Goal: Task Accomplishment & Management: Manage account settings

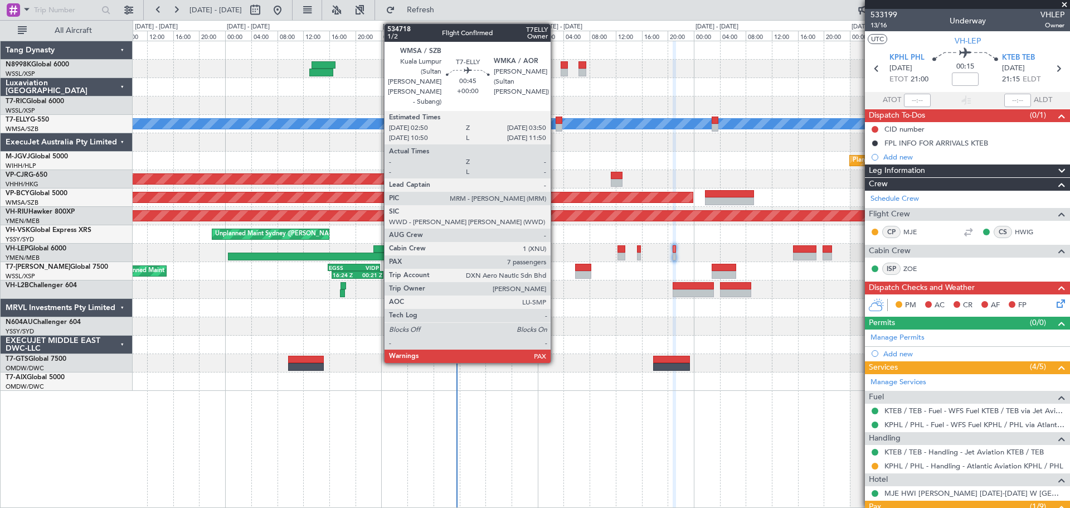
click at [557, 120] on div at bounding box center [558, 120] width 7 height 8
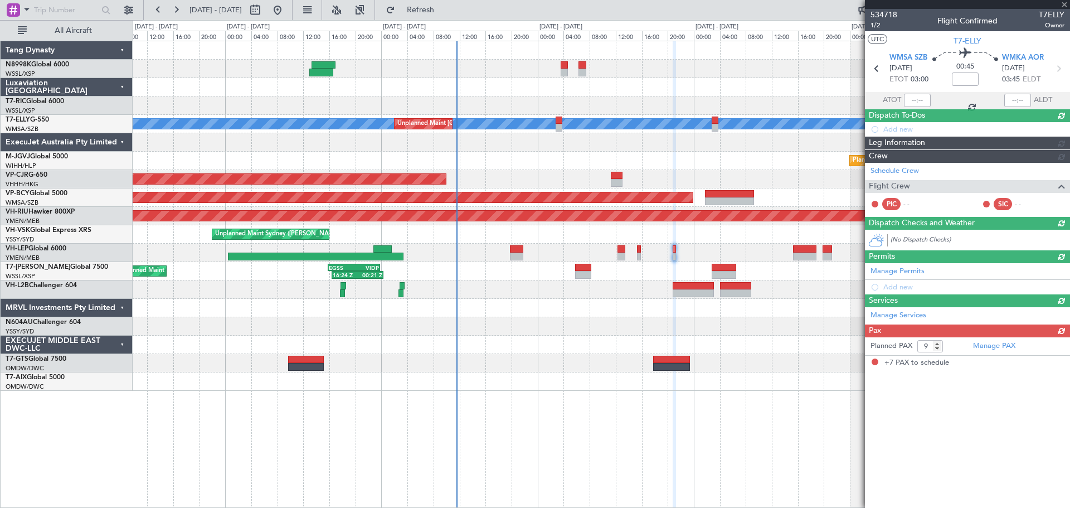
type input "7"
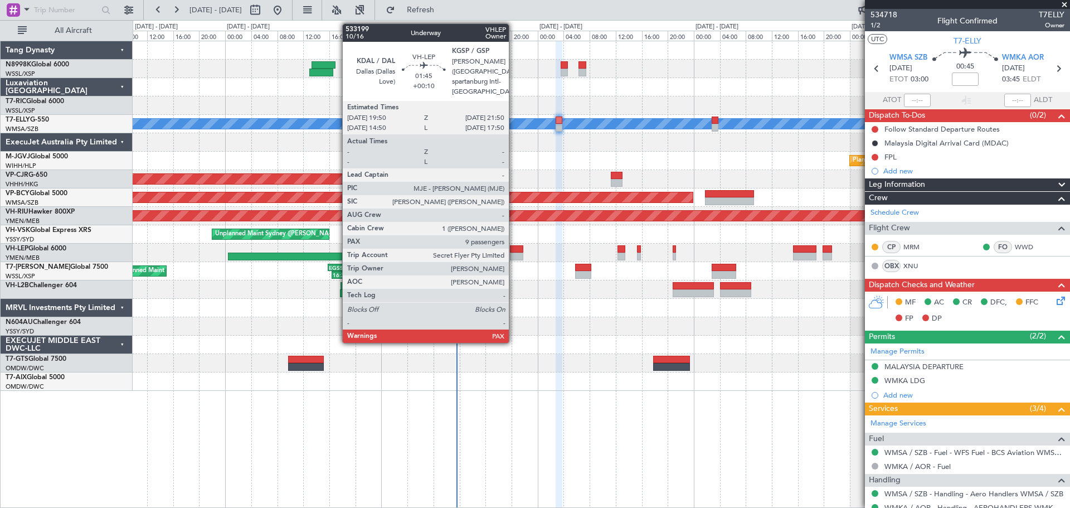
click at [514, 246] on div at bounding box center [516, 249] width 13 height 8
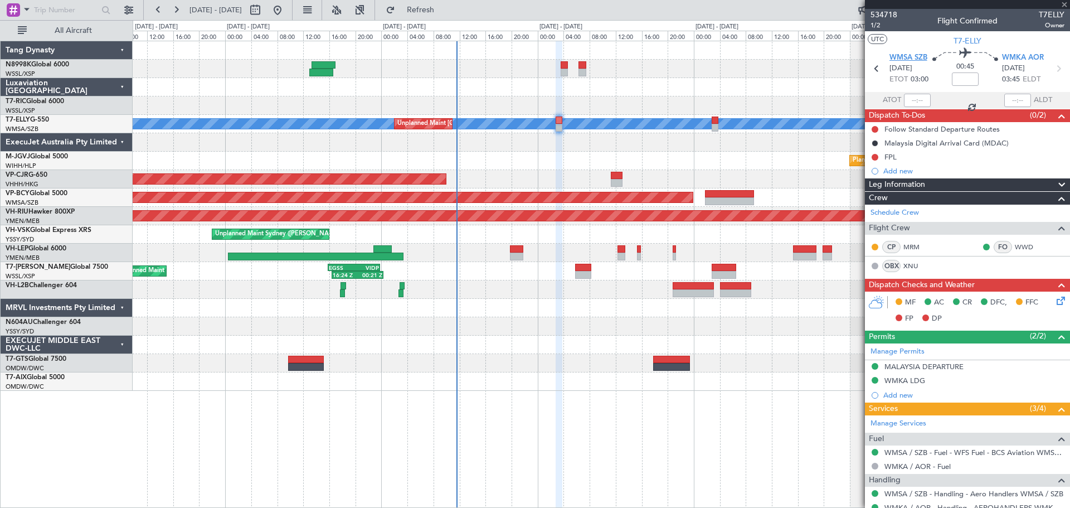
type input "+00:10"
type input "9"
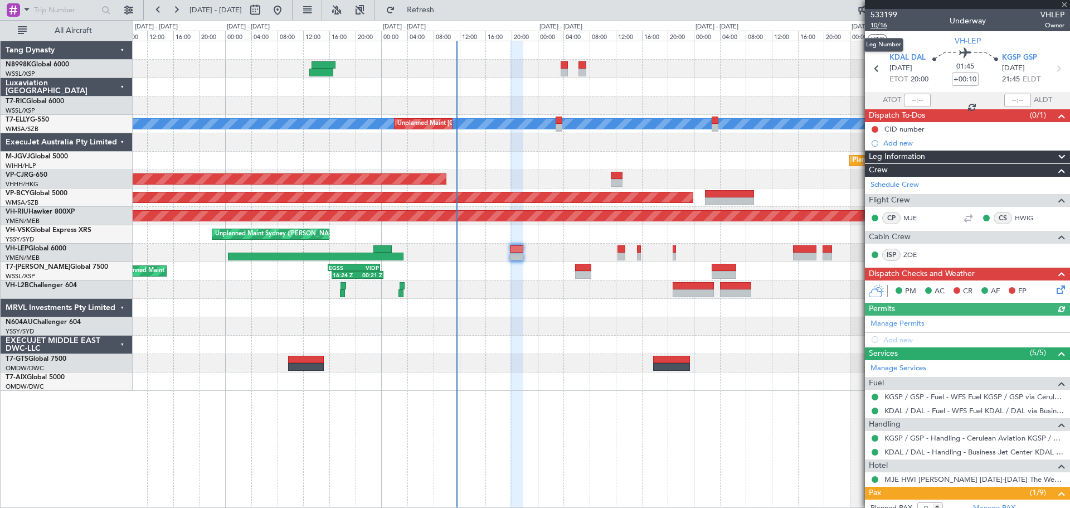
click at [880, 23] on span "10/16" at bounding box center [883, 25] width 27 height 9
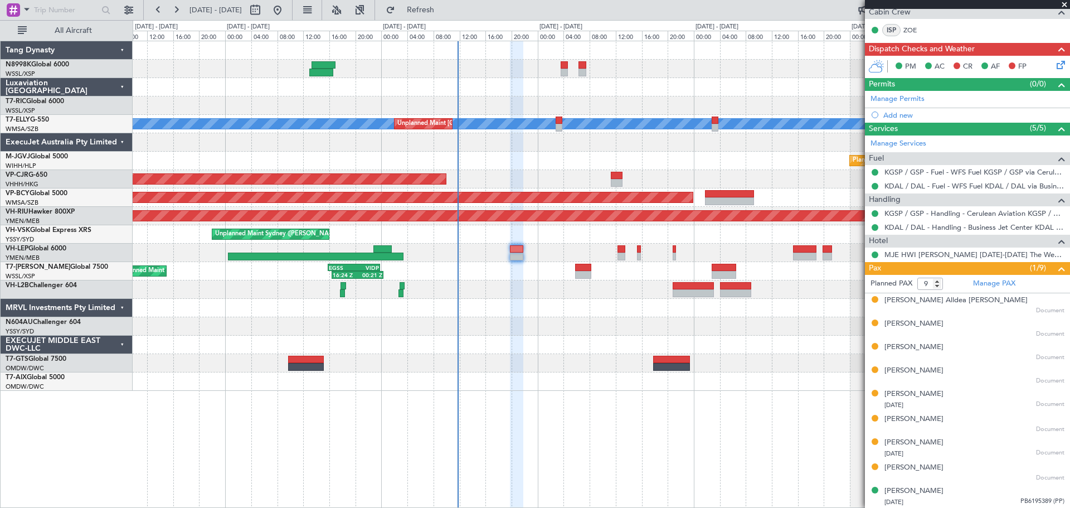
scroll to position [225, 0]
click at [916, 326] on div "[PERSON_NAME]" at bounding box center [913, 323] width 59 height 11
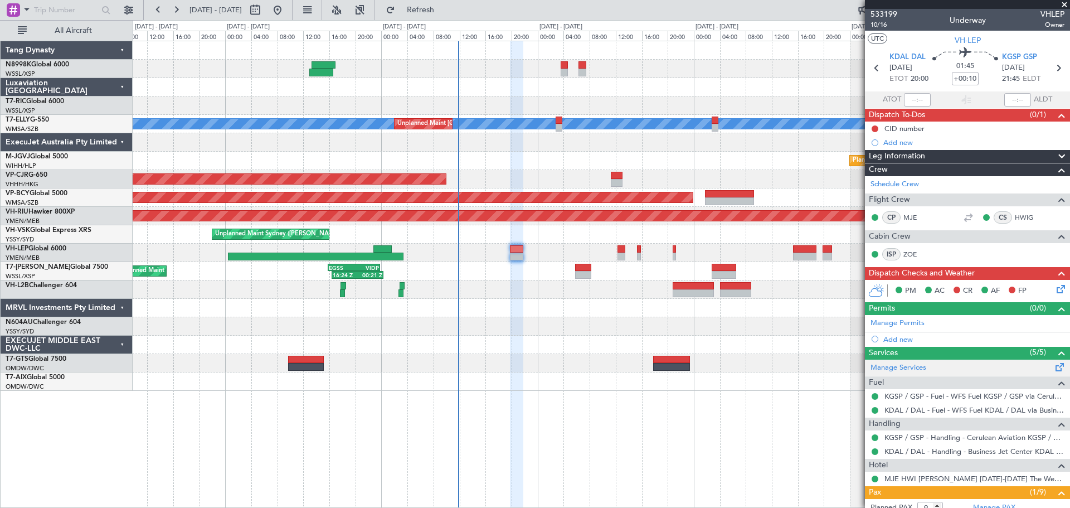
scroll to position [0, 0]
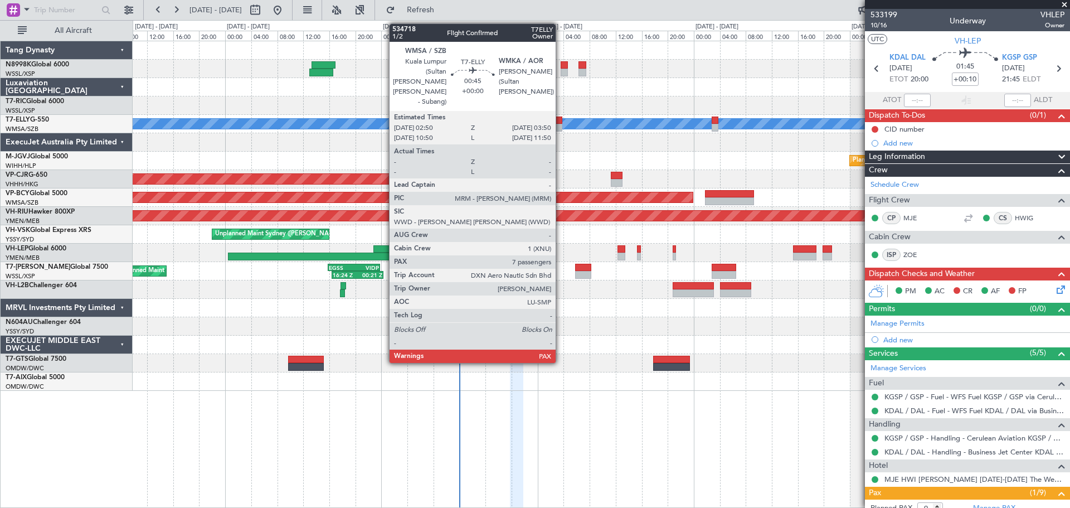
click at [561, 120] on div at bounding box center [558, 120] width 7 height 8
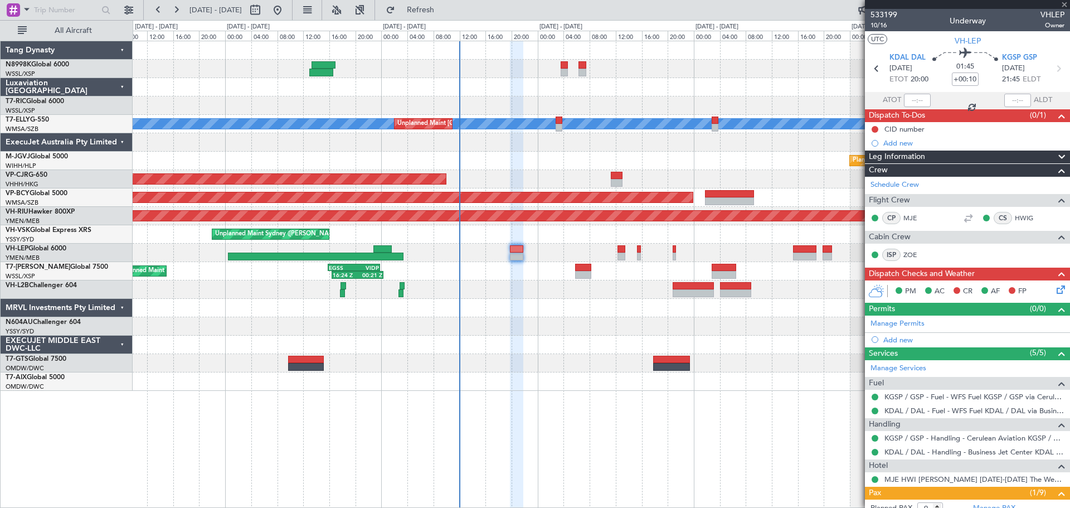
type input "7"
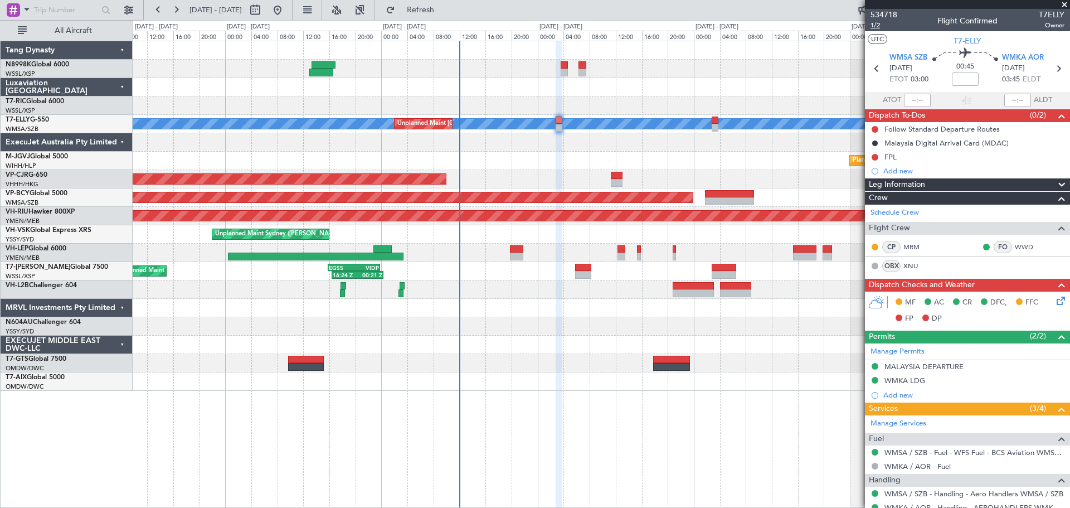
click at [879, 27] on span "1/2" at bounding box center [883, 25] width 27 height 9
click at [622, 152] on div "Planned Maint [GEOGRAPHIC_DATA] (Seletar)" at bounding box center [601, 161] width 937 height 18
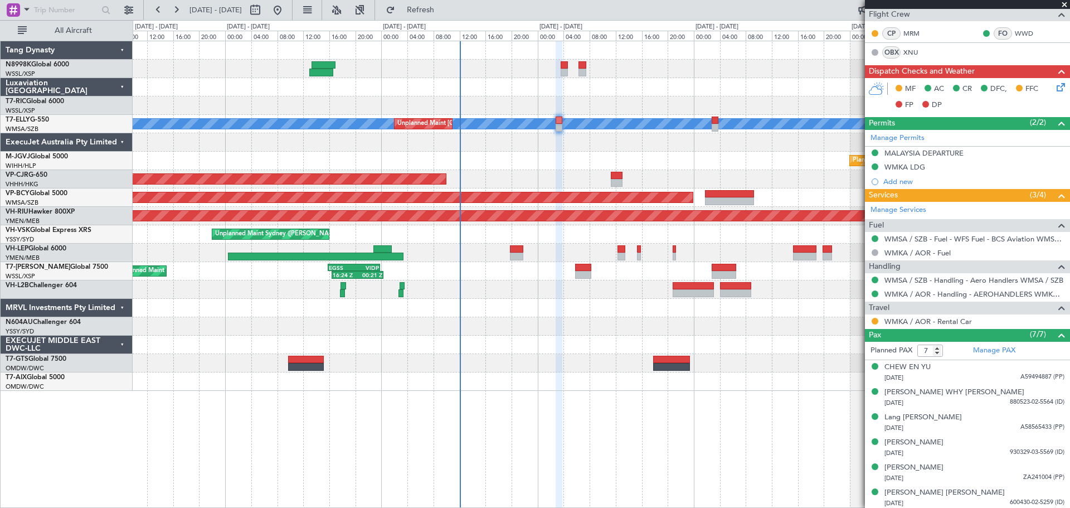
scroll to position [223, 0]
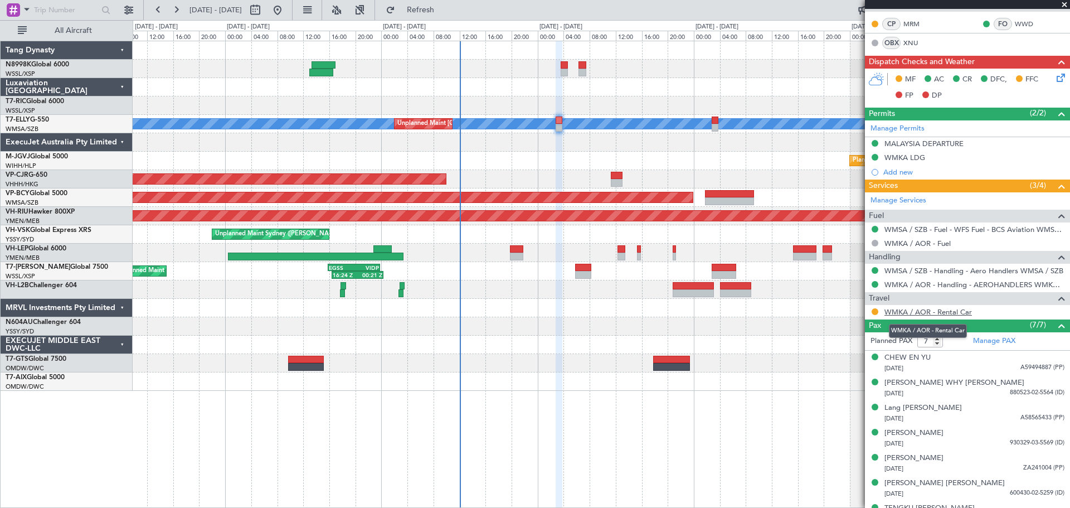
click at [913, 312] on link "WMKA / AOR - Rental Car" at bounding box center [927, 311] width 87 height 9
click at [874, 309] on button at bounding box center [874, 311] width 7 height 7
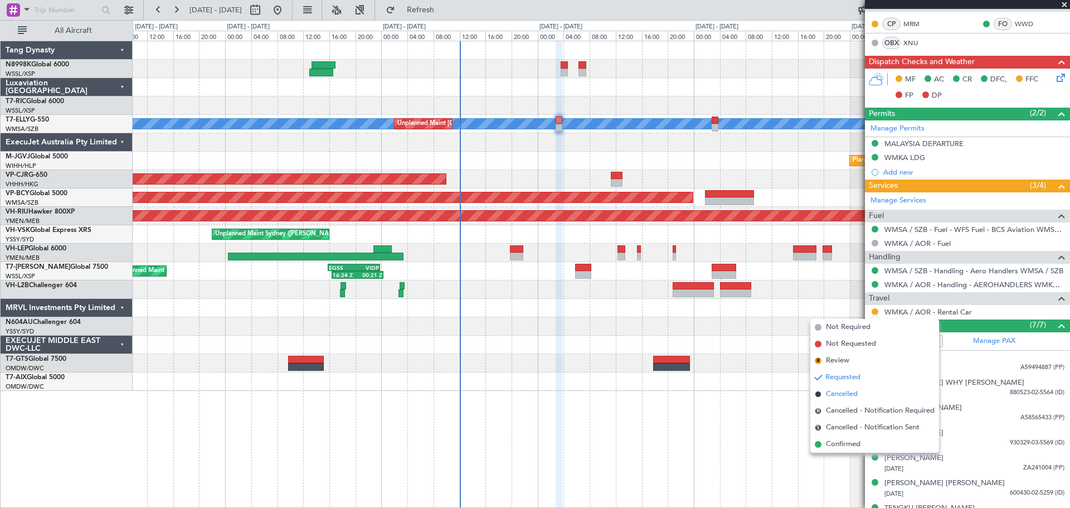
click at [849, 391] on span "Cancelled" at bounding box center [842, 393] width 32 height 11
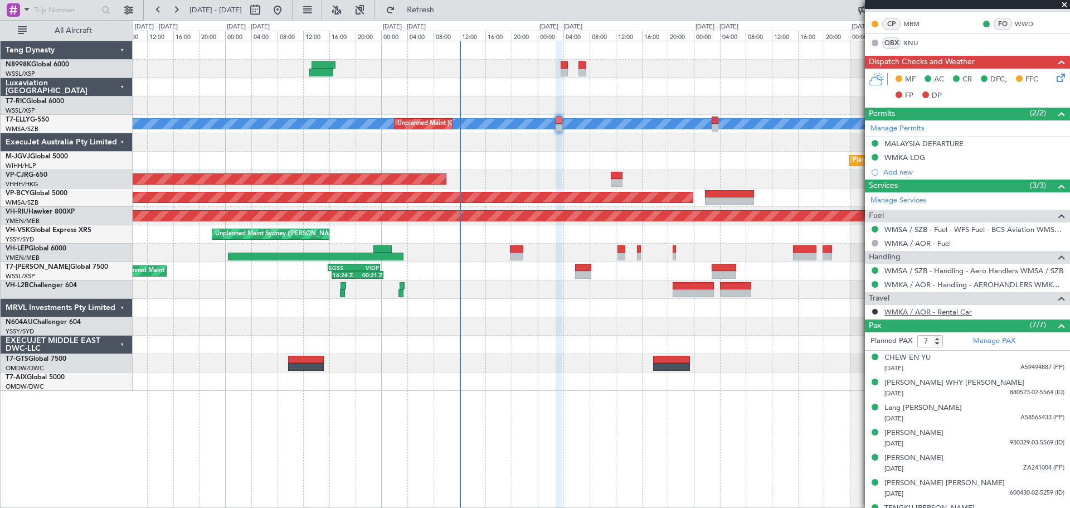
click at [932, 312] on link "WMKA / AOR - Rental Car" at bounding box center [927, 311] width 87 height 9
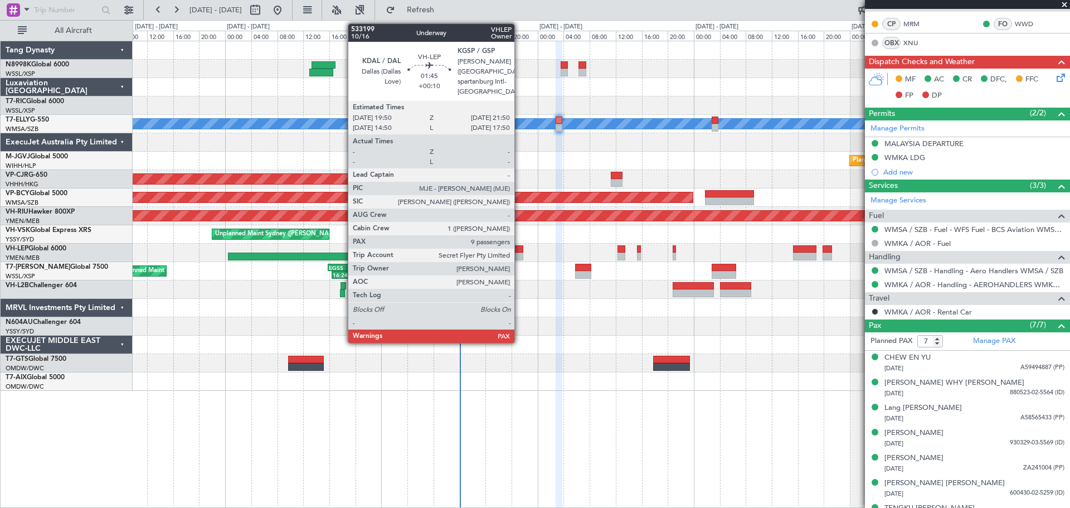
click at [519, 249] on div at bounding box center [516, 249] width 13 height 8
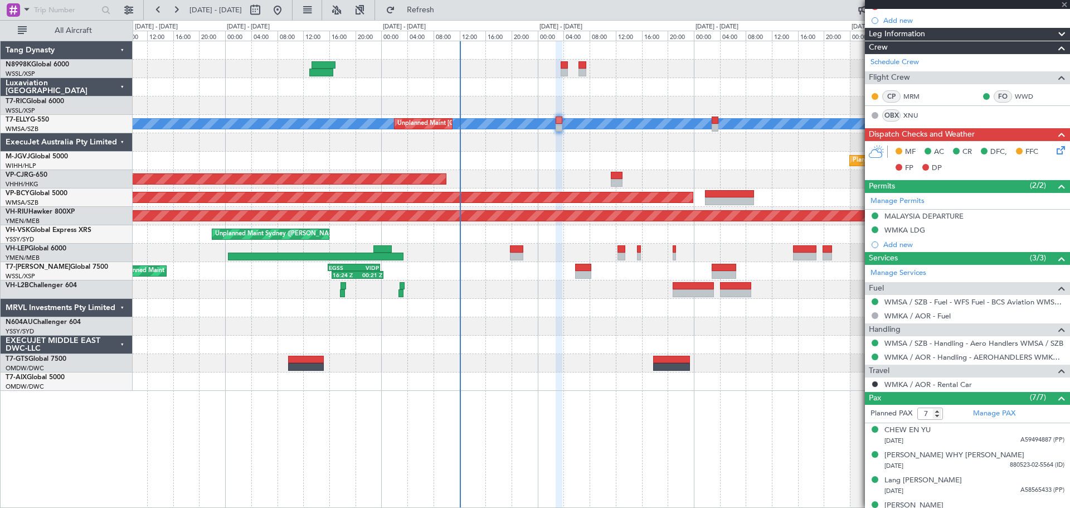
scroll to position [0, 0]
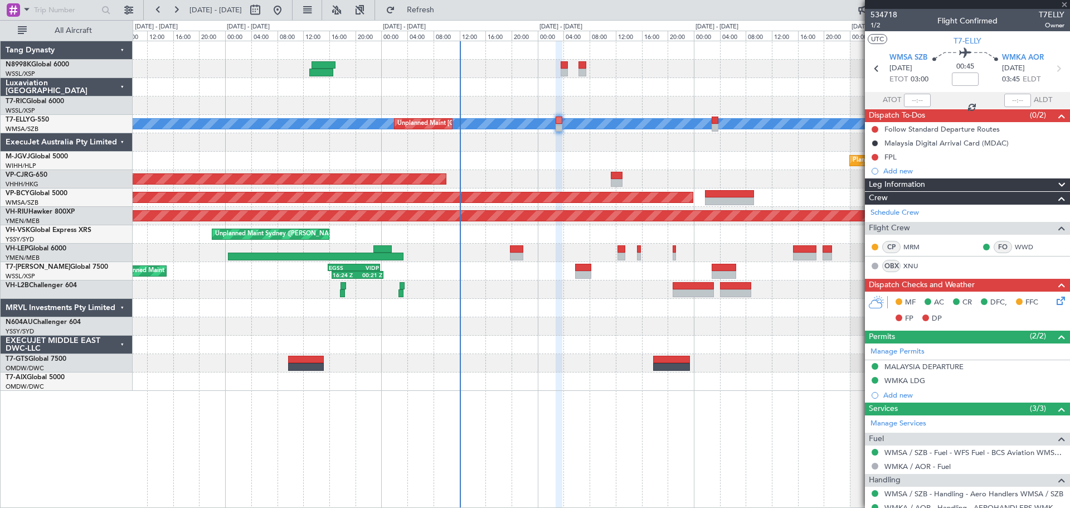
type input "+00:10"
type input "9"
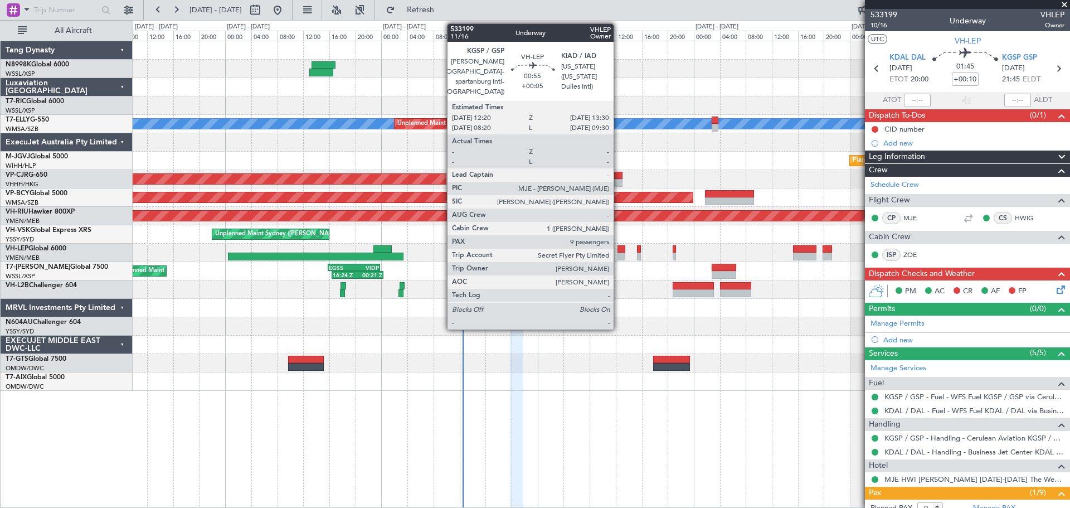
click at [618, 252] on div at bounding box center [621, 249] width 8 height 8
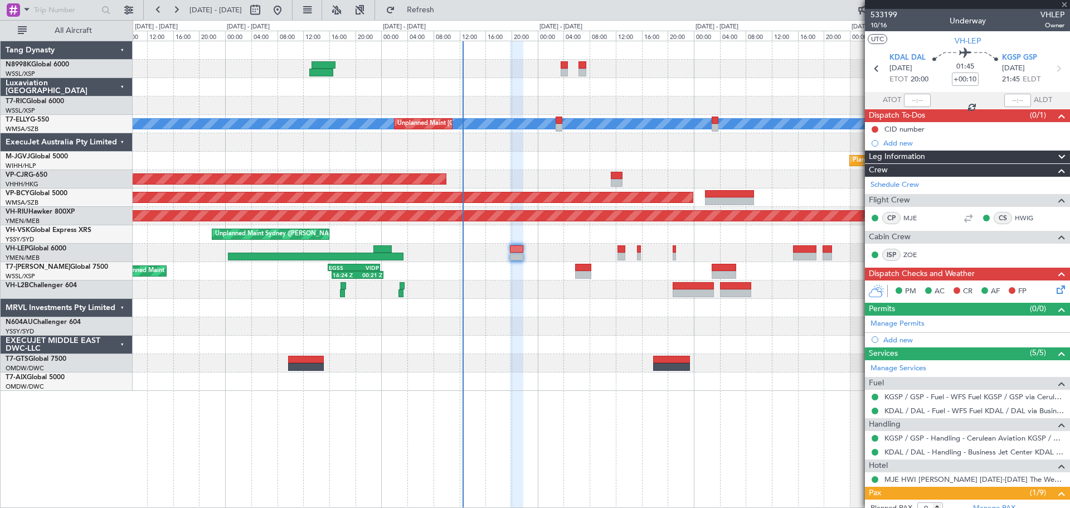
type input "+00:05"
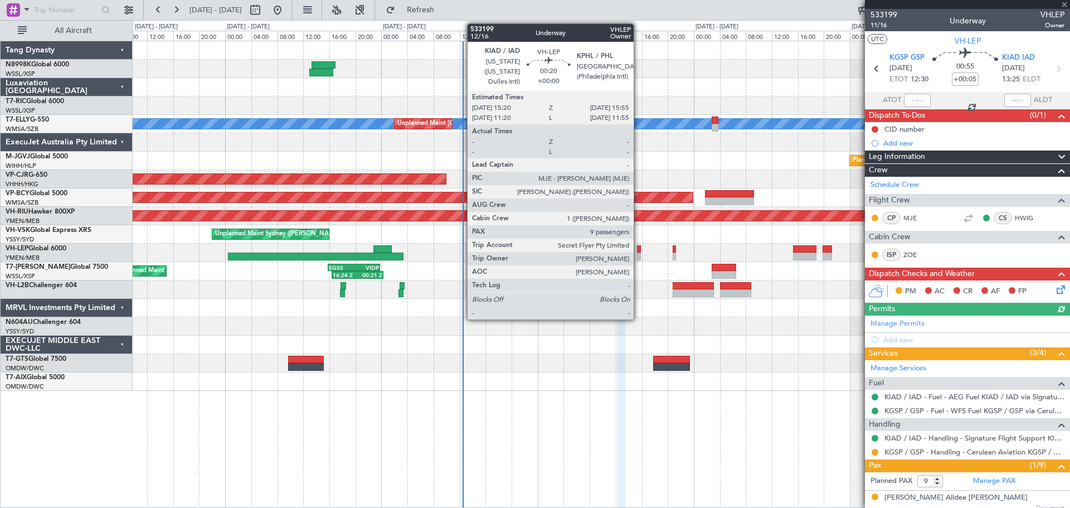
click at [639, 253] on div at bounding box center [639, 256] width 4 height 8
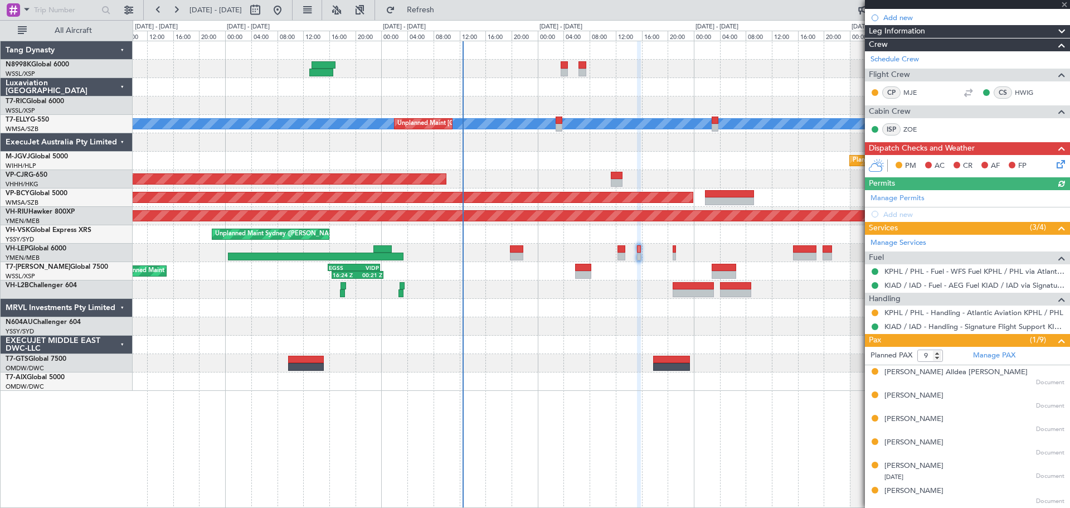
scroll to position [167, 0]
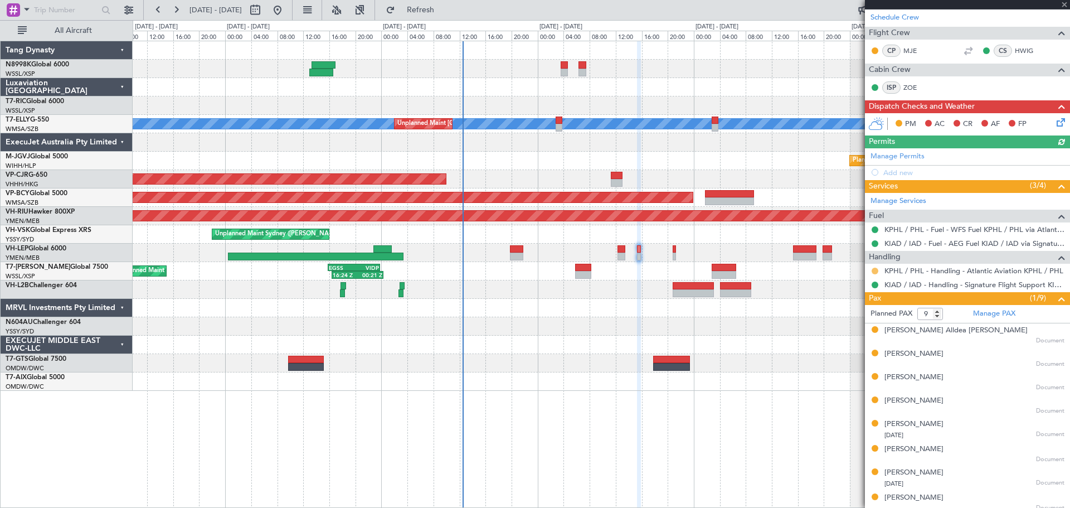
click at [874, 269] on button at bounding box center [874, 270] width 7 height 7
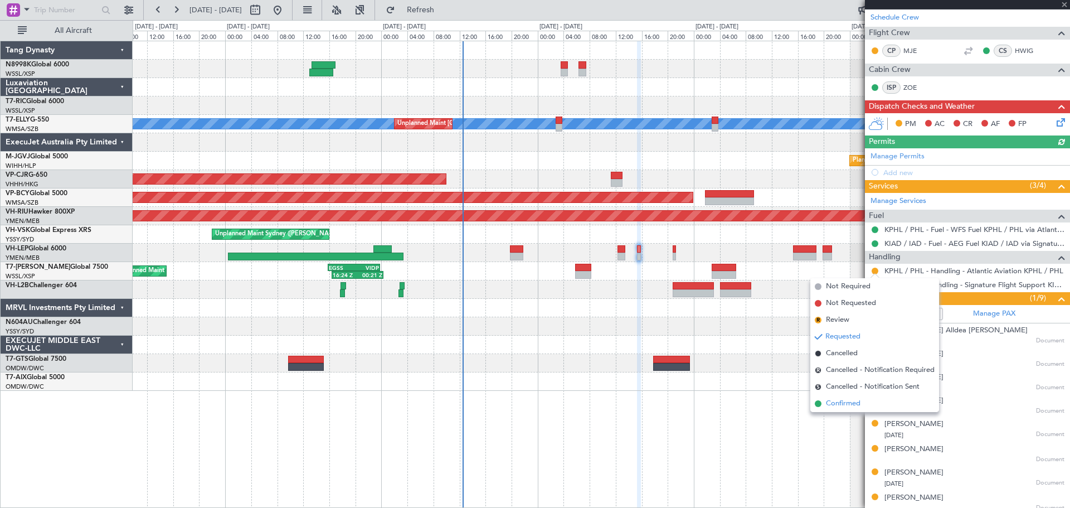
click at [836, 402] on span "Confirmed" at bounding box center [843, 403] width 35 height 11
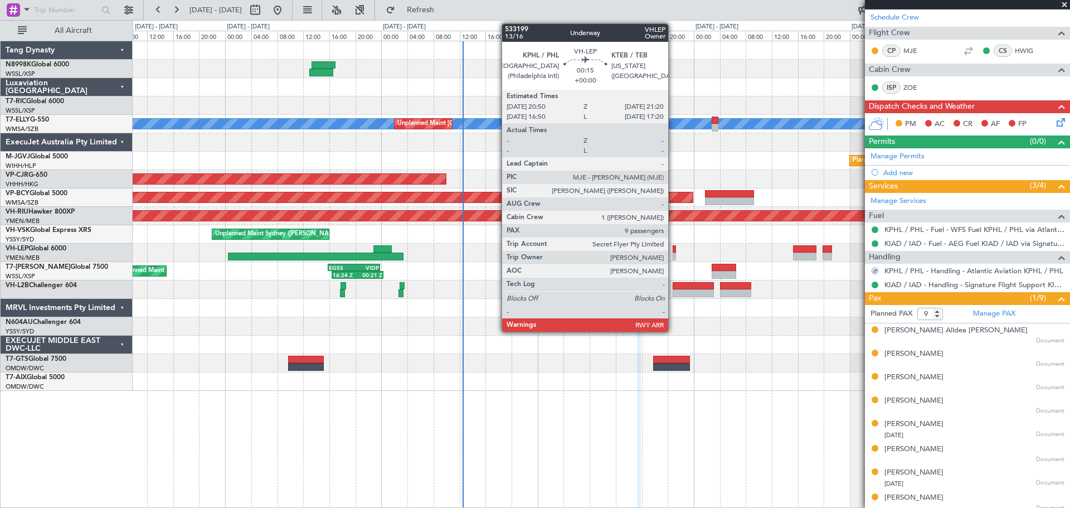
click at [673, 254] on div at bounding box center [673, 256] width 3 height 8
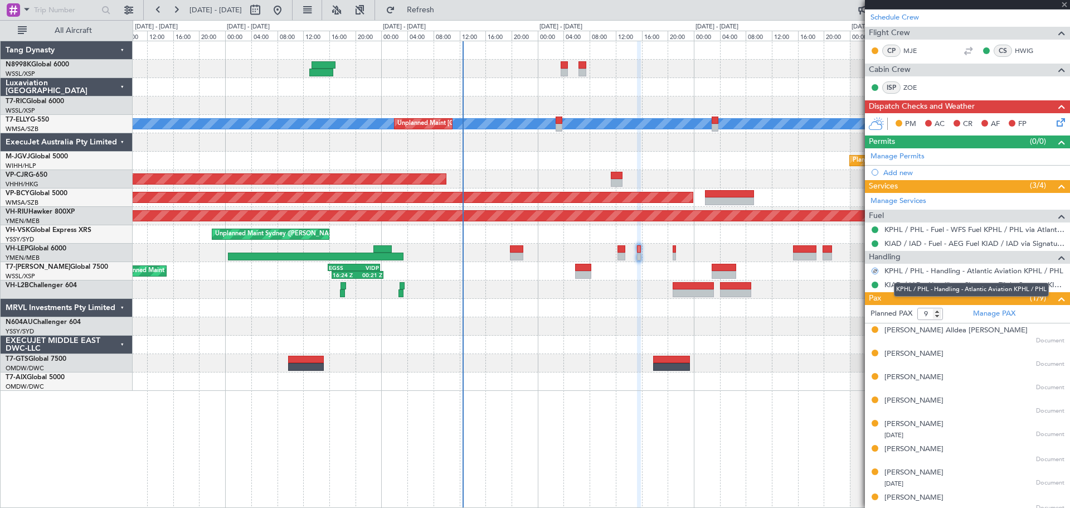
scroll to position [0, 0]
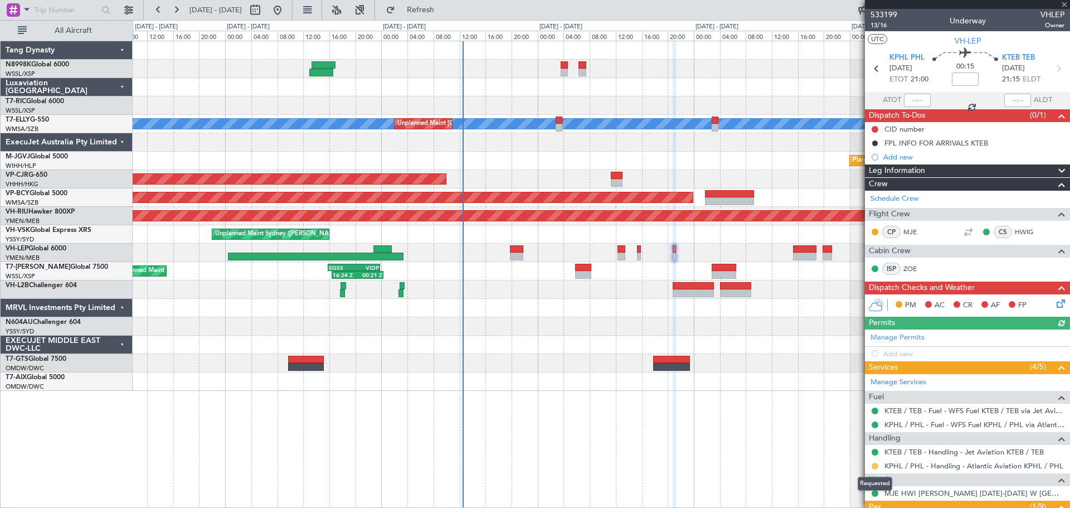
click at [875, 465] on button at bounding box center [874, 465] width 7 height 7
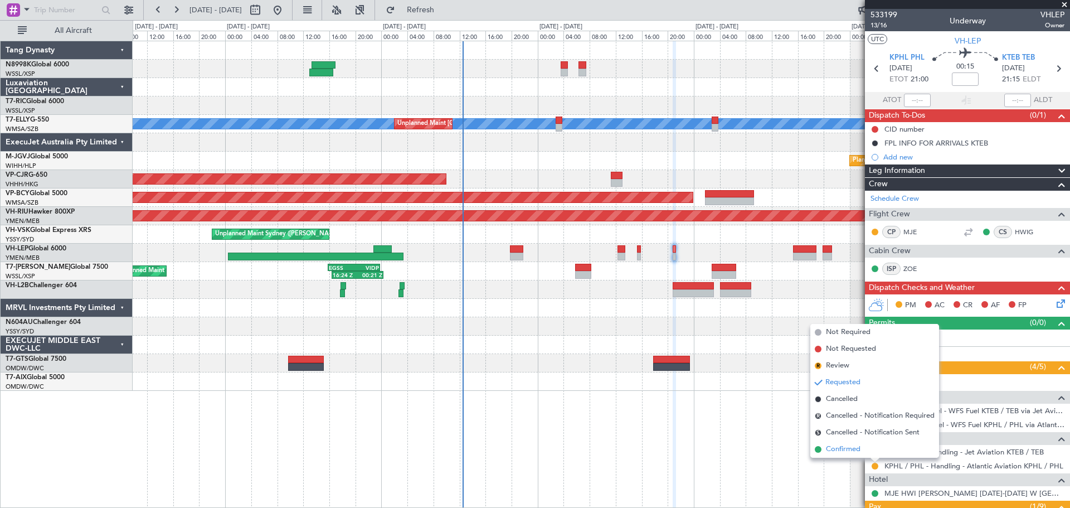
click at [857, 447] on span "Confirmed" at bounding box center [843, 449] width 35 height 11
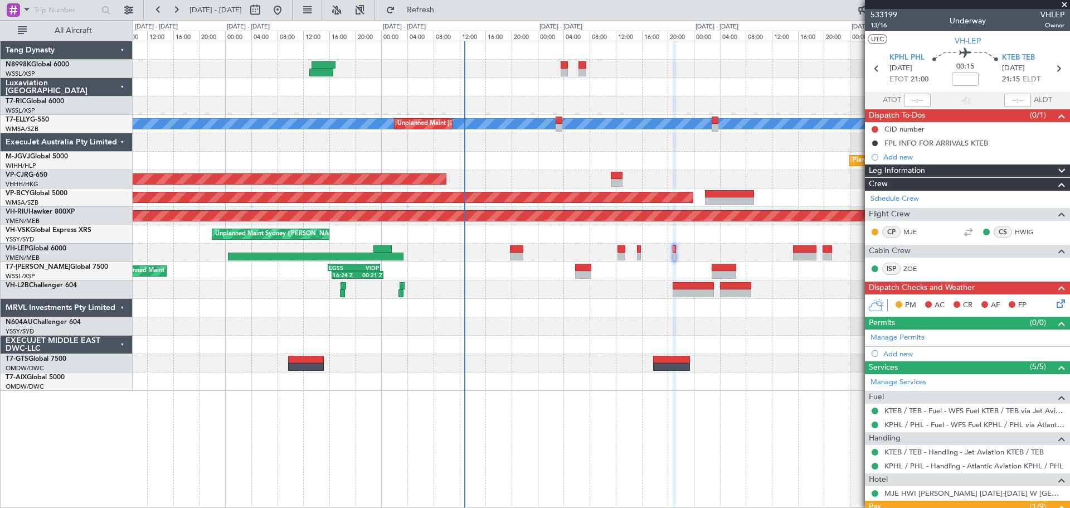
click at [516, 244] on div "Planned Maint Los Angeles (Los Angeles International) MEL San Antonio (San Anto…" at bounding box center [601, 252] width 937 height 18
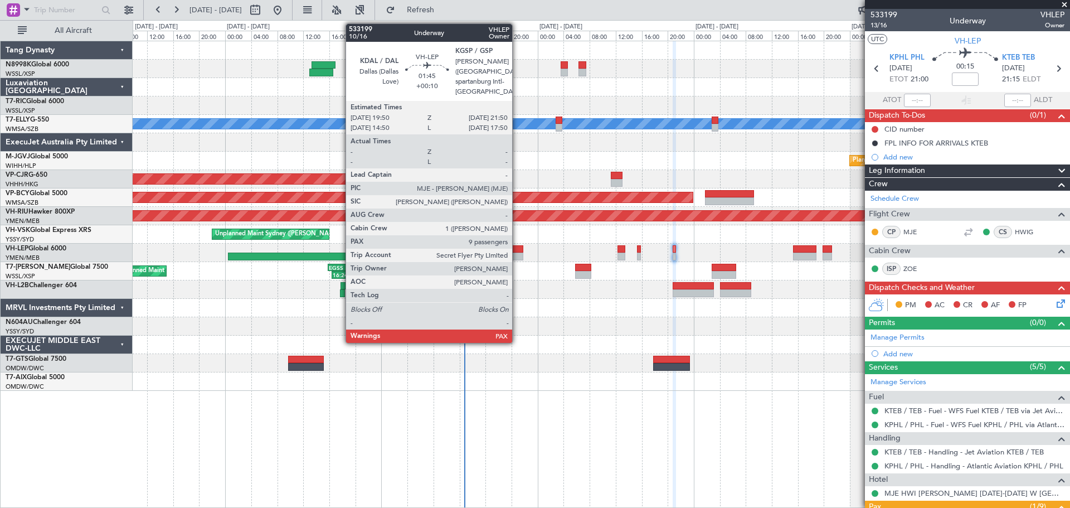
click at [517, 248] on div at bounding box center [516, 249] width 13 height 8
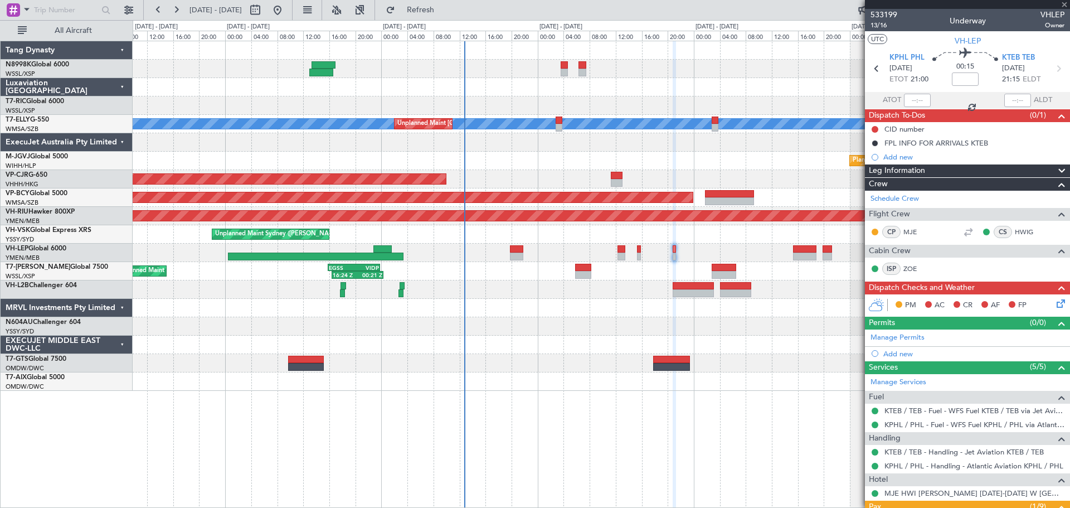
type input "+00:10"
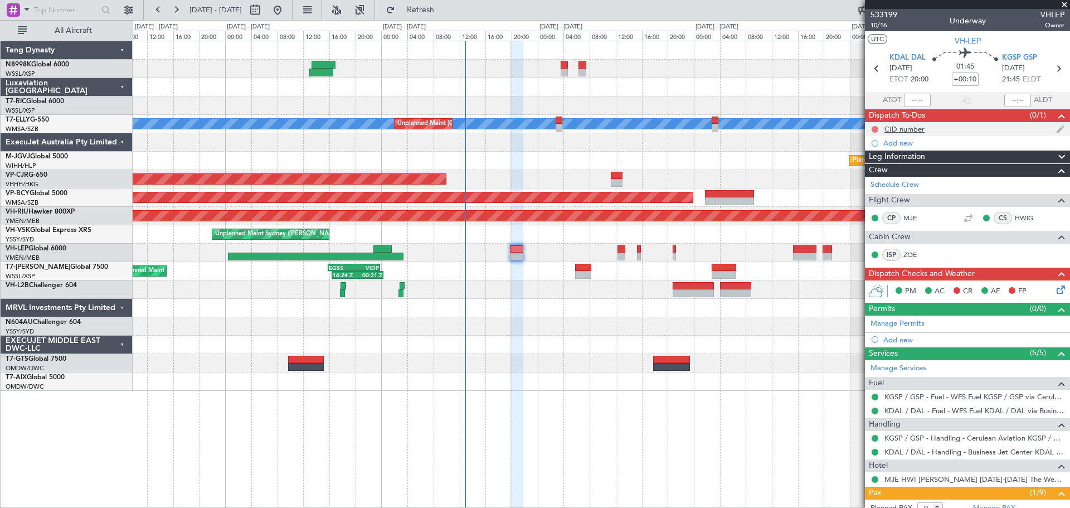
click at [874, 126] on button at bounding box center [874, 129] width 7 height 7
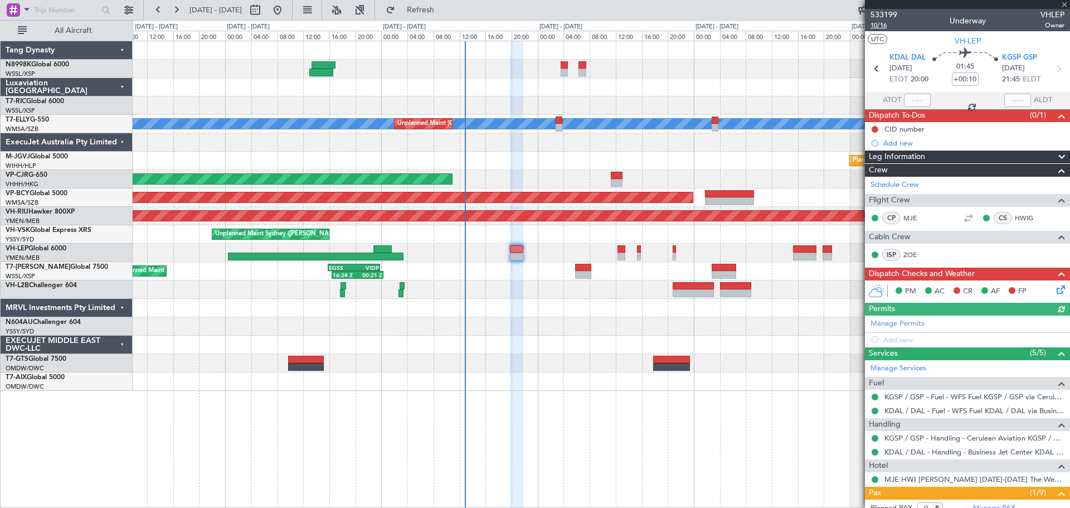
click at [881, 28] on span "10/16" at bounding box center [883, 25] width 27 height 9
click at [882, 27] on span "10/16" at bounding box center [883, 25] width 27 height 9
type input "[PERSON_NAME] (KYA)"
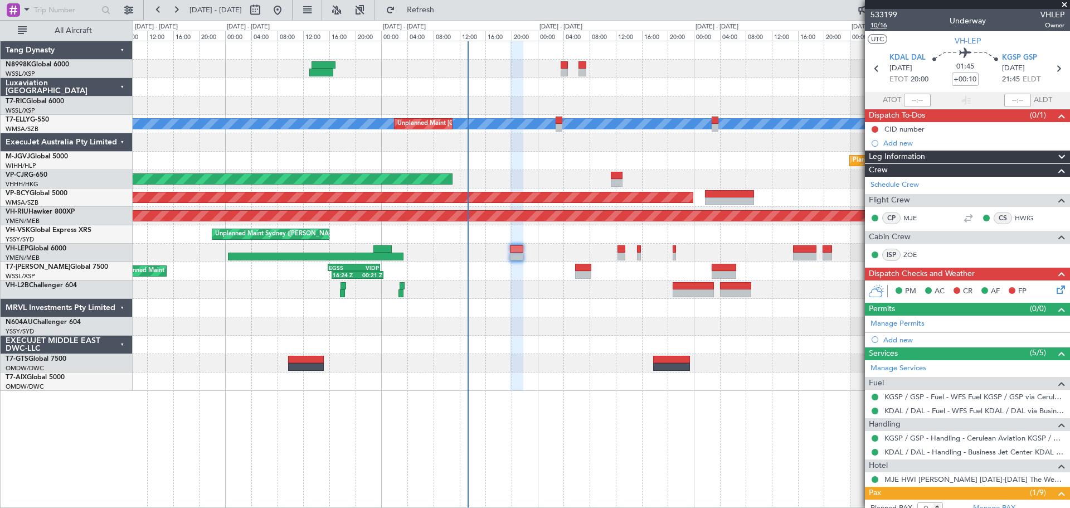
type input "[PERSON_NAME] (KYA)"
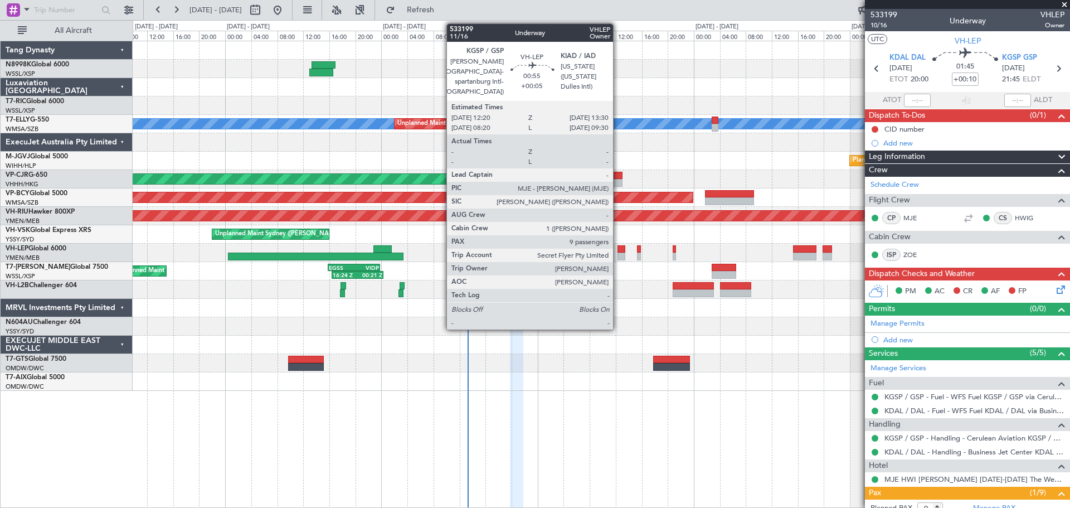
click at [618, 253] on div at bounding box center [621, 256] width 8 height 8
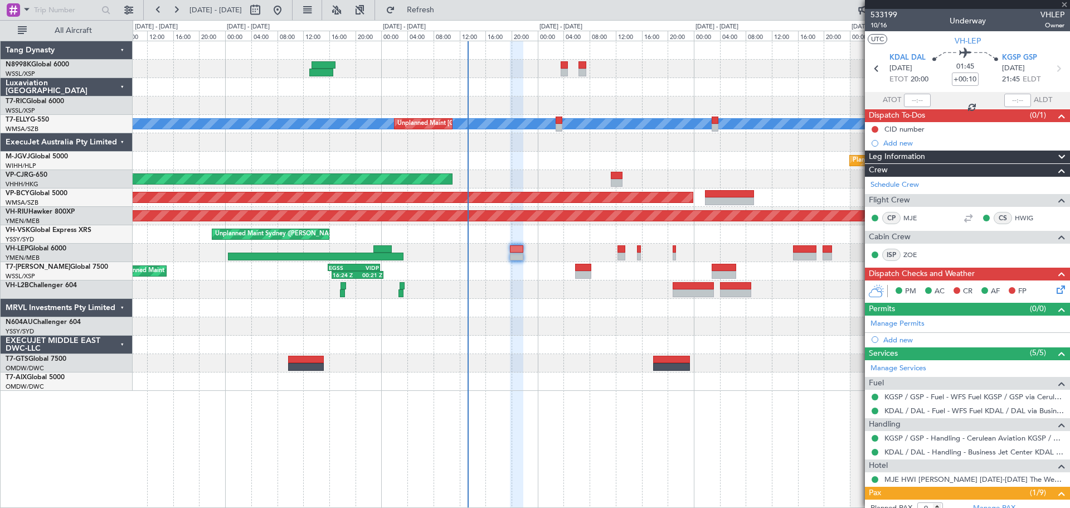
type input "+00:05"
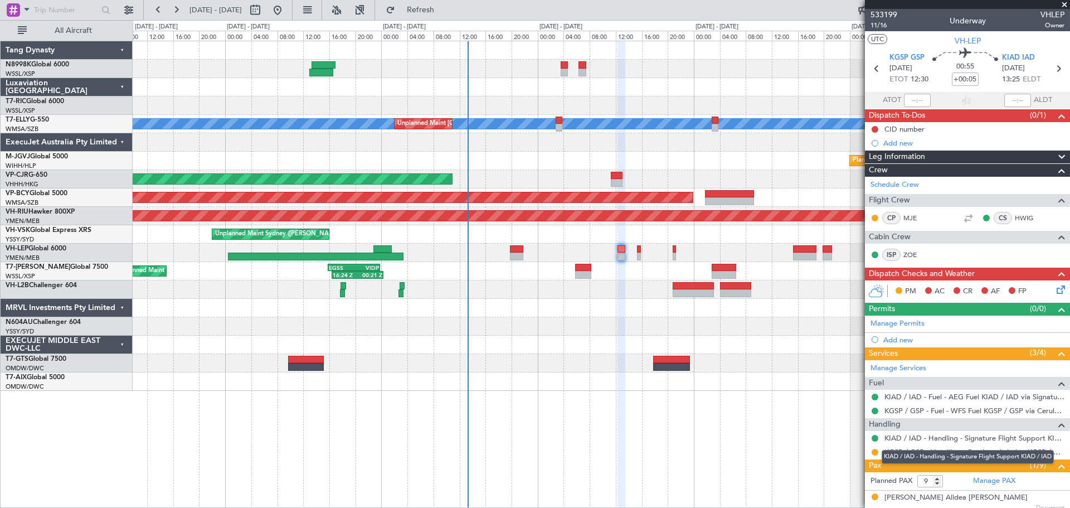
click at [874, 450] on mat-tooltip-component "KIAD / IAD - Handling - Signature Flight Support KIAD / IAD" at bounding box center [968, 457] width 188 height 30
click at [877, 451] on button at bounding box center [874, 452] width 7 height 7
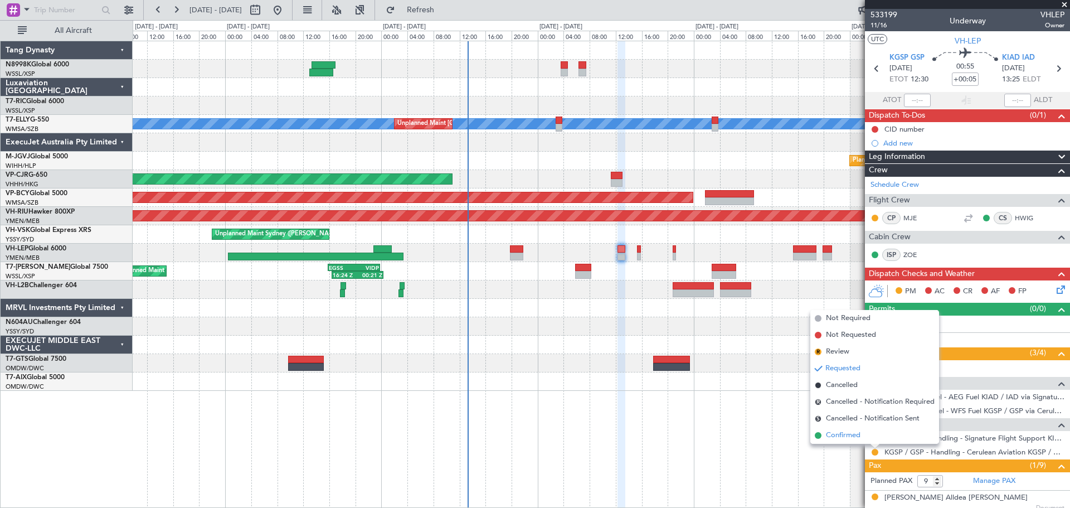
click at [858, 433] on span "Confirmed" at bounding box center [843, 435] width 35 height 11
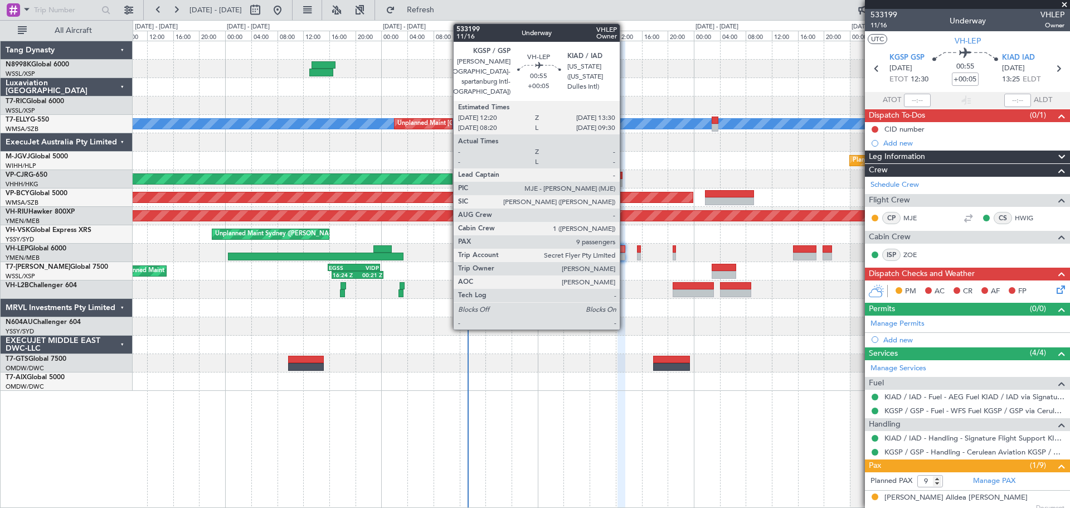
click at [625, 258] on div at bounding box center [621, 256] width 8 height 8
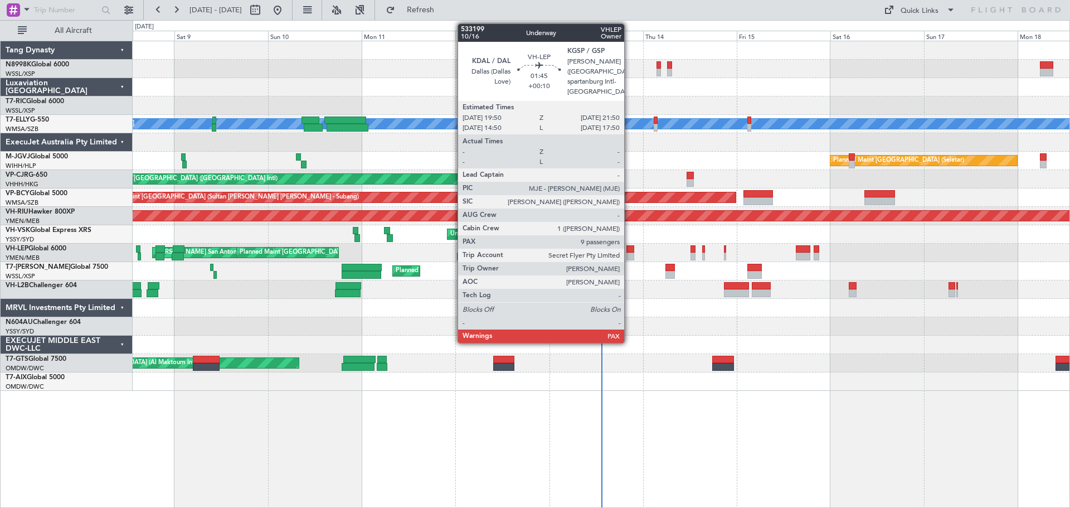
click at [628, 251] on div at bounding box center [630, 249] width 8 height 8
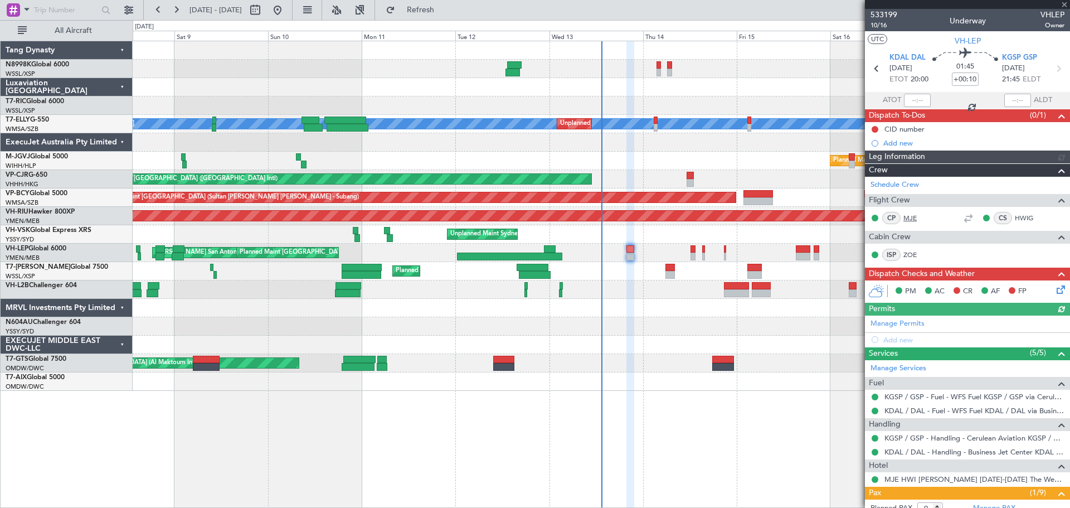
type input "[PERSON_NAME] (KYA)"
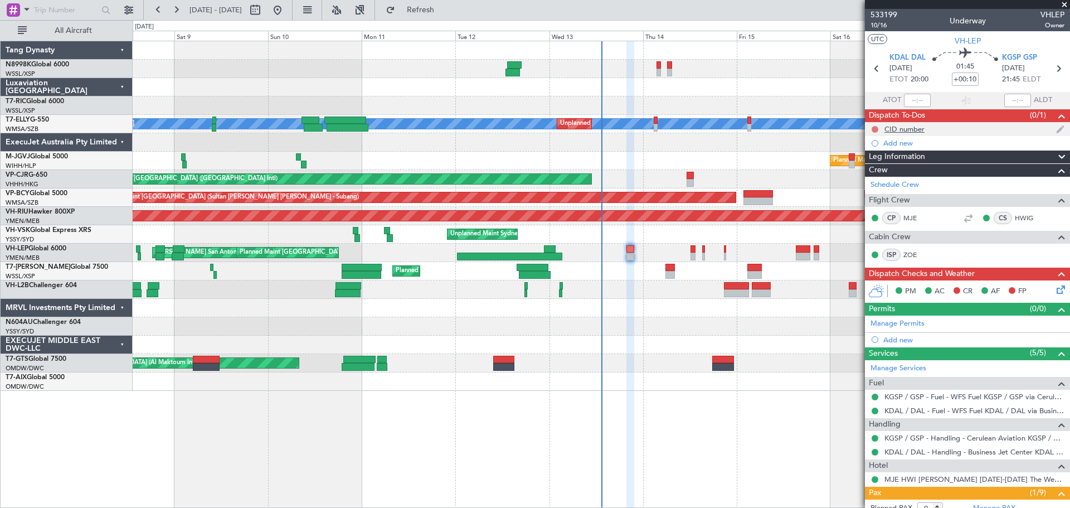
click at [855, 128] on button at bounding box center [874, 129] width 7 height 7
click at [855, 178] on span "Completed" at bounding box center [879, 178] width 37 height 11
click at [855, 289] on icon at bounding box center [1058, 287] width 9 height 9
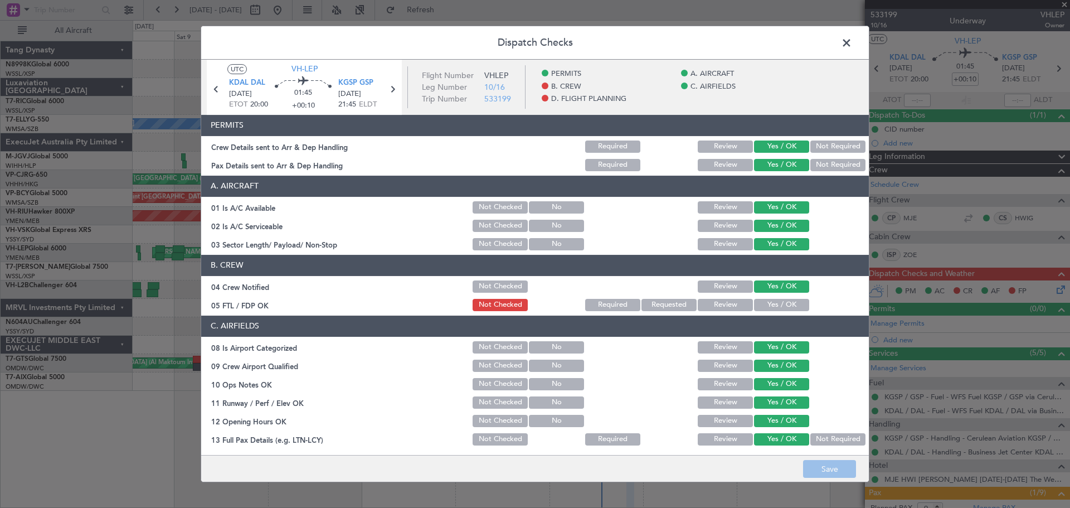
click at [773, 303] on button "Yes / OK" at bounding box center [781, 305] width 55 height 12
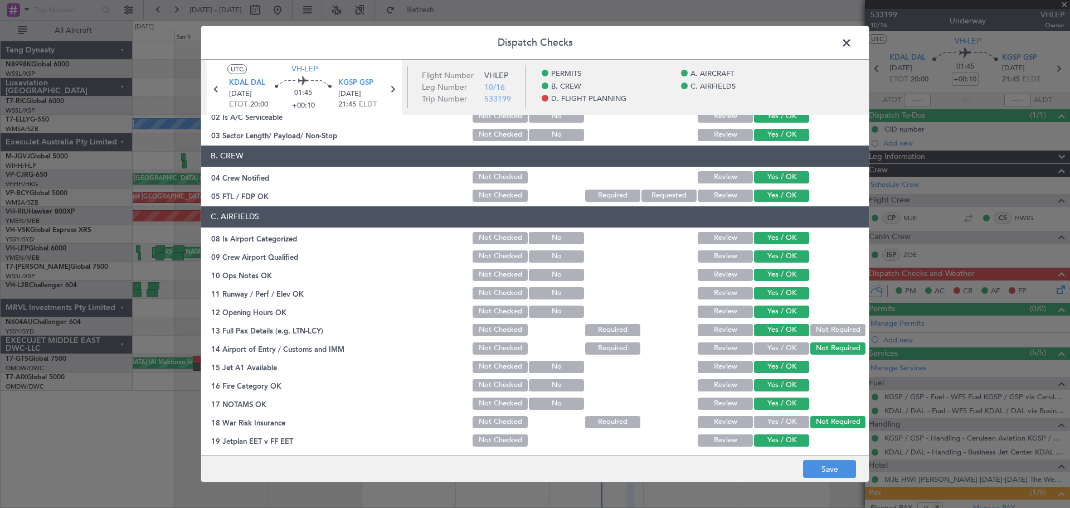
scroll to position [56, 0]
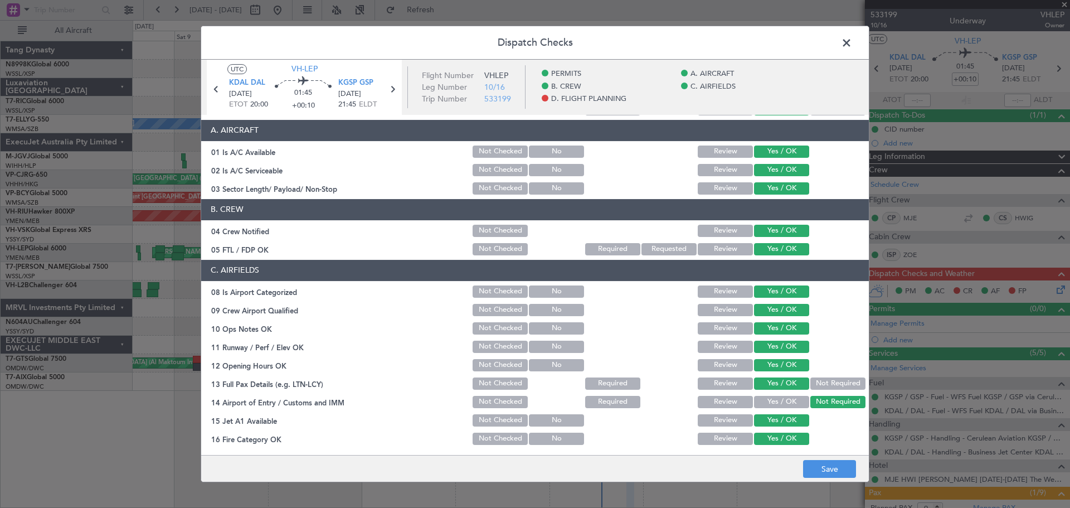
click at [852, 42] on span at bounding box center [852, 46] width 0 height 22
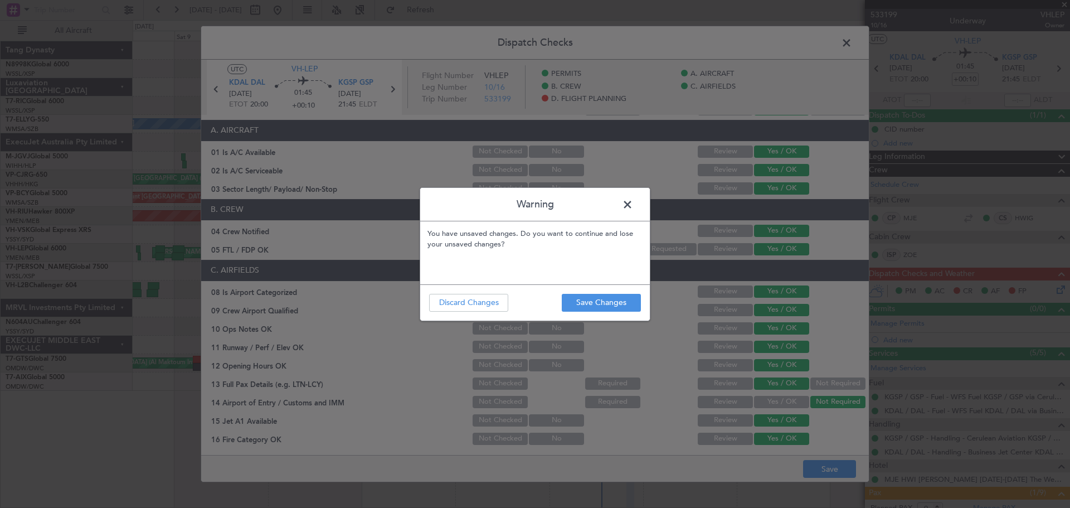
click at [633, 207] on span at bounding box center [633, 207] width 0 height 22
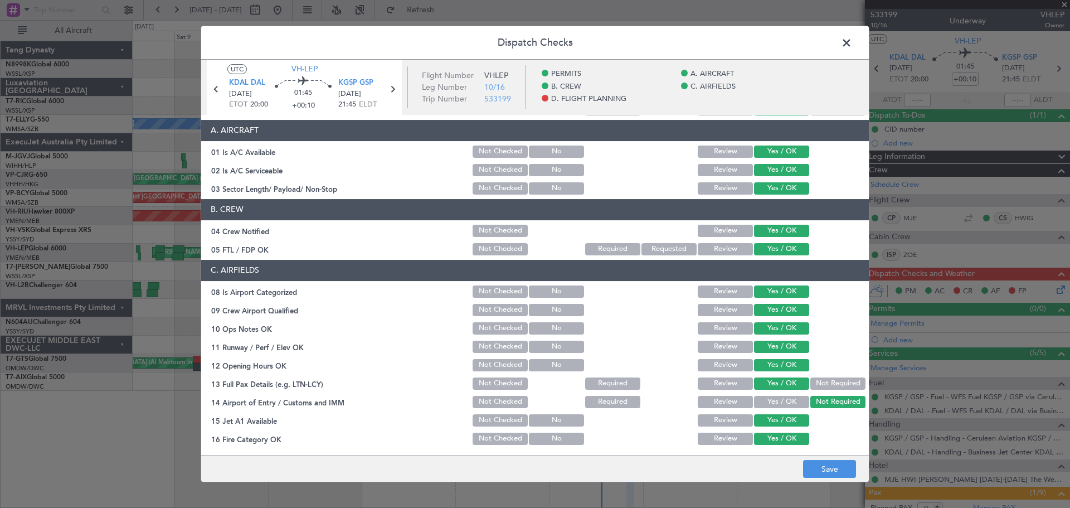
click at [852, 48] on span at bounding box center [852, 46] width 0 height 22
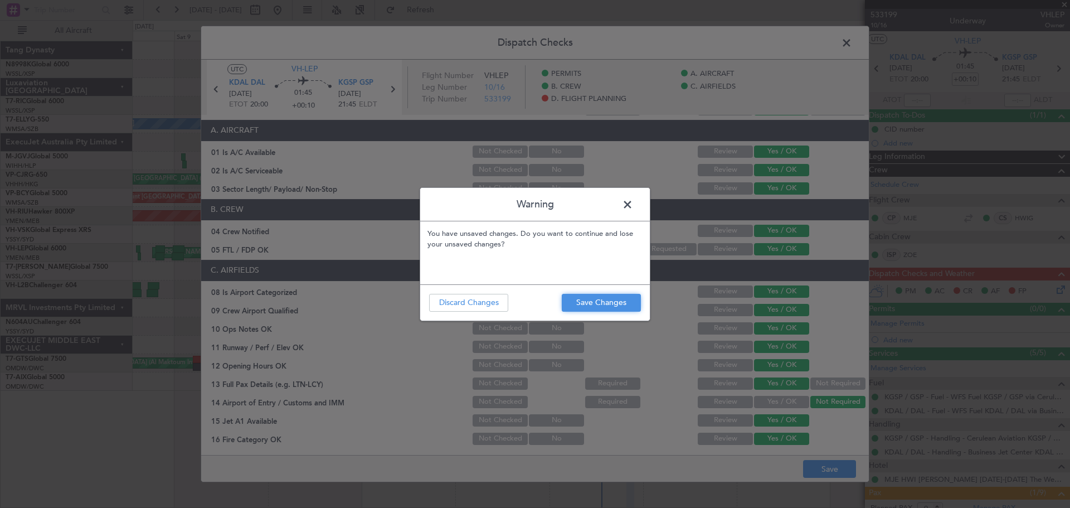
drag, startPoint x: 598, startPoint y: 300, endPoint x: 667, endPoint y: 278, distance: 73.0
click at [667, 279] on div "Warning You have unsaved changes. Do you want to continue and lose your unsaved…" at bounding box center [535, 254] width 1070 height 508
click at [633, 203] on span at bounding box center [633, 207] width 0 height 22
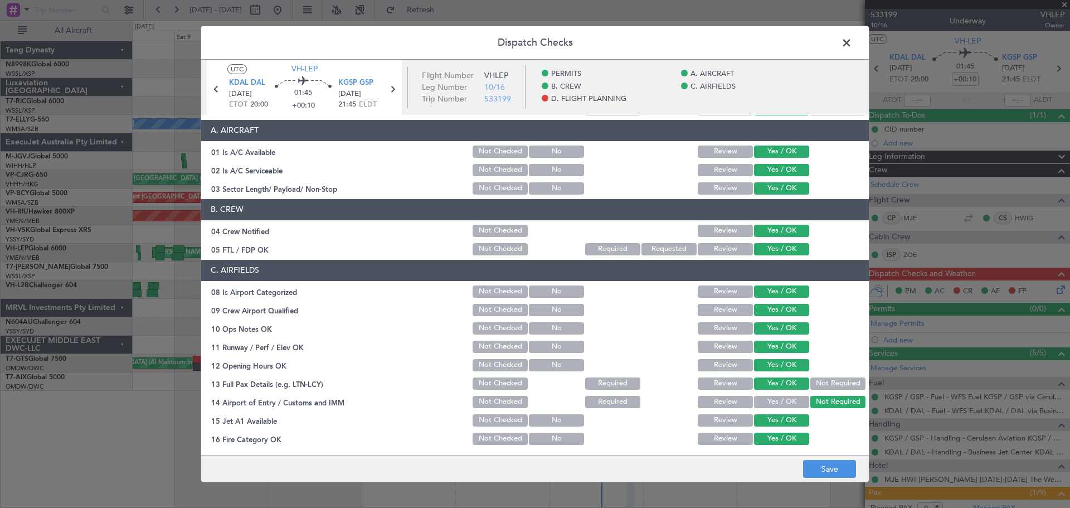
click at [709, 252] on button "Review" at bounding box center [725, 249] width 55 height 12
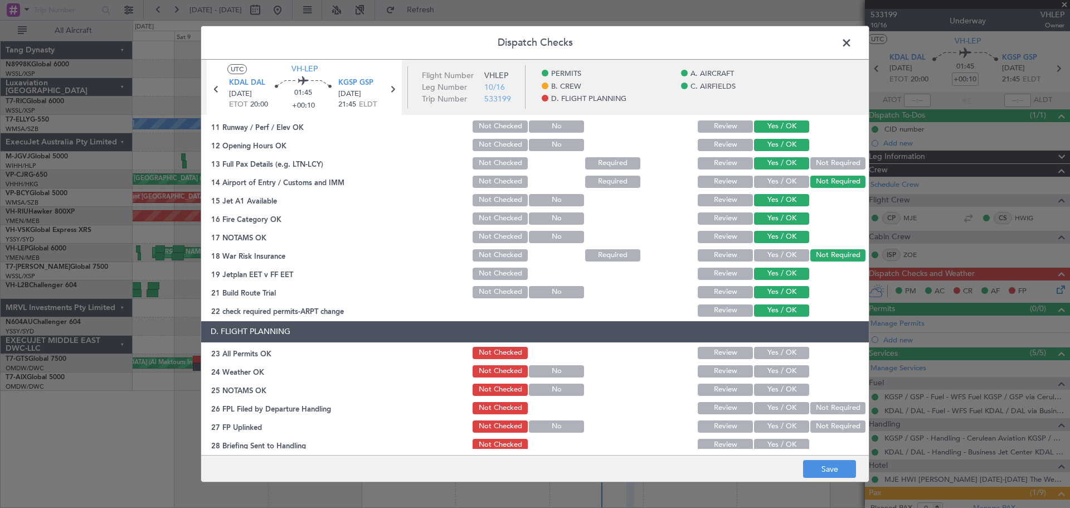
scroll to position [279, 0]
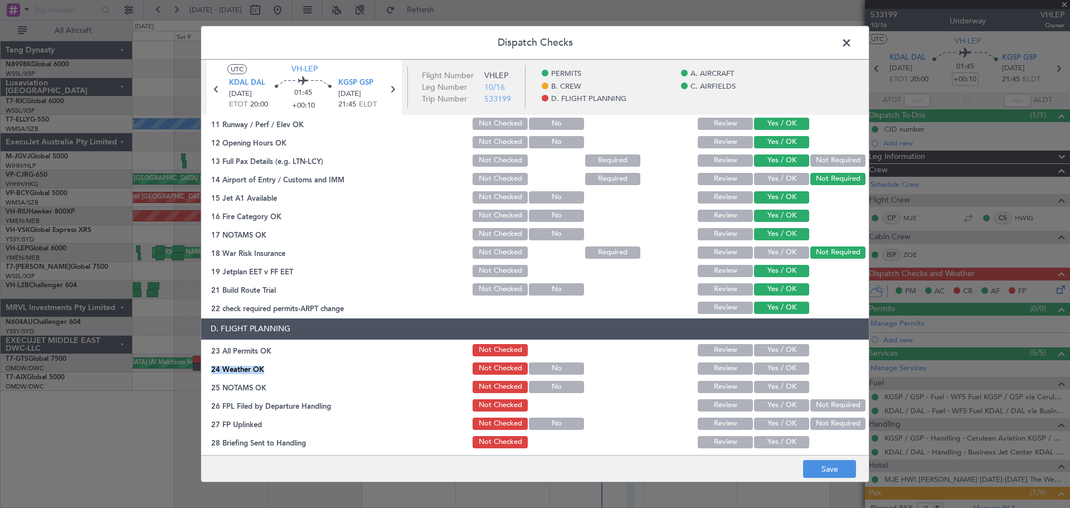
drag, startPoint x: 781, startPoint y: 357, endPoint x: 779, endPoint y: 365, distance: 8.5
click at [781, 359] on section "D. FLIGHT PLANNING 23 All Permits OK Not Checked Review Yes / OK 24 Weather OK …" at bounding box center [534, 402] width 667 height 168
click at [779, 372] on button "Yes / OK" at bounding box center [781, 368] width 55 height 12
click at [784, 393] on div "Yes / OK" at bounding box center [780, 387] width 56 height 16
click at [785, 403] on button "Yes / OK" at bounding box center [781, 405] width 55 height 12
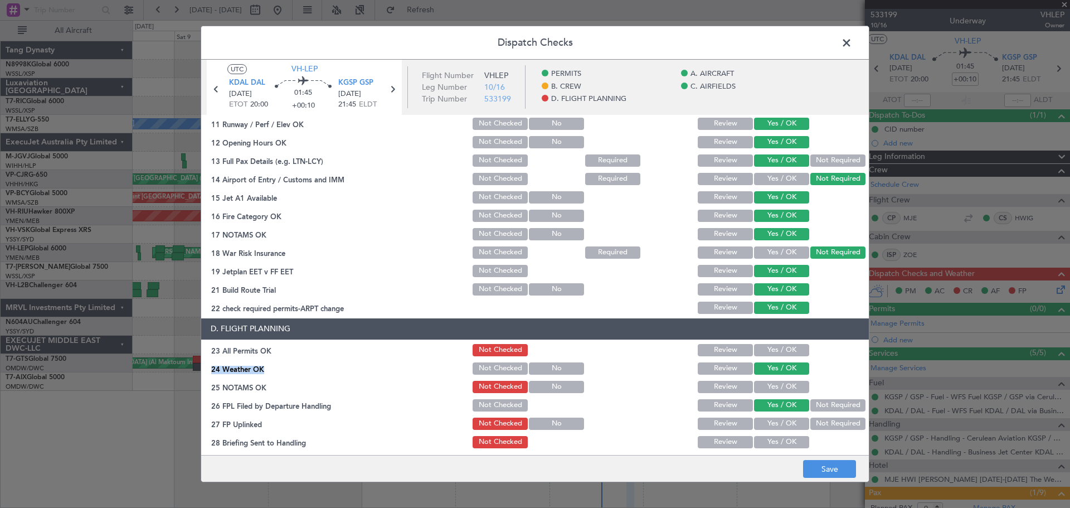
click at [779, 347] on button "Yes / OK" at bounding box center [781, 350] width 55 height 12
click at [779, 383] on button "Yes / OK" at bounding box center [781, 387] width 55 height 12
drag, startPoint x: 785, startPoint y: 418, endPoint x: 786, endPoint y: 429, distance: 11.2
click at [786, 406] on button "Yes / OK" at bounding box center [781, 423] width 55 height 12
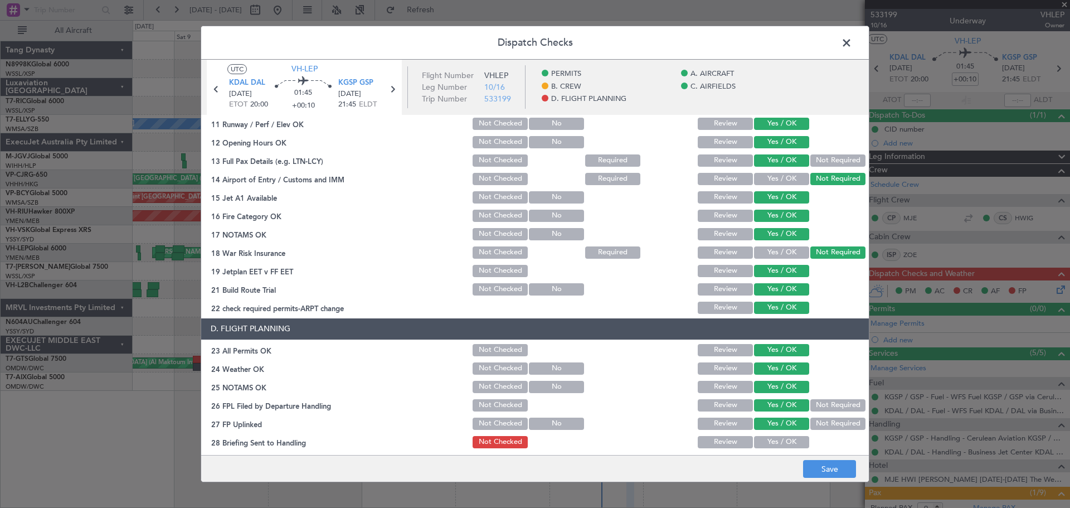
click at [786, 406] on section "D. FLIGHT PLANNING 23 All Permits OK Not Checked Review Yes / OK 24 Weather OK …" at bounding box center [534, 402] width 667 height 168
click at [789, 406] on button "Yes / OK" at bounding box center [781, 442] width 55 height 12
click at [826, 406] on button "Save" at bounding box center [829, 469] width 53 height 18
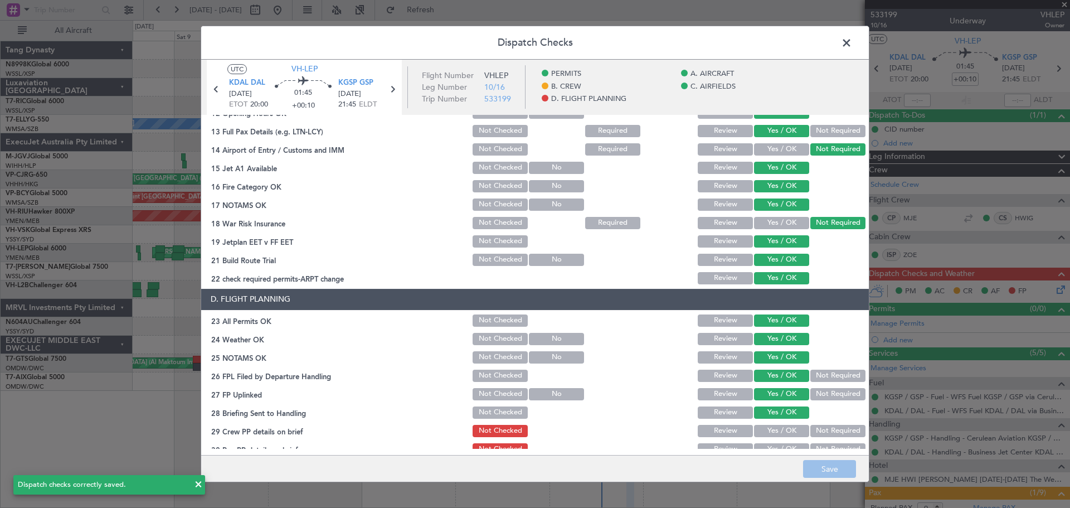
scroll to position [320, 0]
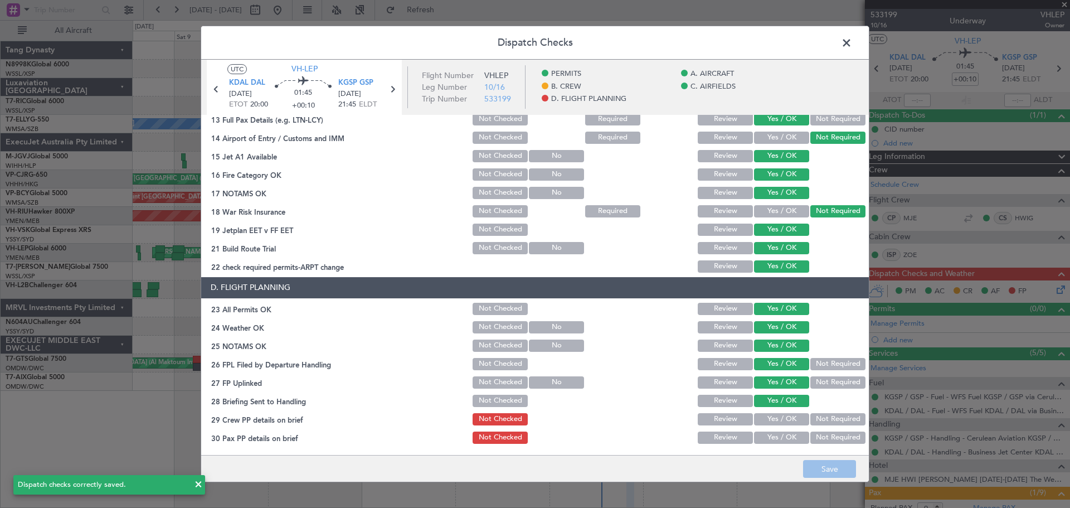
click at [787, 406] on button "Yes / OK" at bounding box center [781, 419] width 55 height 12
drag, startPoint x: 787, startPoint y: 436, endPoint x: 792, endPoint y: 440, distance: 5.9
click at [787, 406] on button "Yes / OK" at bounding box center [781, 437] width 55 height 12
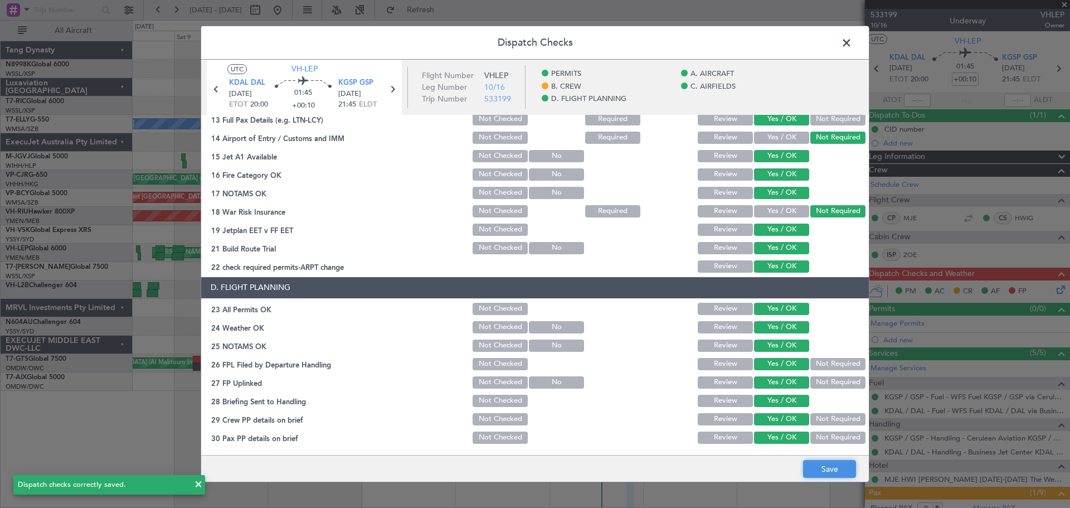
click at [828, 406] on button "Save" at bounding box center [829, 469] width 53 height 18
click at [826, 359] on button "Not Required" at bounding box center [837, 364] width 55 height 12
click at [832, 406] on button "Save" at bounding box center [829, 469] width 53 height 18
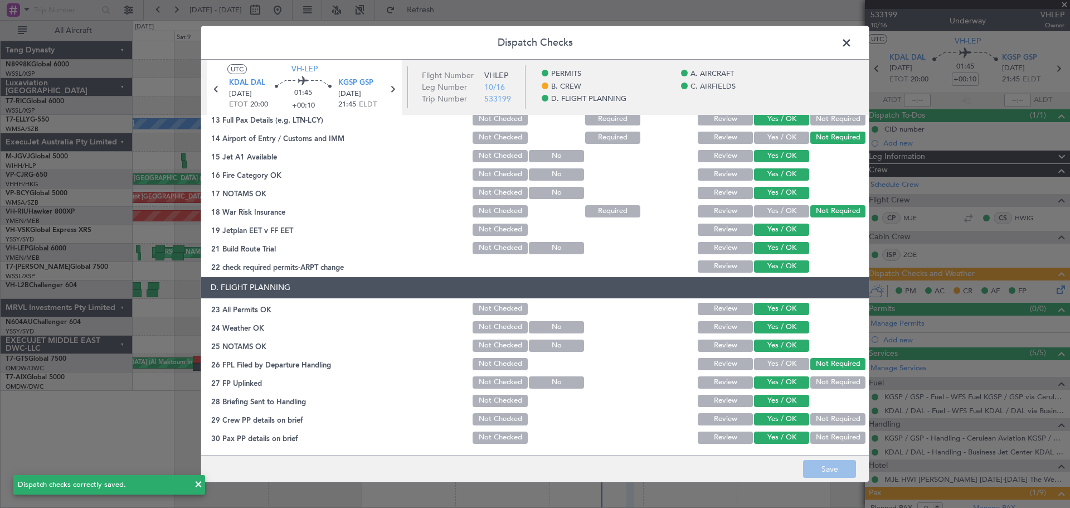
click at [852, 43] on span at bounding box center [852, 46] width 0 height 22
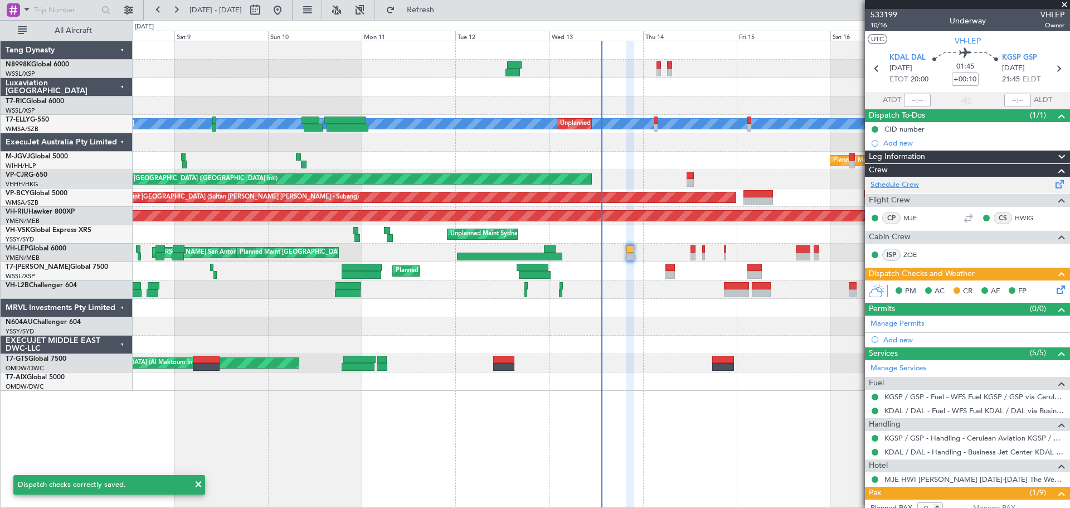
click at [855, 186] on link "Schedule Crew" at bounding box center [894, 184] width 48 height 11
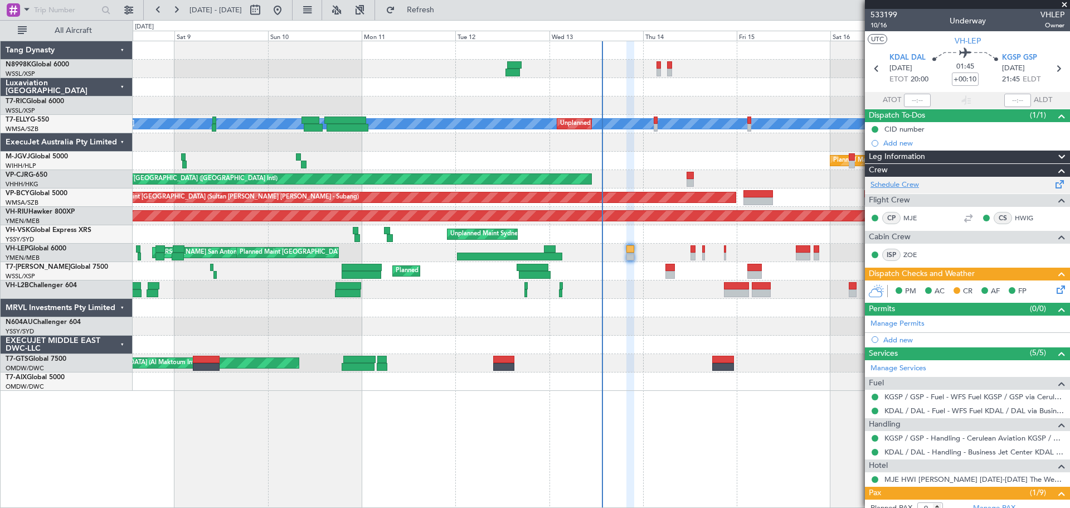
type input "[PERSON_NAME] (KYA)"
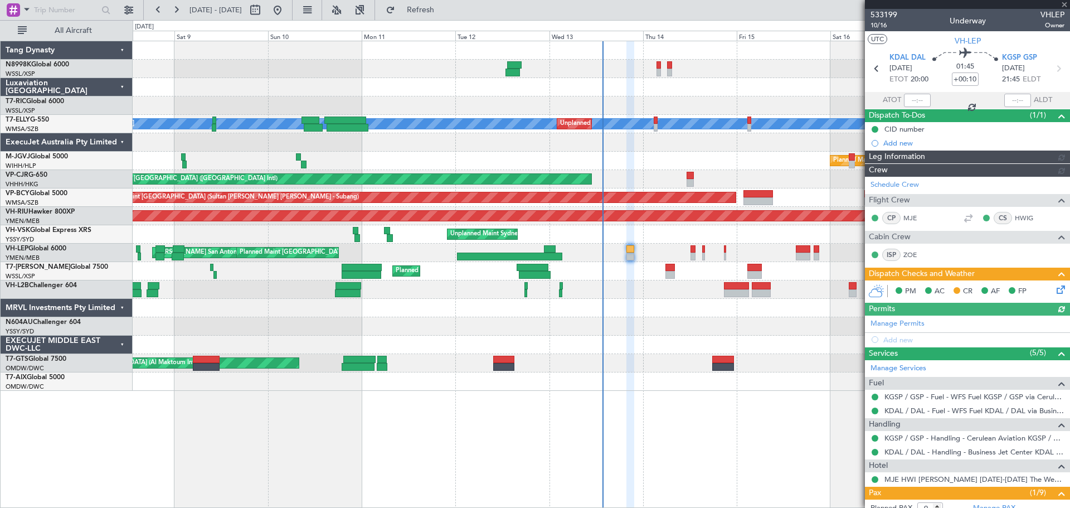
type input "[PERSON_NAME] (KYA)"
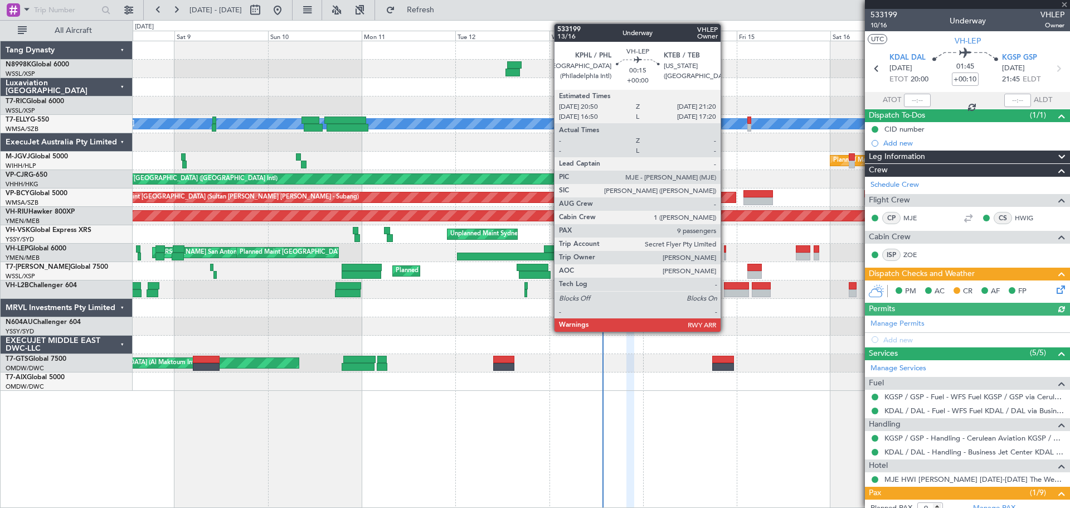
click at [725, 250] on div at bounding box center [725, 249] width 2 height 8
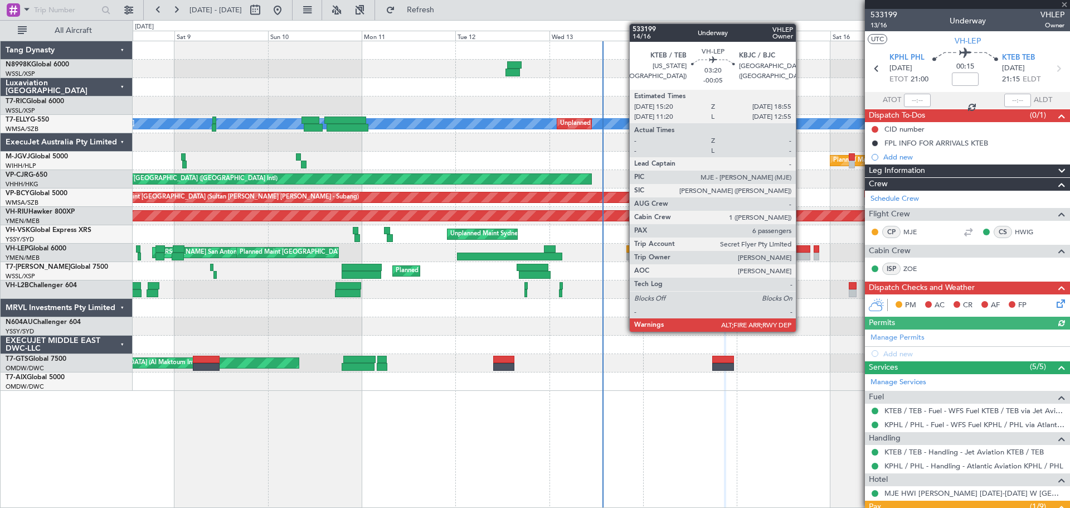
click at [801, 251] on div at bounding box center [803, 249] width 14 height 8
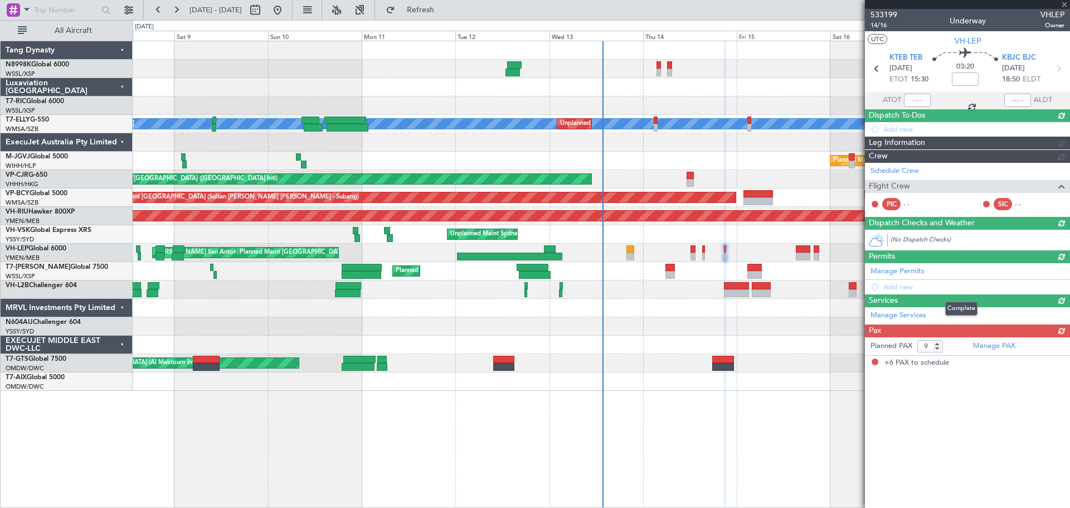
type input "-00:05"
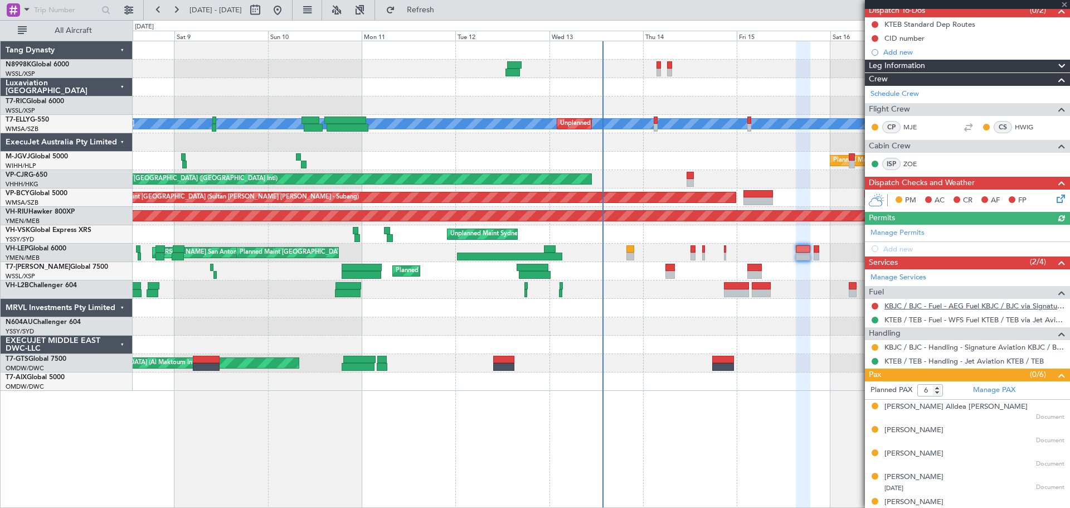
scroll to position [111, 0]
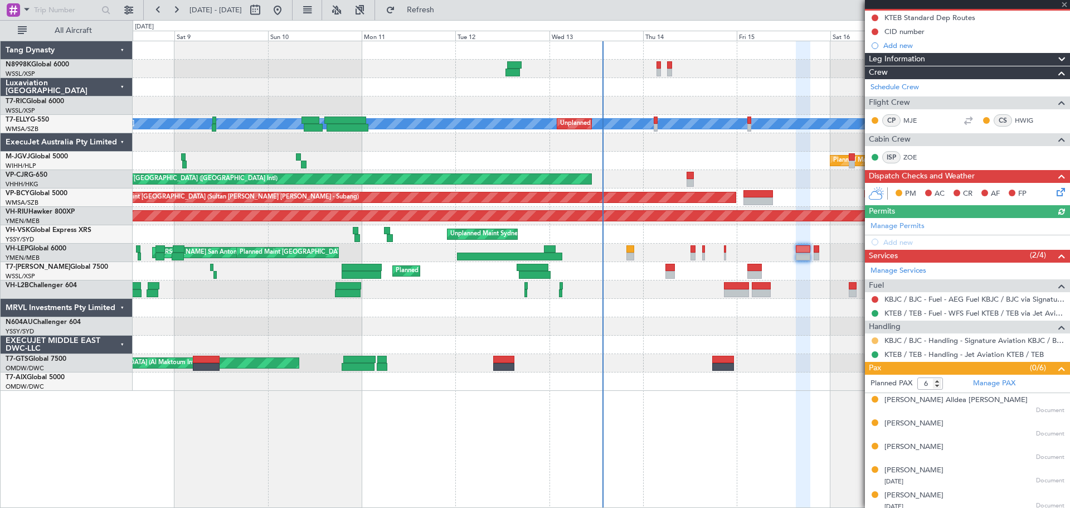
click at [855, 339] on button at bounding box center [874, 340] width 7 height 7
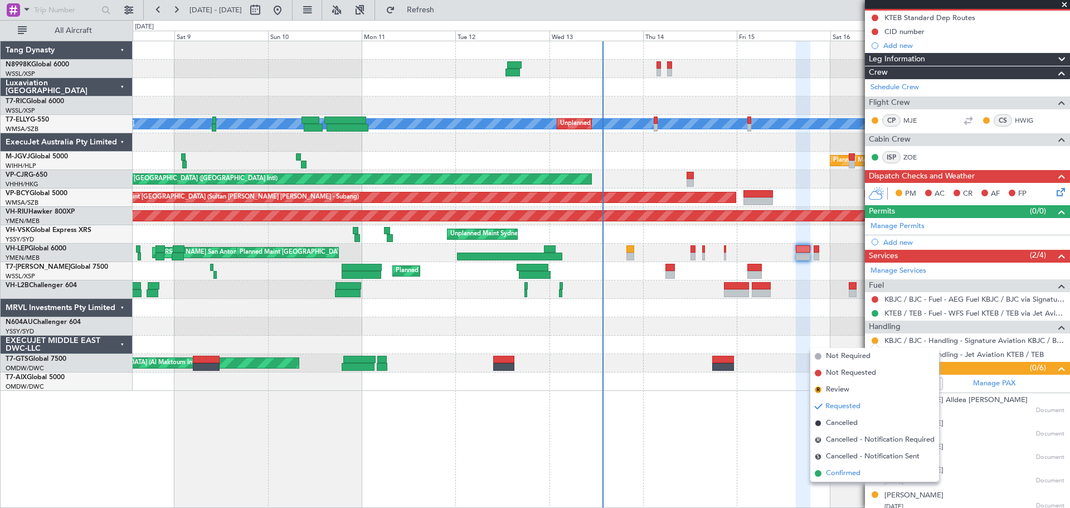
click at [838, 406] on span "Confirmed" at bounding box center [843, 472] width 35 height 11
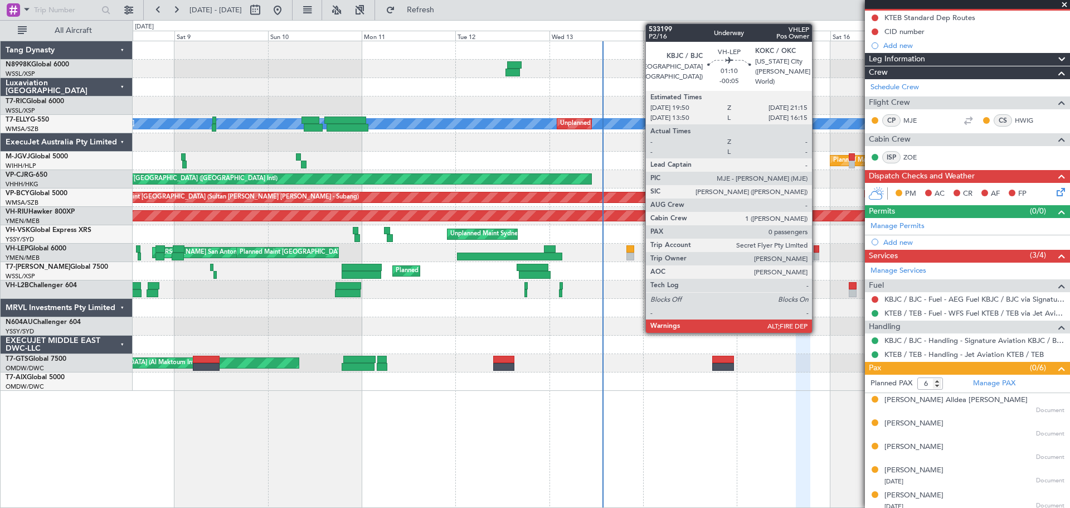
click at [817, 252] on div at bounding box center [816, 249] width 6 height 8
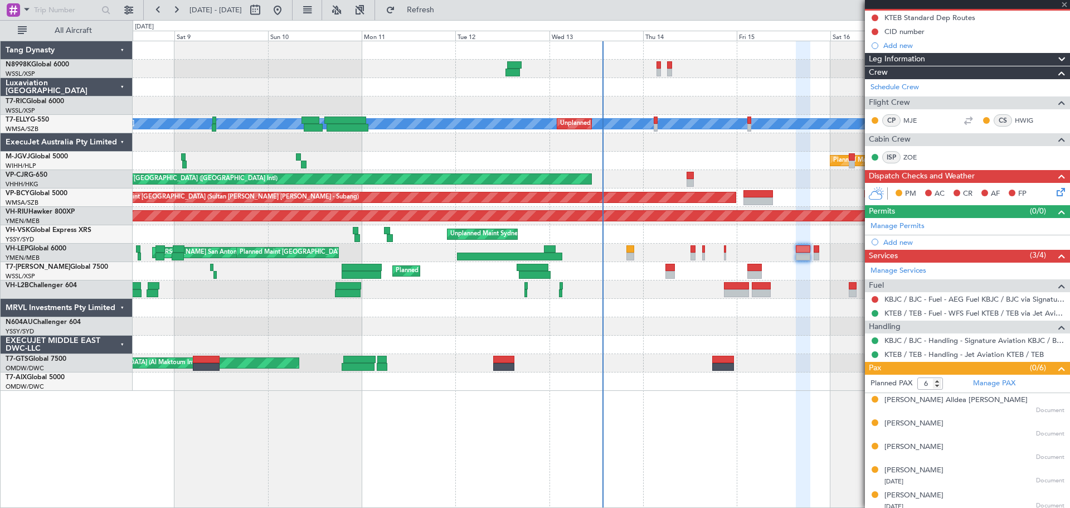
type input "0"
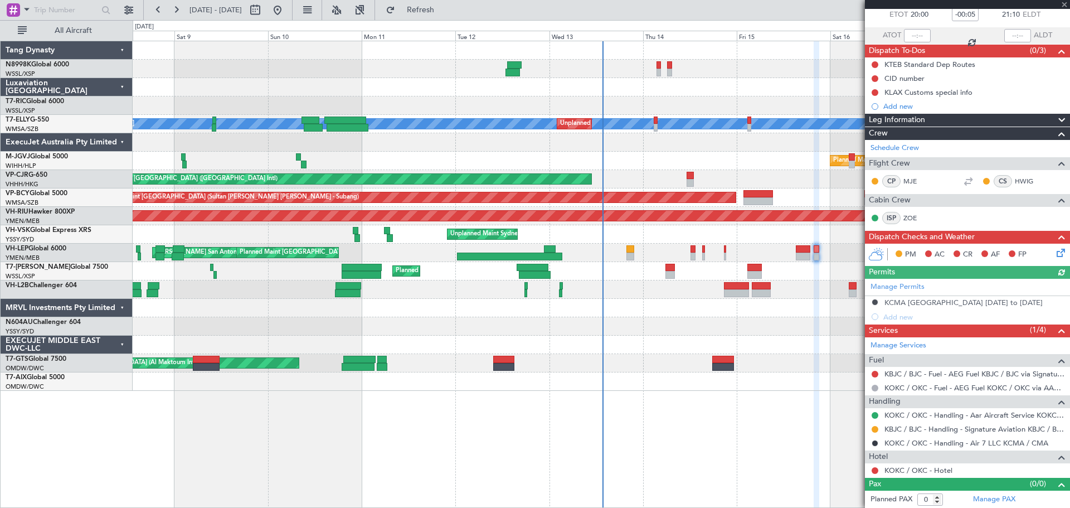
scroll to position [65, 0]
click at [855, 406] on button at bounding box center [874, 428] width 7 height 7
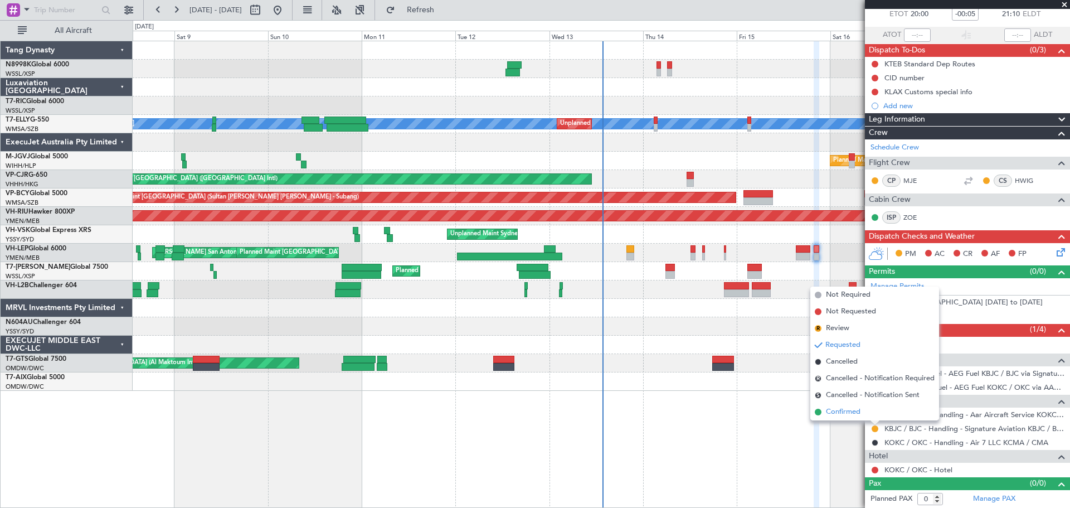
click at [851, 406] on span "Confirmed" at bounding box center [843, 411] width 35 height 11
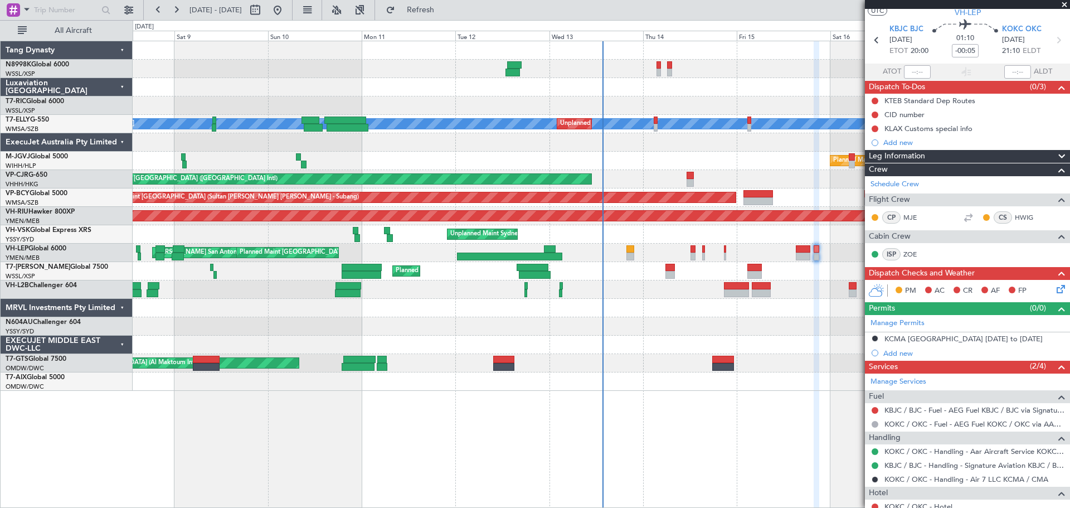
scroll to position [0, 0]
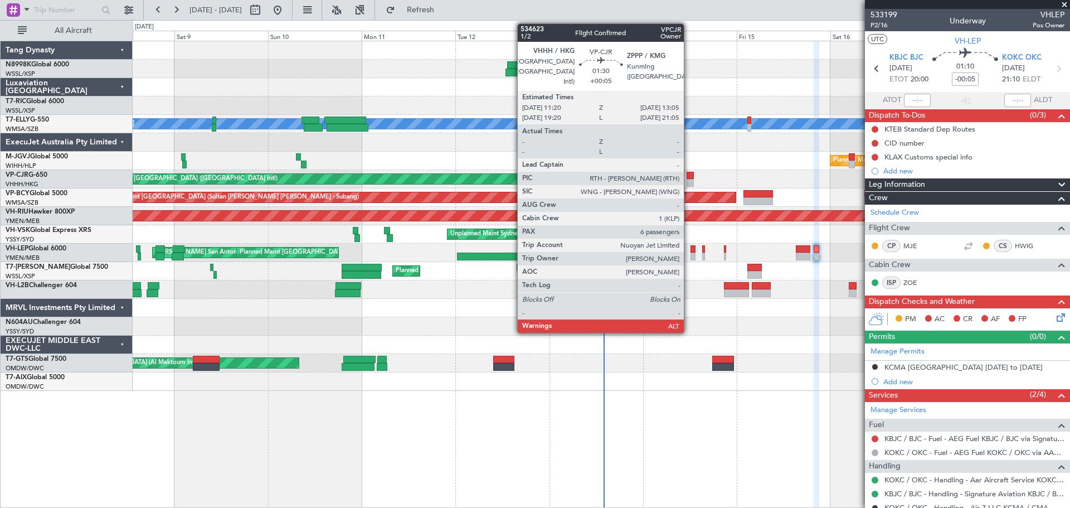
click at [689, 177] on div at bounding box center [689, 176] width 7 height 8
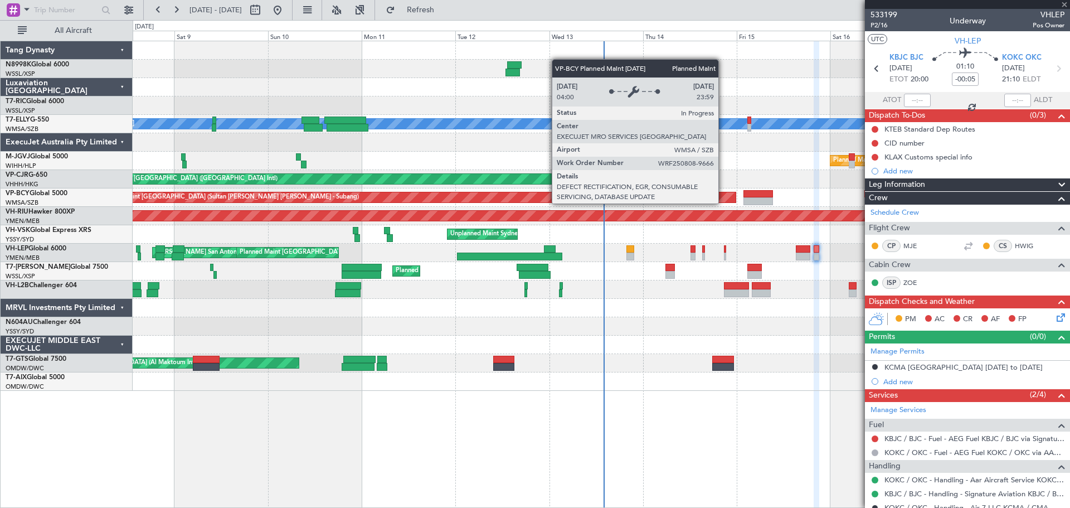
type input "+00:05"
type input "6"
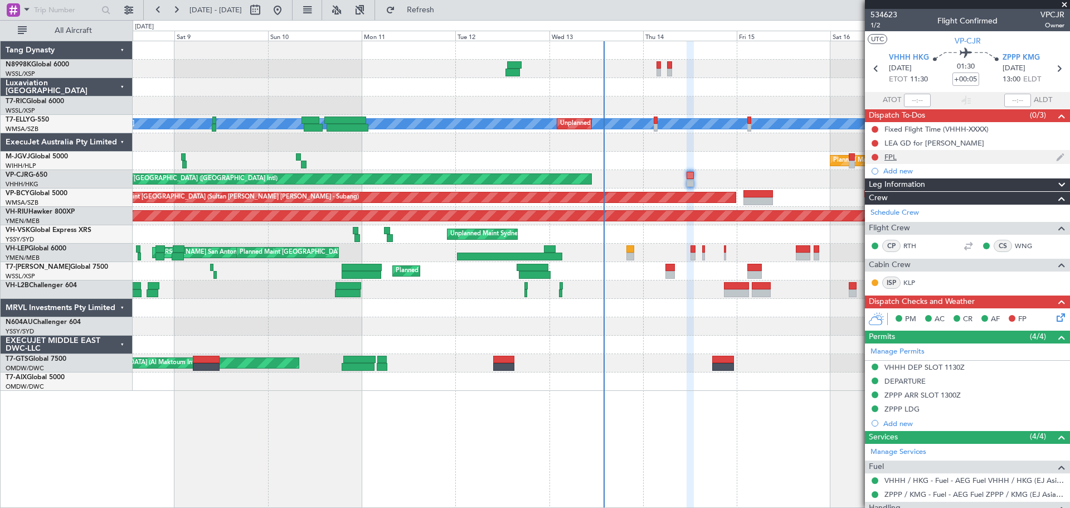
click at [855, 159] on div "FPL" at bounding box center [890, 156] width 12 height 9
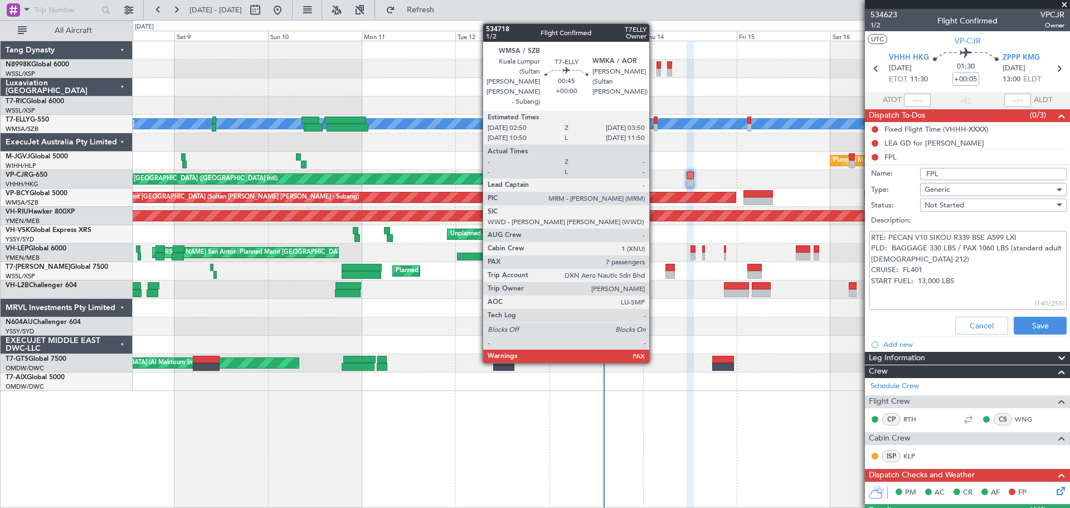
click at [654, 119] on div at bounding box center [656, 120] width 4 height 8
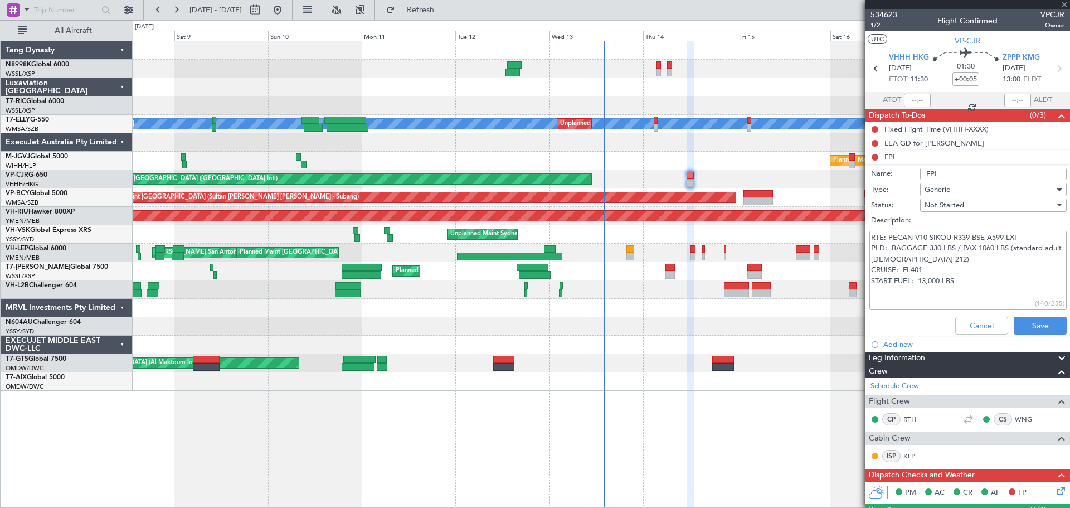
type input "7"
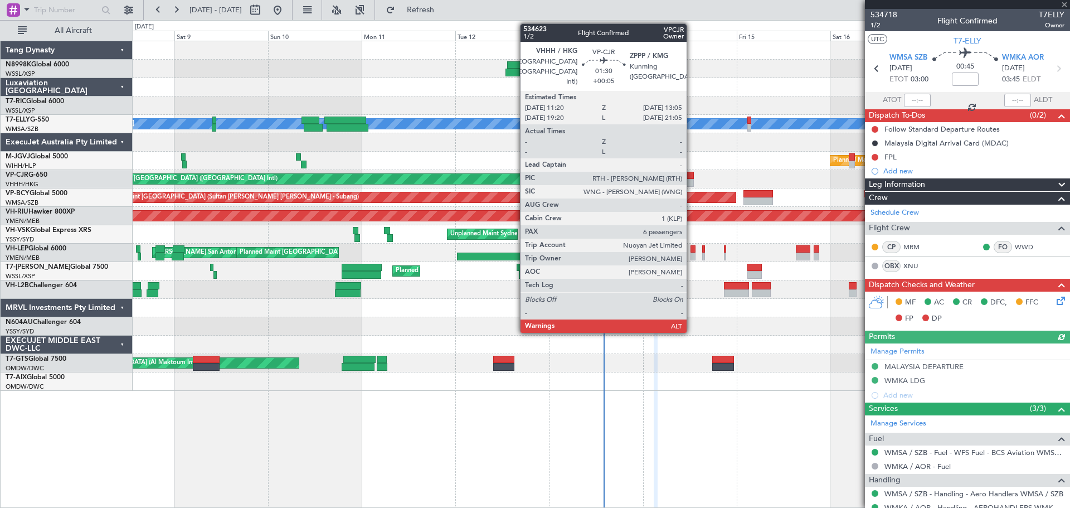
click at [691, 176] on div at bounding box center [689, 176] width 7 height 8
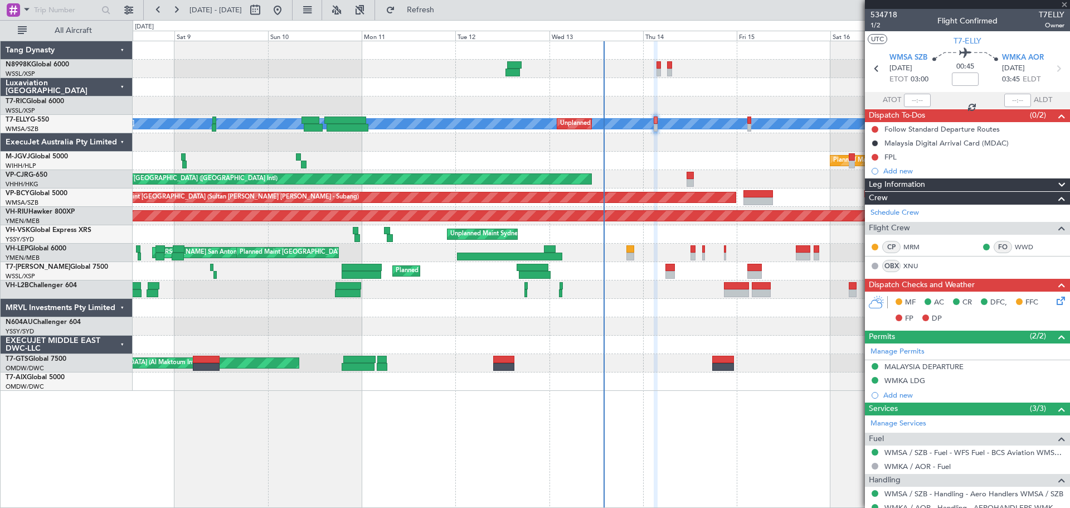
type input "+00:05"
type input "6"
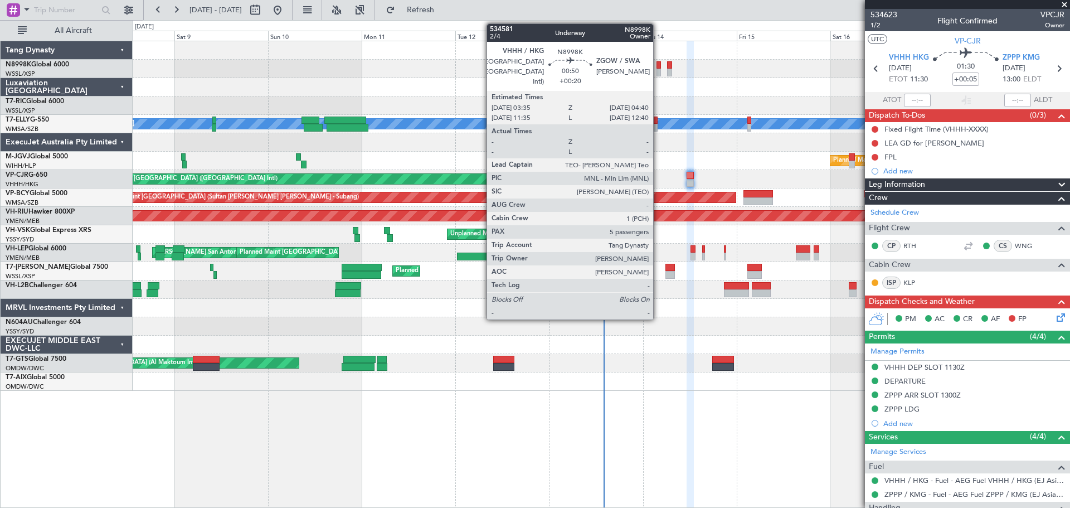
click at [658, 71] on div at bounding box center [658, 73] width 4 height 8
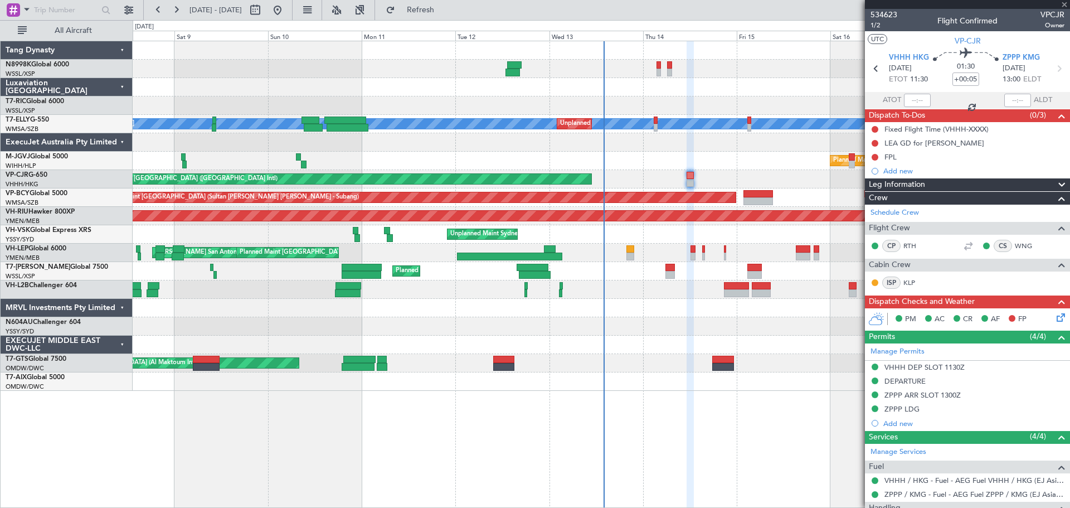
type input "+00:20"
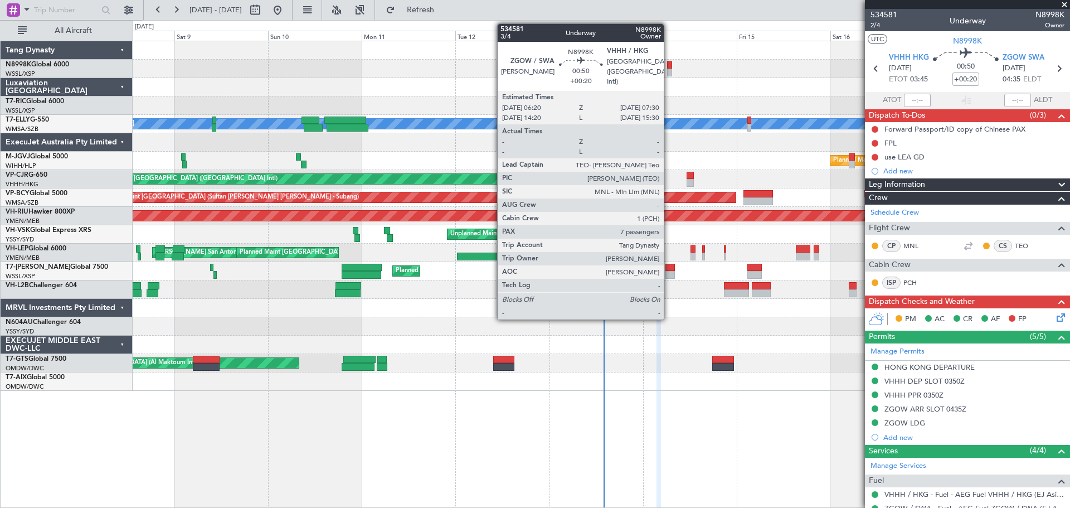
click at [669, 61] on div at bounding box center [669, 65] width 5 height 8
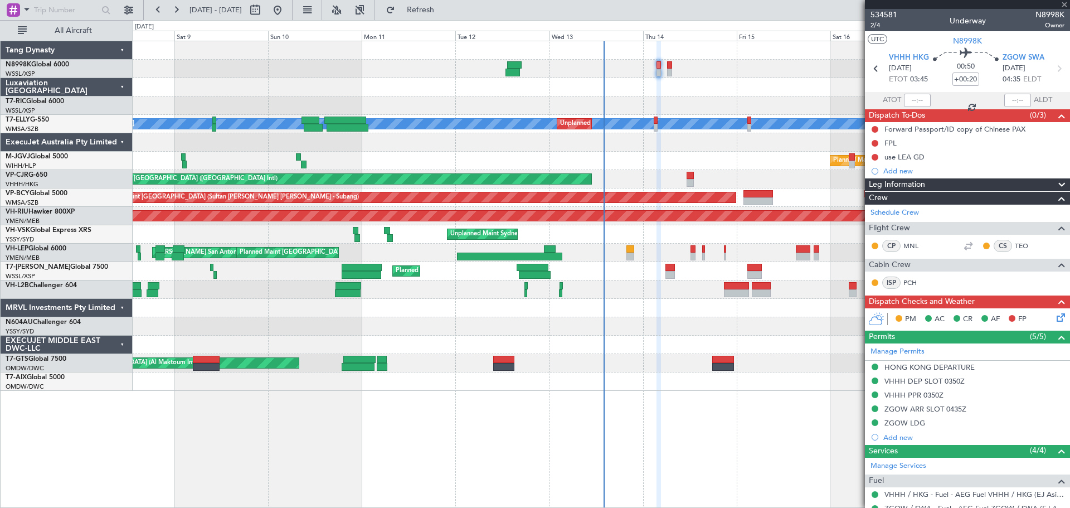
type input "7"
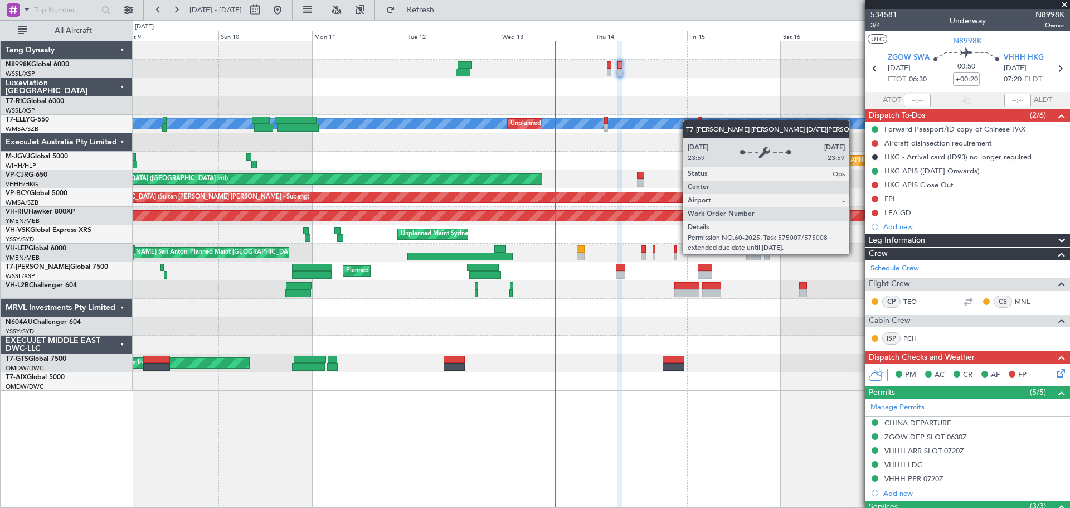
click at [664, 126] on div "Planned Maint Singapore (Seletar) MEL Unplanned Maint Kuala Lumpur (Sultan Abdu…" at bounding box center [601, 215] width 937 height 349
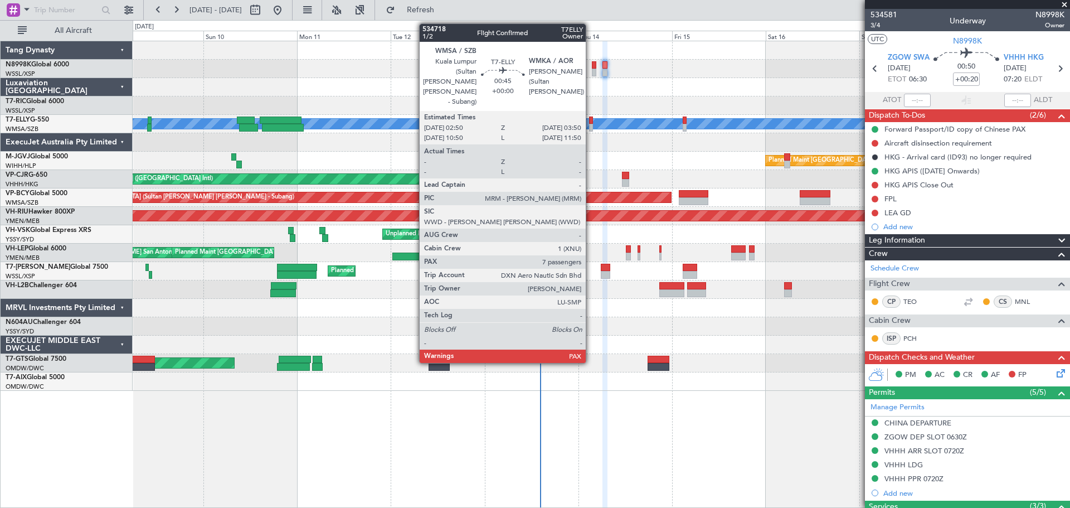
click at [591, 129] on div at bounding box center [591, 128] width 4 height 8
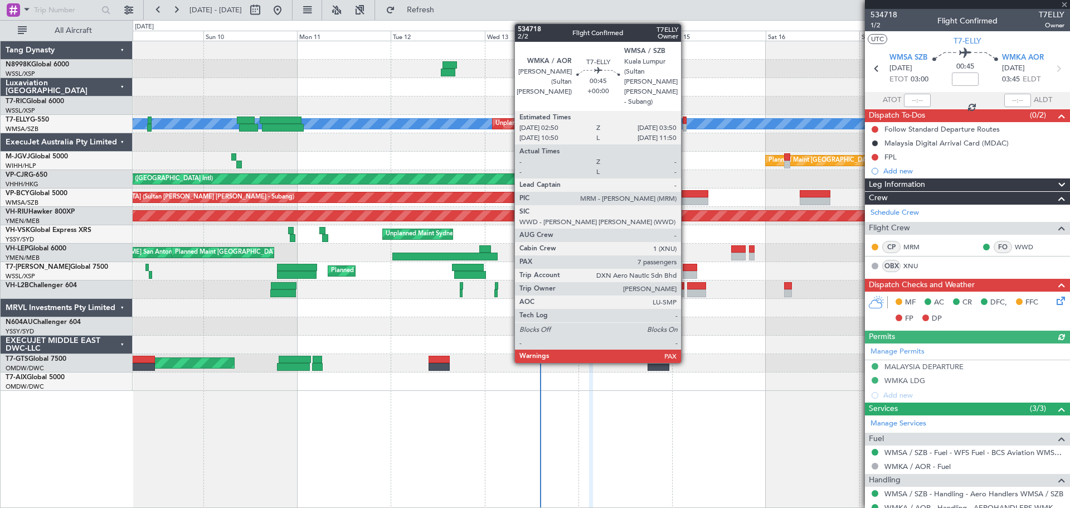
click at [686, 122] on div at bounding box center [685, 120] width 4 height 8
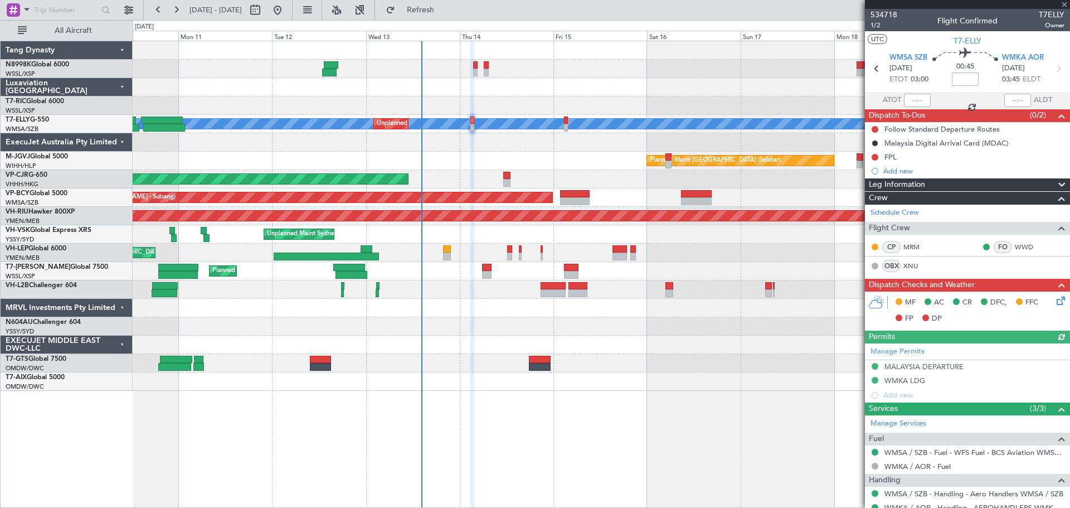
click at [530, 112] on div at bounding box center [601, 105] width 937 height 18
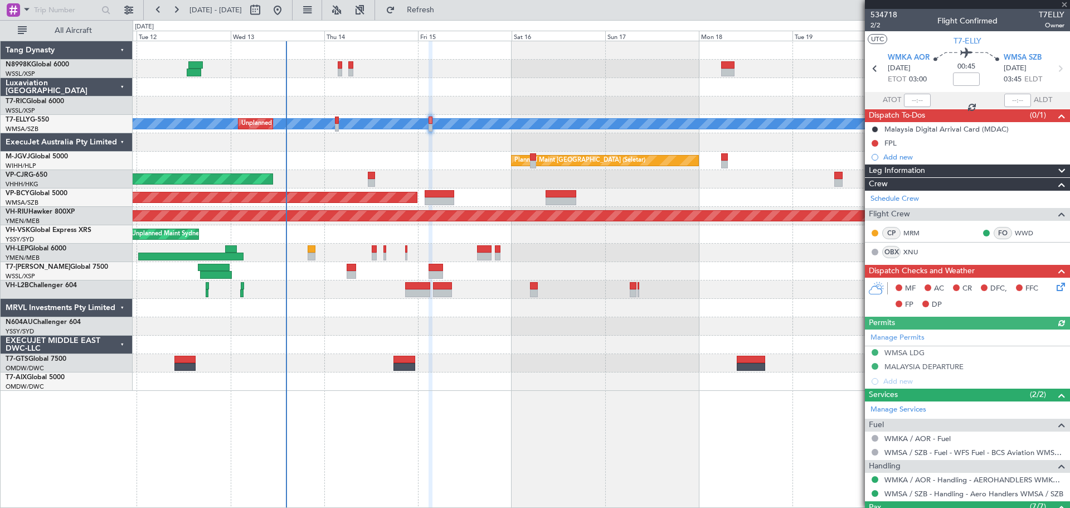
click at [637, 108] on div at bounding box center [601, 105] width 937 height 18
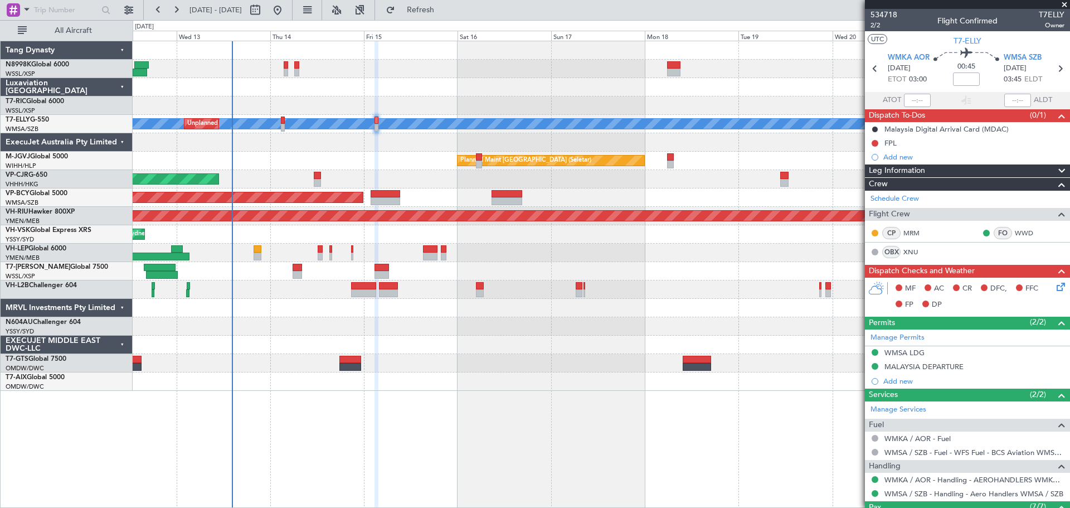
click at [717, 115] on div "MEL Unplanned Maint Kuala Lumpur (Sultan Abdul Aziz Shah - Subang) Planned Main…" at bounding box center [601, 215] width 937 height 349
click at [543, 96] on div at bounding box center [601, 87] width 937 height 18
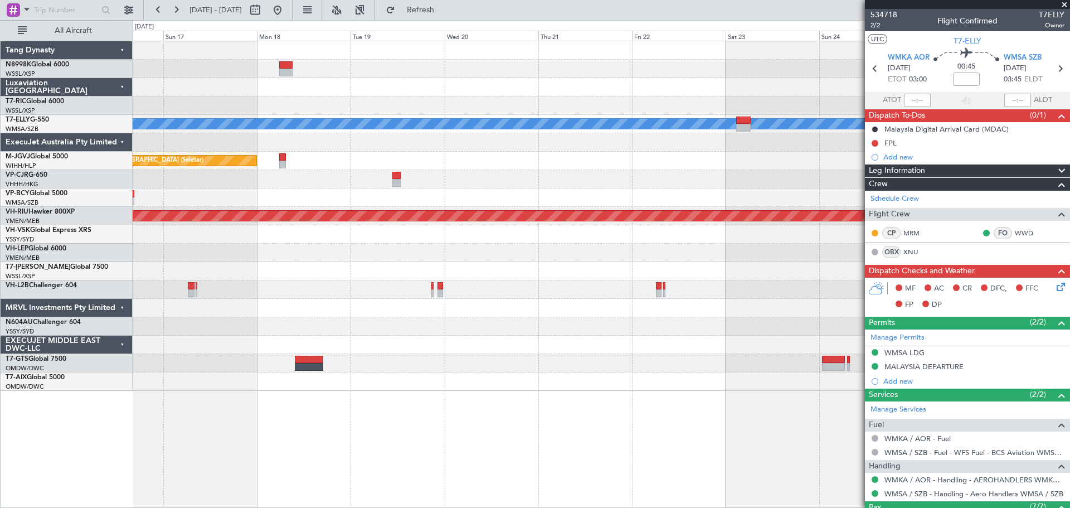
click at [602, 134] on div "MEL Planned Maint Singapore (Seletar) Planned Maint Hong Kong (Hong Kong Intl) …" at bounding box center [601, 215] width 937 height 349
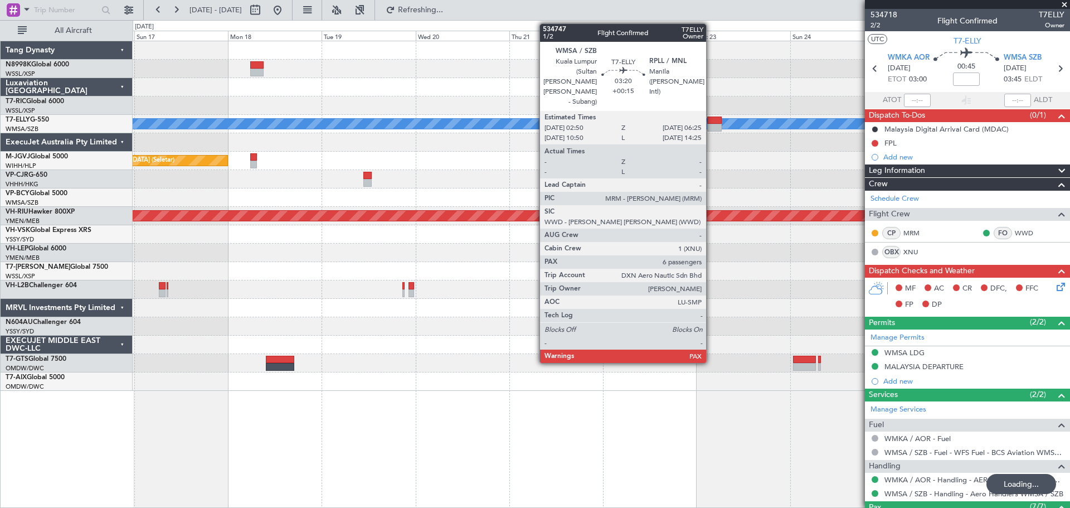
click at [711, 118] on div at bounding box center [714, 120] width 14 height 8
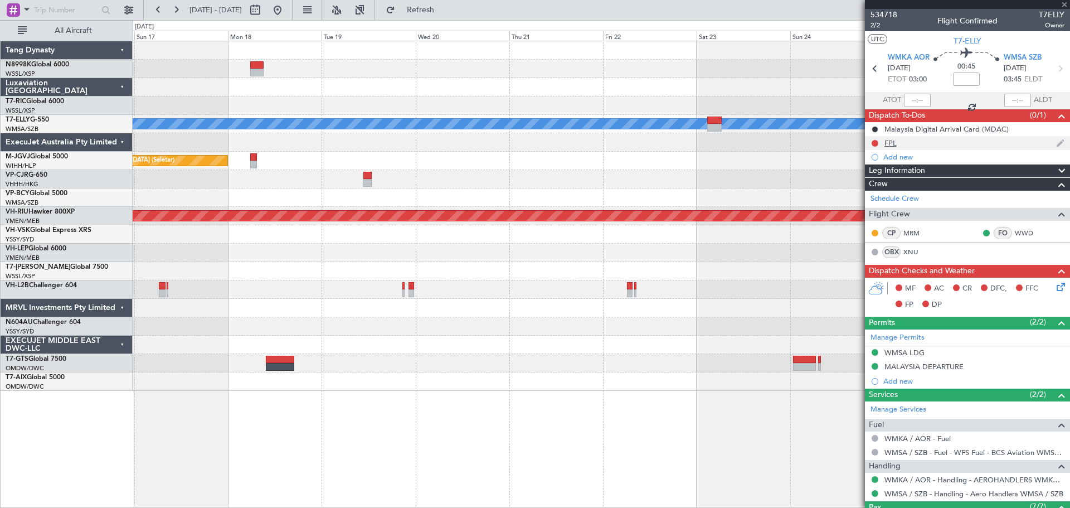
type input "+00:15"
type input "6"
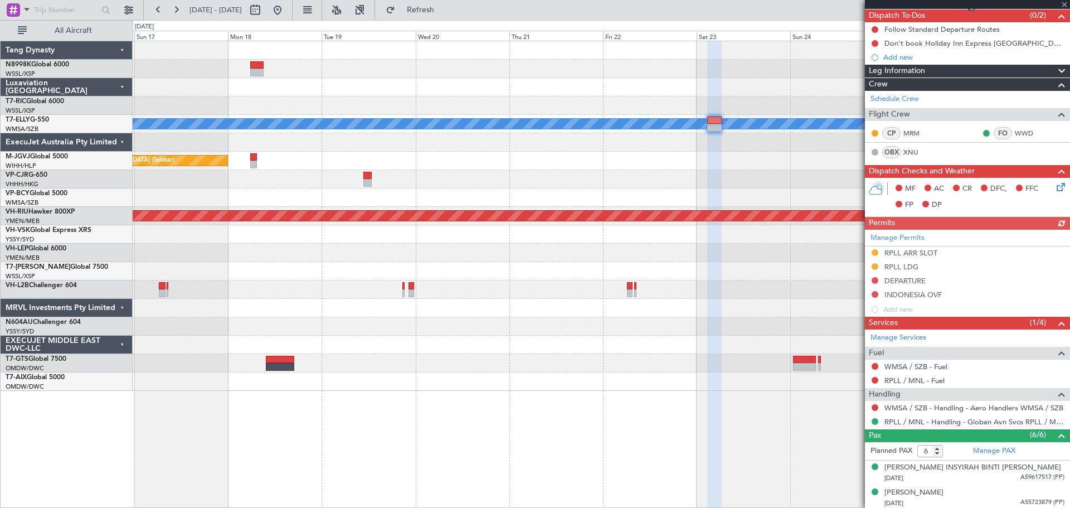
scroll to position [111, 0]
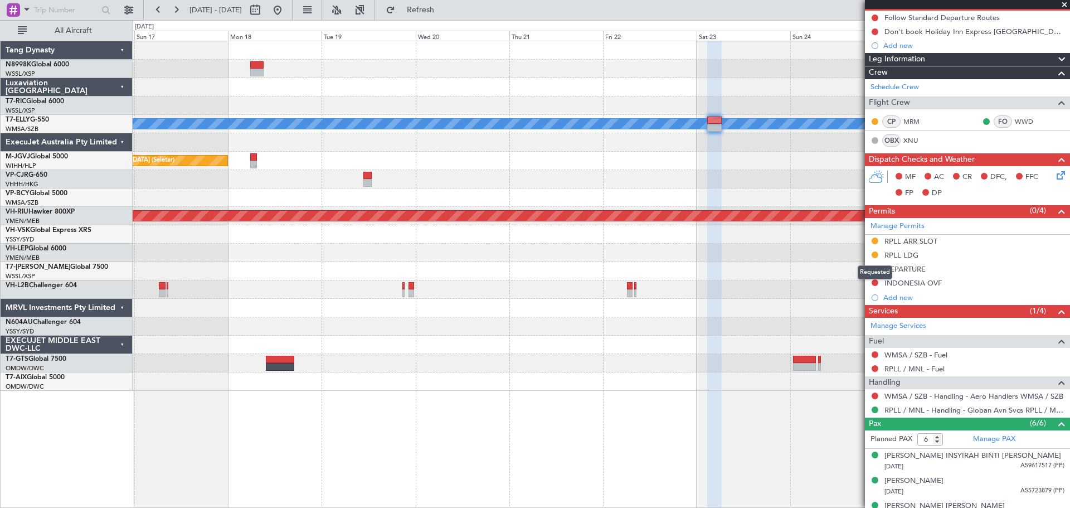
click at [855, 253] on button at bounding box center [874, 254] width 7 height 7
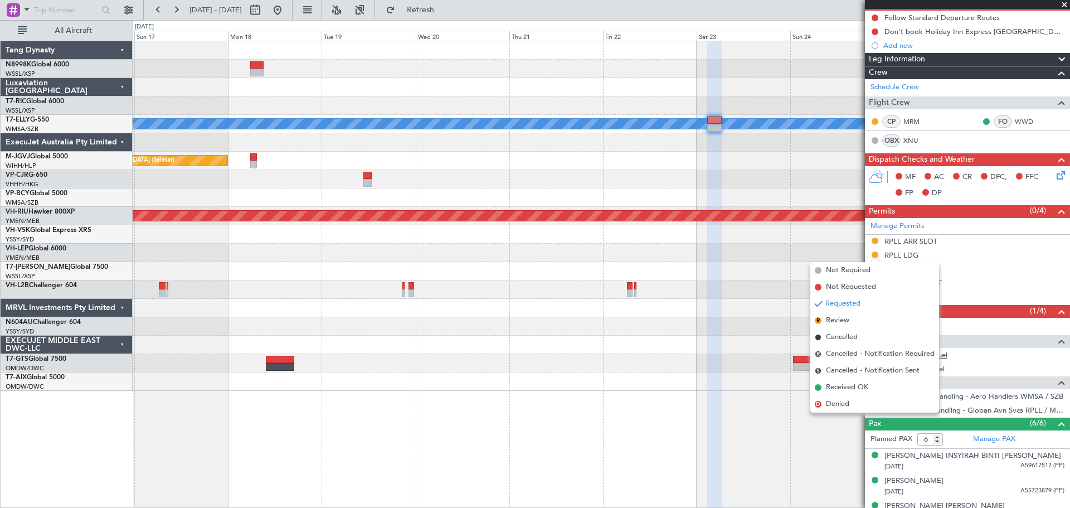
drag, startPoint x: 838, startPoint y: 384, endPoint x: 885, endPoint y: 358, distance: 53.6
click at [838, 384] on span "Received OK" at bounding box center [847, 387] width 42 height 11
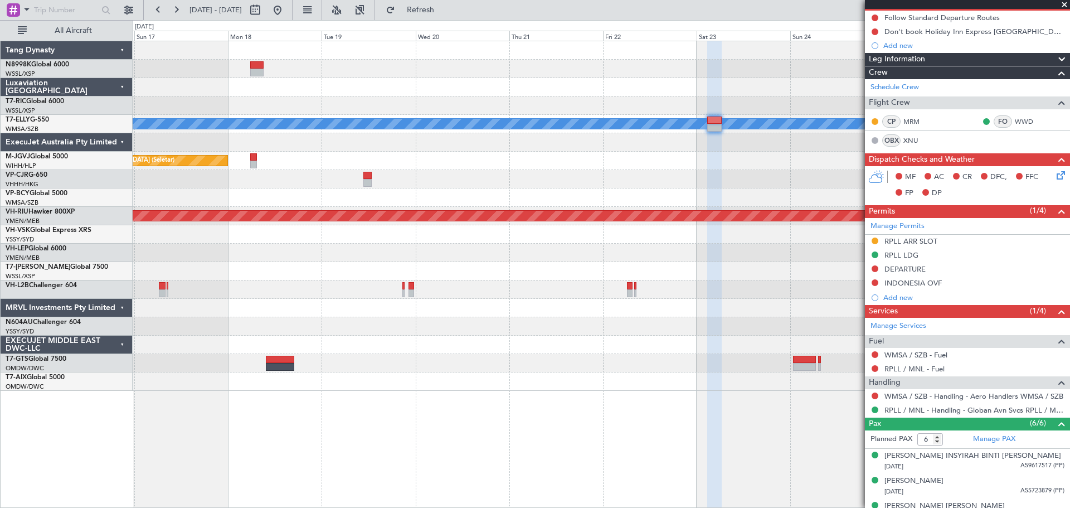
click at [601, 128] on div "MEL Planned Maint Singapore (Seletar) Planned Maint Hong Kong (Hong Kong Intl) …" at bounding box center [601, 215] width 937 height 349
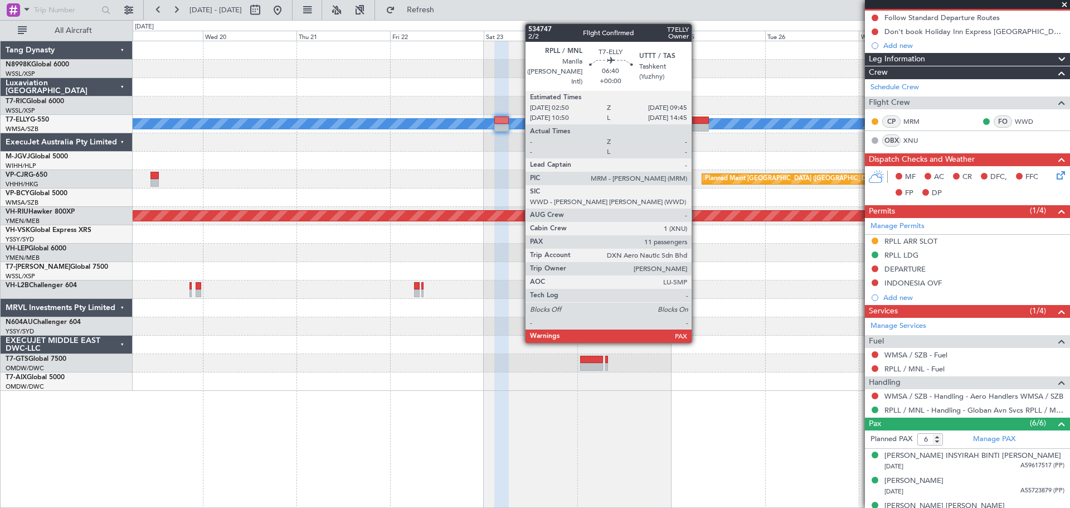
click at [696, 123] on div at bounding box center [694, 120] width 27 height 8
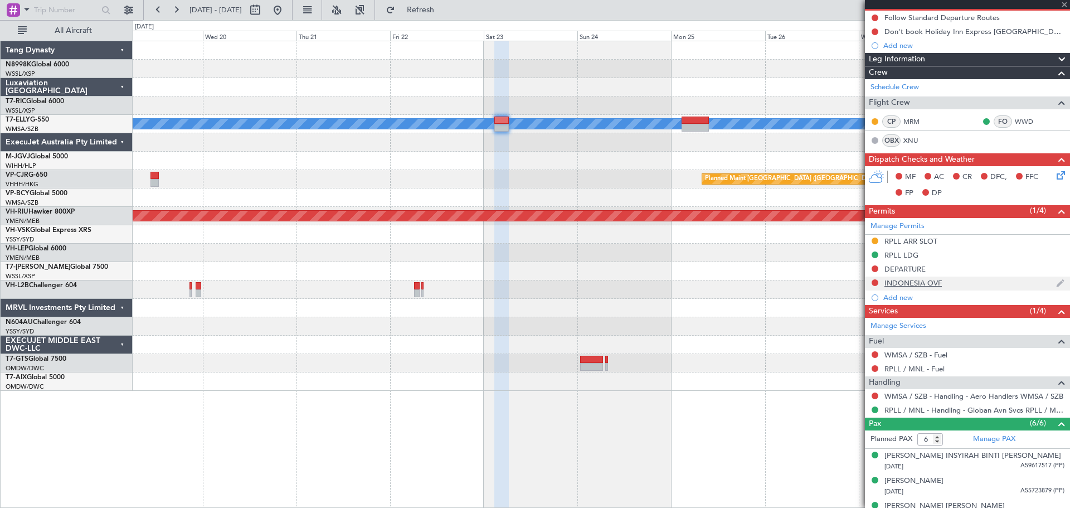
type input "11"
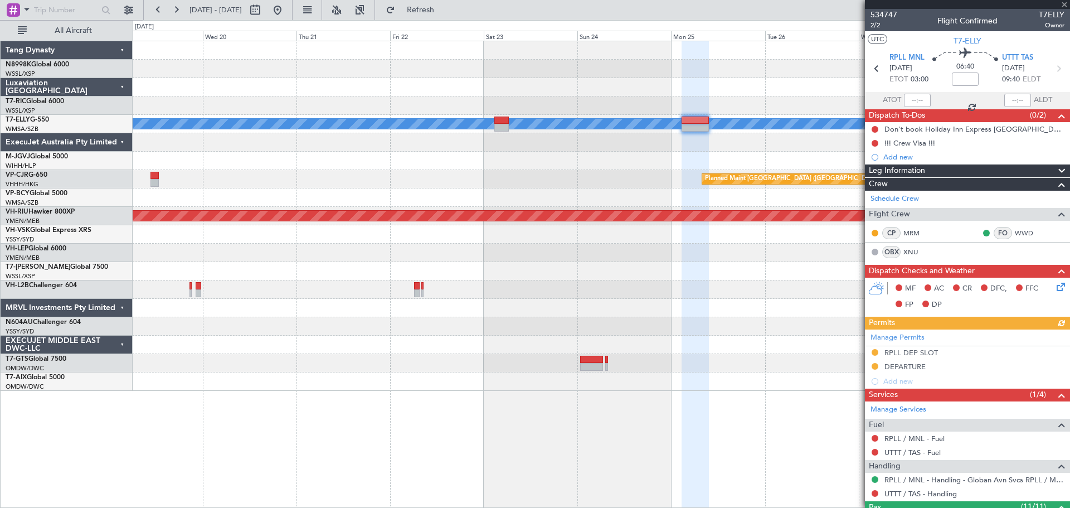
click at [855, 364] on div "Manage Permits RPLL DEP SLOT DEPARTURE Add new" at bounding box center [967, 358] width 205 height 59
click at [855, 366] on div "Manage Permits RPLL DEP SLOT DEPARTURE Add new" at bounding box center [967, 358] width 205 height 59
click at [855, 365] on button at bounding box center [874, 366] width 7 height 7
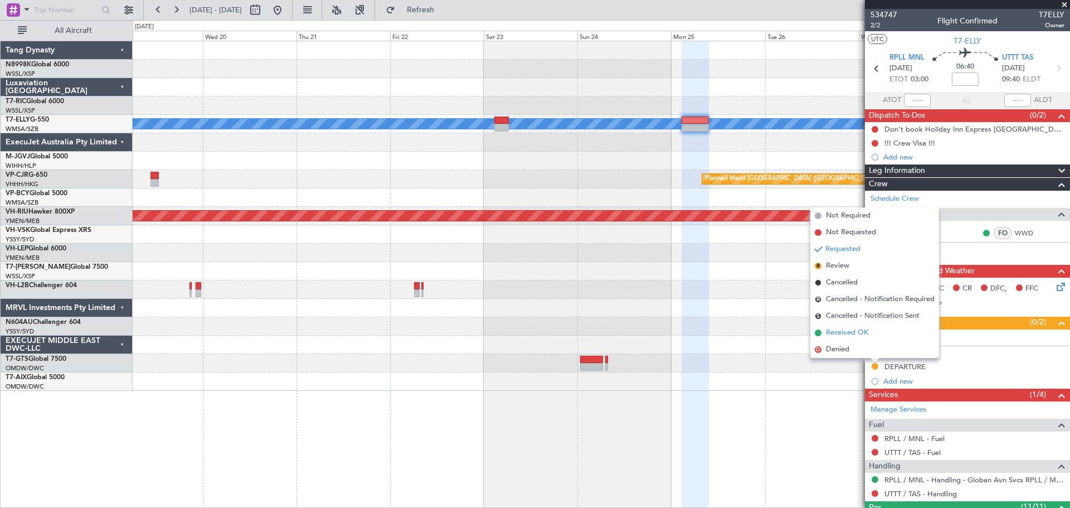
click at [855, 330] on span "Received OK" at bounding box center [847, 332] width 42 height 11
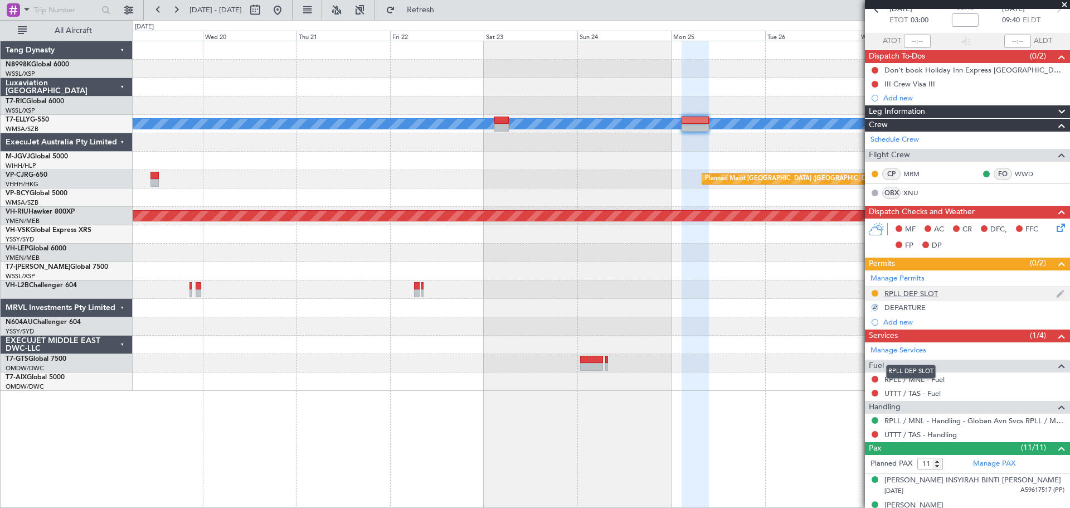
scroll to position [111, 0]
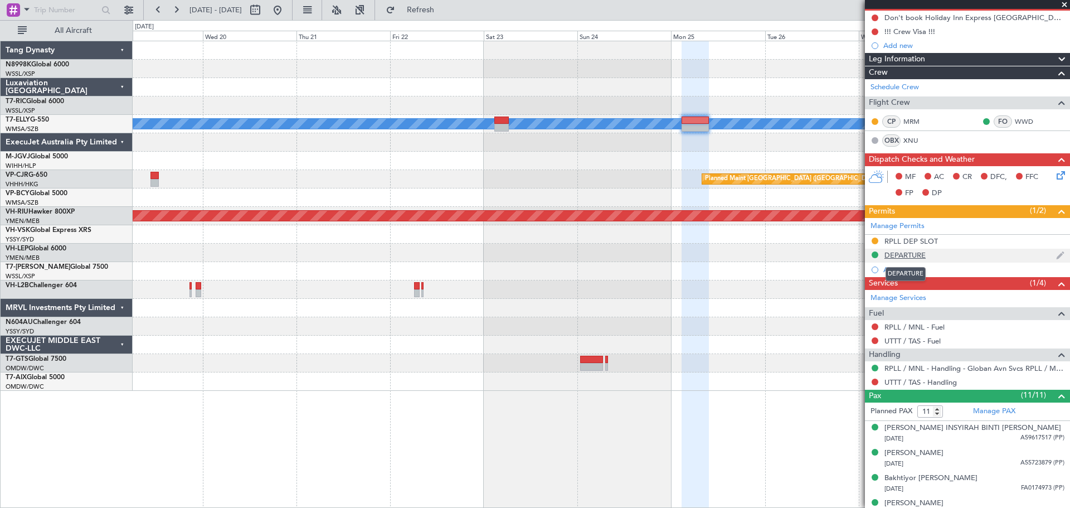
click at [855, 254] on div "DEPARTURE" at bounding box center [904, 254] width 41 height 9
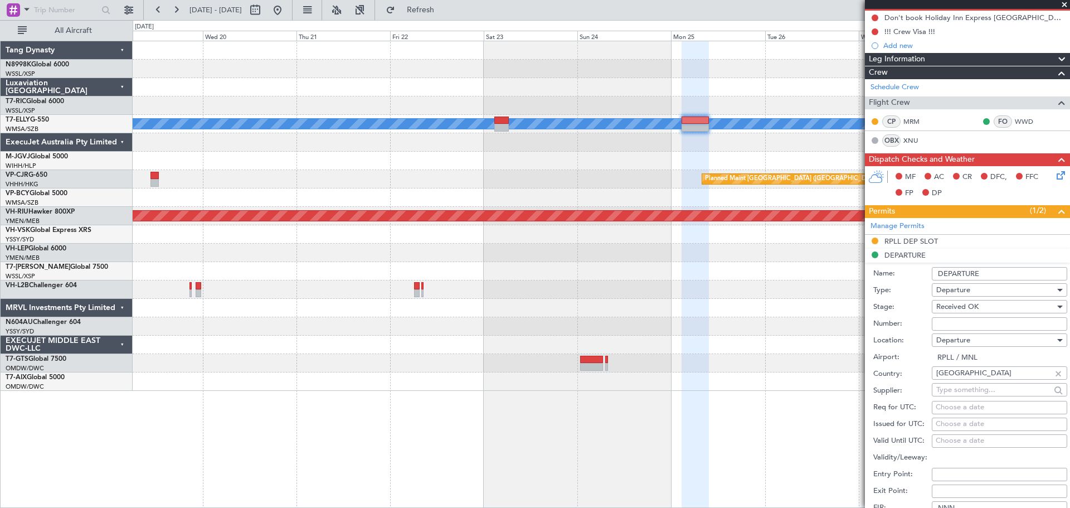
click at [855, 321] on input "Number:" at bounding box center [999, 323] width 135 height 13
paste input "3EE2025-1022"
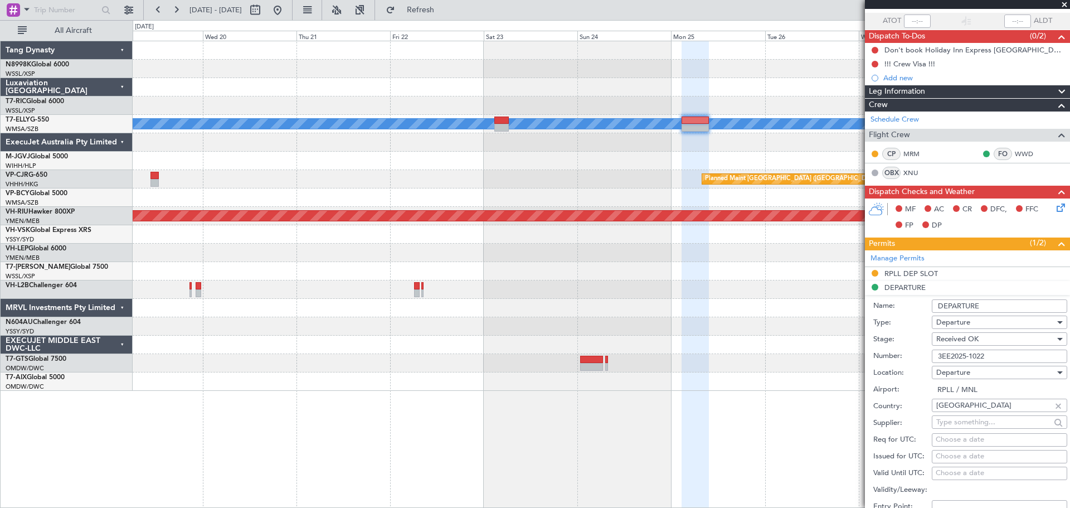
scroll to position [167, 0]
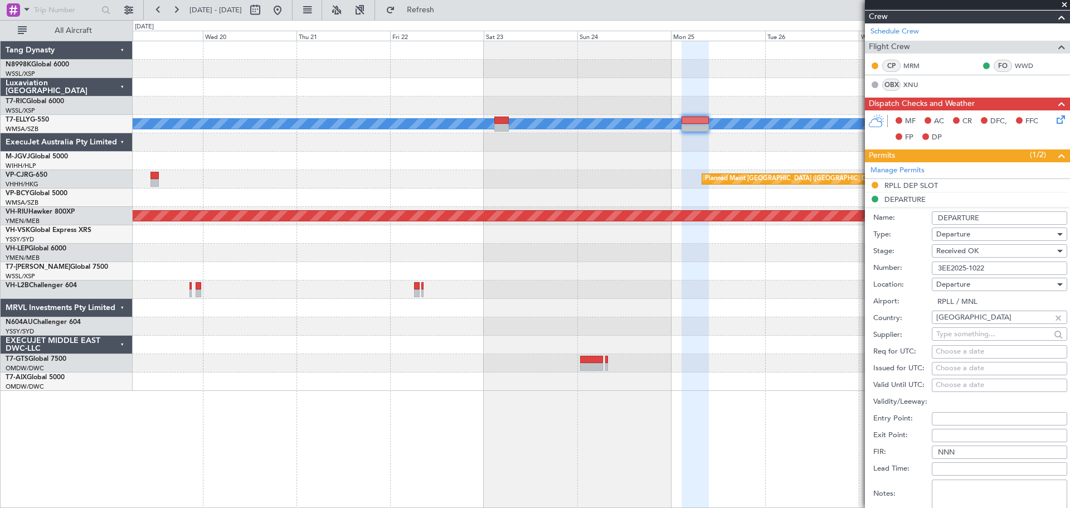
type input "3EE2025-1022"
click at [855, 366] on div "Choose a date" at bounding box center [999, 368] width 128 height 11
select select "8"
select select "2025"
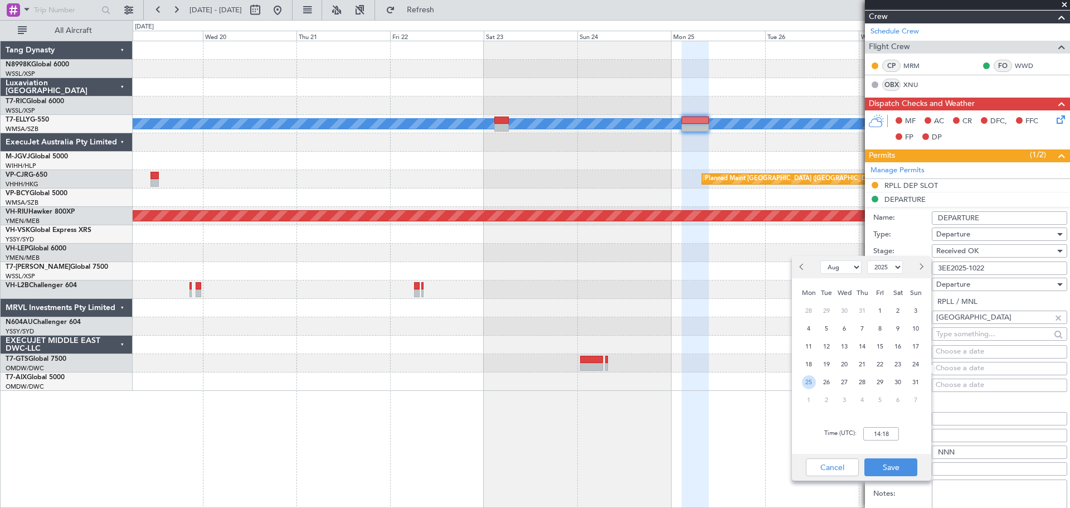
click at [807, 383] on span "25" at bounding box center [809, 382] width 14 height 14
click at [855, 406] on input "00:00" at bounding box center [881, 433] width 36 height 13
type input "03:00"
drag, startPoint x: 895, startPoint y: 468, endPoint x: 912, endPoint y: 458, distance: 19.0
click at [855, 406] on button "Save" at bounding box center [890, 467] width 53 height 18
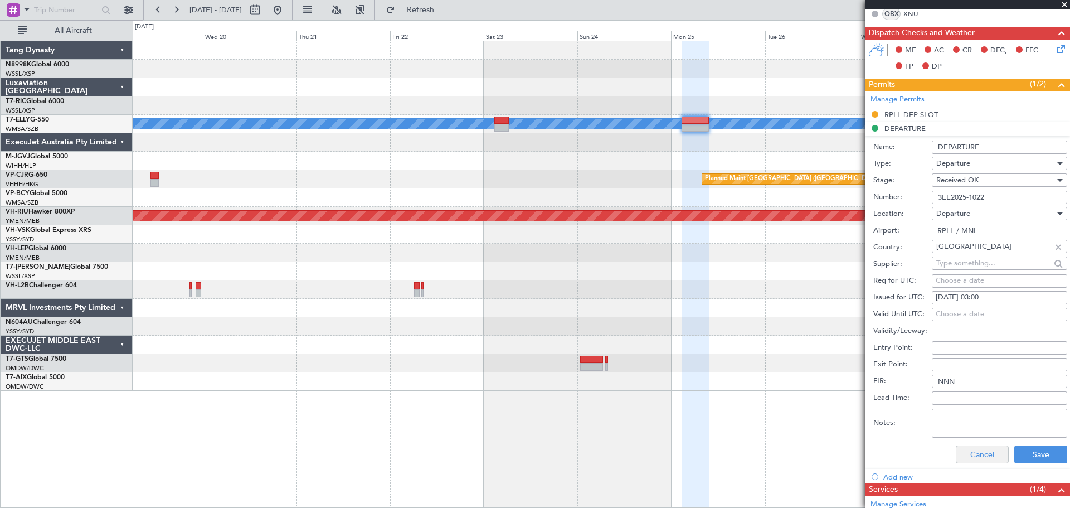
scroll to position [279, 0]
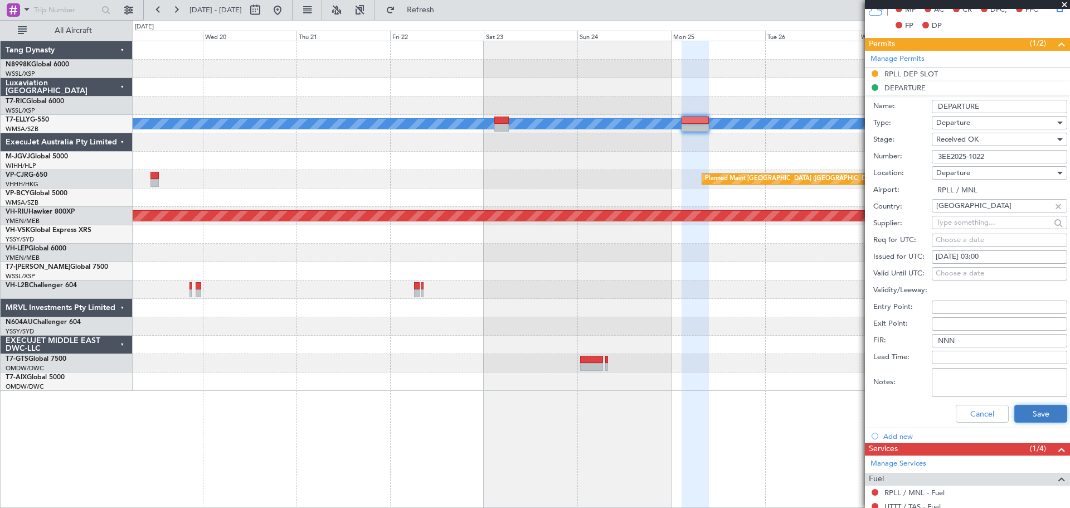
click at [855, 406] on button "Save" at bounding box center [1040, 414] width 53 height 18
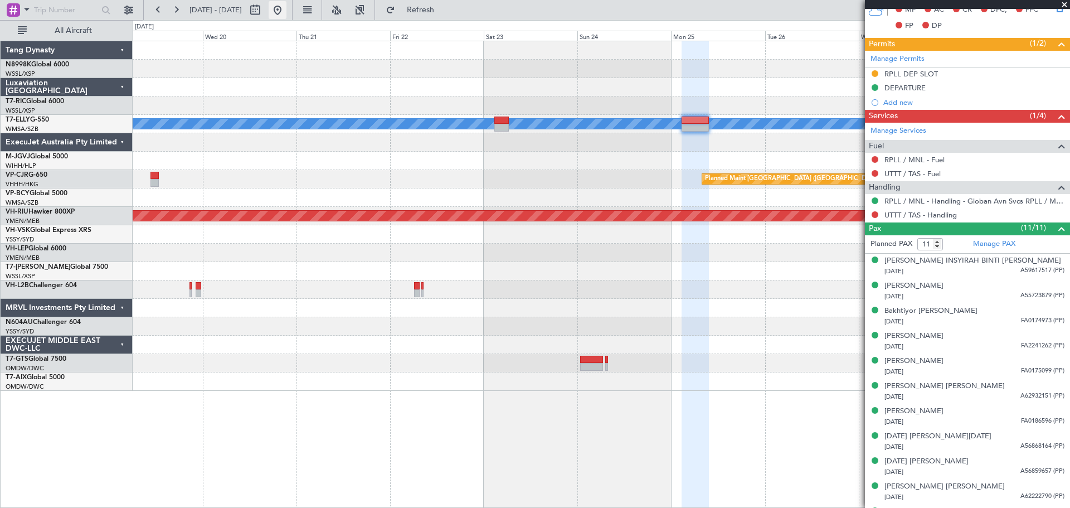
click at [286, 13] on button at bounding box center [278, 10] width 18 height 18
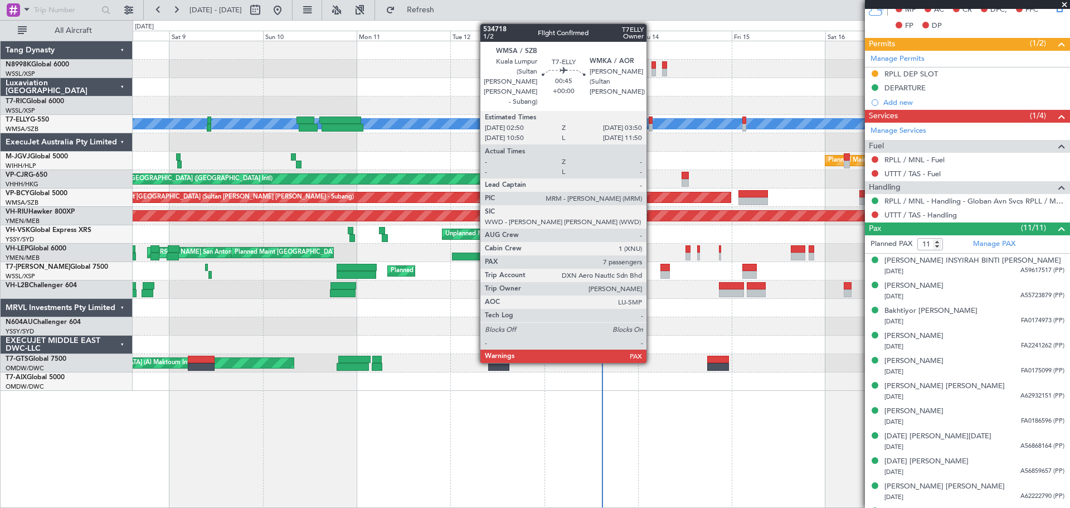
click at [651, 124] on div at bounding box center [651, 128] width 4 height 8
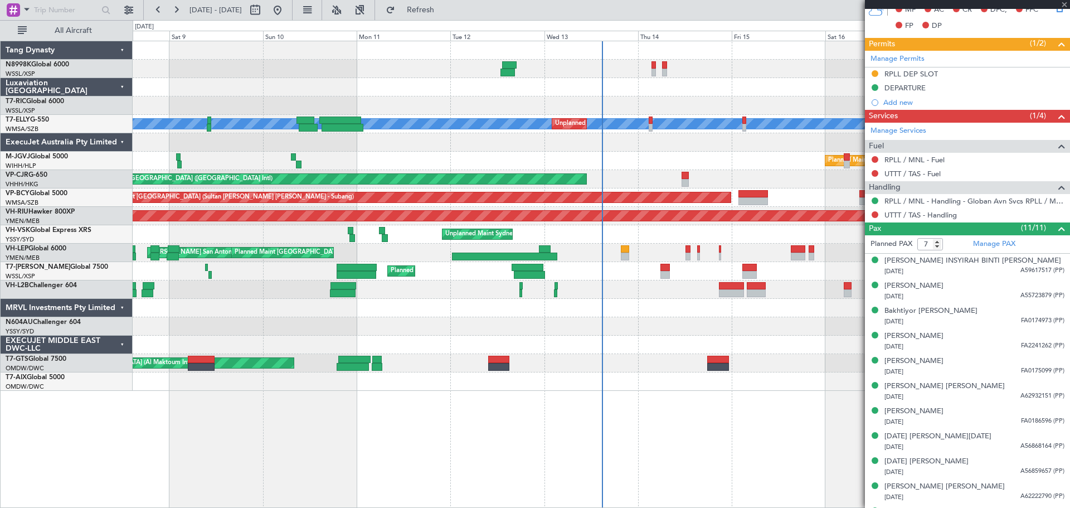
scroll to position [0, 0]
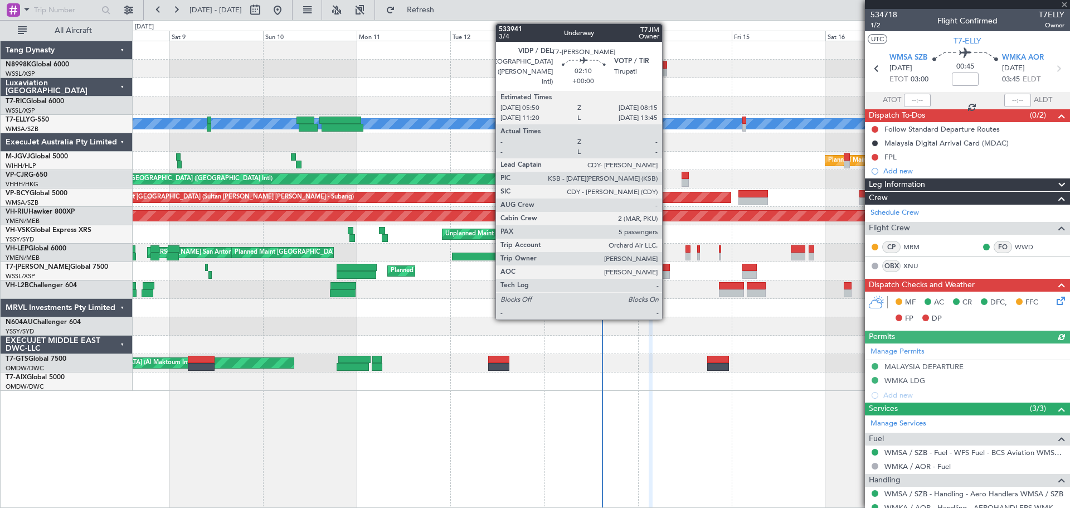
click at [667, 275] on div at bounding box center [664, 275] width 9 height 8
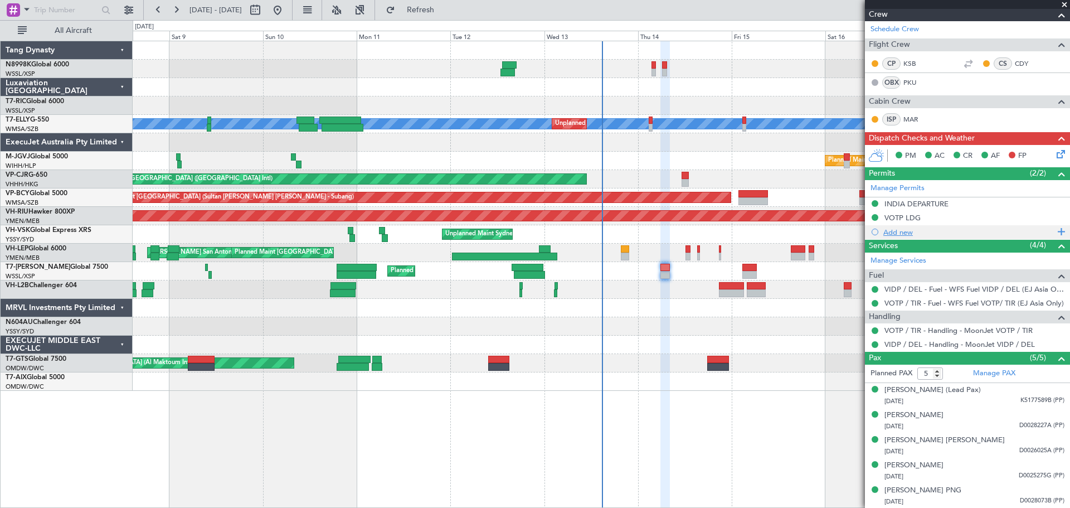
scroll to position [16, 0]
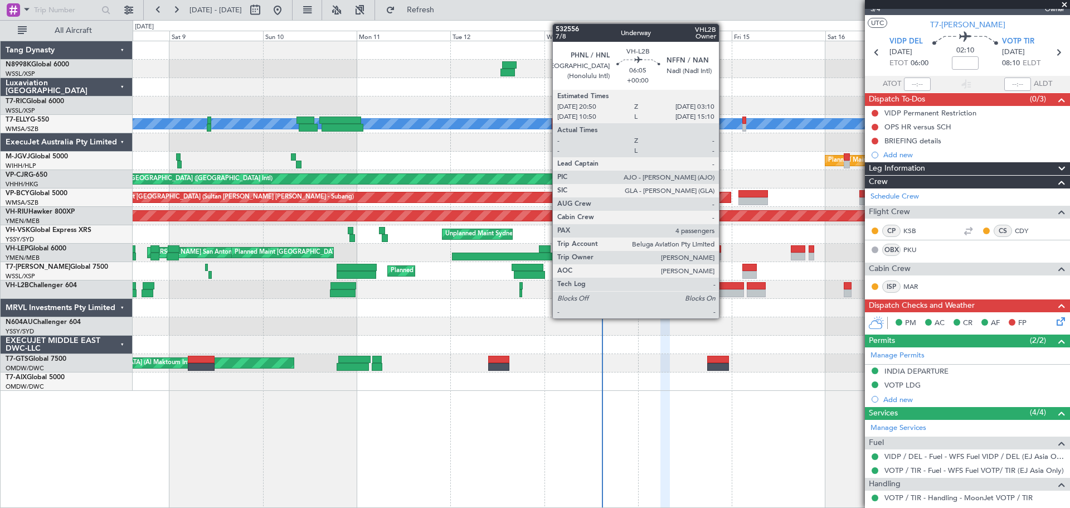
click at [724, 293] on div at bounding box center [731, 293] width 25 height 8
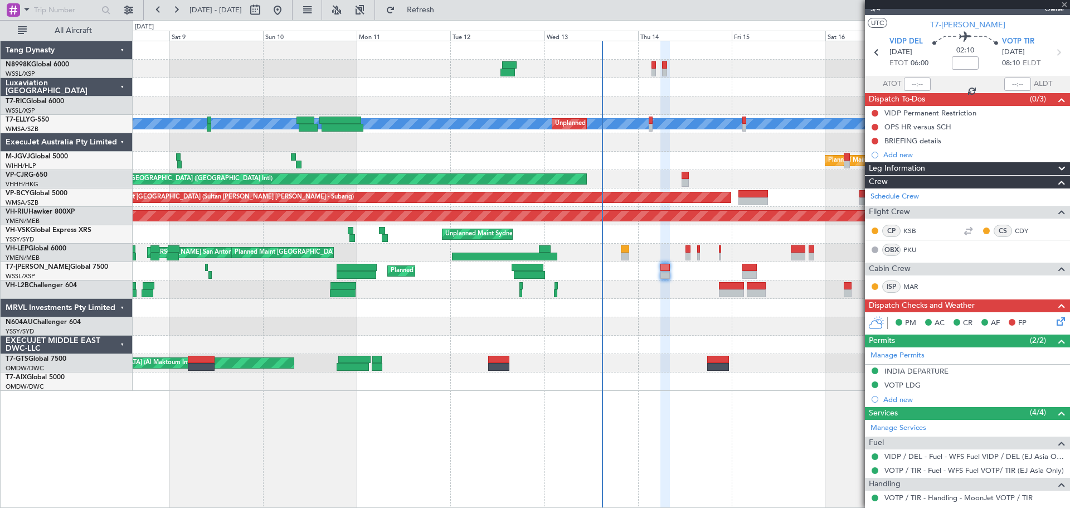
type input "4"
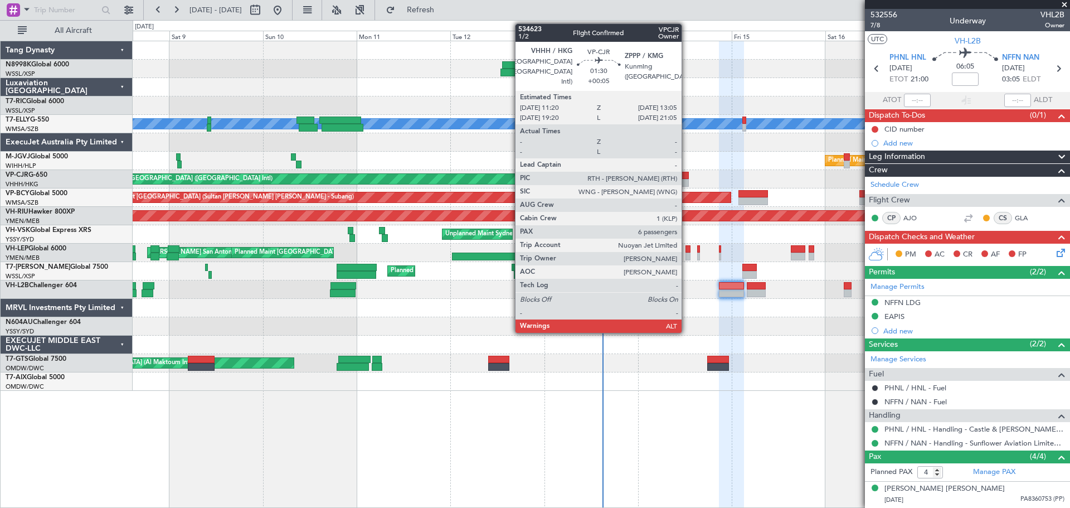
click at [686, 176] on div at bounding box center [684, 176] width 7 height 8
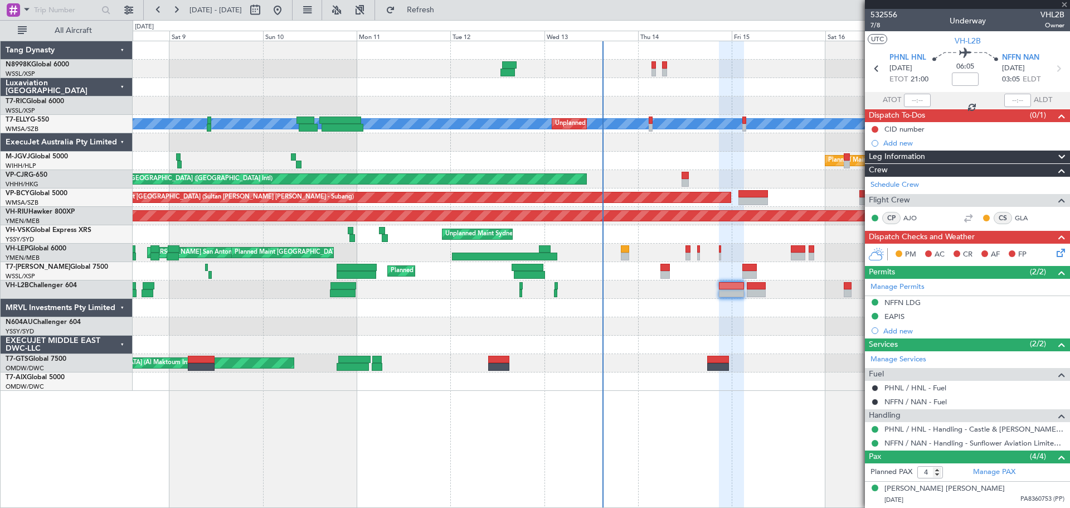
type input "+00:05"
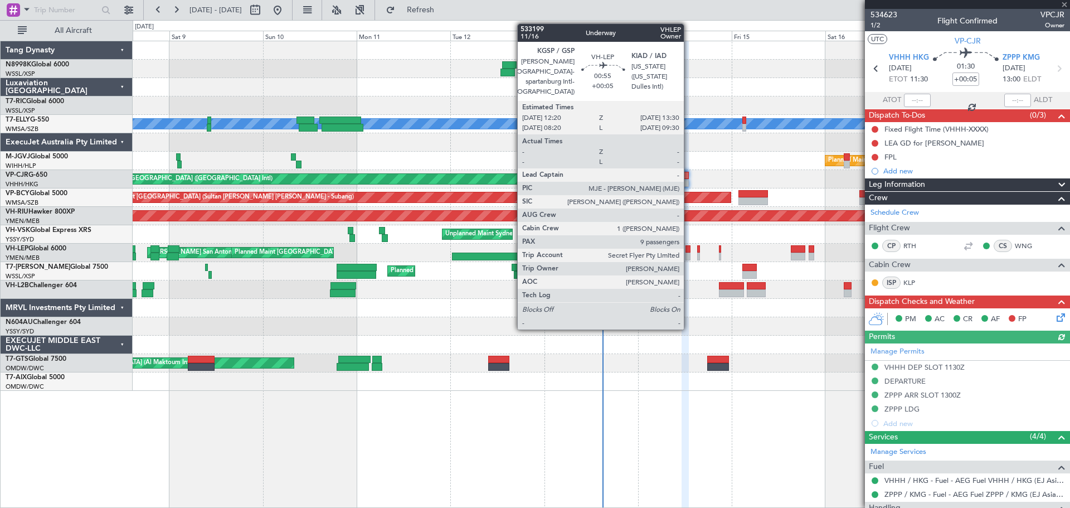
click at [689, 253] on div at bounding box center [687, 256] width 5 height 8
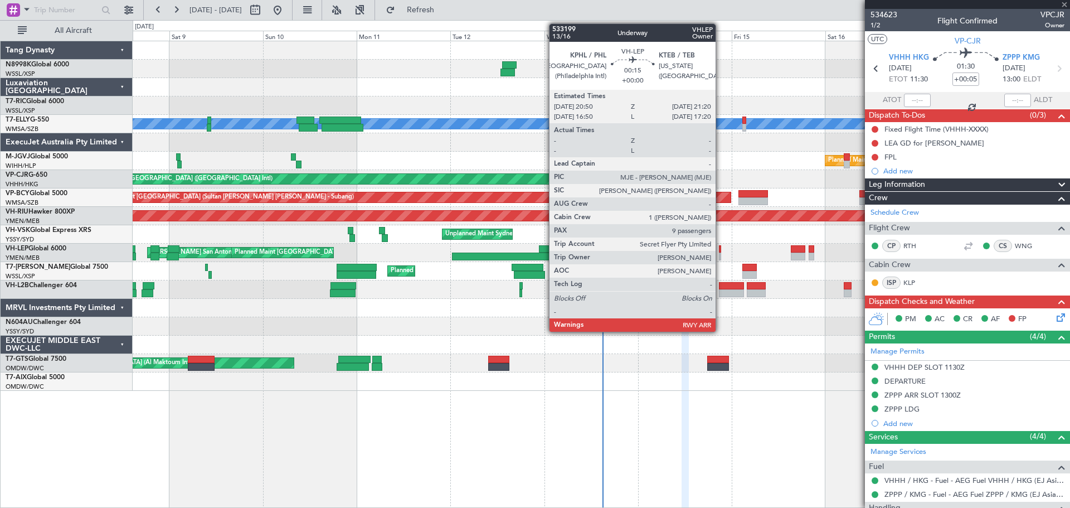
type input "9"
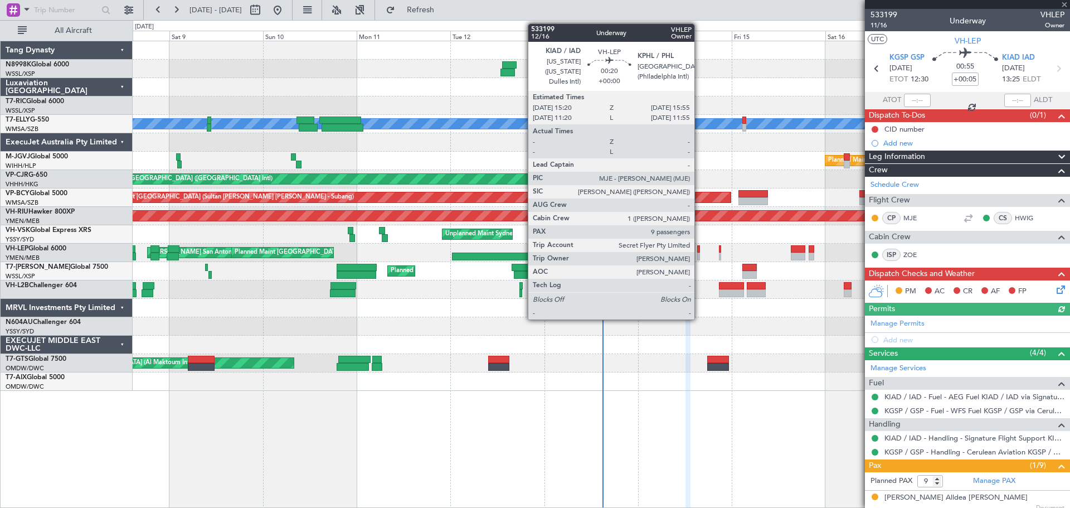
click at [699, 255] on div at bounding box center [698, 256] width 3 height 8
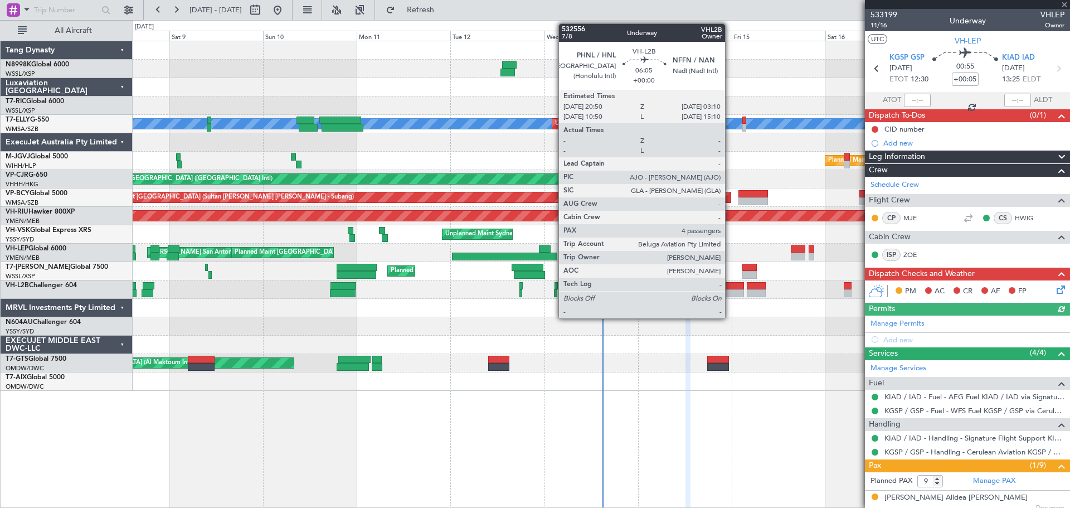
click at [730, 284] on div at bounding box center [731, 286] width 25 height 8
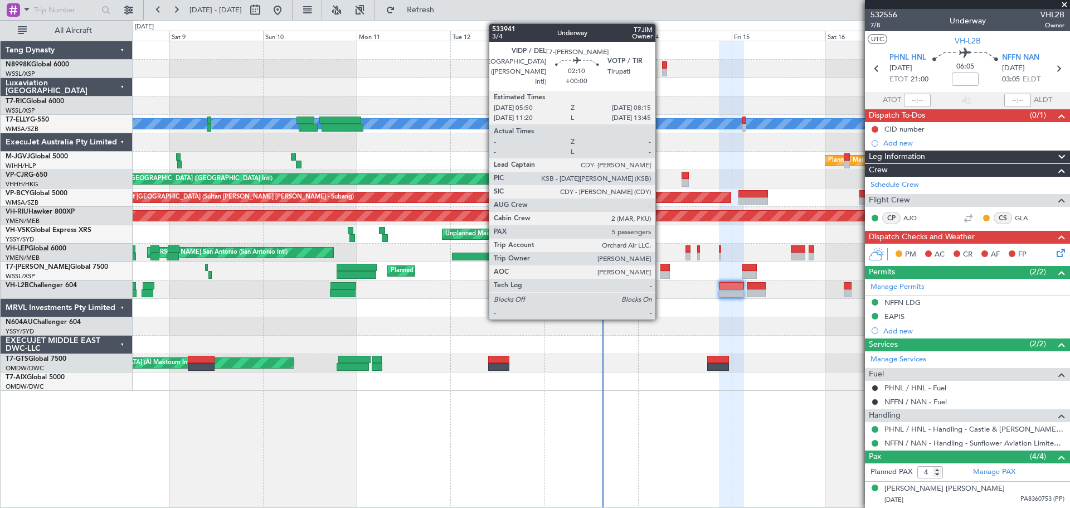
click at [660, 269] on div at bounding box center [664, 268] width 9 height 8
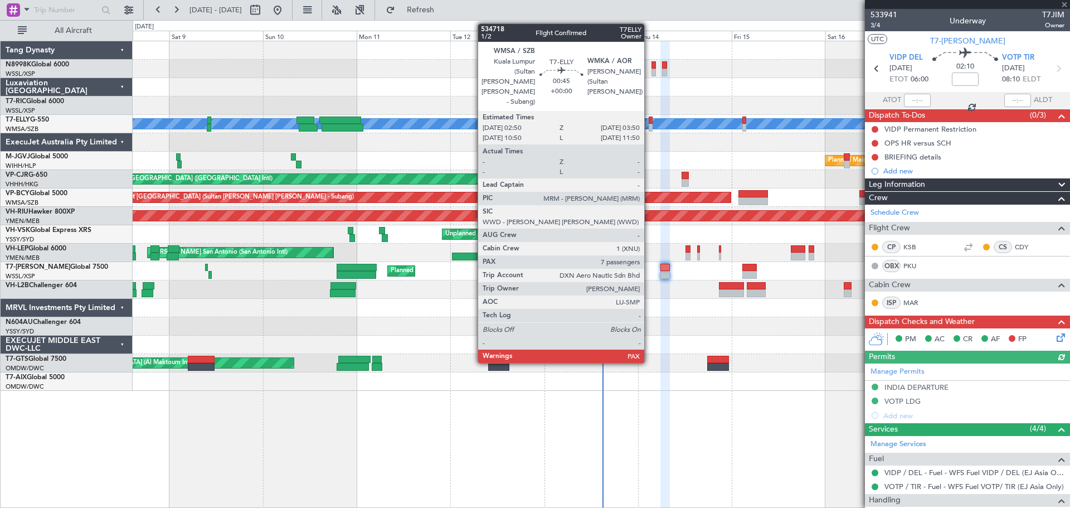
click at [649, 124] on div at bounding box center [651, 128] width 4 height 8
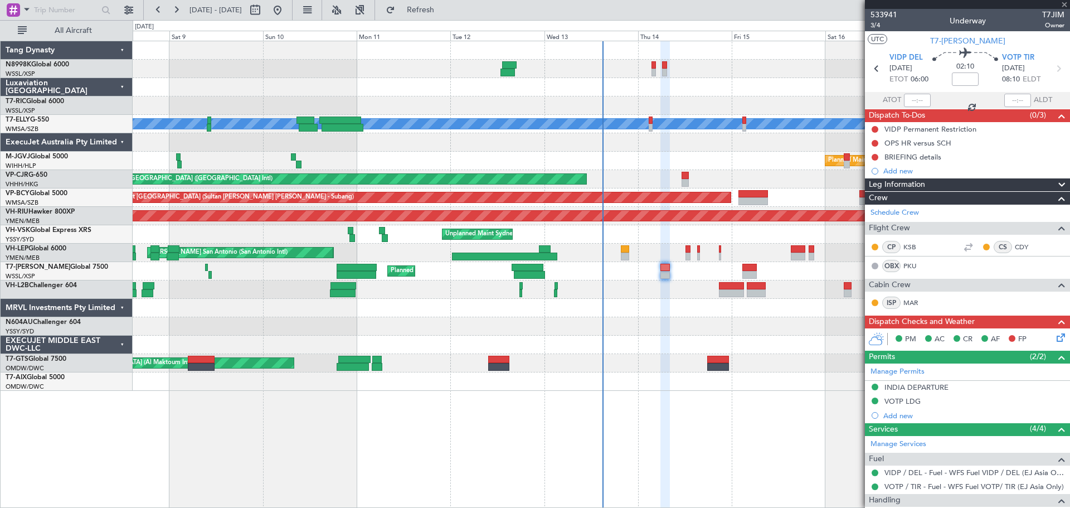
type input "7"
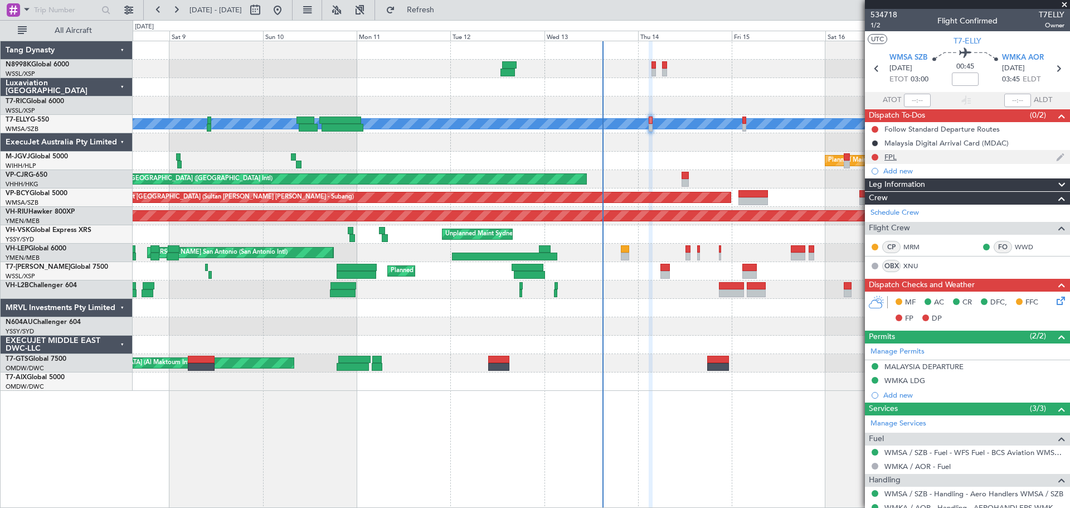
click at [855, 160] on div "FPL" at bounding box center [890, 156] width 12 height 9
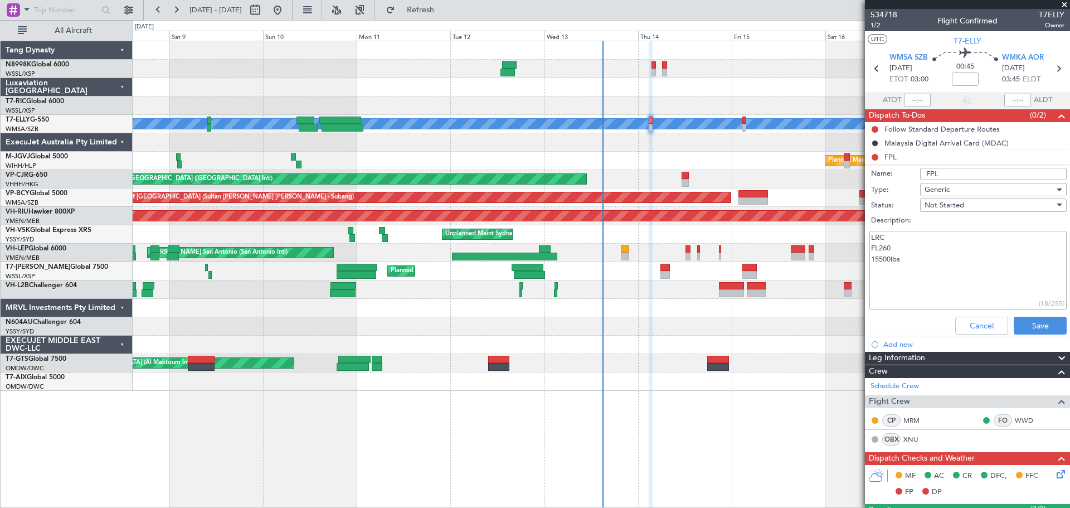
click at [855, 159] on li "FPL Name: FPL Type: Generic Status: Not Started Description: LRC FL260 15500lbs…" at bounding box center [967, 244] width 205 height 189
click at [855, 326] on button "Cancel" at bounding box center [981, 325] width 53 height 18
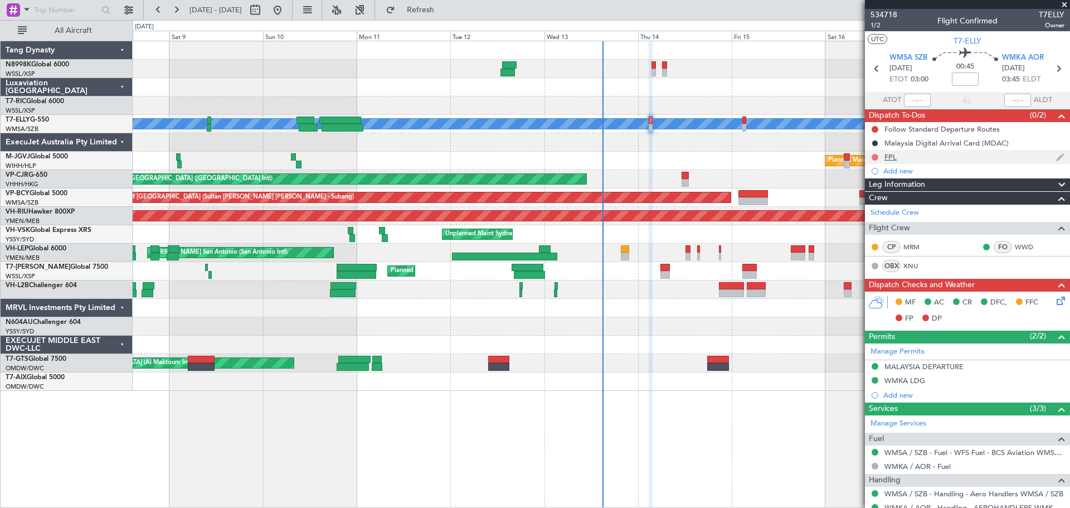
click at [855, 157] on button at bounding box center [874, 157] width 7 height 7
click at [855, 202] on span "Completed" at bounding box center [879, 206] width 37 height 11
click at [855, 128] on button at bounding box center [874, 129] width 7 height 7
click at [855, 177] on span "Completed" at bounding box center [879, 178] width 37 height 11
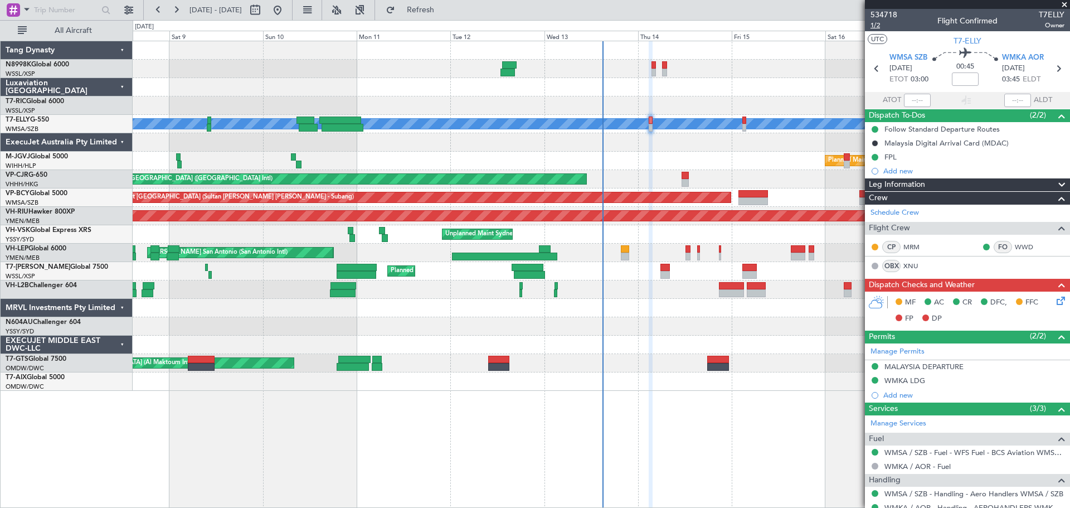
click at [855, 23] on span "1/2" at bounding box center [883, 25] width 27 height 9
click at [855, 25] on span "1/2" at bounding box center [883, 25] width 27 height 9
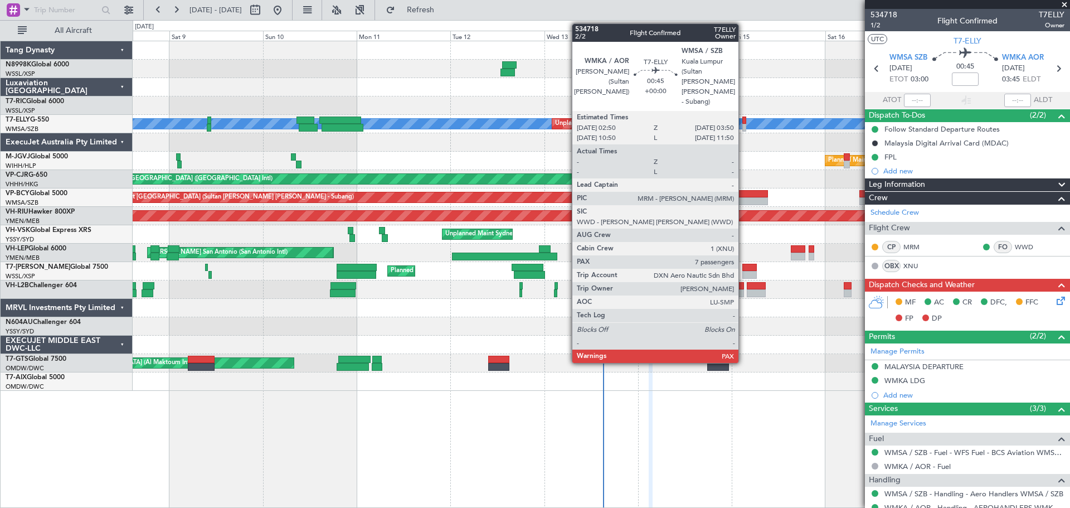
click at [744, 126] on div at bounding box center [744, 128] width 4 height 8
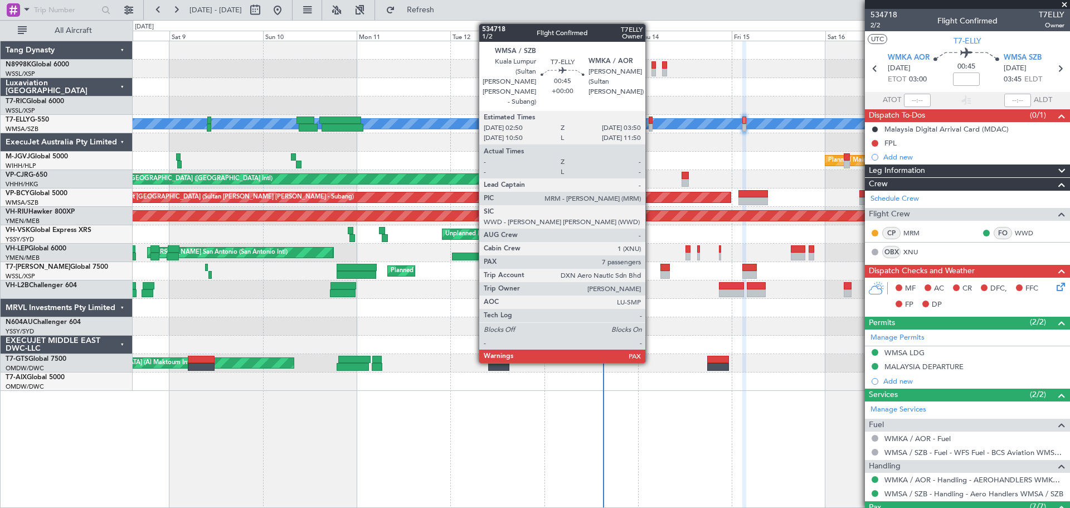
click at [650, 123] on div at bounding box center [651, 120] width 4 height 8
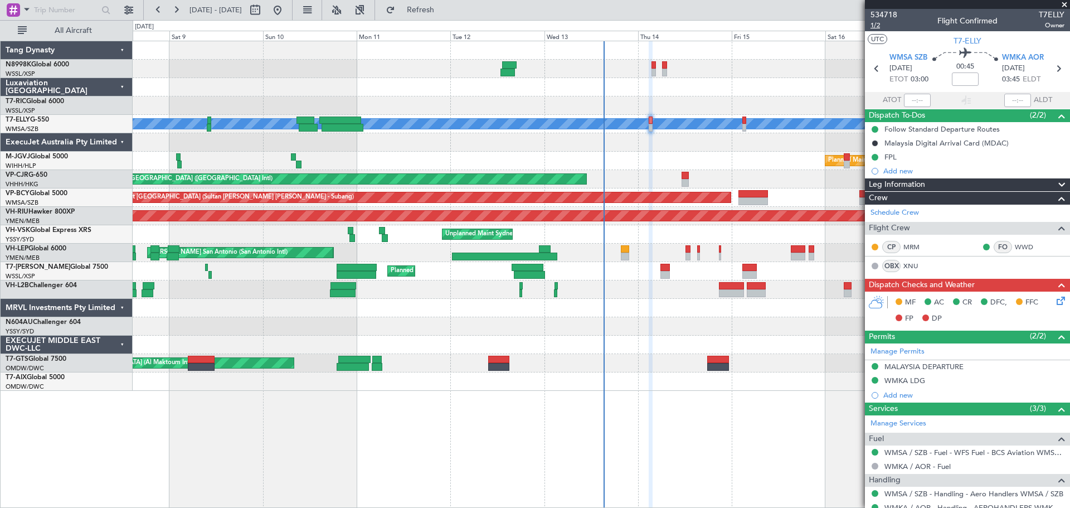
click at [855, 26] on span "1/2" at bounding box center [883, 25] width 27 height 9
click at [855, 362] on div "MALAYSIA DEPARTURE" at bounding box center [923, 366] width 79 height 9
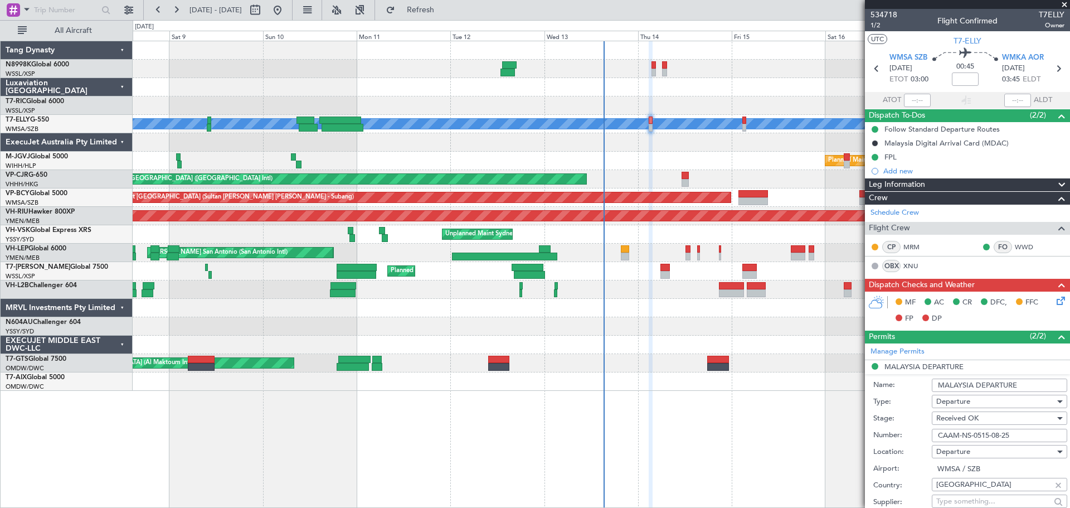
drag, startPoint x: 1013, startPoint y: 432, endPoint x: 920, endPoint y: 435, distance: 93.6
click at [855, 406] on div "Number: CAAM-NS-0515-08-25" at bounding box center [970, 435] width 194 height 17
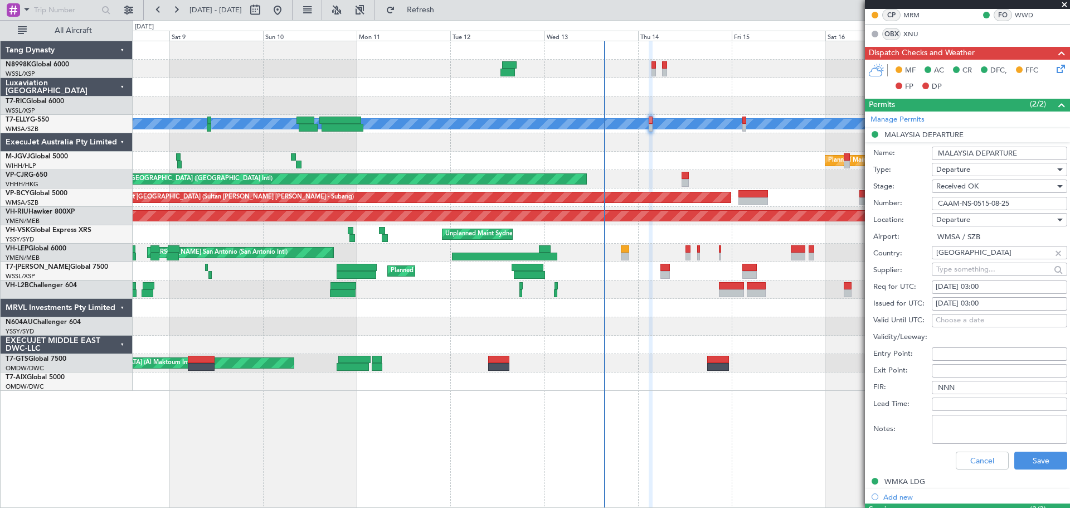
scroll to position [279, 0]
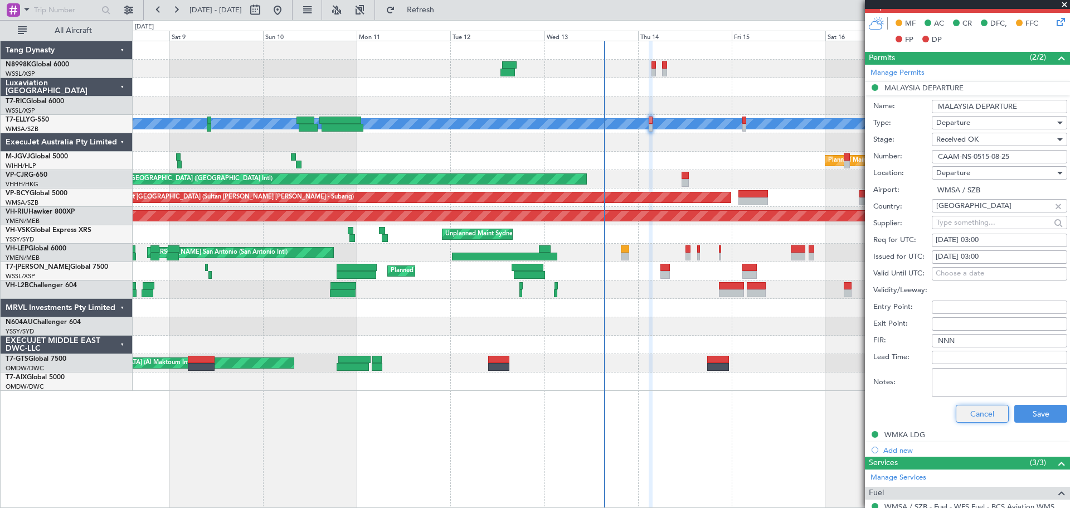
click at [855, 406] on button "Cancel" at bounding box center [982, 414] width 53 height 18
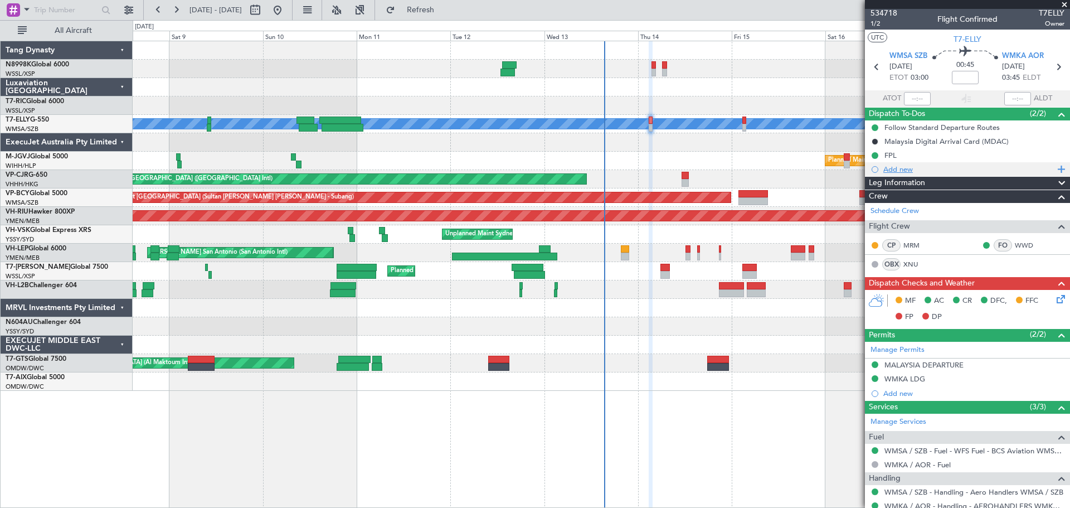
scroll to position [0, 0]
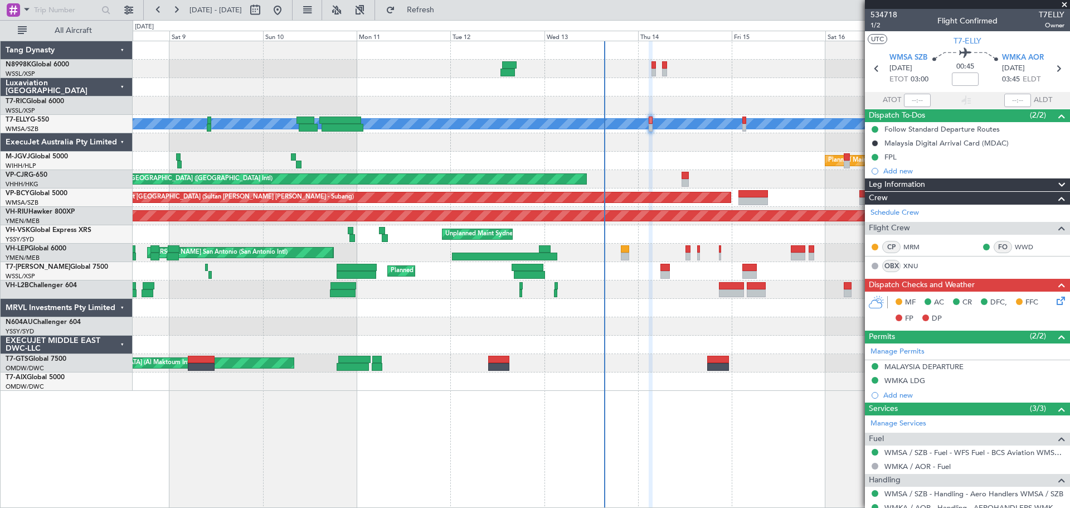
click at [855, 30] on body "08 Aug 2025 - 18 Aug 2025 Refresh Quick Links All Aircraft Planned Maint Singap…" at bounding box center [535, 254] width 1070 height 508
click at [855, 25] on span "1/2" at bounding box center [883, 25] width 27 height 9
click at [855, 24] on span "1/2" at bounding box center [883, 25] width 27 height 9
click at [855, 26] on span "1/2" at bounding box center [883, 25] width 27 height 9
click at [855, 303] on icon at bounding box center [1058, 298] width 9 height 9
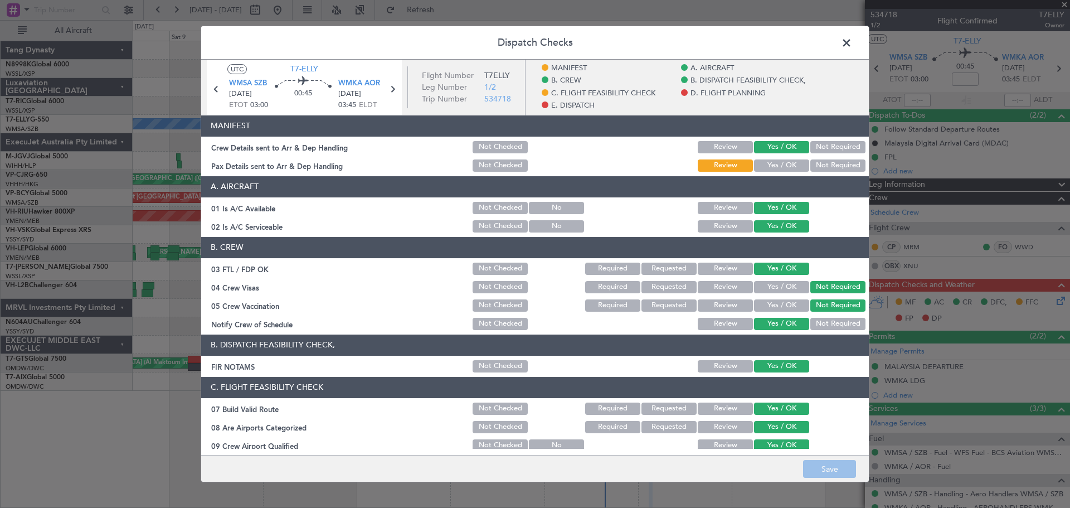
click at [783, 162] on button "Yes / OK" at bounding box center [781, 165] width 55 height 12
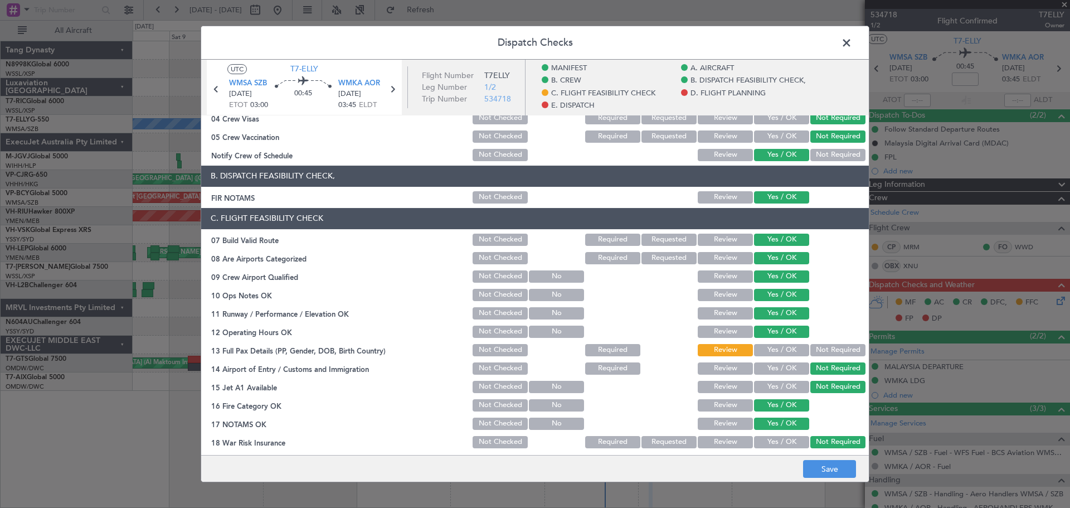
scroll to position [279, 0]
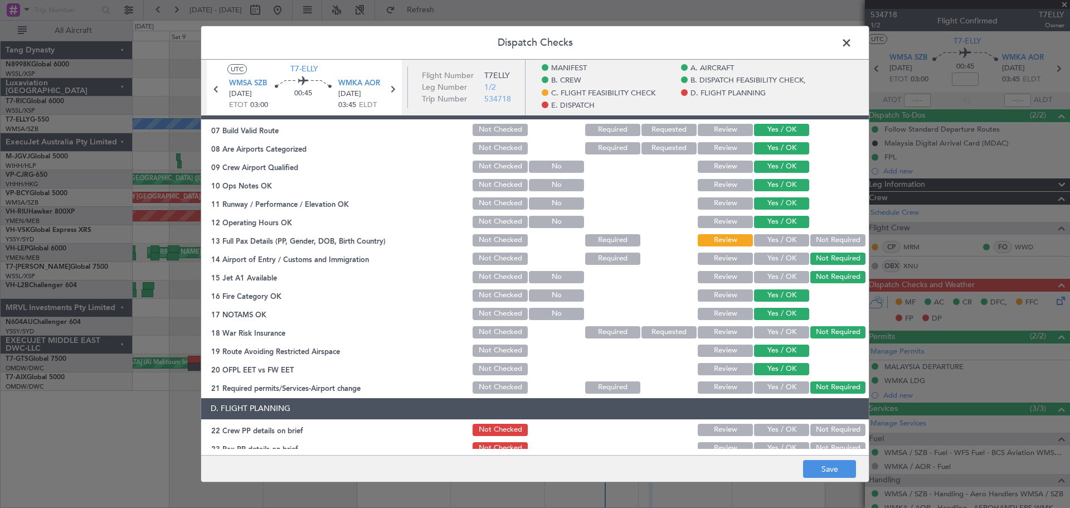
click at [787, 235] on button "Yes / OK" at bounding box center [781, 240] width 55 height 12
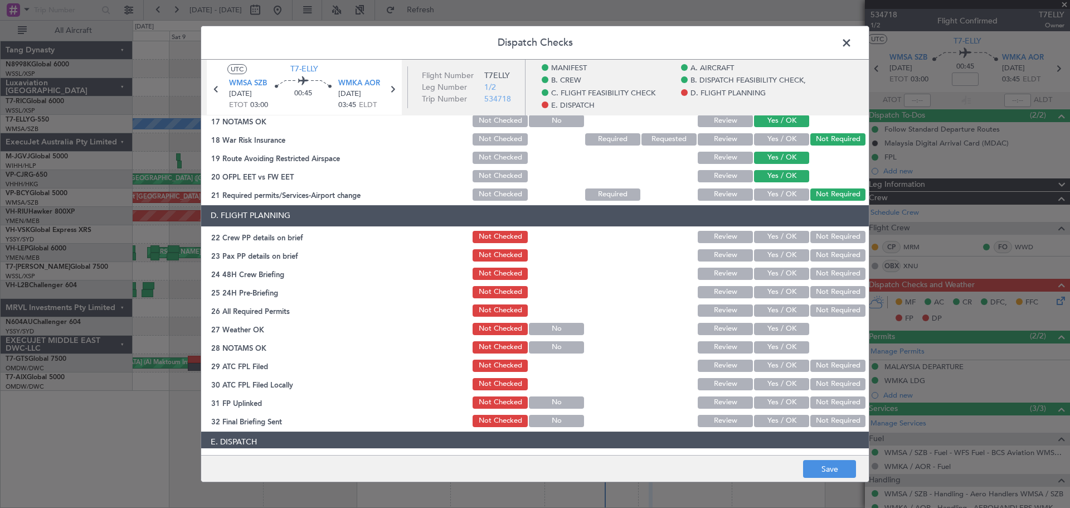
scroll to position [501, 0]
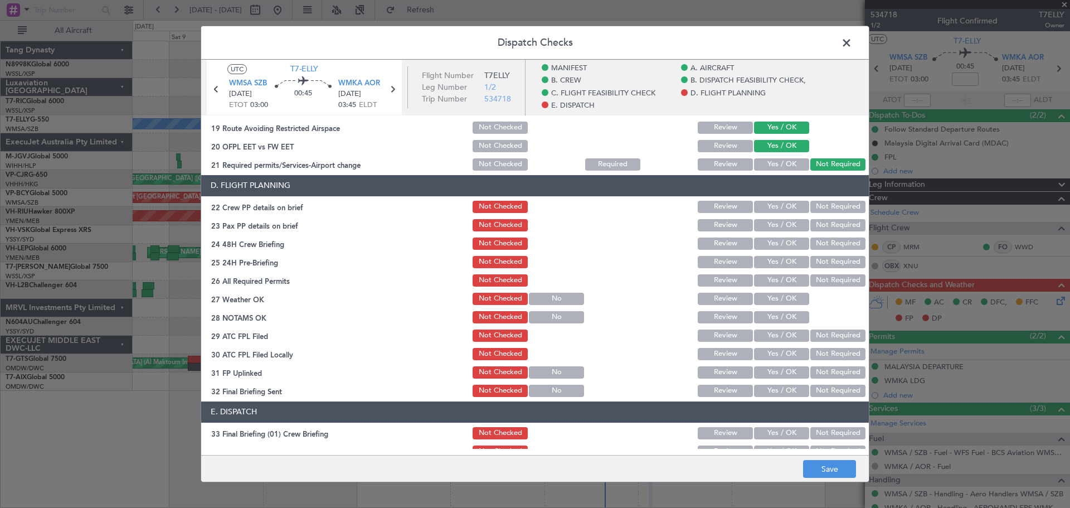
click at [788, 209] on button "Yes / OK" at bounding box center [781, 207] width 55 height 12
drag, startPoint x: 787, startPoint y: 226, endPoint x: 786, endPoint y: 237, distance: 11.2
click at [787, 227] on button "Yes / OK" at bounding box center [781, 225] width 55 height 12
drag, startPoint x: 786, startPoint y: 245, endPoint x: 786, endPoint y: 256, distance: 10.6
click at [786, 250] on div "Yes / OK" at bounding box center [780, 244] width 56 height 16
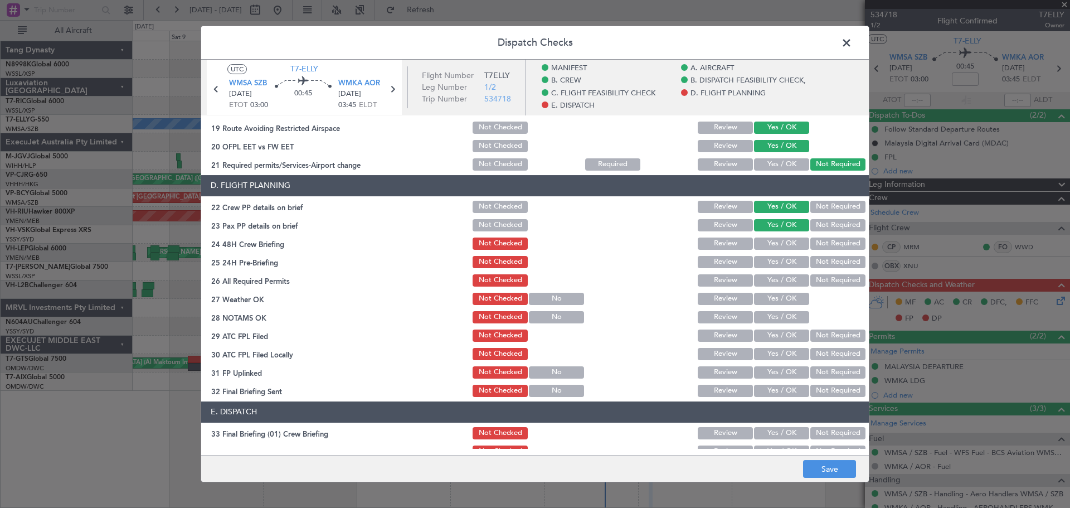
click at [788, 261] on button "Yes / OK" at bounding box center [781, 262] width 55 height 12
click at [791, 274] on section "D. FLIGHT PLANNING 22 Crew PP details on brief Not Checked Review Yes / OK Not …" at bounding box center [534, 286] width 667 height 223
drag, startPoint x: 791, startPoint y: 276, endPoint x: 796, endPoint y: 264, distance: 13.2
click at [791, 276] on button "Yes / OK" at bounding box center [781, 280] width 55 height 12
click at [816, 222] on button "Not Required" at bounding box center [837, 225] width 55 height 12
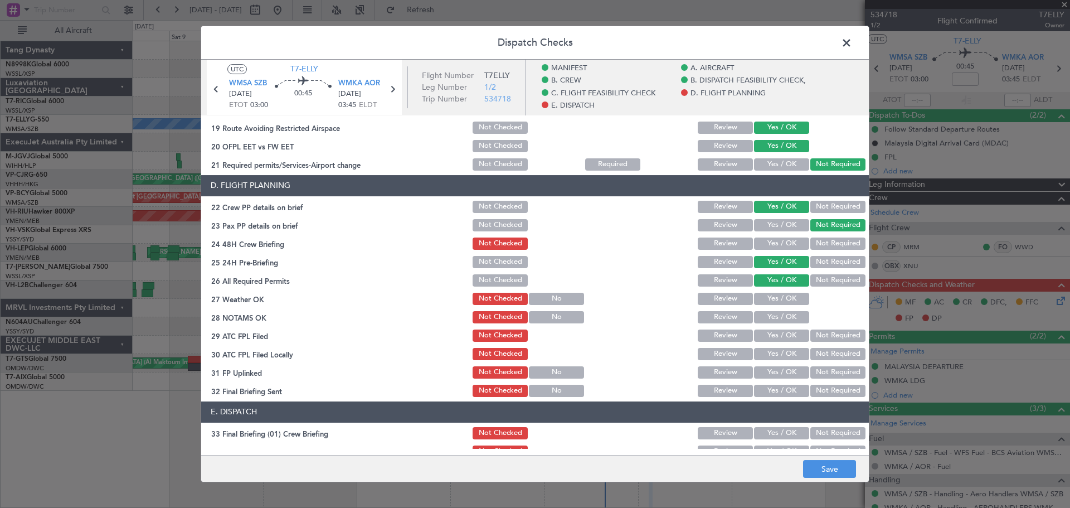
click at [790, 245] on button "Yes / OK" at bounding box center [781, 243] width 55 height 12
click at [790, 224] on button "Yes / OK" at bounding box center [781, 225] width 55 height 12
click at [810, 247] on button "Not Required" at bounding box center [837, 243] width 55 height 12
click at [786, 293] on button "Yes / OK" at bounding box center [781, 299] width 55 height 12
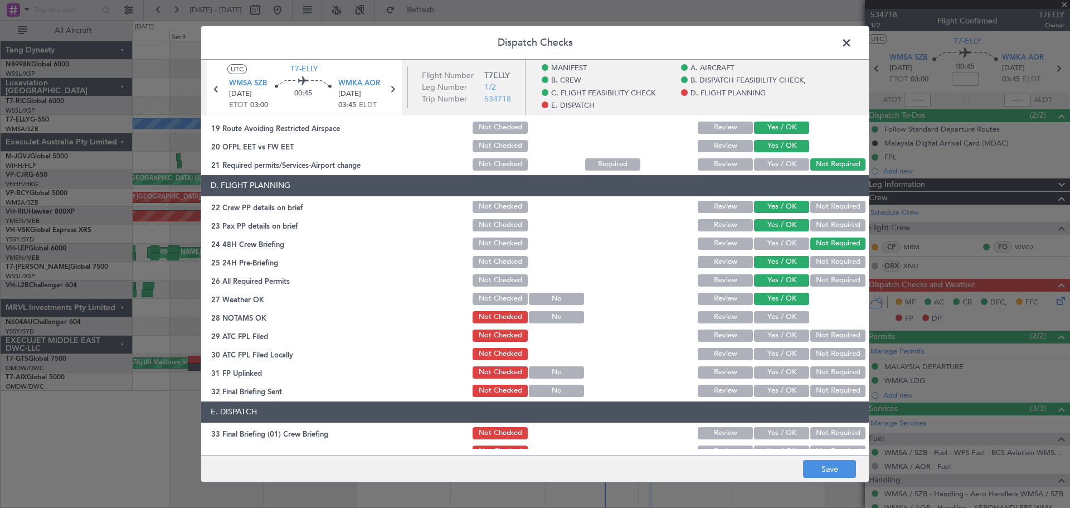
click at [783, 308] on section "D. FLIGHT PLANNING 22 Crew PP details on brief Not Checked Review Yes / OK Not …" at bounding box center [534, 286] width 667 height 223
drag, startPoint x: 791, startPoint y: 332, endPoint x: 791, endPoint y: 340, distance: 8.4
click at [791, 334] on button "Yes / OK" at bounding box center [781, 335] width 55 height 12
drag, startPoint x: 791, startPoint y: 340, endPoint x: 791, endPoint y: 347, distance: 6.7
click at [791, 342] on div "Yes / OK" at bounding box center [780, 336] width 56 height 16
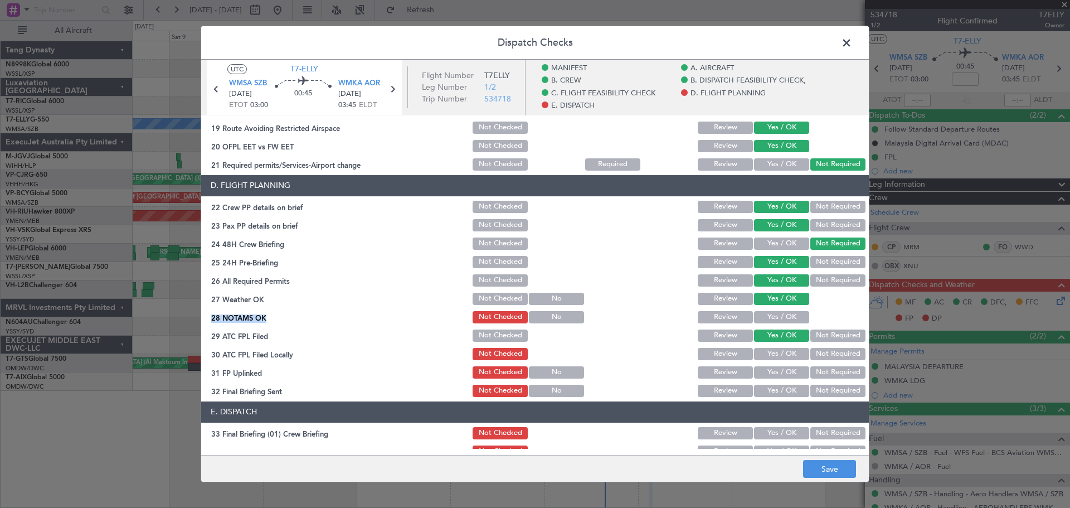
click at [791, 351] on button "Yes / OK" at bounding box center [781, 354] width 55 height 12
click at [791, 357] on button "Yes / OK" at bounding box center [781, 354] width 55 height 12
click at [790, 369] on button "Yes / OK" at bounding box center [781, 372] width 55 height 12
click at [788, 374] on button "Yes / OK" at bounding box center [781, 372] width 55 height 12
click at [782, 315] on button "Yes / OK" at bounding box center [781, 317] width 55 height 12
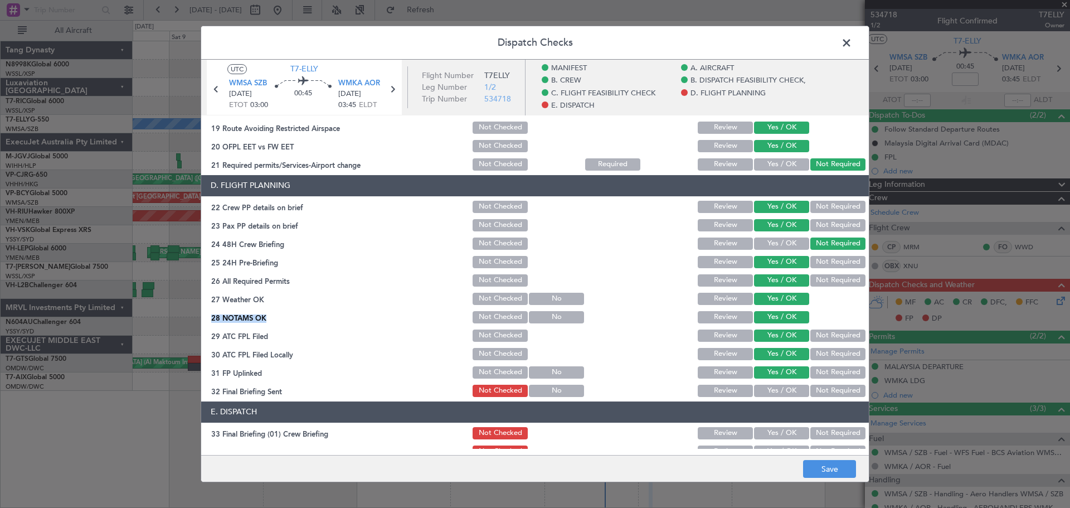
click at [796, 388] on button "Yes / OK" at bounding box center [781, 390] width 55 height 12
click at [782, 387] on button "Yes / OK" at bounding box center [781, 390] width 55 height 12
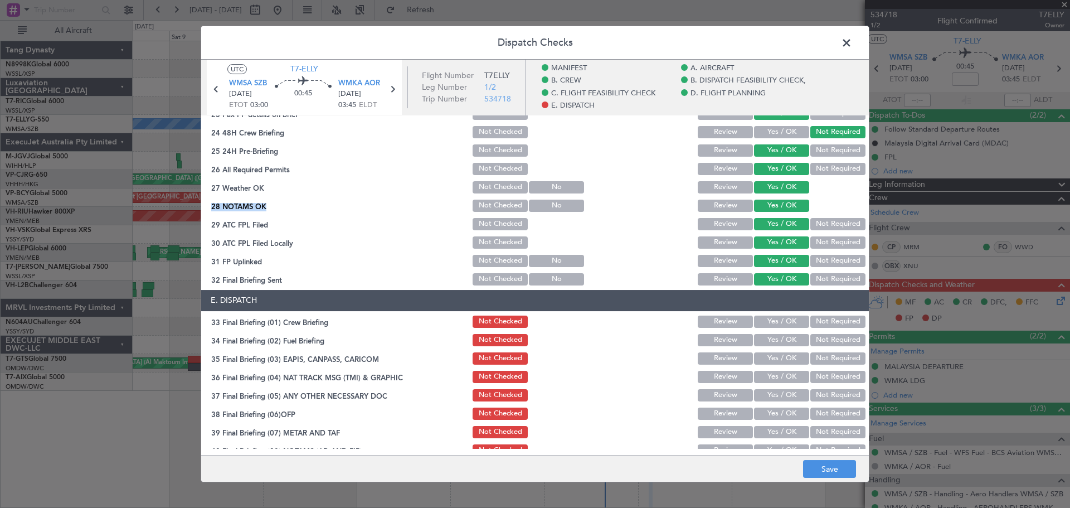
click at [773, 319] on button "Yes / OK" at bounding box center [781, 321] width 55 height 12
click at [776, 331] on section "E. DISPATCH 33 Final Briefing (01) Crew Briefing Not Checked Review Yes / OK No…" at bounding box center [534, 411] width 667 height 242
click at [777, 339] on button "Yes / OK" at bounding box center [781, 340] width 55 height 12
click at [831, 354] on button "Not Required" at bounding box center [837, 358] width 55 height 12
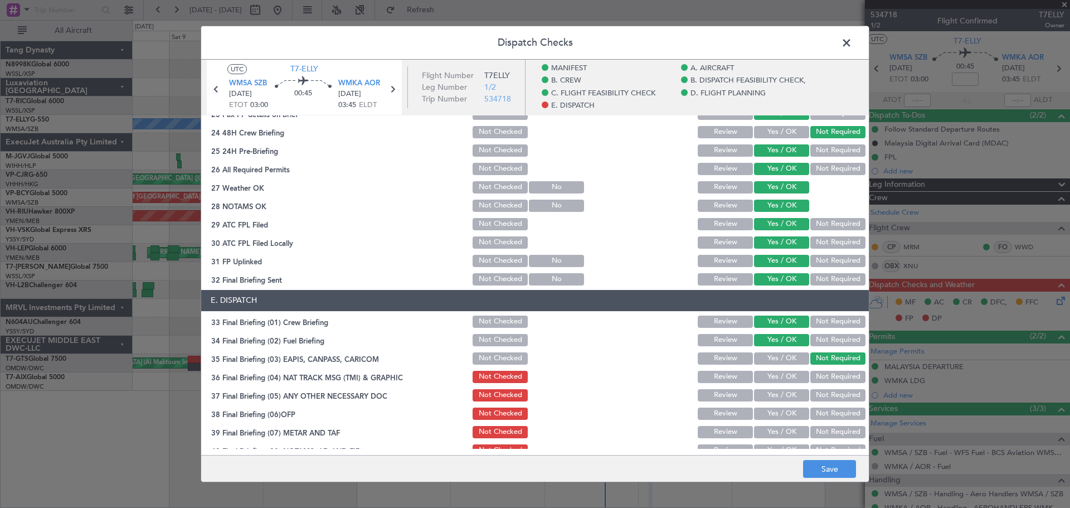
click at [791, 374] on button "Yes / OK" at bounding box center [781, 377] width 55 height 12
click at [837, 389] on button "Not Required" at bounding box center [837, 395] width 55 height 12
click at [831, 379] on button "Not Required" at bounding box center [837, 377] width 55 height 12
click at [788, 389] on button "Yes / OK" at bounding box center [781, 395] width 55 height 12
click at [782, 406] on button "Yes / OK" at bounding box center [781, 413] width 55 height 12
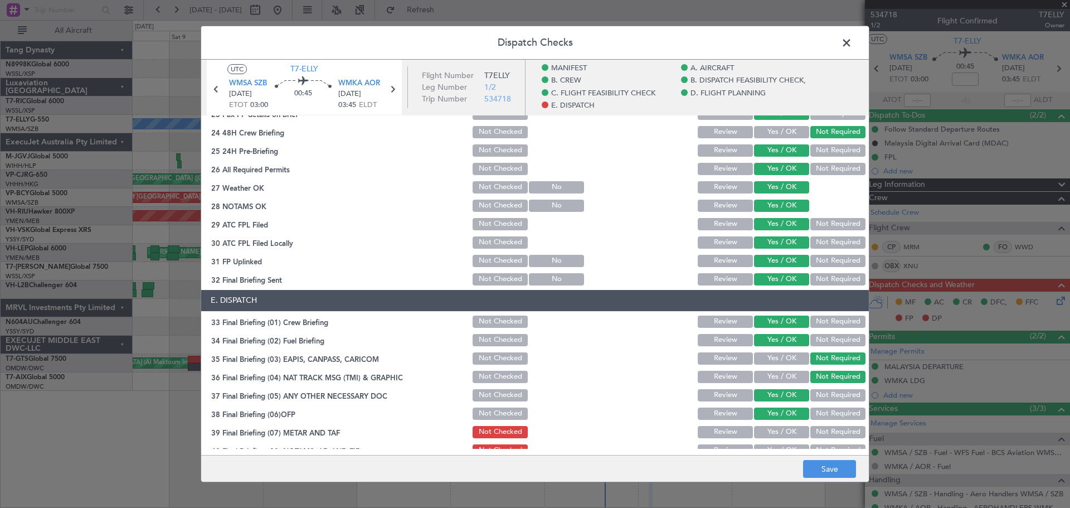
click at [781, 406] on button "Yes / OK" at bounding box center [781, 432] width 55 height 12
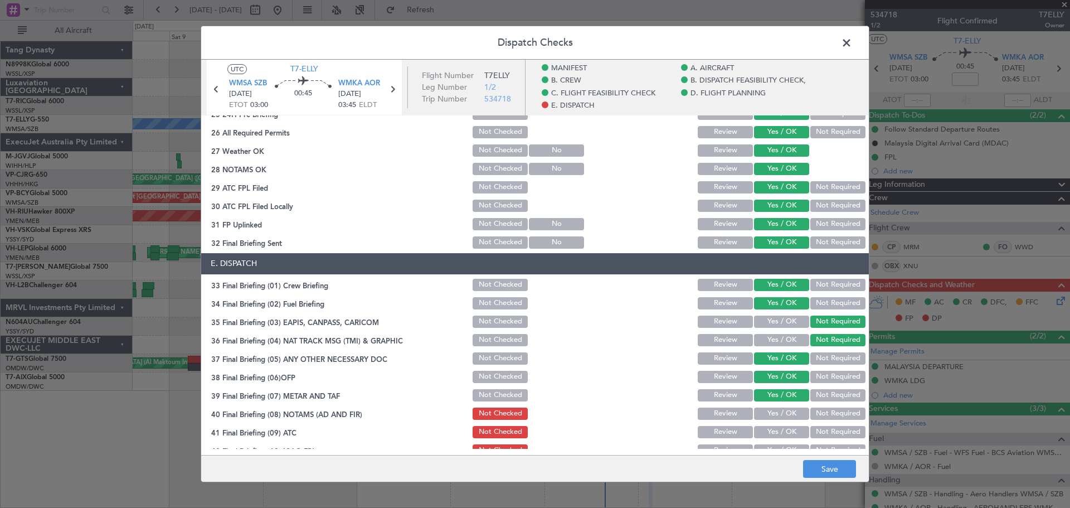
scroll to position [699, 0]
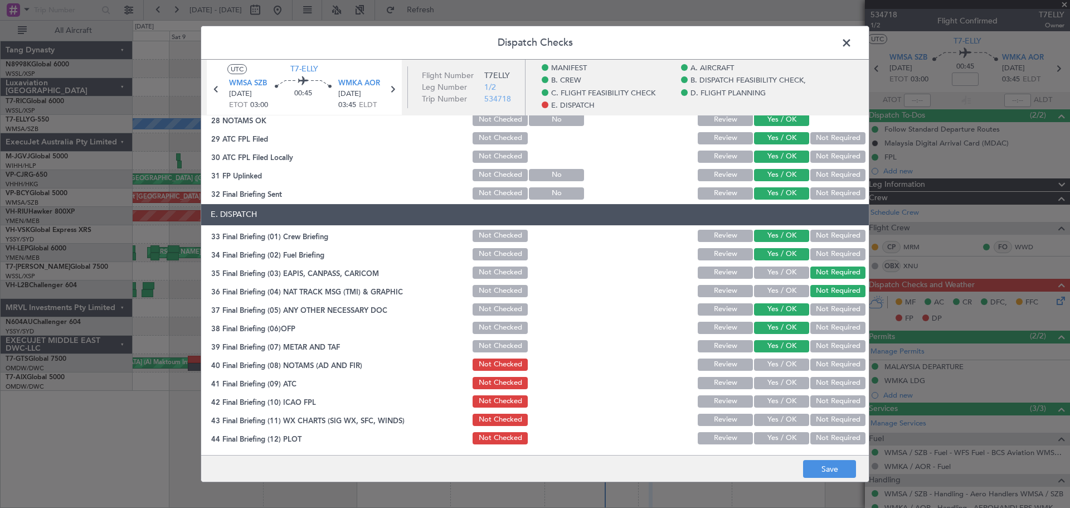
click at [783, 360] on button "Yes / OK" at bounding box center [781, 364] width 55 height 12
click at [782, 377] on button "Yes / OK" at bounding box center [781, 383] width 55 height 12
click at [784, 387] on button "Yes / OK" at bounding box center [781, 383] width 55 height 12
drag, startPoint x: 785, startPoint y: 395, endPoint x: 787, endPoint y: 402, distance: 7.4
click at [786, 396] on button "Yes / OK" at bounding box center [781, 401] width 55 height 12
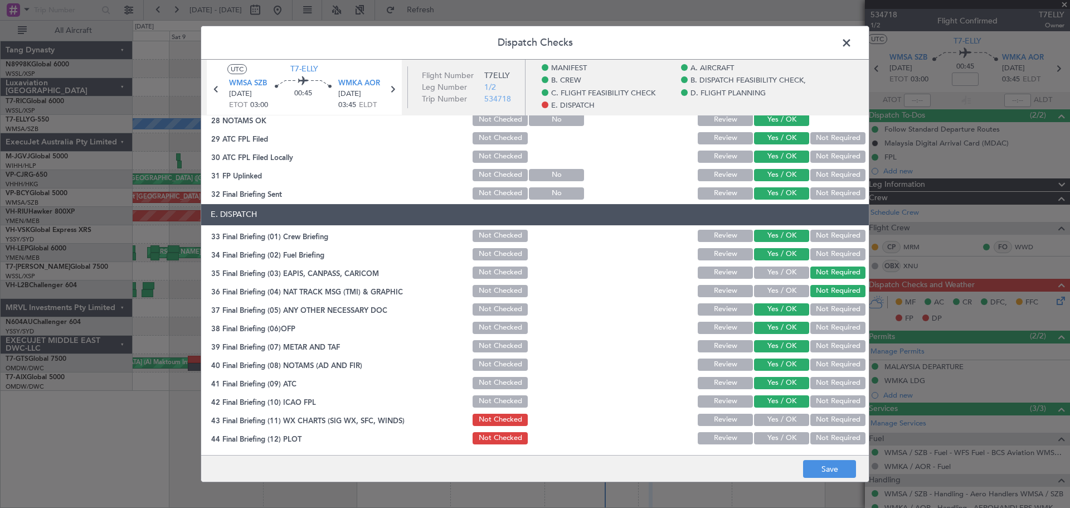
click at [787, 404] on button "Yes / OK" at bounding box center [781, 401] width 55 height 12
click at [787, 406] on section "E. DISPATCH 33 Final Briefing (01) Crew Briefing Not Checked Review Yes / OK No…" at bounding box center [534, 325] width 667 height 242
click at [787, 406] on button "Yes / OK" at bounding box center [781, 419] width 55 height 12
click at [818, 406] on button "Not Required" at bounding box center [837, 438] width 55 height 12
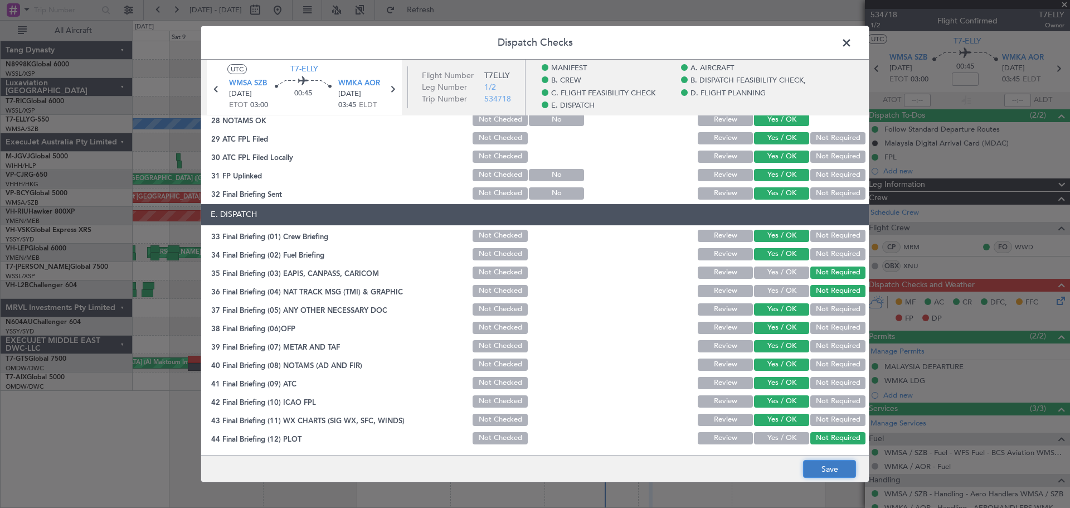
click at [831, 406] on button "Save" at bounding box center [829, 469] width 53 height 18
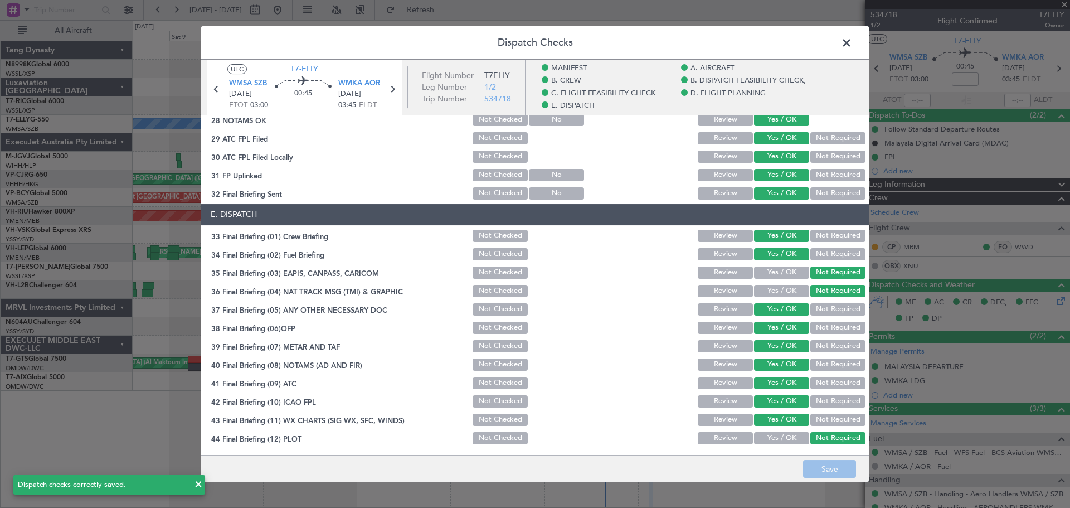
drag, startPoint x: 851, startPoint y: 49, endPoint x: 847, endPoint y: 58, distance: 9.7
click at [852, 49] on span at bounding box center [852, 46] width 0 height 22
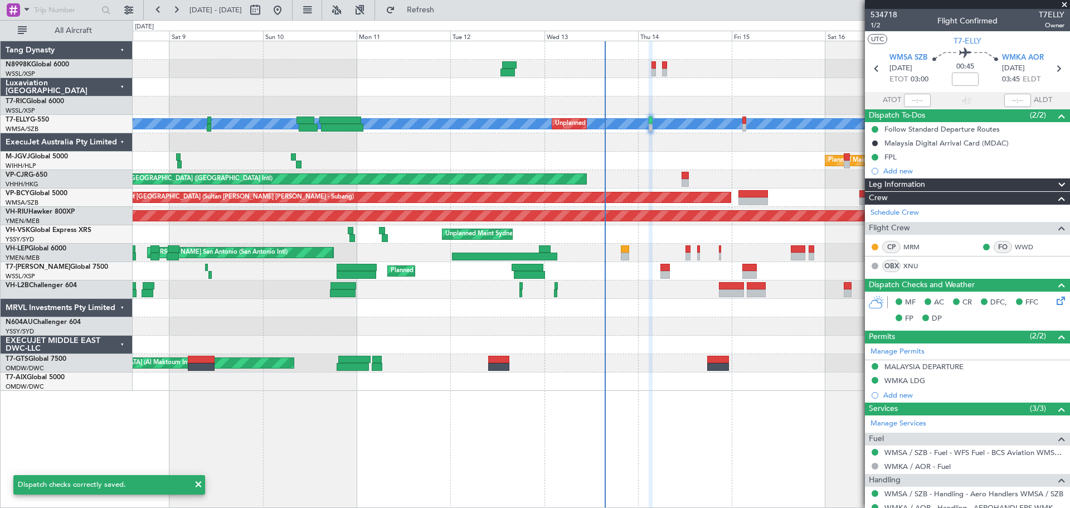
click at [855, 301] on icon at bounding box center [1058, 298] width 9 height 9
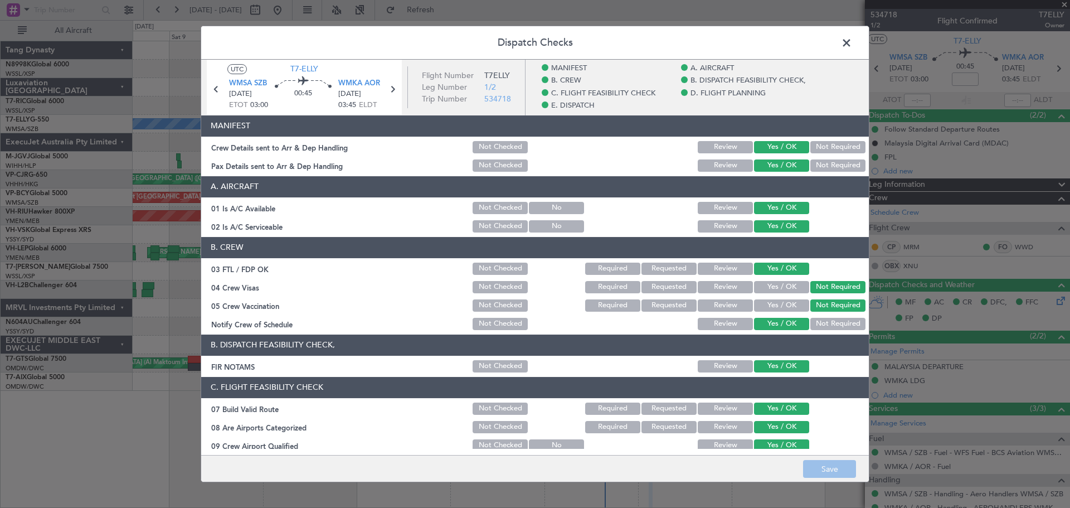
click at [703, 225] on button "Review" at bounding box center [725, 226] width 55 height 12
click at [818, 406] on button "Save" at bounding box center [829, 469] width 53 height 18
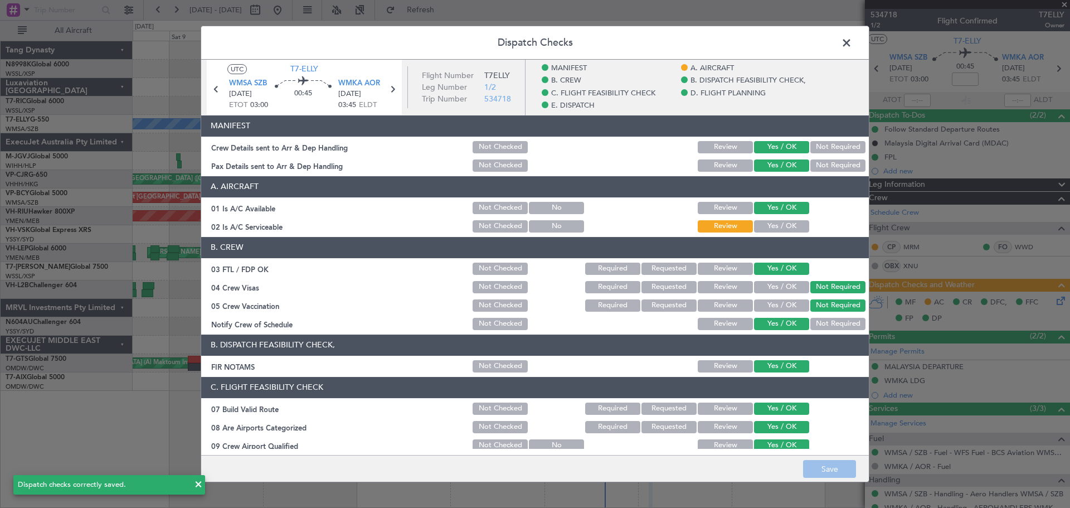
click at [852, 41] on span at bounding box center [852, 46] width 0 height 22
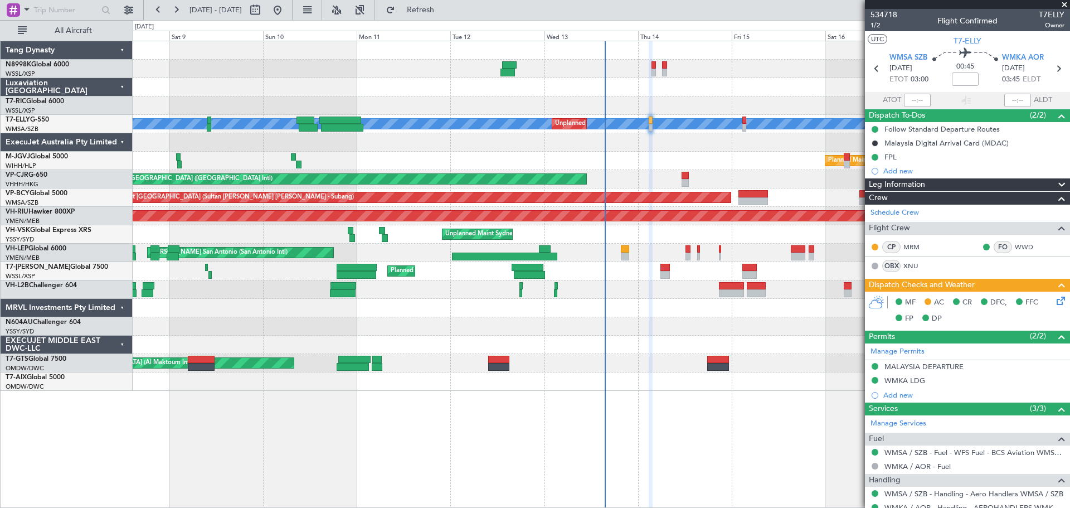
click at [818, 356] on div "Unplanned Maint [GEOGRAPHIC_DATA] (Al Maktoum Intl)" at bounding box center [601, 363] width 937 height 18
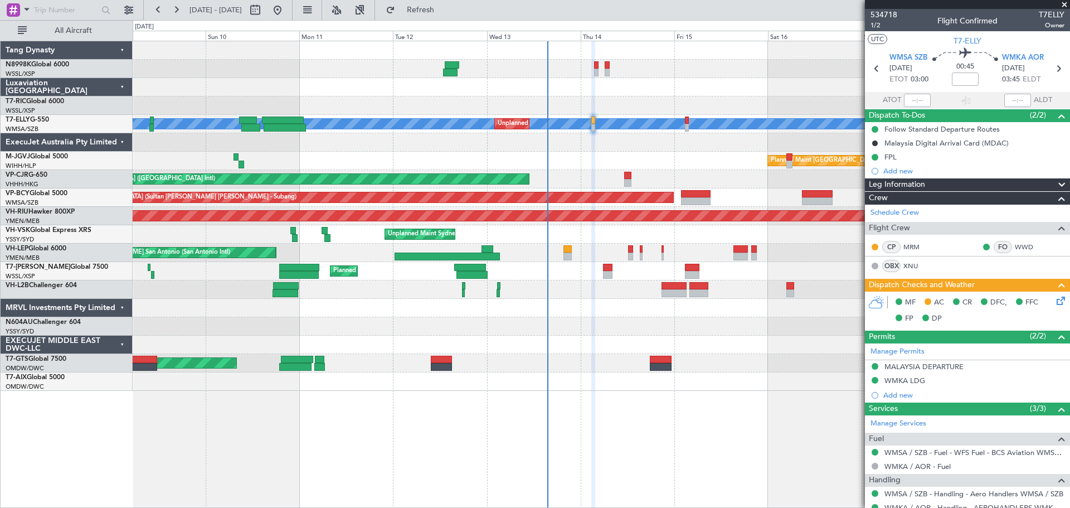
click at [683, 174] on div "Planned Maint Singapore (Seletar) MEL Unplanned Maint Kuala Lumpur (Sultan Abdu…" at bounding box center [601, 215] width 937 height 349
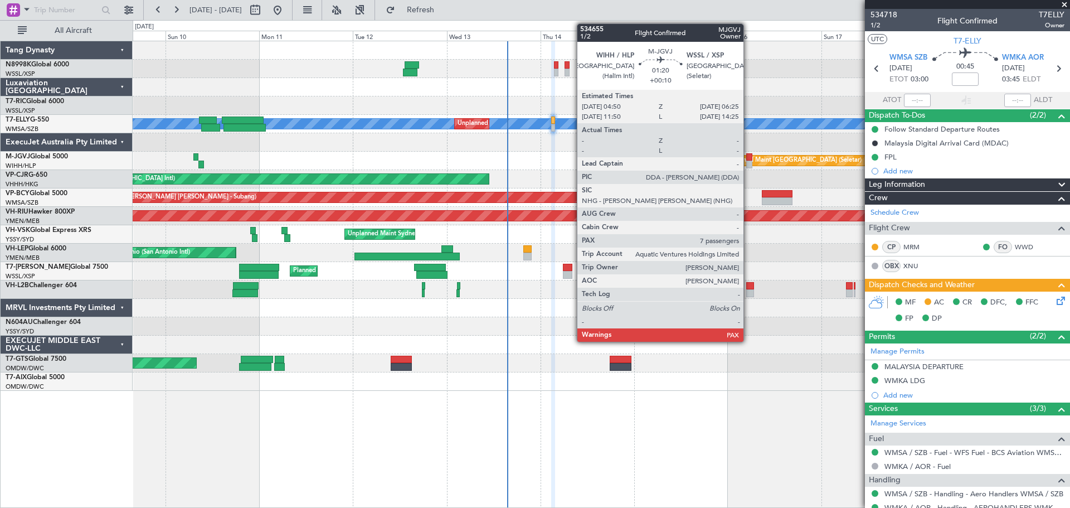
click at [748, 162] on div at bounding box center [749, 164] width 7 height 8
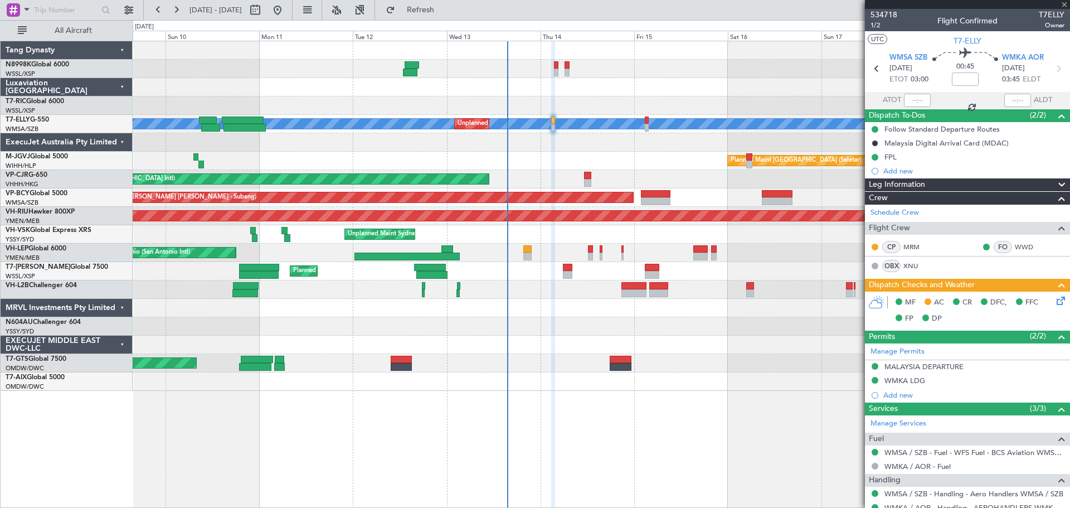
type input "+00:10"
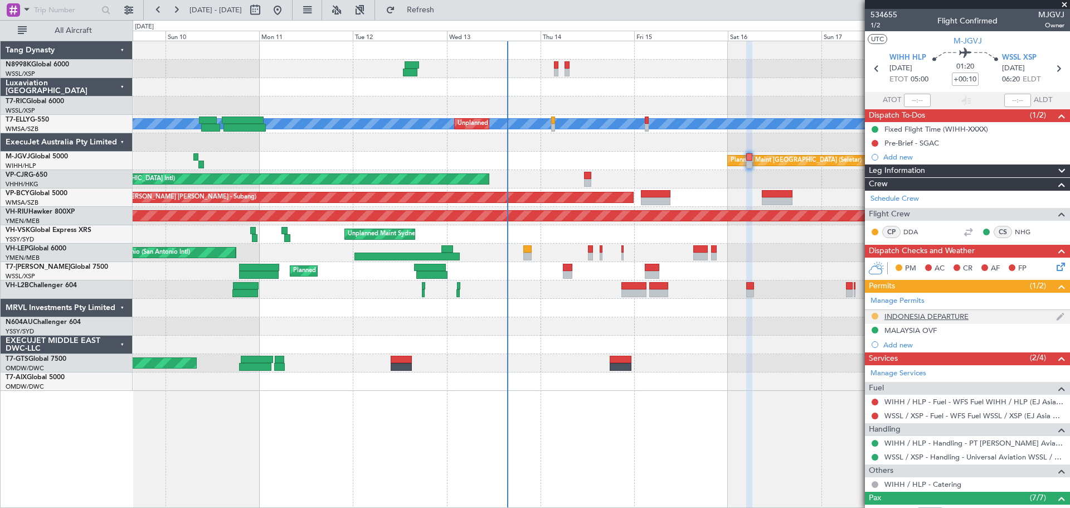
click at [855, 316] on button at bounding box center [874, 316] width 7 height 7
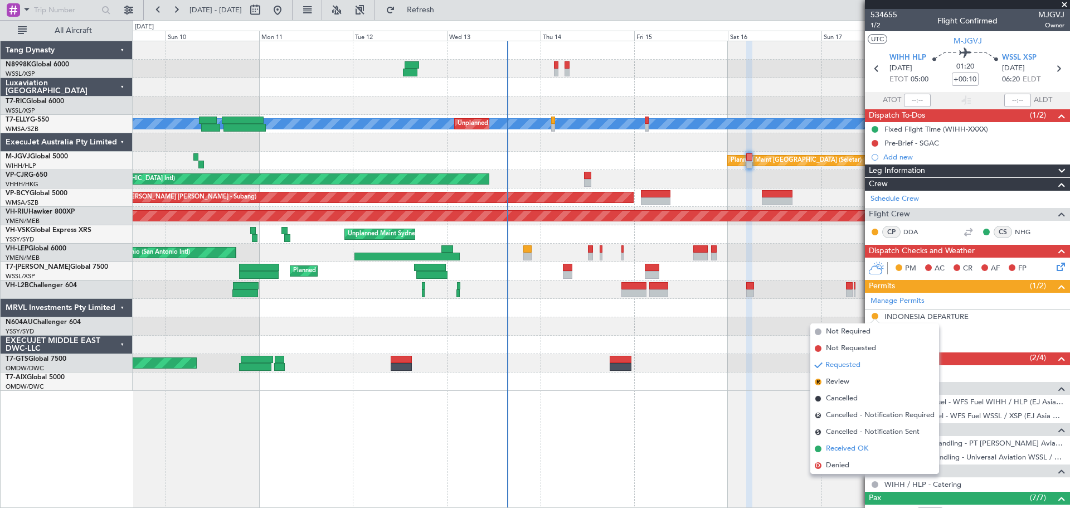
click at [832, 406] on span "Received OK" at bounding box center [847, 448] width 42 height 11
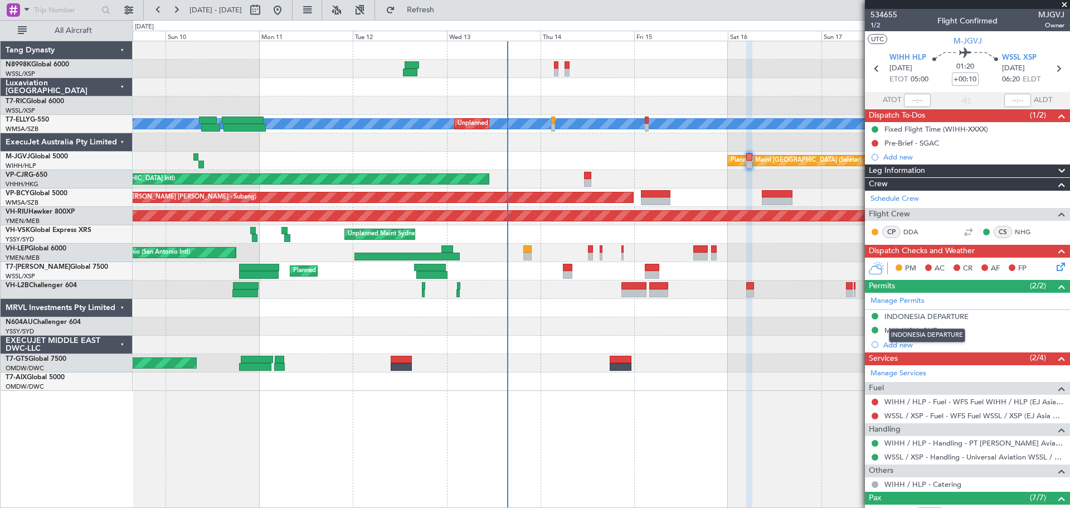
click at [855, 316] on div "INDONESIA DEPARTURE" at bounding box center [926, 315] width 84 height 9
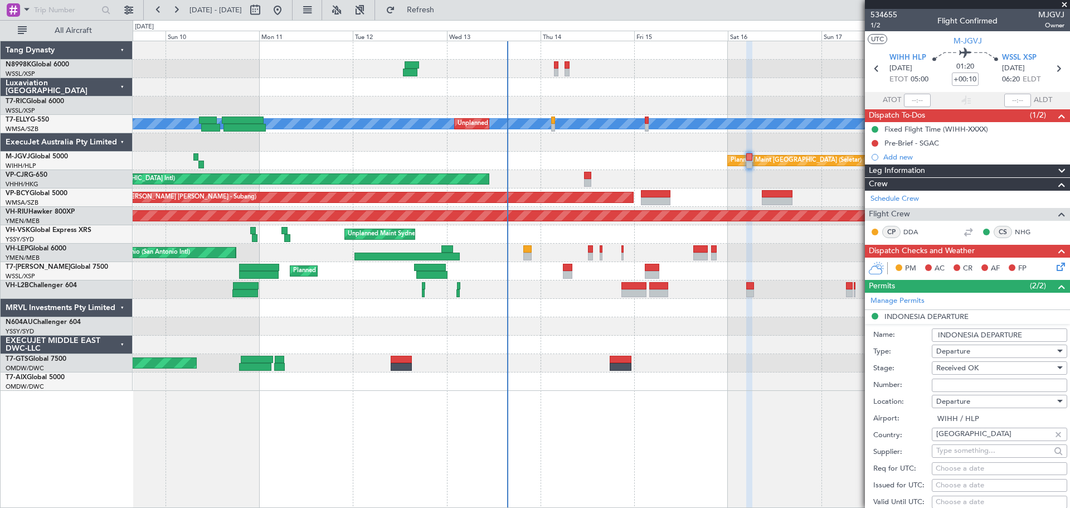
click at [855, 386] on input "Number:" at bounding box center [999, 384] width 135 height 13
paste input "SH11571"
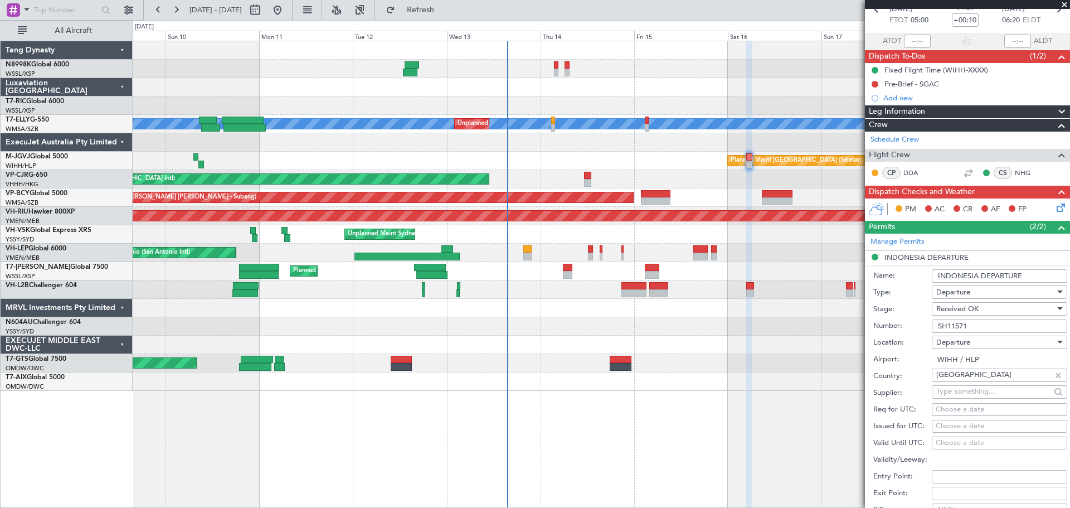
scroll to position [167, 0]
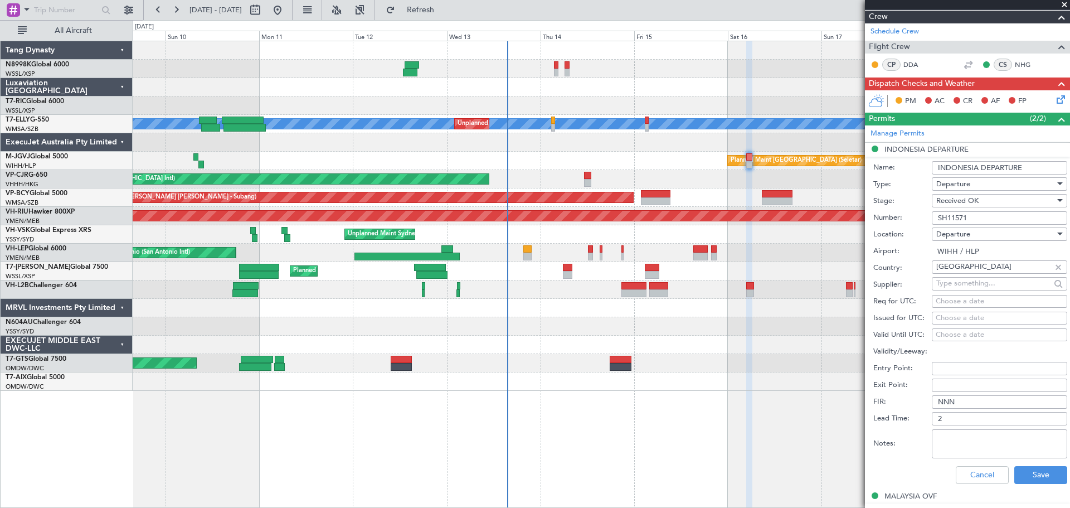
type input "SH11571"
click at [855, 307] on fb-calendar-cell "Choose a date" at bounding box center [999, 301] width 135 height 13
click at [855, 302] on div "Choose a date" at bounding box center [999, 301] width 128 height 11
select select "8"
select select "2025"
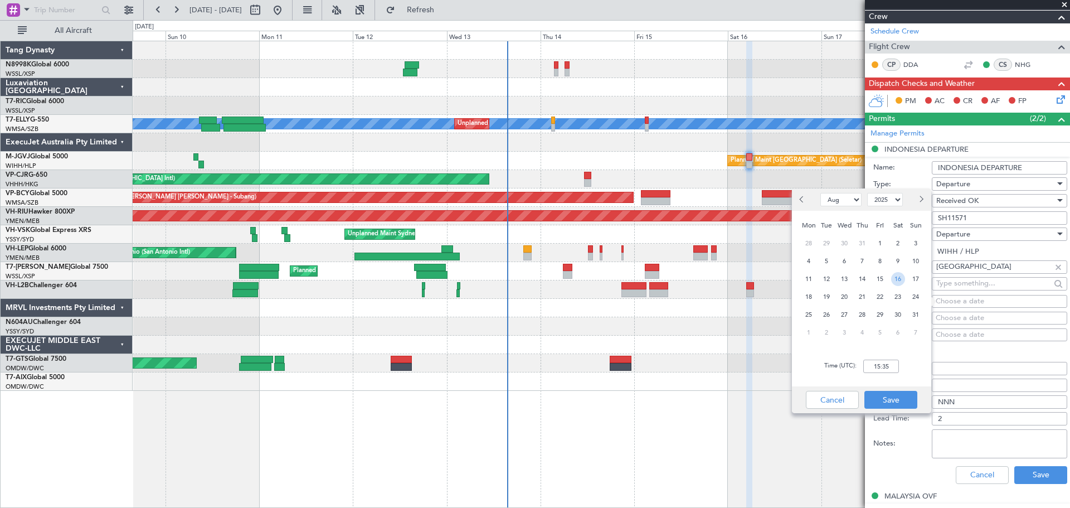
click at [855, 285] on span "16" at bounding box center [898, 279] width 14 height 14
click at [855, 368] on input "00:00" at bounding box center [881, 365] width 36 height 13
type input "05:00"
click at [855, 402] on button "Save" at bounding box center [890, 400] width 53 height 18
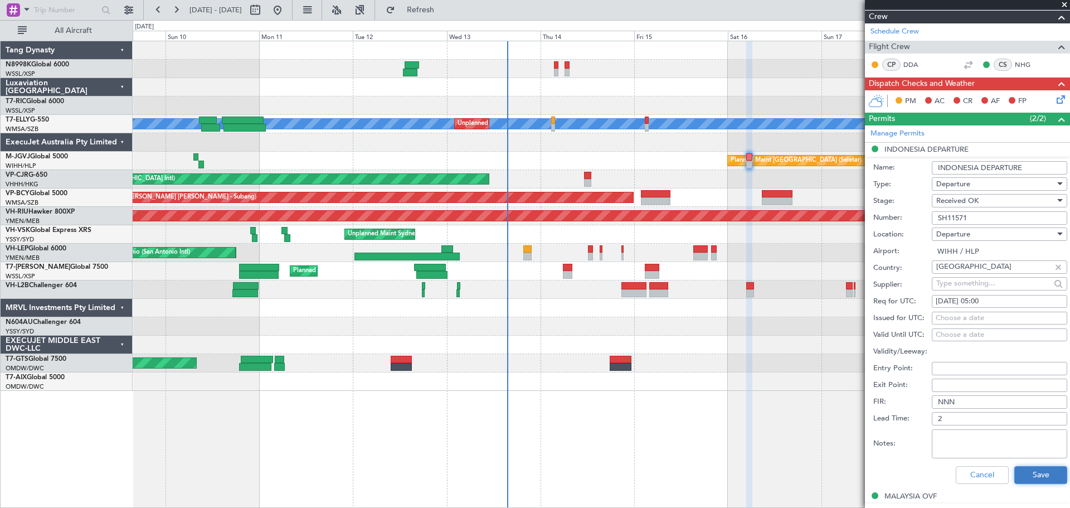
click at [855, 406] on button "Save" at bounding box center [1040, 475] width 53 height 18
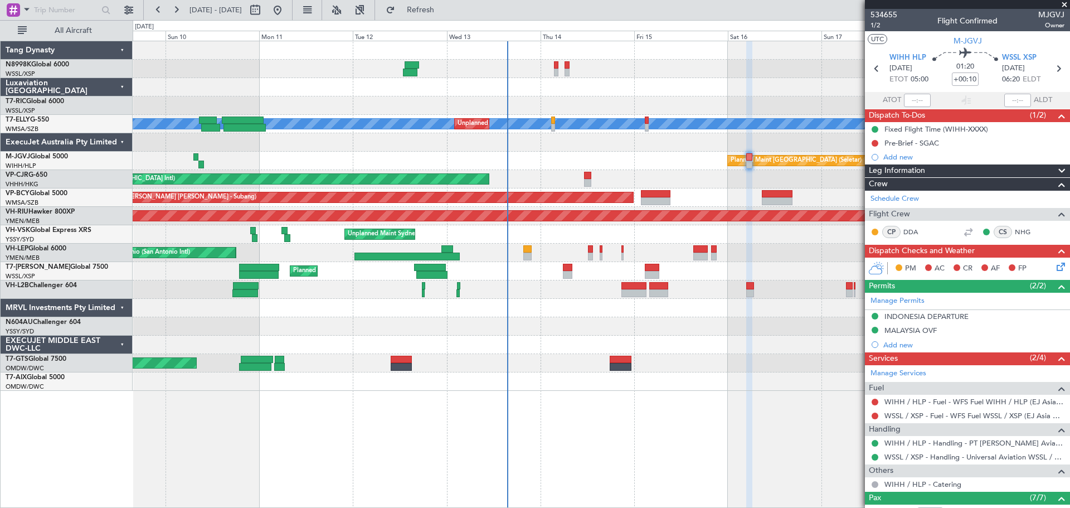
scroll to position [167, 0]
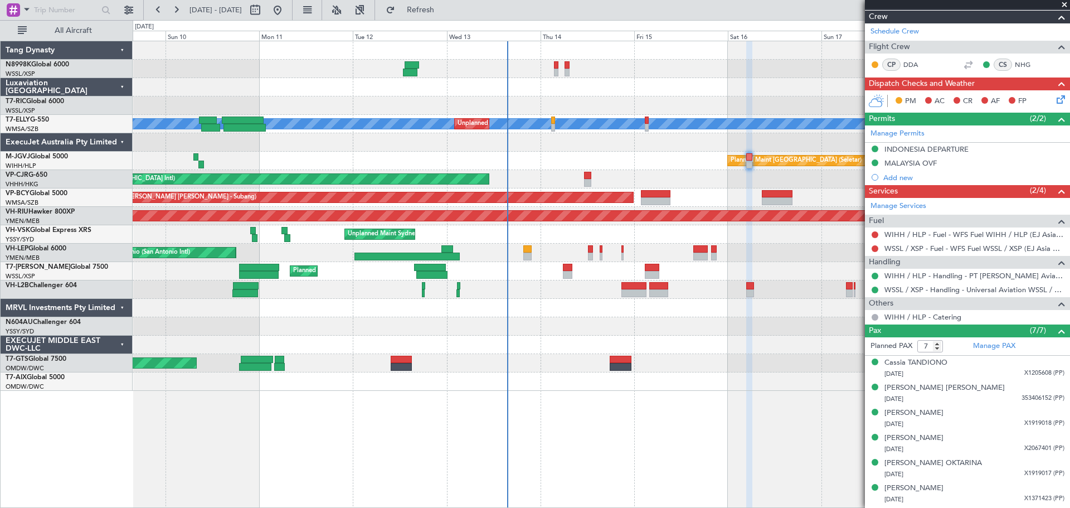
drag, startPoint x: 933, startPoint y: 151, endPoint x: 949, endPoint y: 172, distance: 26.3
click at [933, 151] on div "INDONESIA DEPARTURE" at bounding box center [926, 148] width 84 height 9
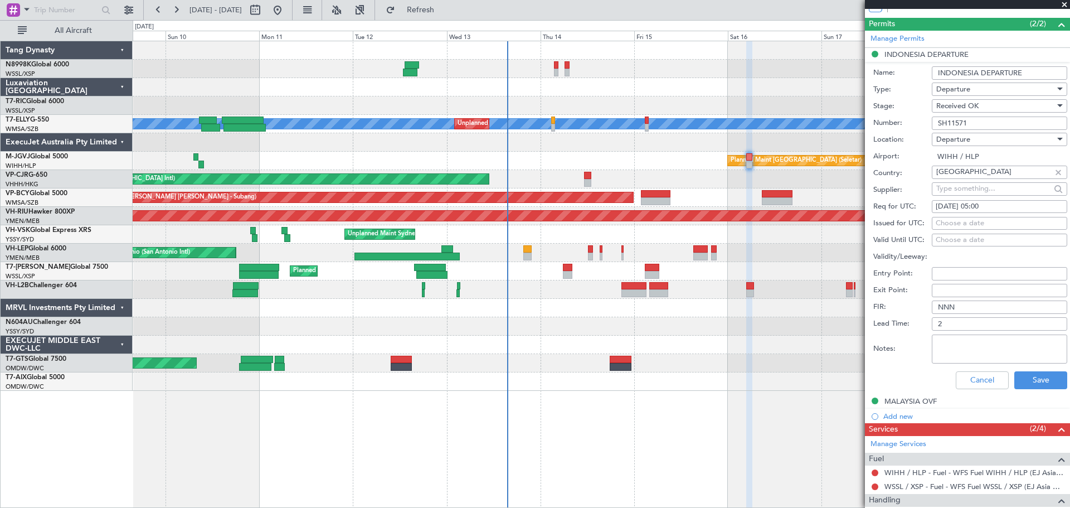
scroll to position [334, 0]
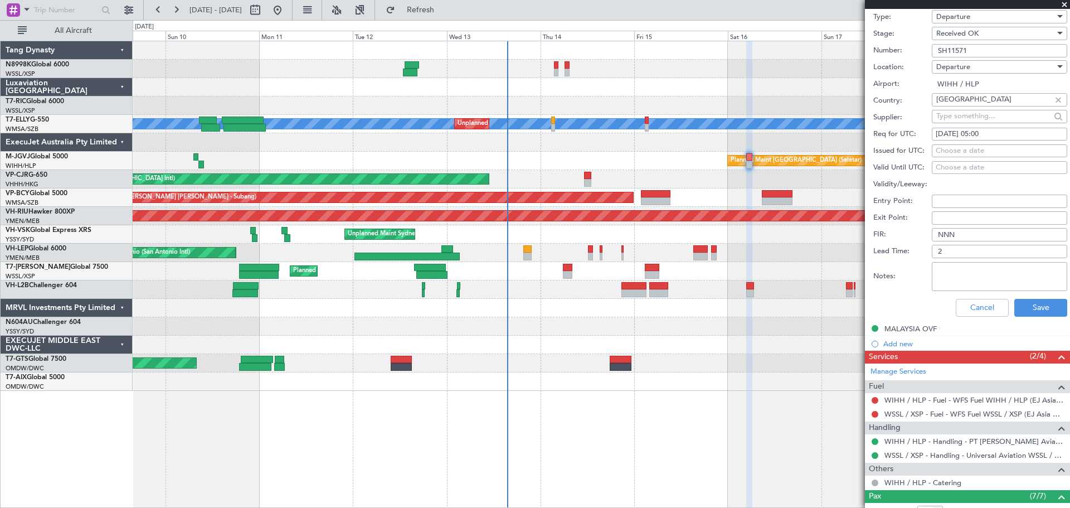
click at [966, 270] on textarea "Notes:" at bounding box center [999, 276] width 135 height 29
type textarea "VALID [DATE]-[DATE]"
click at [1036, 309] on button "Save" at bounding box center [1040, 308] width 53 height 18
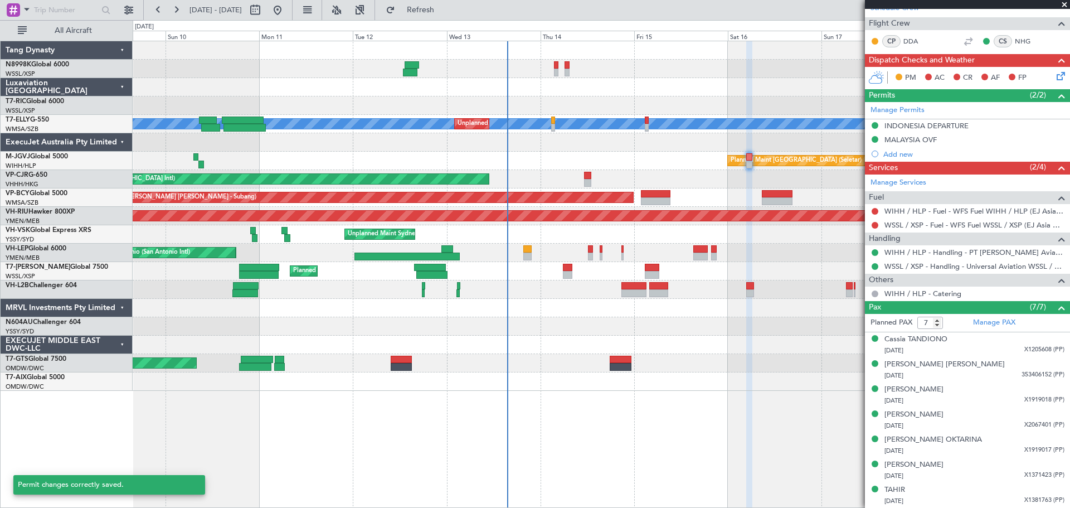
scroll to position [2, 0]
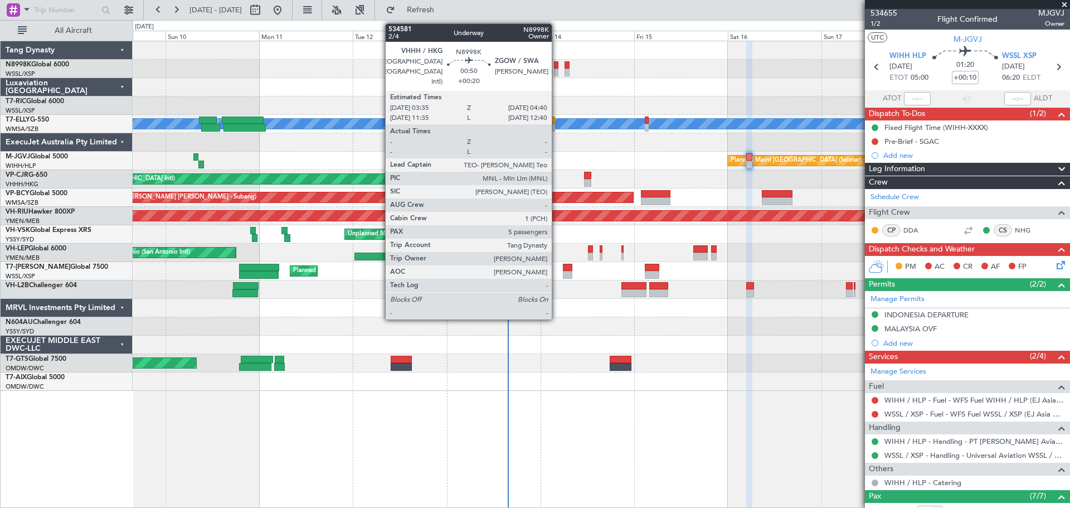
click at [557, 69] on div at bounding box center [556, 73] width 4 height 8
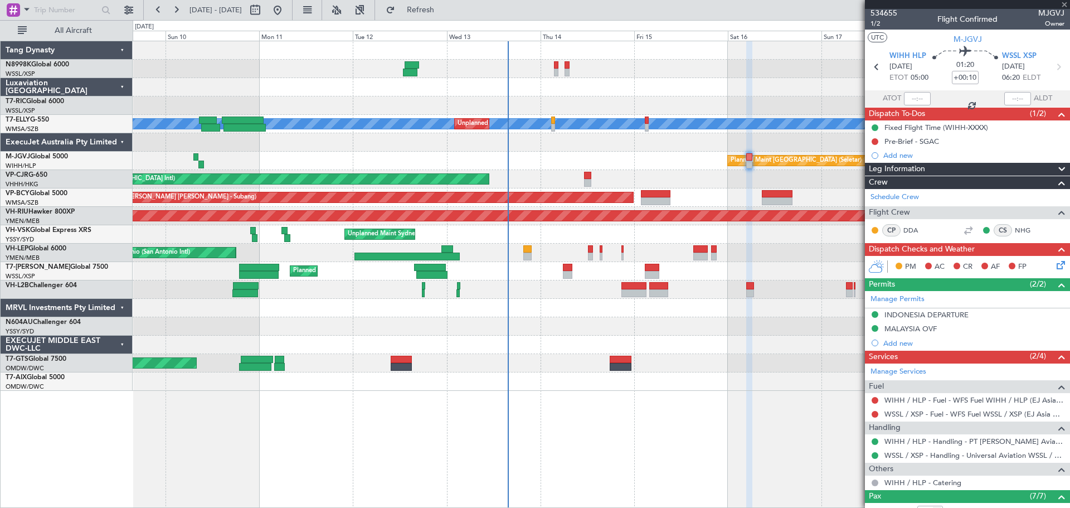
type input "+00:20"
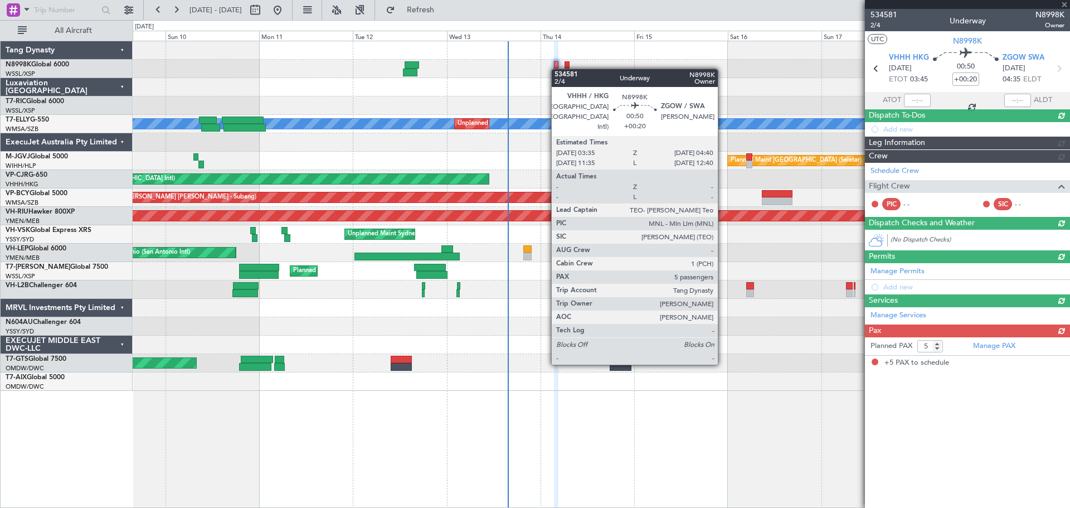
scroll to position [0, 0]
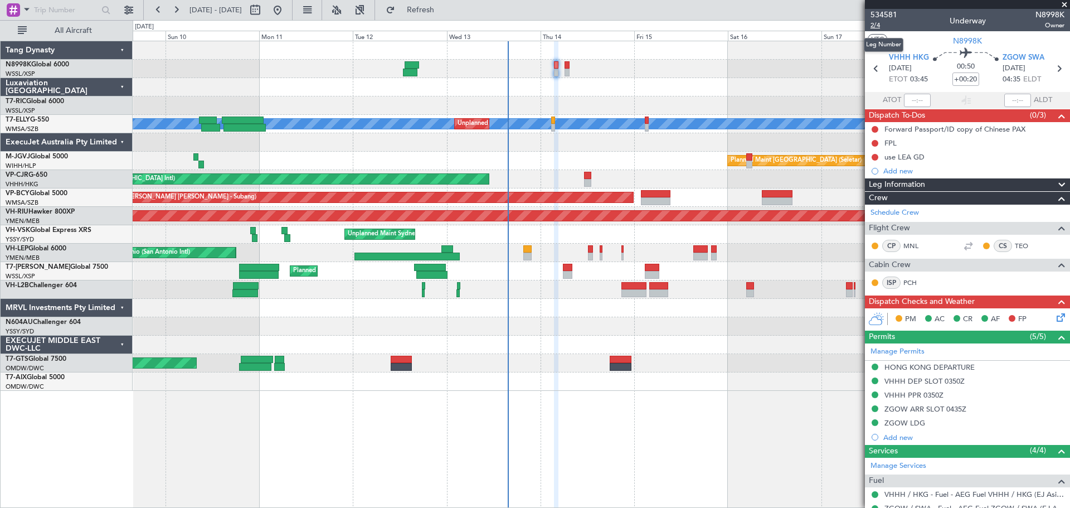
click at [878, 25] on span "2/4" at bounding box center [883, 25] width 27 height 9
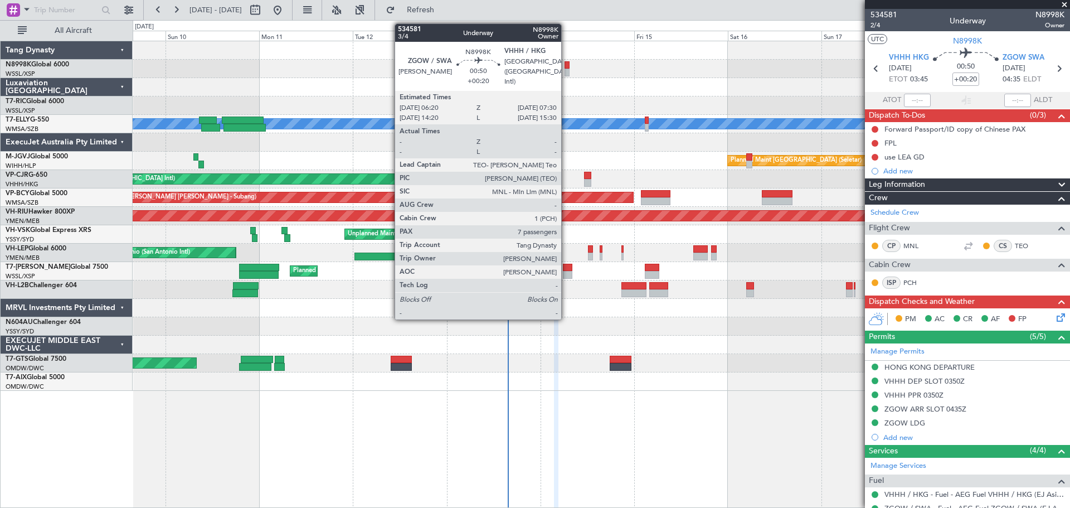
click at [566, 66] on div at bounding box center [566, 65] width 5 height 8
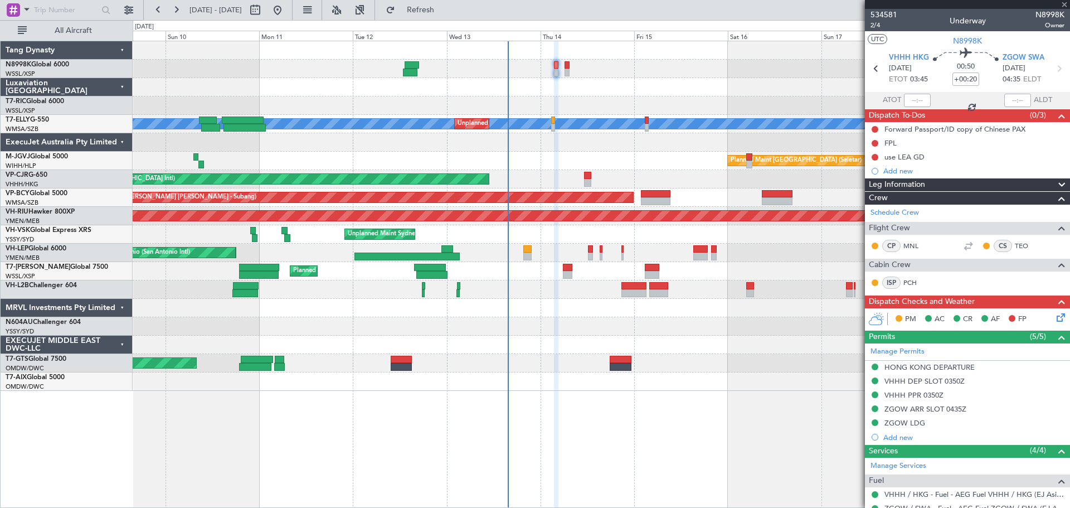
type input "7"
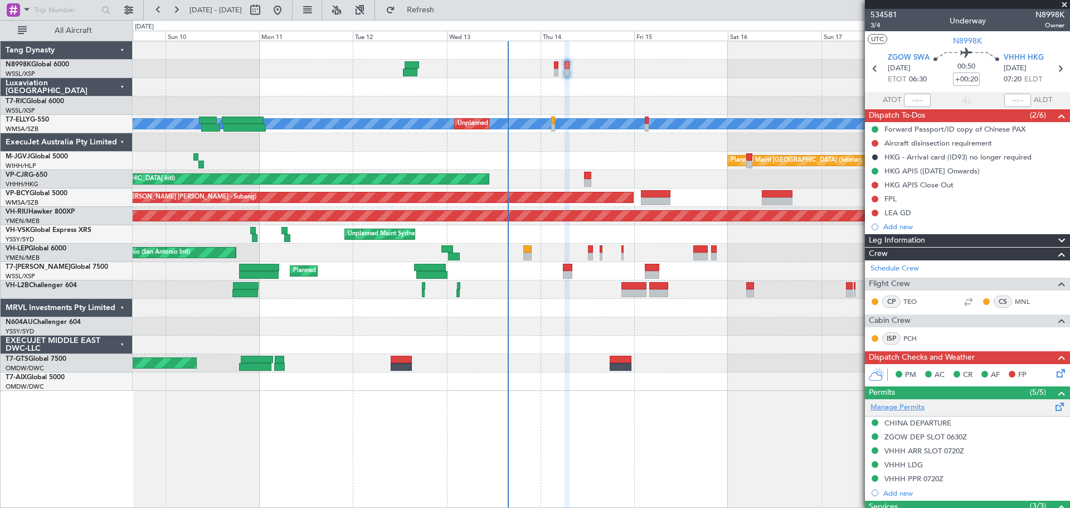
click at [904, 409] on link "Manage Permits" at bounding box center [897, 407] width 54 height 11
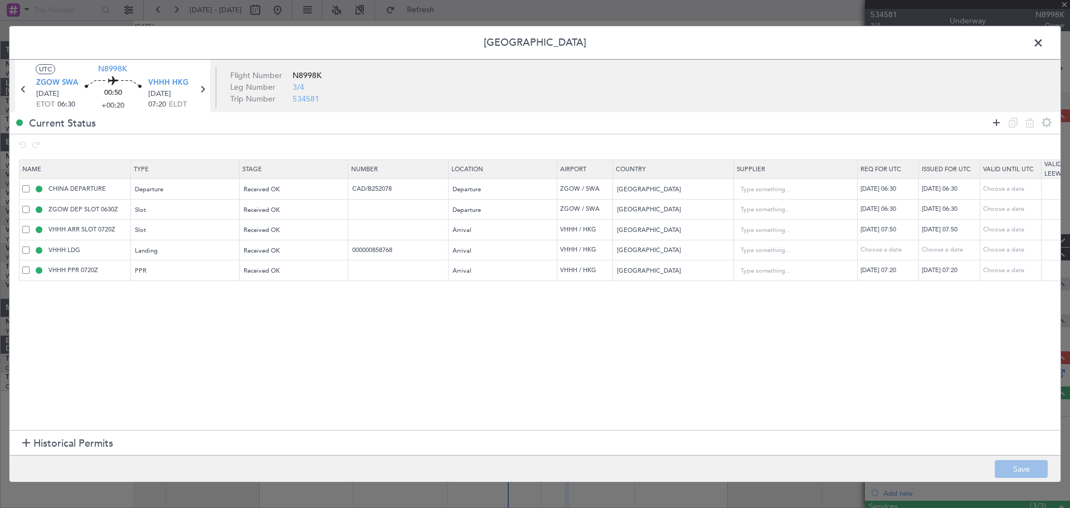
click at [992, 121] on icon at bounding box center [996, 122] width 13 height 13
click at [176, 293] on div "Type" at bounding box center [182, 292] width 92 height 17
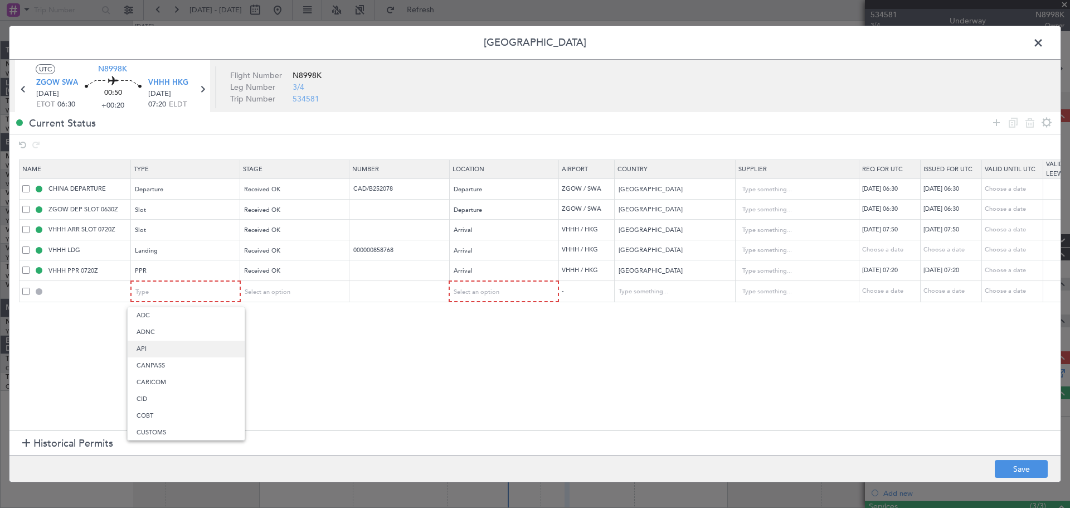
click at [146, 347] on span "API" at bounding box center [186, 348] width 99 height 17
click at [292, 280] on mat-form-field "Received OK" at bounding box center [294, 271] width 108 height 20
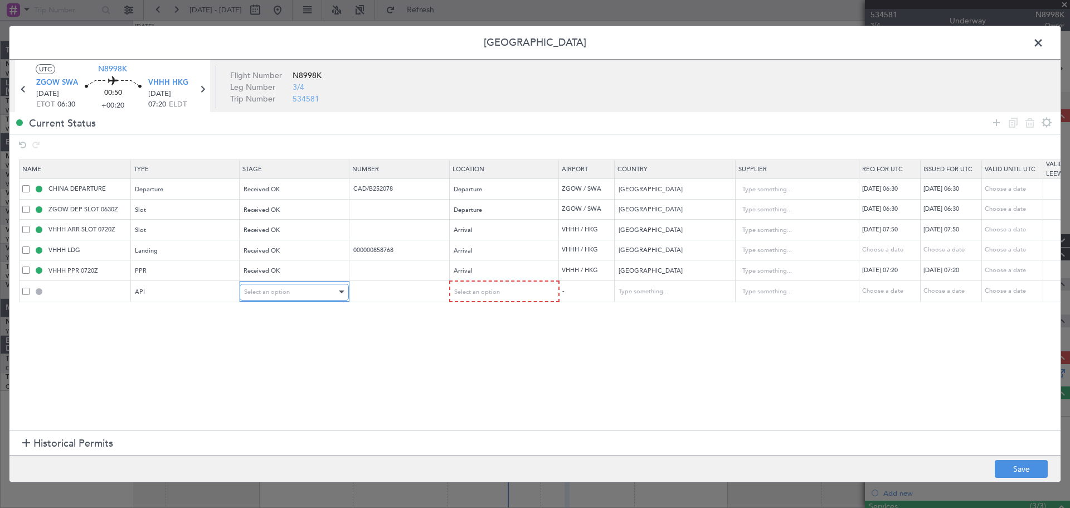
click at [285, 291] on span "Select an option" at bounding box center [267, 291] width 46 height 8
click at [265, 382] on span "Received OK" at bounding box center [294, 382] width 99 height 17
click at [493, 296] on div "Select an option" at bounding box center [500, 292] width 92 height 17
click at [465, 347] on span "Arrival" at bounding box center [503, 348] width 99 height 17
click at [1012, 465] on button "Save" at bounding box center [1021, 469] width 53 height 18
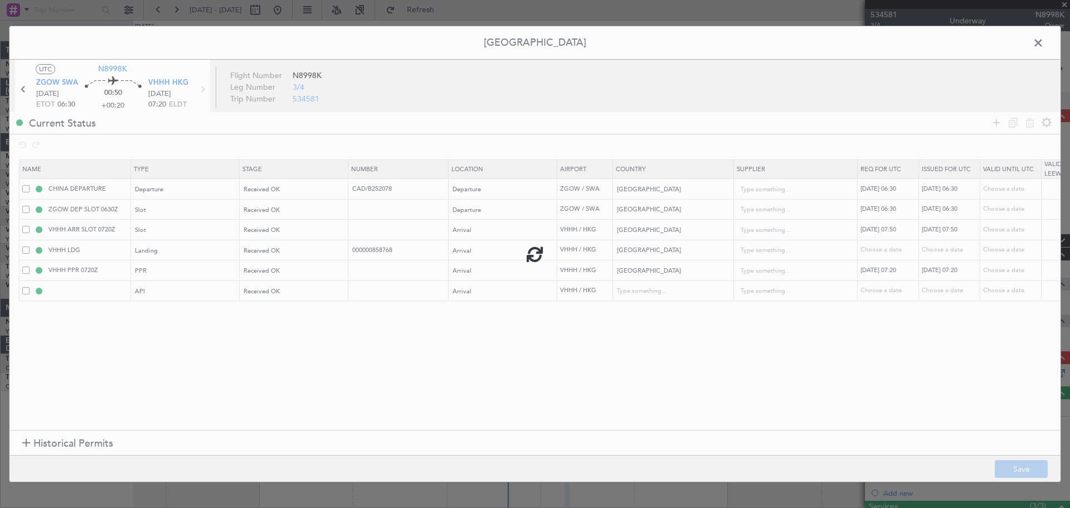
type input "VHHH ARR API"
type input "Hong Kong"
type input "NNN"
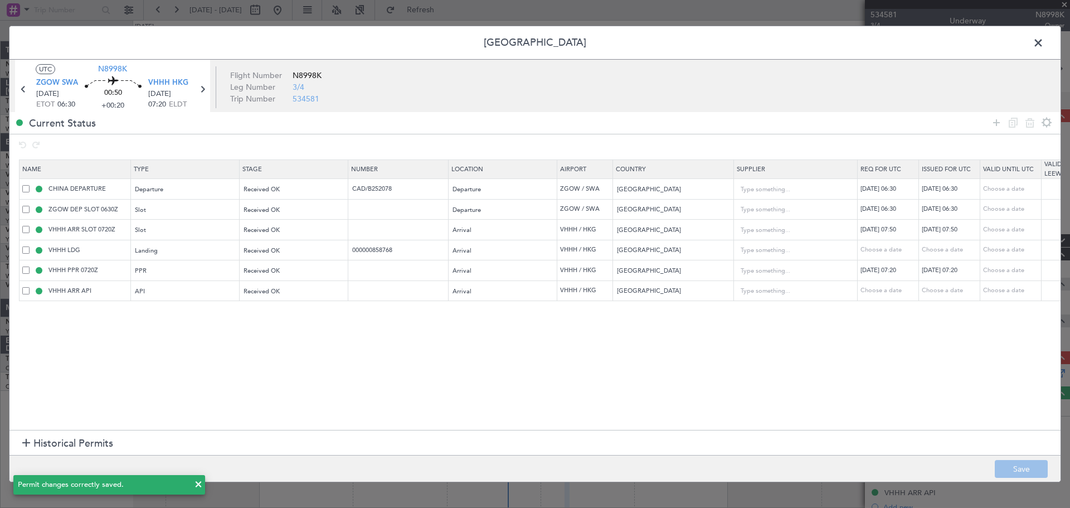
click at [1044, 40] on span at bounding box center [1044, 46] width 0 height 22
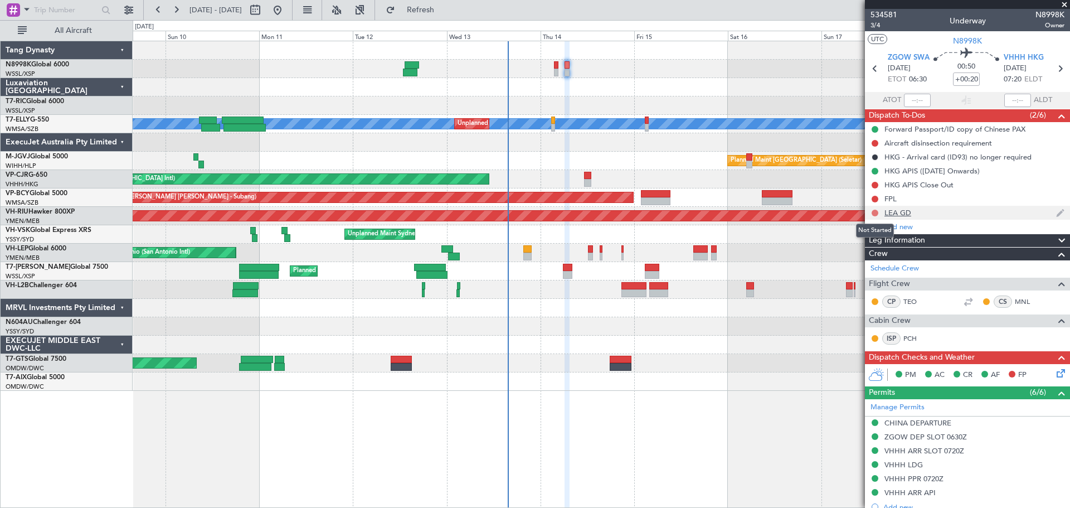
click at [875, 212] on button at bounding box center [874, 212] width 7 height 7
click at [861, 261] on li "Completed" at bounding box center [875, 262] width 59 height 17
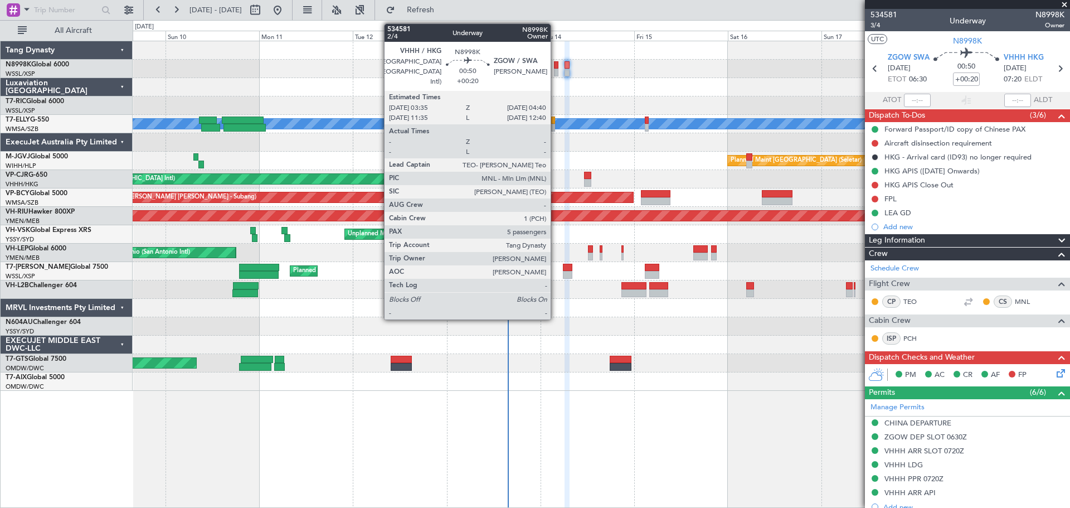
click at [555, 72] on div at bounding box center [556, 73] width 4 height 8
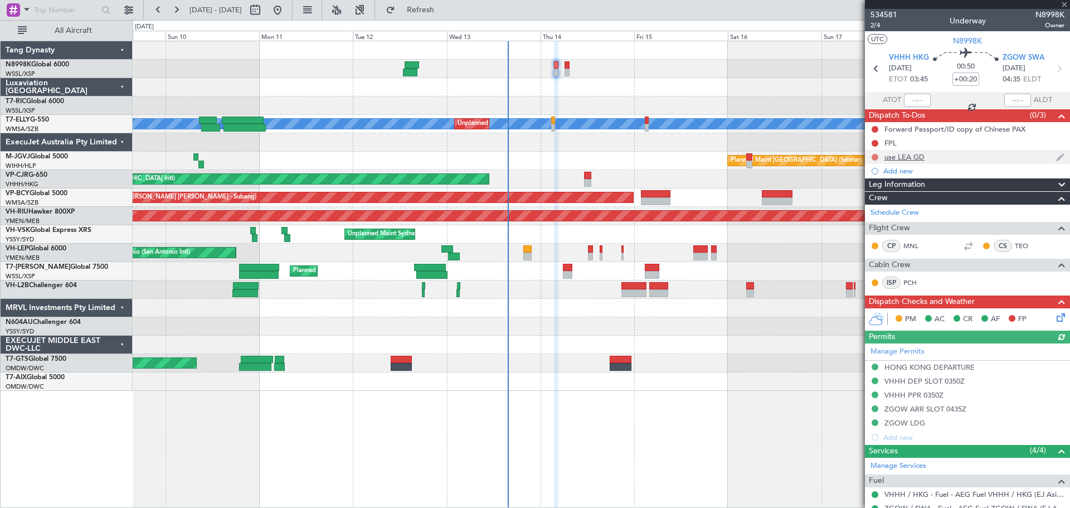
click at [874, 158] on button at bounding box center [874, 157] width 7 height 7
drag, startPoint x: 855, startPoint y: 207, endPoint x: 868, endPoint y: 197, distance: 16.3
click at [855, 206] on span at bounding box center [853, 206] width 7 height 7
click at [876, 129] on button at bounding box center [874, 129] width 7 height 7
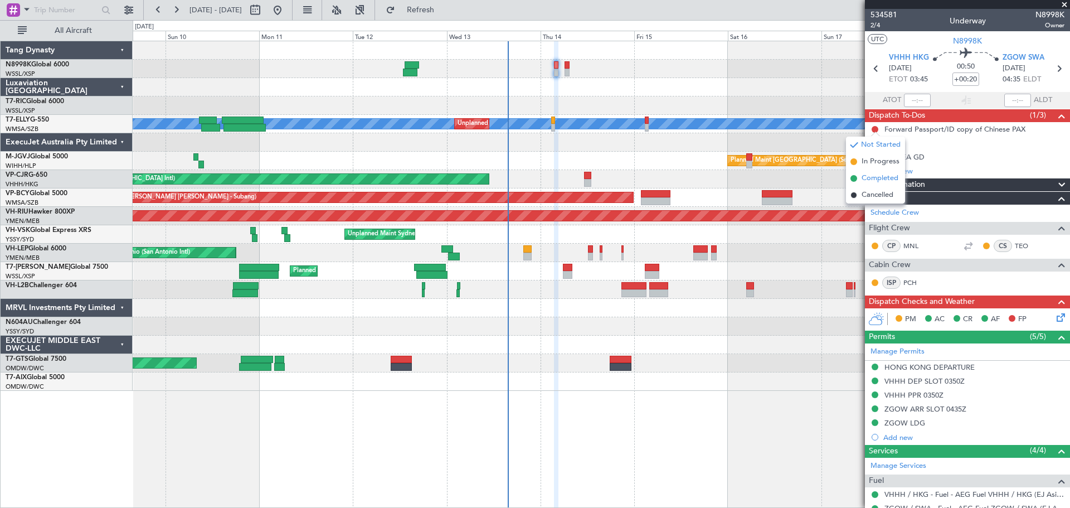
click at [856, 177] on span at bounding box center [853, 178] width 7 height 7
click at [563, 66] on div at bounding box center [601, 69] width 937 height 18
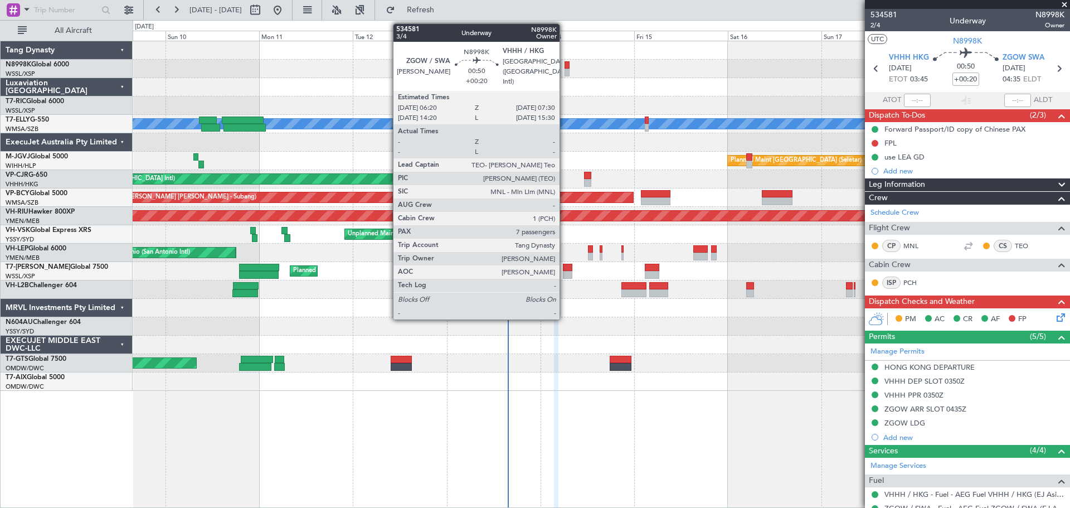
click at [566, 65] on div at bounding box center [566, 65] width 5 height 8
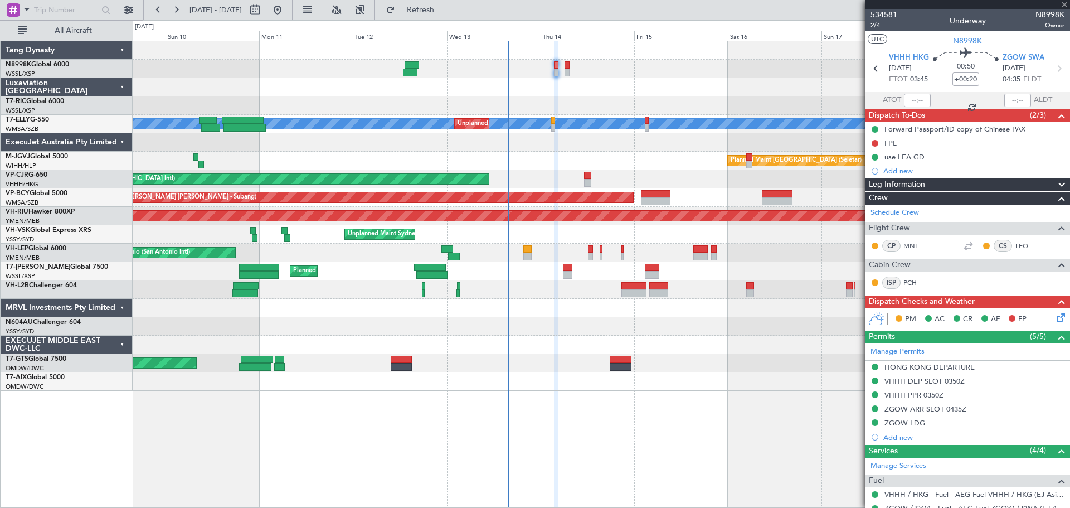
type input "7"
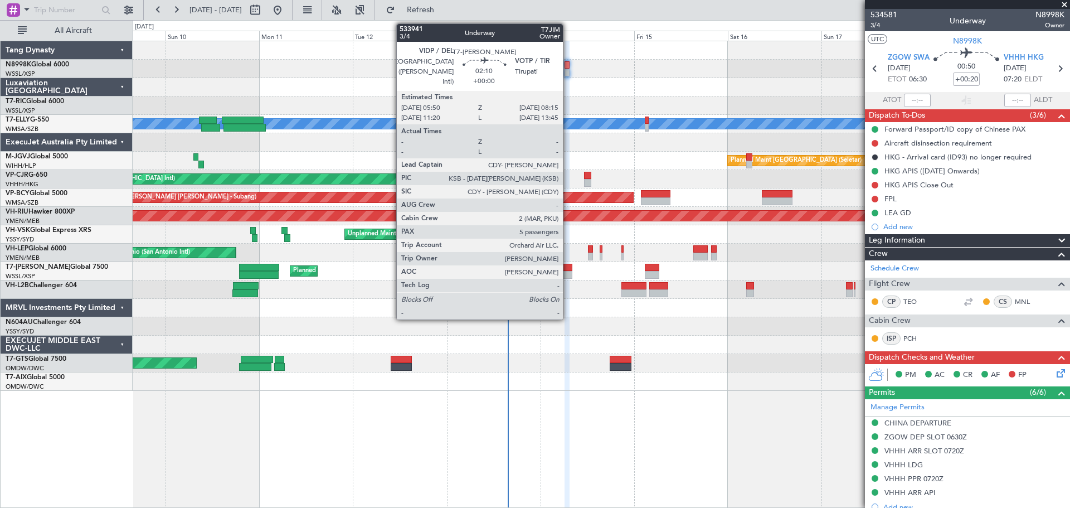
click at [568, 269] on div at bounding box center [567, 268] width 9 height 8
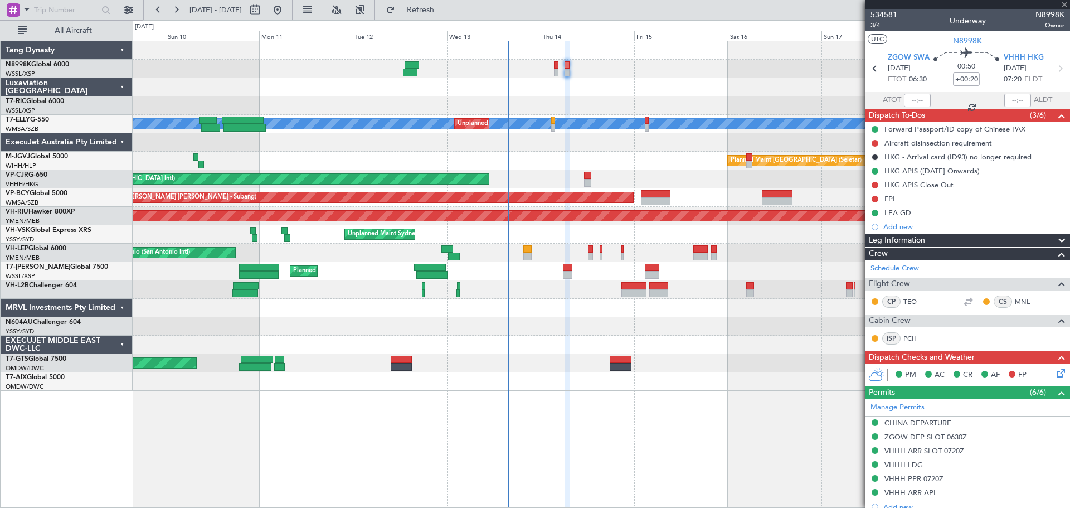
type input "5"
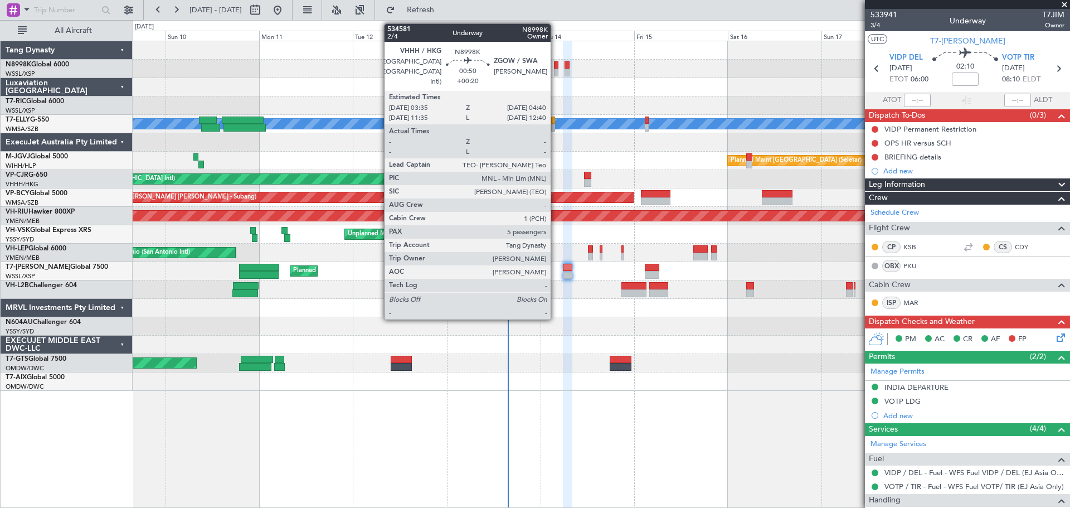
click at [555, 69] on div at bounding box center [556, 73] width 4 height 8
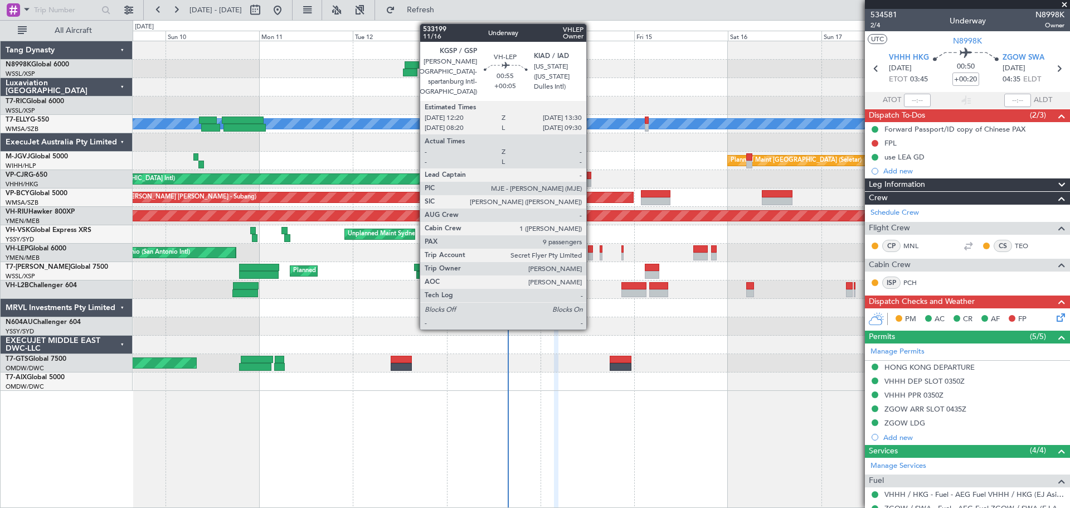
click at [591, 252] on div at bounding box center [590, 256] width 5 height 8
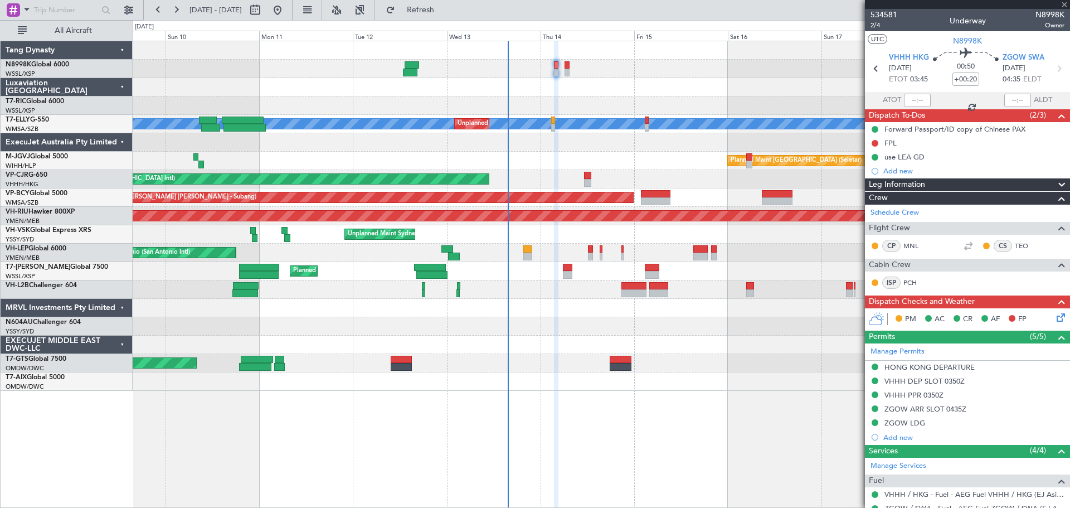
type input "+00:05"
type input "9"
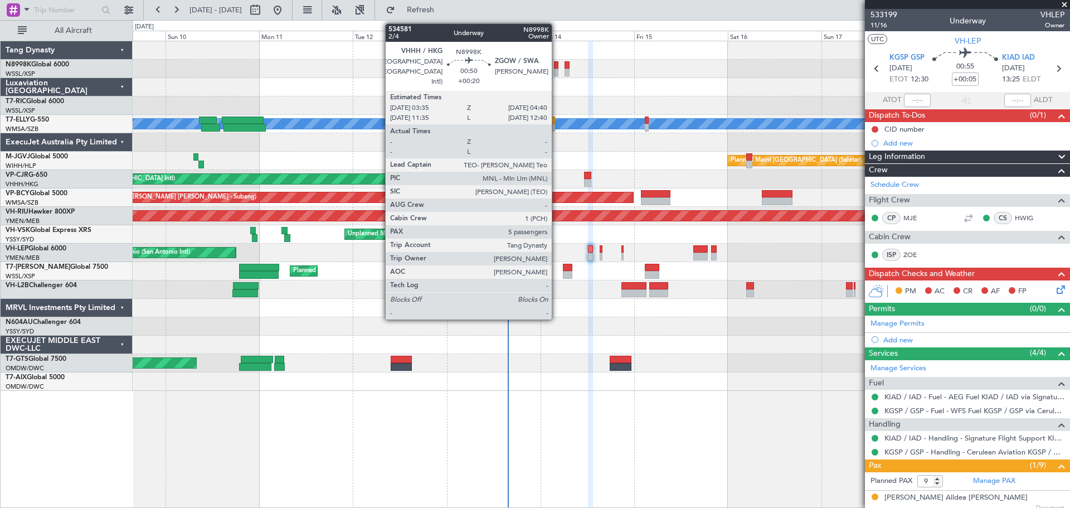
click at [557, 69] on div at bounding box center [556, 73] width 4 height 8
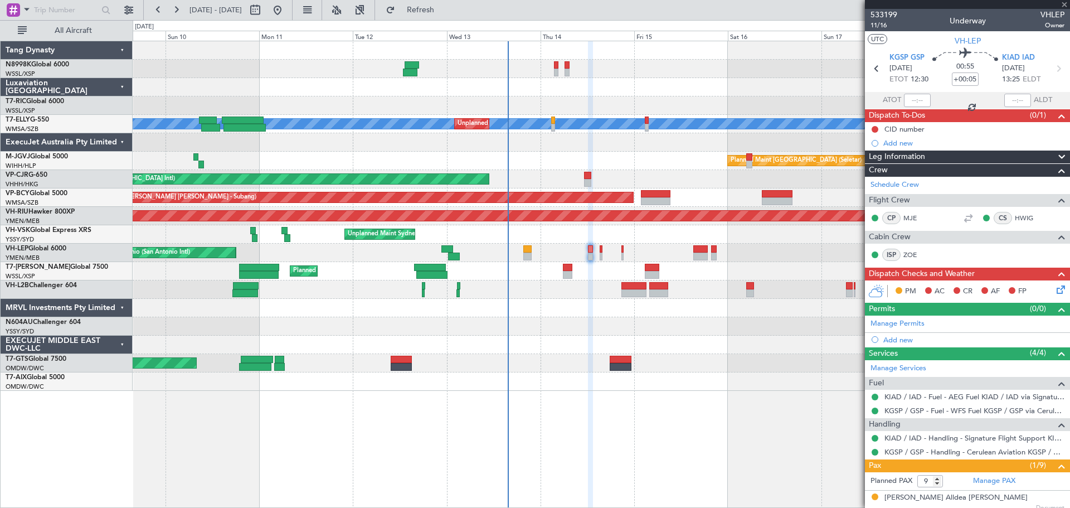
type input "+00:20"
type input "5"
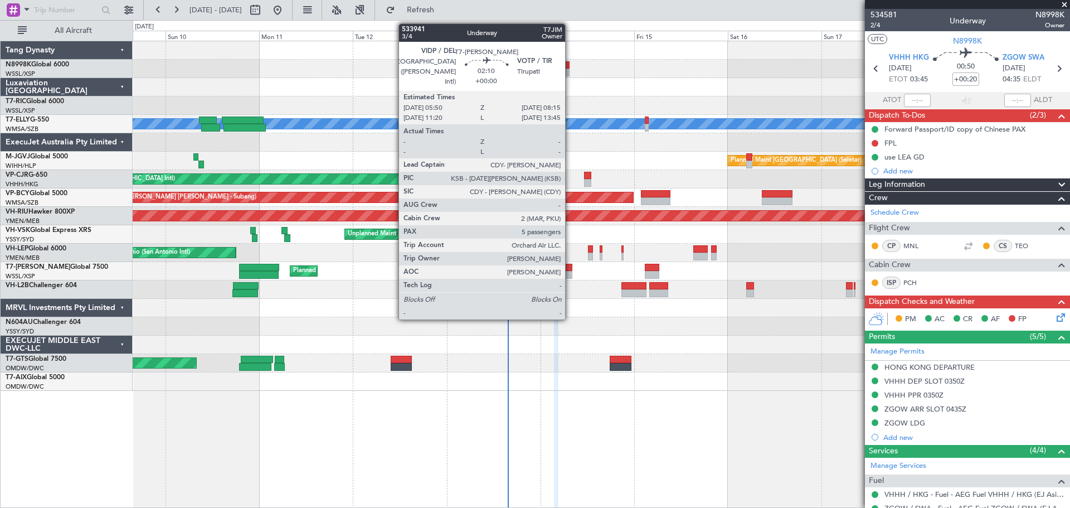
click at [570, 271] on div at bounding box center [567, 275] width 9 height 8
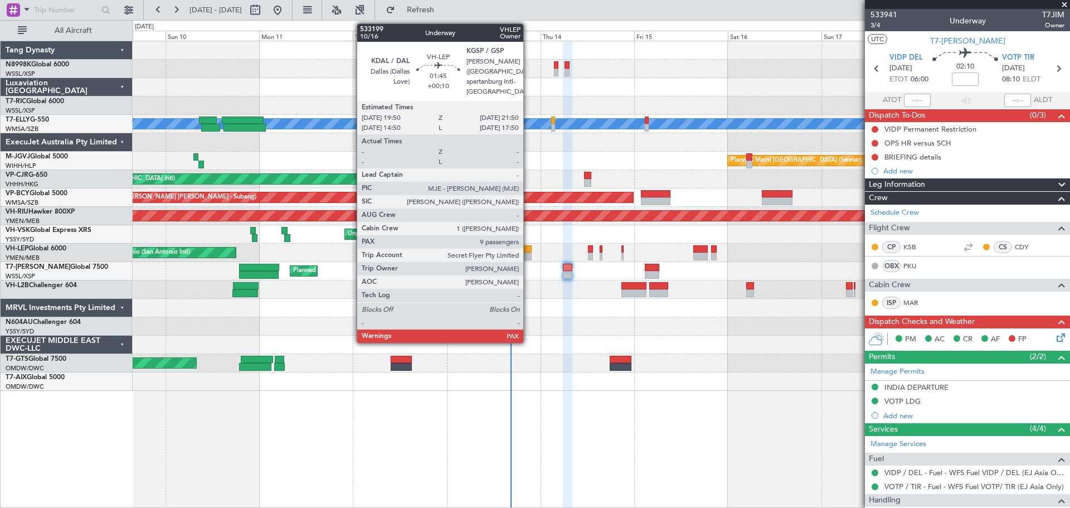
click at [528, 254] on div at bounding box center [527, 256] width 8 height 8
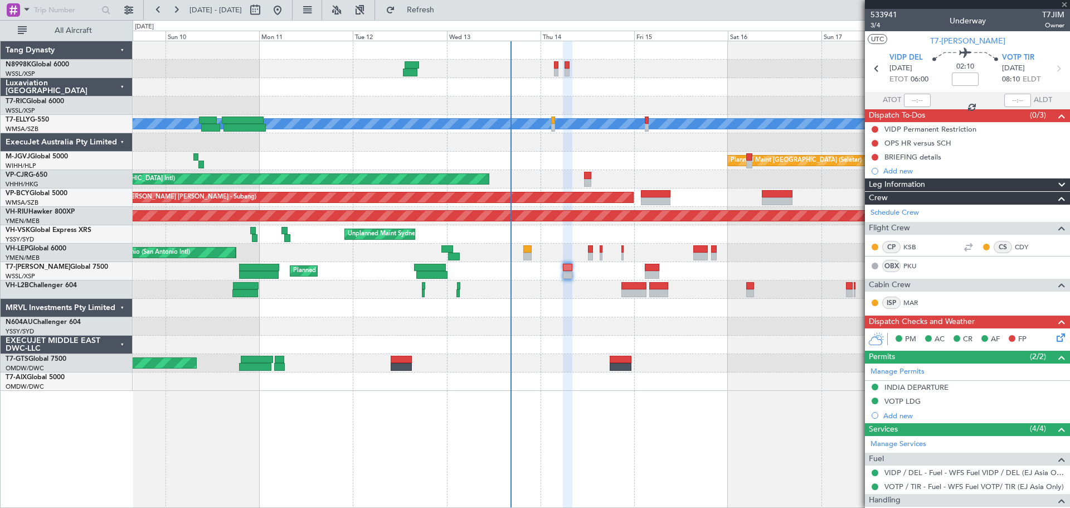
type input "+00:10"
type input "9"
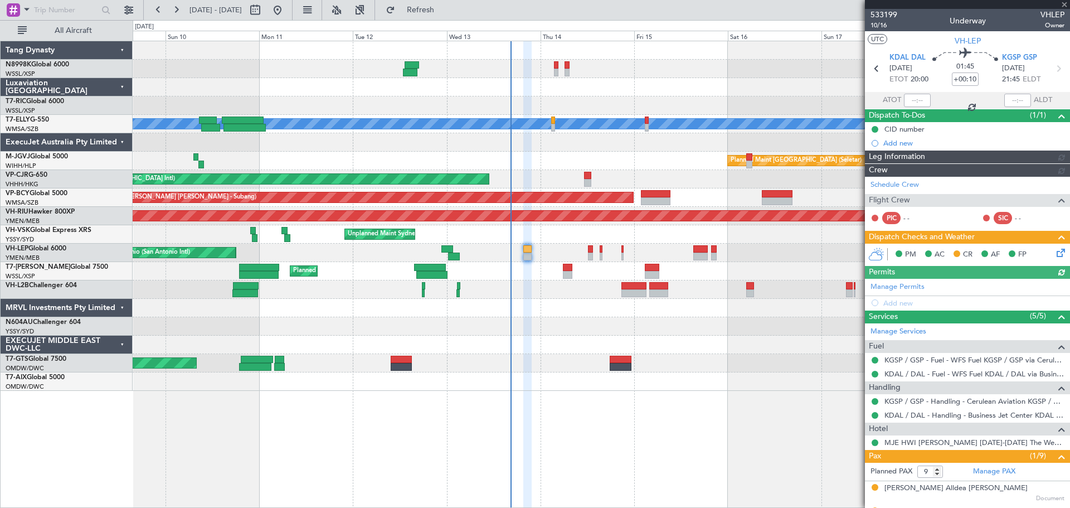
type input "[PERSON_NAME] (KYA)"
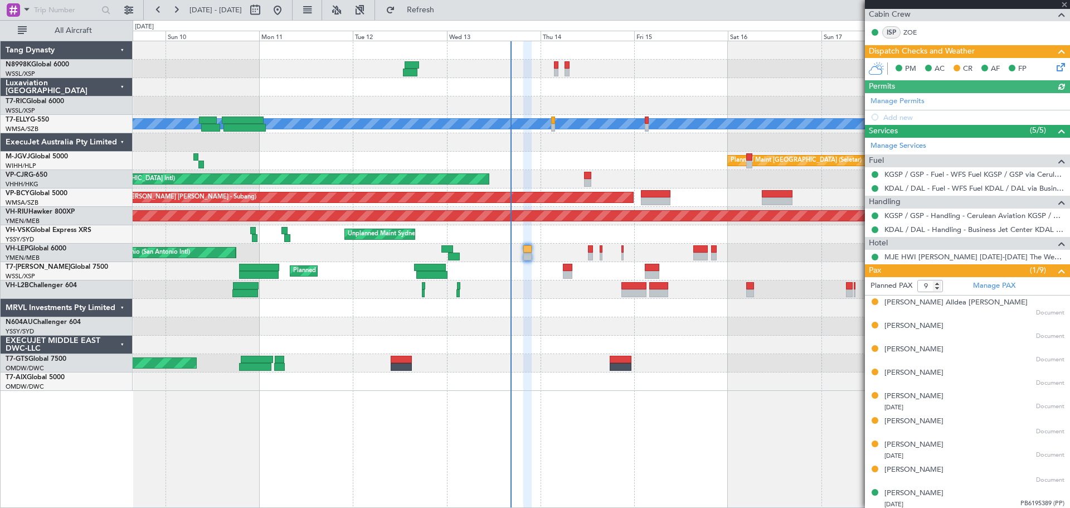
scroll to position [223, 0]
click at [985, 283] on link "Manage PAX" at bounding box center [994, 285] width 42 height 11
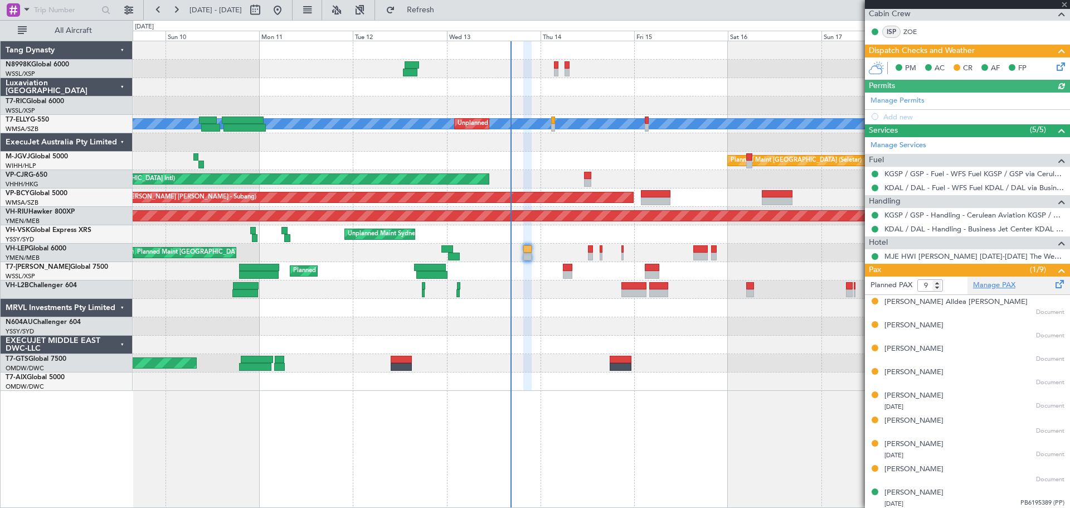
type input "[PERSON_NAME] (KYA)"
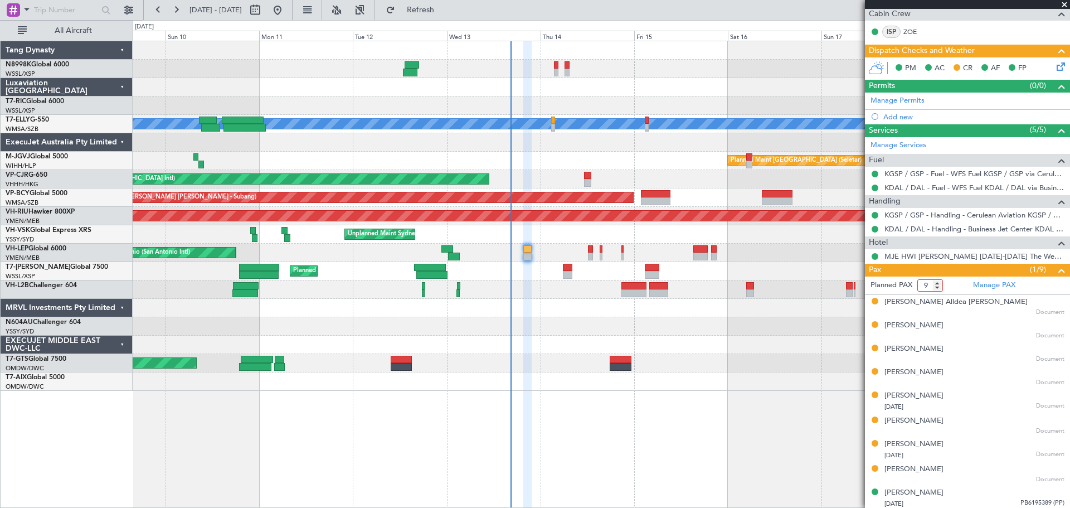
drag, startPoint x: 930, startPoint y: 286, endPoint x: 907, endPoint y: 286, distance: 22.8
click at [907, 286] on form "Planned PAX 9" at bounding box center [916, 285] width 103 height 18
type input "8"
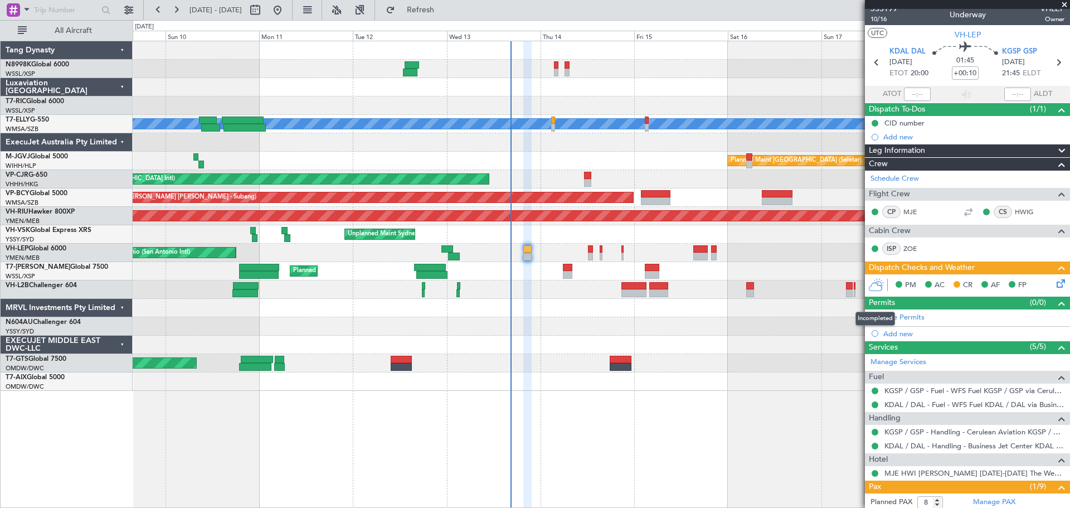
scroll to position [0, 0]
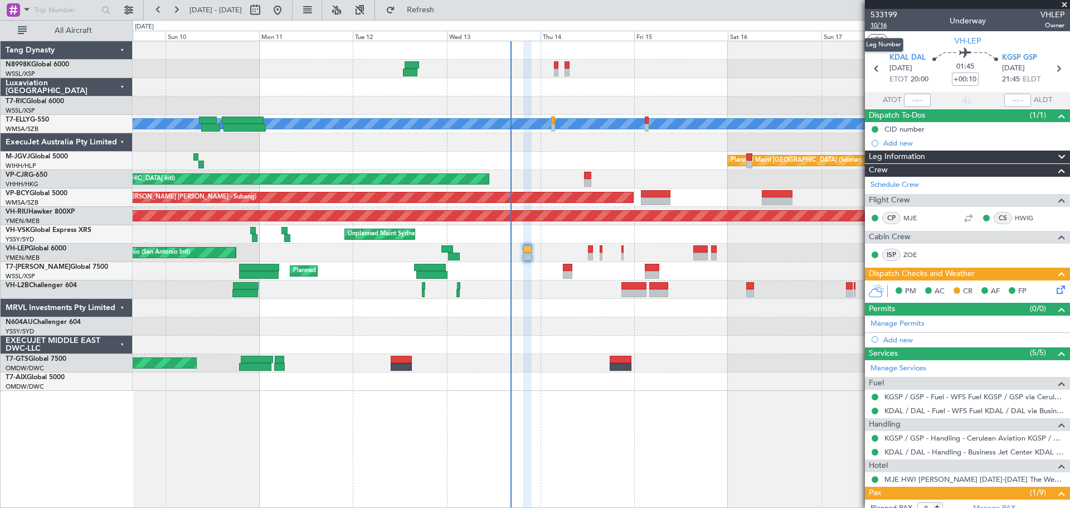
click at [878, 23] on span "10/16" at bounding box center [883, 25] width 27 height 9
click at [875, 27] on span "10/16" at bounding box center [883, 25] width 27 height 9
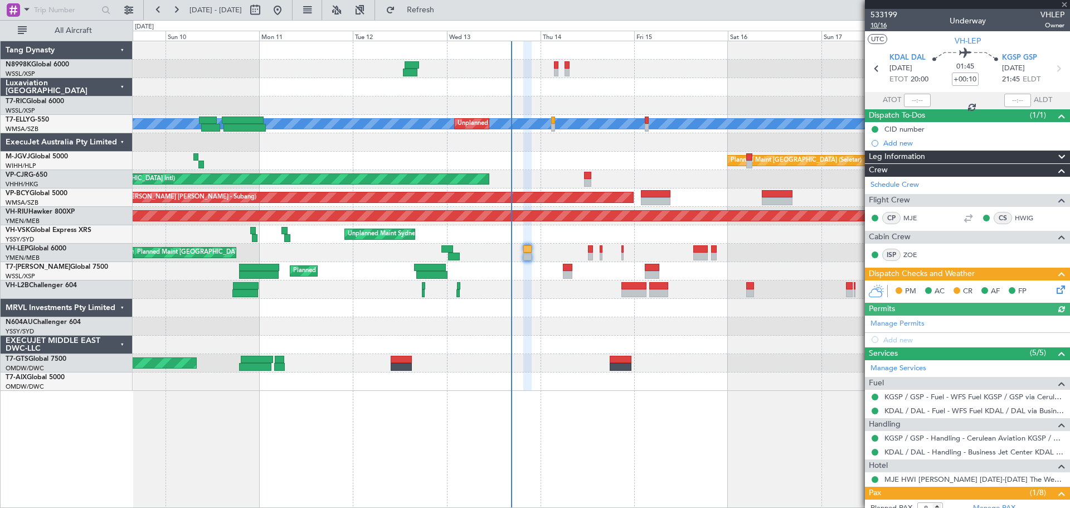
type input "[PERSON_NAME] (KYA)"
click at [1054, 288] on icon at bounding box center [1058, 287] width 9 height 9
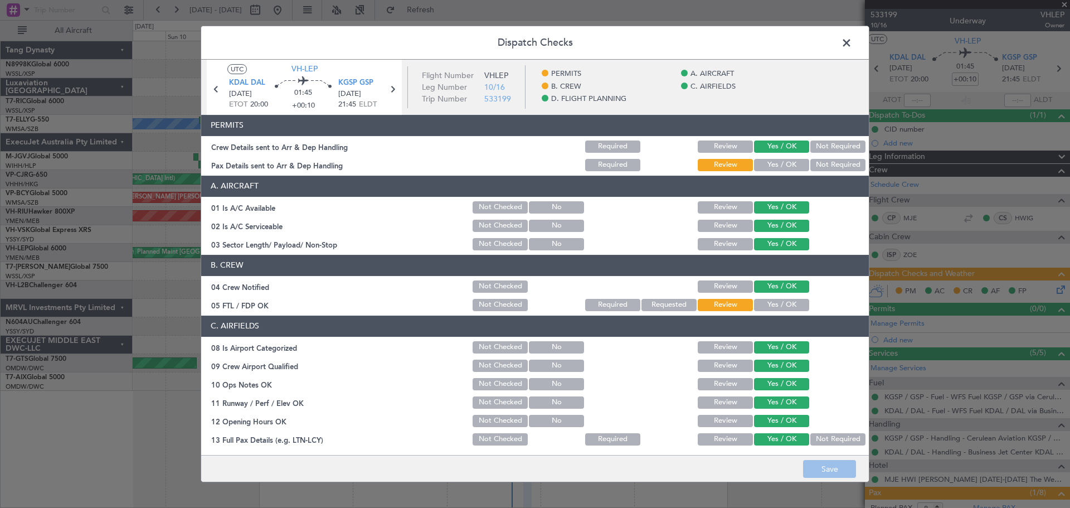
click at [768, 168] on button "Yes / OK" at bounding box center [781, 165] width 55 height 12
click at [773, 302] on button "Yes / OK" at bounding box center [781, 305] width 55 height 12
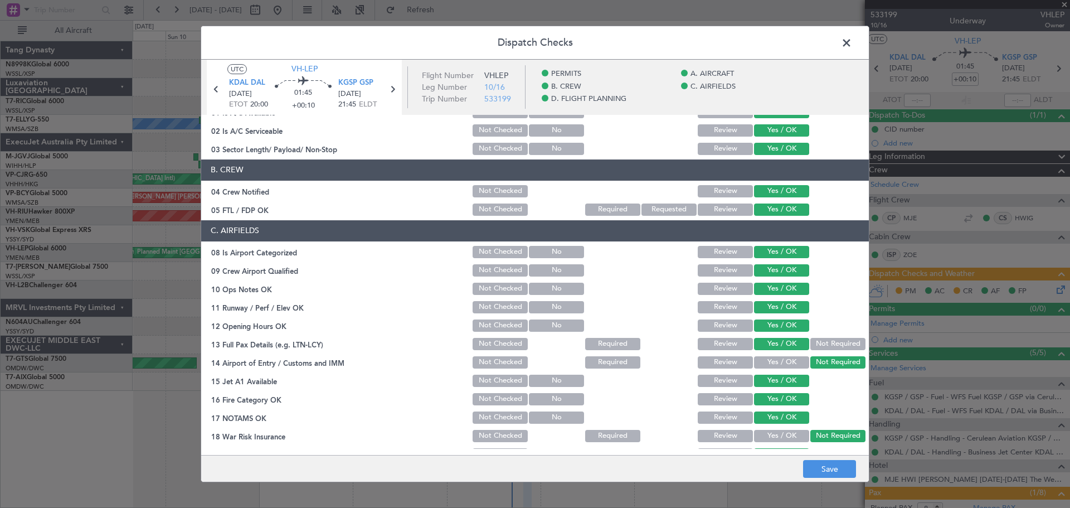
scroll to position [167, 0]
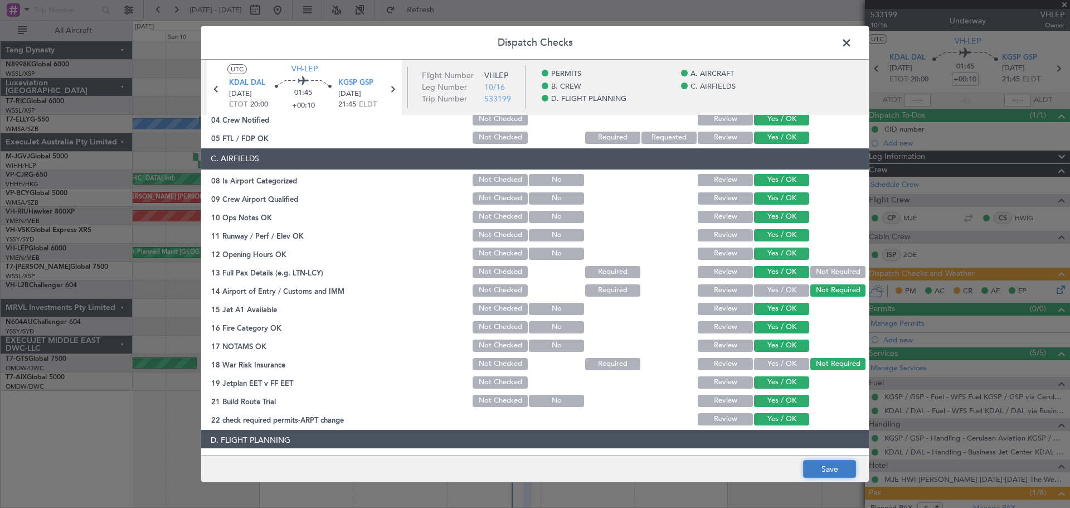
click at [836, 467] on button "Save" at bounding box center [829, 469] width 53 height 18
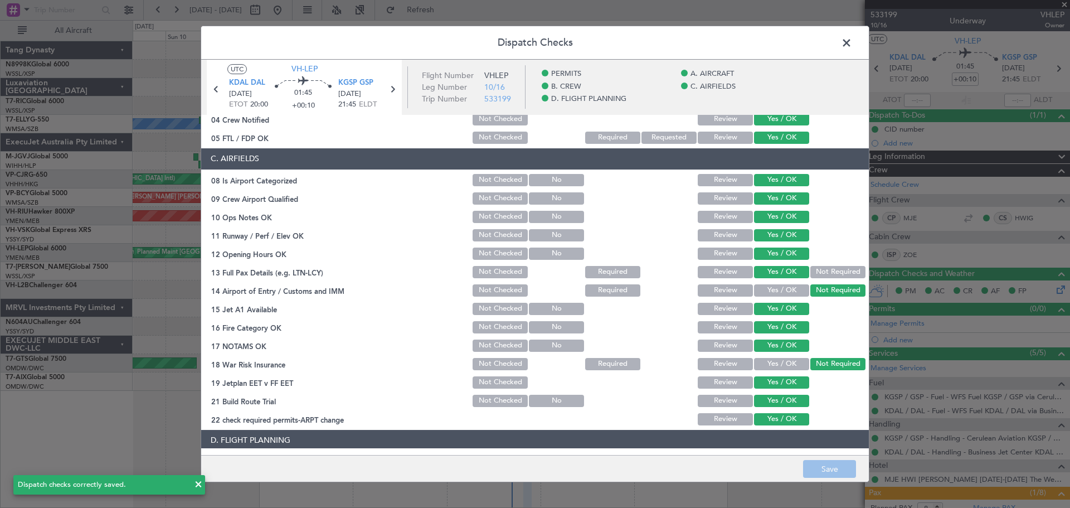
click at [852, 37] on span at bounding box center [852, 46] width 0 height 22
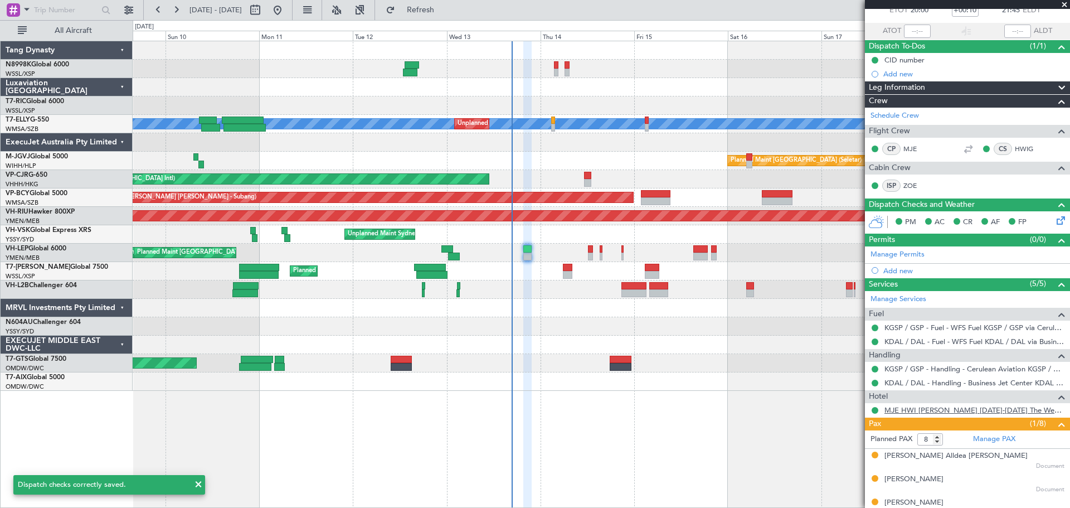
scroll to position [200, 0]
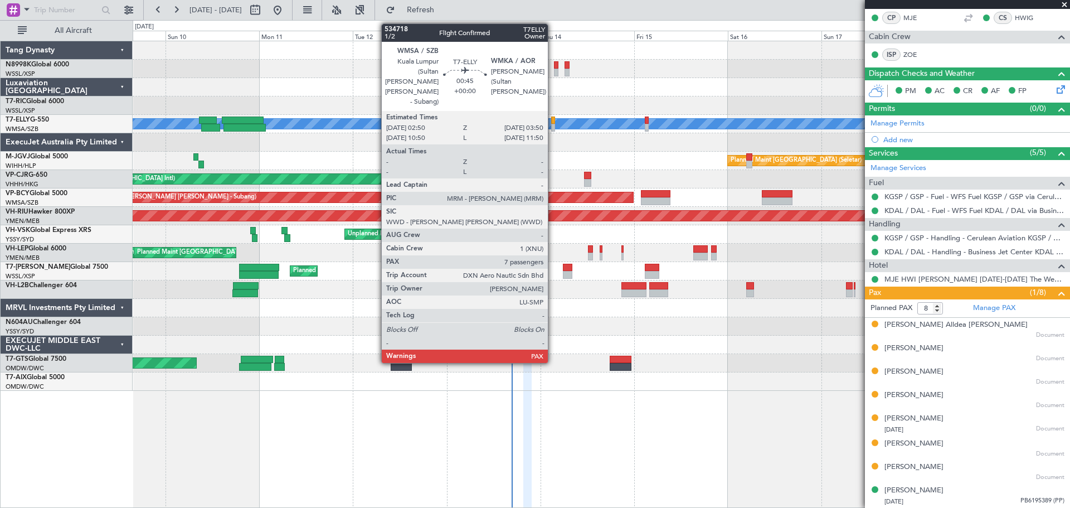
click at [552, 124] on div at bounding box center [553, 128] width 4 height 8
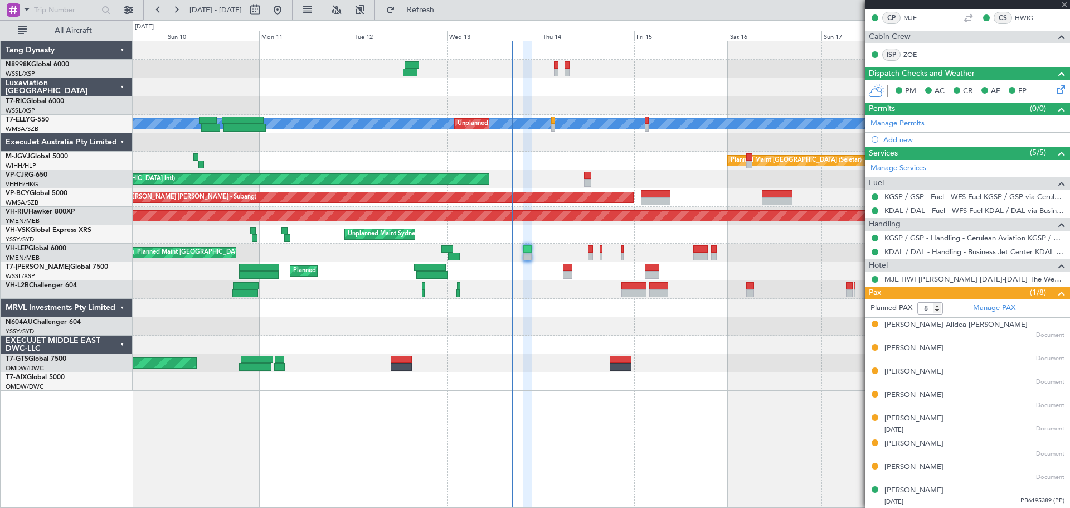
type input "7"
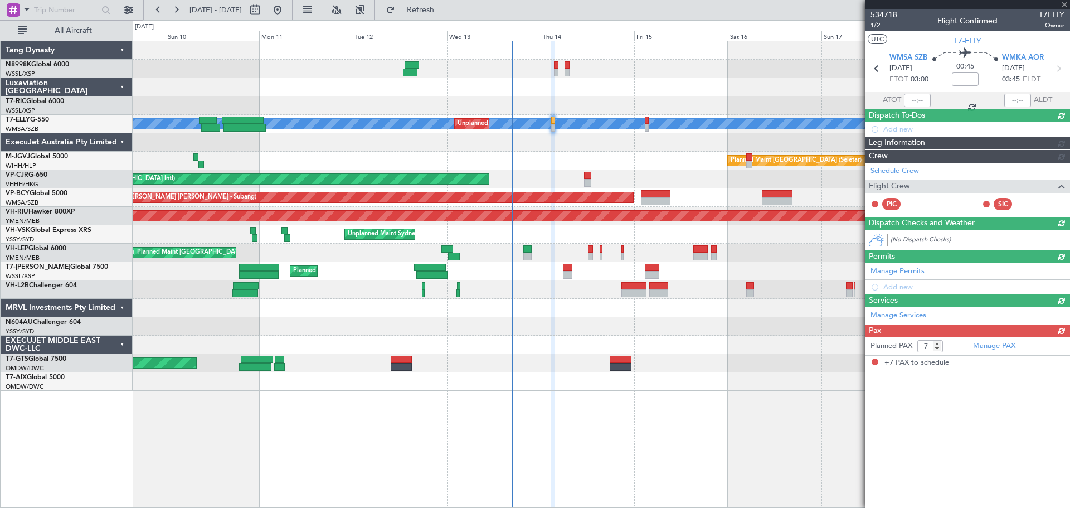
scroll to position [0, 0]
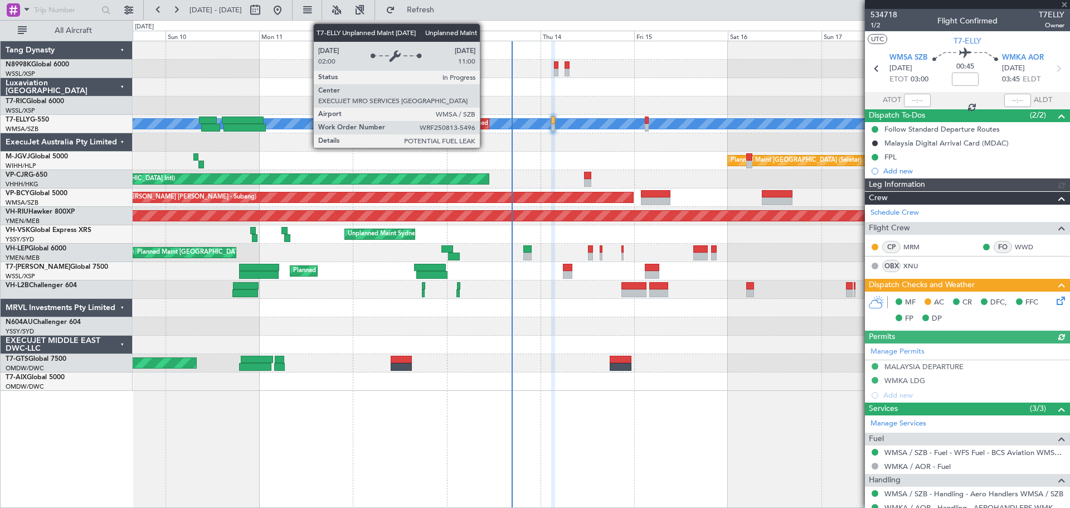
type input "[PERSON_NAME] (KYA)"
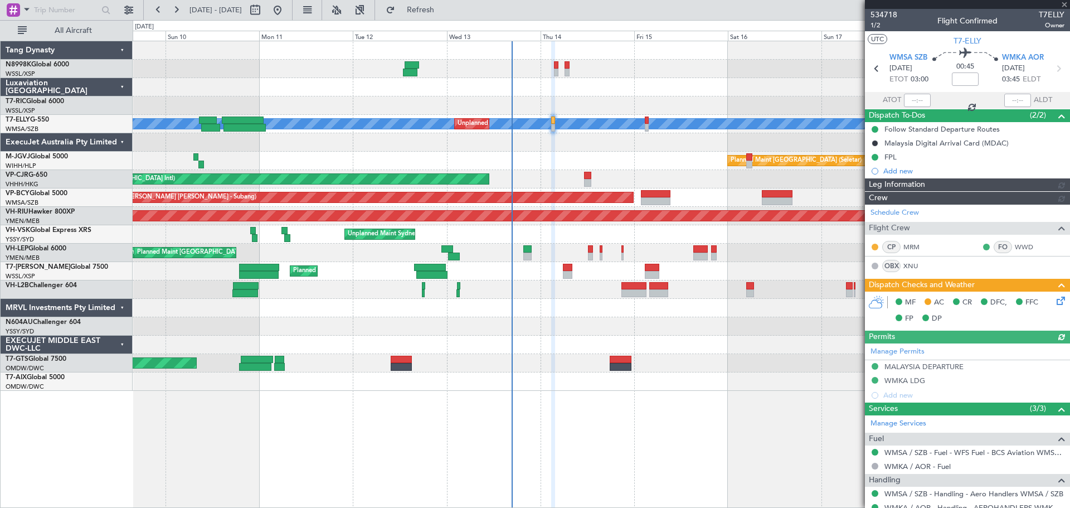
type input "[PERSON_NAME] (KYA)"
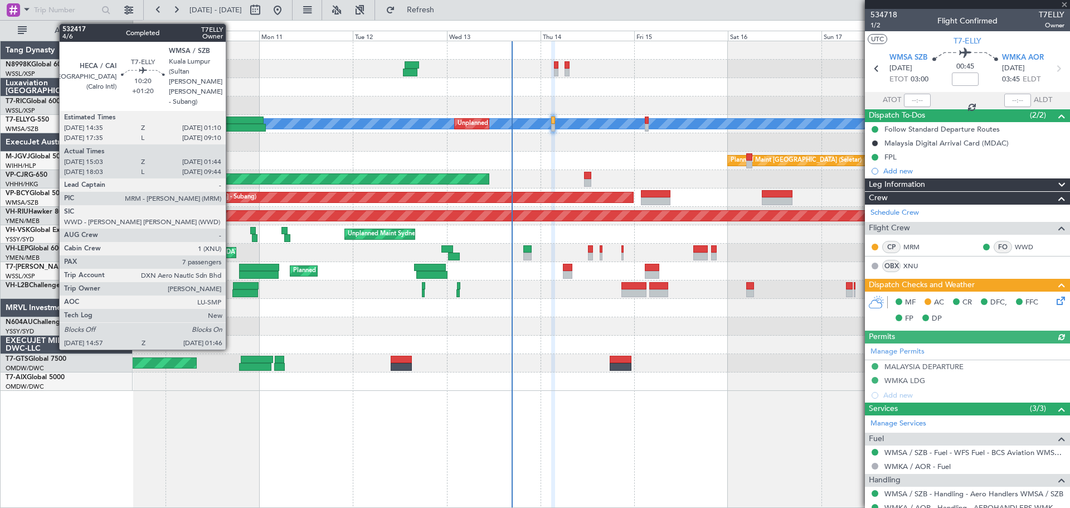
click at [231, 115] on div "MEL Unplanned Maint Kuala Lumpur (Sultan Abdul Aziz Shah - Subang) AOG Maint Gr…" at bounding box center [601, 124] width 937 height 18
click at [233, 118] on div at bounding box center [243, 120] width 42 height 8
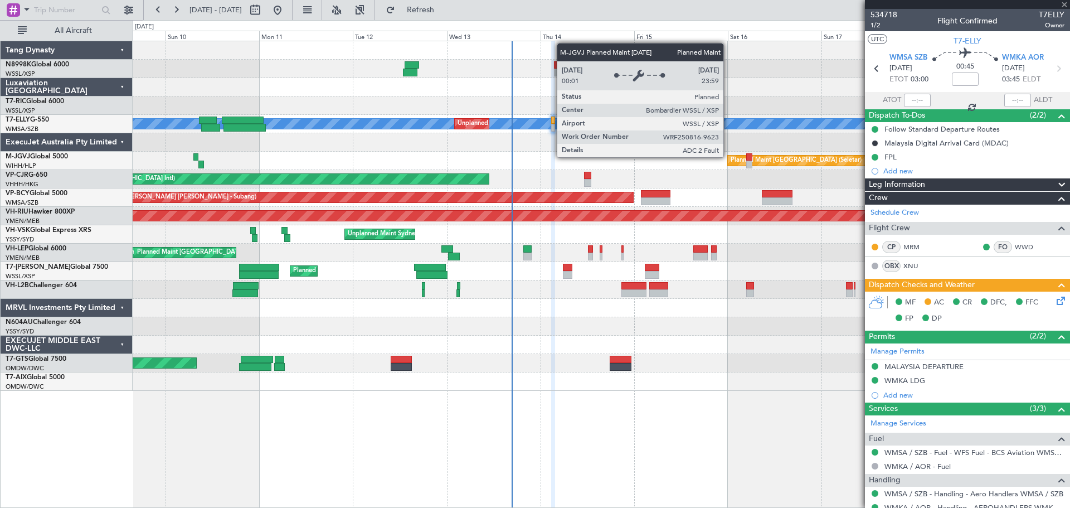
type input "+01:20"
type input "15:13"
type input "01:39"
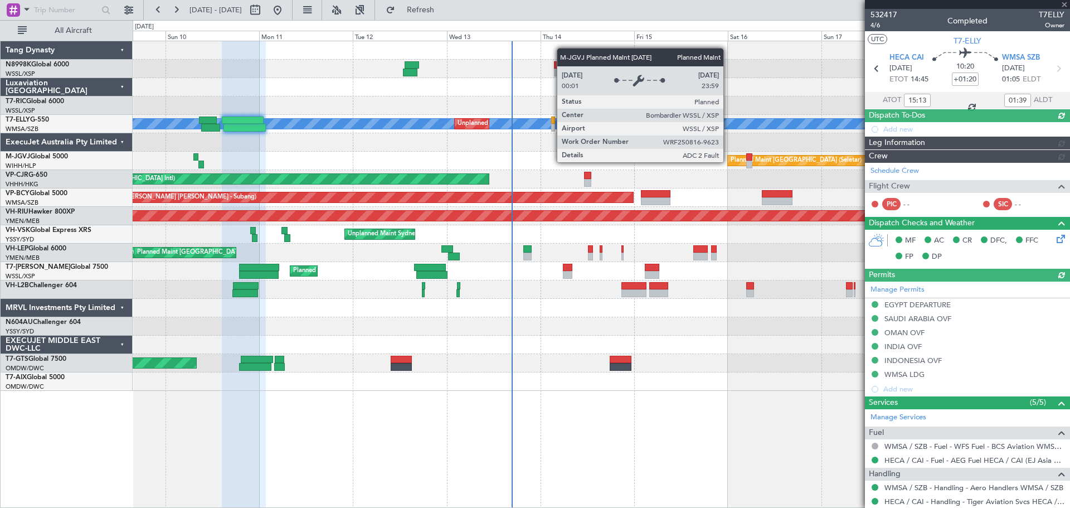
type input "[PERSON_NAME] (KYA)"
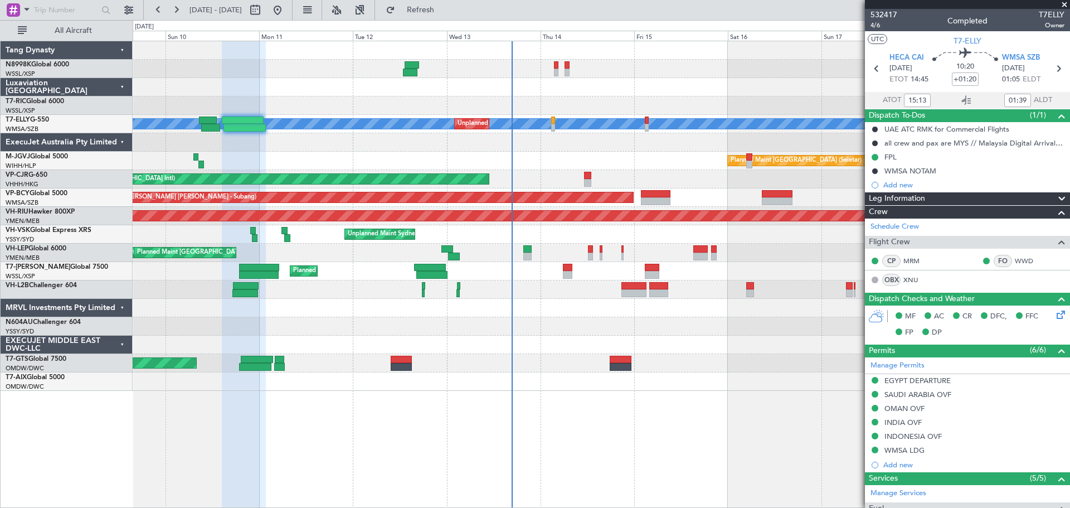
type input "18:13"
type input "09:39"
type input "15:13"
type input "01:39"
click at [874, 26] on span "4/6" at bounding box center [883, 25] width 27 height 9
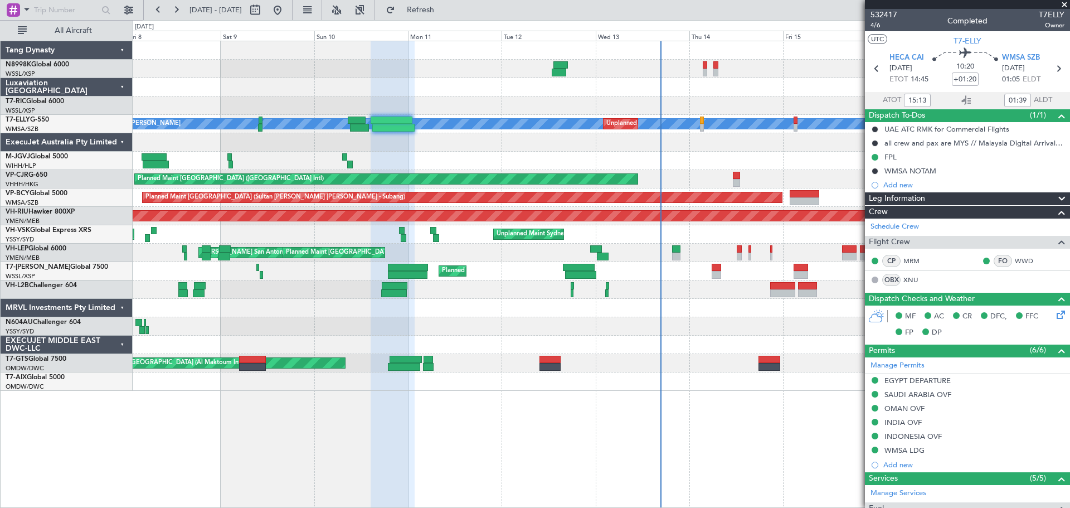
click at [402, 99] on div "Planned Maint [GEOGRAPHIC_DATA] (Seletar)" at bounding box center [601, 105] width 937 height 18
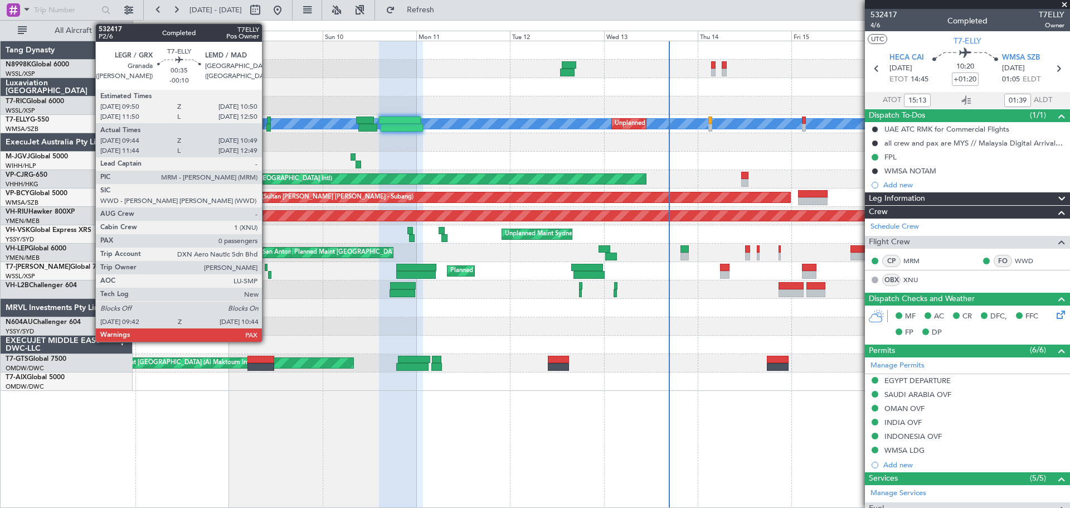
click at [267, 121] on div at bounding box center [269, 120] width 4 height 8
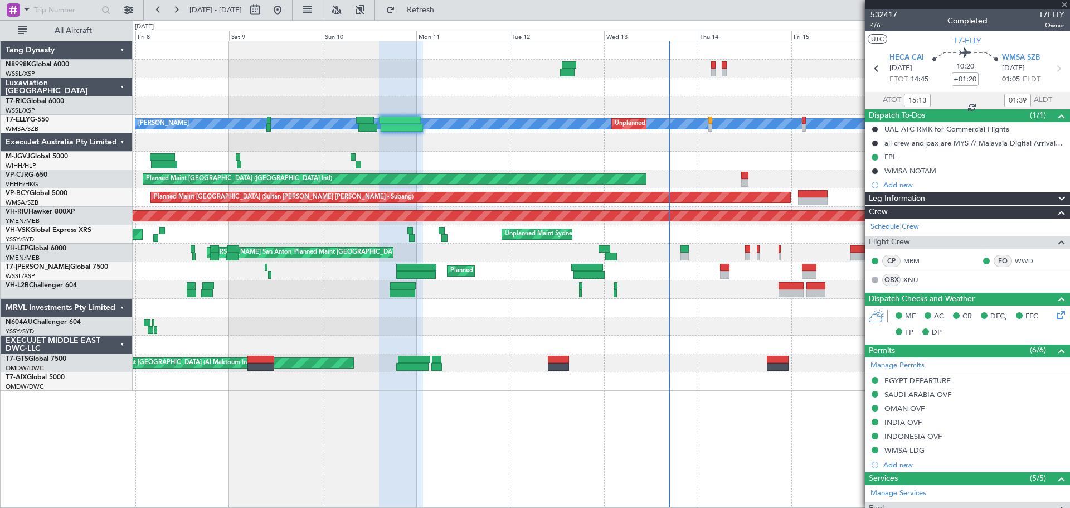
type input "18:13"
type input "09:39"
type input "15:13"
type input "01:39"
type input "-00:10"
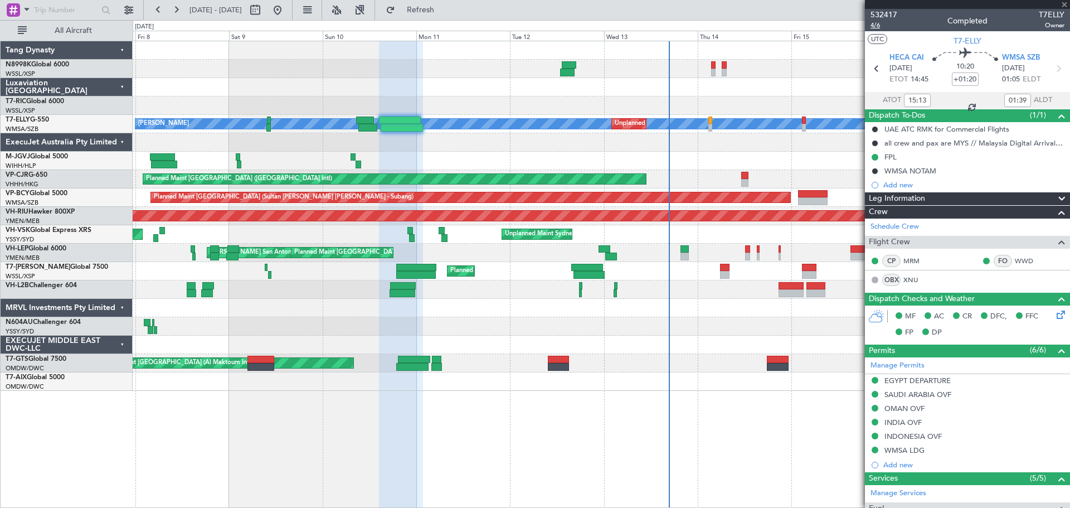
type input "09:54"
type input "10:34"
type input "0"
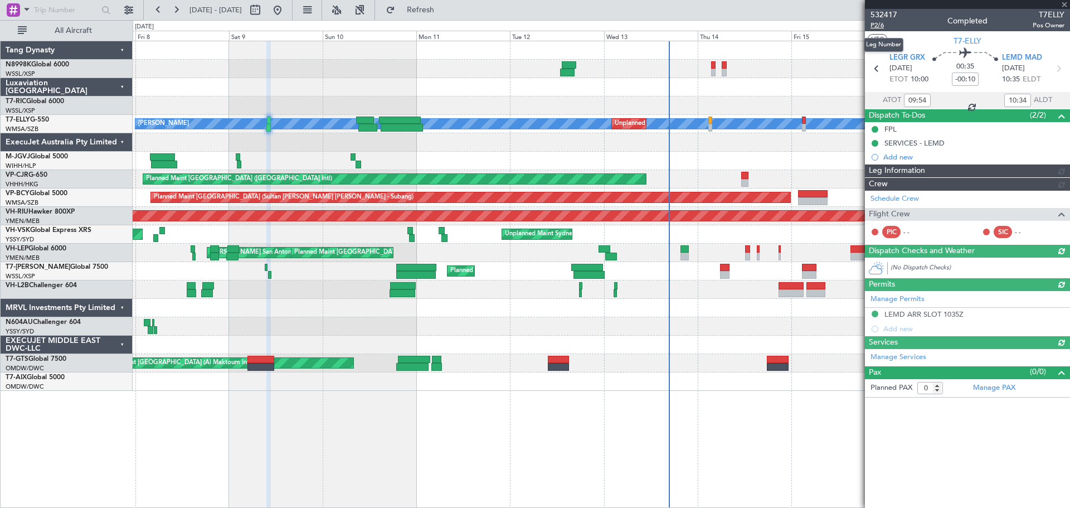
type input "Edmond Yuen (EYU)"
type input "A0286"
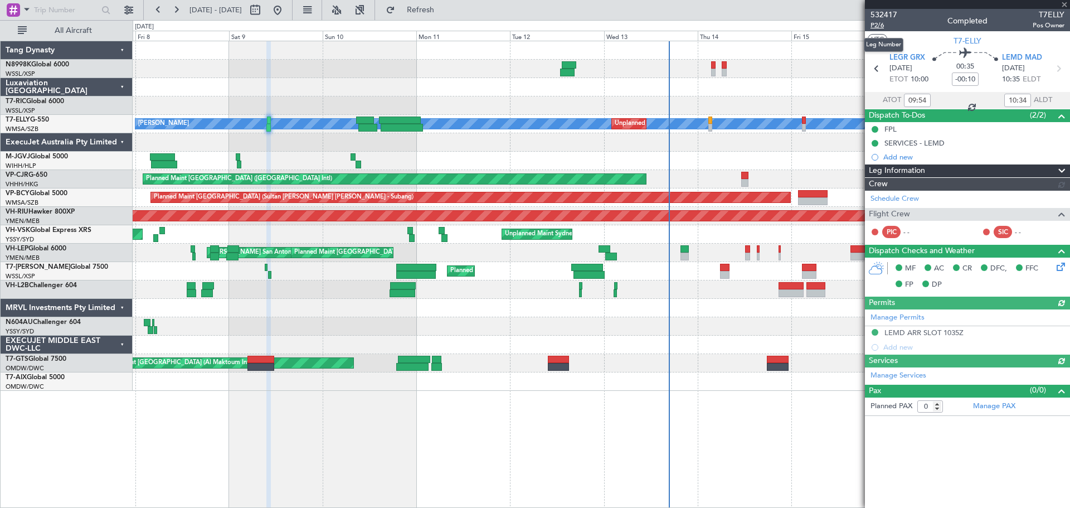
click at [875, 27] on span "P2/6" at bounding box center [883, 25] width 27 height 9
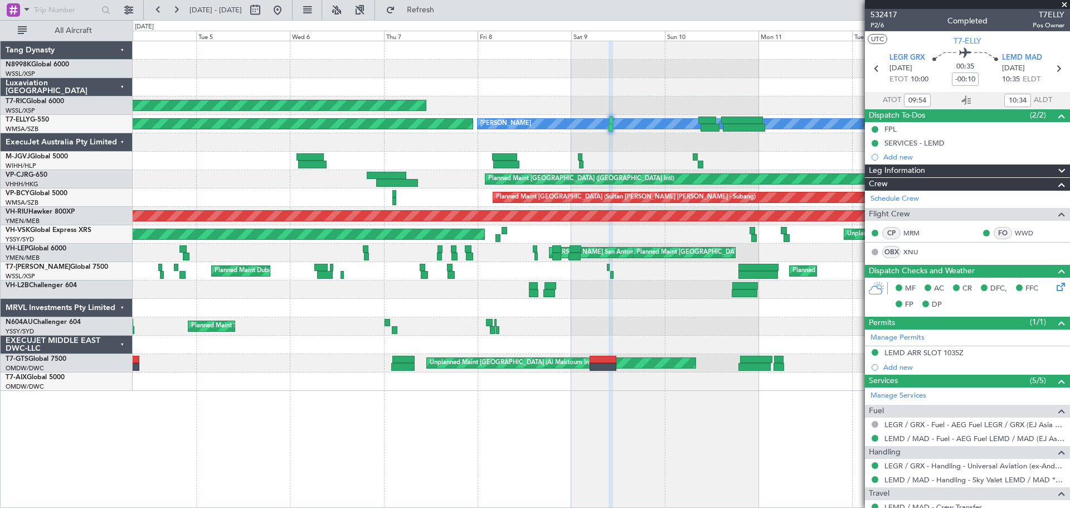
click at [612, 95] on div at bounding box center [601, 87] width 937 height 18
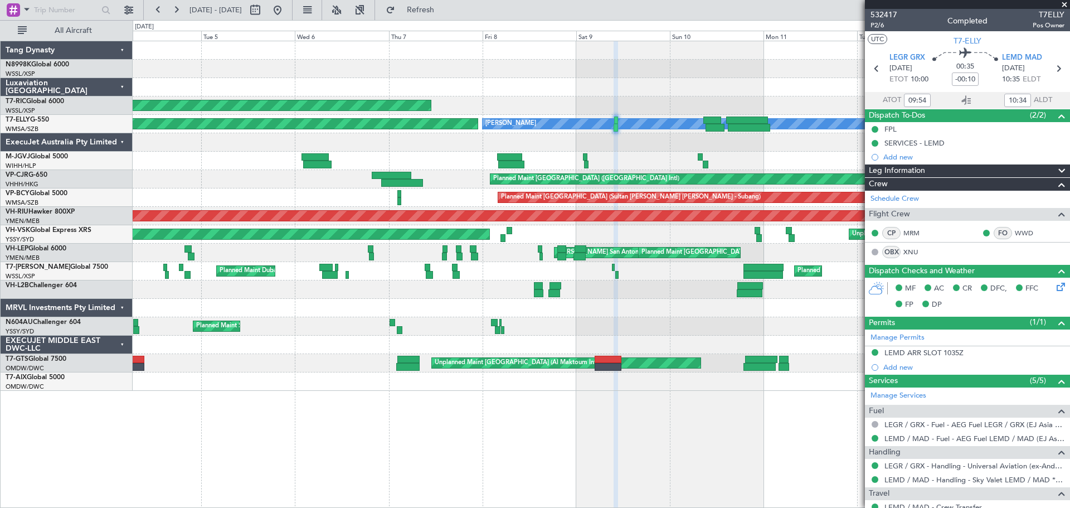
click at [728, 64] on div "Planned Maint Singapore (Seletar) MEL Unplanned Maint Kuala Lumpur (Sultan Abdu…" at bounding box center [601, 215] width 937 height 349
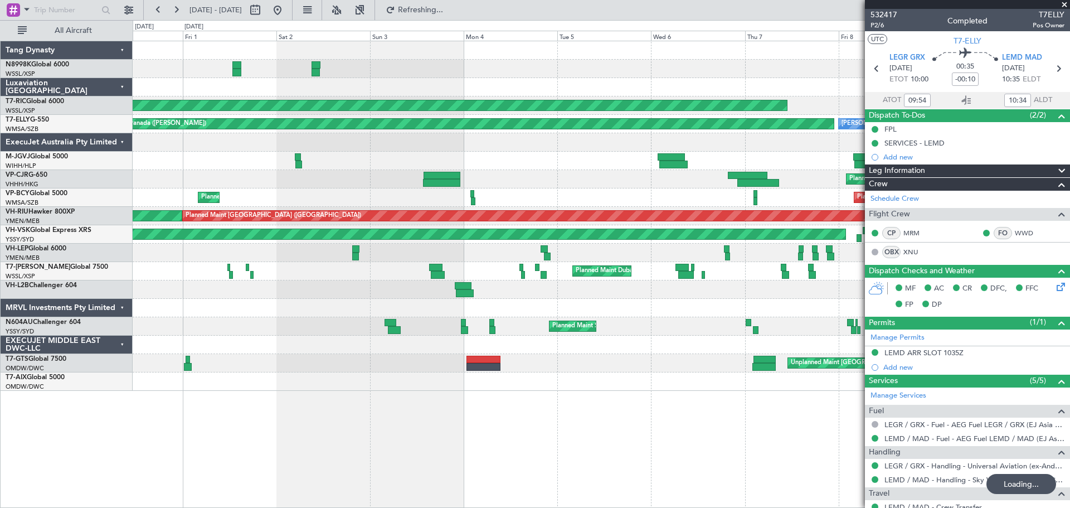
click at [694, 65] on div at bounding box center [601, 69] width 937 height 18
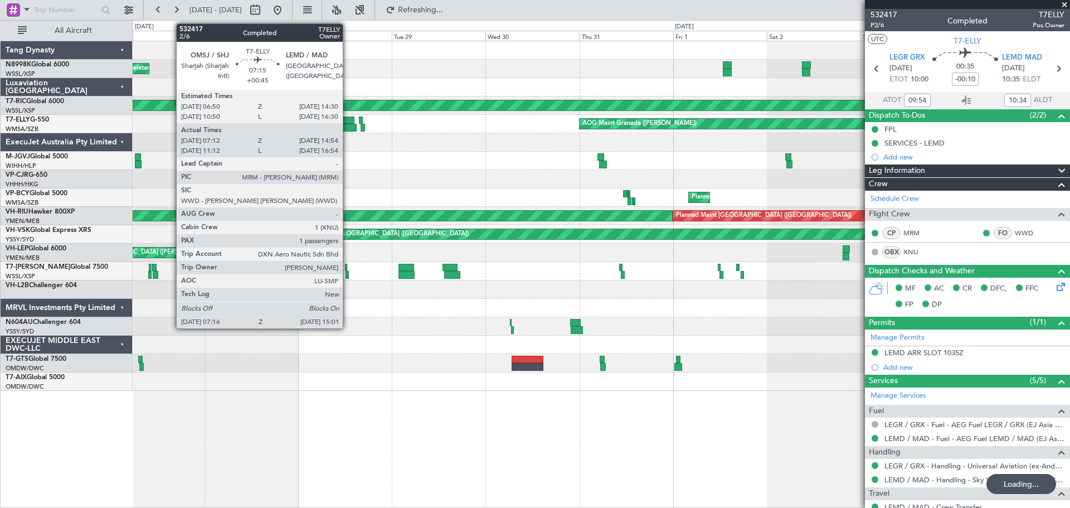
click at [345, 123] on div at bounding box center [339, 120] width 30 height 8
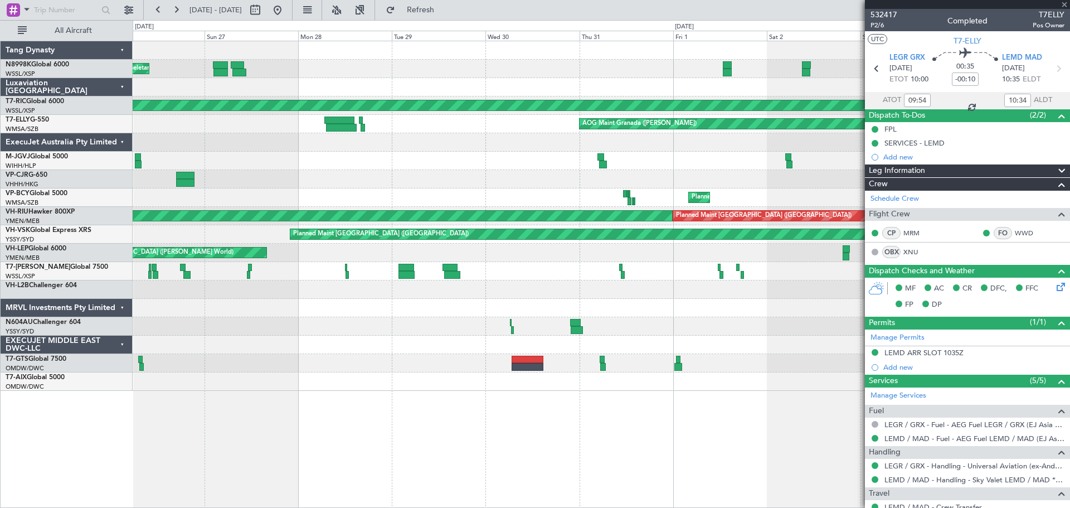
type input "11:54"
type input "12:34"
type input "09:54"
type input "10:34"
type input "+00:45"
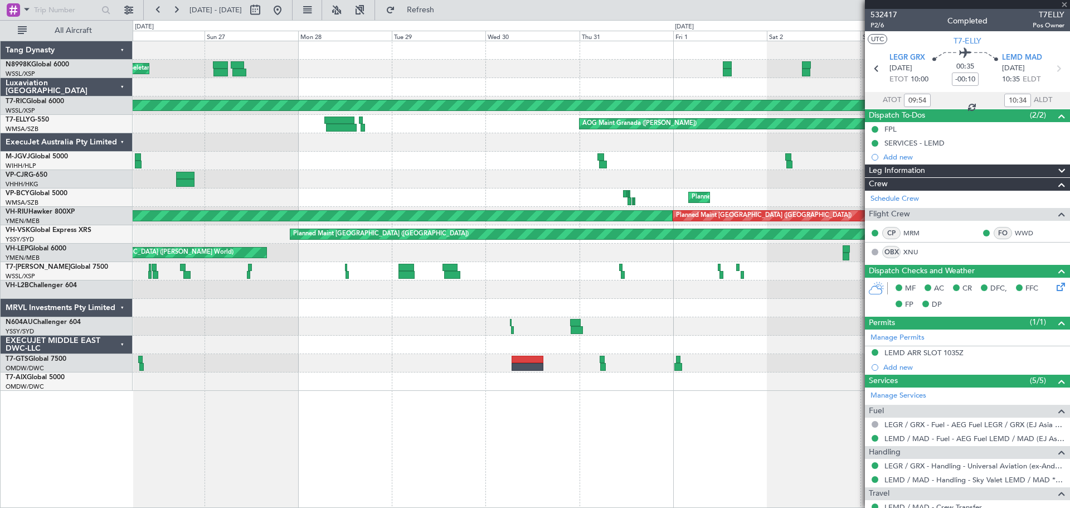
type input "07:22"
type input "14:39"
type input "1"
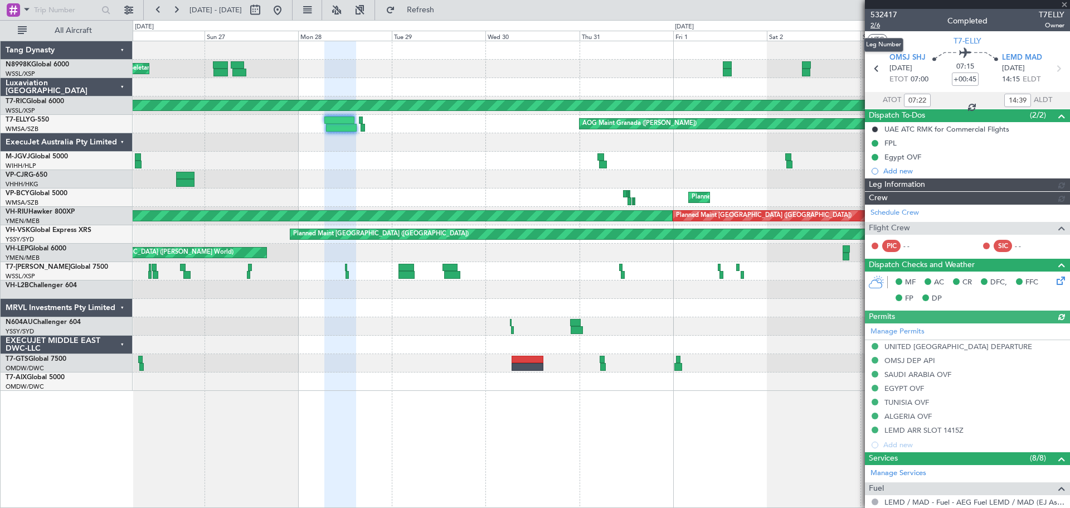
type input "[PERSON_NAME] (KYA)"
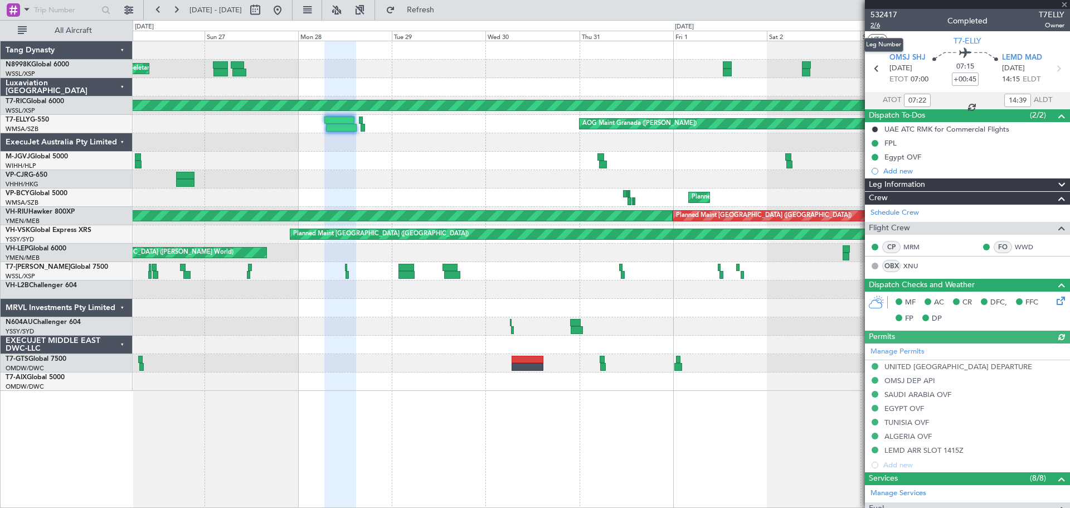
click at [875, 26] on span "2/6" at bounding box center [883, 25] width 27 height 9
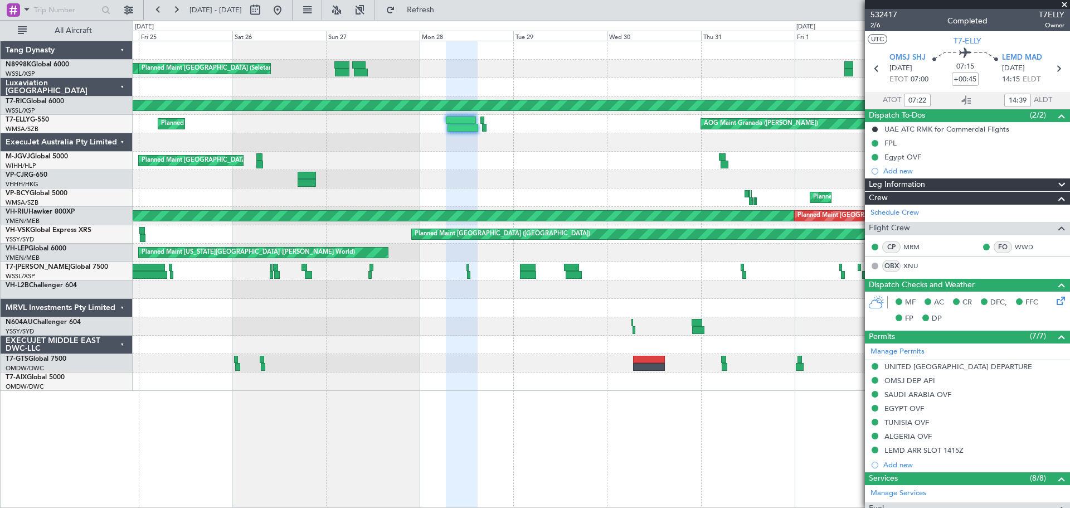
click at [474, 148] on div "MEL Singapore (Seletar) Planned Maint Singapore (Seletar) Planned Maint Singapo…" at bounding box center [601, 215] width 937 height 349
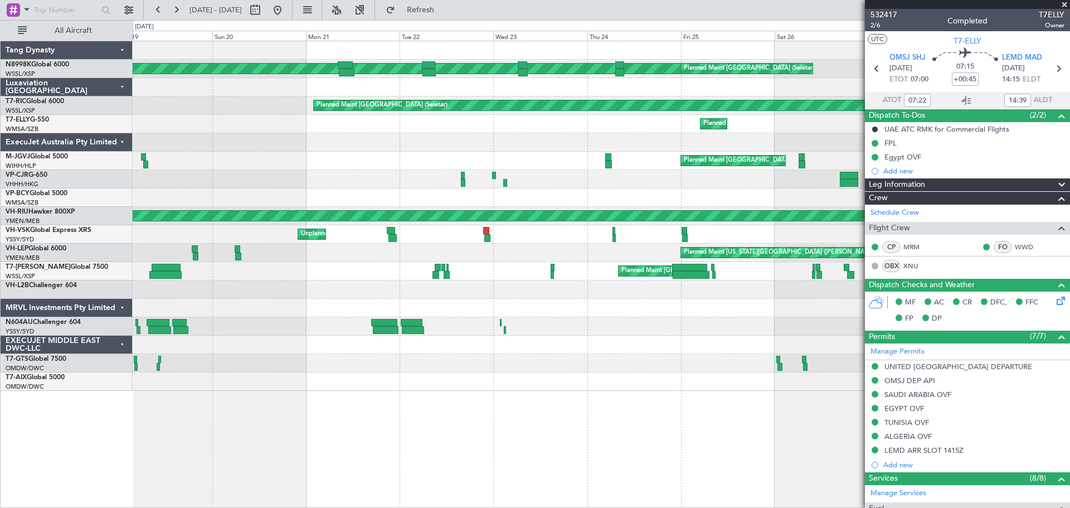
click at [657, 121] on div "Planned Maint Sharjah (Sharjah Intl) AOG Maint Granada (Federico Garcia Lorca) …" at bounding box center [601, 124] width 937 height 18
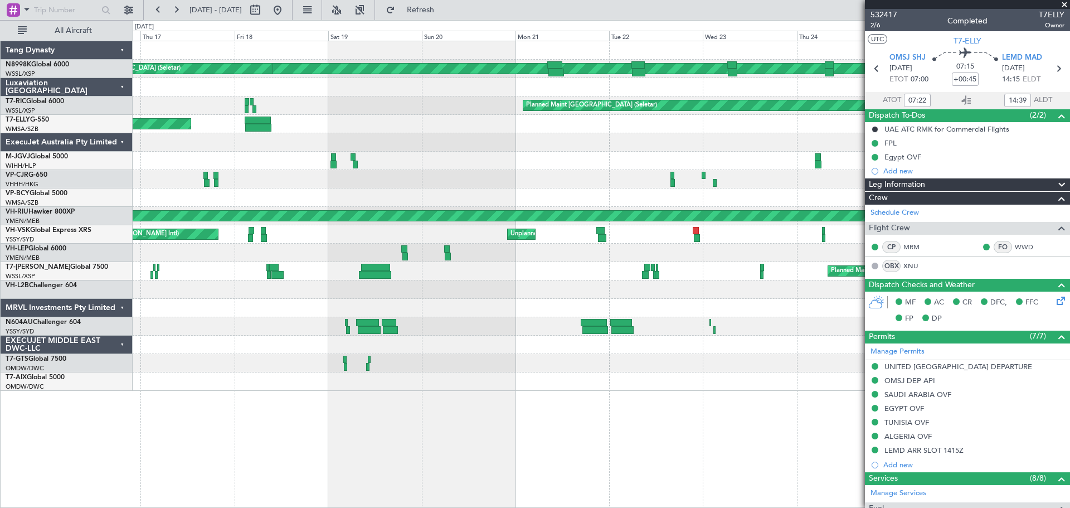
click at [681, 121] on div "Planned Maint Sharjah (Sharjah Intl) Planned Maint Kuala Lumpur (Sultan Abdul A…" at bounding box center [601, 124] width 937 height 18
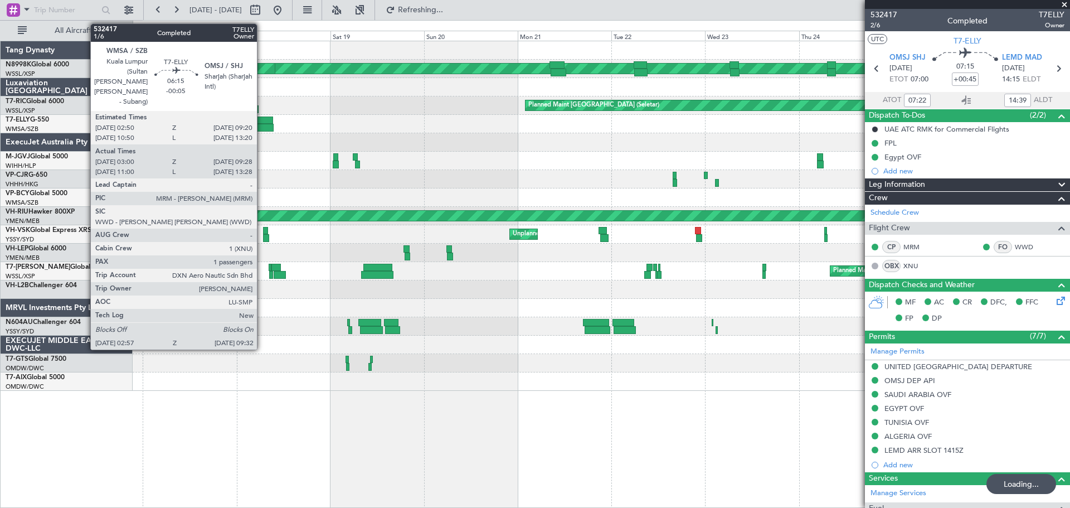
click at [262, 124] on div at bounding box center [260, 128] width 26 height 8
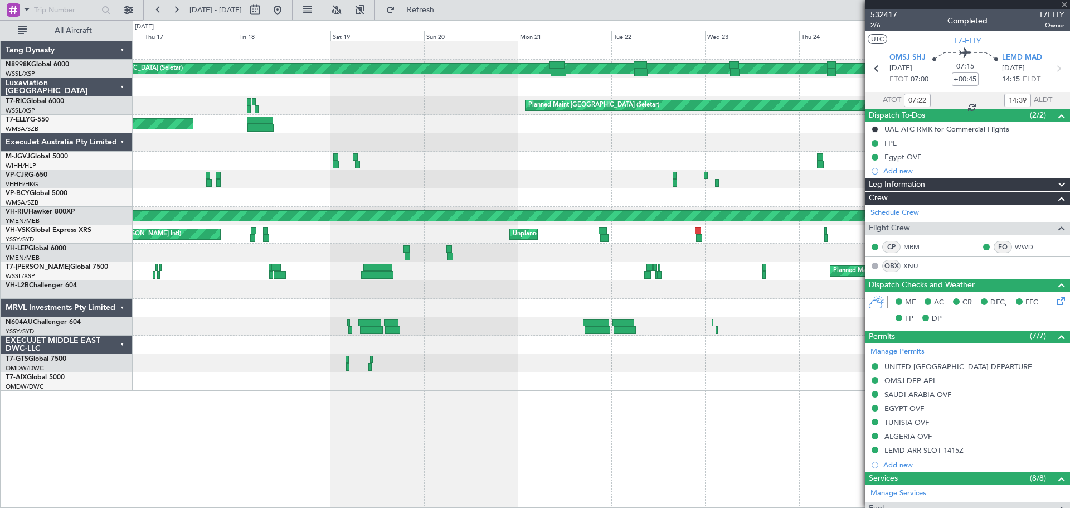
type input "-00:05"
type input "03:10"
type input "09:23"
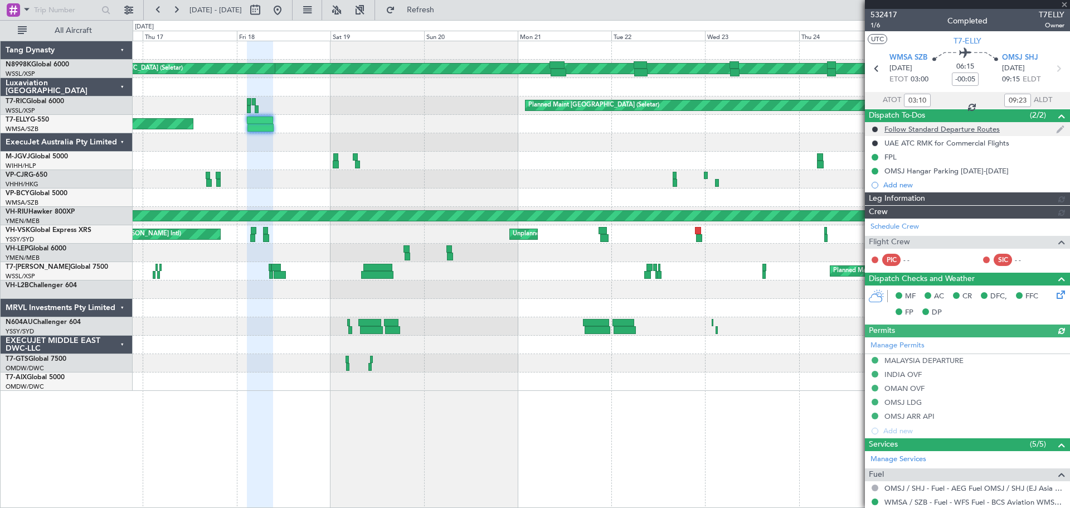
type input "Hafiz Sapuwan (HHAFI)"
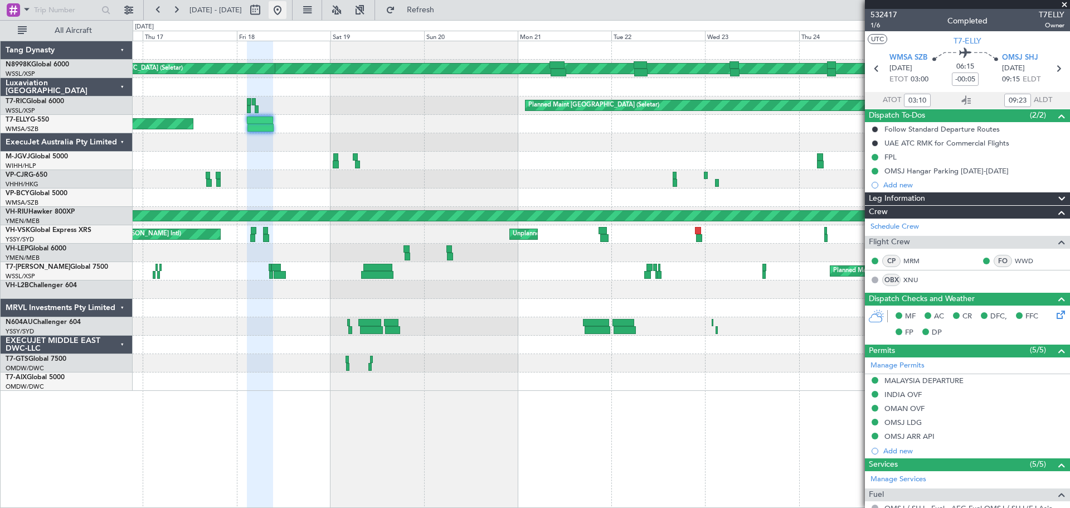
click at [286, 12] on button at bounding box center [278, 10] width 18 height 18
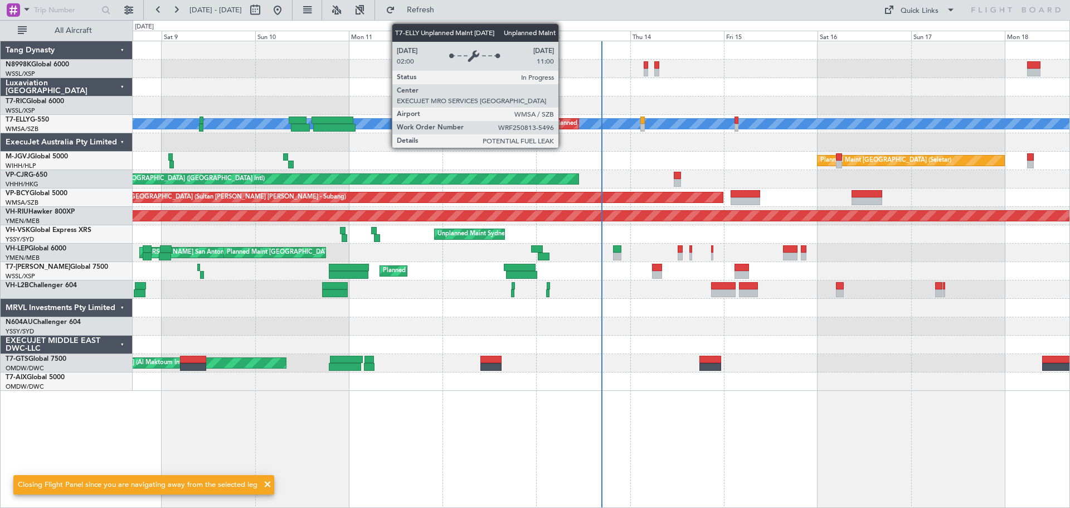
click at [563, 121] on div "Unplanned Maint [GEOGRAPHIC_DATA] (Sultan [PERSON_NAME] [PERSON_NAME] - Subang)" at bounding box center [680, 123] width 267 height 17
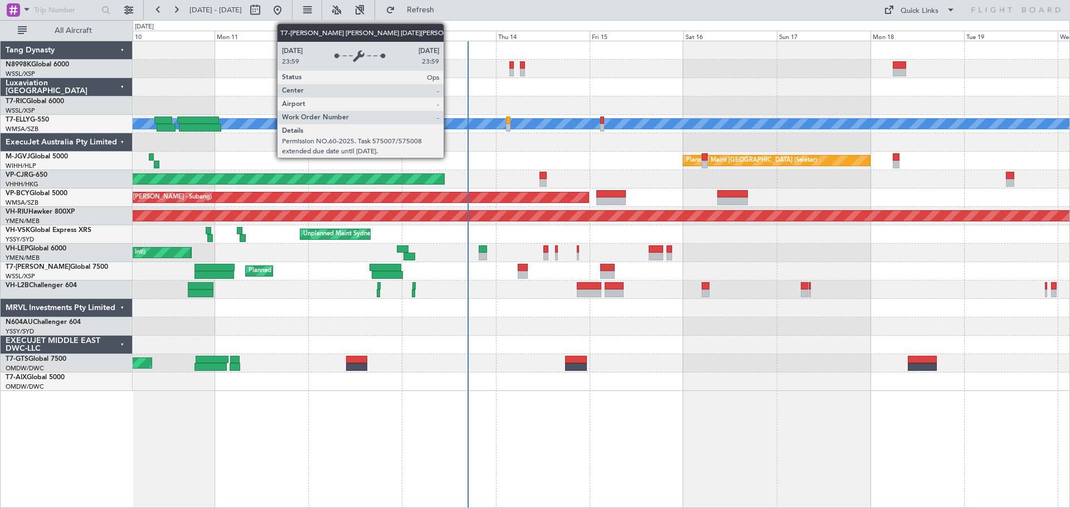
click at [449, 119] on div "[PERSON_NAME]" at bounding box center [970, 124] width 2072 height 10
click at [447, 121] on div "[PERSON_NAME]" at bounding box center [970, 124] width 2072 height 10
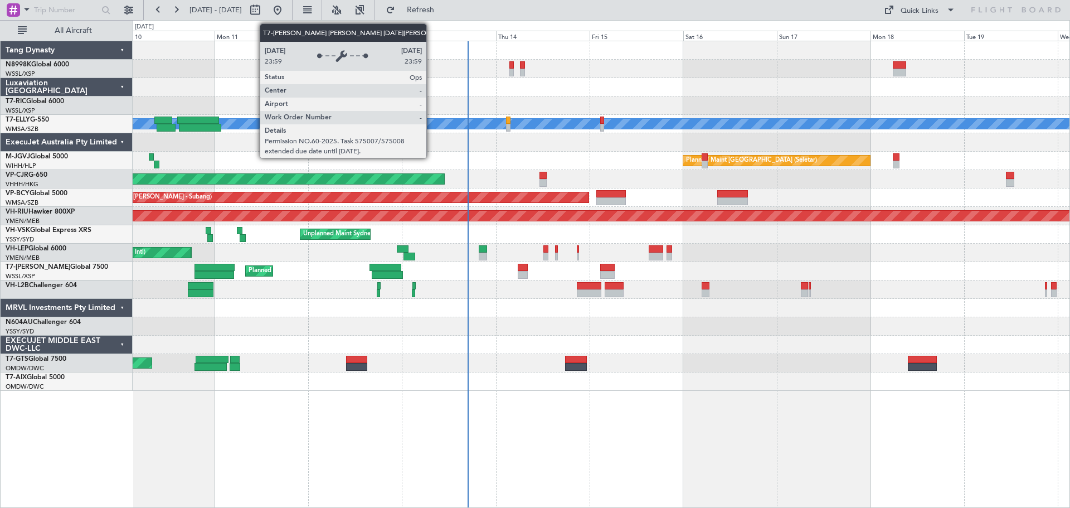
click at [431, 122] on div "[PERSON_NAME]" at bounding box center [970, 124] width 2072 height 10
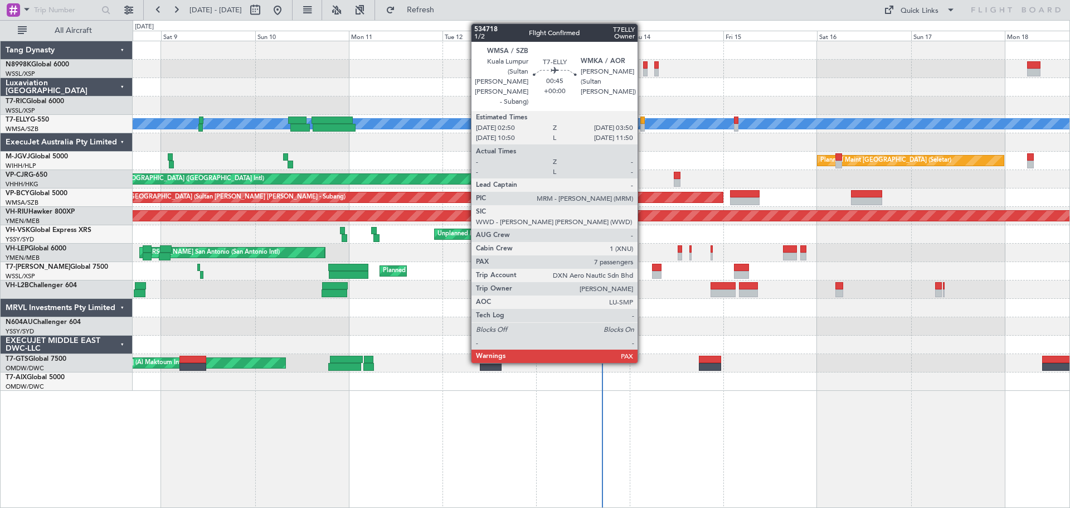
click at [642, 119] on div at bounding box center [642, 120] width 4 height 8
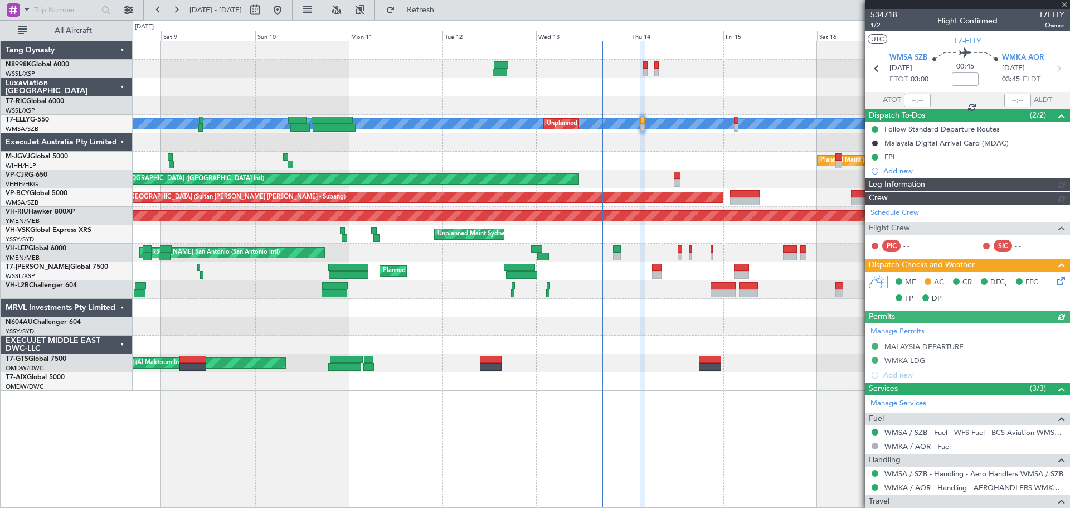
type input "[PERSON_NAME] (KYA)"
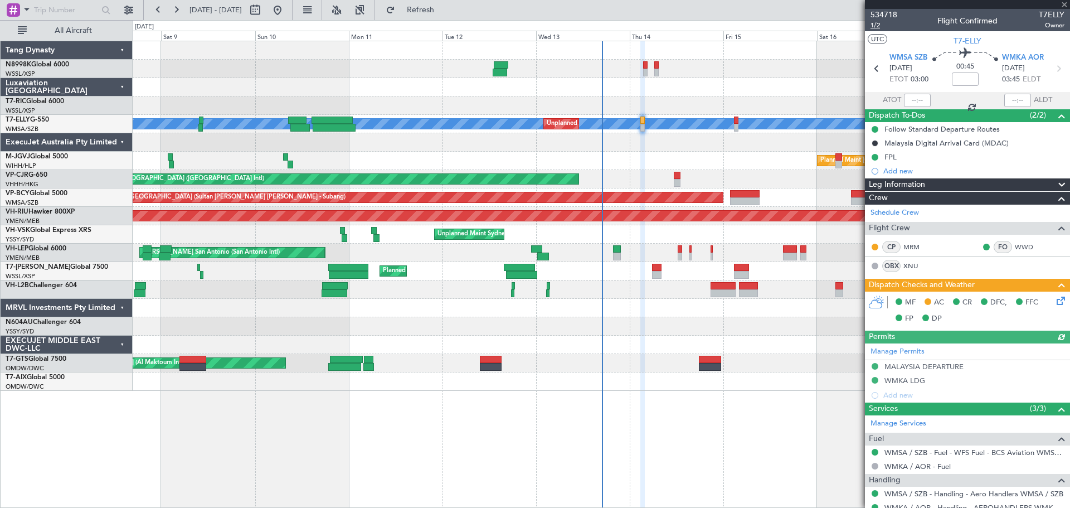
click at [875, 27] on span "1/2" at bounding box center [883, 25] width 27 height 9
type input "[PERSON_NAME] (KYA)"
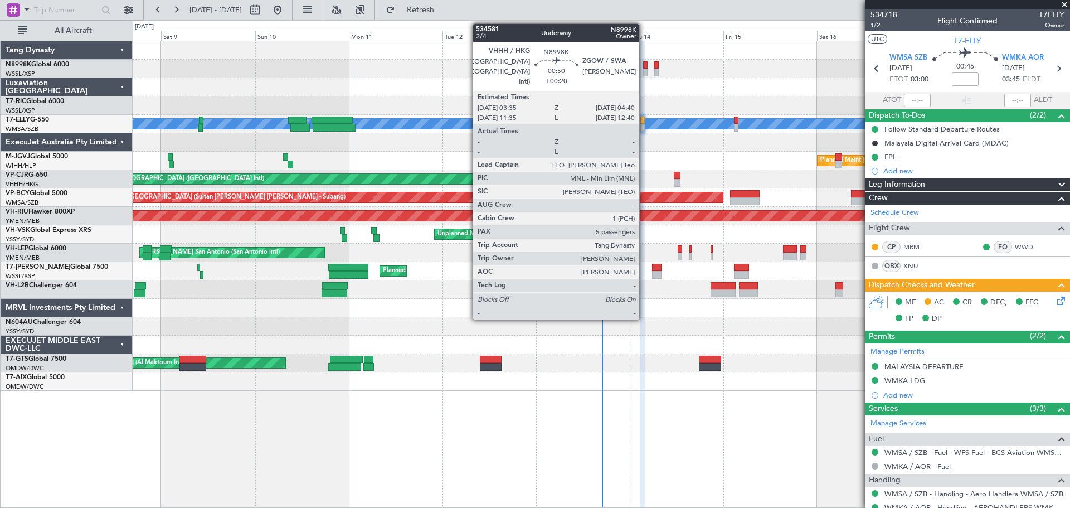
click at [644, 71] on div at bounding box center [645, 73] width 4 height 8
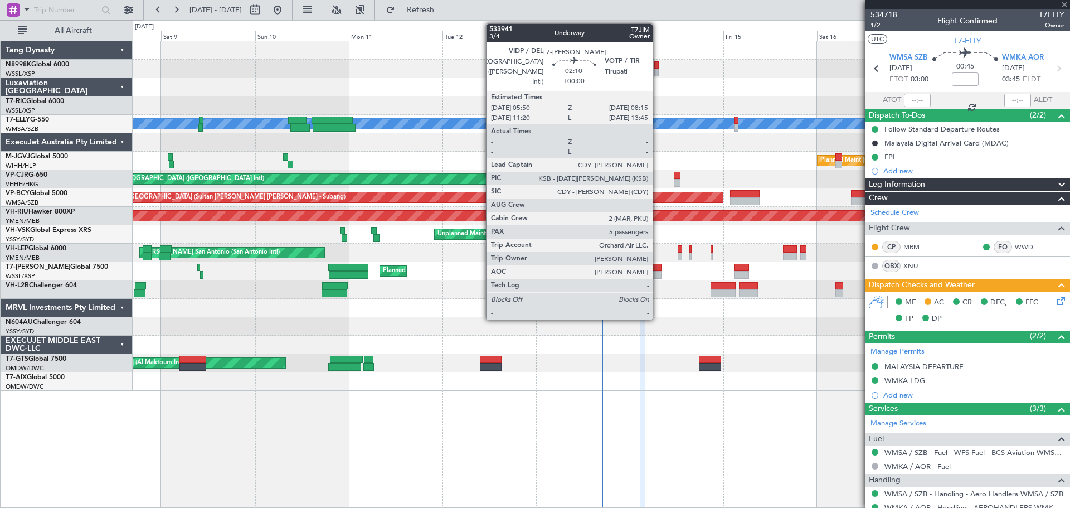
click at [657, 266] on div at bounding box center [656, 268] width 9 height 8
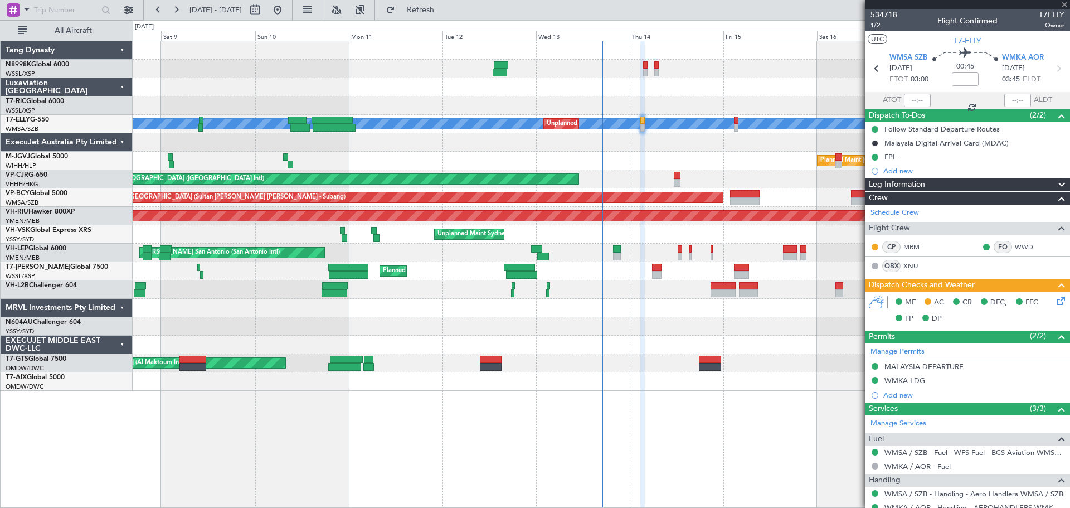
type input "5"
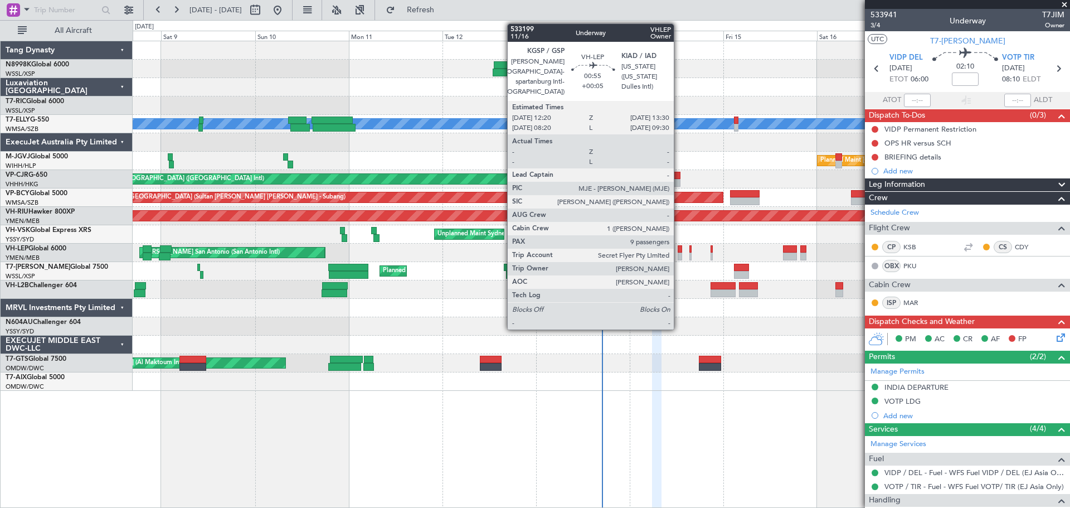
click at [679, 251] on div at bounding box center [680, 249] width 5 height 8
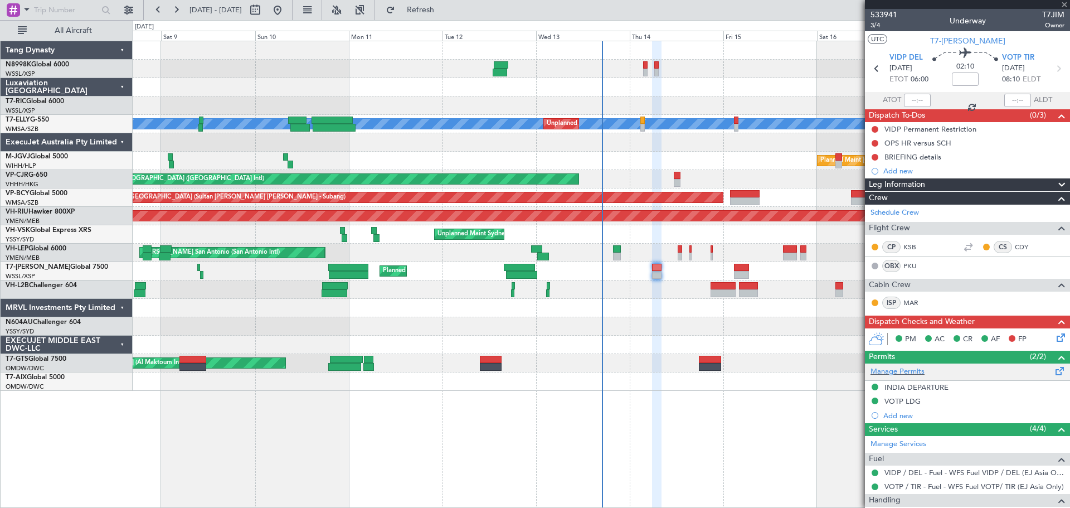
type input "+00:05"
type input "9"
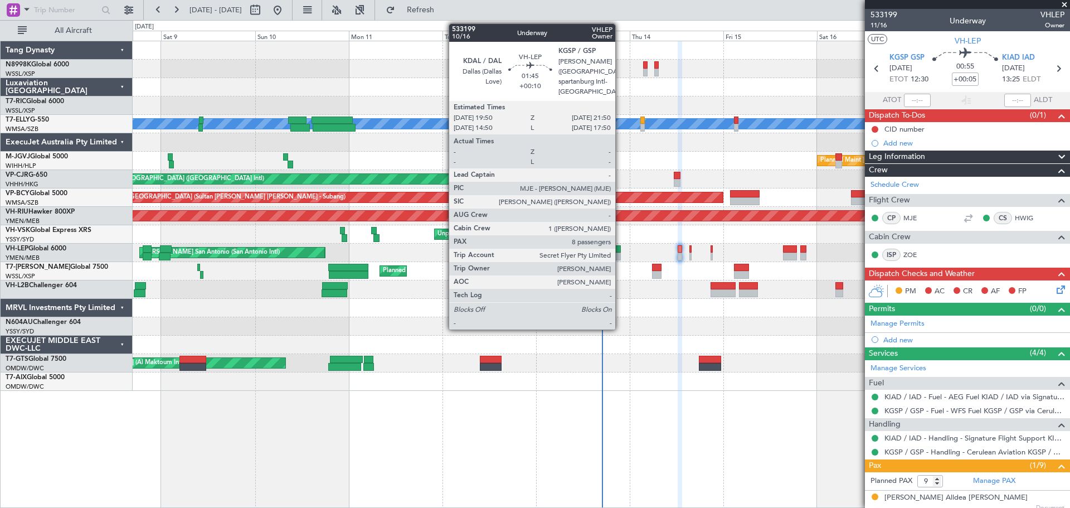
click at [618, 254] on div at bounding box center [617, 256] width 8 height 8
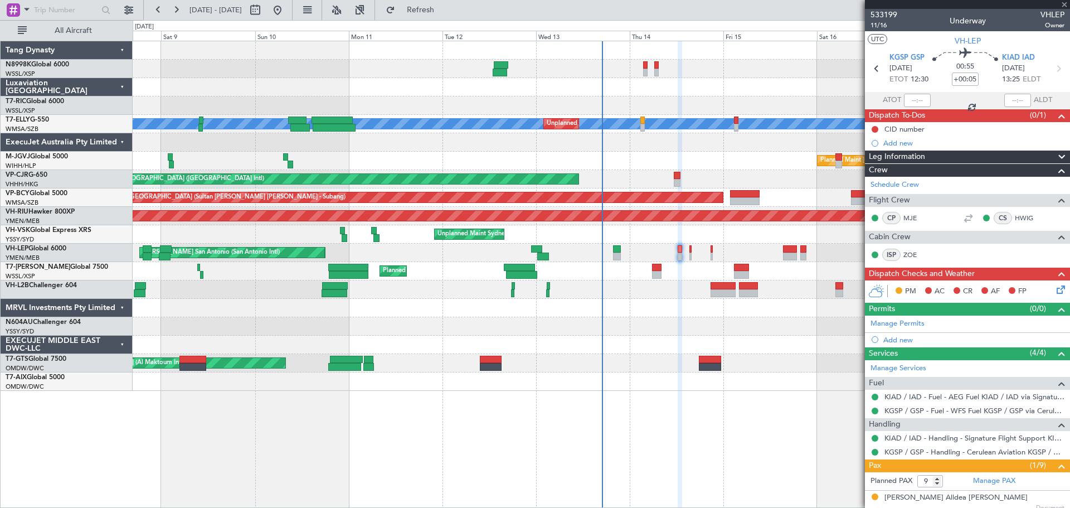
type input "+00:10"
type input "8"
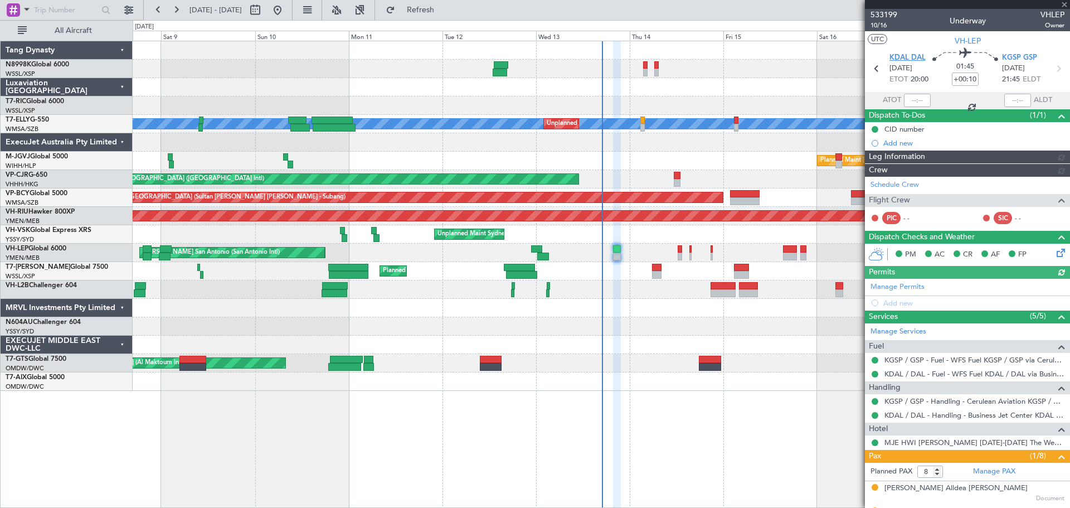
type input "[PERSON_NAME] (KYA)"
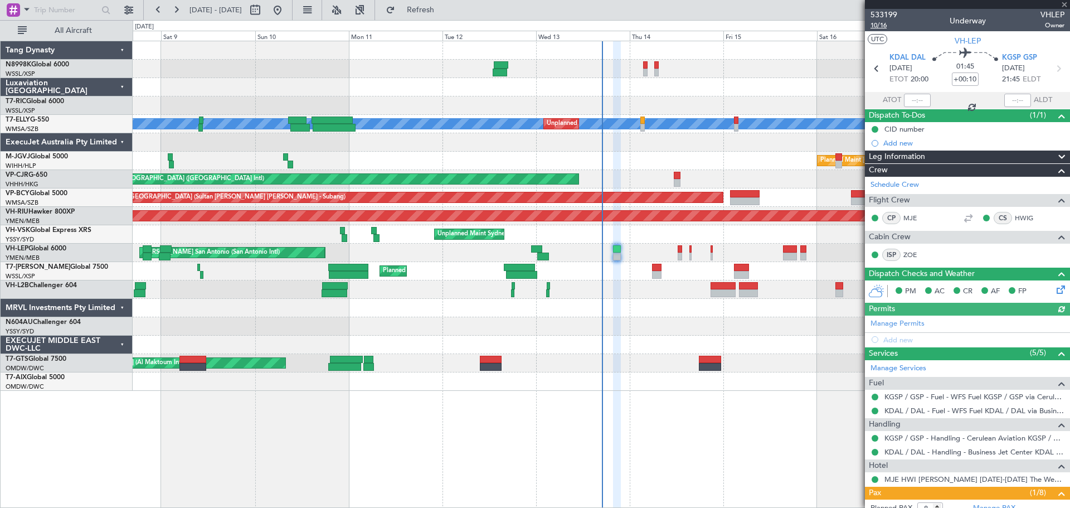
click at [884, 28] on span "10/16" at bounding box center [883, 25] width 27 height 9
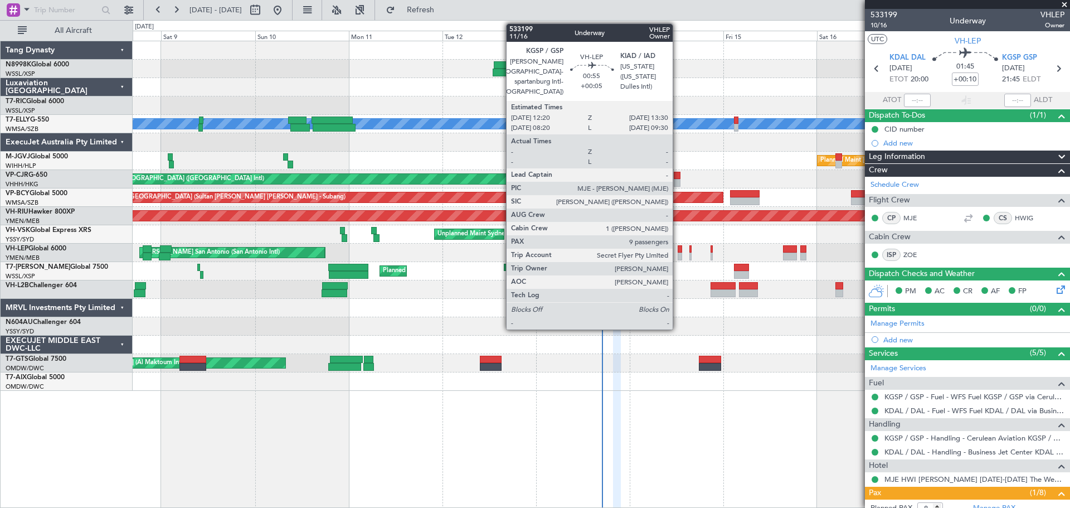
click at [678, 250] on div at bounding box center [680, 249] width 5 height 8
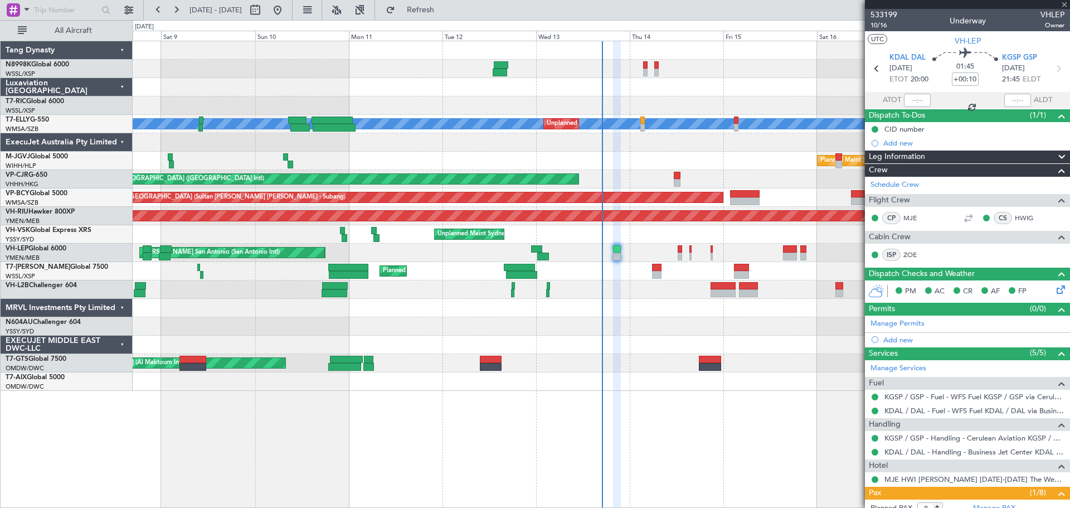
type input "+00:05"
type input "9"
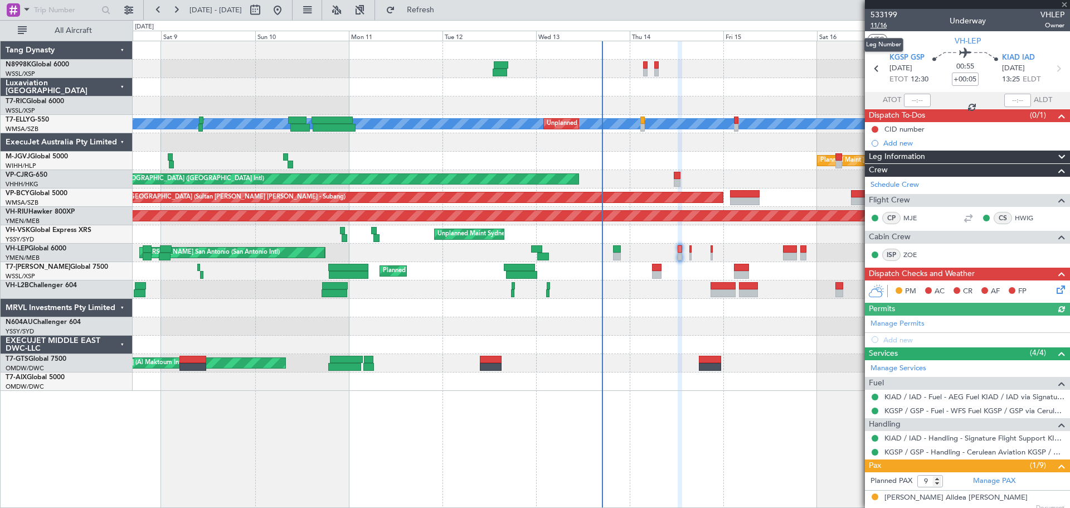
click at [881, 27] on span "11/16" at bounding box center [883, 25] width 27 height 9
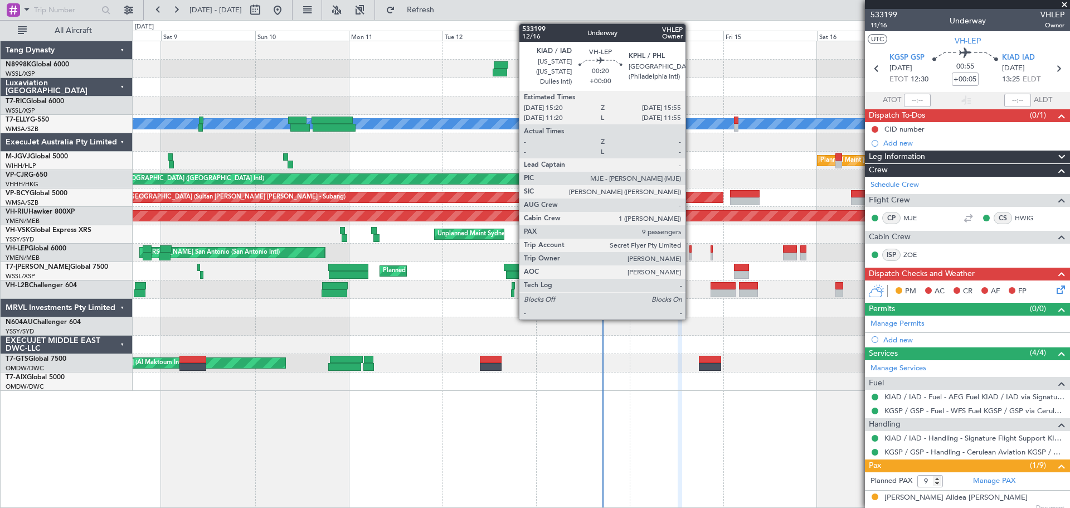
click at [690, 253] on div at bounding box center [690, 256] width 3 height 8
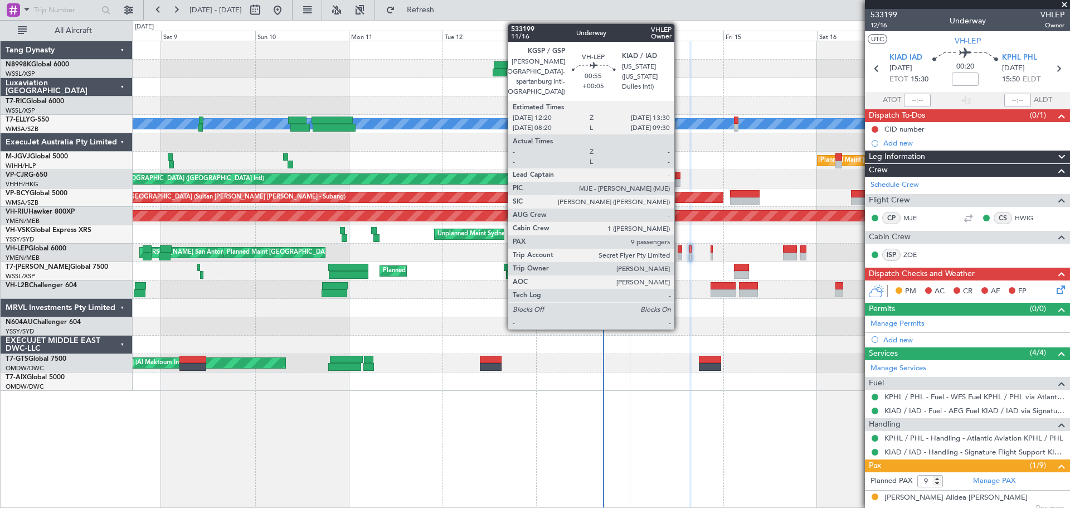
click at [679, 254] on div at bounding box center [680, 256] width 5 height 8
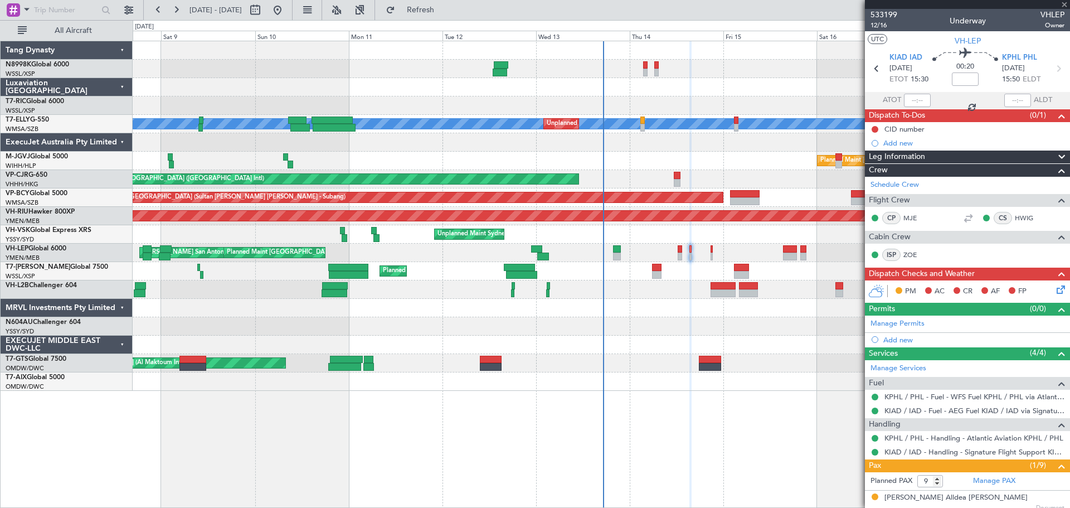
type input "+00:05"
click at [876, 26] on span "11/16" at bounding box center [883, 25] width 27 height 9
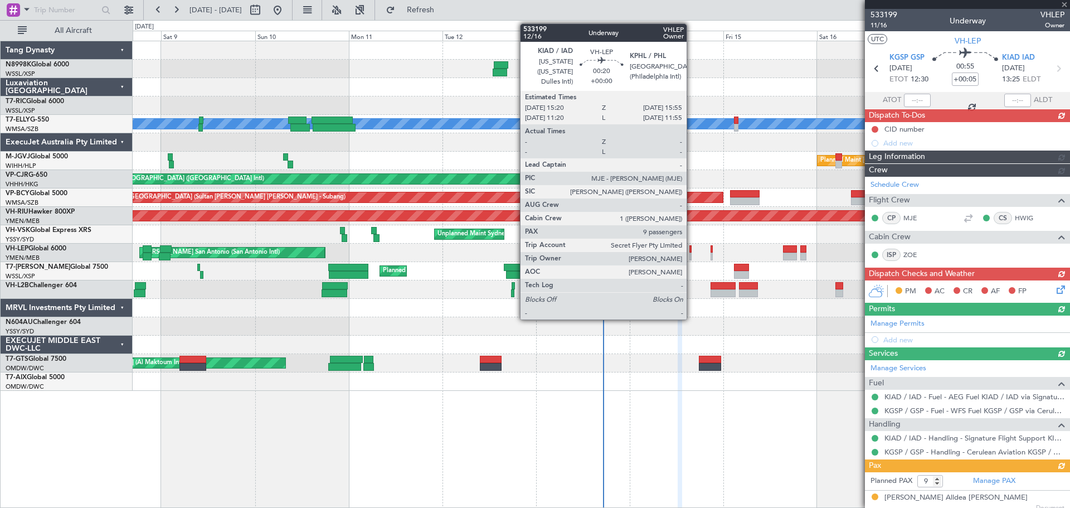
click at [691, 254] on div at bounding box center [690, 256] width 3 height 8
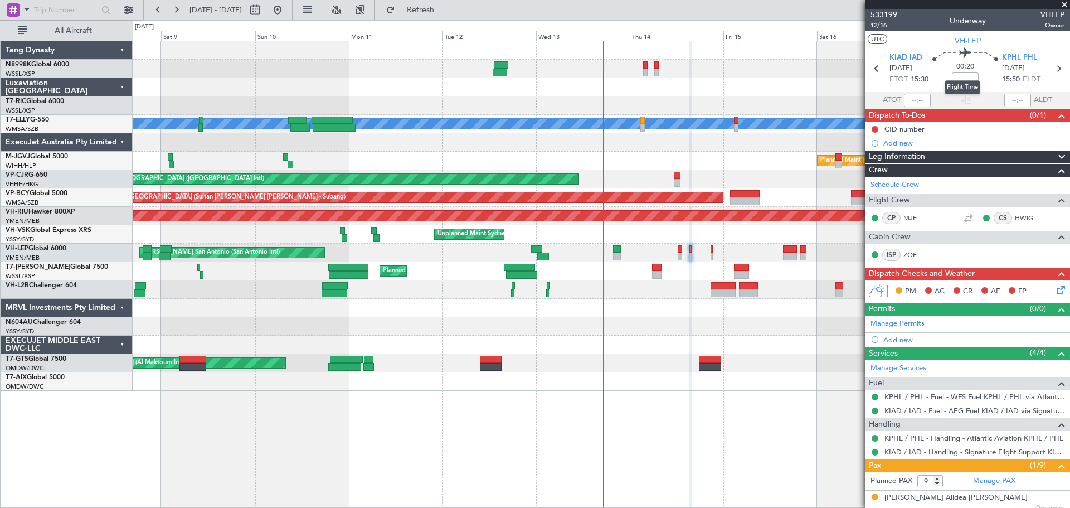
click at [964, 77] on mat-tooltip-component "Flight Time" at bounding box center [962, 87] width 51 height 30
click at [964, 72] on mat-tooltip-component "Flight Time" at bounding box center [962, 87] width 51 height 30
click at [969, 72] on mat-tooltip-component "Flight Time" at bounding box center [962, 87] width 51 height 30
click at [966, 81] on input at bounding box center [965, 78] width 27 height 13
type input "+00:05"
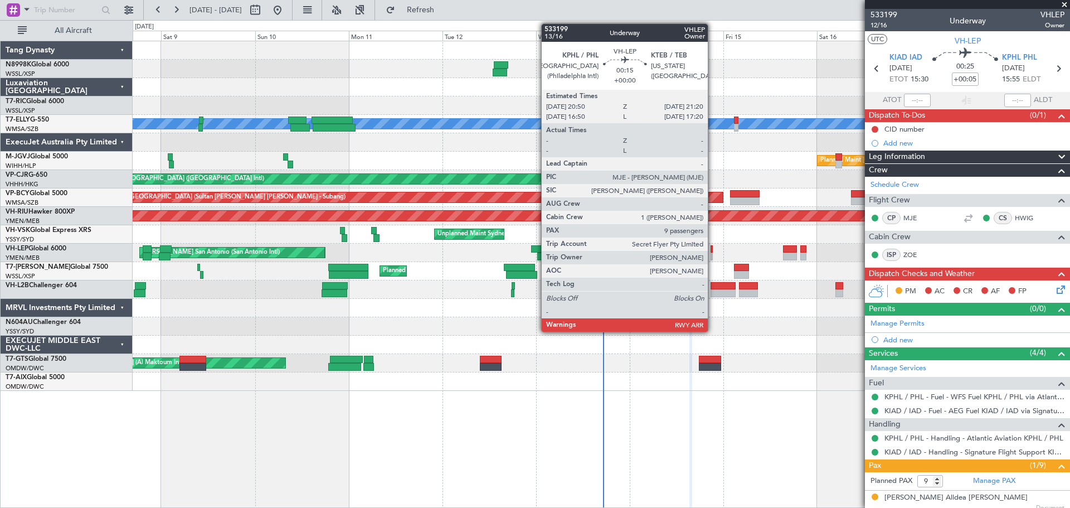
click at [713, 256] on div at bounding box center [711, 256] width 2 height 8
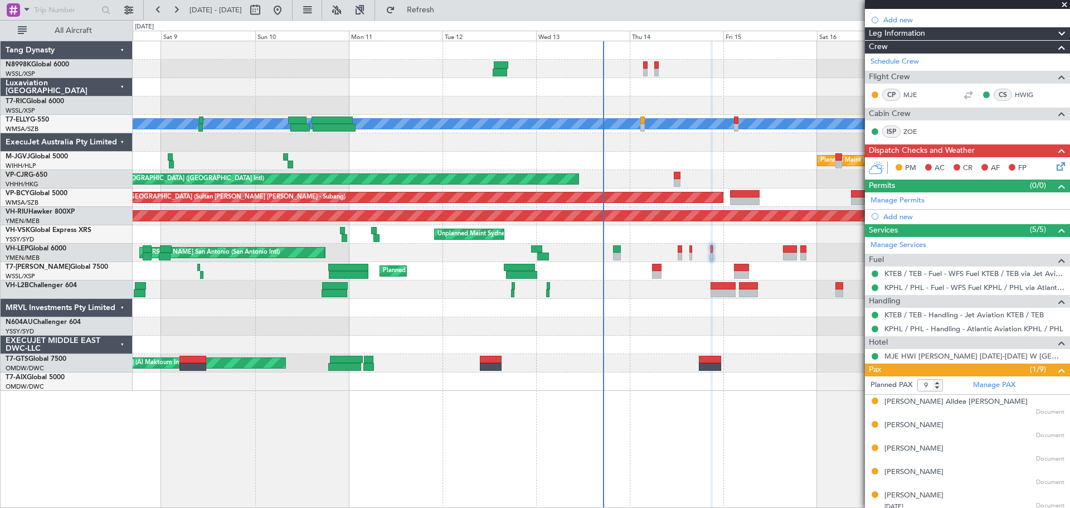
scroll to position [223, 0]
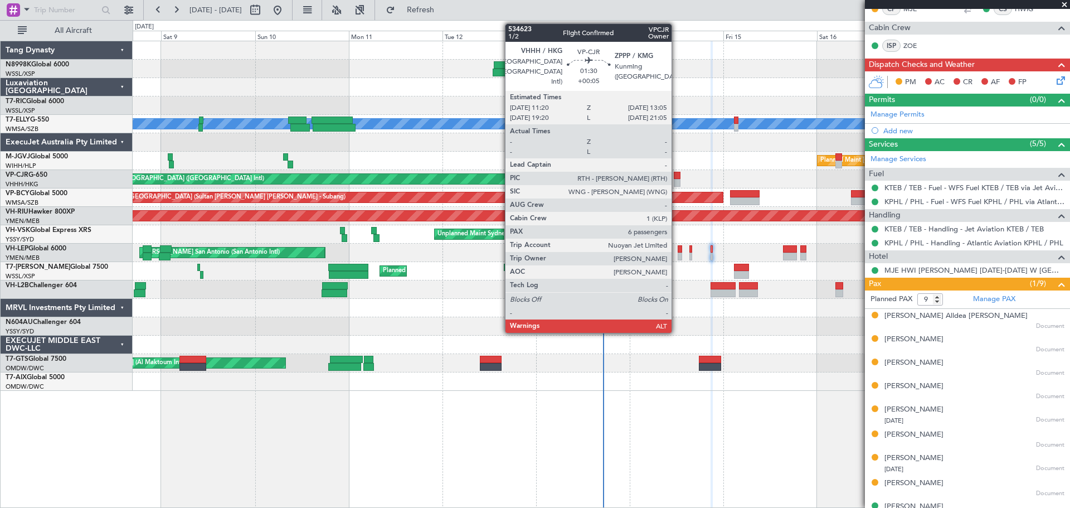
click at [676, 183] on div at bounding box center [677, 183] width 7 height 8
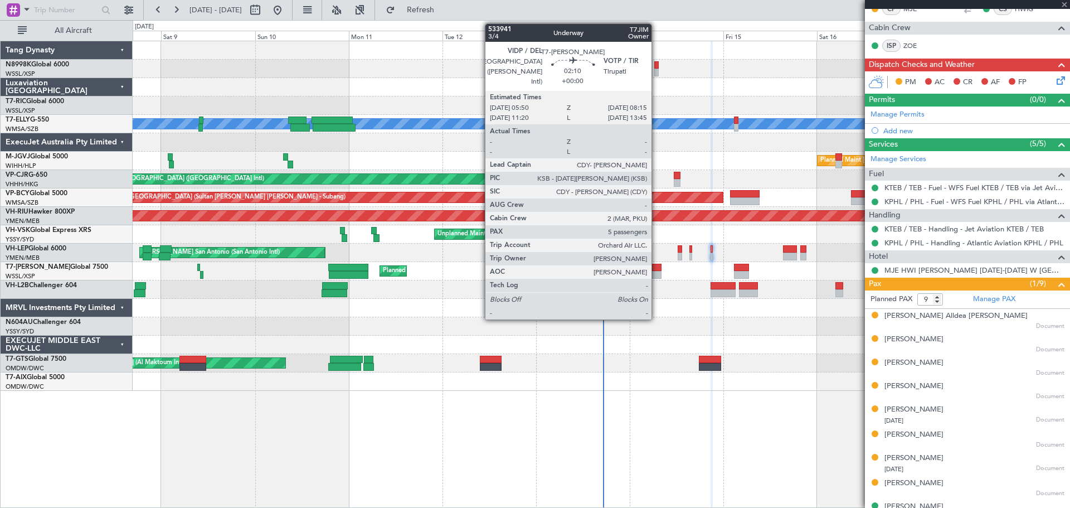
click at [656, 267] on div at bounding box center [656, 268] width 9 height 8
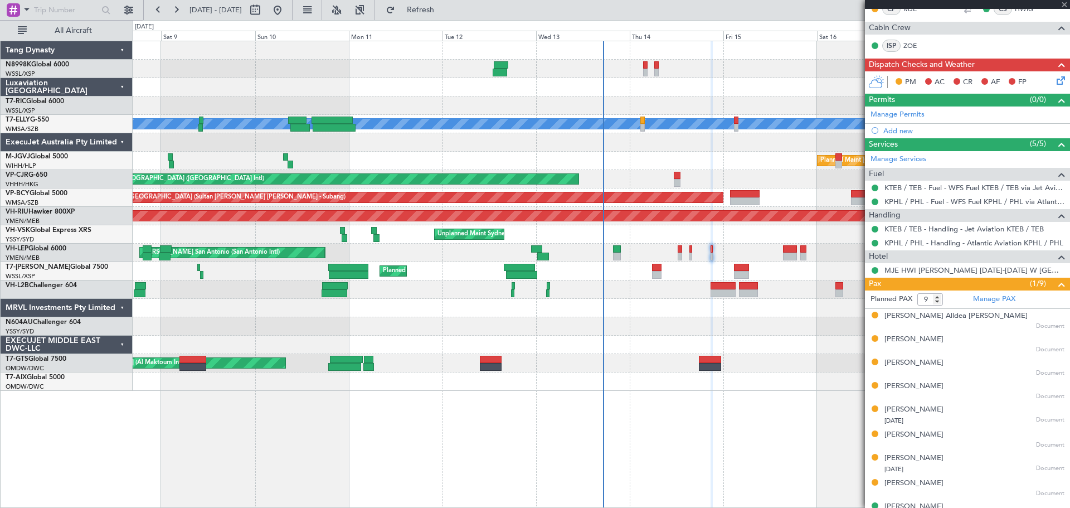
type input "5"
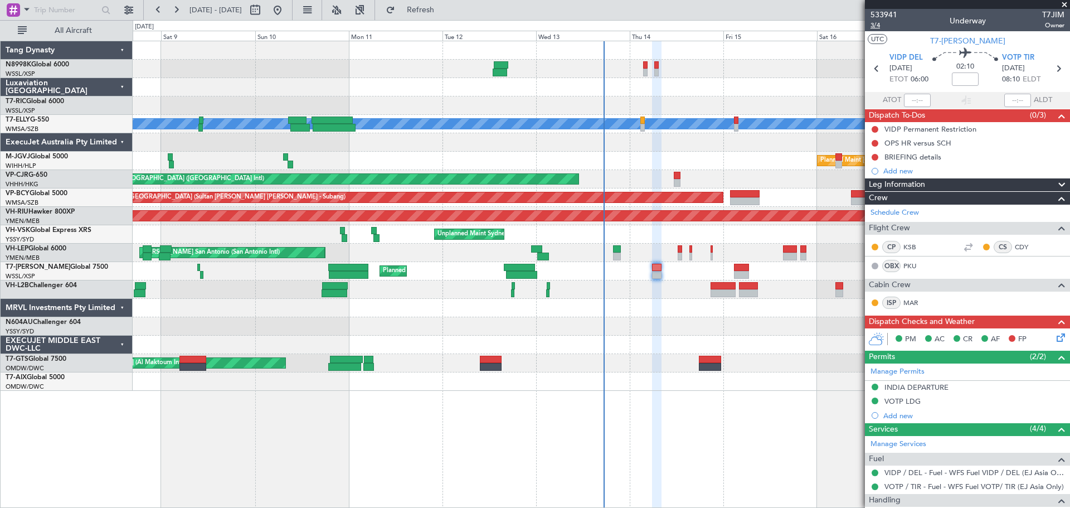
click at [876, 26] on span "3/4" at bounding box center [883, 25] width 27 height 9
click at [968, 80] on input at bounding box center [965, 78] width 27 height 13
type input "-00:05"
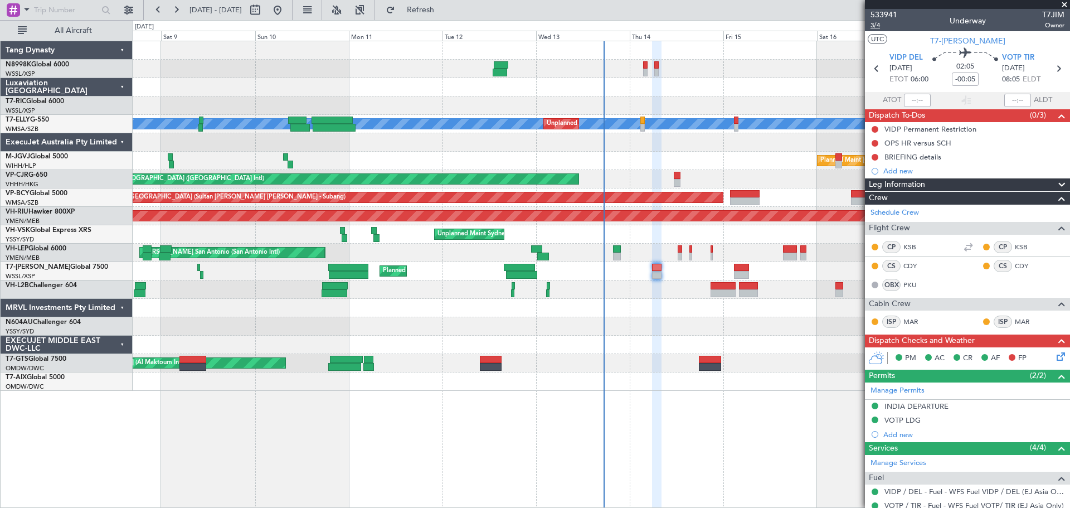
click at [876, 27] on span "3/4" at bounding box center [883, 25] width 27 height 9
click at [904, 408] on div "INDIA DEPARTURE" at bounding box center [916, 405] width 64 height 9
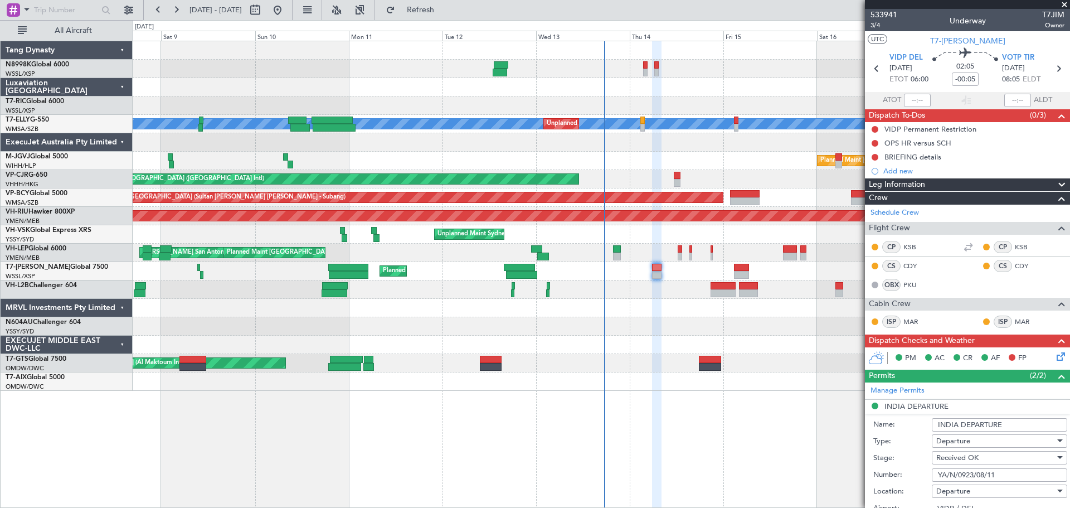
drag, startPoint x: 1006, startPoint y: 476, endPoint x: 818, endPoint y: 474, distance: 187.8
click at [830, 475] on fb-app "08 Aug 2025 - 18 Aug 2025 Refresh Quick Links All Aircraft Planned Maint Singap…" at bounding box center [535, 257] width 1070 height 499
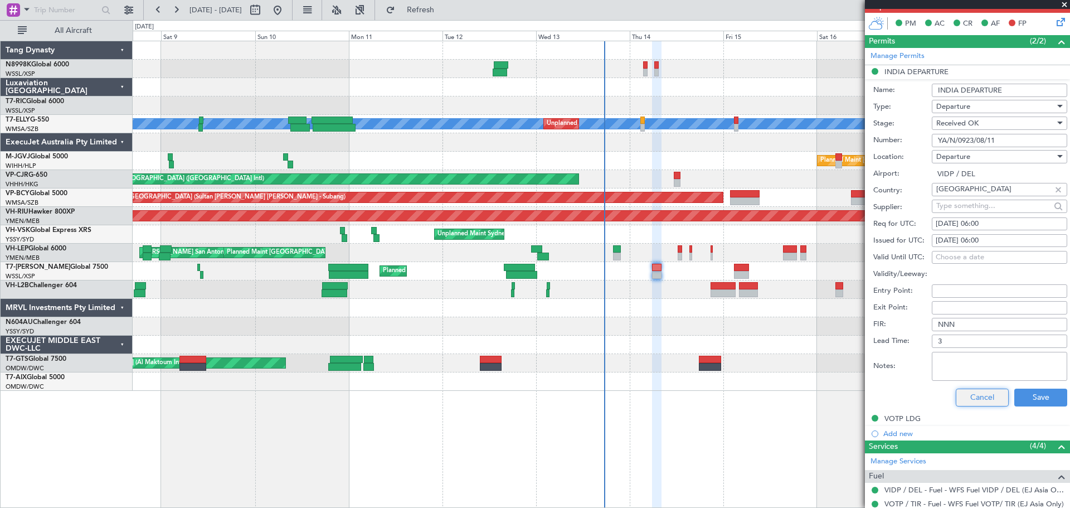
click at [995, 398] on button "Cancel" at bounding box center [982, 397] width 53 height 18
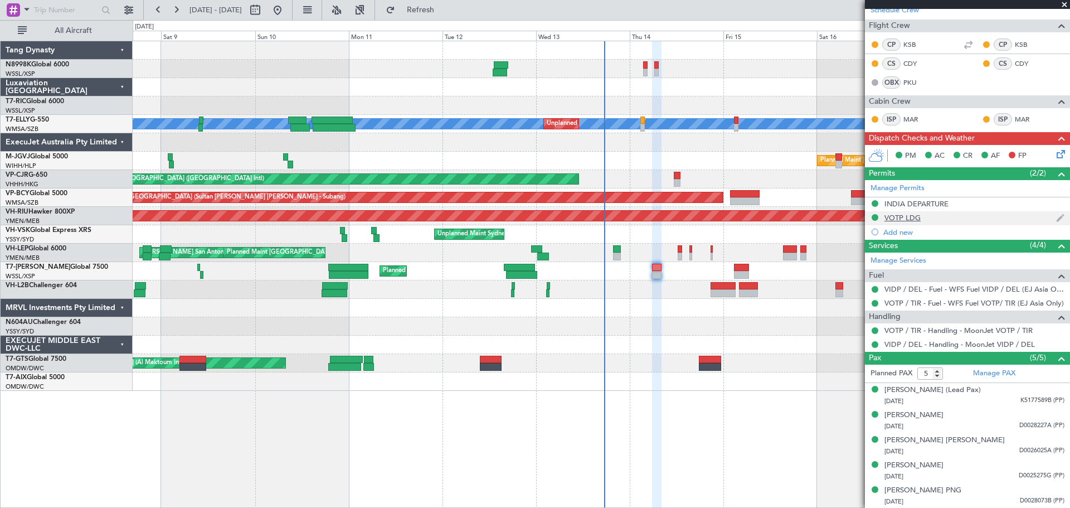
click at [908, 218] on div "VOTP LDG" at bounding box center [902, 217] width 36 height 9
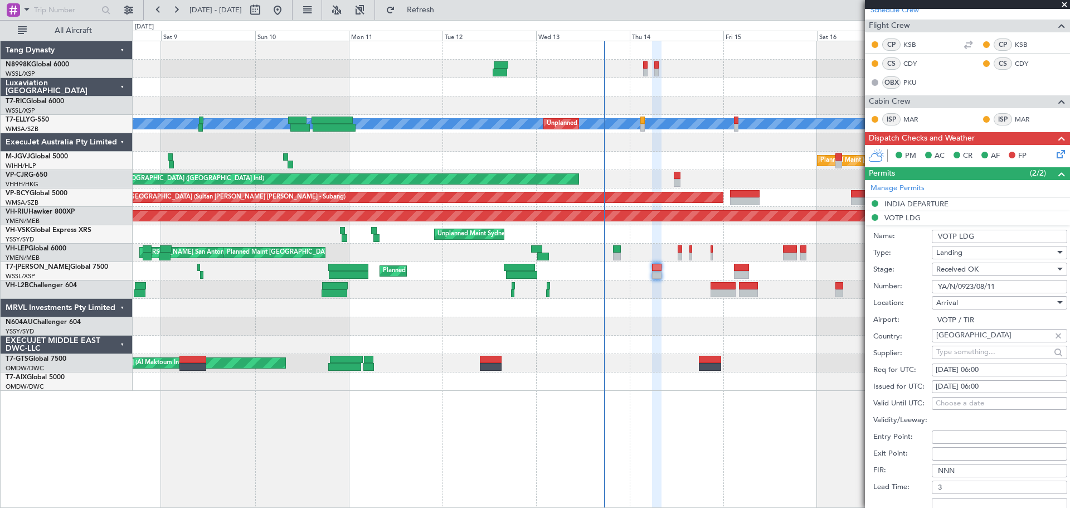
scroll to position [334, 0]
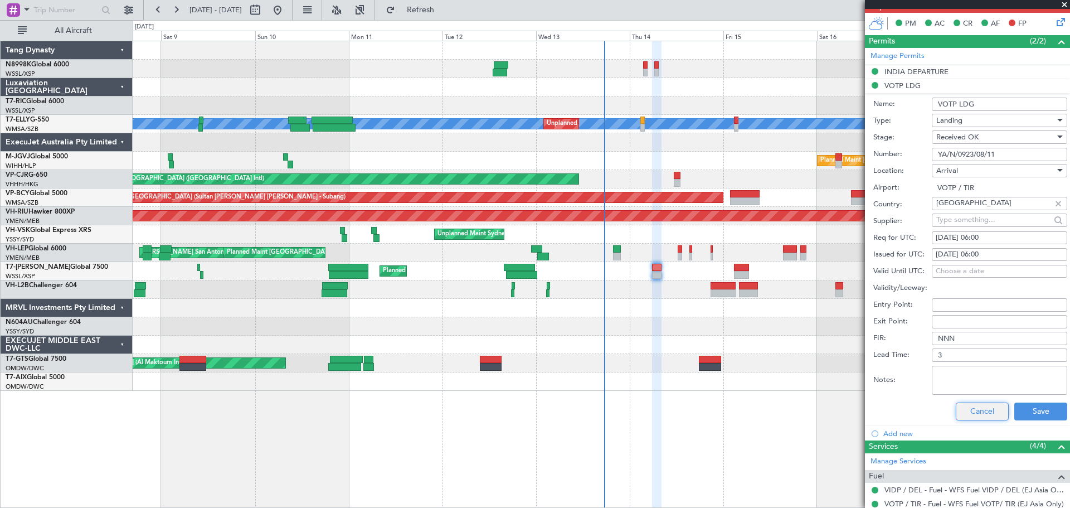
click at [981, 408] on button "Cancel" at bounding box center [982, 411] width 53 height 18
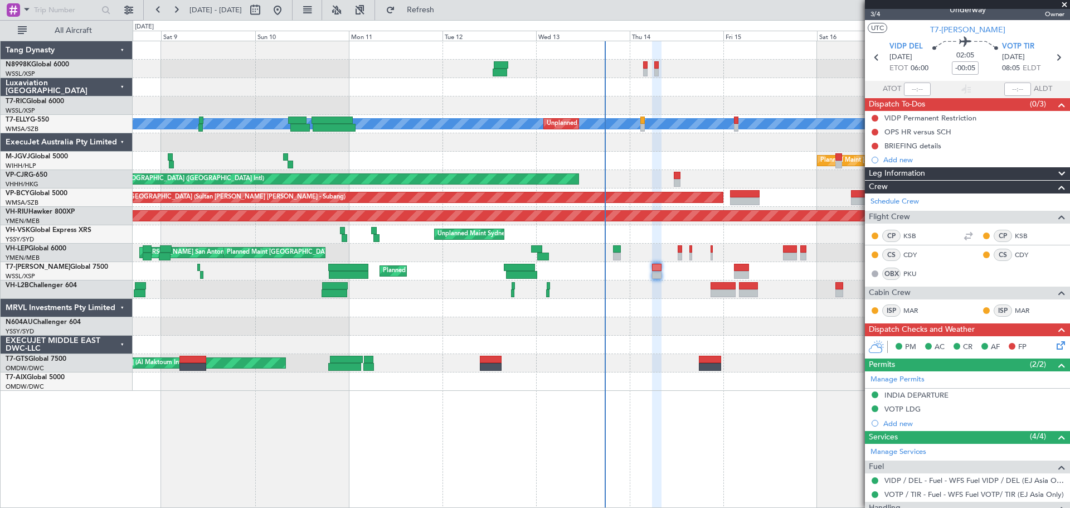
scroll to position [0, 0]
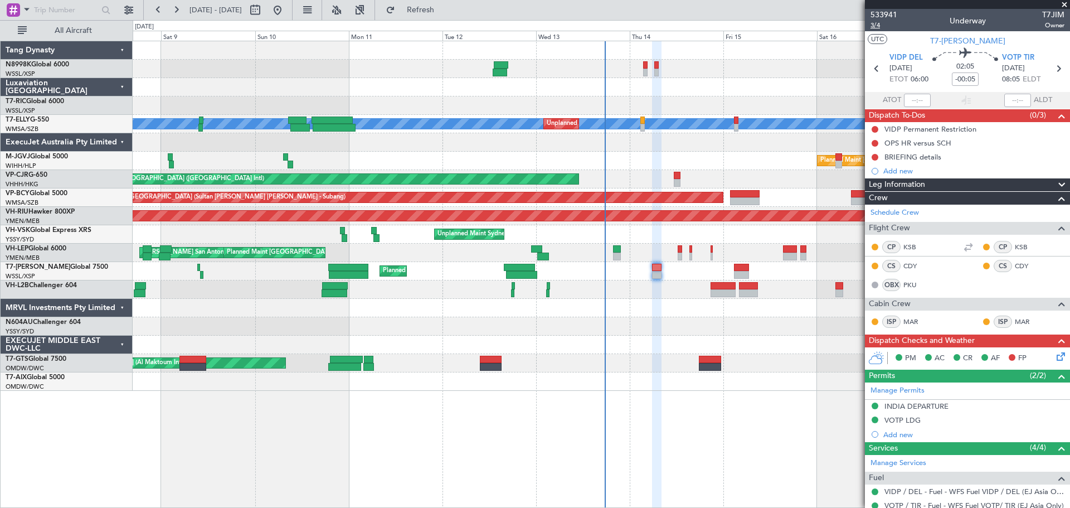
click at [876, 30] on span "3/4" at bounding box center [883, 25] width 27 height 9
type input "[PERSON_NAME] (KYA)"
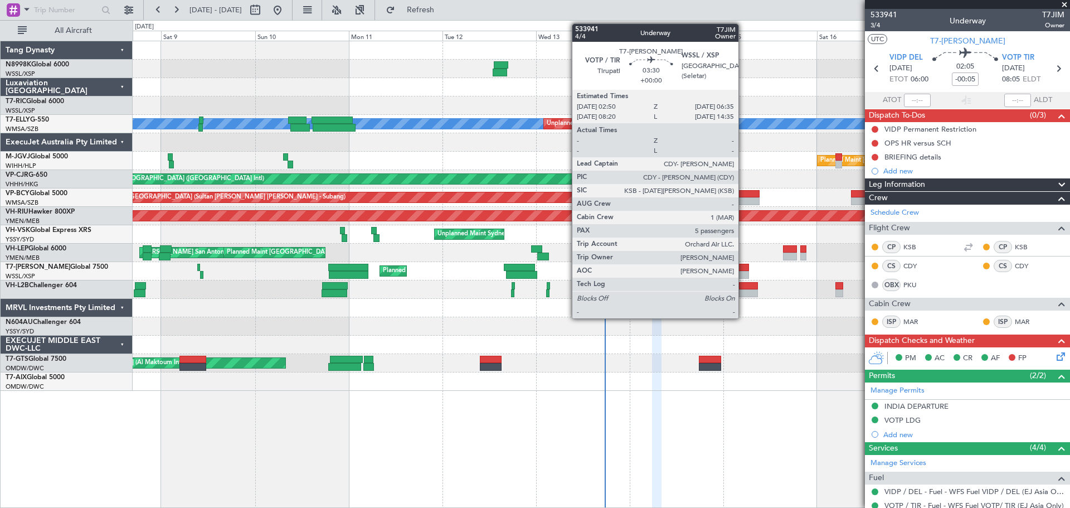
click at [743, 268] on div at bounding box center [741, 268] width 15 height 8
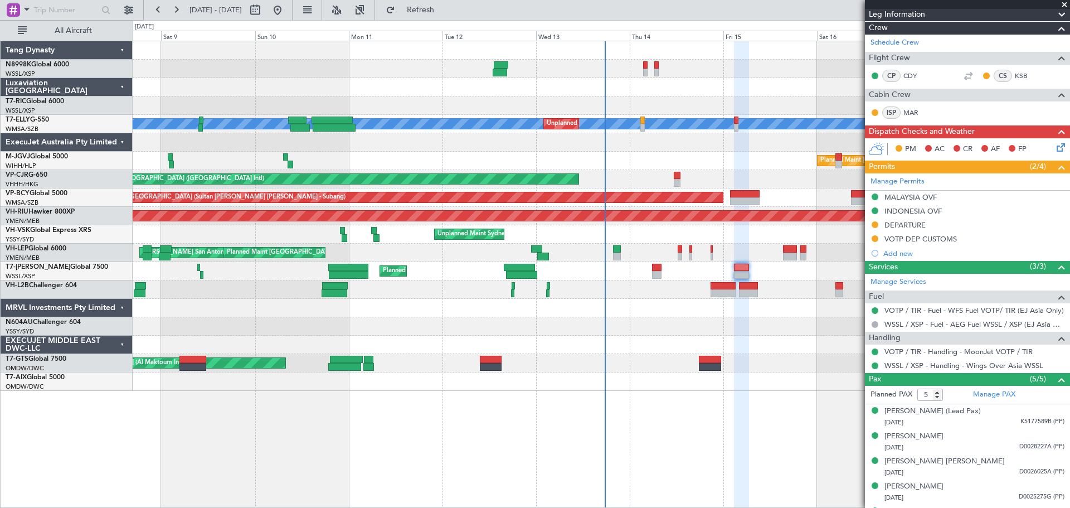
scroll to position [205, 0]
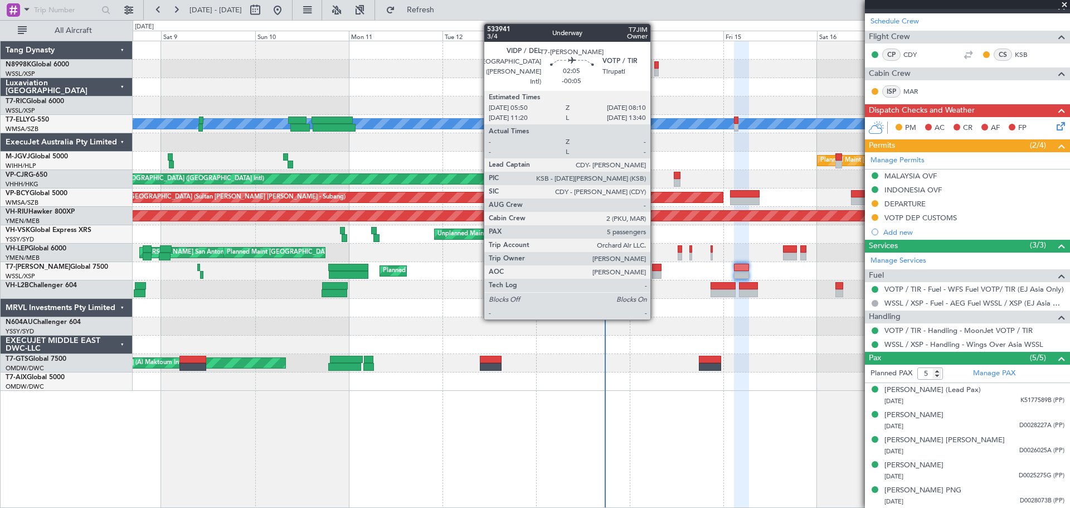
click at [655, 265] on div at bounding box center [656, 268] width 9 height 8
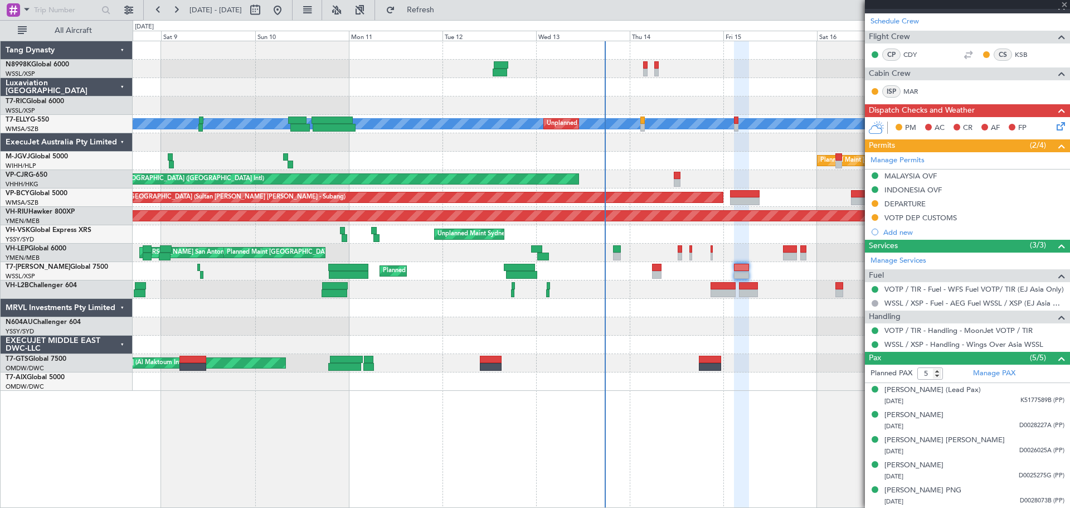
type input "-00:05"
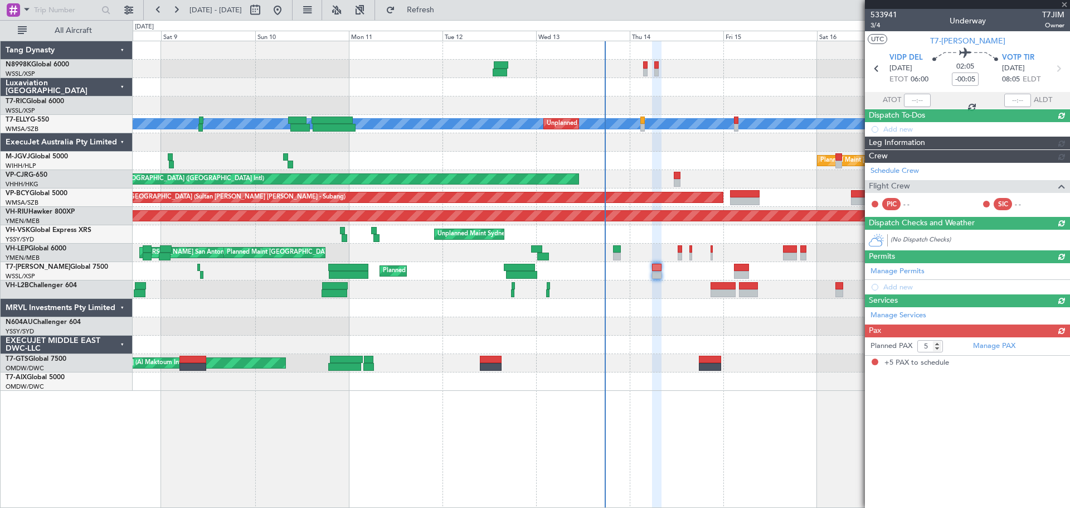
scroll to position [0, 0]
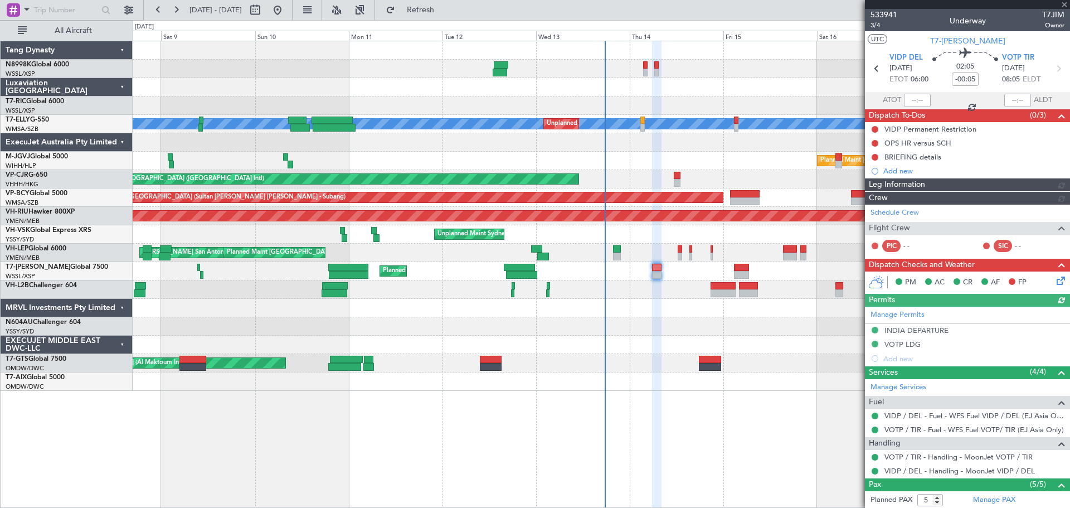
type input "[PERSON_NAME] (KYA)"
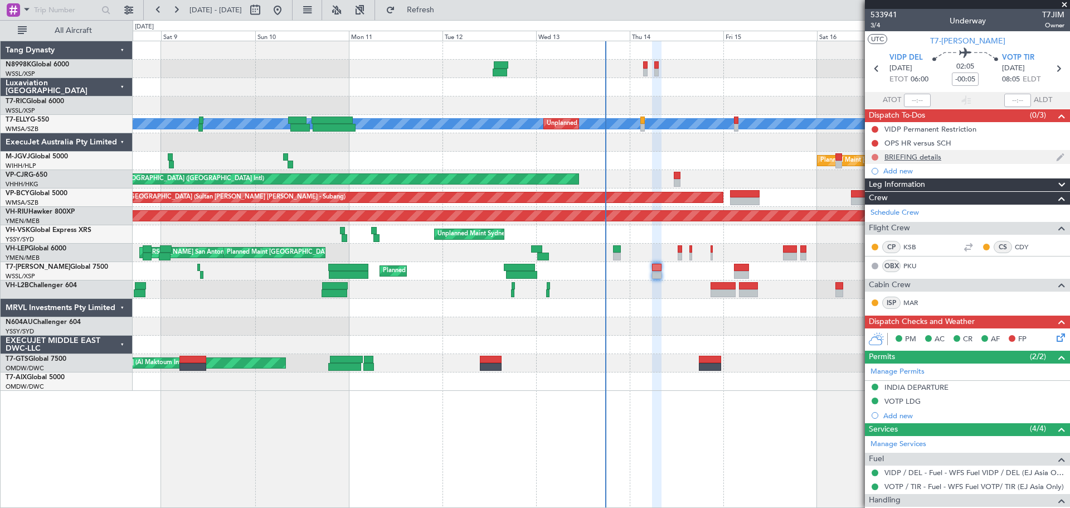
click at [873, 155] on button at bounding box center [874, 157] width 7 height 7
click at [922, 159] on div "BRIEFING details" at bounding box center [912, 156] width 57 height 9
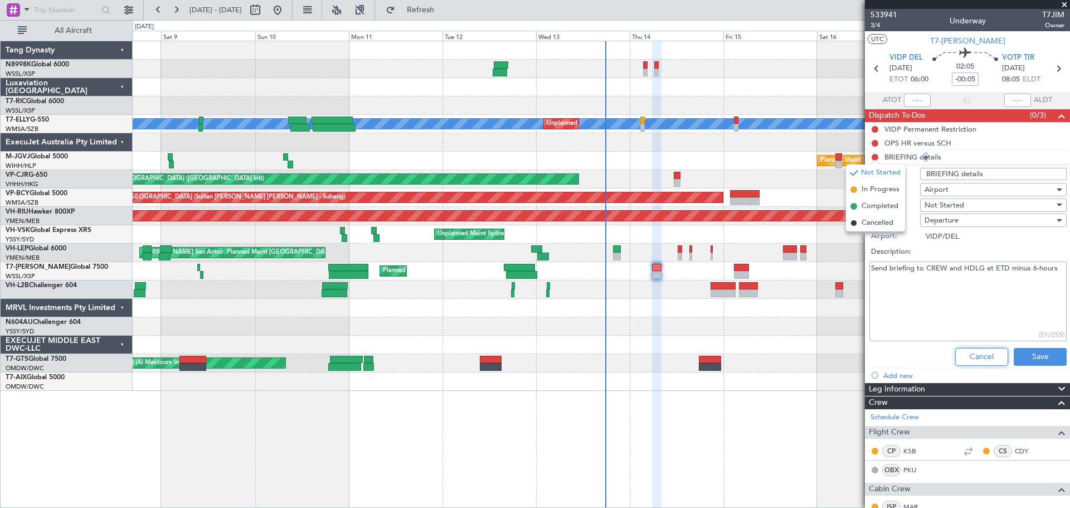
drag, startPoint x: 978, startPoint y: 354, endPoint x: 978, endPoint y: 347, distance: 7.2
click at [978, 353] on button "Cancel" at bounding box center [981, 357] width 53 height 18
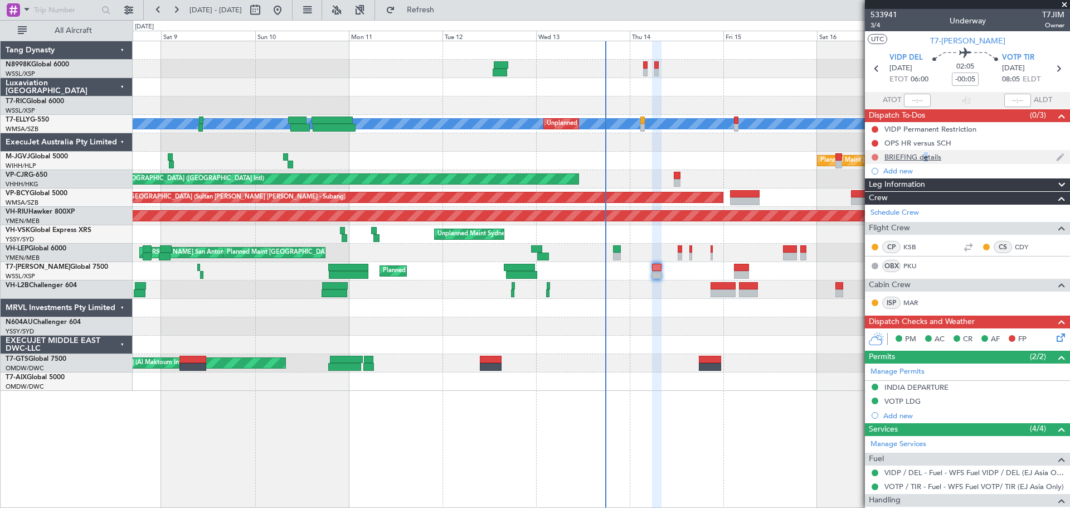
click at [872, 155] on button at bounding box center [874, 157] width 7 height 7
click at [861, 203] on span "Completed" at bounding box center [879, 206] width 37 height 11
click at [875, 143] on button at bounding box center [874, 143] width 7 height 7
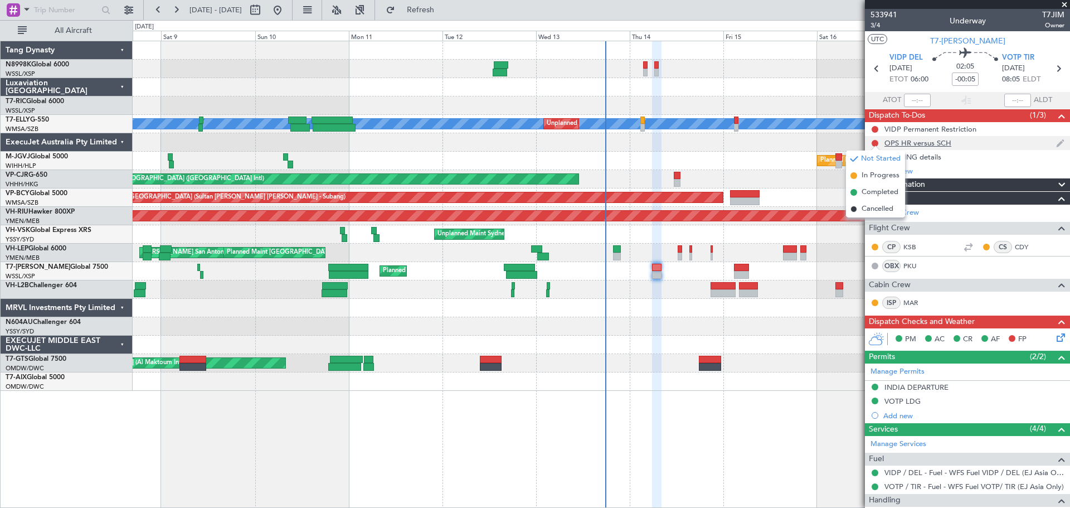
click at [920, 144] on div "OPS HR versus SCH" at bounding box center [917, 142] width 67 height 9
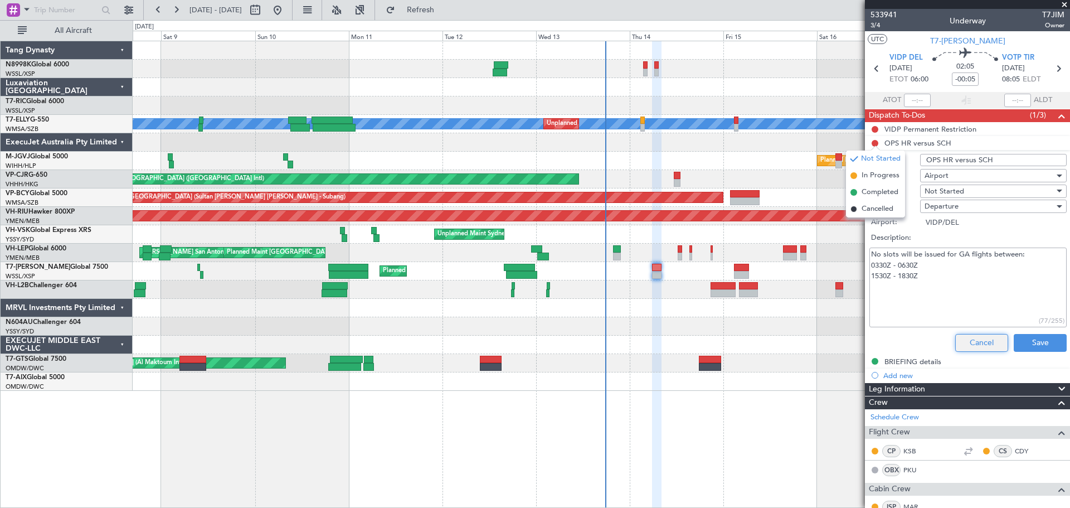
click at [967, 335] on button "Cancel" at bounding box center [981, 343] width 53 height 18
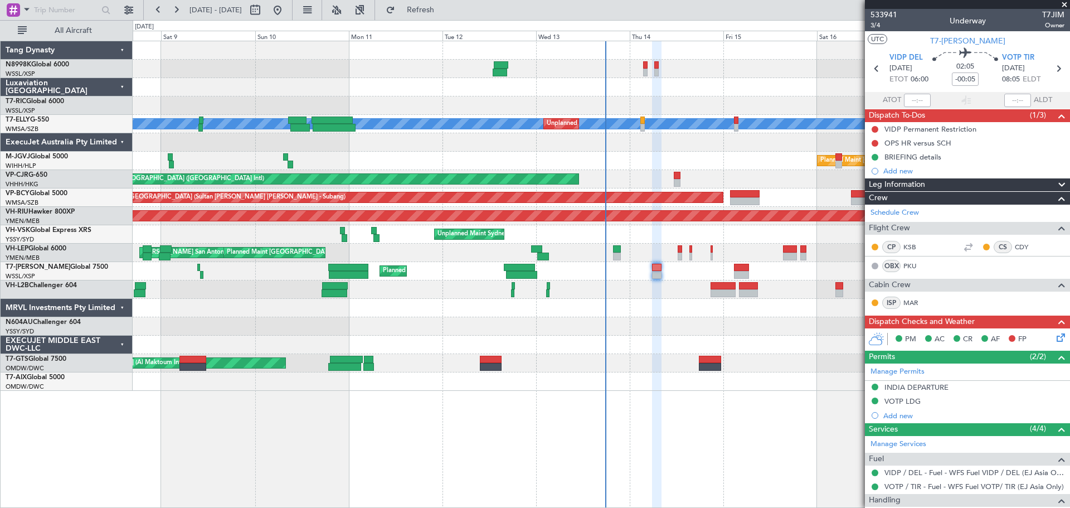
drag, startPoint x: 873, startPoint y: 143, endPoint x: 877, endPoint y: 148, distance: 6.7
click at [873, 143] on button at bounding box center [874, 143] width 7 height 7
click at [861, 203] on span "Cancelled" at bounding box center [877, 208] width 32 height 11
click at [875, 125] on div at bounding box center [874, 129] width 9 height 9
click at [873, 127] on button at bounding box center [874, 129] width 7 height 7
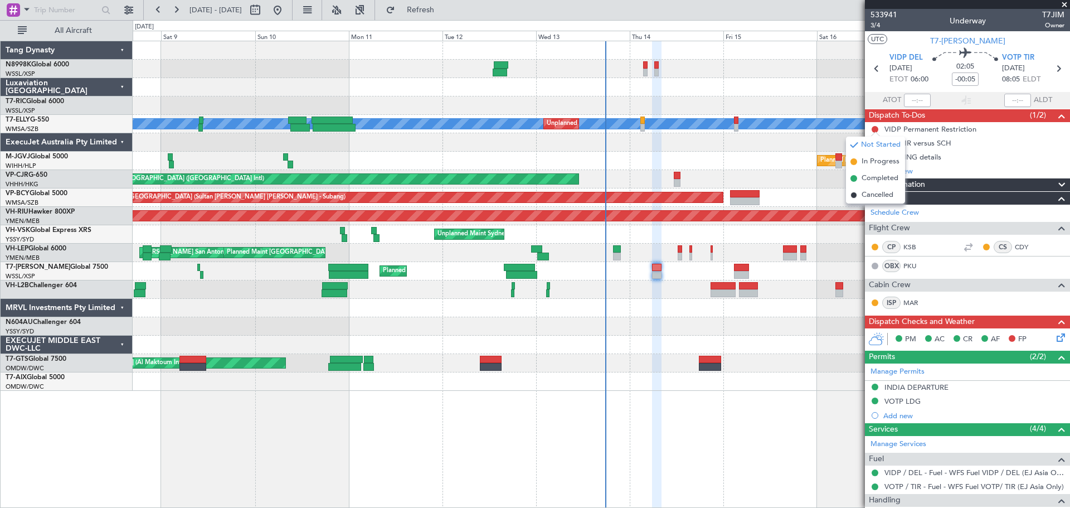
click at [874, 191] on span "Cancelled" at bounding box center [877, 194] width 32 height 11
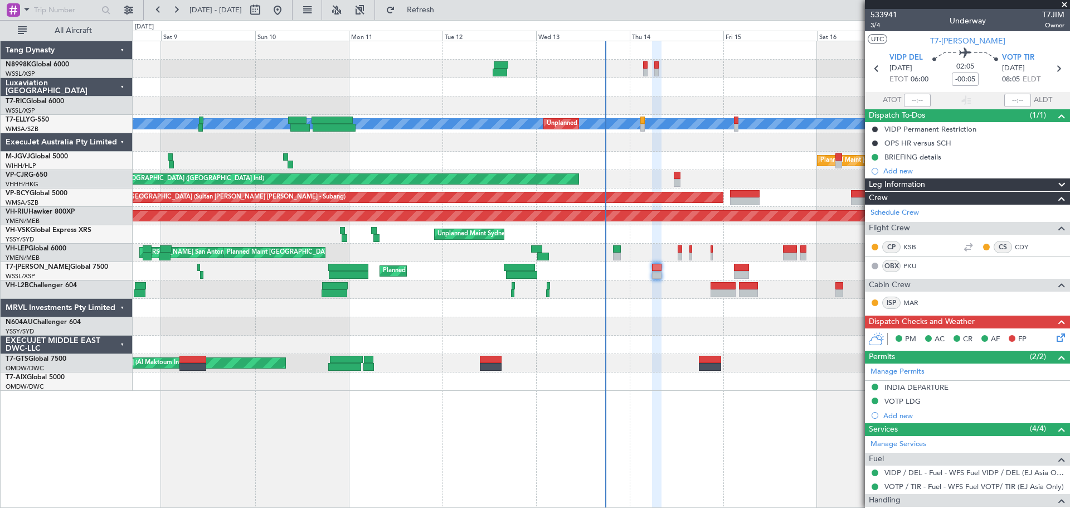
click at [1054, 333] on icon at bounding box center [1058, 335] width 9 height 9
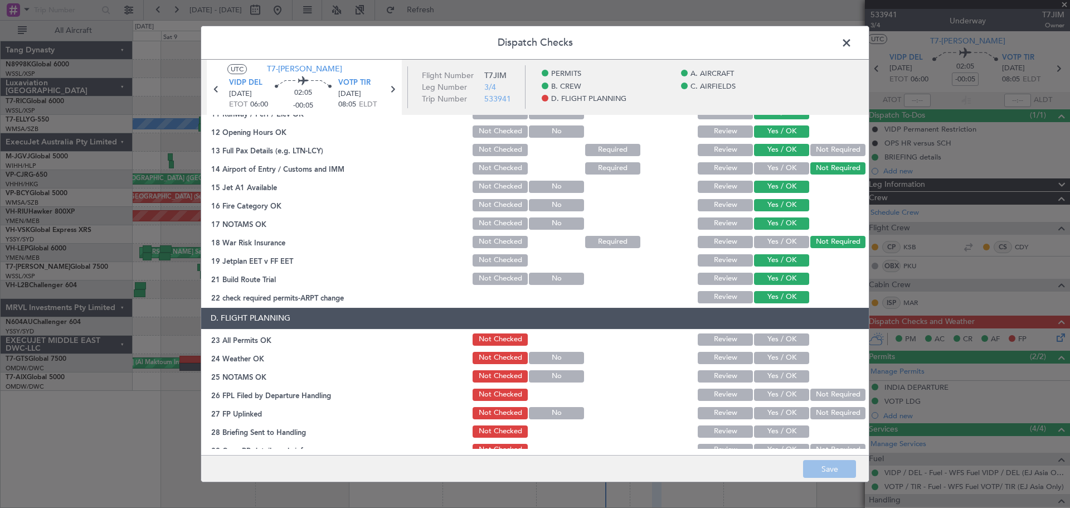
scroll to position [320, 0]
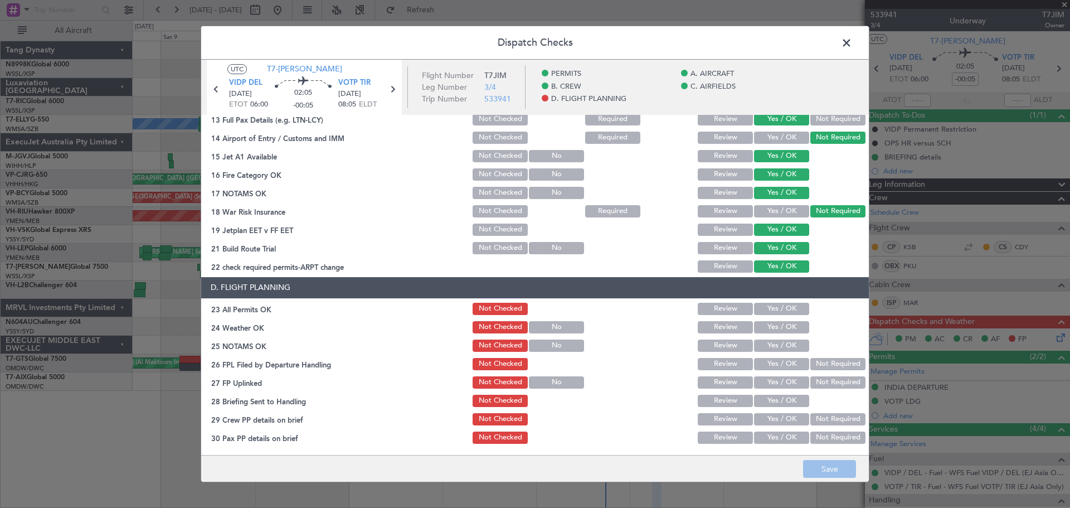
click at [789, 309] on button "Yes / OK" at bounding box center [781, 309] width 55 height 12
click at [788, 326] on button "Yes / OK" at bounding box center [781, 327] width 55 height 12
click at [789, 345] on button "Yes / OK" at bounding box center [781, 345] width 55 height 12
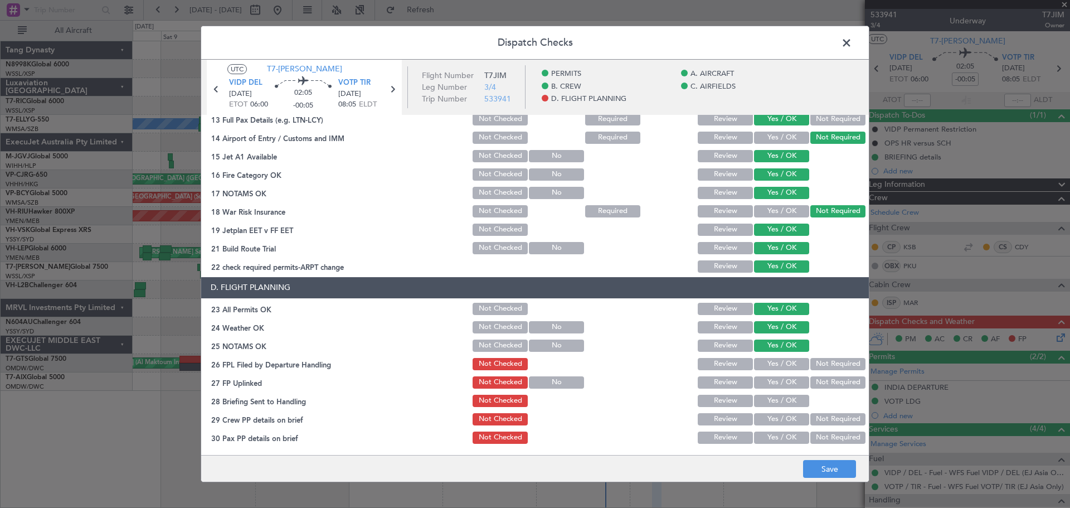
click at [810, 363] on button "Not Required" at bounding box center [837, 364] width 55 height 12
click at [789, 381] on button "Yes / OK" at bounding box center [781, 382] width 55 height 12
drag, startPoint x: 787, startPoint y: 397, endPoint x: 787, endPoint y: 406, distance: 8.9
click at [787, 402] on button "Yes / OK" at bounding box center [781, 400] width 55 height 12
drag, startPoint x: 786, startPoint y: 413, endPoint x: 784, endPoint y: 426, distance: 13.5
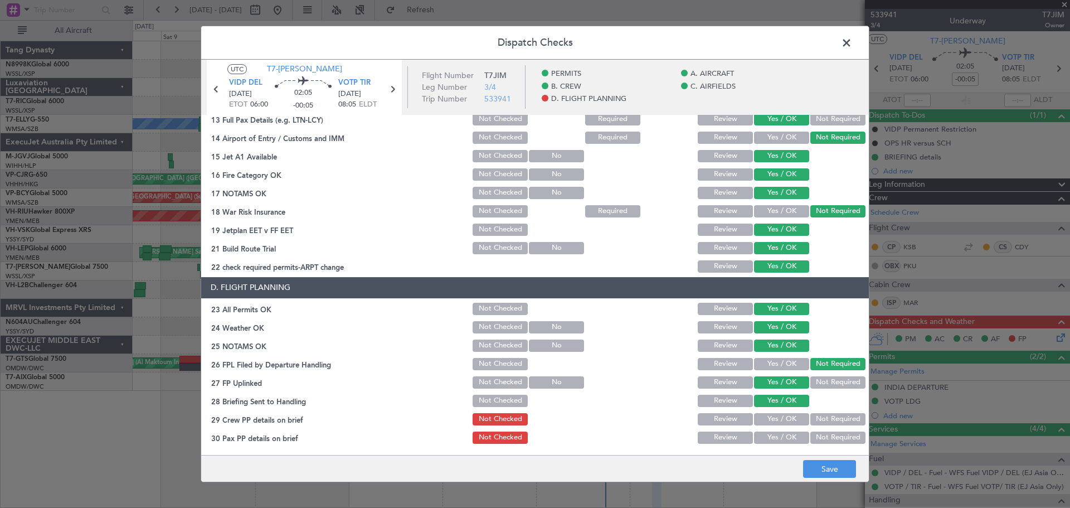
click at [786, 416] on button "Yes / OK" at bounding box center [781, 419] width 55 height 12
click at [784, 426] on div "Yes / OK" at bounding box center [780, 419] width 56 height 16
click at [783, 437] on button "Yes / OK" at bounding box center [781, 437] width 55 height 12
drag, startPoint x: 833, startPoint y: 481, endPoint x: 834, endPoint y: 472, distance: 9.5
click at [833, 480] on footer "Save" at bounding box center [534, 468] width 667 height 27
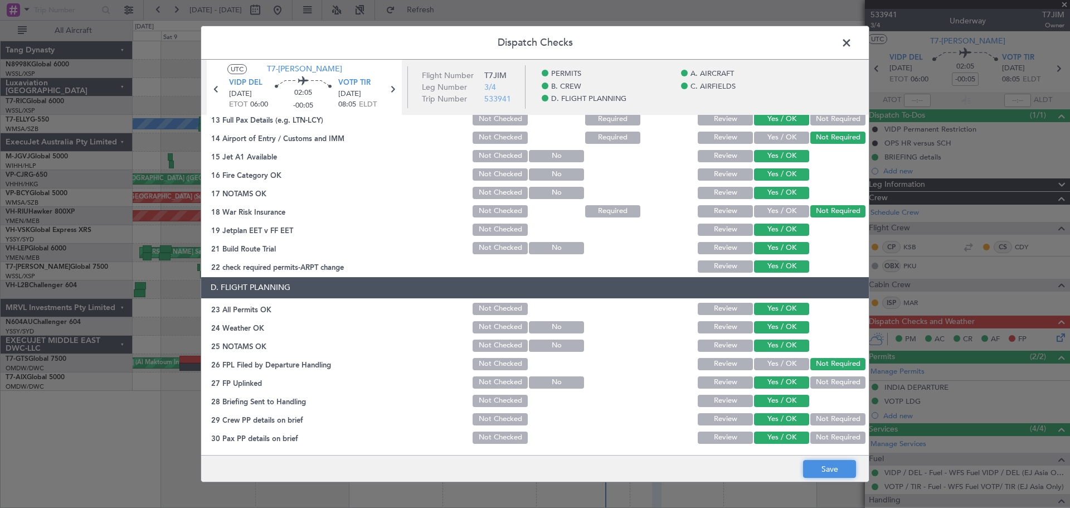
click at [823, 466] on button "Save" at bounding box center [829, 469] width 53 height 18
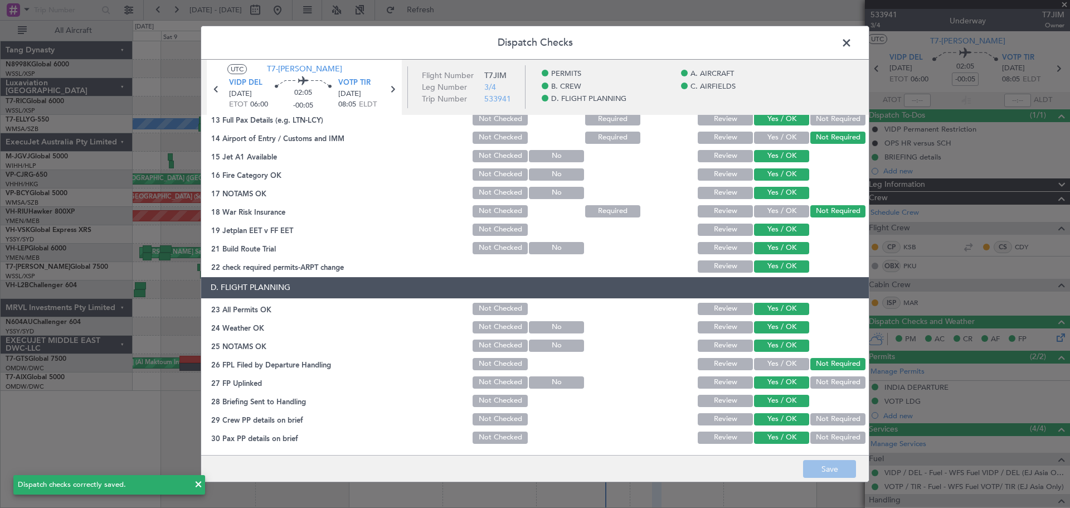
click at [852, 46] on span at bounding box center [852, 46] width 0 height 22
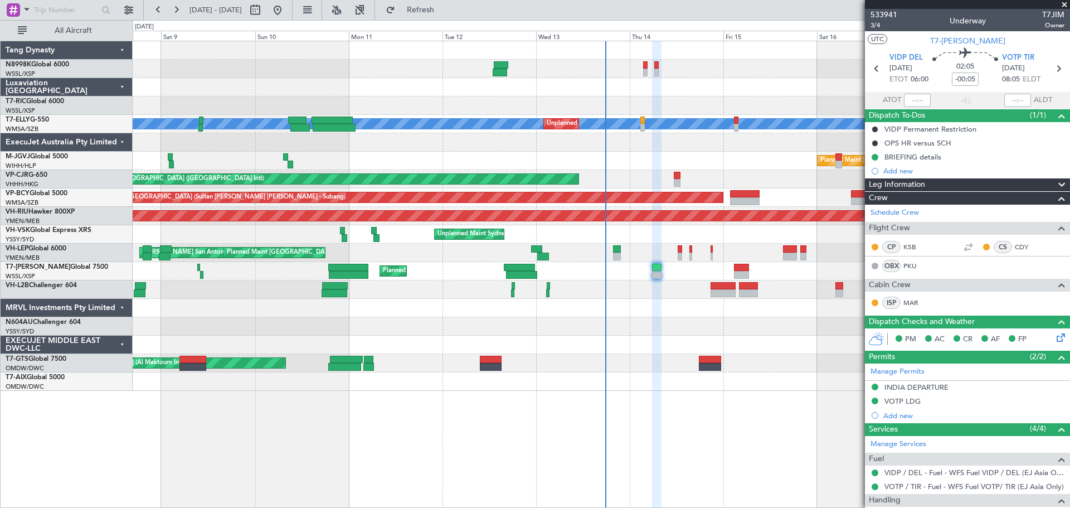
click at [644, 77] on div at bounding box center [601, 69] width 937 height 18
click at [644, 76] on div at bounding box center [601, 69] width 937 height 18
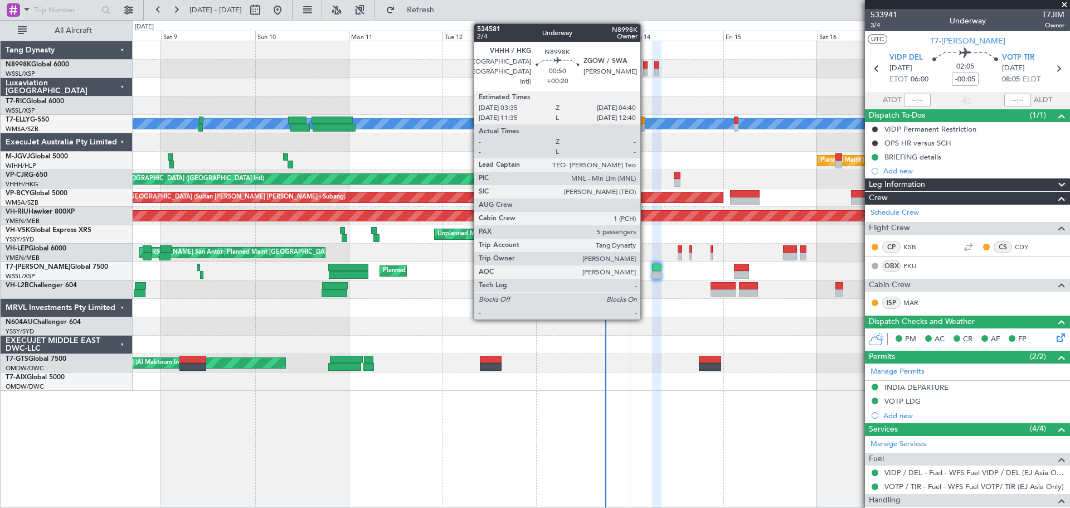
click at [646, 73] on div at bounding box center [645, 73] width 4 height 8
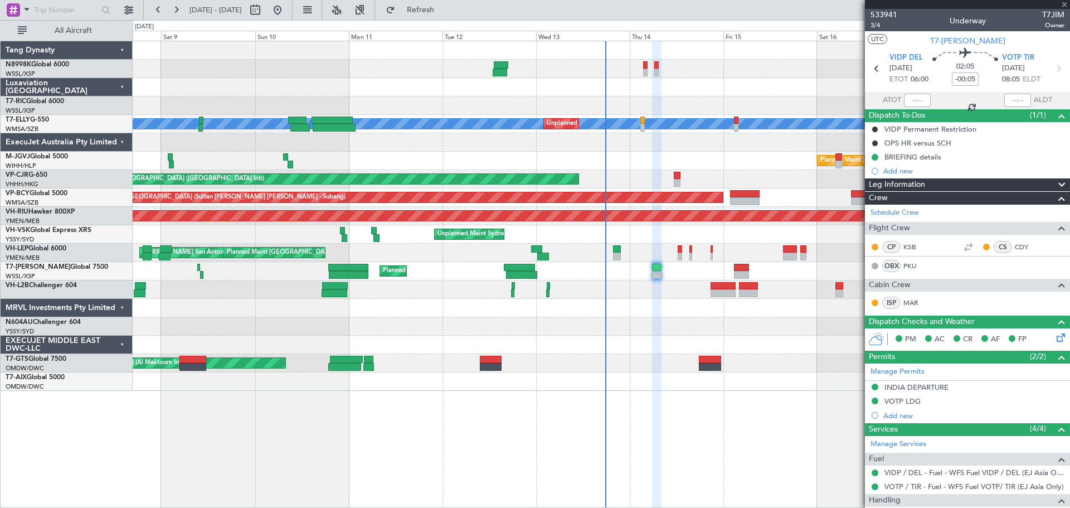
type input "+00:20"
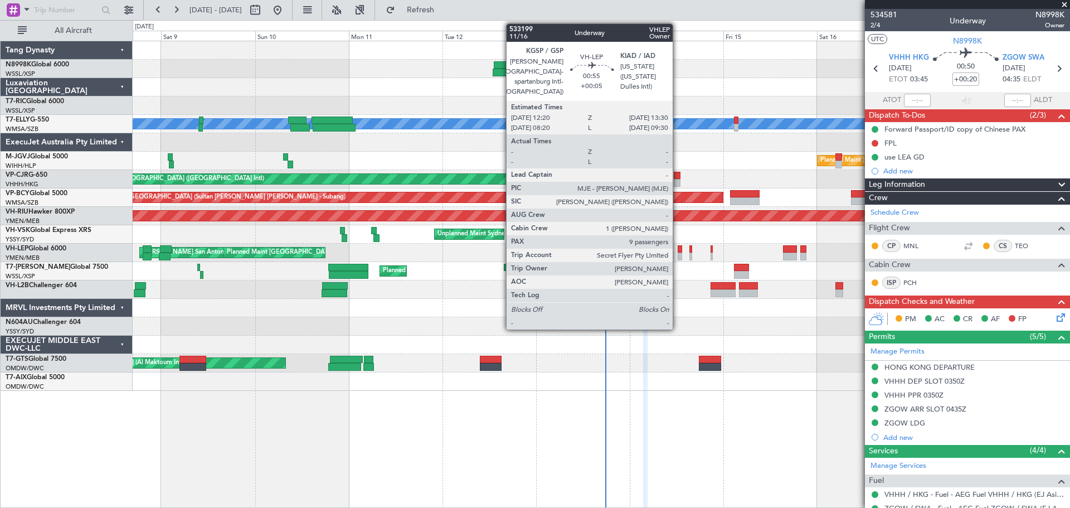
click at [678, 252] on div at bounding box center [680, 256] width 5 height 8
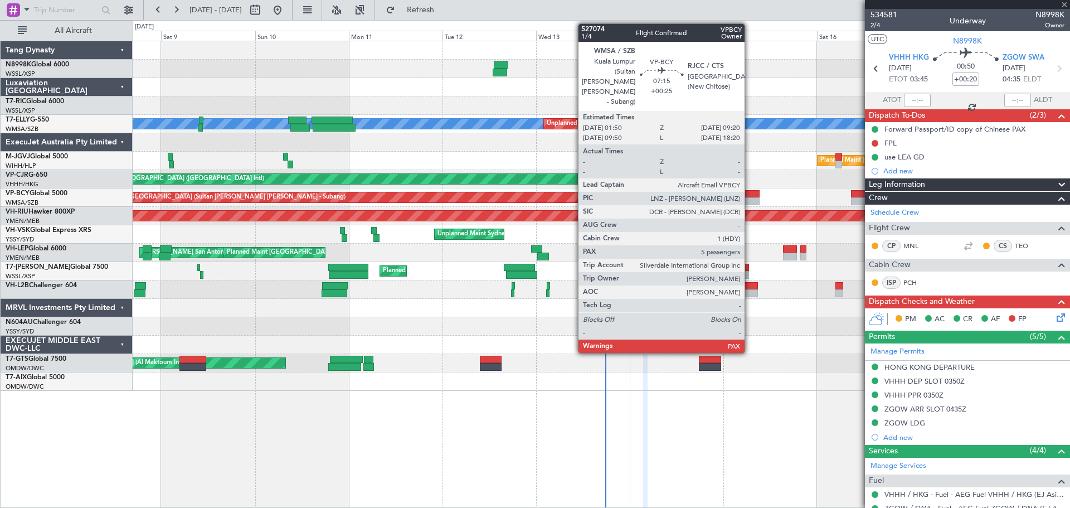
type input "+00:05"
type input "9"
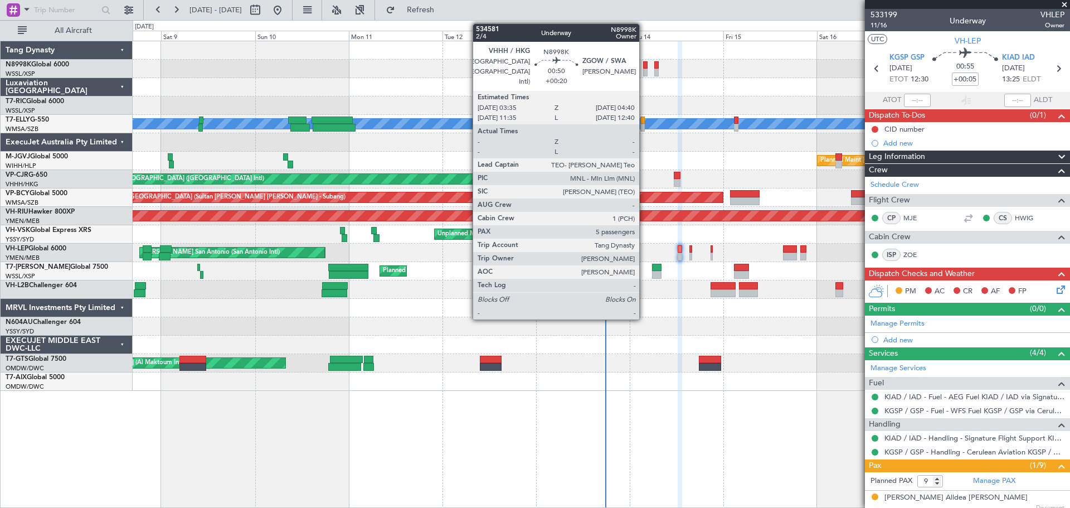
click at [644, 72] on div at bounding box center [645, 73] width 4 height 8
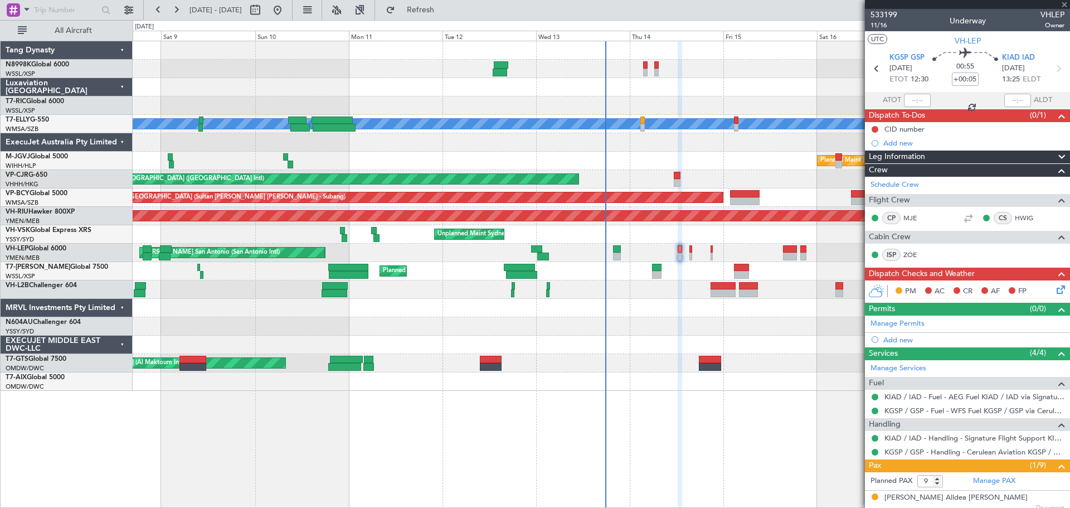
type input "+00:20"
type input "5"
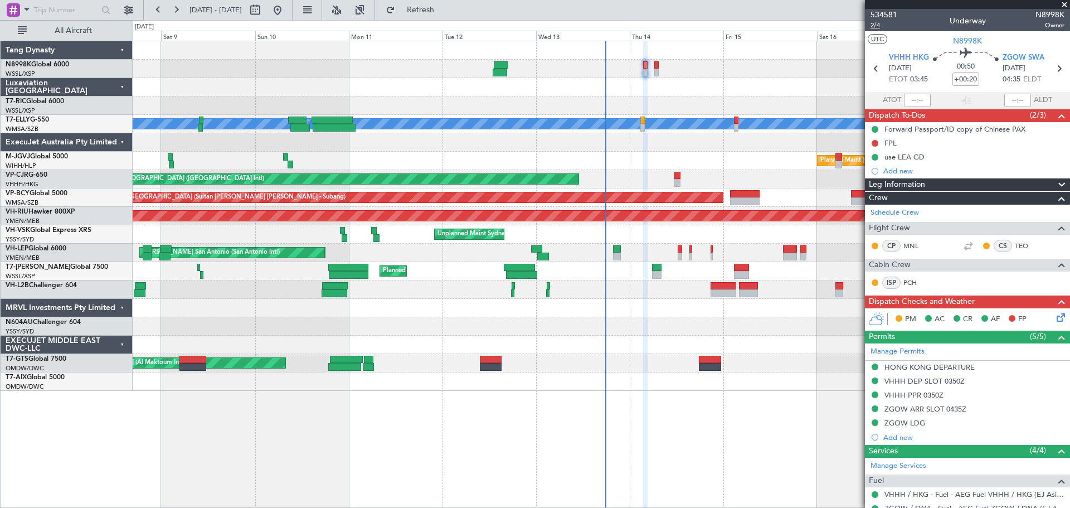
click at [878, 27] on span "2/4" at bounding box center [883, 25] width 27 height 9
click at [890, 142] on mat-tooltip-component "Forward Passport/ID copy of Chinese PAX" at bounding box center [954, 148] width 139 height 30
click at [894, 143] on div "FPL" at bounding box center [890, 142] width 12 height 9
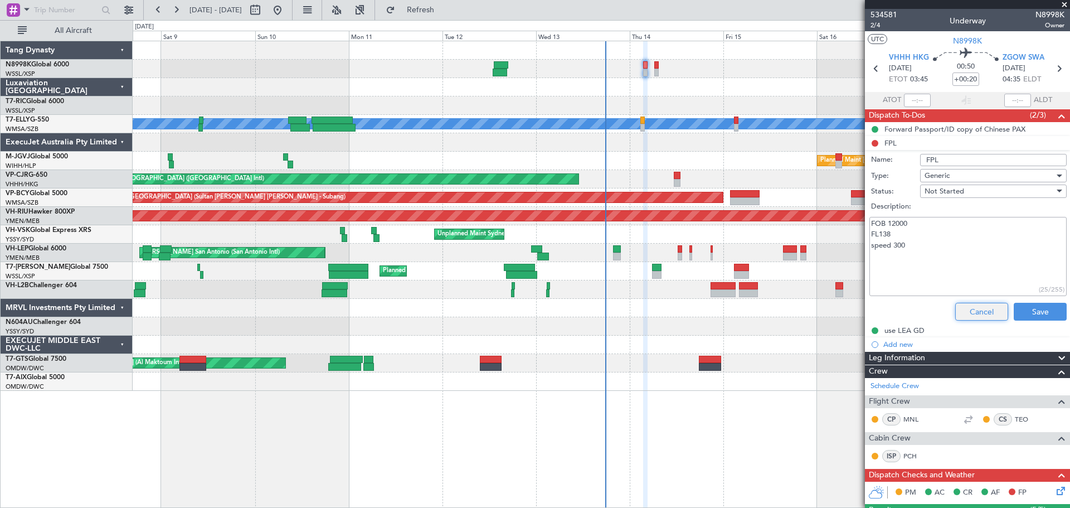
click at [966, 304] on button "Cancel" at bounding box center [981, 312] width 53 height 18
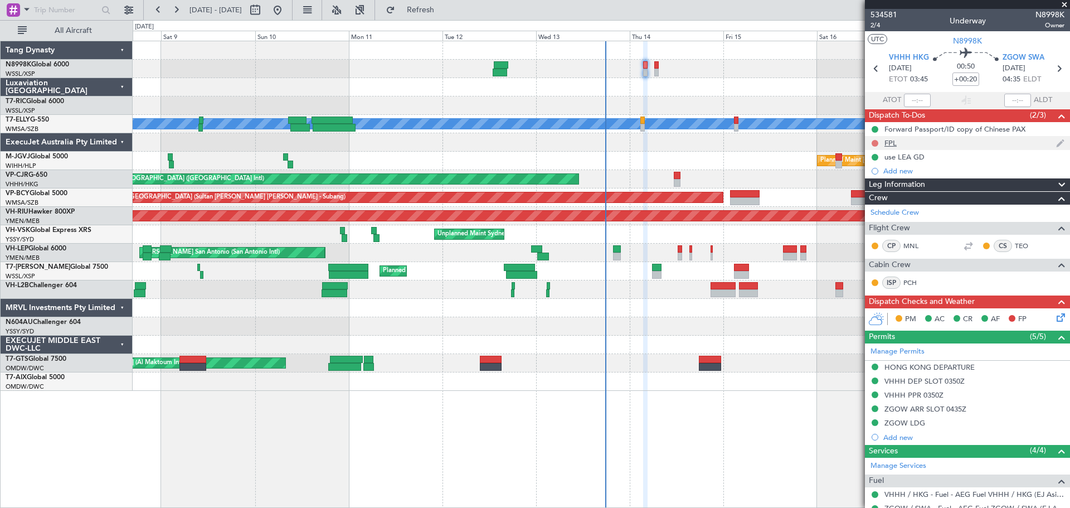
click at [874, 142] on button at bounding box center [874, 143] width 7 height 7
click at [881, 192] on span "Completed" at bounding box center [879, 192] width 37 height 11
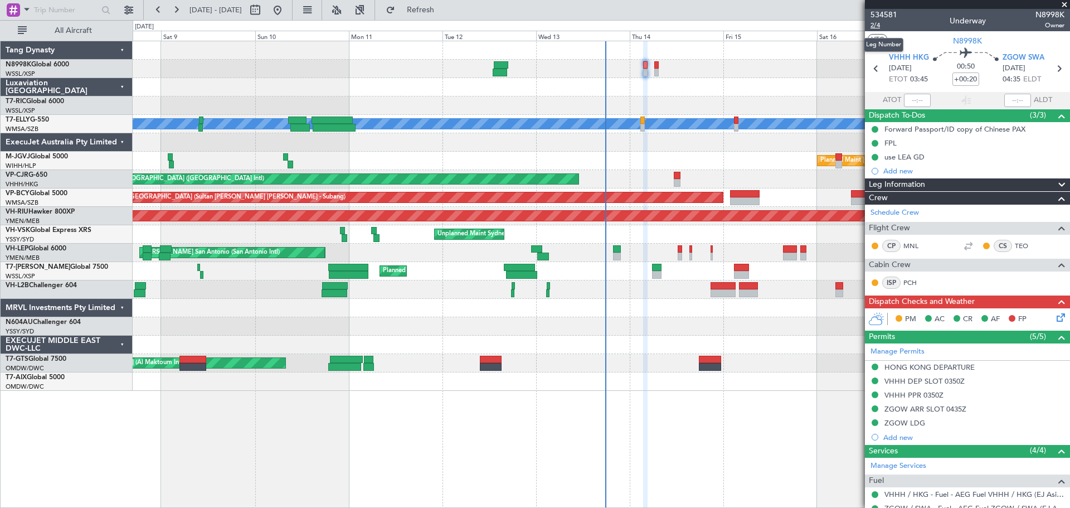
click at [874, 25] on span "2/4" at bounding box center [883, 25] width 27 height 9
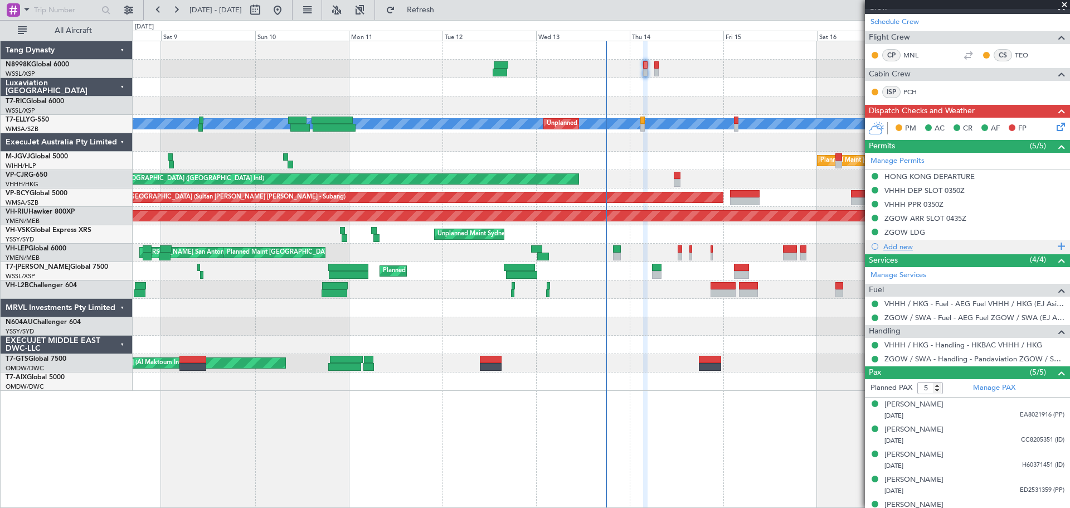
scroll to position [205, 0]
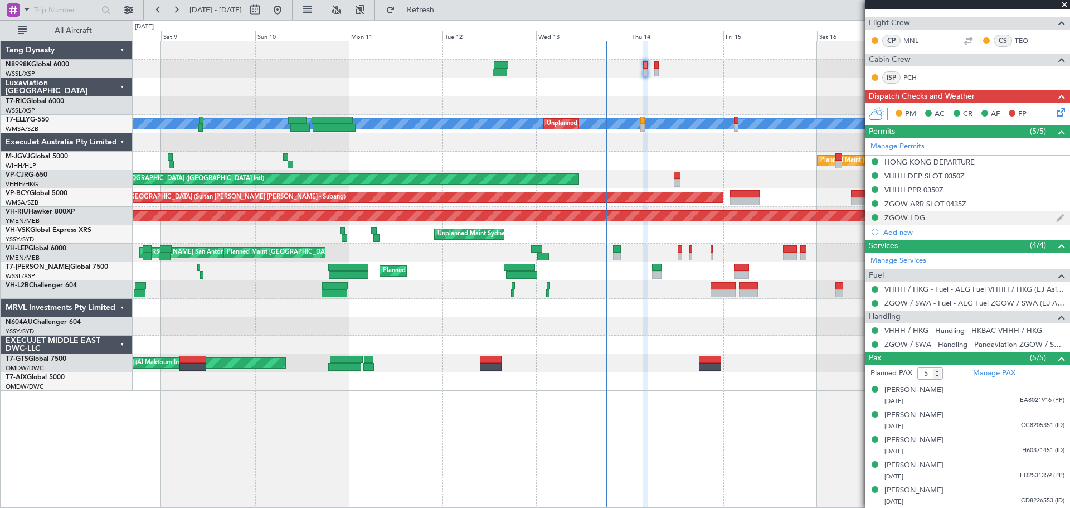
click at [907, 216] on div "ZGOW LDG" at bounding box center [904, 217] width 41 height 9
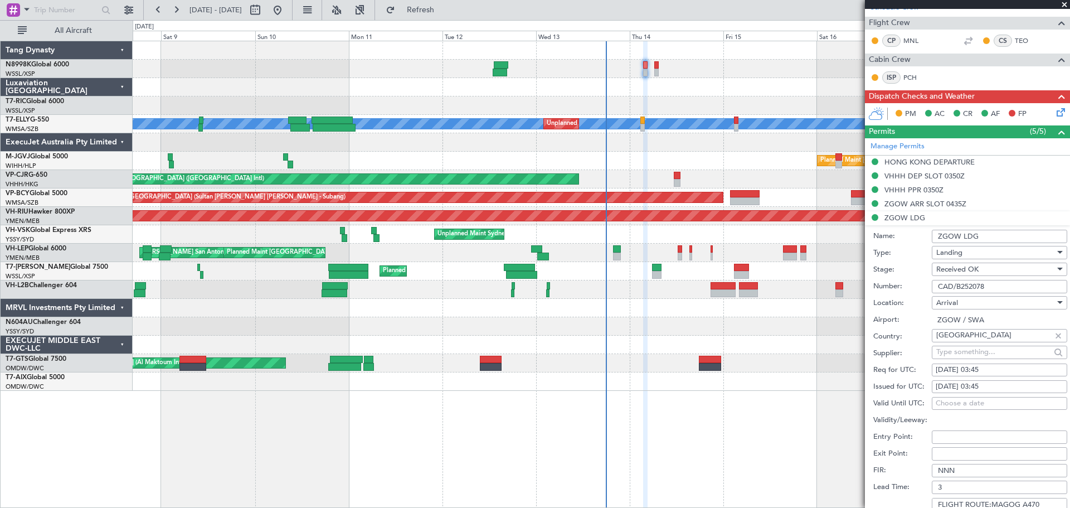
drag, startPoint x: 993, startPoint y: 285, endPoint x: 898, endPoint y: 287, distance: 94.8
click at [898, 287] on div "Number: CAD/B252078" at bounding box center [970, 286] width 194 height 17
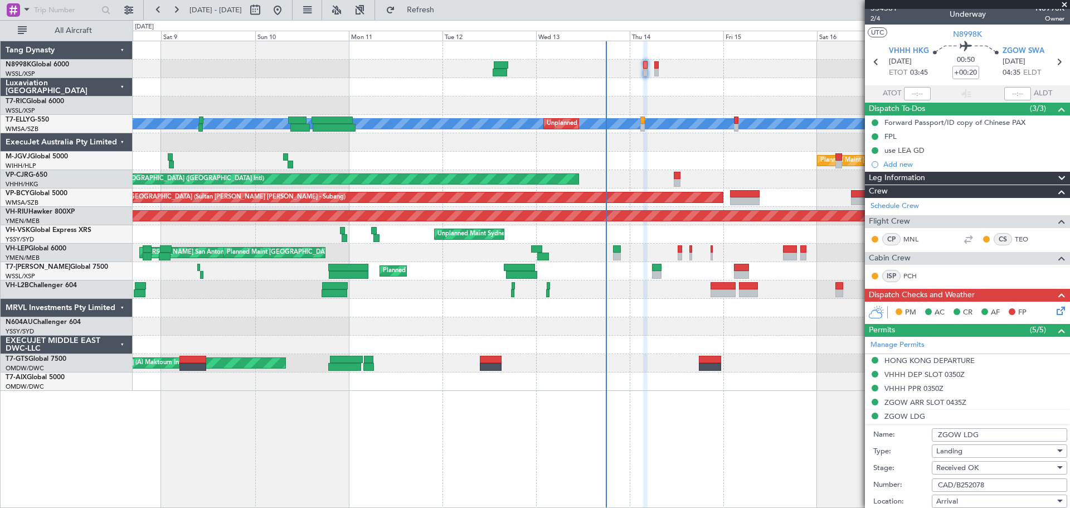
scroll to position [0, 0]
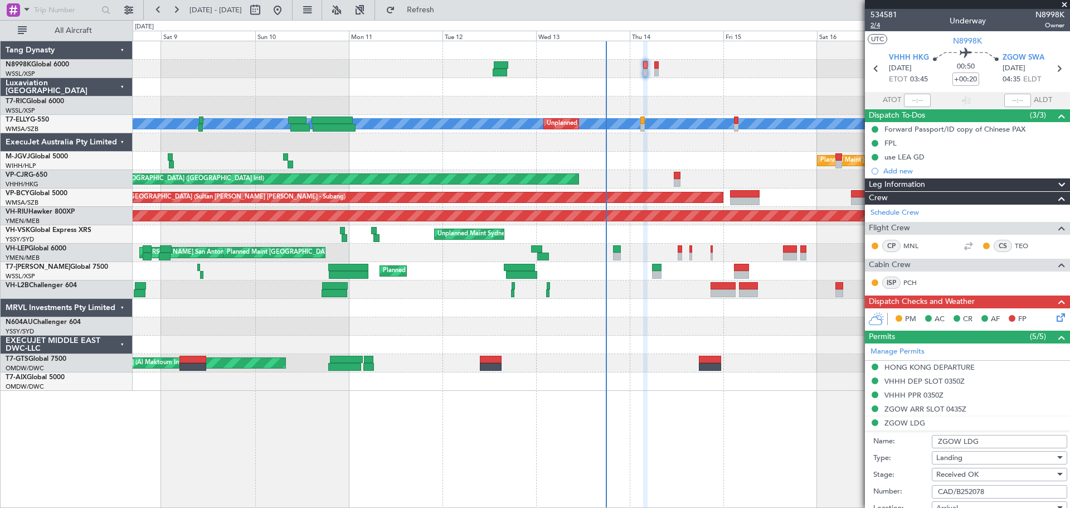
click at [874, 28] on span "2/4" at bounding box center [883, 25] width 27 height 9
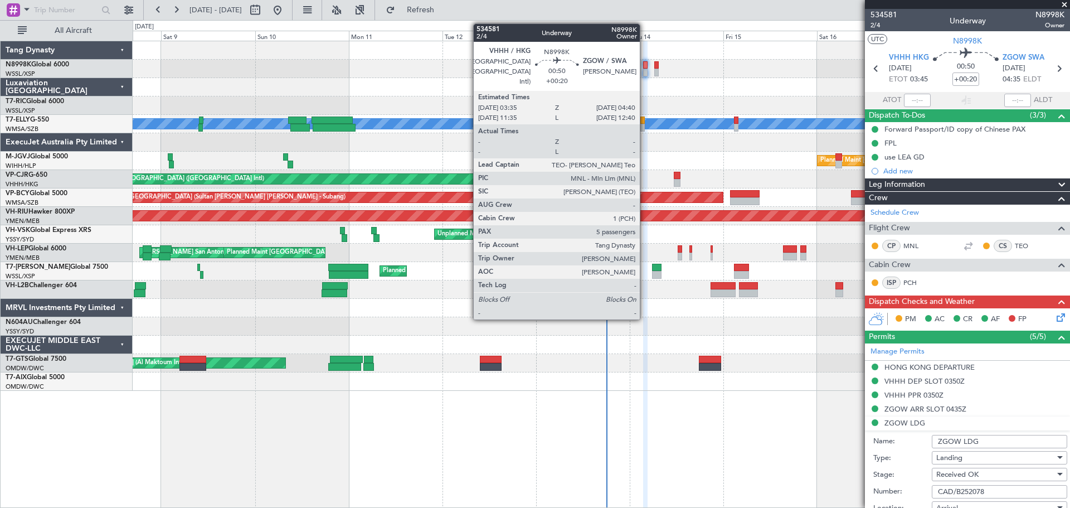
click at [645, 70] on div at bounding box center [645, 73] width 4 height 8
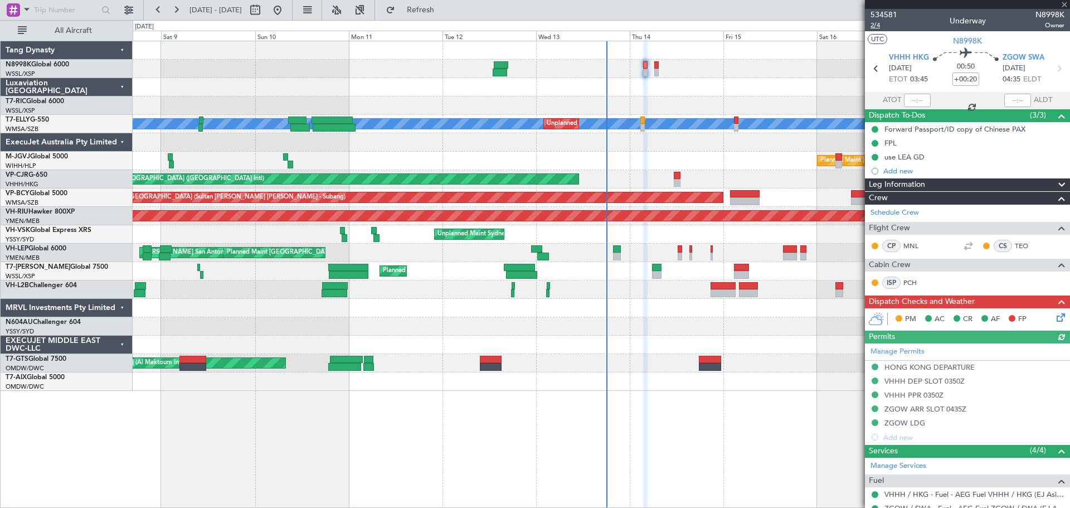
click at [874, 26] on span "2/4" at bounding box center [883, 25] width 27 height 9
click at [876, 27] on span "2/4" at bounding box center [883, 25] width 27 height 9
click at [880, 25] on mat-tooltip-component "Trip Number" at bounding box center [883, 36] width 55 height 30
click at [874, 25] on mat-tooltip-component "Trip Number" at bounding box center [883, 36] width 55 height 30
click at [875, 27] on span "2/4" at bounding box center [883, 25] width 27 height 9
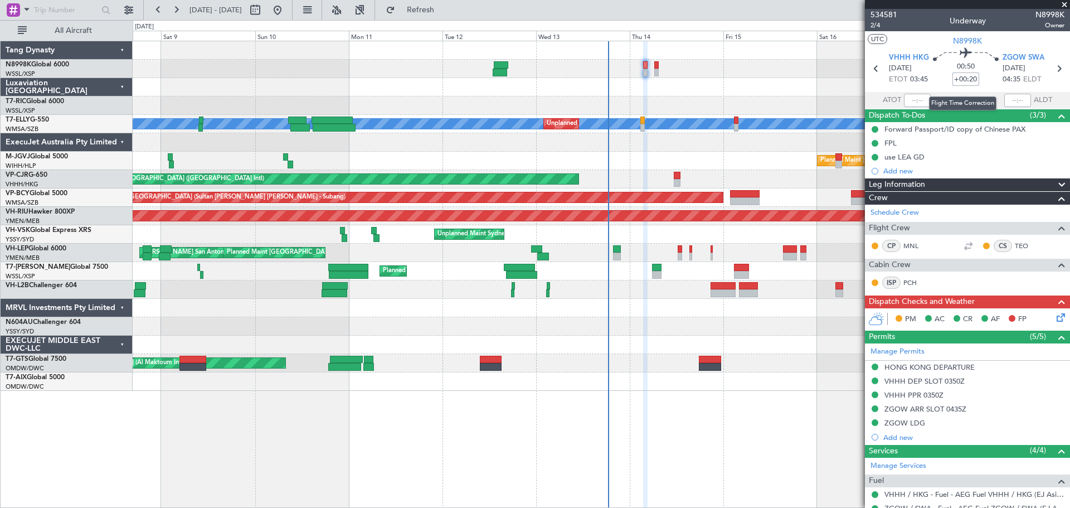
click at [964, 80] on input "+00:20" at bounding box center [965, 78] width 27 height 13
type input "+00:25"
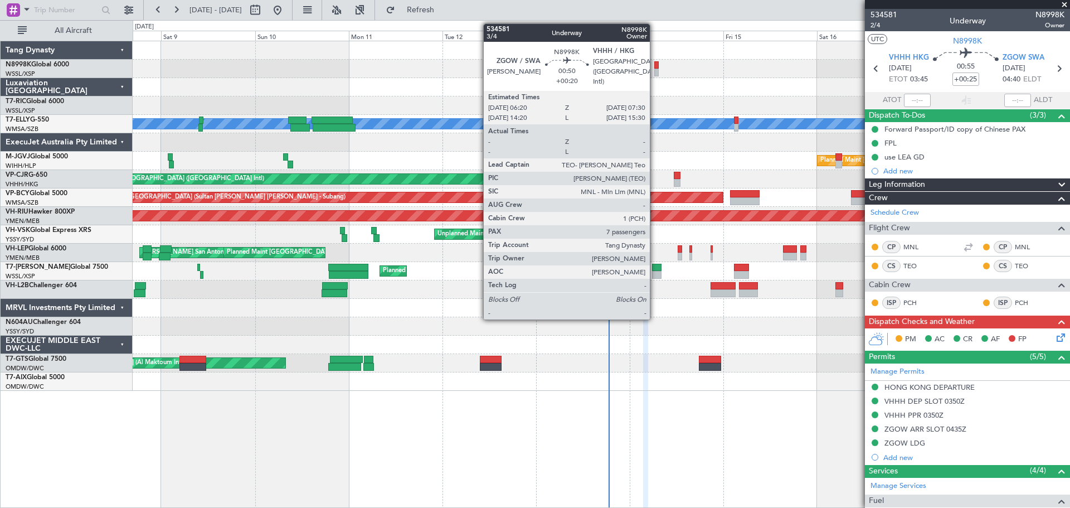
click at [656, 74] on div at bounding box center [656, 73] width 5 height 8
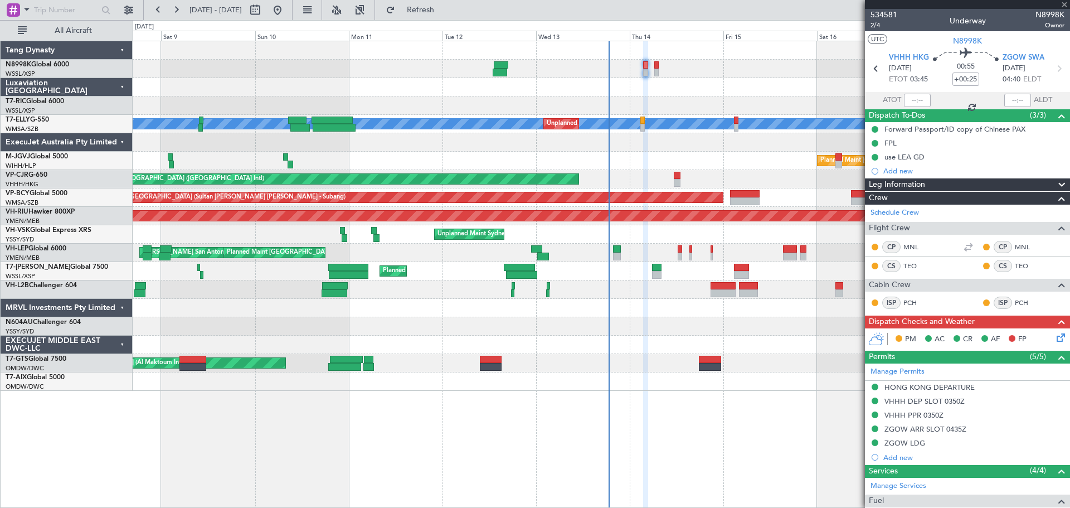
type input "+00:20"
type input "7"
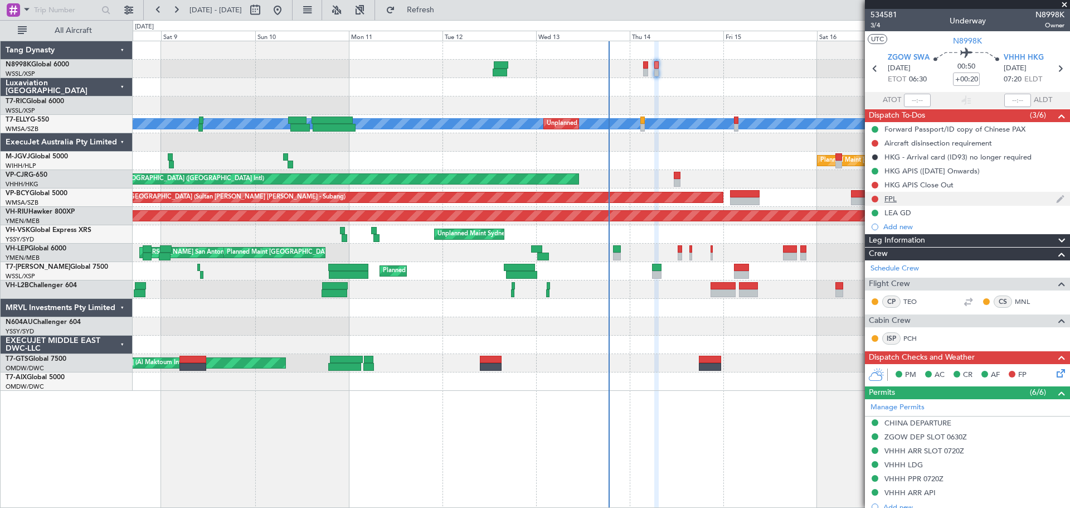
click at [891, 201] on div "FPL" at bounding box center [890, 198] width 12 height 9
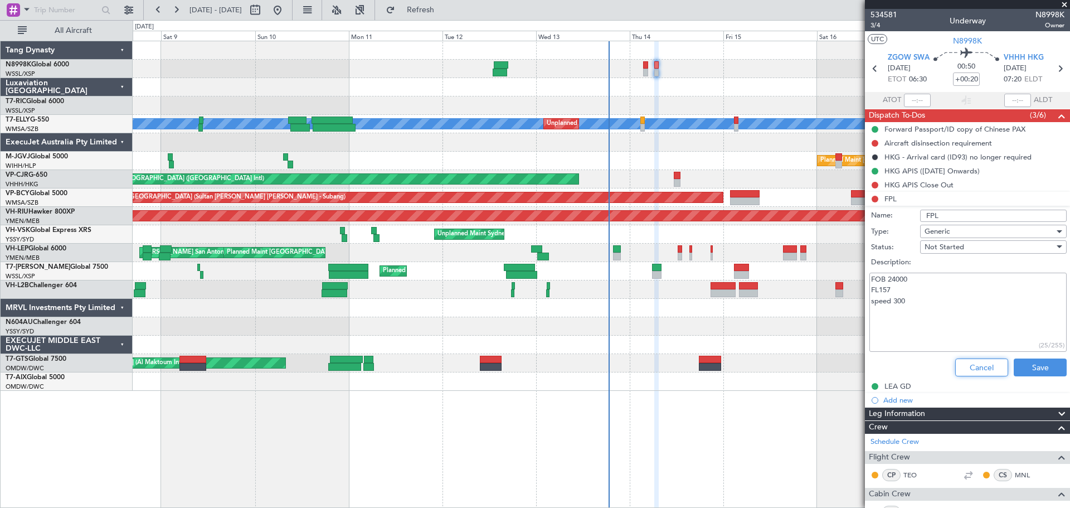
click at [967, 368] on button "Cancel" at bounding box center [981, 367] width 53 height 18
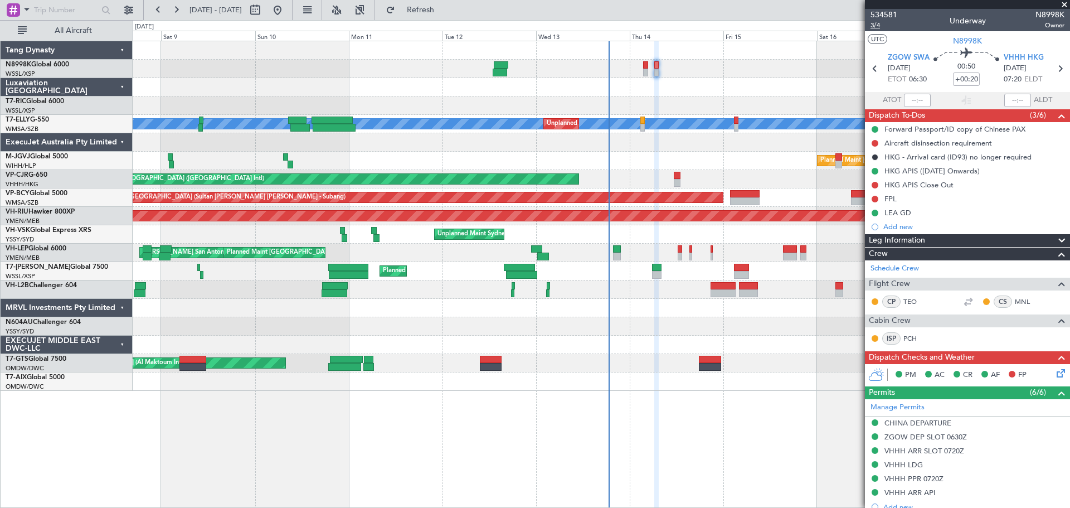
click at [877, 27] on span "3/4" at bounding box center [883, 25] width 27 height 9
click at [876, 27] on span "3/4" at bounding box center [883, 25] width 27 height 9
click at [876, 26] on span "3/4" at bounding box center [883, 25] width 27 height 9
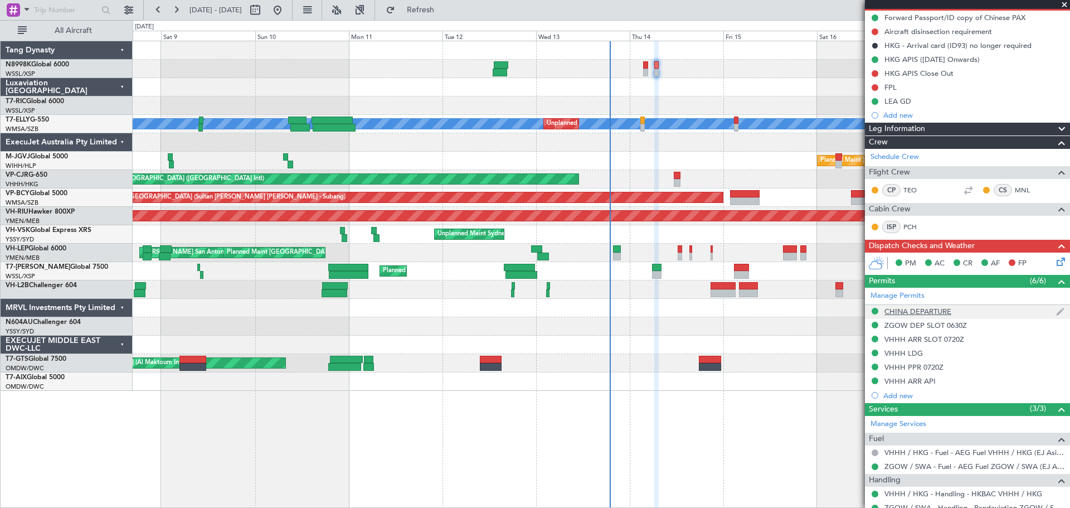
click at [917, 314] on div "CHINA DEPARTURE" at bounding box center [917, 310] width 67 height 9
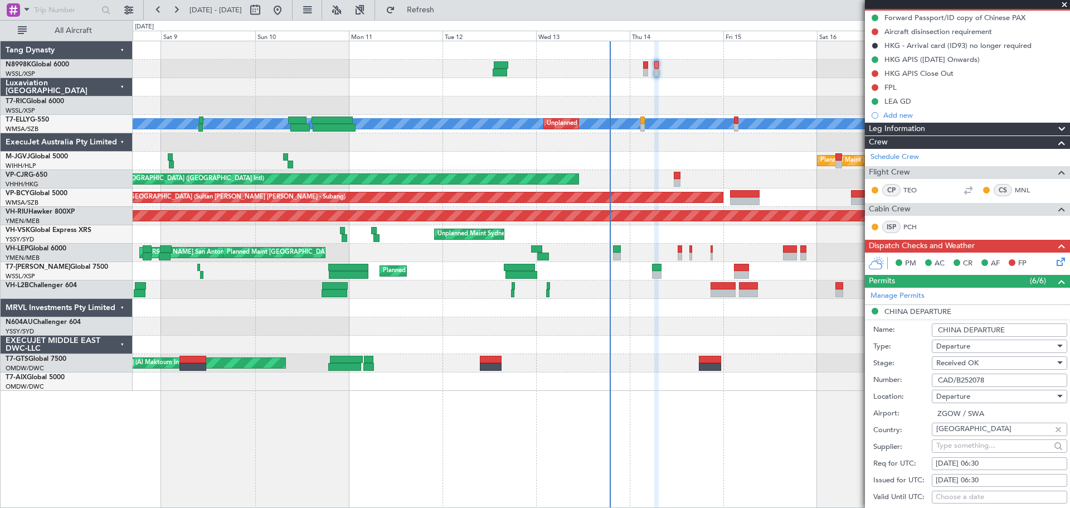
drag, startPoint x: 989, startPoint y: 378, endPoint x: 889, endPoint y: 382, distance: 99.8
click at [906, 378] on div "Number: CAD/B252078" at bounding box center [970, 380] width 194 height 17
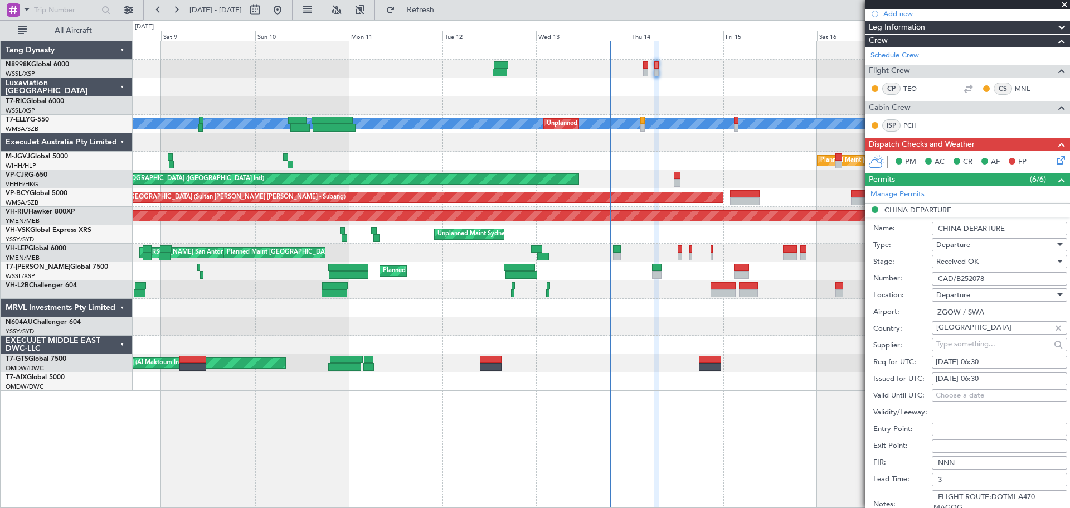
scroll to position [334, 0]
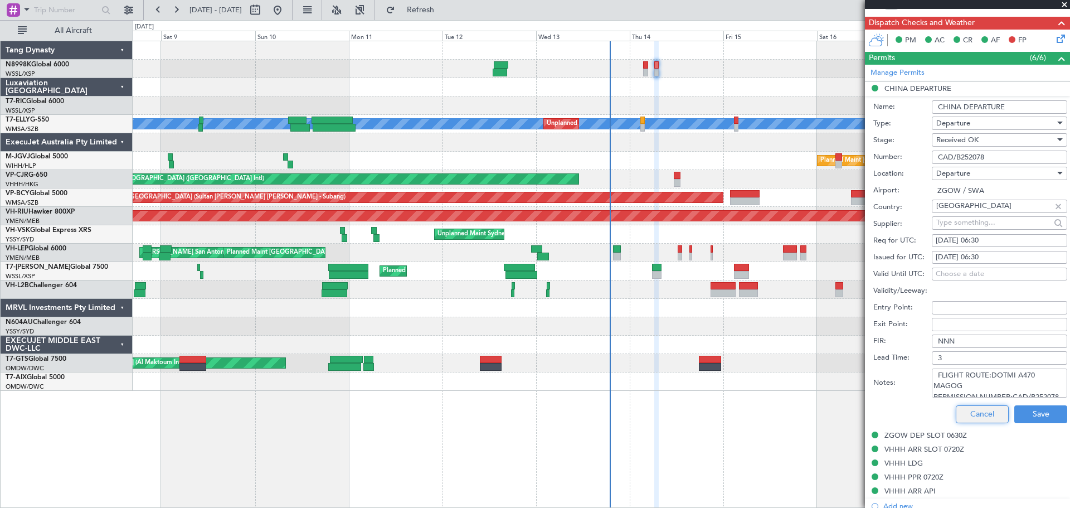
click at [971, 419] on button "Cancel" at bounding box center [982, 414] width 53 height 18
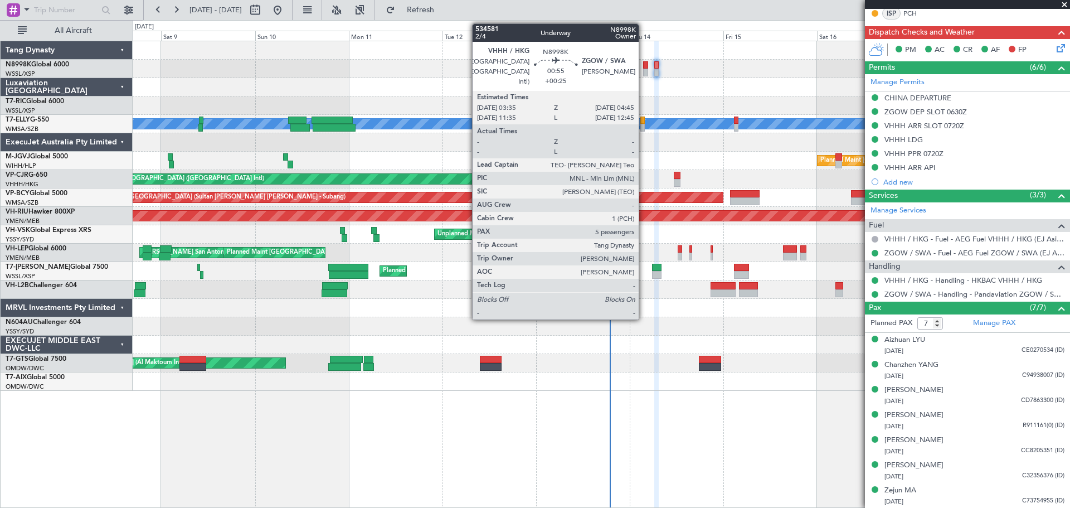
click at [644, 67] on div at bounding box center [645, 65] width 5 height 8
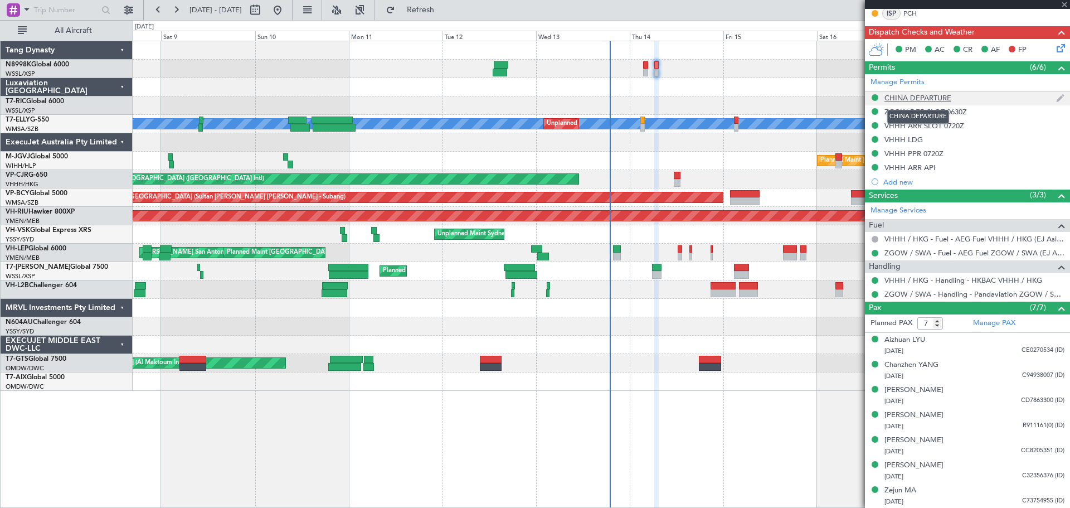
type input "+00:25"
type input "5"
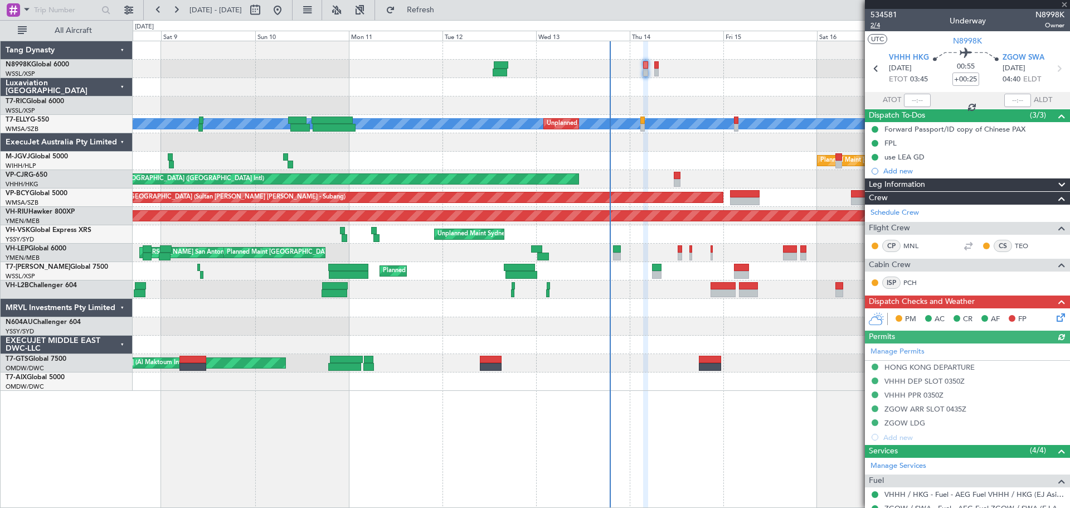
click at [876, 27] on span "2/4" at bounding box center [883, 25] width 27 height 9
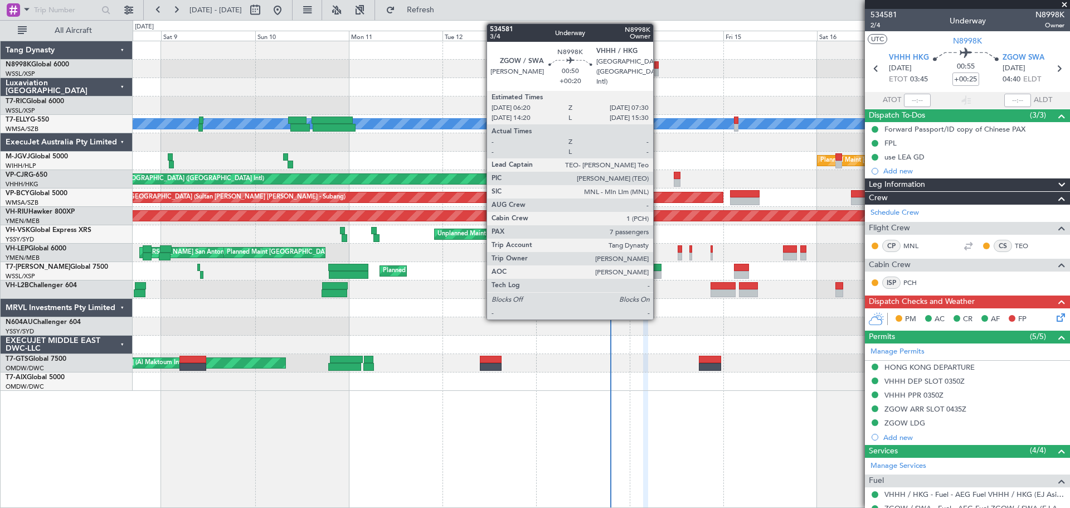
click at [658, 66] on div at bounding box center [656, 65] width 5 height 8
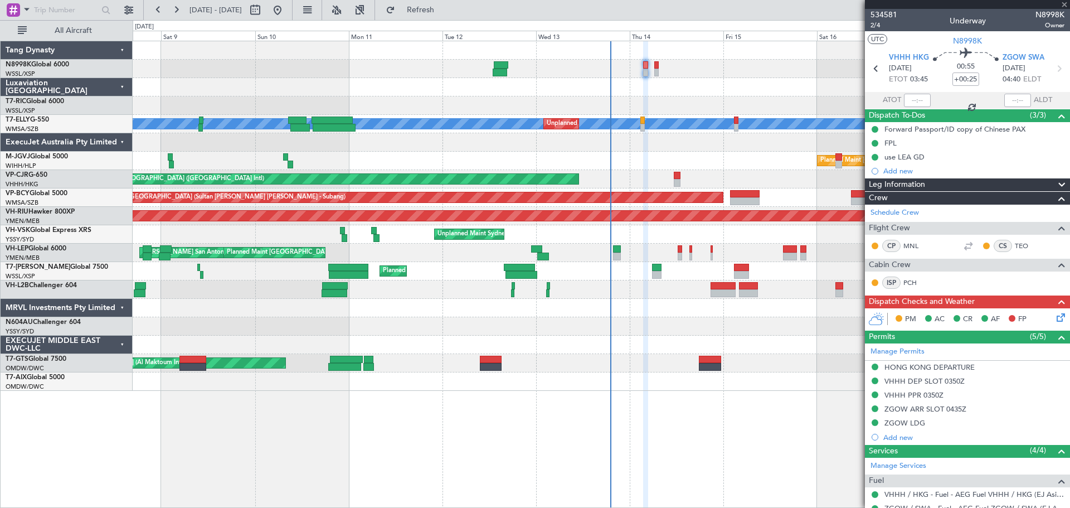
type input "+00:20"
type input "7"
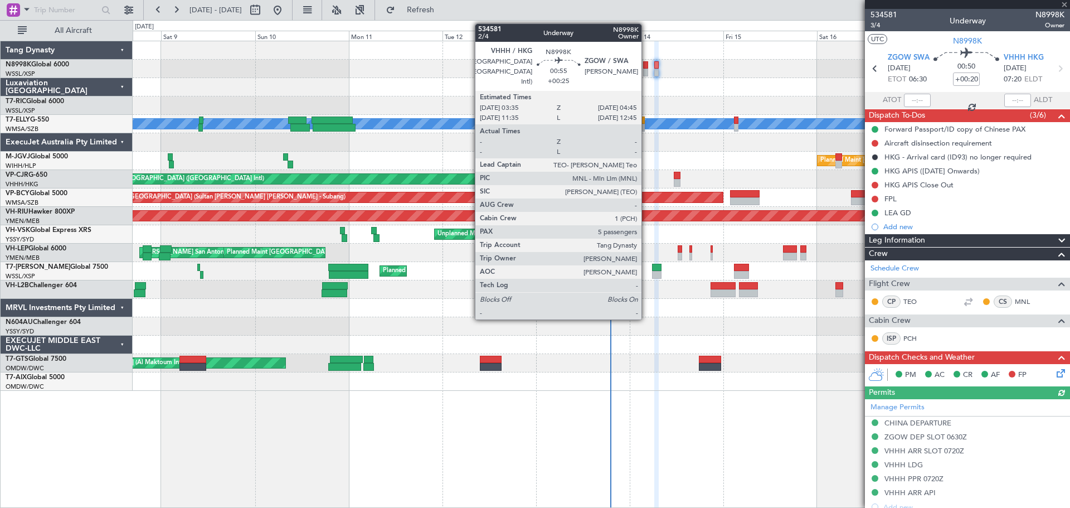
click at [646, 67] on div at bounding box center [645, 65] width 5 height 8
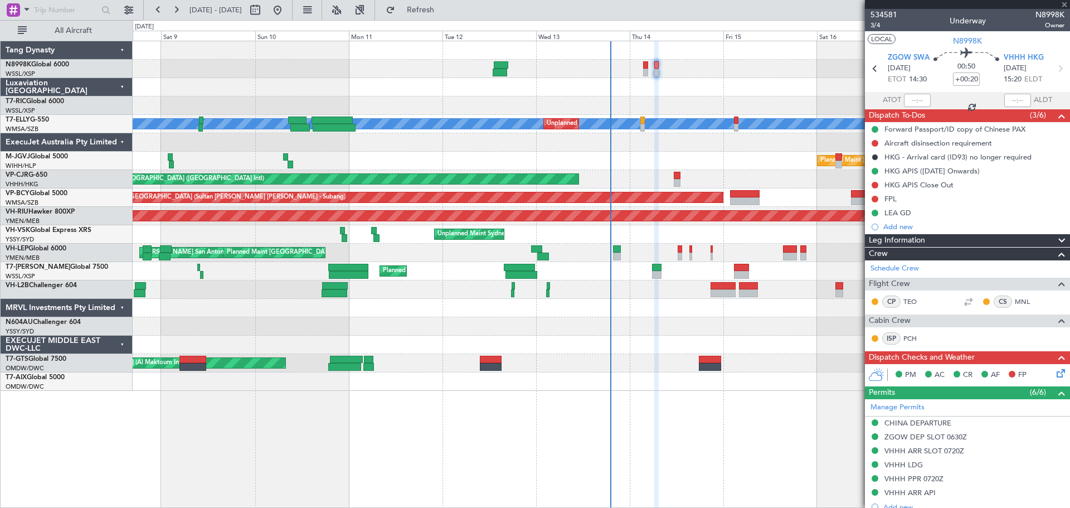
type input "+00:25"
type input "5"
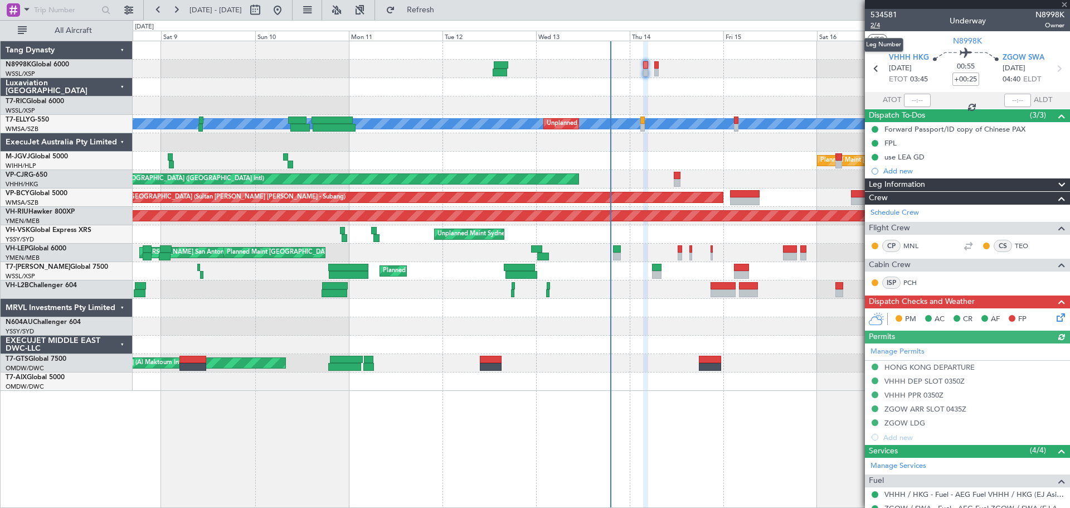
click at [875, 25] on span "2/4" at bounding box center [883, 25] width 27 height 9
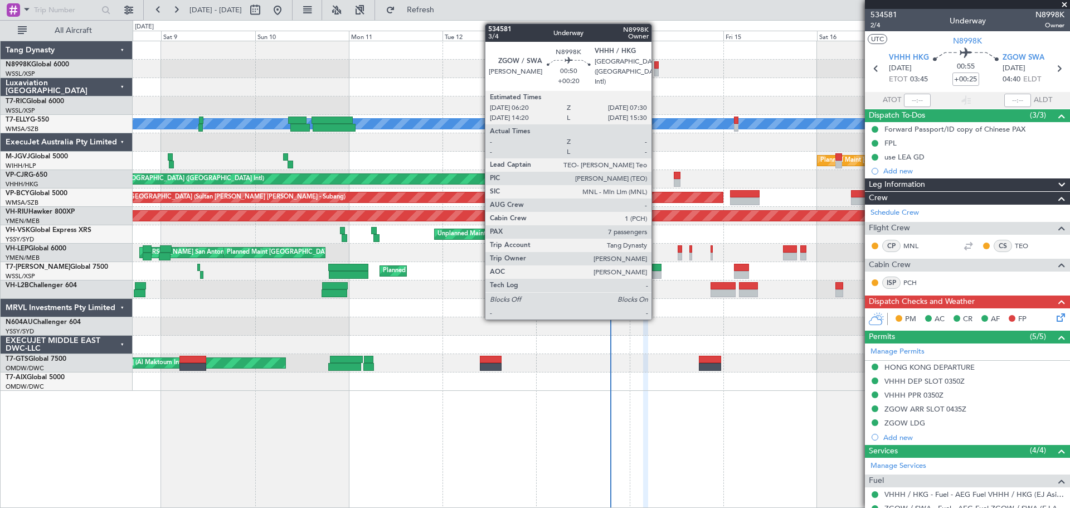
click at [656, 69] on div at bounding box center [656, 73] width 5 height 8
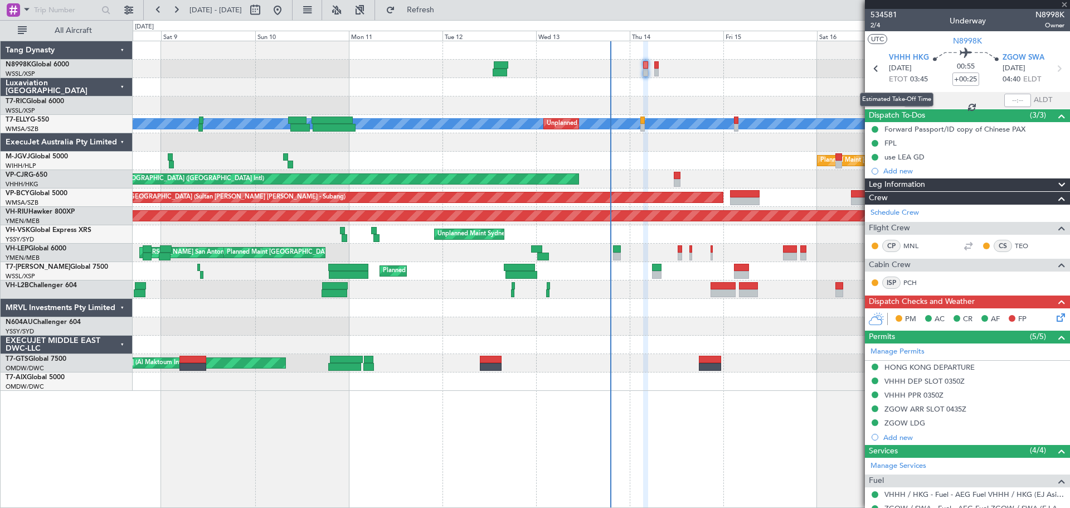
type input "+00:20"
type input "7"
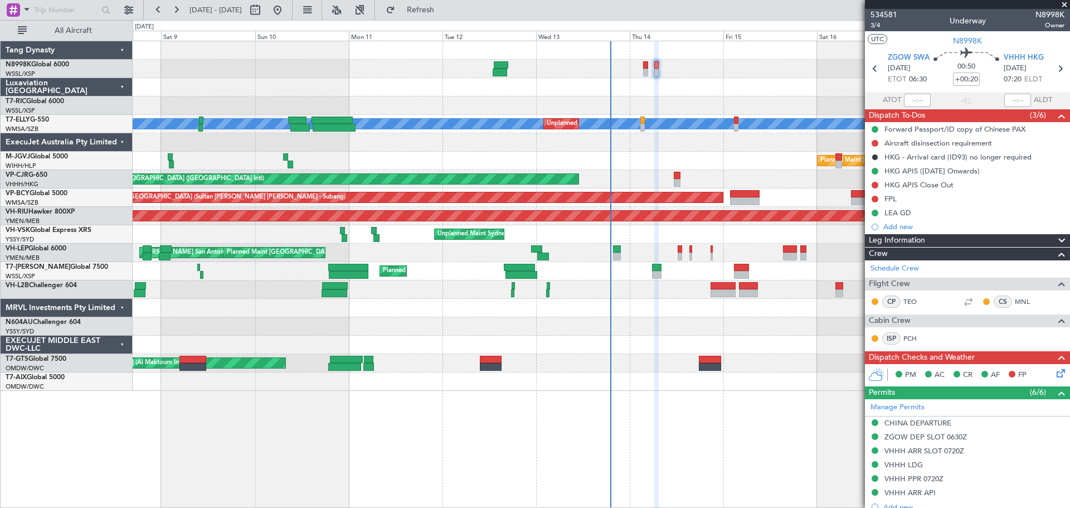
click at [878, 199] on button at bounding box center [874, 199] width 7 height 7
drag, startPoint x: 871, startPoint y: 247, endPoint x: 887, endPoint y: 237, distance: 18.3
click at [872, 246] on span "Completed" at bounding box center [879, 247] width 37 height 11
click at [878, 26] on span "3/4" at bounding box center [883, 25] width 27 height 9
type input "[PERSON_NAME] (KYA)"
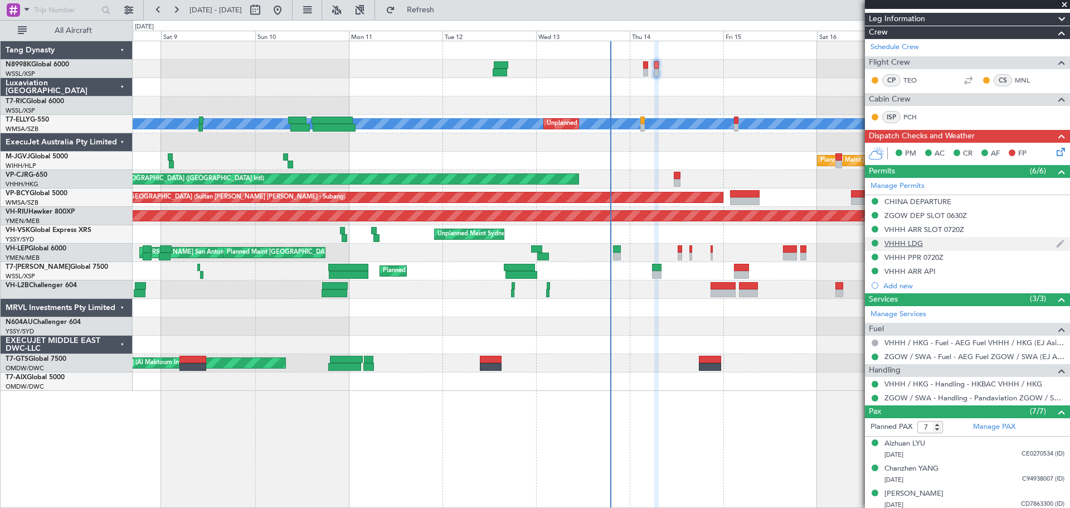
scroll to position [223, 0]
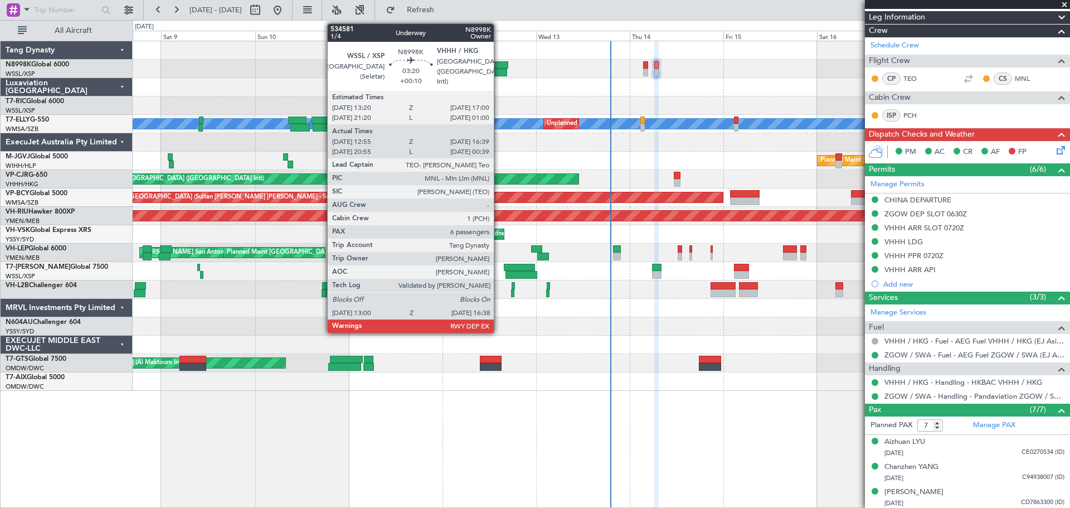
click at [499, 72] on div at bounding box center [500, 73] width 14 height 8
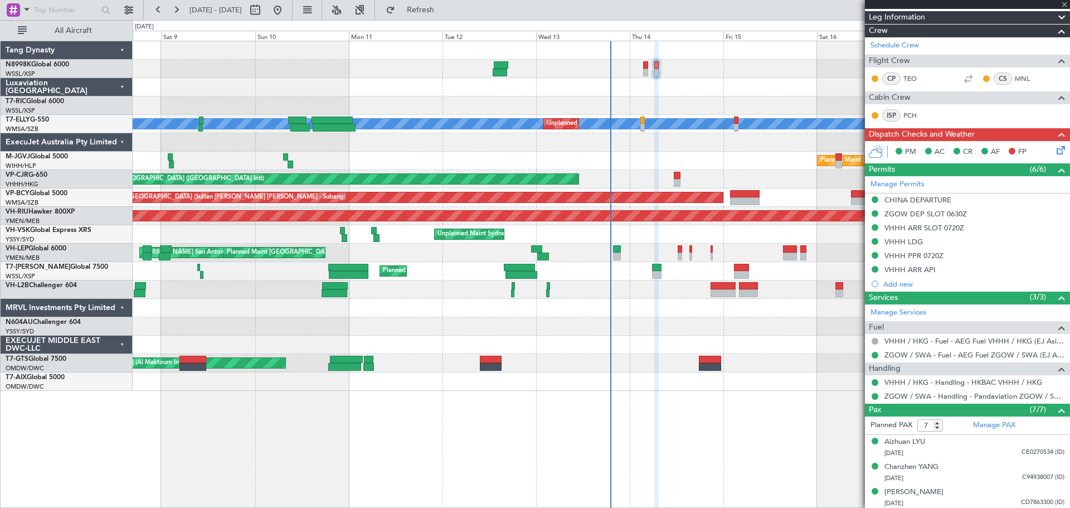
type input "+00:10"
type input "13:05"
type input "16:29"
type input "6"
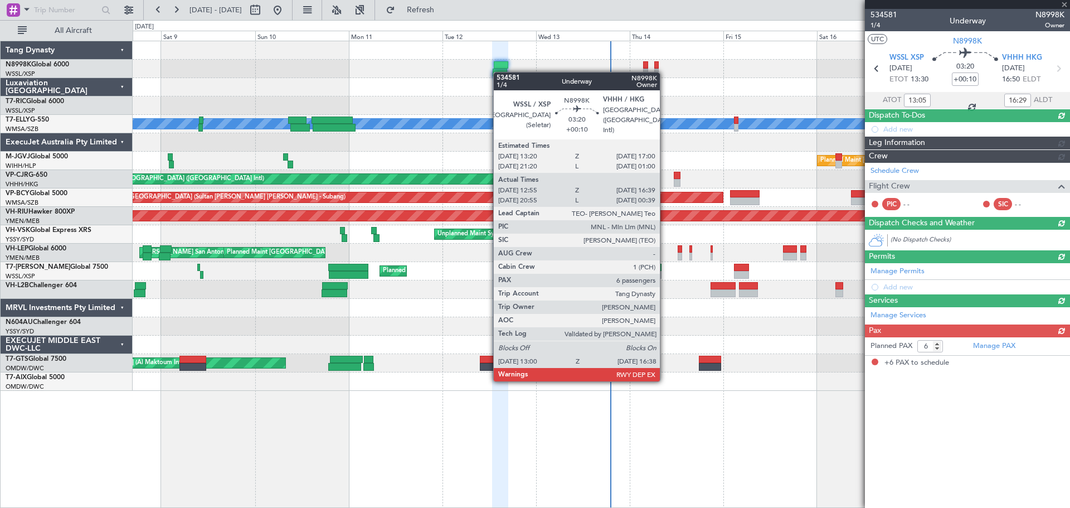
scroll to position [0, 0]
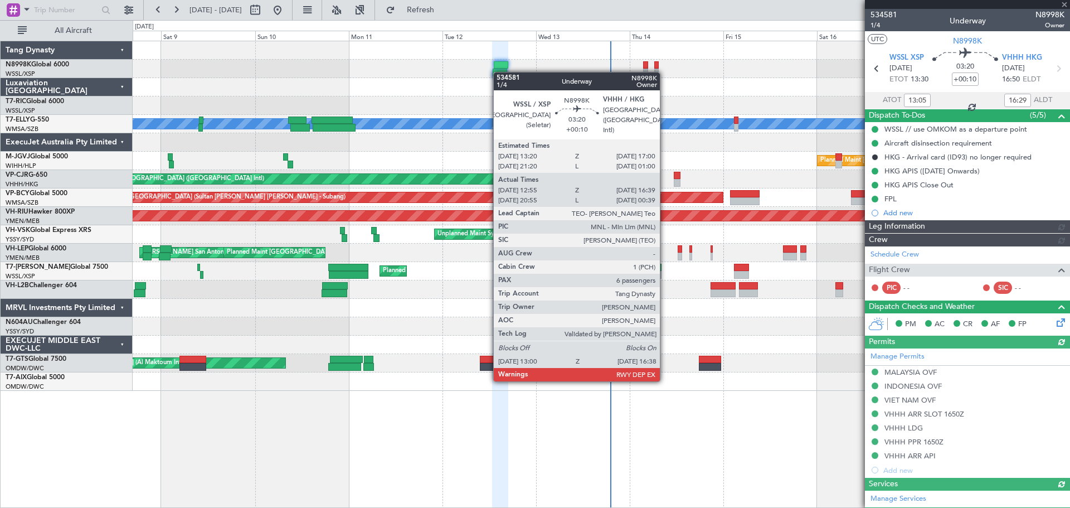
type input "[PERSON_NAME] (BTA)"
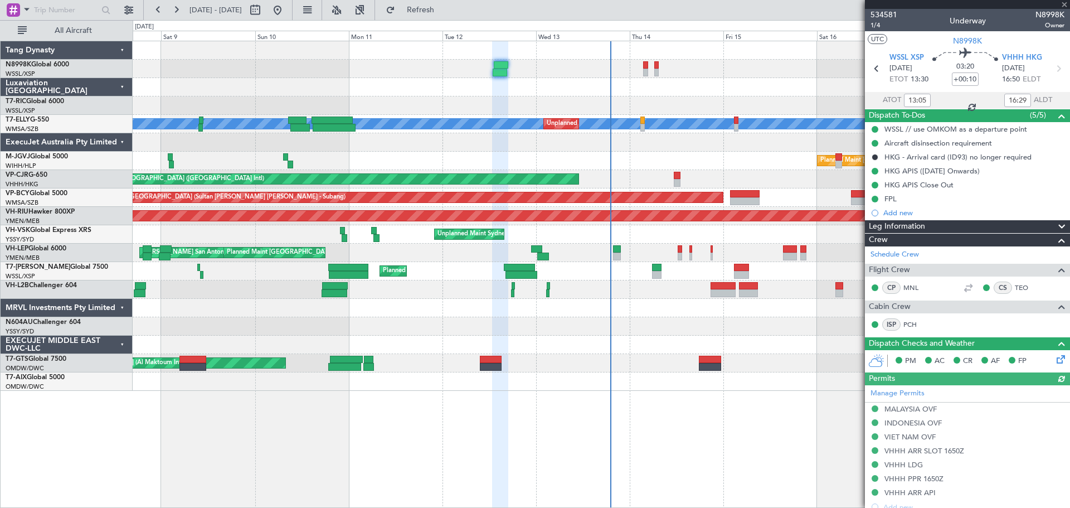
click at [616, 65] on div at bounding box center [601, 69] width 937 height 18
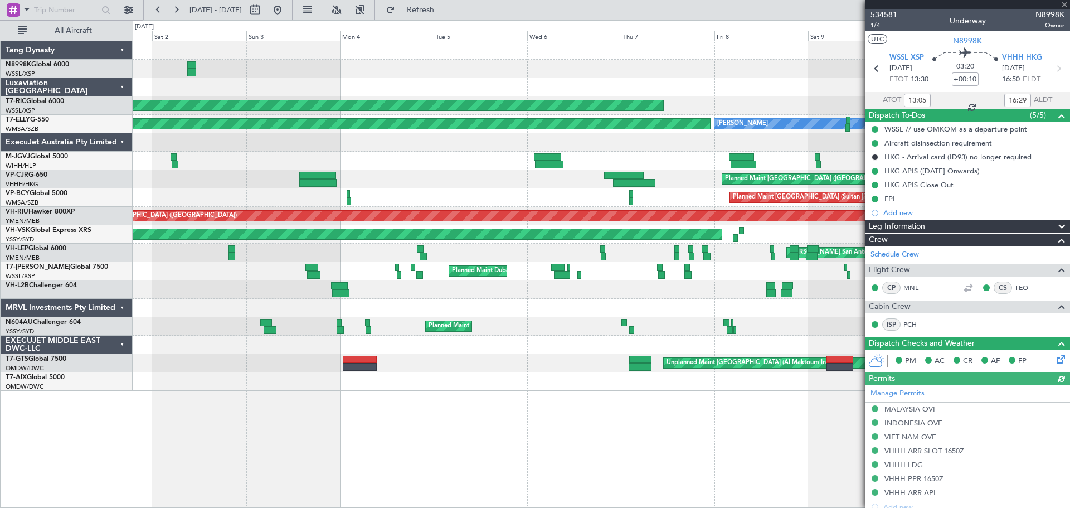
click at [630, 57] on div at bounding box center [601, 50] width 937 height 18
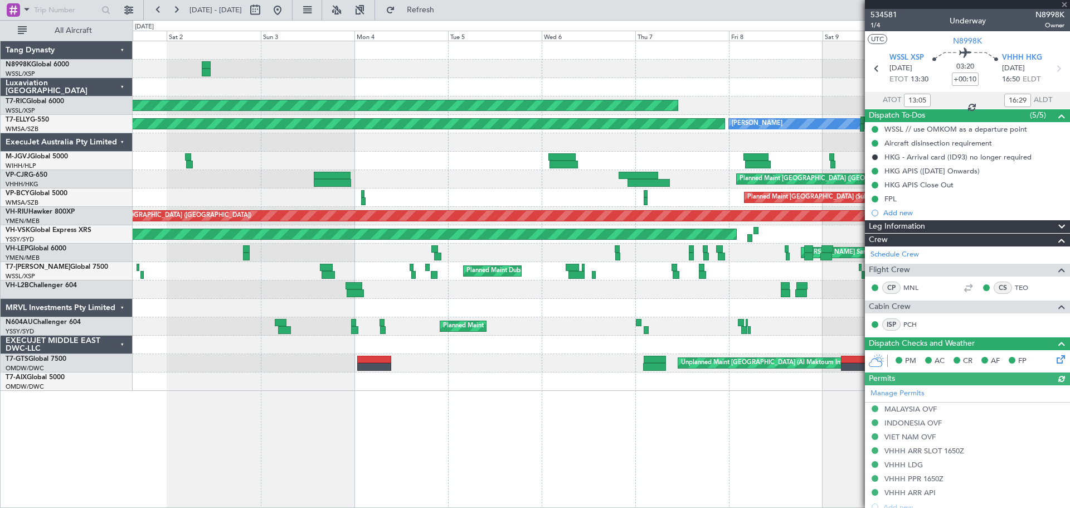
click at [650, 42] on div "Planned Maint [GEOGRAPHIC_DATA] (Seletar) [PERSON_NAME] AOG Maint Granada ([PER…" at bounding box center [601, 215] width 937 height 349
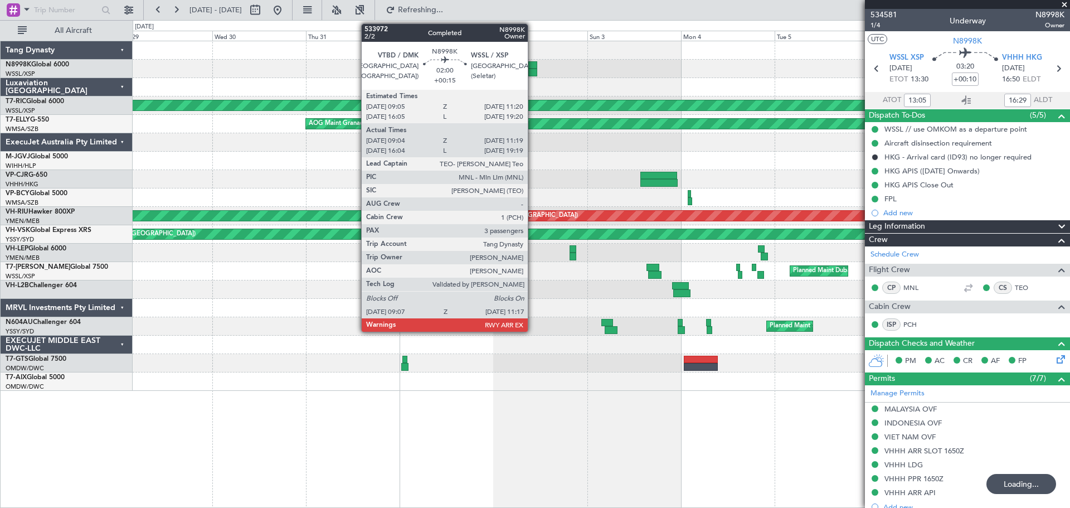
click at [533, 66] on div at bounding box center [532, 65] width 9 height 8
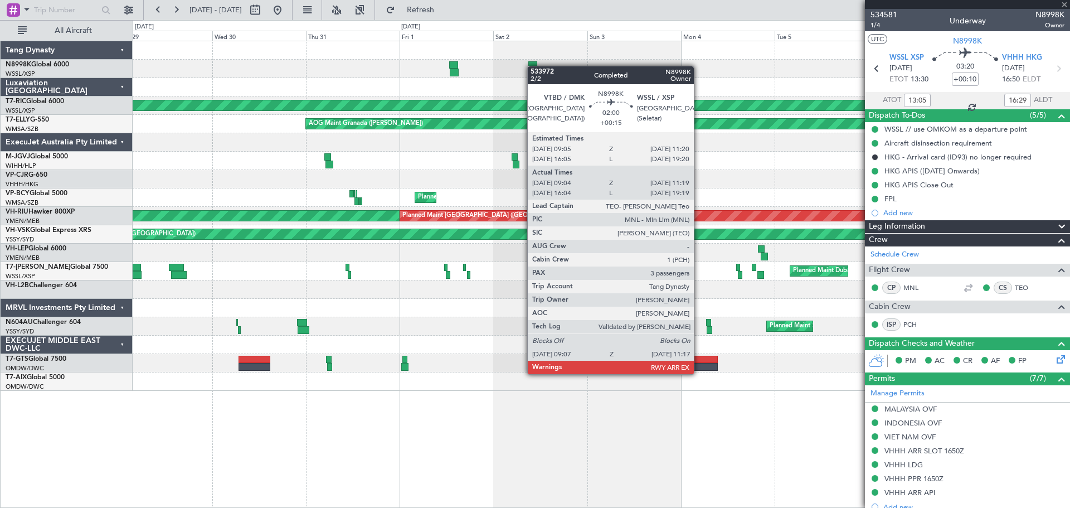
type input "+00:15"
type input "09:14"
type input "11:14"
type input "3"
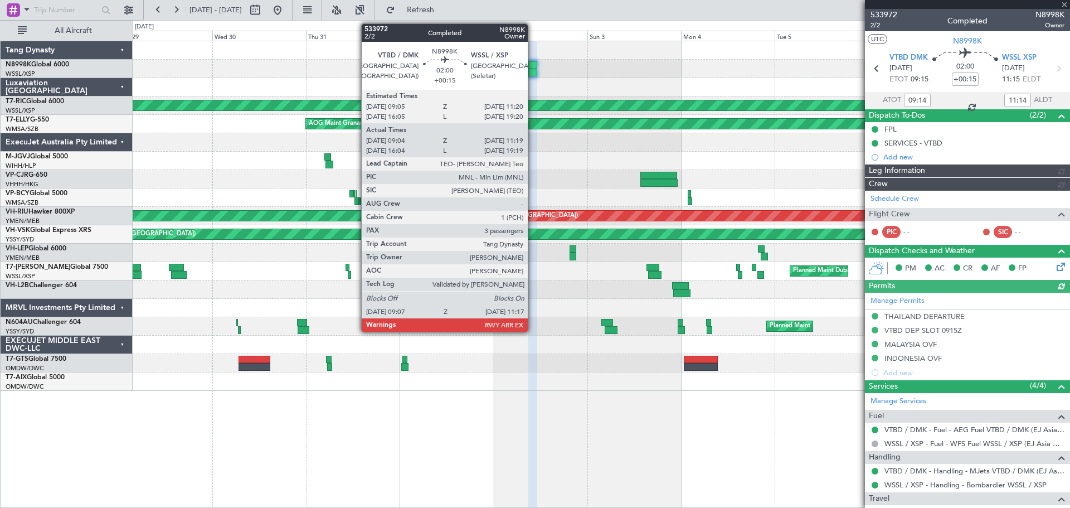
type input "[PERSON_NAME] (EYU)"
type input "F0448"
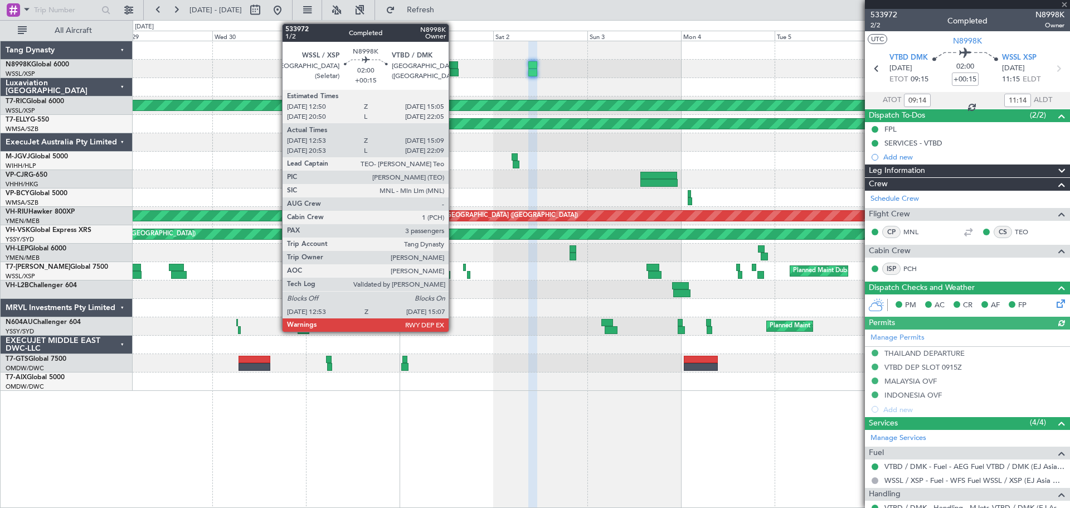
click at [452, 68] on div at bounding box center [453, 65] width 9 height 8
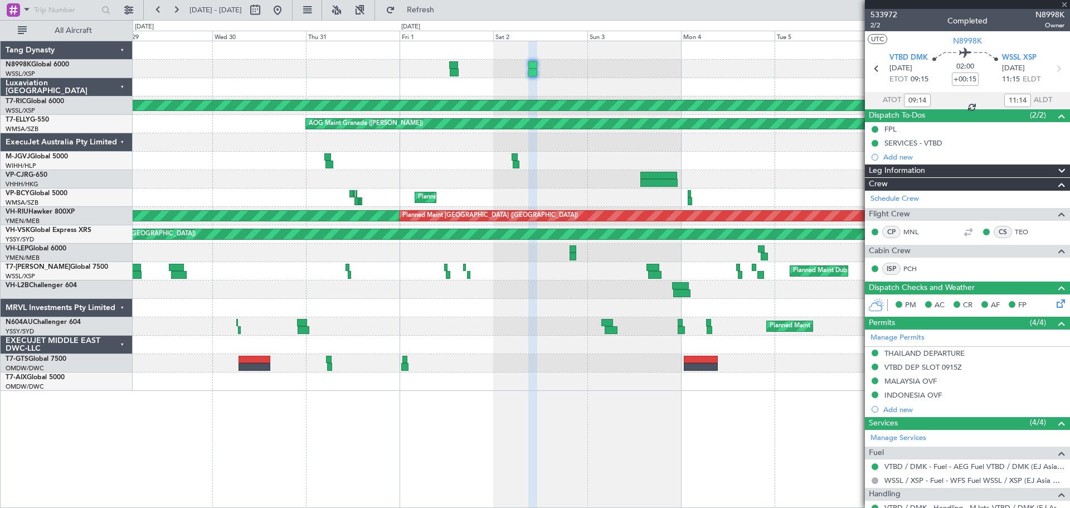
type input "13:03"
type input "15:04"
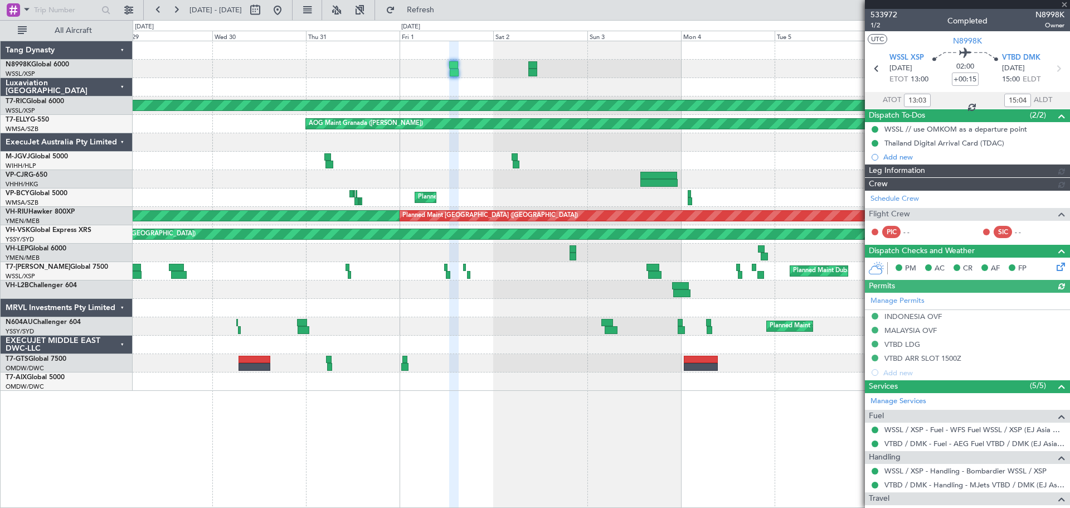
type input "[PERSON_NAME] (LEU)"
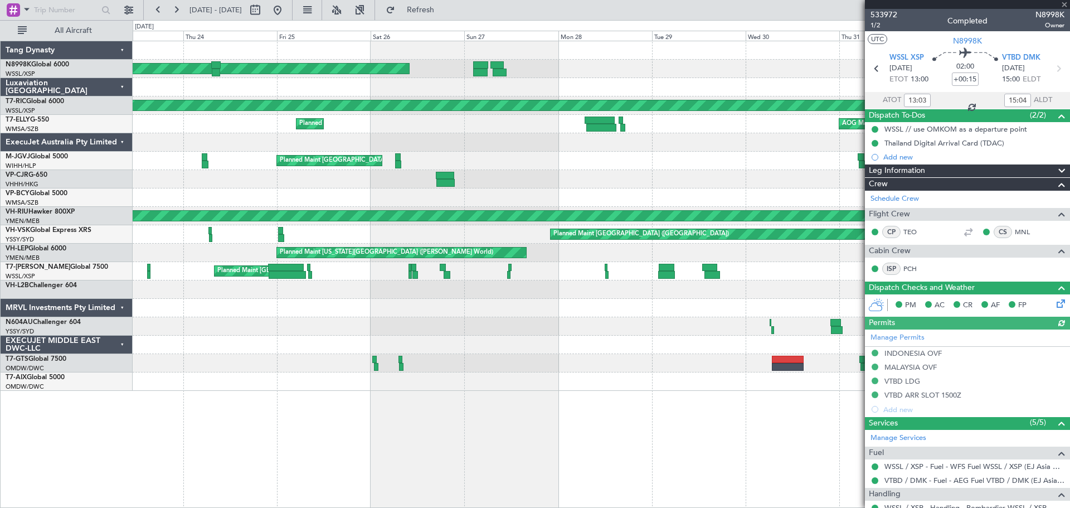
click at [723, 46] on div "Planned Maint [GEOGRAPHIC_DATA] (Seletar) [PERSON_NAME] Singapore (Seletar) Pla…" at bounding box center [601, 215] width 937 height 349
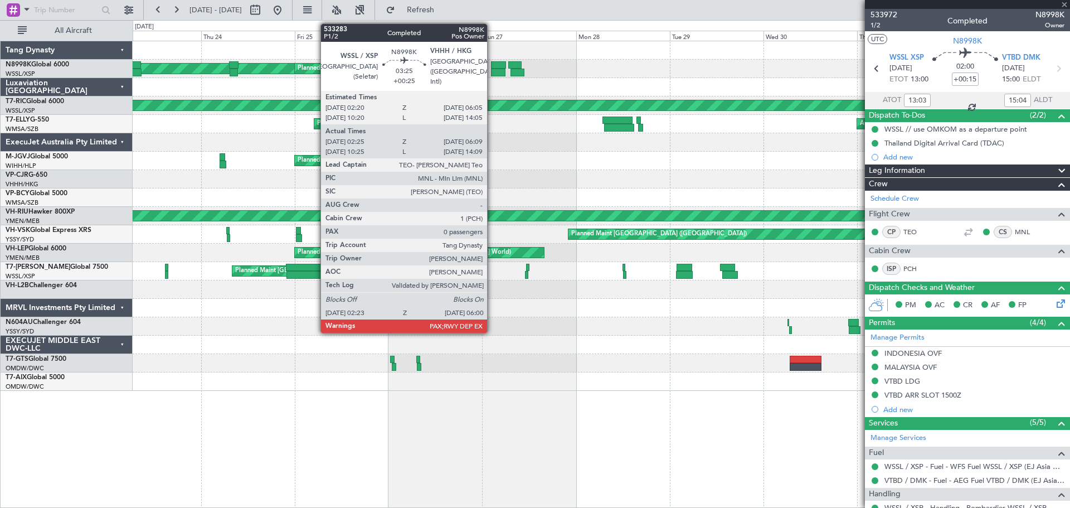
type input "07:33"
type input "10:45"
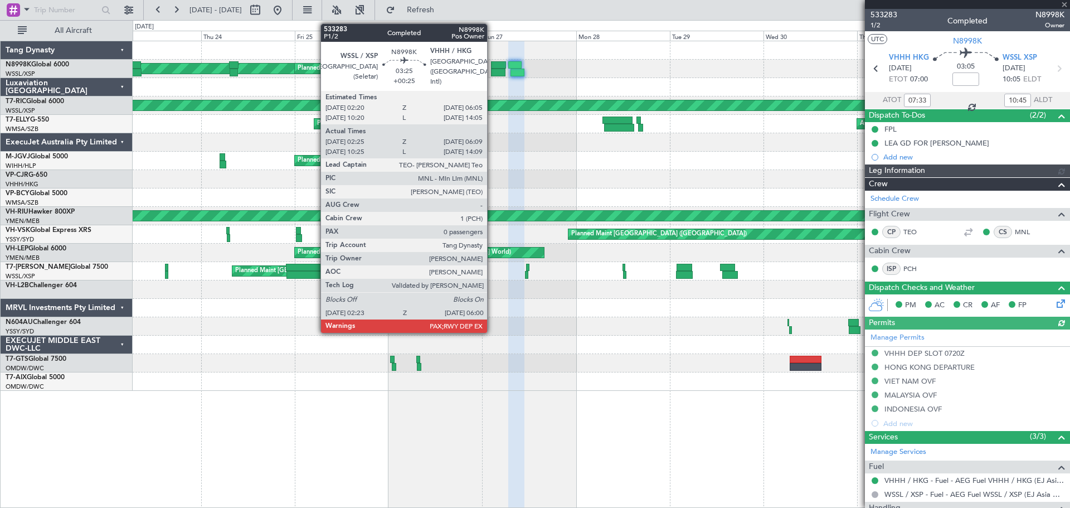
type input "[PERSON_NAME] (KYA)"
click at [492, 68] on div at bounding box center [498, 65] width 15 height 8
type input "+00:25"
type input "02:35"
type input "05:59"
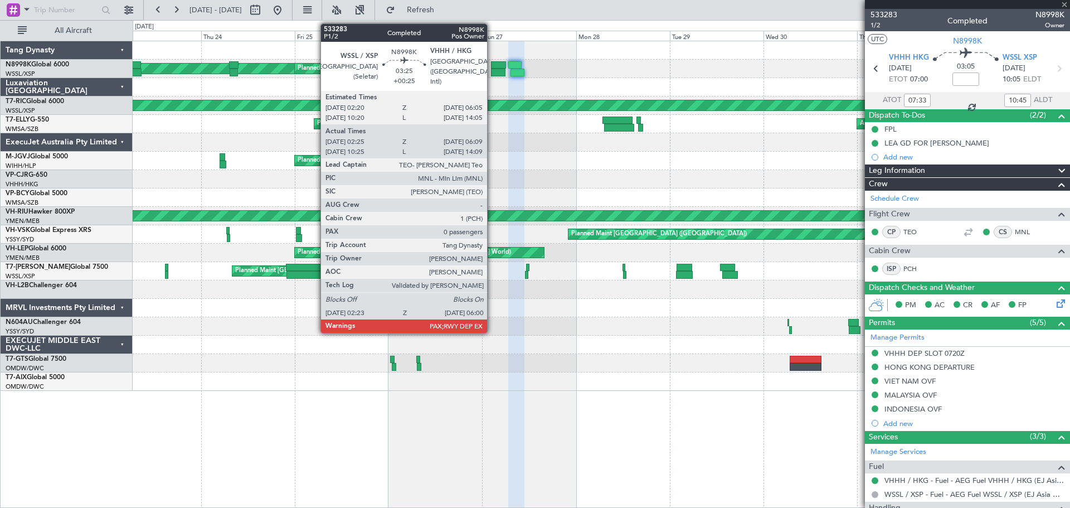
type input "0"
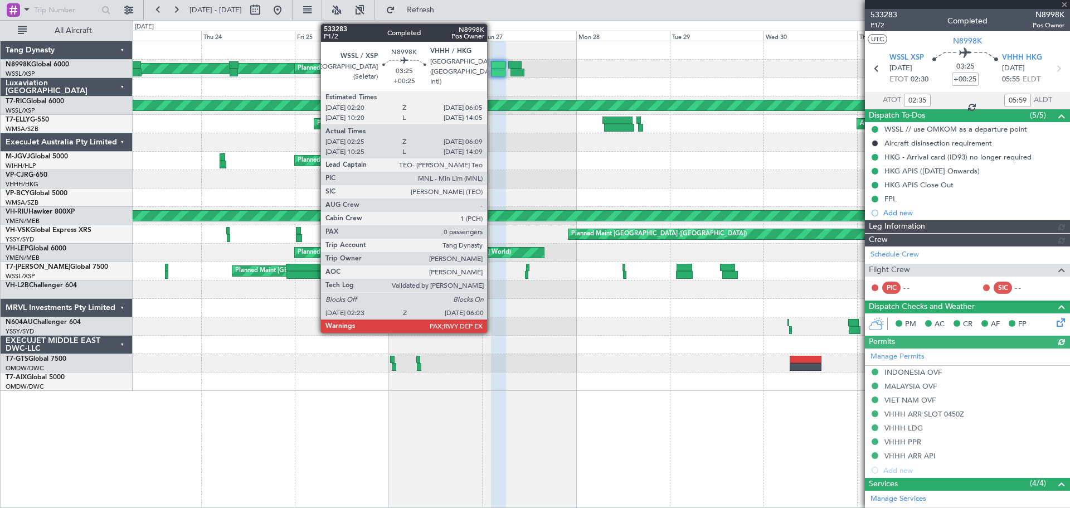
type input "[PERSON_NAME] (KYA)"
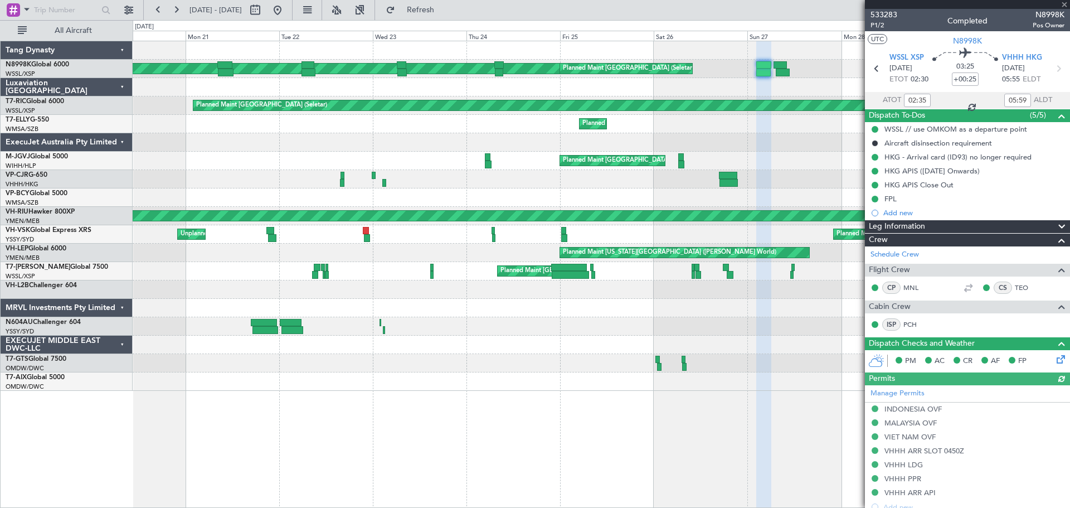
click at [763, 52] on div "[PERSON_NAME] [GEOGRAPHIC_DATA] (Seletar) Planned Maint [GEOGRAPHIC_DATA] (Sele…" at bounding box center [601, 215] width 937 height 349
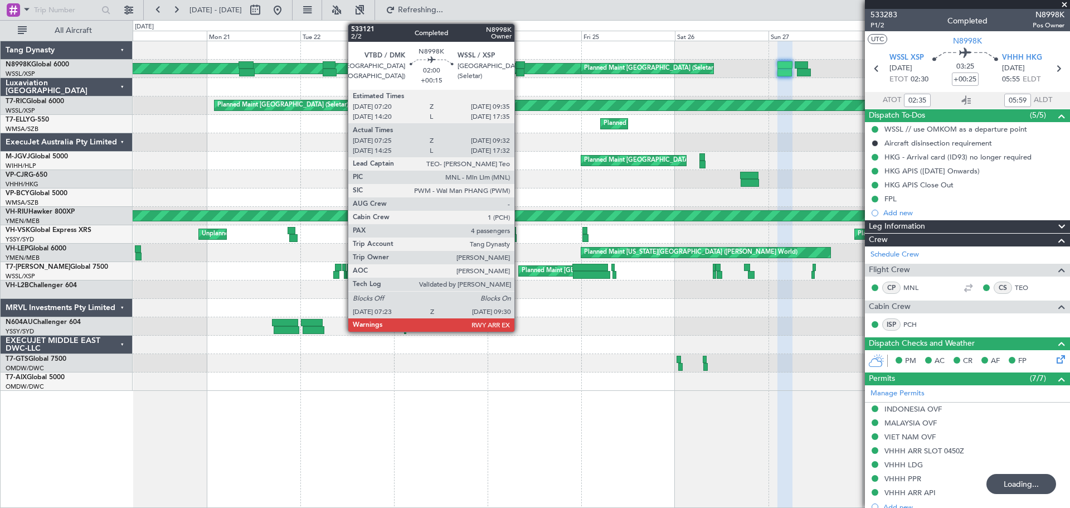
click at [519, 66] on div at bounding box center [519, 65] width 9 height 8
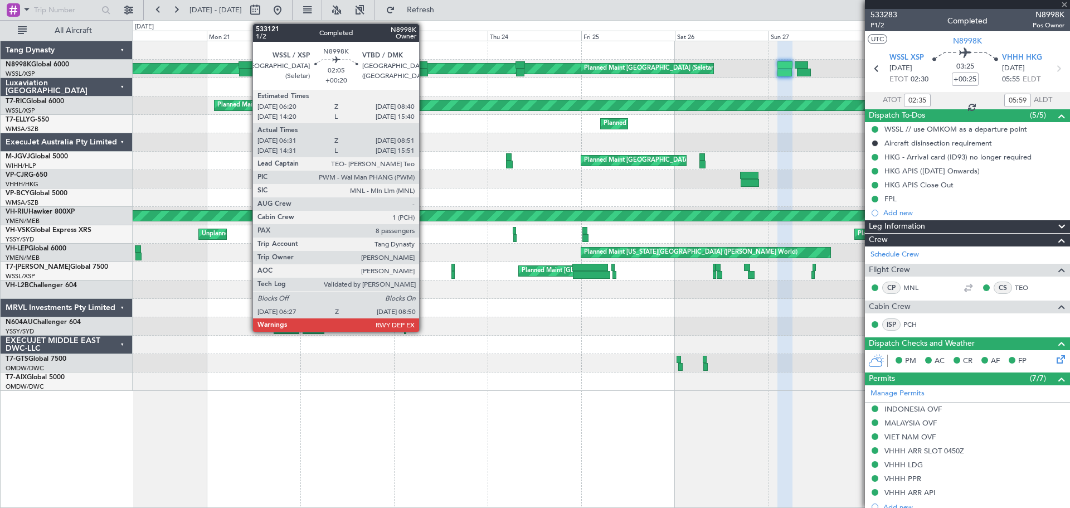
type input "+00:15"
type input "07:35"
type input "09:27"
type input "4"
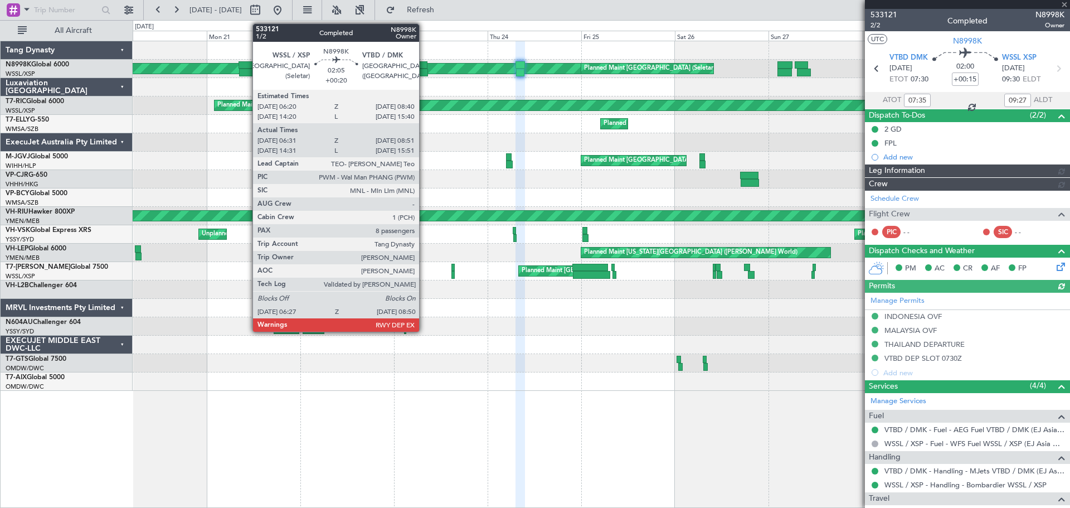
click at [424, 70] on div at bounding box center [422, 73] width 9 height 8
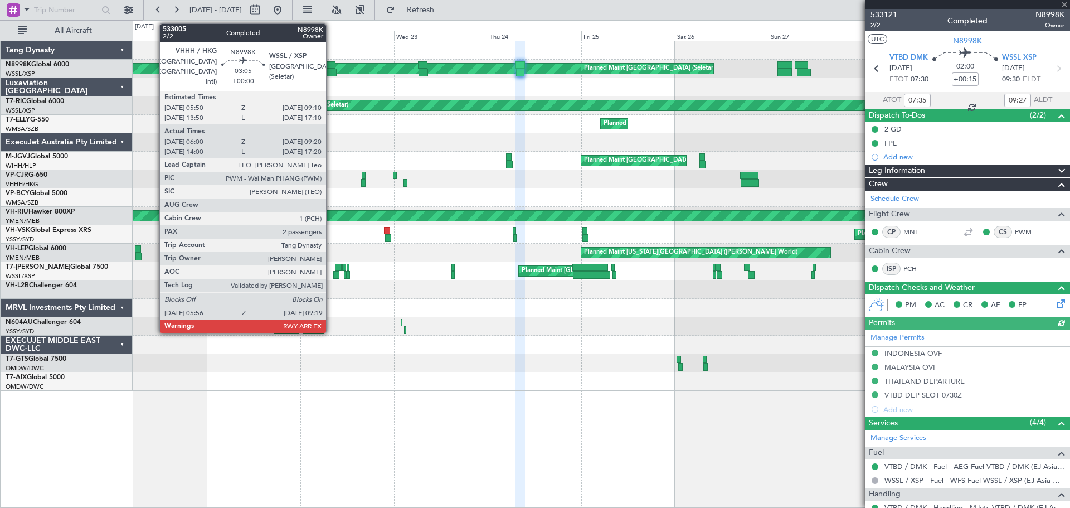
type input "+00:20"
type input "06:41"
type input "08:46"
type input "8"
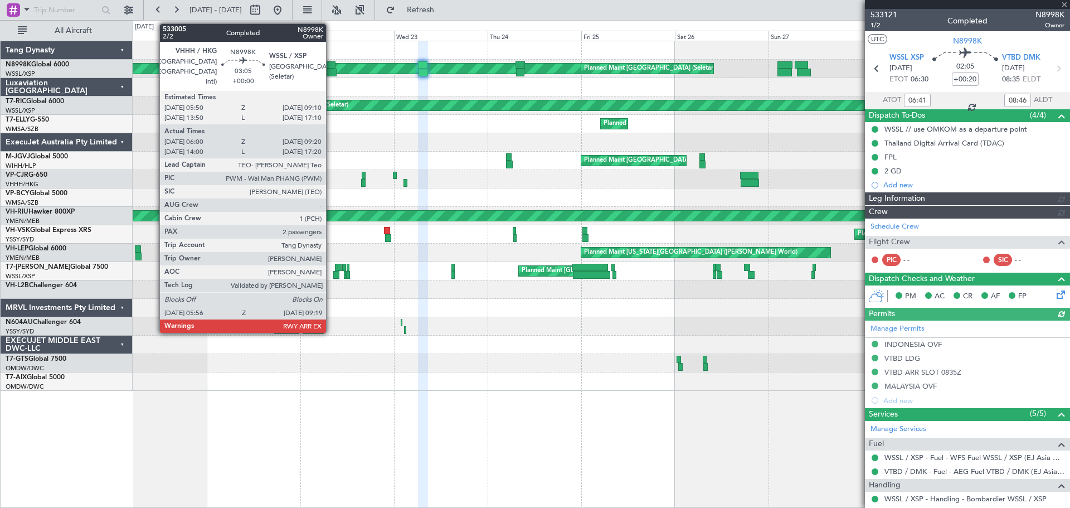
click at [331, 67] on div at bounding box center [329, 65] width 13 height 8
type input "[PERSON_NAME] (HHAFI)"
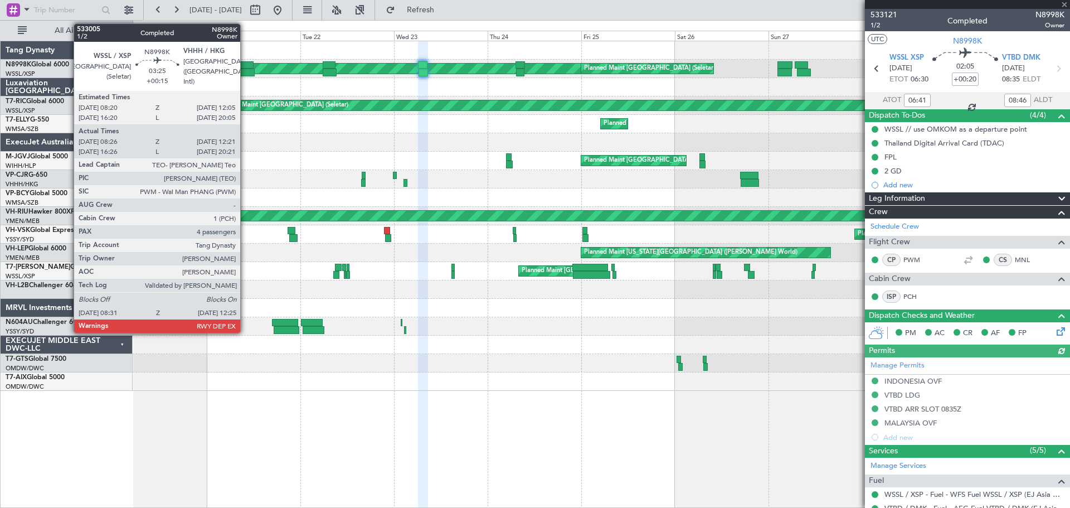
type input "06:10"
type input "09:15"
type input "2"
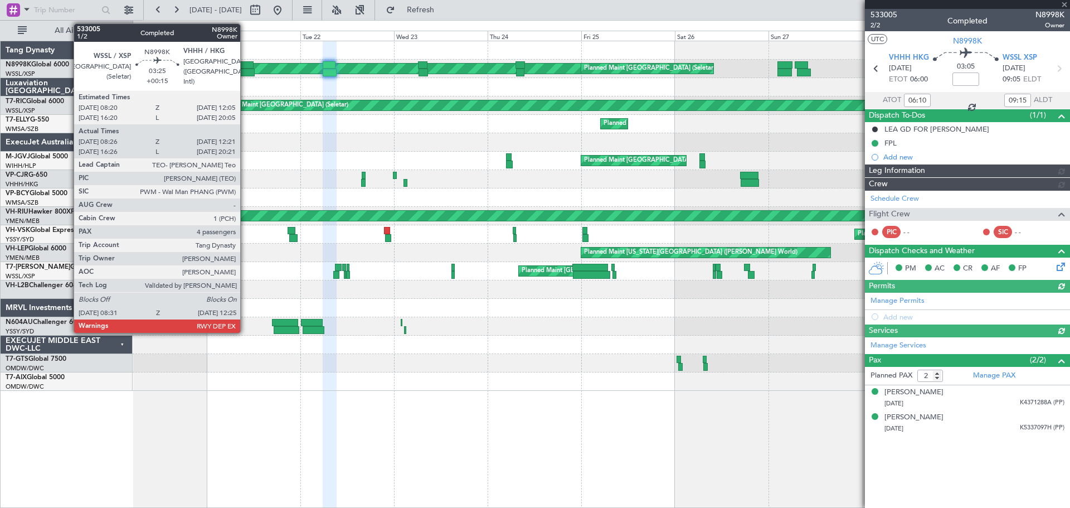
click at [245, 67] on div at bounding box center [245, 65] width 15 height 8
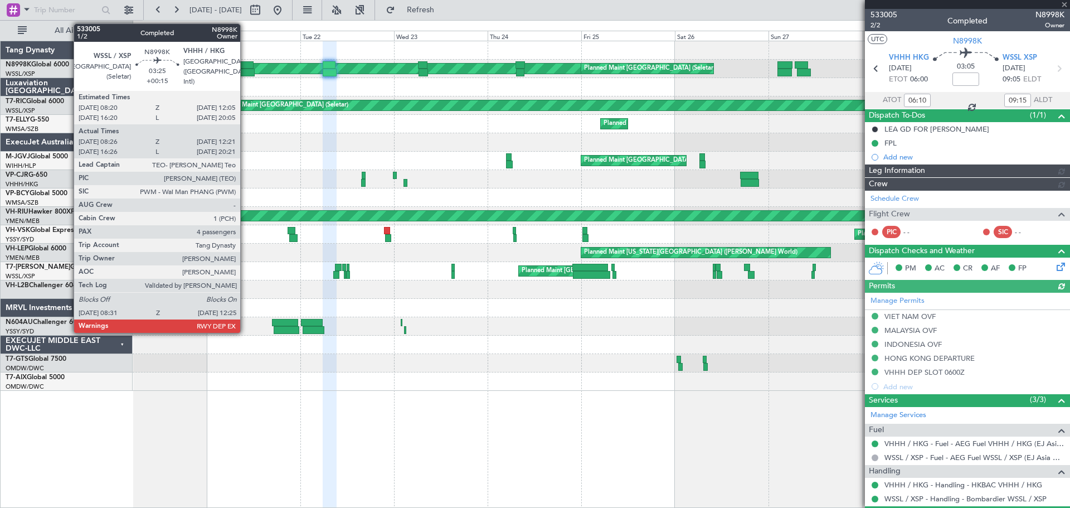
type input "[PERSON_NAME] (LEU)"
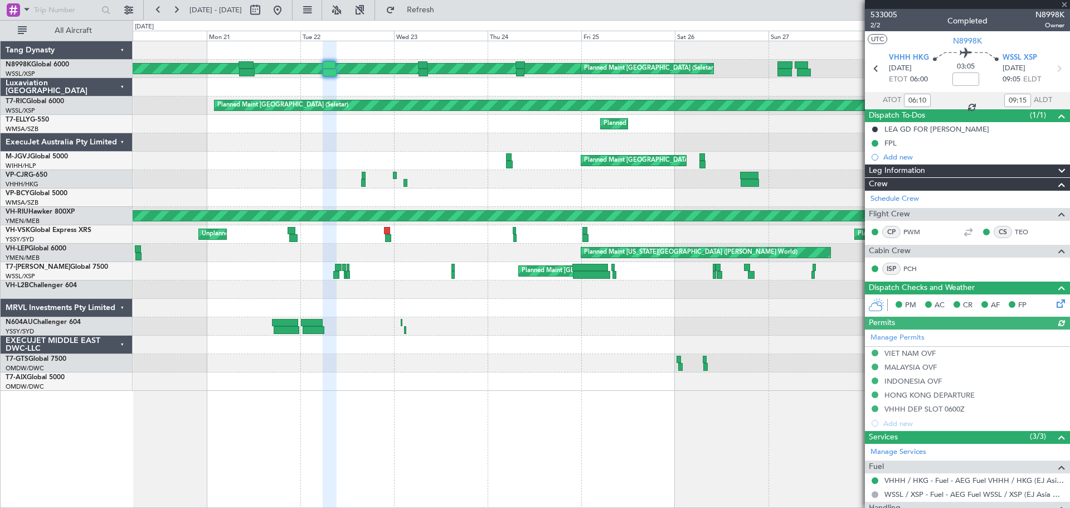
type input "+00:15"
type input "08:36"
type input "12:11"
type input "4"
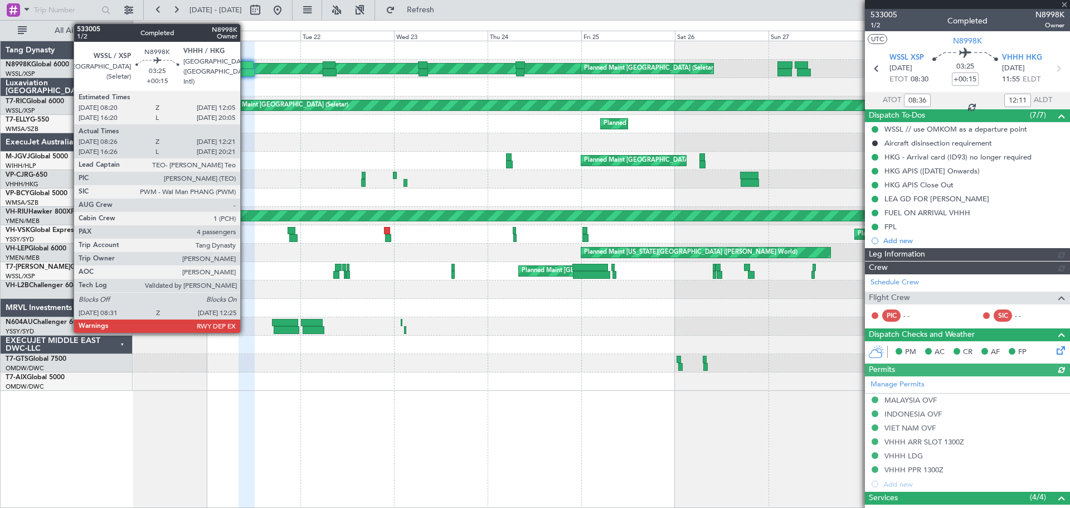
type input "[PERSON_NAME] (EYU)"
type input "F0441"
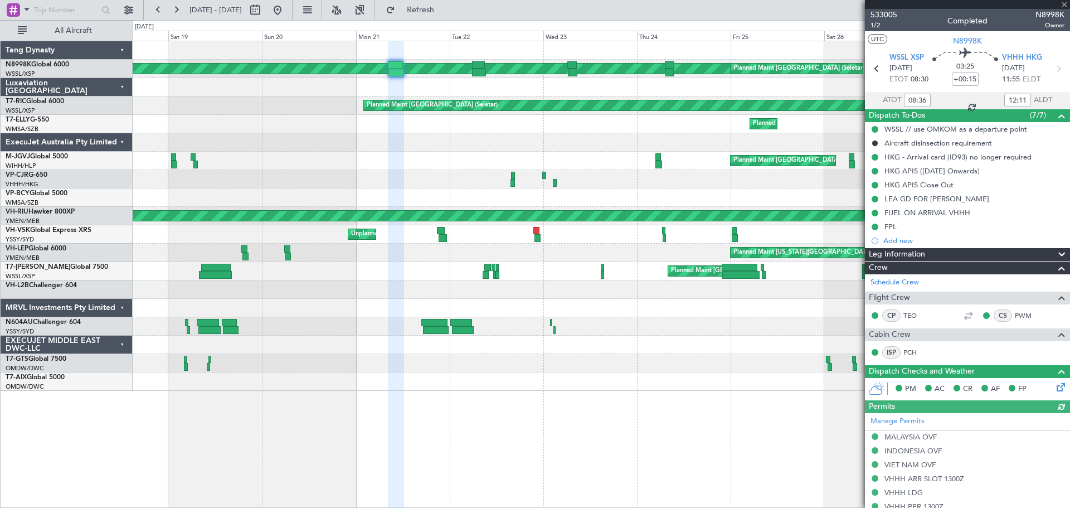
click at [513, 61] on div "[PERSON_NAME] [GEOGRAPHIC_DATA] (Seletar) Planned Maint [GEOGRAPHIC_DATA] (Sele…" at bounding box center [601, 215] width 937 height 349
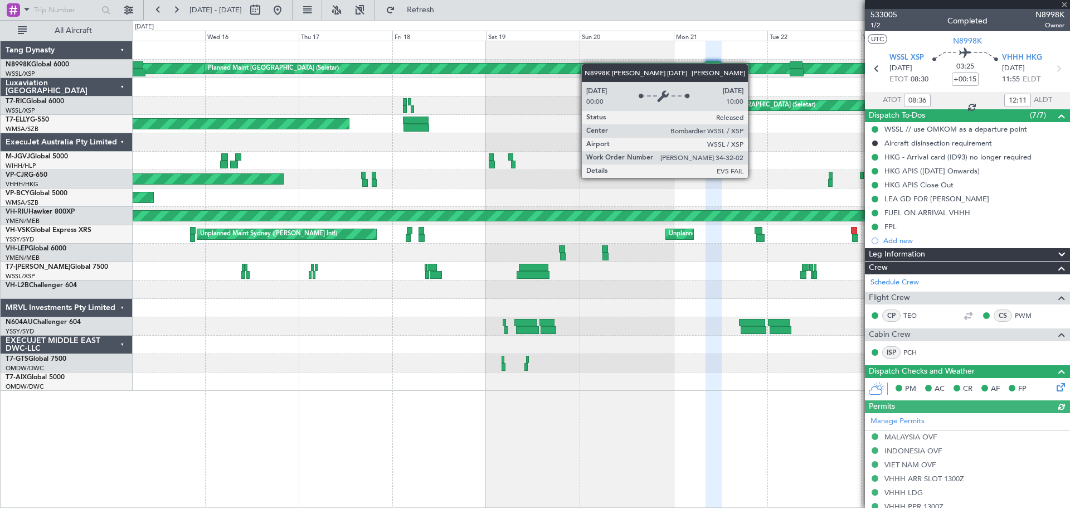
click at [617, 66] on div "[PERSON_NAME] [GEOGRAPHIC_DATA] (Seletar) Planned Maint [GEOGRAPHIC_DATA] (Sele…" at bounding box center [601, 69] width 937 height 18
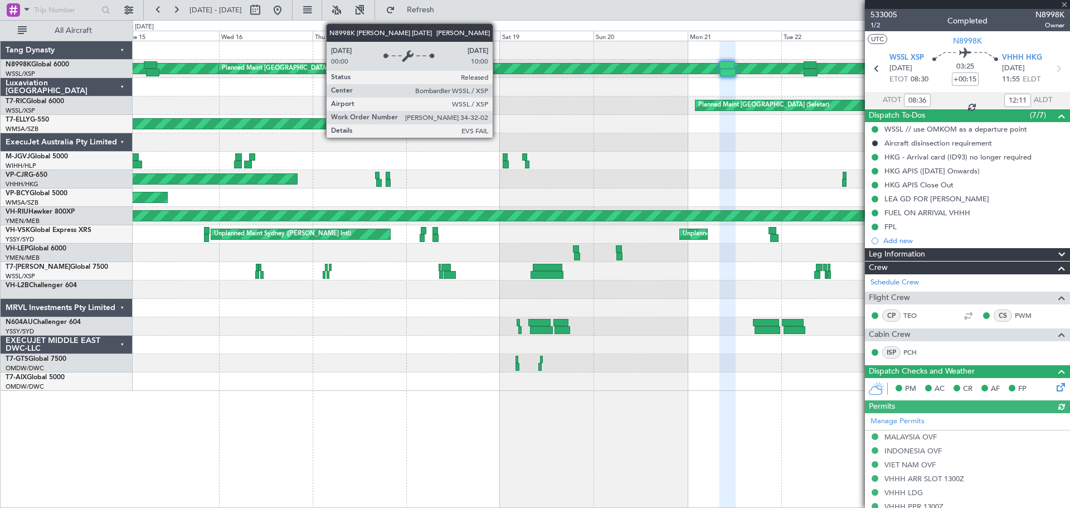
click at [814, 45] on div "[PERSON_NAME] [GEOGRAPHIC_DATA] (Seletar) Planned Maint [GEOGRAPHIC_DATA] (Sele…" at bounding box center [601, 215] width 937 height 349
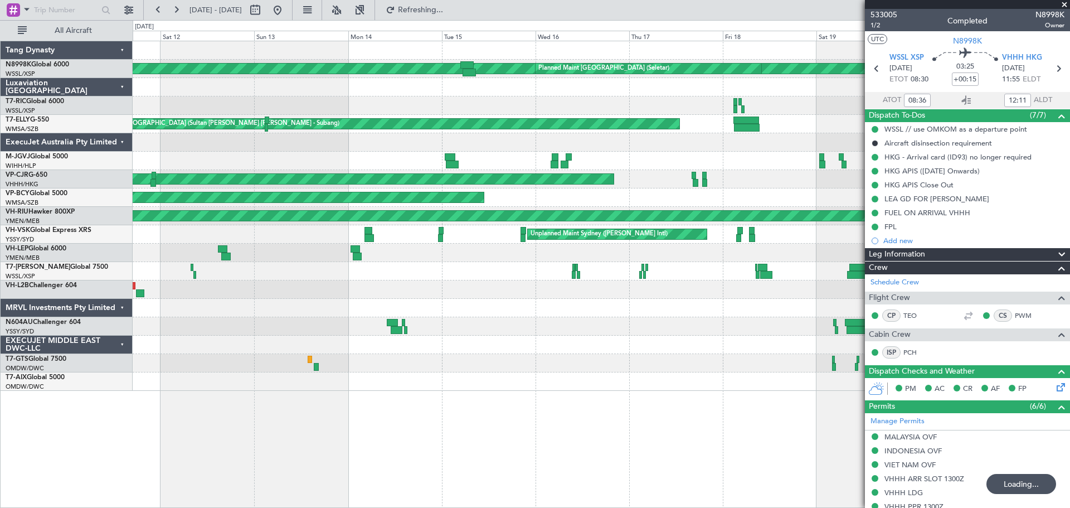
click at [352, 78] on div "[PERSON_NAME] [GEOGRAPHIC_DATA] (Seletar) Planned Maint [GEOGRAPHIC_DATA] (Sele…" at bounding box center [601, 215] width 937 height 349
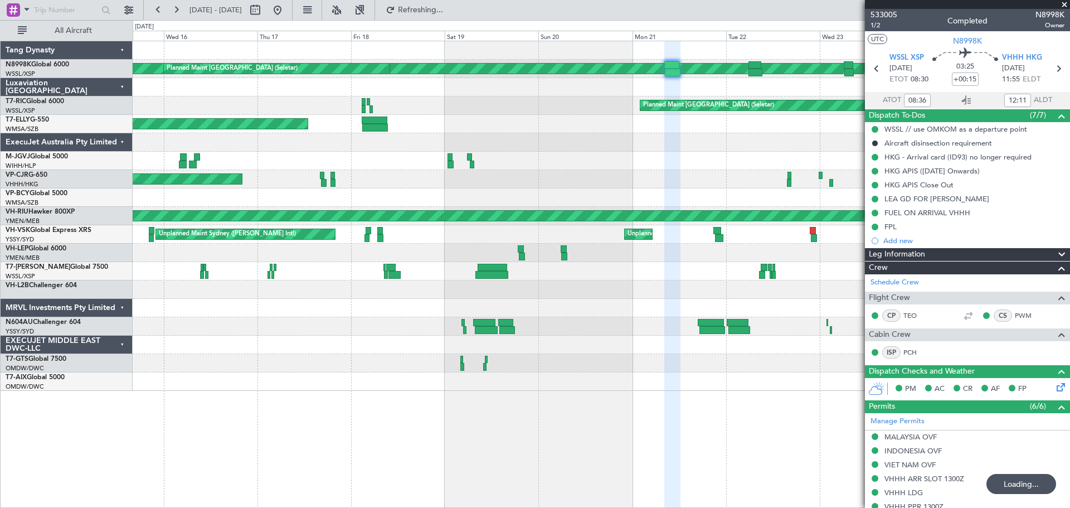
click at [340, 69] on div "[PERSON_NAME] [GEOGRAPHIC_DATA] (Seletar) Planned Maint [GEOGRAPHIC_DATA] (Sele…" at bounding box center [601, 69] width 937 height 18
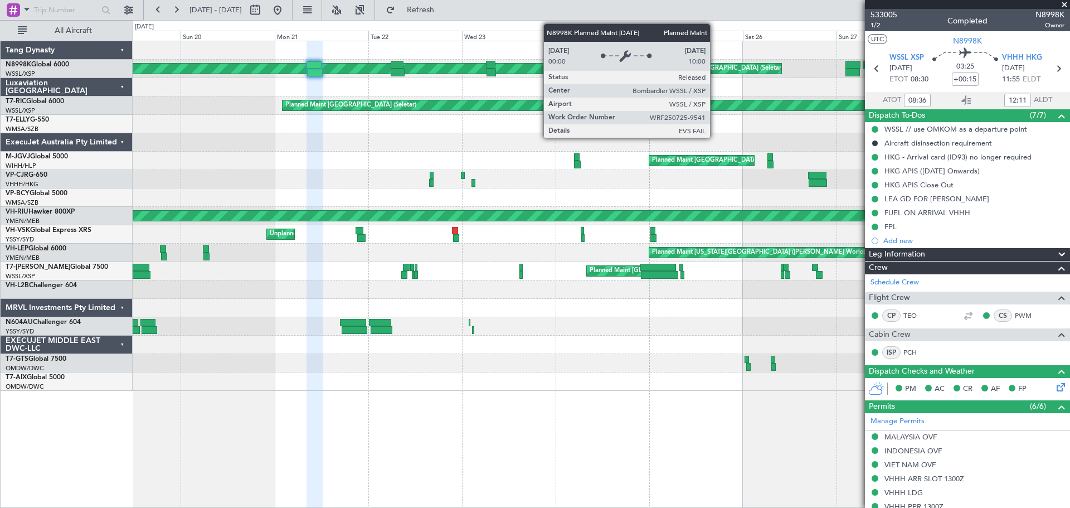
click at [374, 76] on div "[PERSON_NAME] [GEOGRAPHIC_DATA] (Seletar) Planned Maint [GEOGRAPHIC_DATA] (Sele…" at bounding box center [601, 69] width 937 height 18
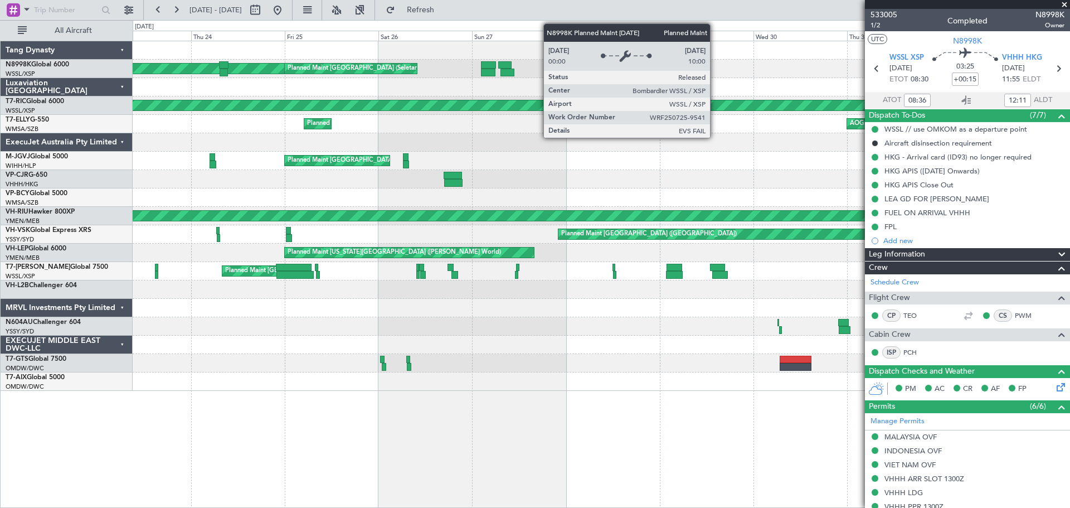
click at [479, 79] on div "[PERSON_NAME] [GEOGRAPHIC_DATA] (Seletar) Planned Maint [GEOGRAPHIC_DATA] (Sele…" at bounding box center [601, 215] width 937 height 349
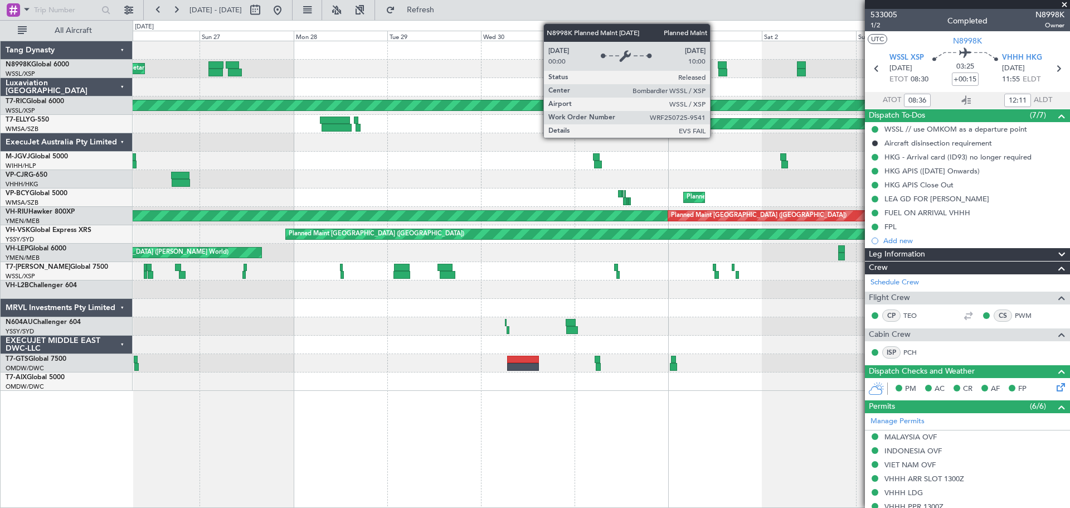
click at [435, 87] on div at bounding box center [601, 87] width 937 height 18
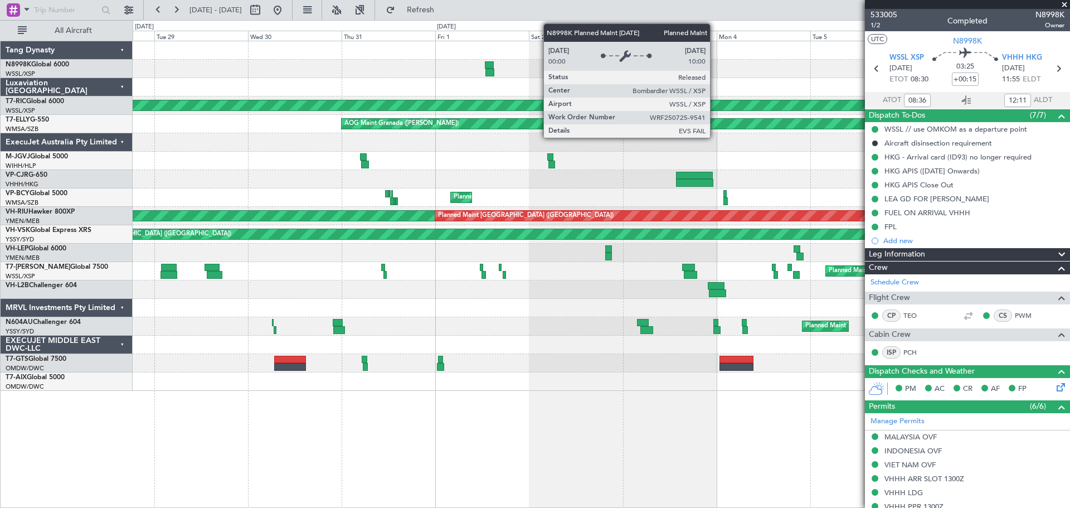
click at [557, 85] on div at bounding box center [601, 87] width 937 height 18
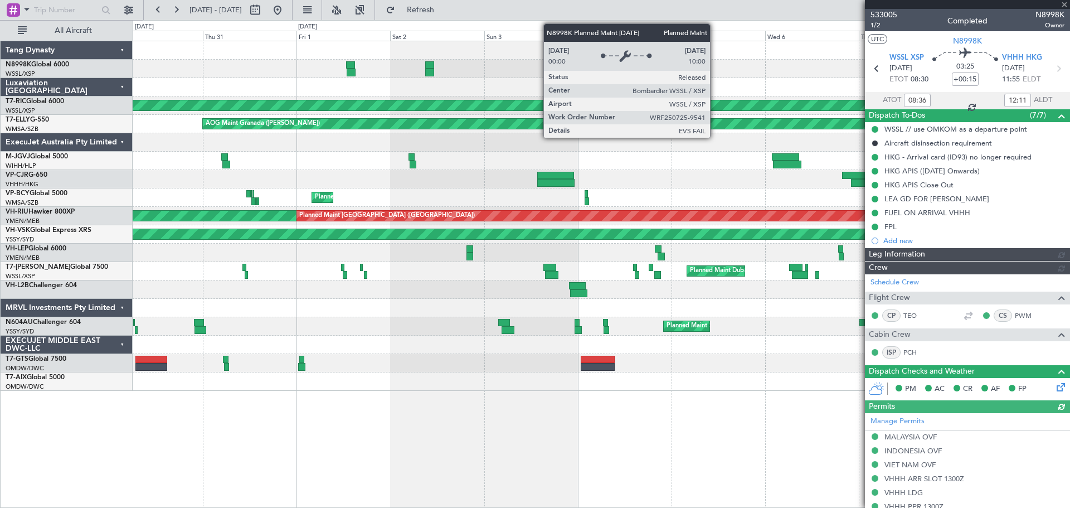
type input "[PERSON_NAME] (EYU)"
type input "F0441"
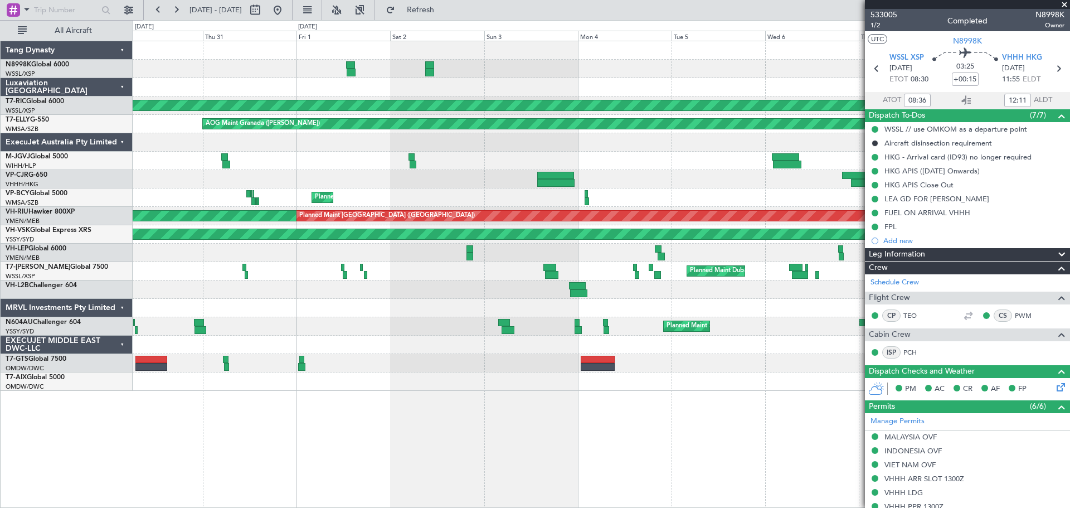
type input "[PERSON_NAME] (EYU)"
type input "F0441"
click at [286, 8] on button at bounding box center [278, 10] width 18 height 18
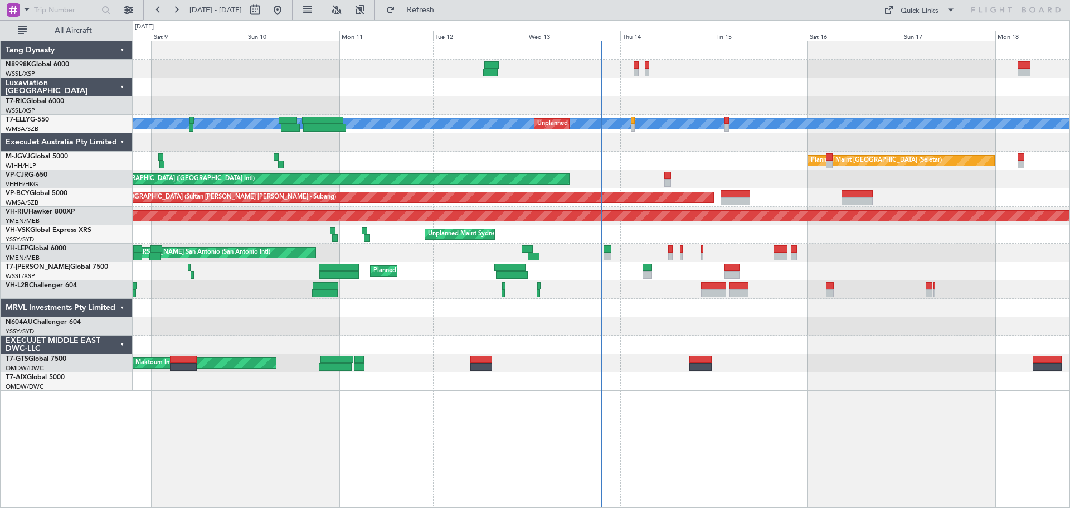
click at [644, 67] on div at bounding box center [601, 69] width 937 height 18
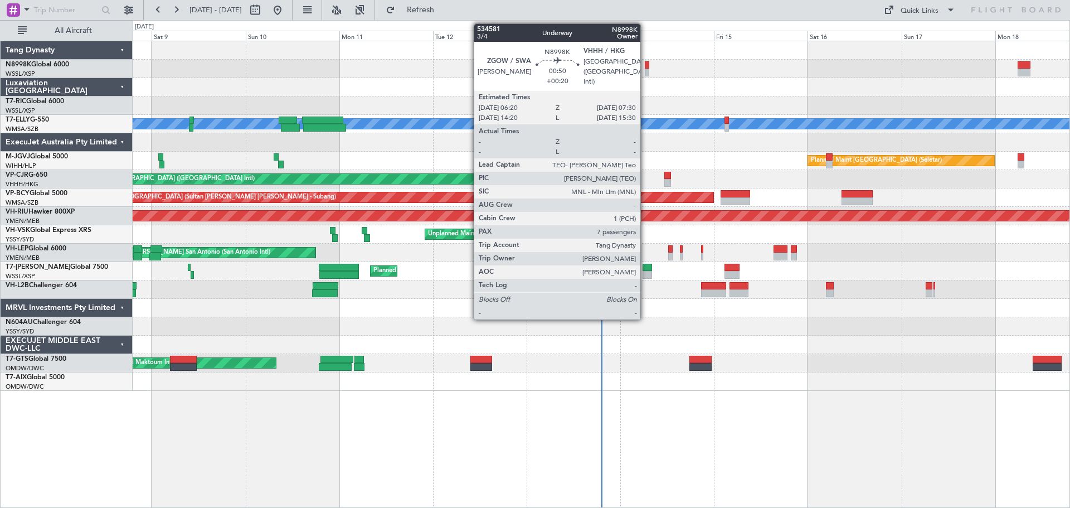
click at [645, 66] on div at bounding box center [647, 65] width 5 height 8
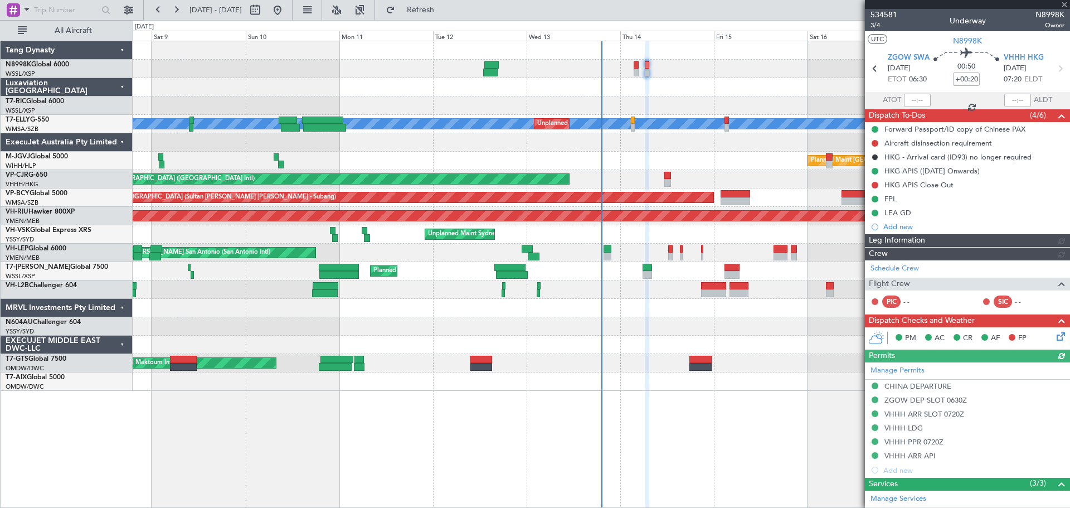
type input "[PERSON_NAME] (KYA)"
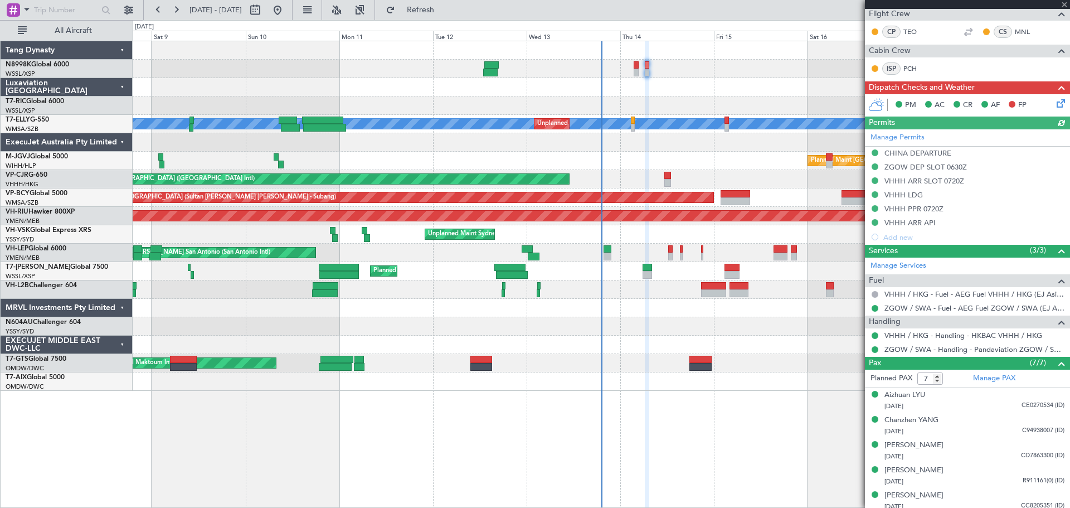
scroll to position [325, 0]
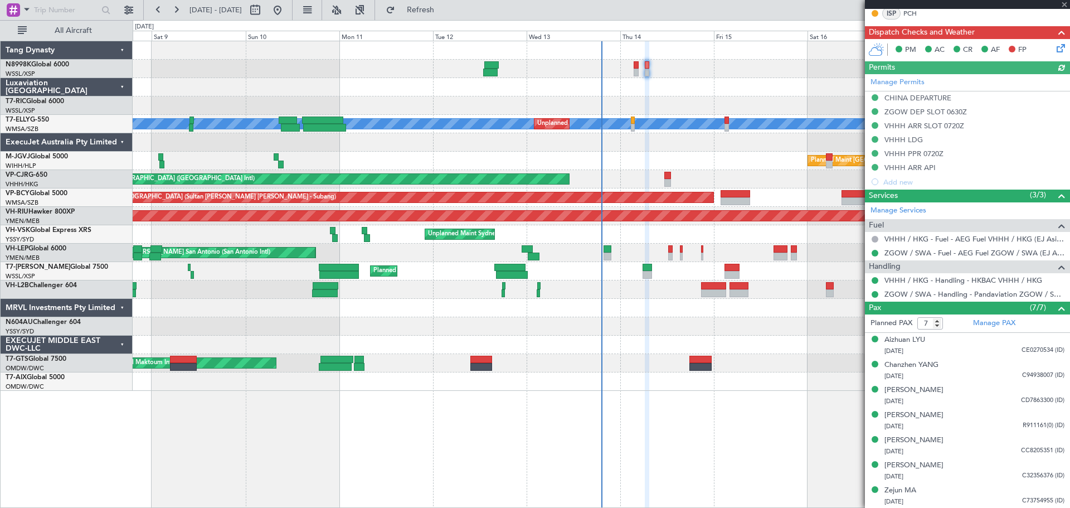
click at [930, 98] on div "Manage Permits CHINA DEPARTURE ZGOW DEP SLOT 0630Z VHHH ARR SLOT 0720Z VHHH LDG…" at bounding box center [967, 131] width 205 height 115
click at [900, 96] on div "CHINA DEPARTURE" at bounding box center [917, 97] width 67 height 9
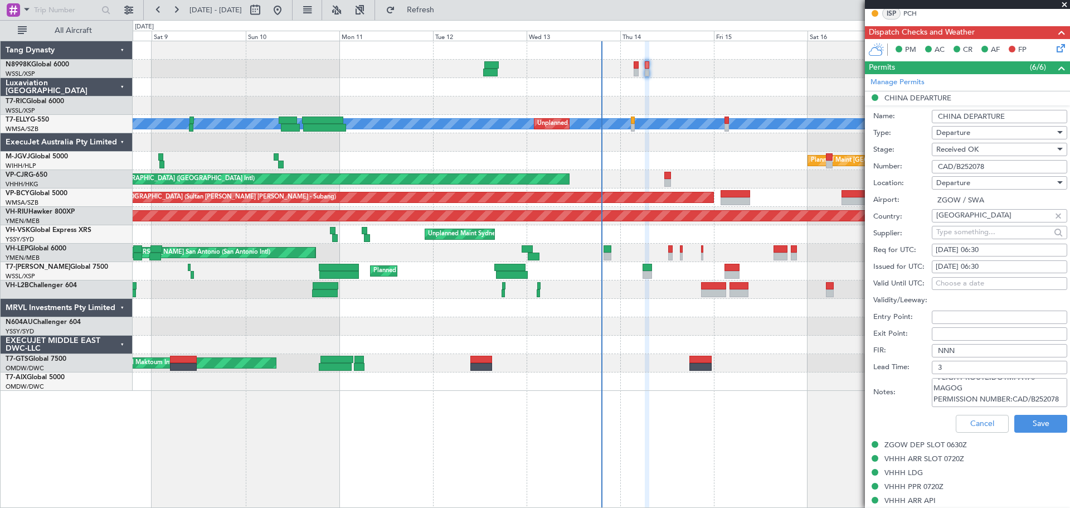
scroll to position [18, 0]
click at [963, 425] on button "Cancel" at bounding box center [982, 424] width 53 height 18
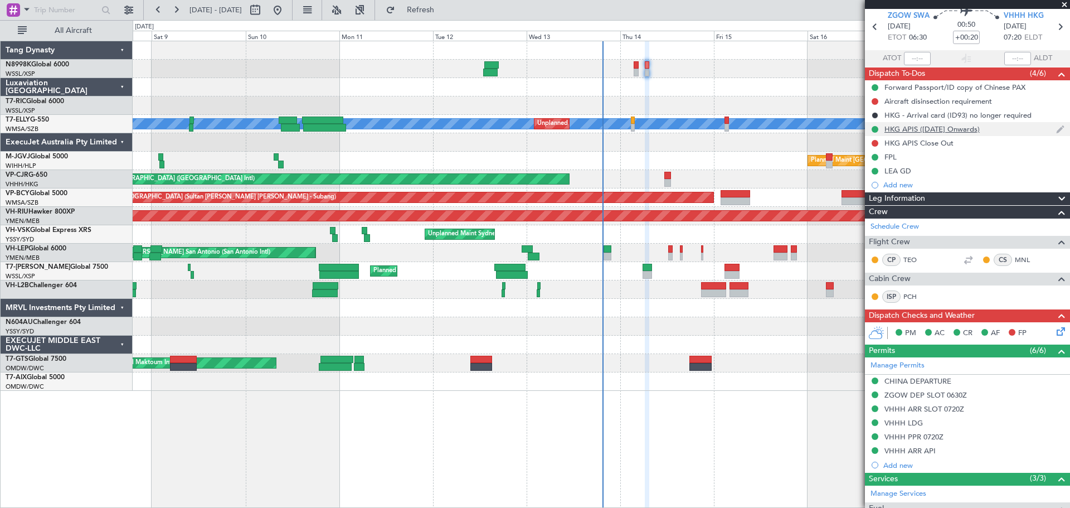
scroll to position [0, 0]
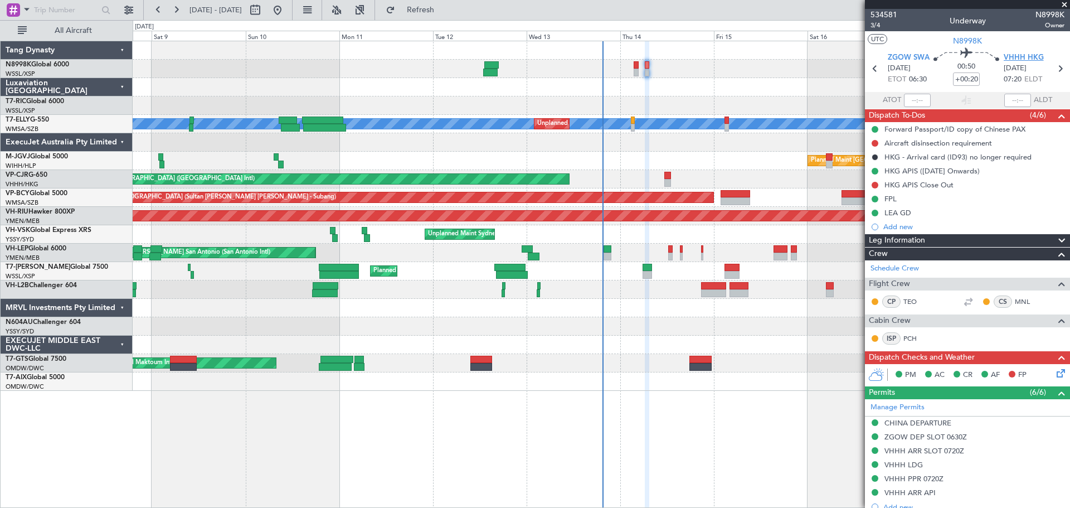
click at [1012, 59] on span "VHHH HKG" at bounding box center [1023, 57] width 40 height 11
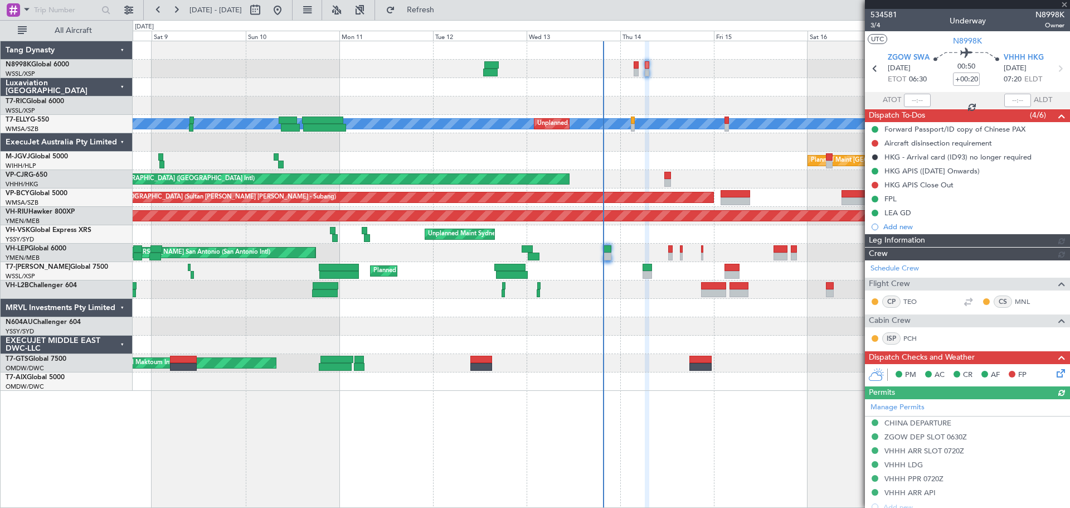
type input "[PERSON_NAME] (KYA)"
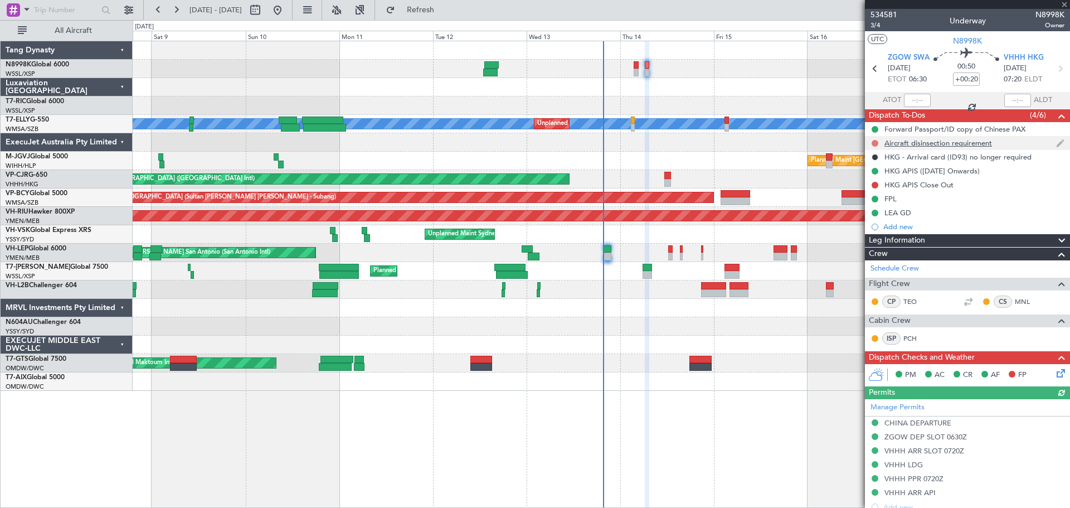
click at [876, 140] on button at bounding box center [874, 143] width 7 height 7
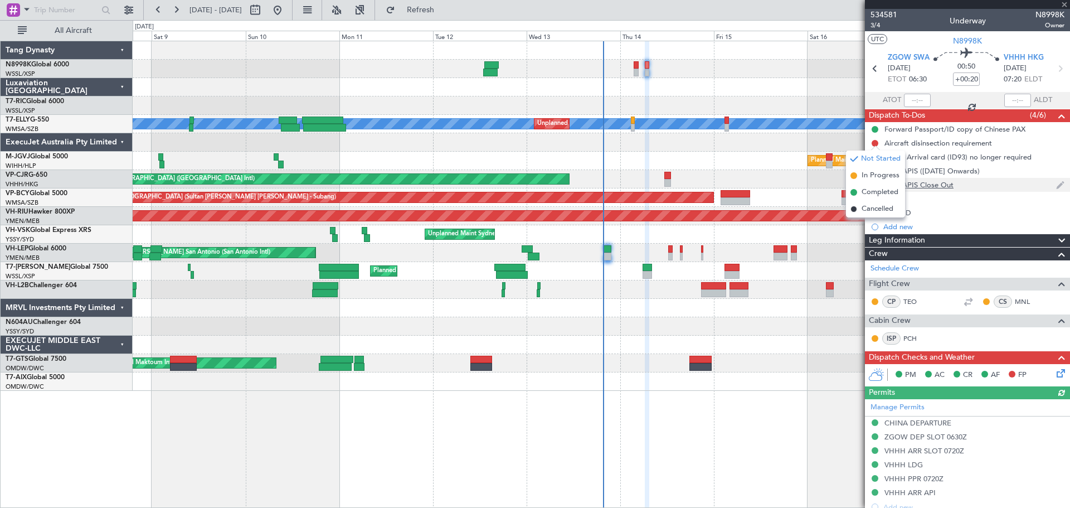
drag, startPoint x: 866, startPoint y: 192, endPoint x: 914, endPoint y: 182, distance: 49.0
click at [868, 191] on span "Completed" at bounding box center [879, 192] width 37 height 11
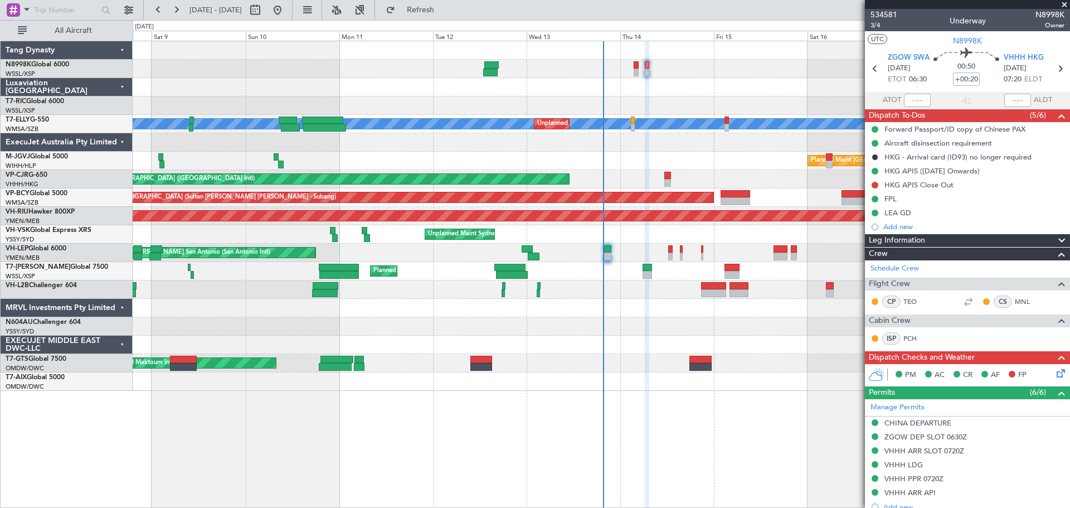
click at [1054, 374] on icon at bounding box center [1058, 371] width 9 height 9
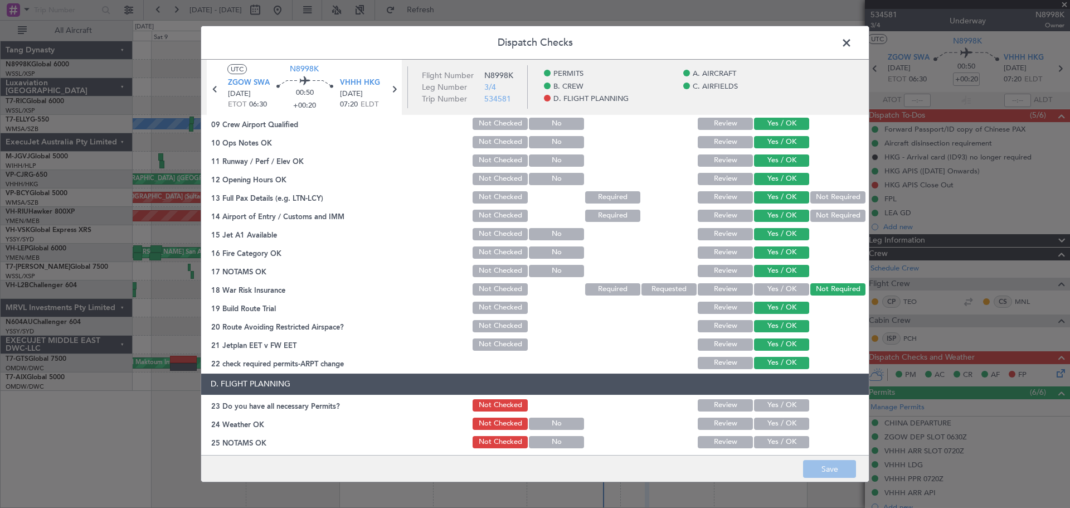
scroll to position [357, 0]
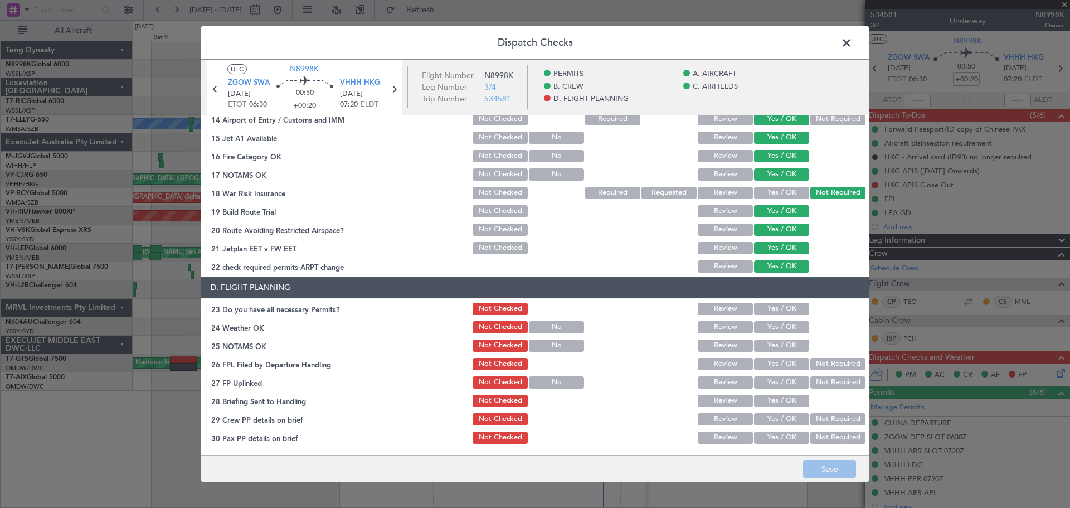
drag, startPoint x: 788, startPoint y: 311, endPoint x: 790, endPoint y: 317, distance: 6.4
click at [788, 310] on button "Yes / OK" at bounding box center [781, 309] width 55 height 12
drag, startPoint x: 790, startPoint y: 324, endPoint x: 793, endPoint y: 336, distance: 12.6
click at [790, 324] on button "Yes / OK" at bounding box center [781, 327] width 55 height 12
click at [793, 344] on button "Yes / OK" at bounding box center [781, 345] width 55 height 12
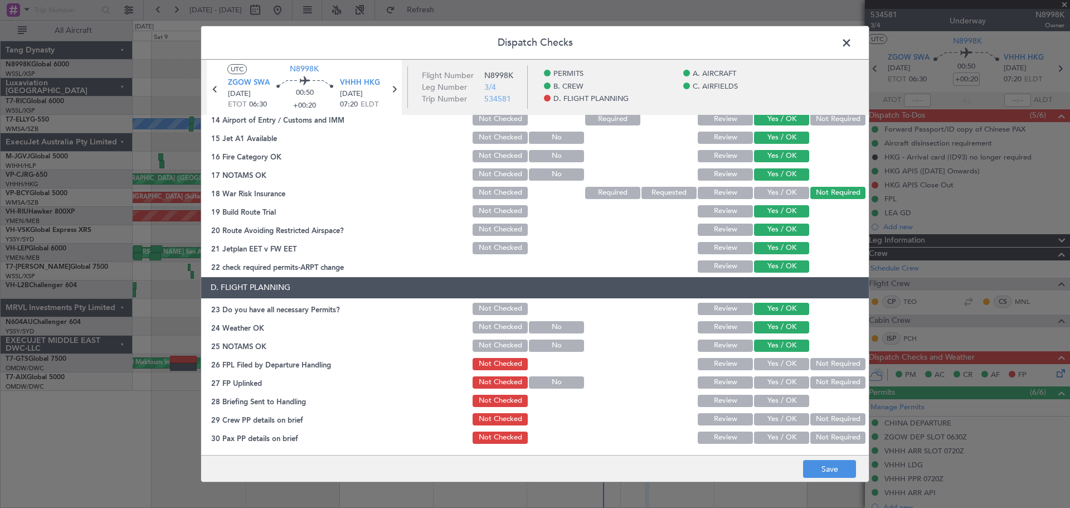
click at [795, 364] on button "Yes / OK" at bounding box center [781, 364] width 55 height 12
click at [715, 360] on button "Review" at bounding box center [725, 364] width 55 height 12
click at [781, 383] on button "Yes / OK" at bounding box center [781, 382] width 55 height 12
click at [783, 396] on button "Yes / OK" at bounding box center [781, 400] width 55 height 12
drag, startPoint x: 781, startPoint y: 412, endPoint x: 782, endPoint y: 425, distance: 13.4
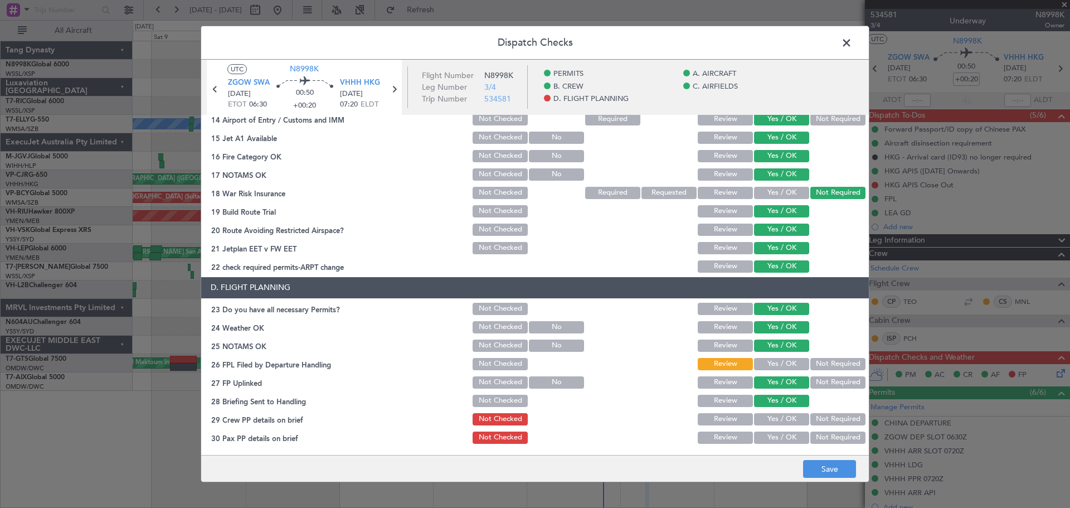
click at [781, 412] on div "Yes / OK" at bounding box center [780, 419] width 56 height 16
click at [783, 421] on button "Yes / OK" at bounding box center [781, 419] width 55 height 12
click at [783, 435] on button "Yes / OK" at bounding box center [781, 437] width 55 height 12
click at [825, 460] on button "Save" at bounding box center [829, 469] width 53 height 18
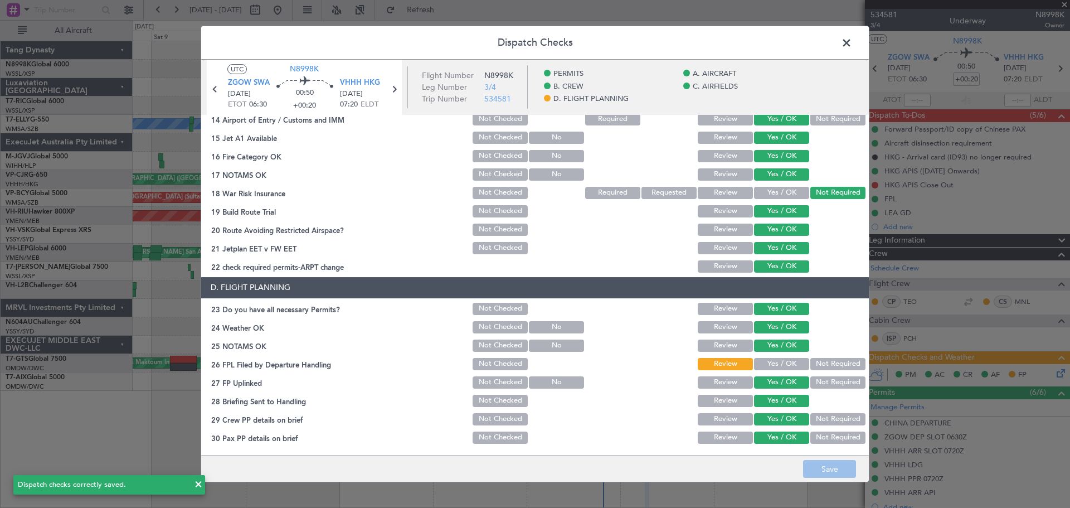
click at [852, 41] on span at bounding box center [852, 46] width 0 height 22
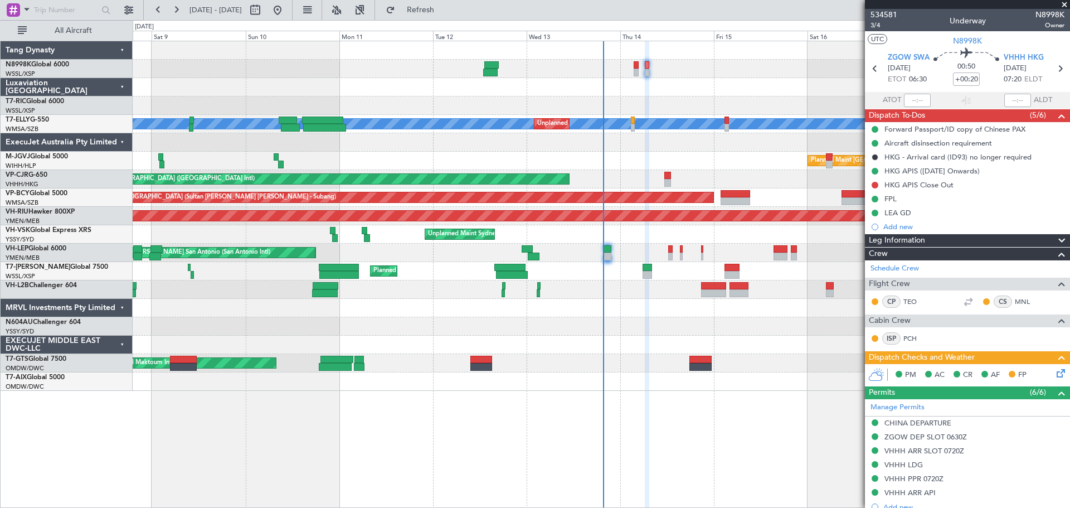
click at [639, 67] on div at bounding box center [601, 69] width 937 height 18
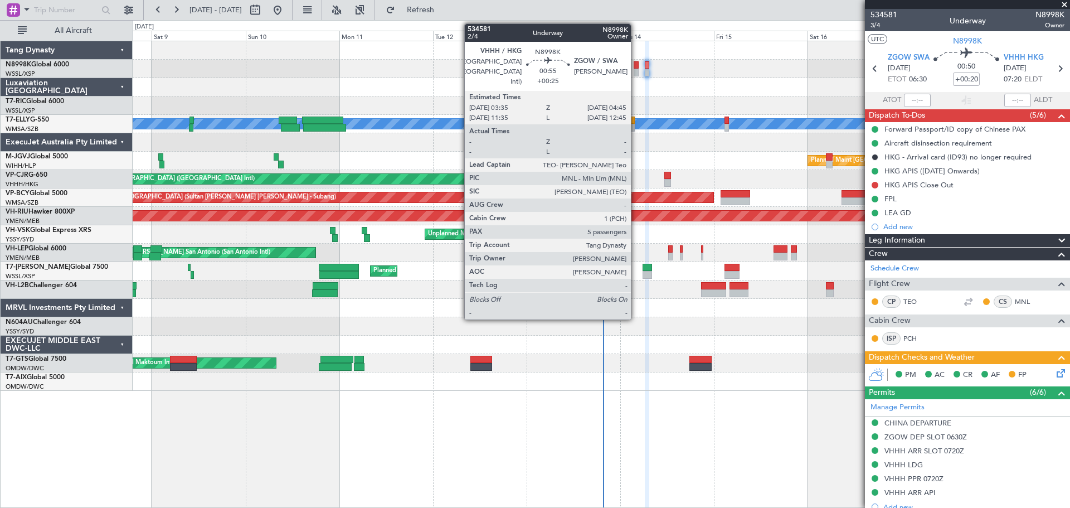
click at [636, 69] on div at bounding box center [635, 73] width 5 height 8
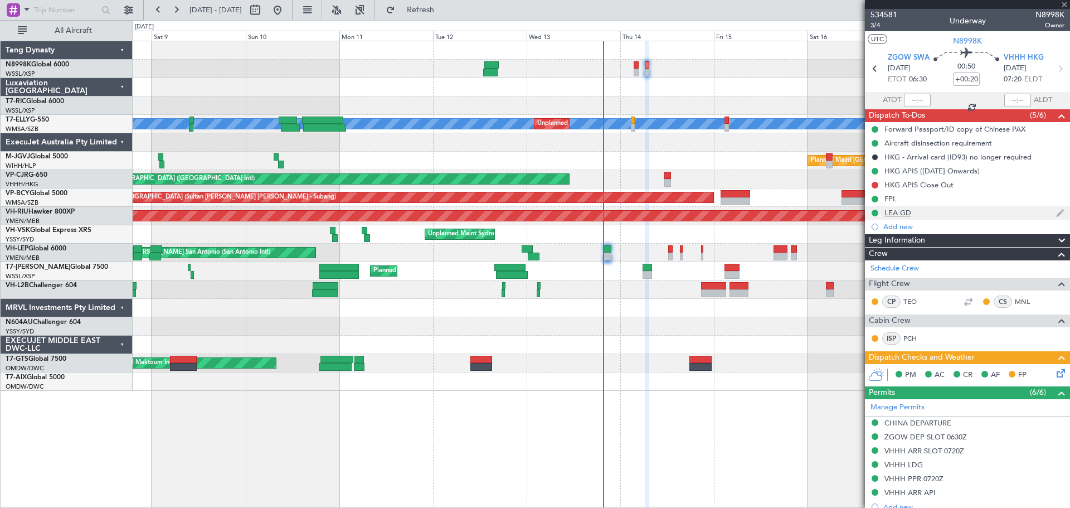
type input "+00:25"
type input "5"
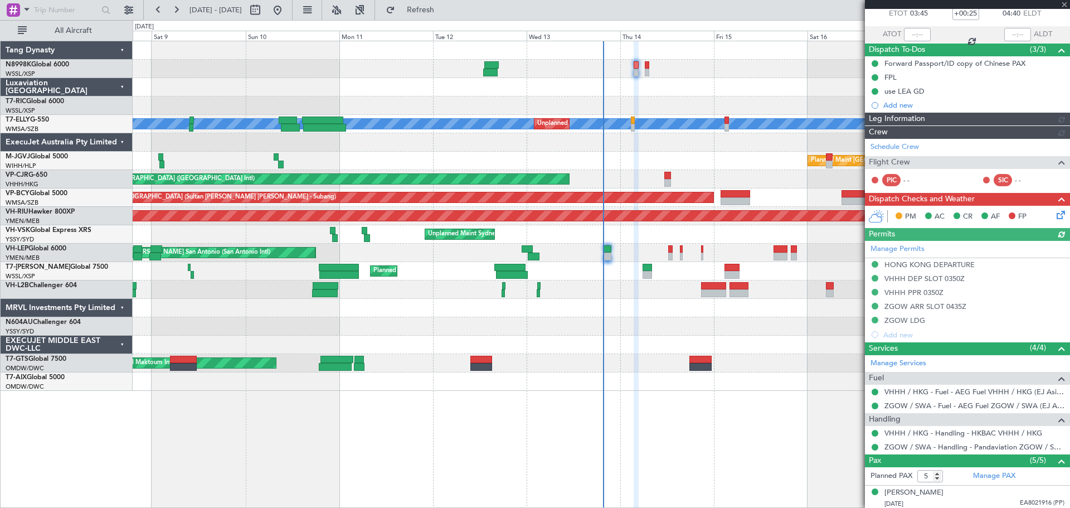
type input "[PERSON_NAME] (KYA)"
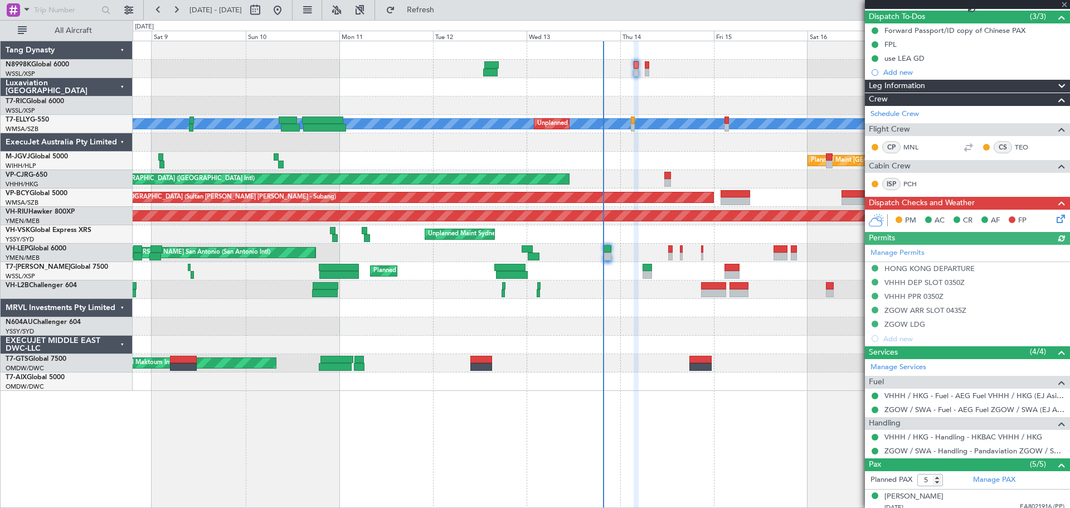
scroll to position [0, 0]
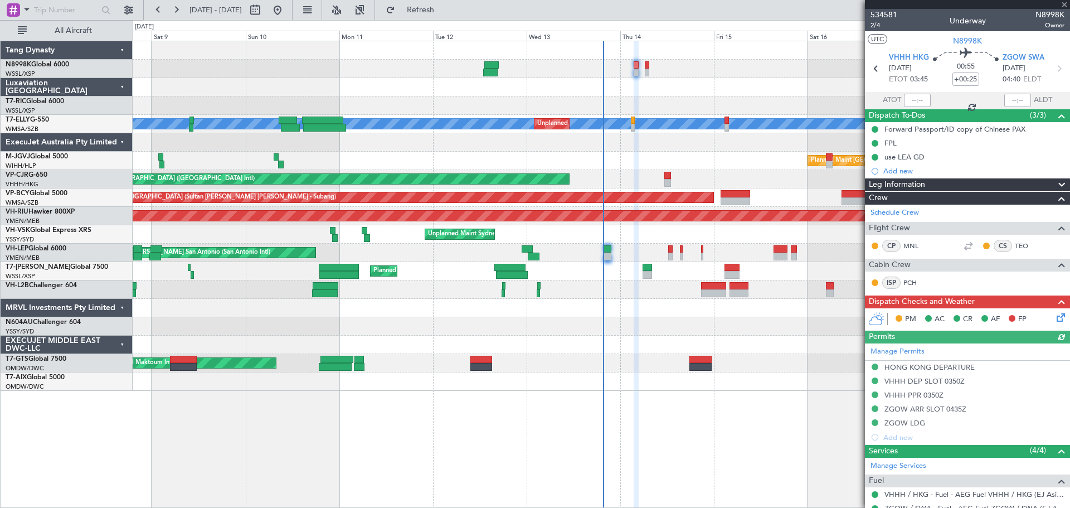
click at [1054, 314] on icon at bounding box center [1058, 315] width 9 height 9
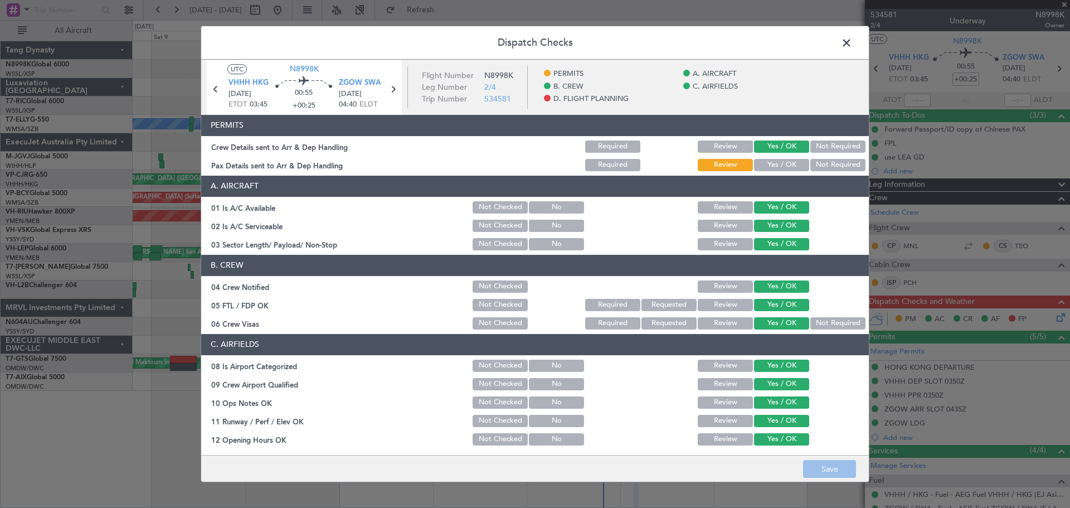
click at [784, 159] on button "Yes / OK" at bounding box center [781, 165] width 55 height 12
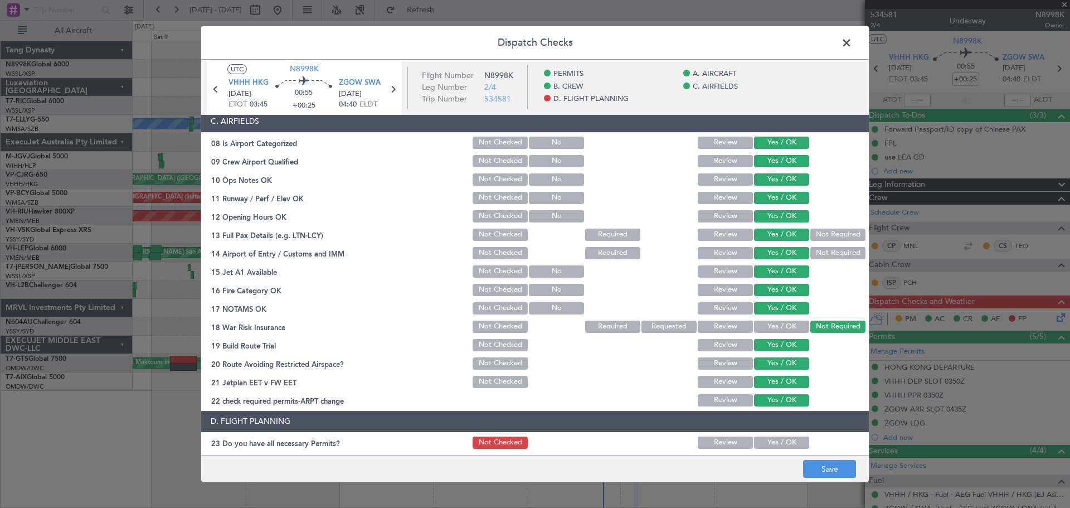
scroll to position [357, 0]
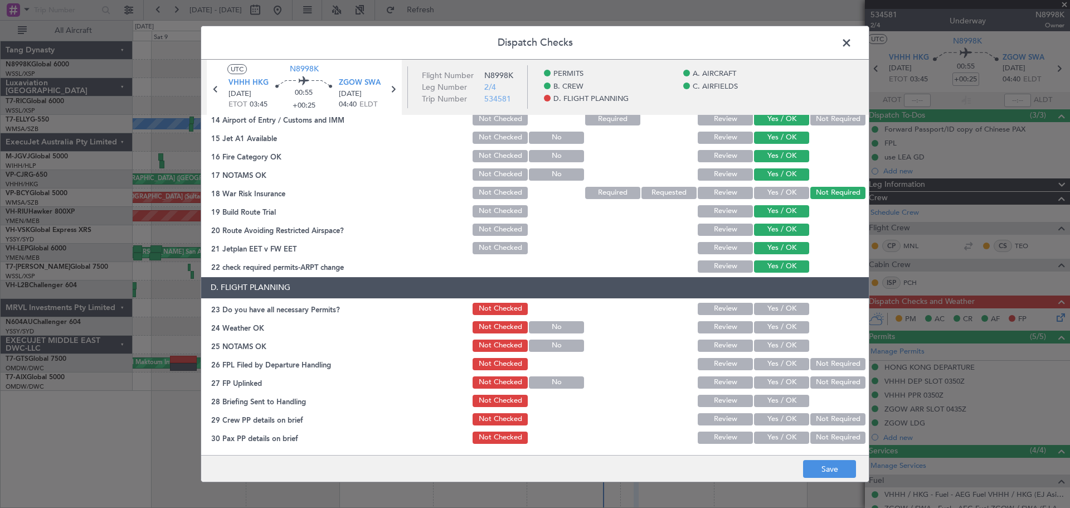
click at [780, 305] on button "Yes / OK" at bounding box center [781, 309] width 55 height 12
drag, startPoint x: 780, startPoint y: 320, endPoint x: 779, endPoint y: 328, distance: 8.4
click at [779, 323] on div "Yes / OK" at bounding box center [780, 327] width 56 height 16
click at [786, 328] on button "Yes / OK" at bounding box center [781, 327] width 55 height 12
click at [791, 343] on button "Yes / OK" at bounding box center [781, 345] width 55 height 12
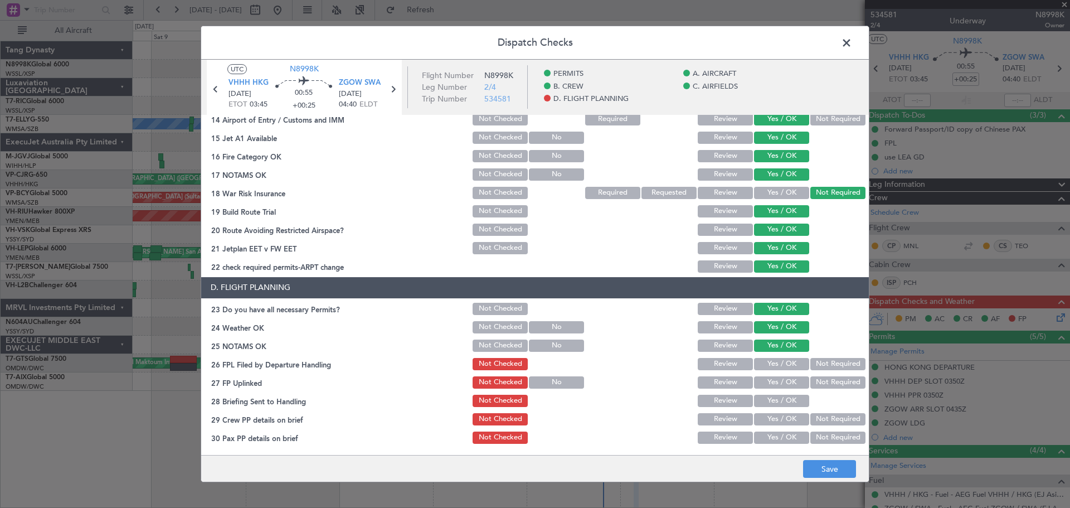
click at [796, 361] on button "Yes / OK" at bounding box center [781, 364] width 55 height 12
click at [795, 381] on button "Yes / OK" at bounding box center [781, 382] width 55 height 12
drag, startPoint x: 792, startPoint y: 396, endPoint x: 791, endPoint y: 408, distance: 11.8
click at [791, 402] on button "Yes / OK" at bounding box center [781, 400] width 55 height 12
drag, startPoint x: 791, startPoint y: 408, endPoint x: 790, endPoint y: 420, distance: 12.3
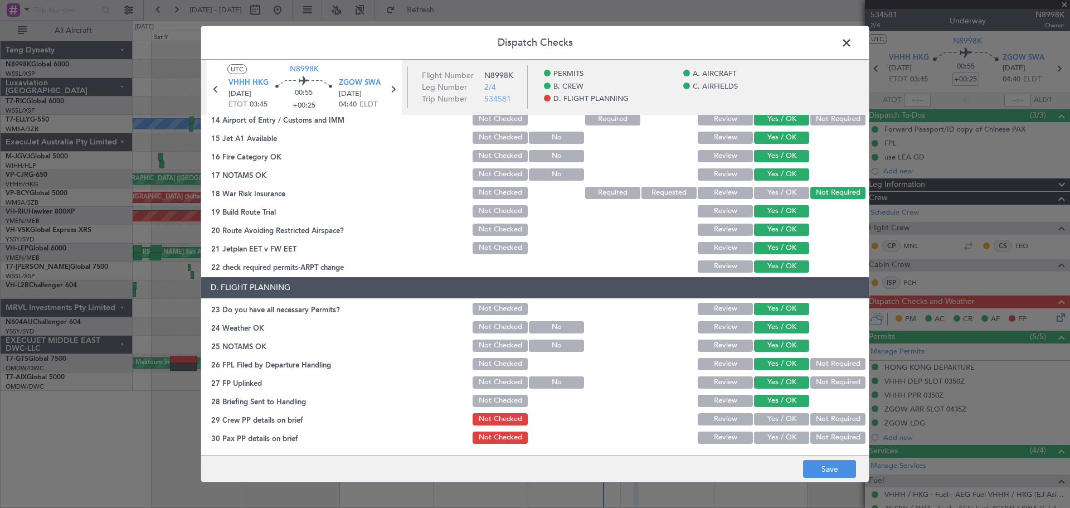
click at [791, 409] on section "D. FLIGHT PLANNING 23 Do you have all necessary Permits? Not Checked Review Yes…" at bounding box center [534, 361] width 667 height 168
click at [790, 421] on button "Yes / OK" at bounding box center [781, 419] width 55 height 12
click at [790, 434] on button "Yes / OK" at bounding box center [781, 437] width 55 height 12
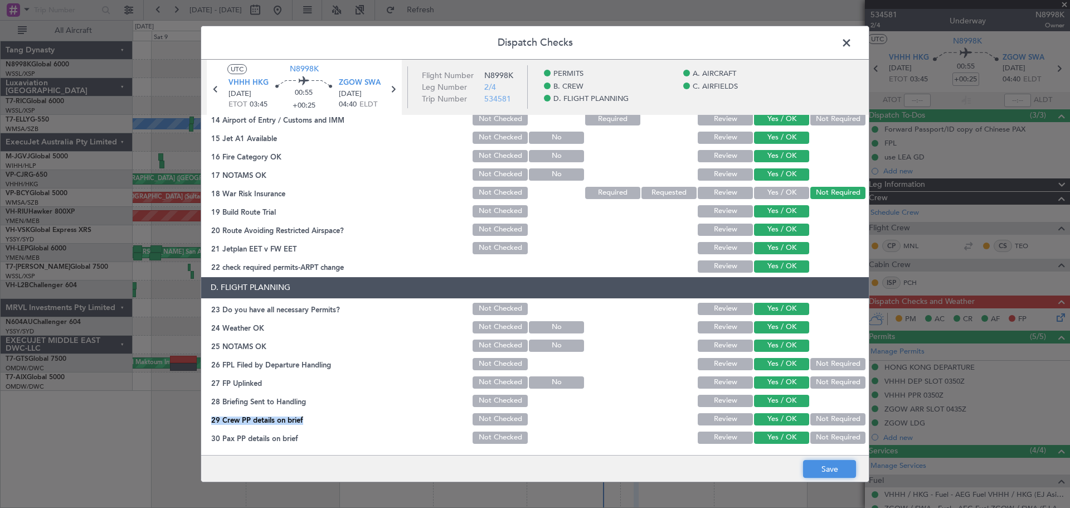
click at [820, 470] on button "Save" at bounding box center [829, 469] width 53 height 18
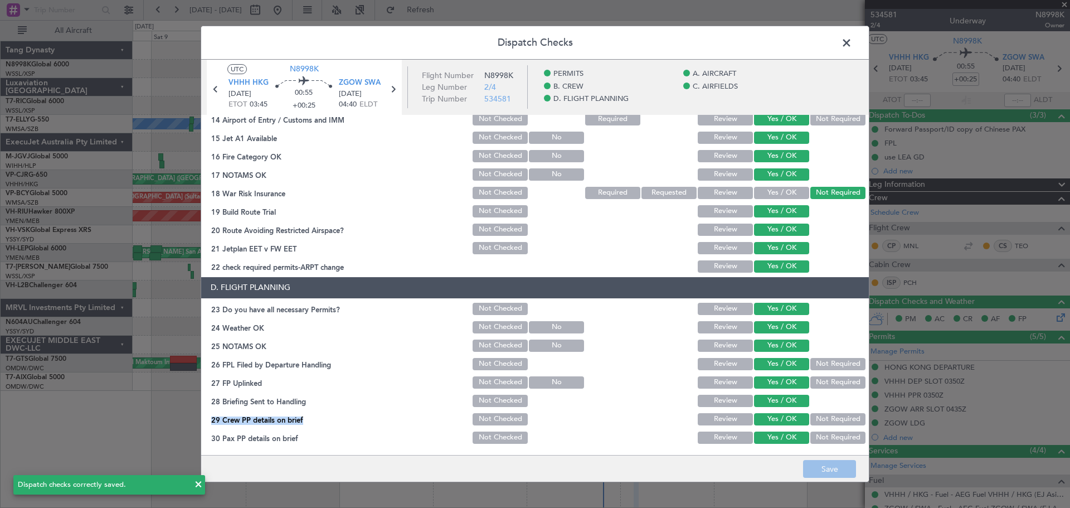
click at [721, 364] on button "Review" at bounding box center [725, 364] width 55 height 12
click at [823, 466] on button "Save" at bounding box center [829, 469] width 53 height 18
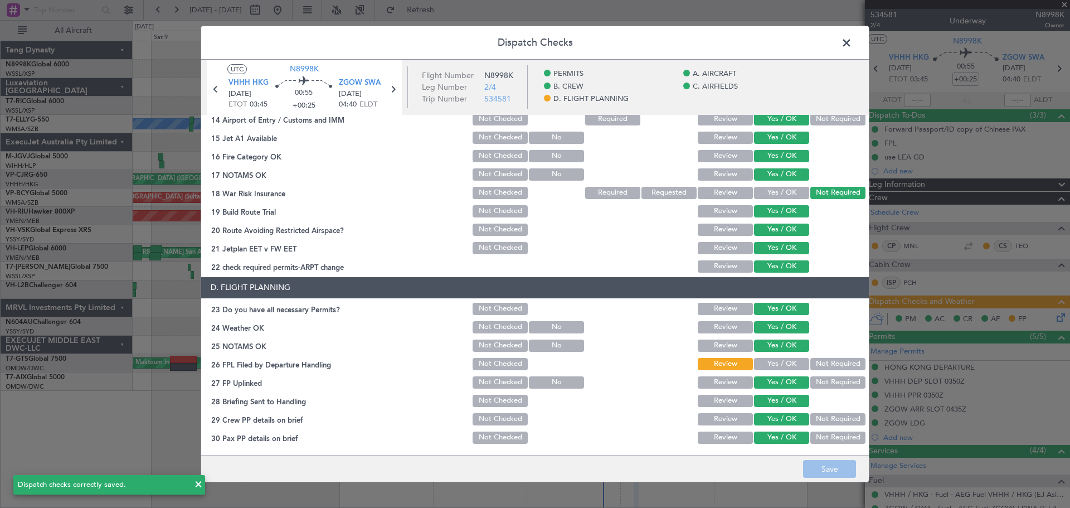
click at [852, 44] on span at bounding box center [852, 46] width 0 height 22
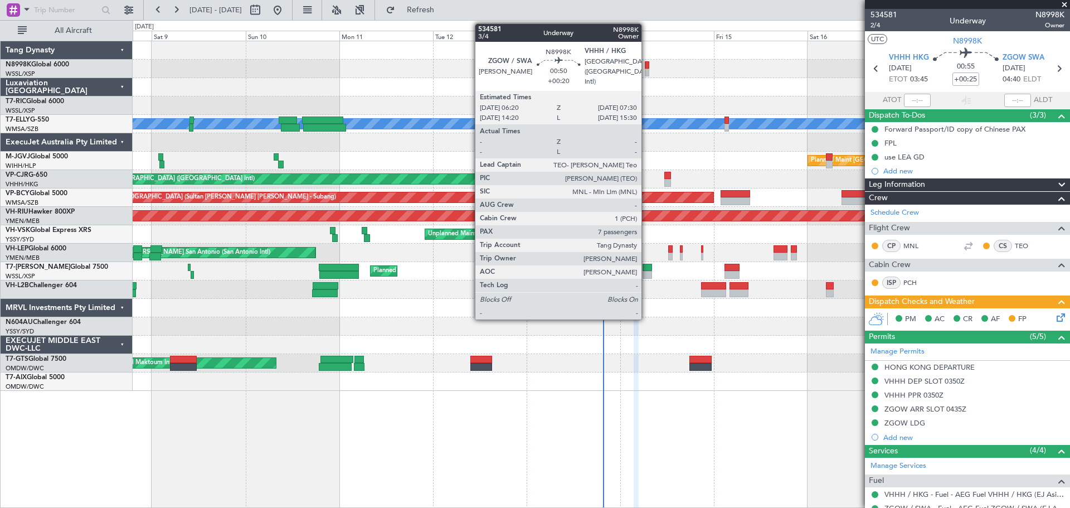
click at [646, 61] on div at bounding box center [647, 65] width 5 height 8
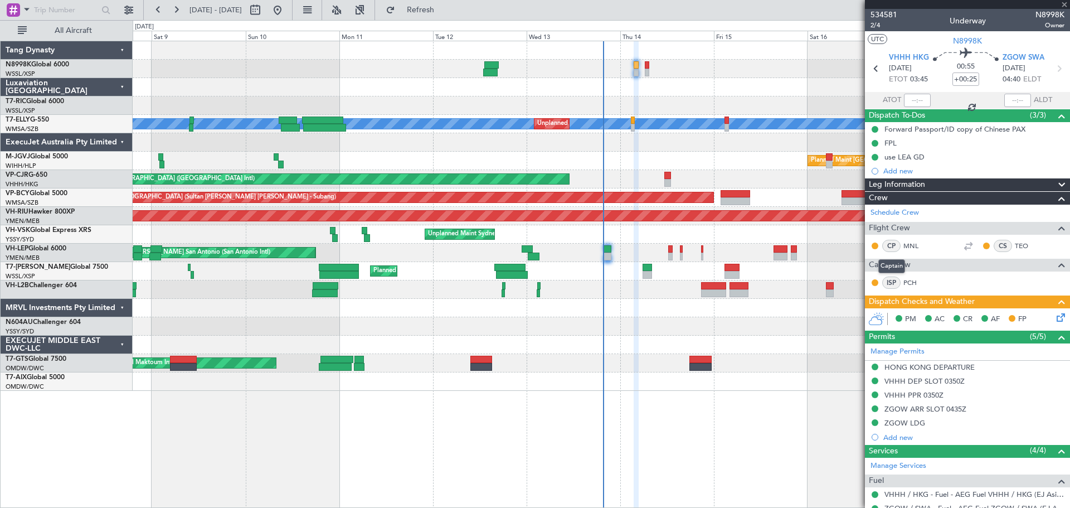
type input "+00:20"
type input "7"
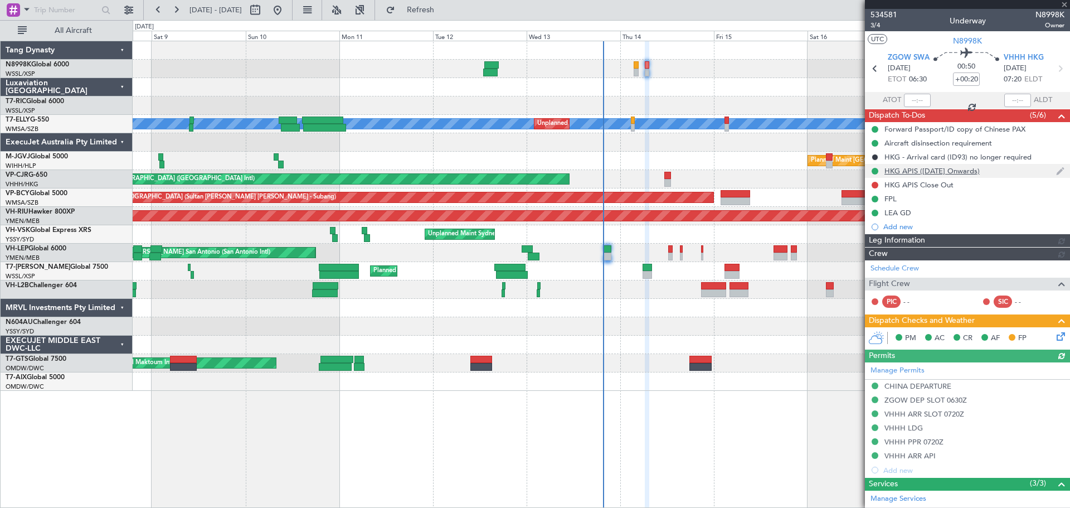
type input "[PERSON_NAME] (KYA)"
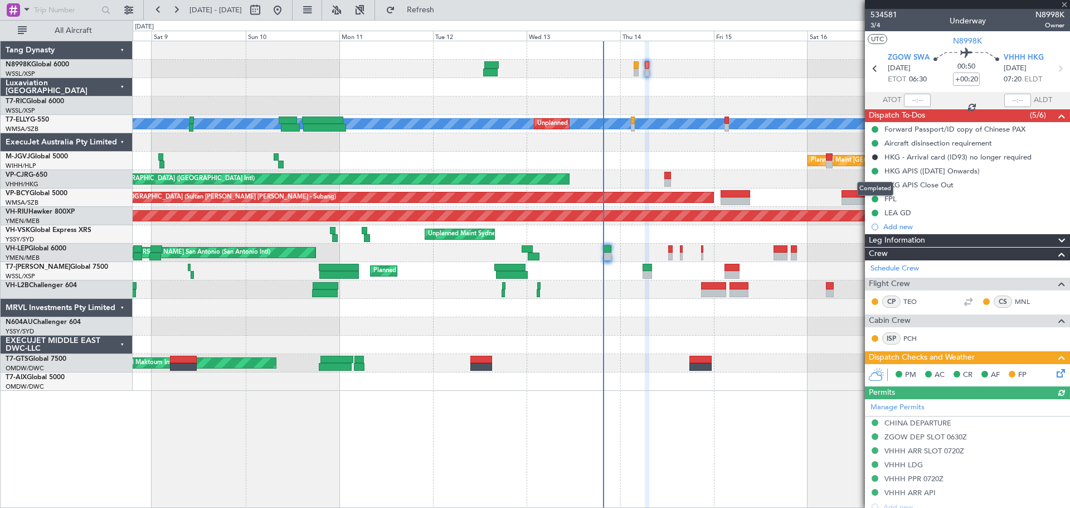
click at [875, 184] on div "Completed" at bounding box center [875, 189] width 36 height 14
click at [875, 183] on button at bounding box center [874, 185] width 7 height 7
click at [866, 215] on span "In Progress" at bounding box center [880, 217] width 38 height 11
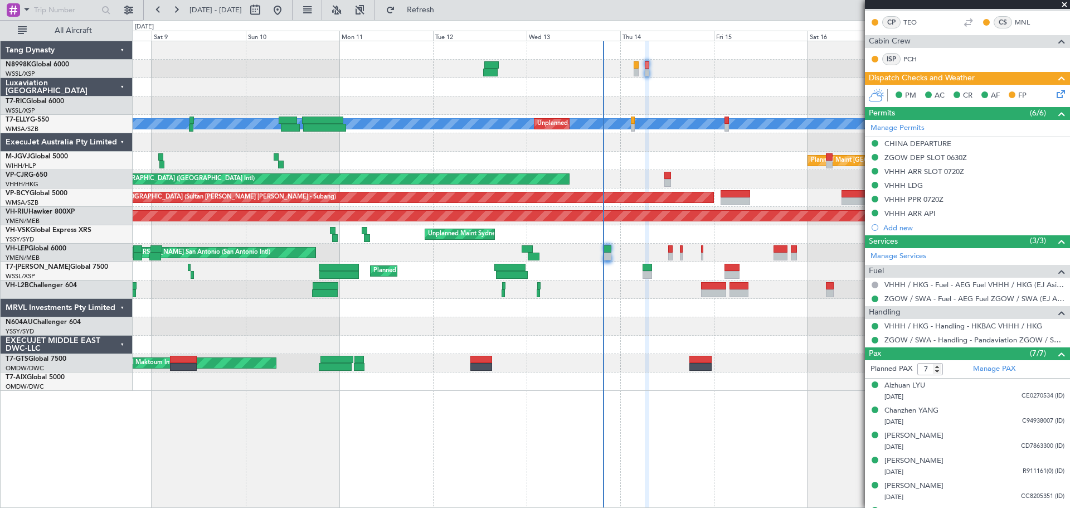
scroll to position [325, 0]
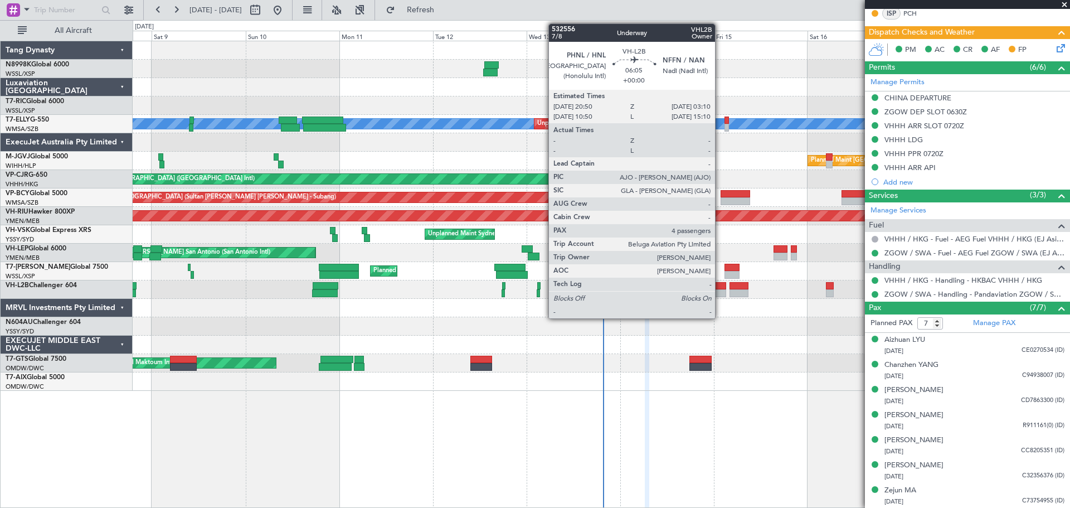
click at [720, 288] on div at bounding box center [713, 286] width 25 height 8
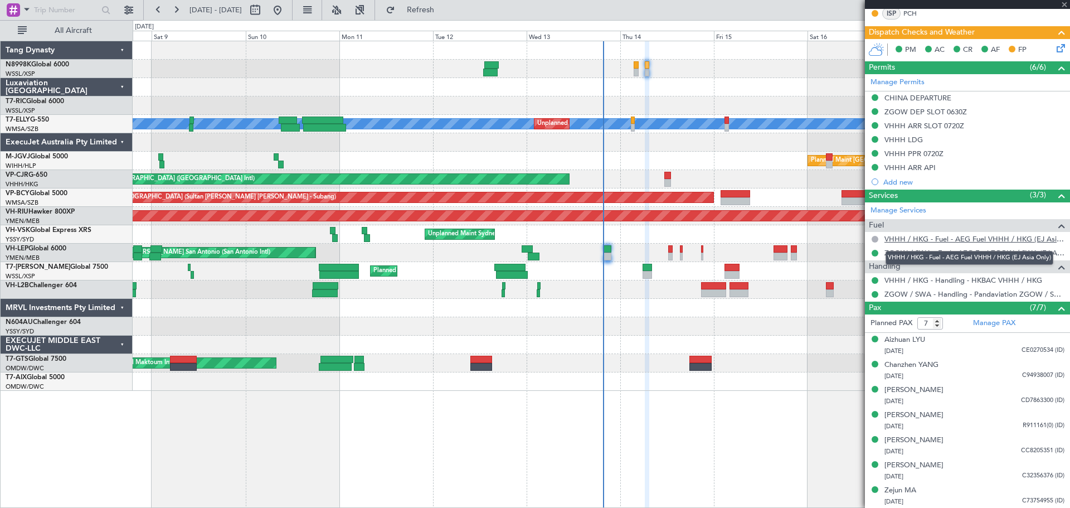
type input "4"
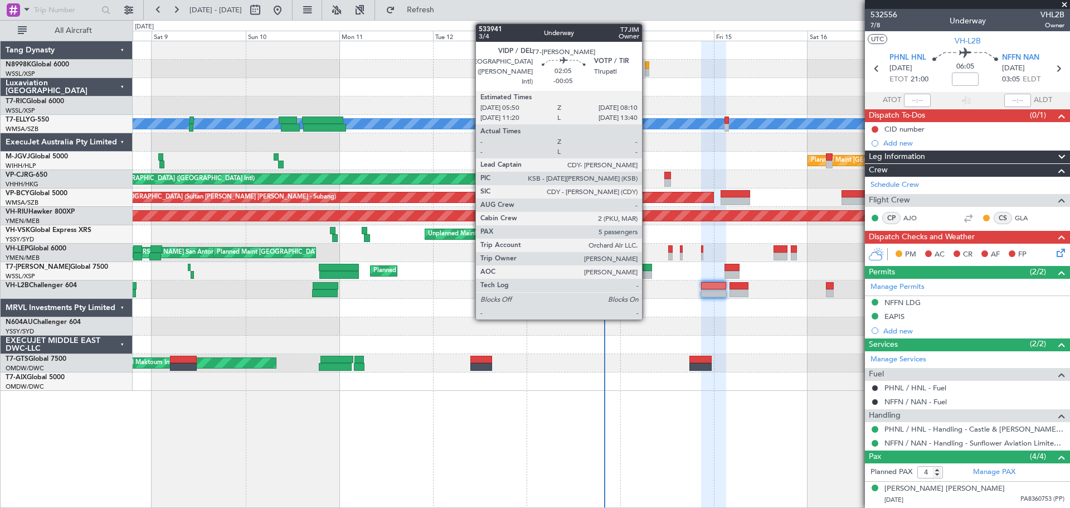
click at [647, 270] on div at bounding box center [646, 268] width 9 height 8
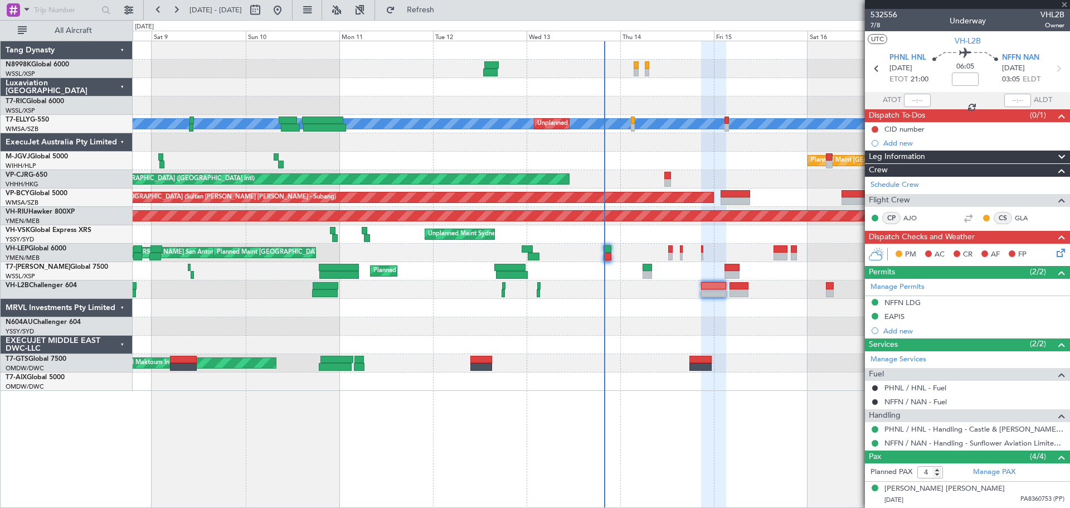
type input "-00:05"
type input "5"
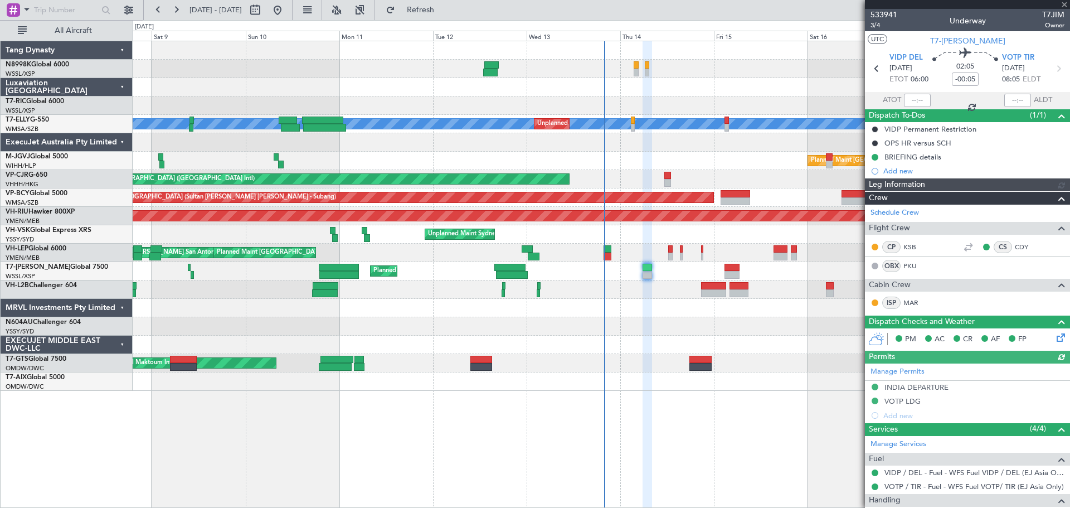
type input "[PERSON_NAME] (KYA)"
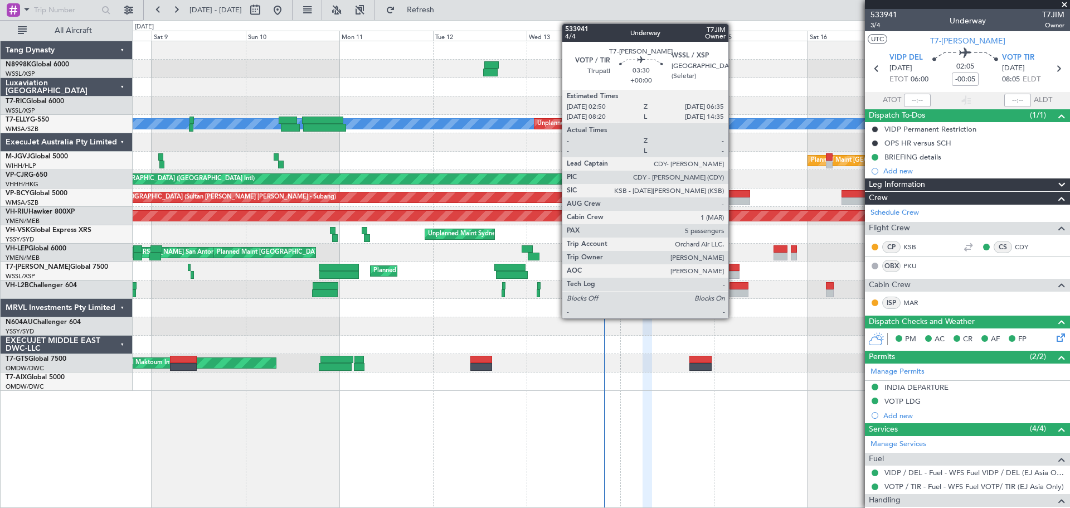
click at [733, 266] on div at bounding box center [731, 268] width 15 height 8
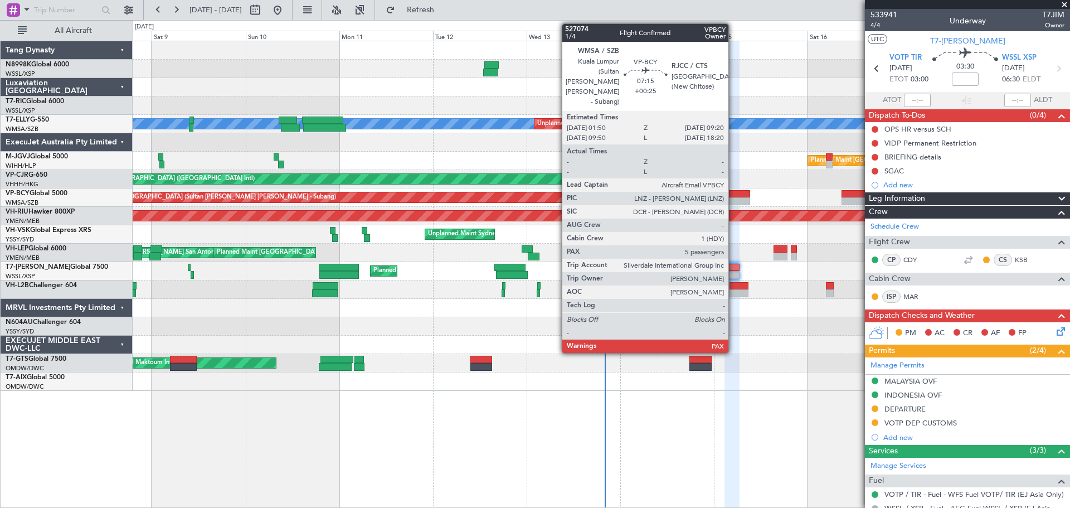
click at [733, 199] on div at bounding box center [735, 201] width 30 height 8
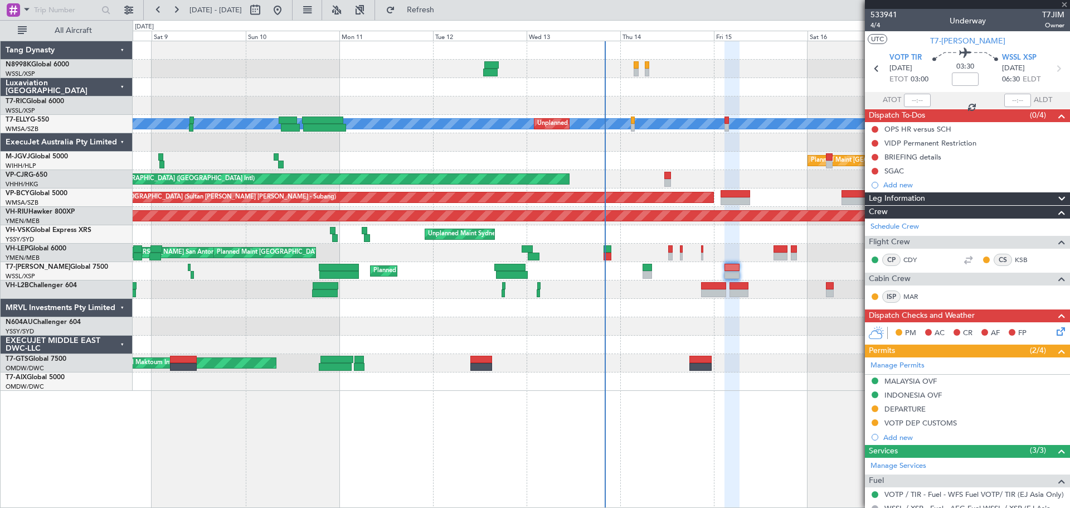
type input "+00:25"
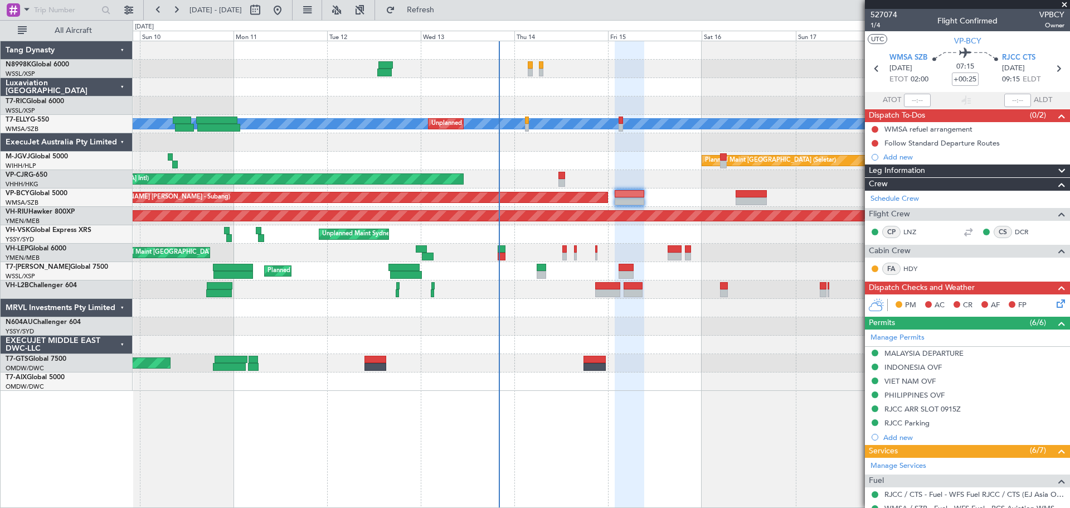
click at [656, 209] on div "Planned Maint Singapore (Seletar) MEL Unplanned Maint Kuala Lumpur (Sultan Abdu…" at bounding box center [601, 215] width 937 height 349
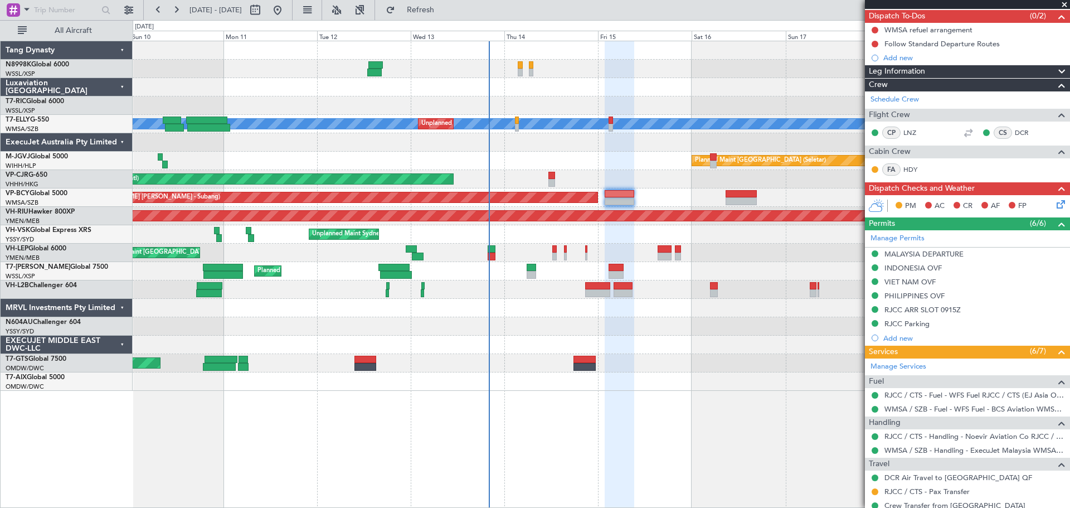
scroll to position [260, 0]
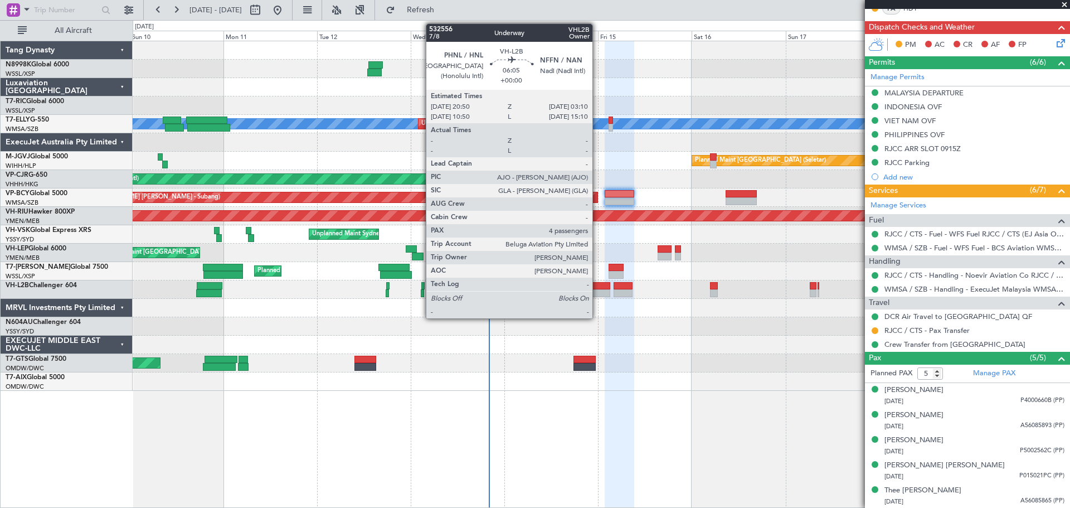
click at [597, 289] on div at bounding box center [597, 286] width 25 height 8
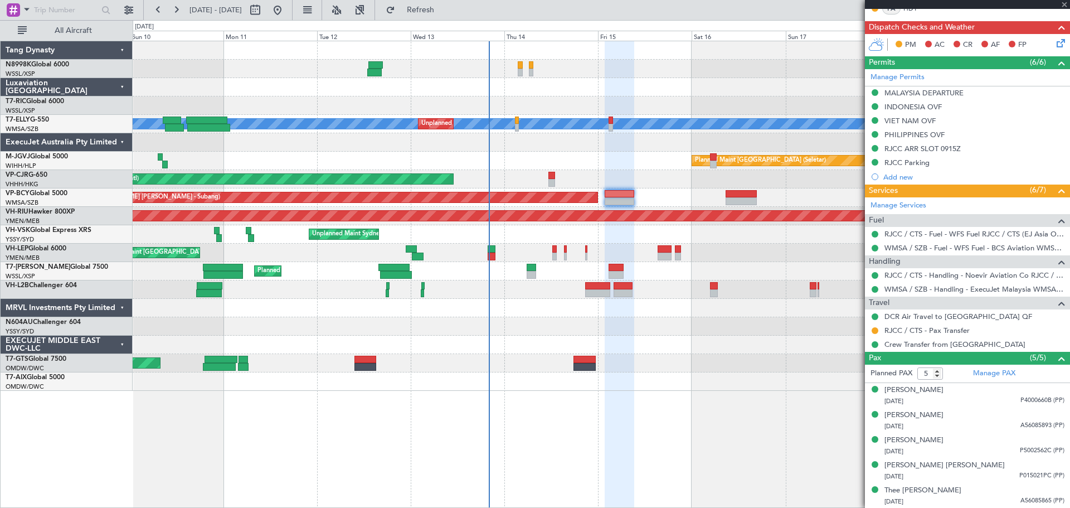
type input "4"
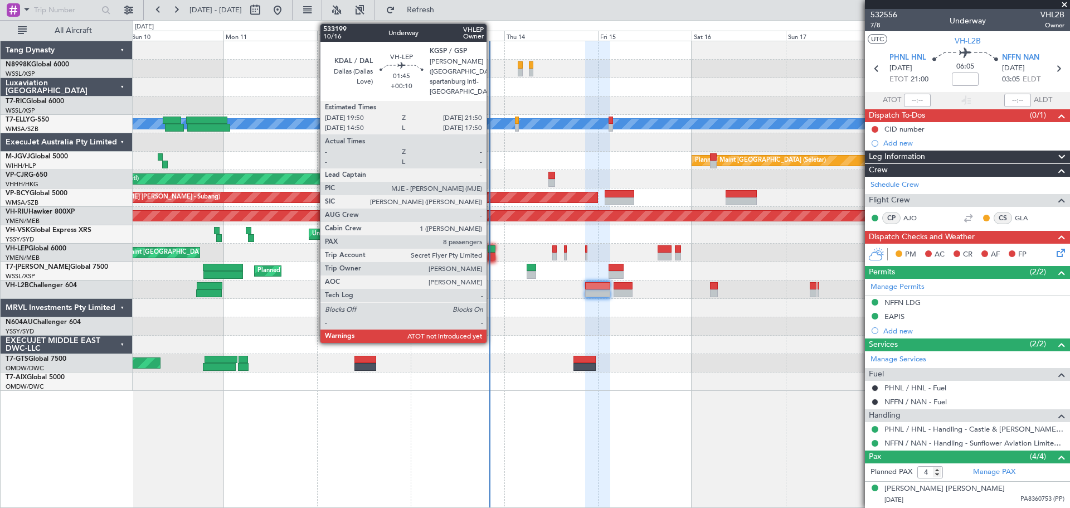
click at [491, 247] on div at bounding box center [492, 249] width 8 height 8
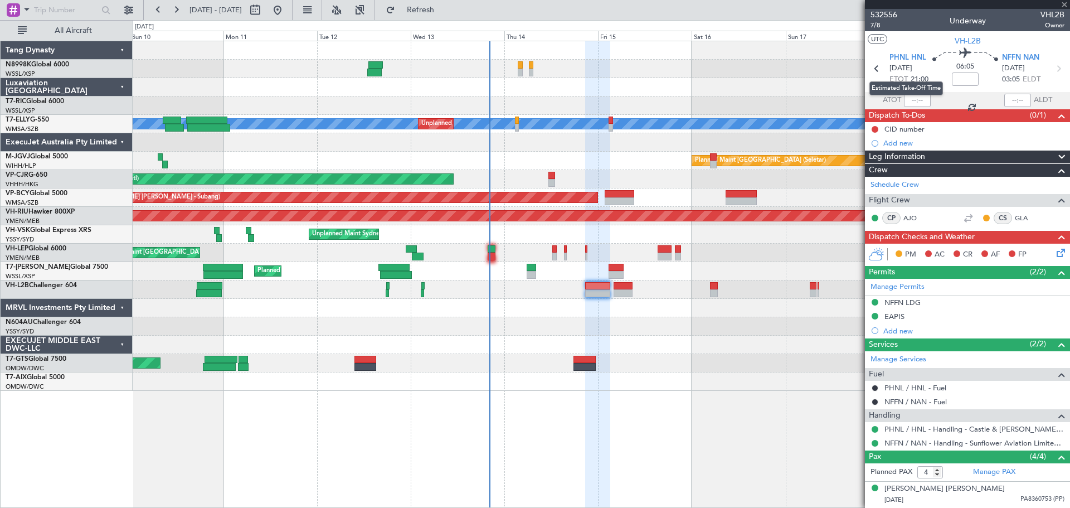
type input "+00:10"
type input "8"
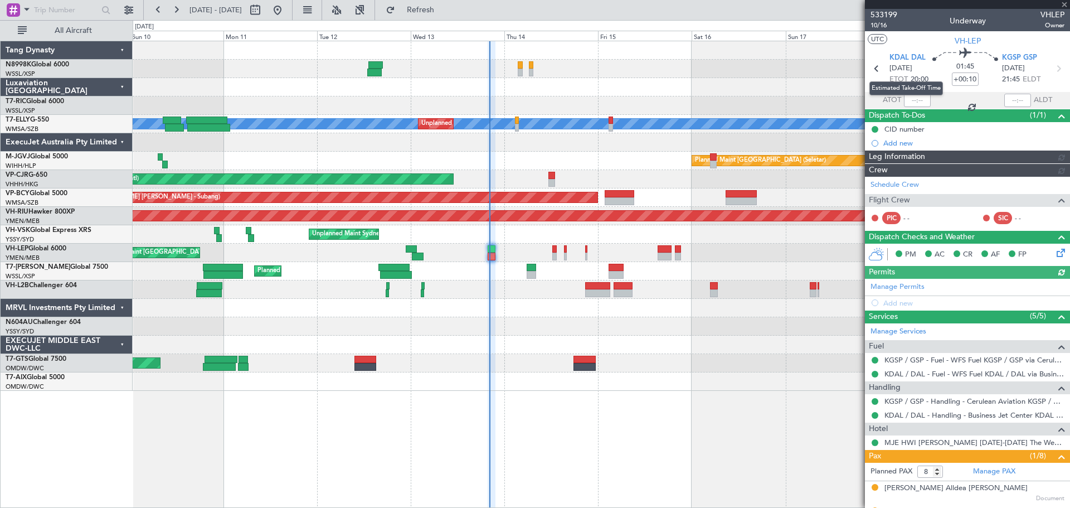
type input "[PERSON_NAME] (KYA)"
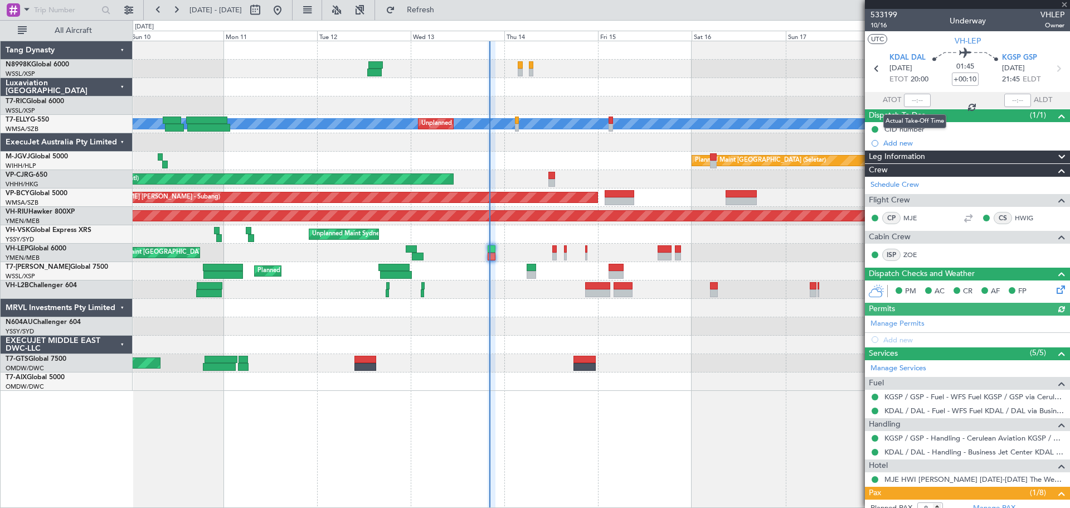
click at [913, 97] on div at bounding box center [917, 100] width 27 height 13
click at [916, 95] on div at bounding box center [917, 100] width 27 height 13
click at [916, 100] on input "text" at bounding box center [917, 100] width 27 height 13
type input "20:13"
type input "[PERSON_NAME] (KYA)"
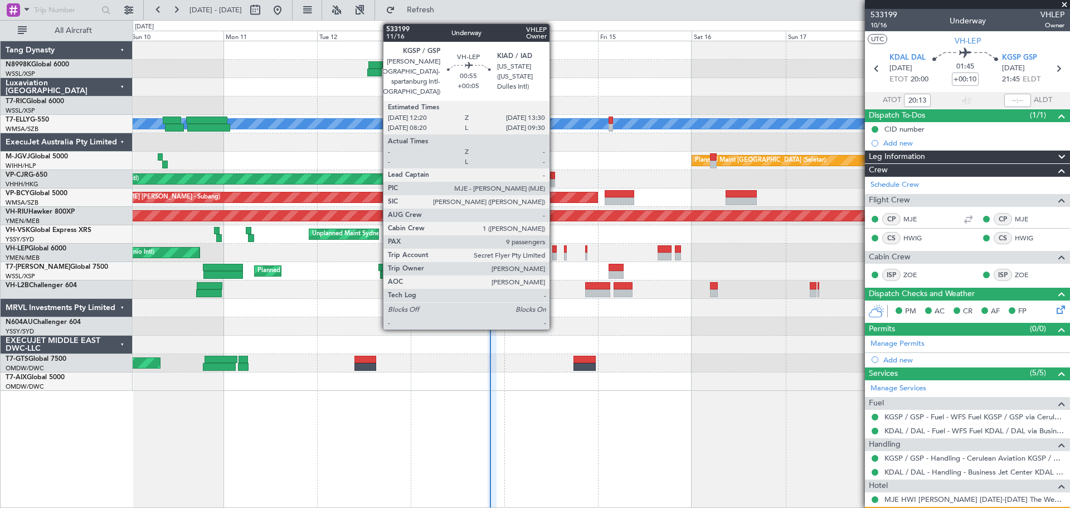
click at [554, 251] on div at bounding box center [554, 249] width 5 height 8
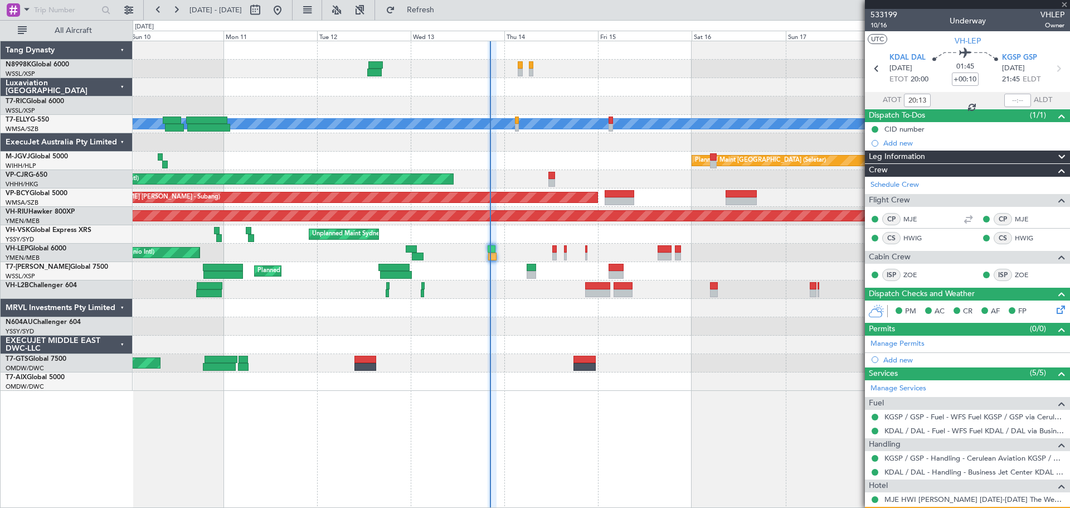
type input "+00:05"
type input "9"
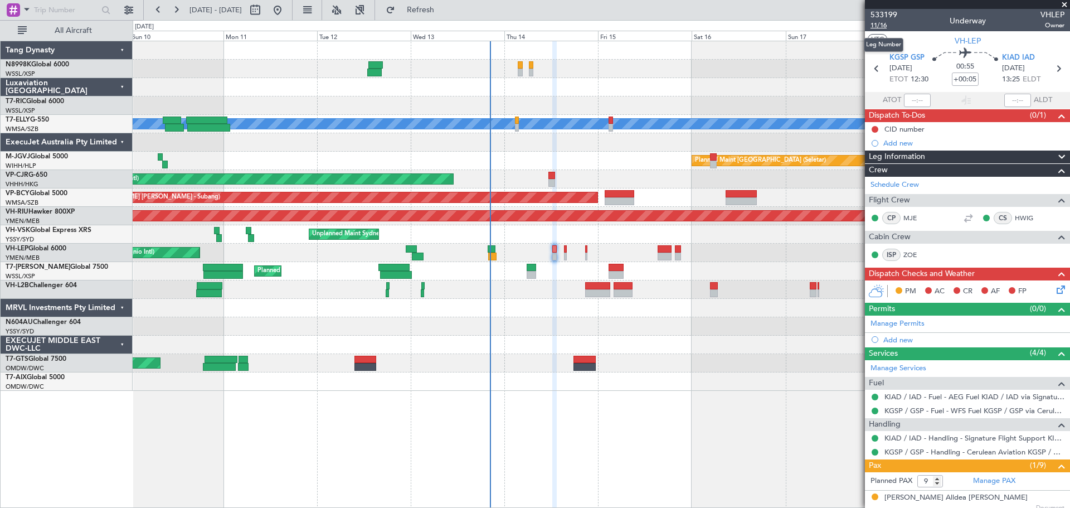
click at [888, 23] on span "11/16" at bounding box center [883, 25] width 27 height 9
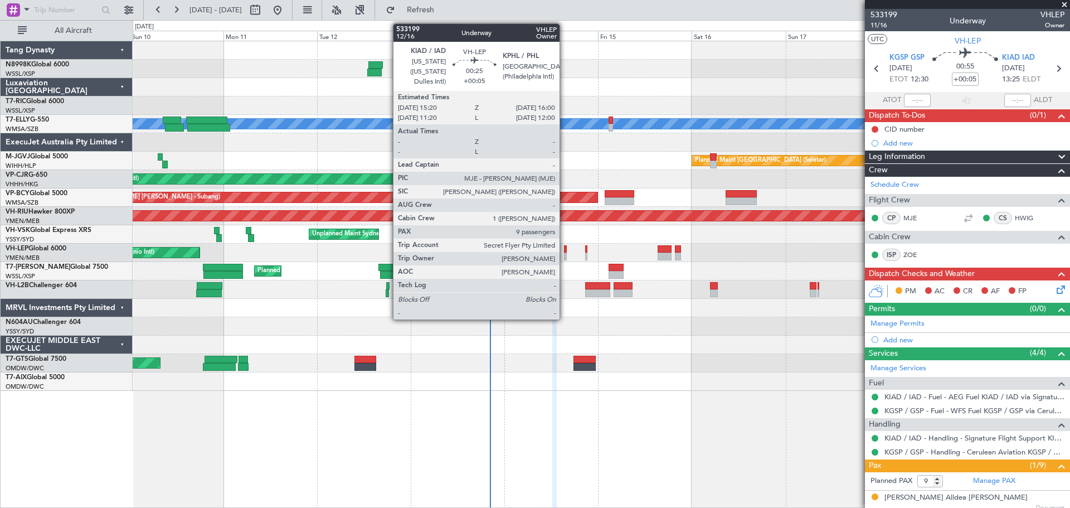
click at [564, 254] on div at bounding box center [565, 256] width 3 height 8
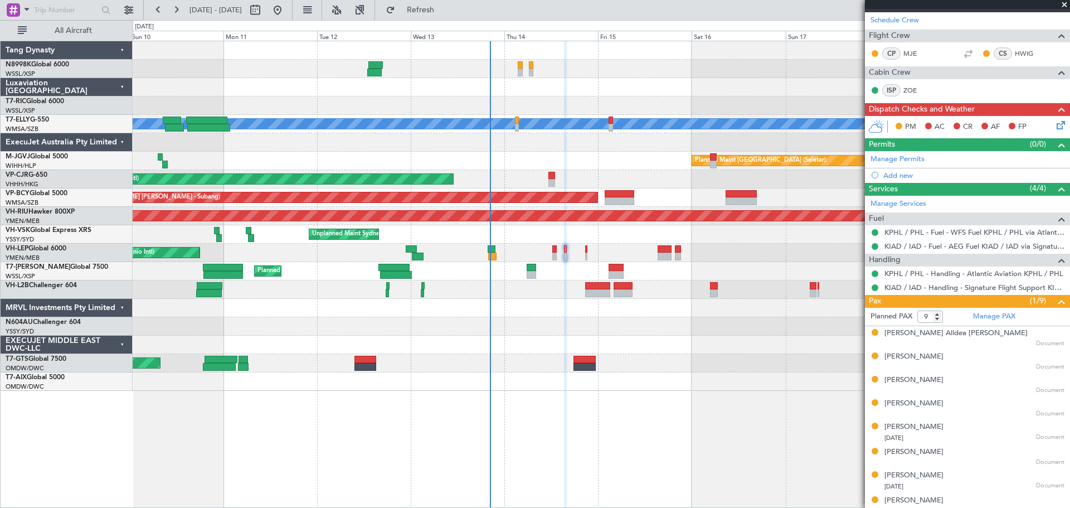
scroll to position [167, 0]
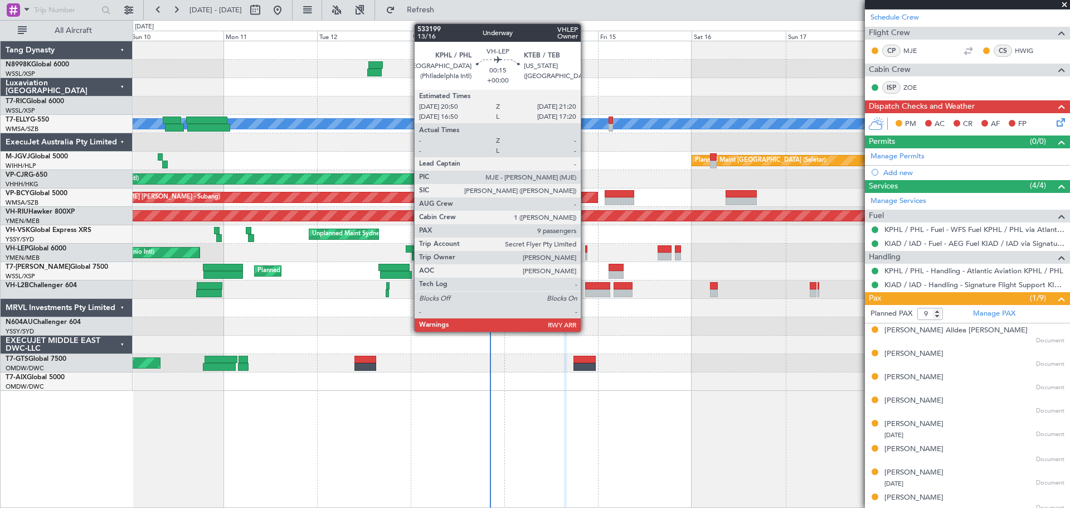
click at [586, 253] on div at bounding box center [586, 256] width 2 height 8
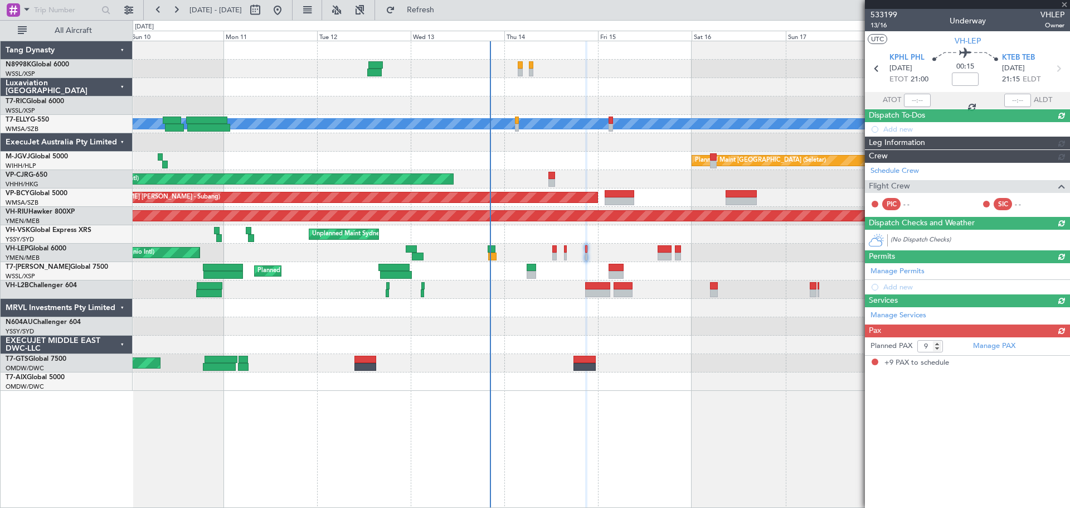
scroll to position [0, 0]
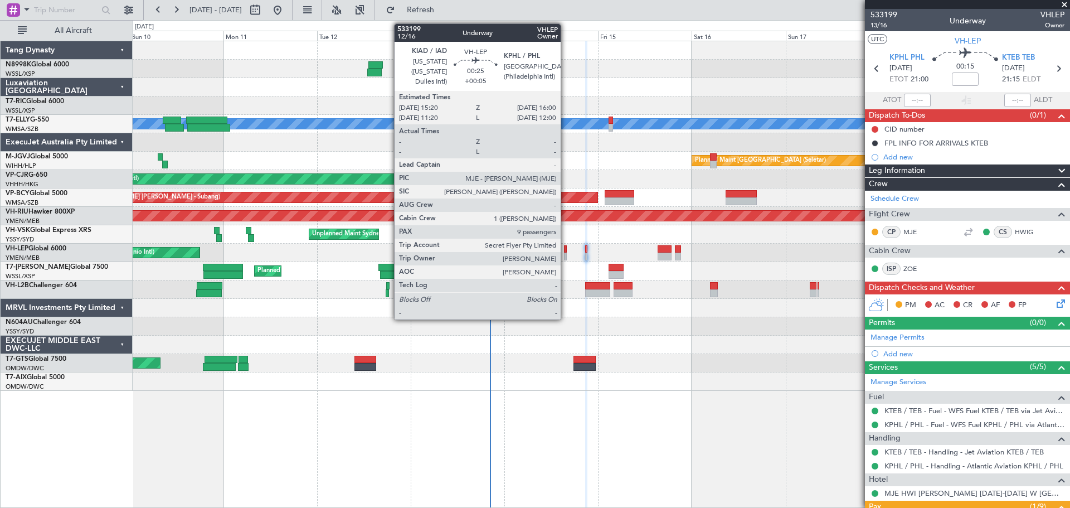
click at [566, 251] on div at bounding box center [565, 249] width 3 height 8
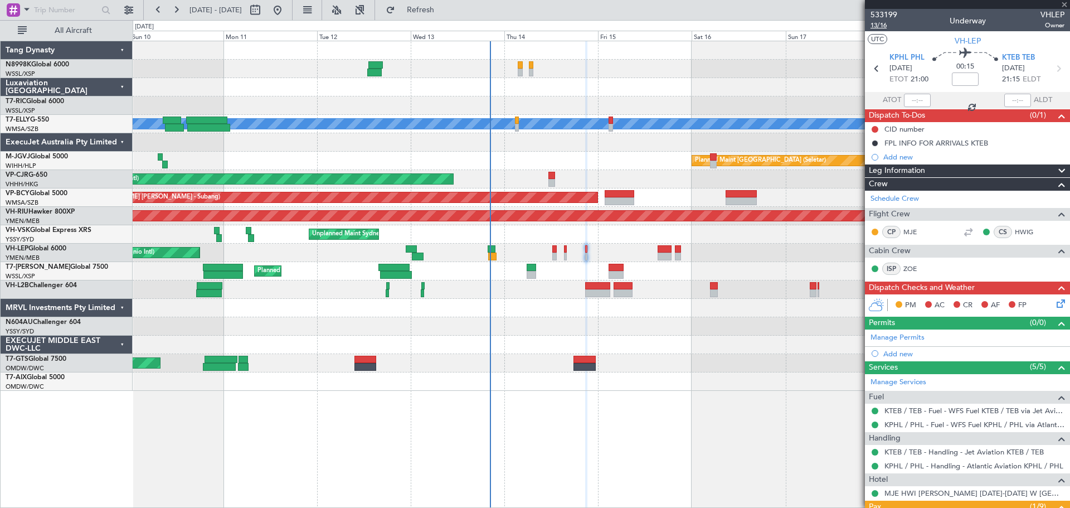
type input "+00:05"
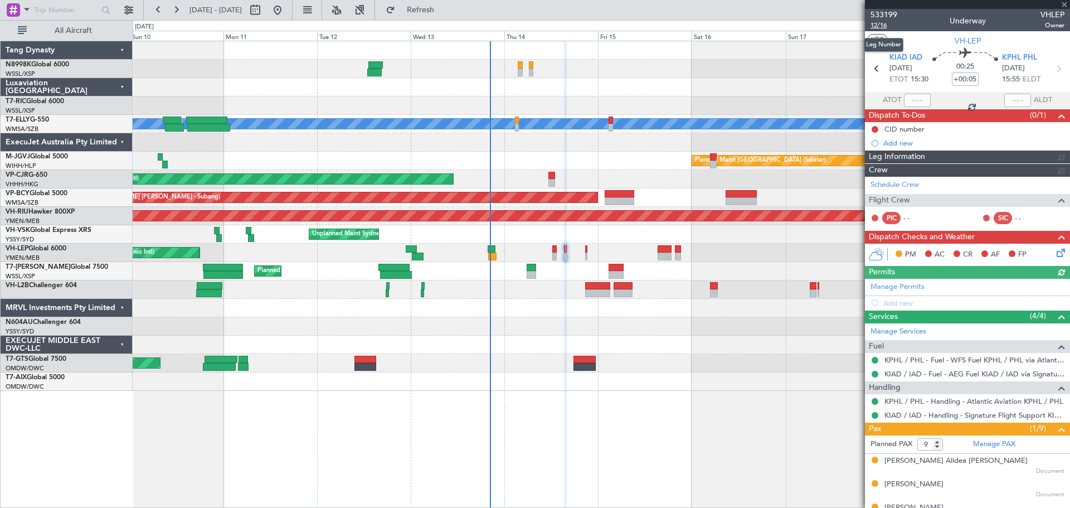
click at [888, 26] on span "12/16" at bounding box center [883, 25] width 27 height 9
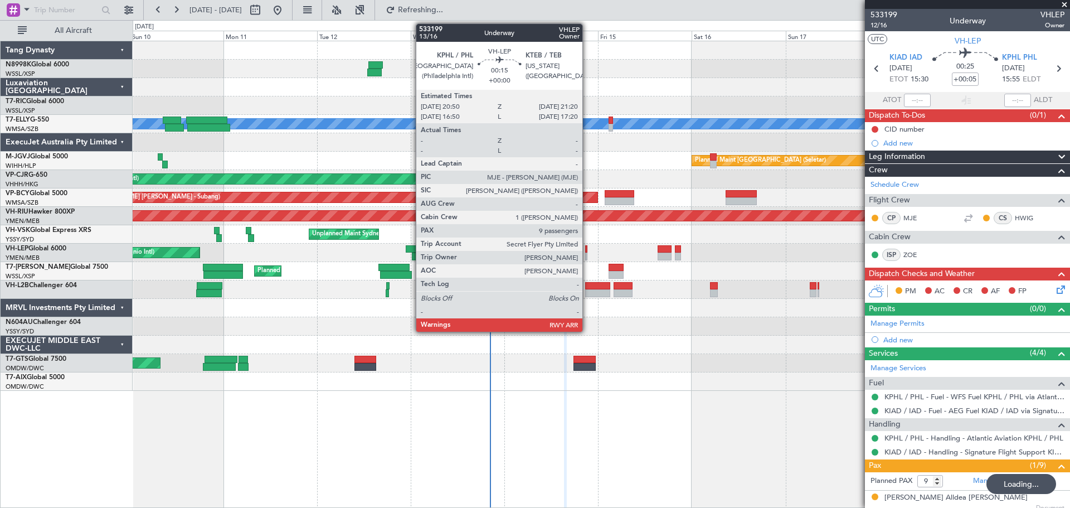
click at [587, 250] on div at bounding box center [586, 249] width 2 height 8
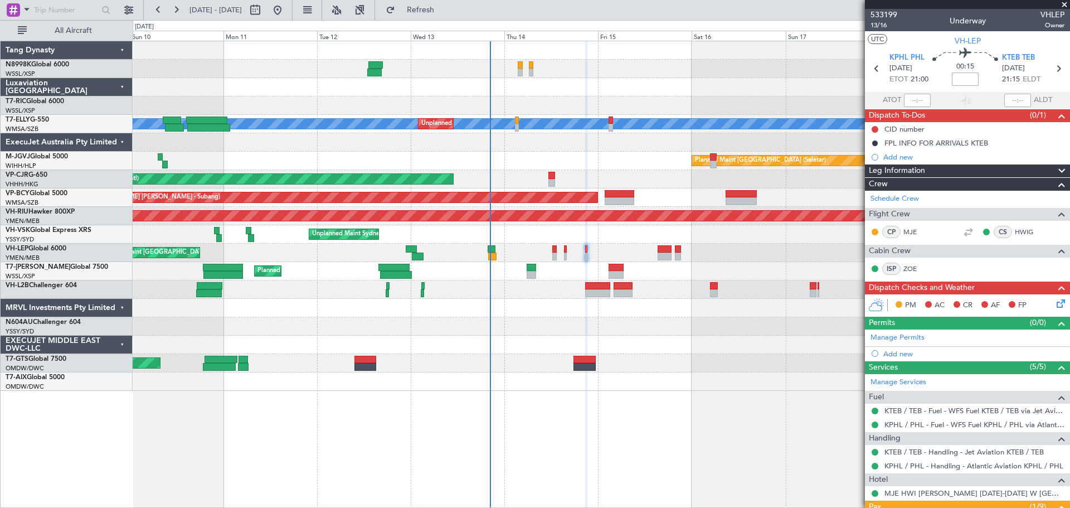
click at [970, 79] on input at bounding box center [965, 78] width 27 height 13
type input "+00:05"
click at [879, 23] on span "13/16" at bounding box center [883, 25] width 27 height 9
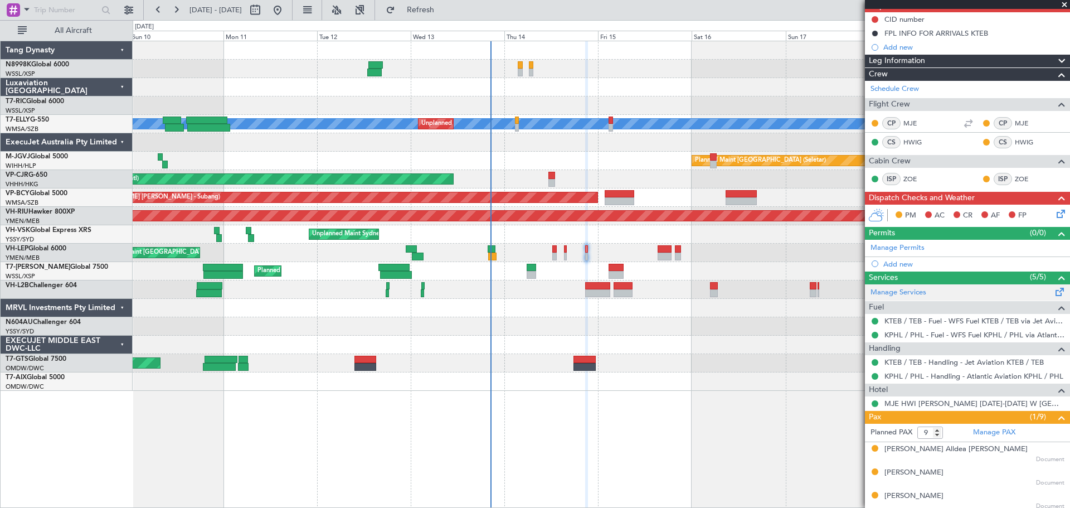
scroll to position [167, 0]
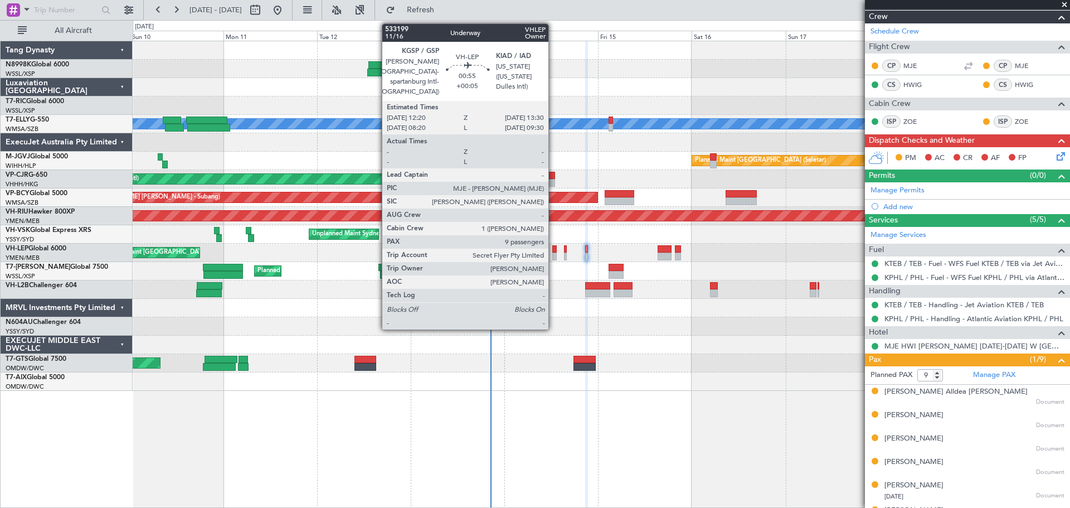
click at [553, 252] on div at bounding box center [554, 256] width 5 height 8
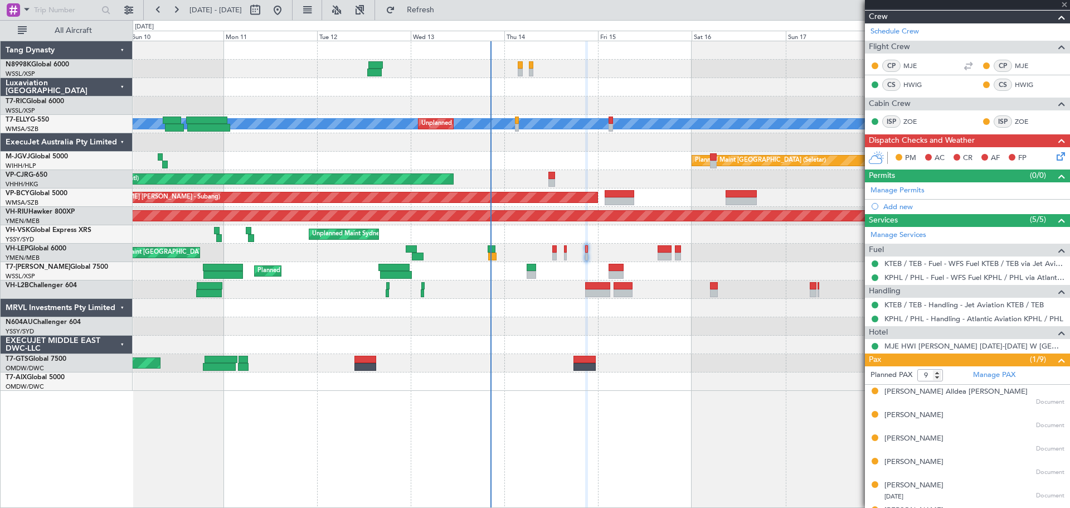
scroll to position [0, 0]
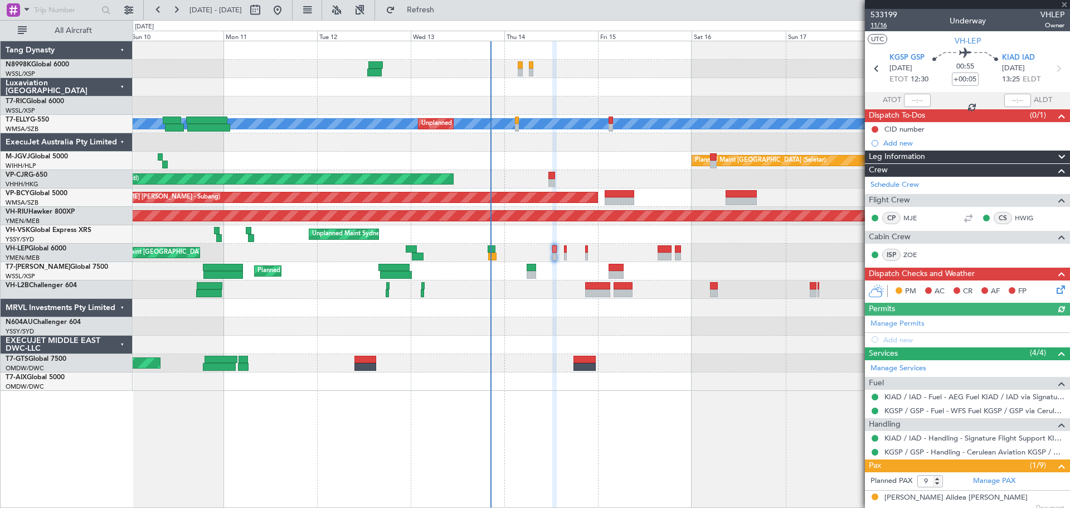
click at [885, 28] on span "11/16" at bounding box center [883, 25] width 27 height 9
click at [904, 455] on link "KGSP / GSP - Handling - Cerulean Aviation KGSP / GSP" at bounding box center [974, 451] width 180 height 9
click at [990, 480] on link "Manage PAX" at bounding box center [994, 480] width 42 height 11
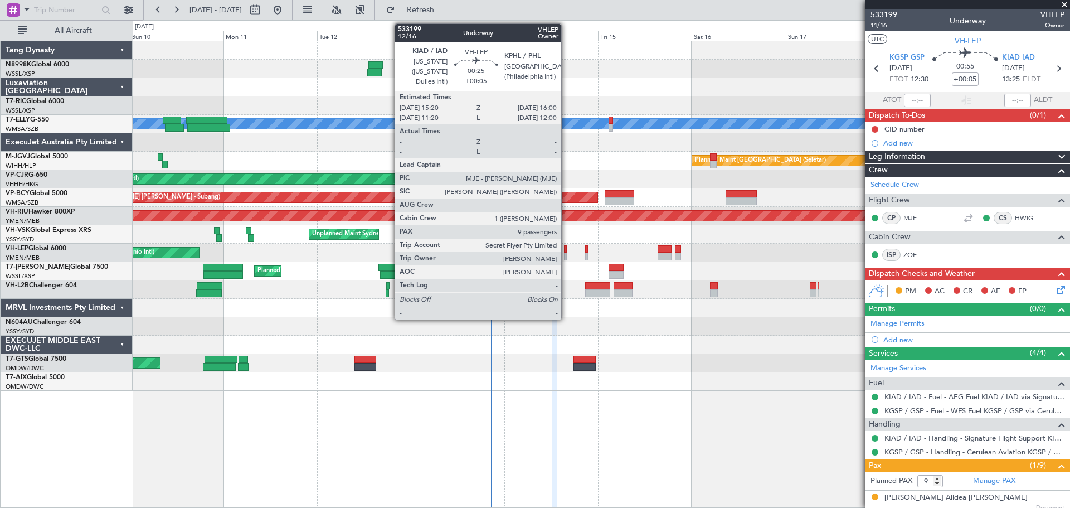
click at [566, 257] on div at bounding box center [565, 256] width 3 height 8
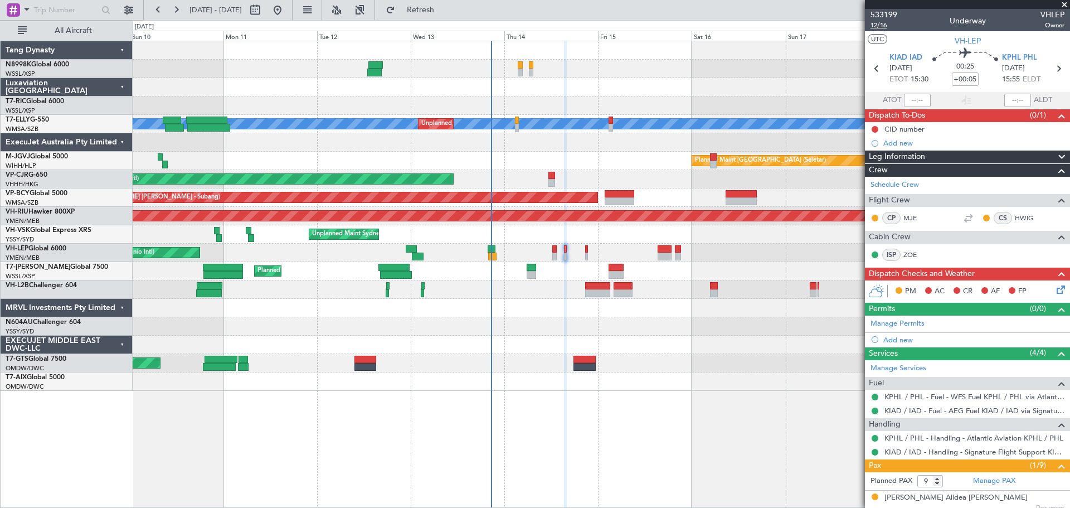
click at [881, 28] on span "12/16" at bounding box center [883, 25] width 27 height 9
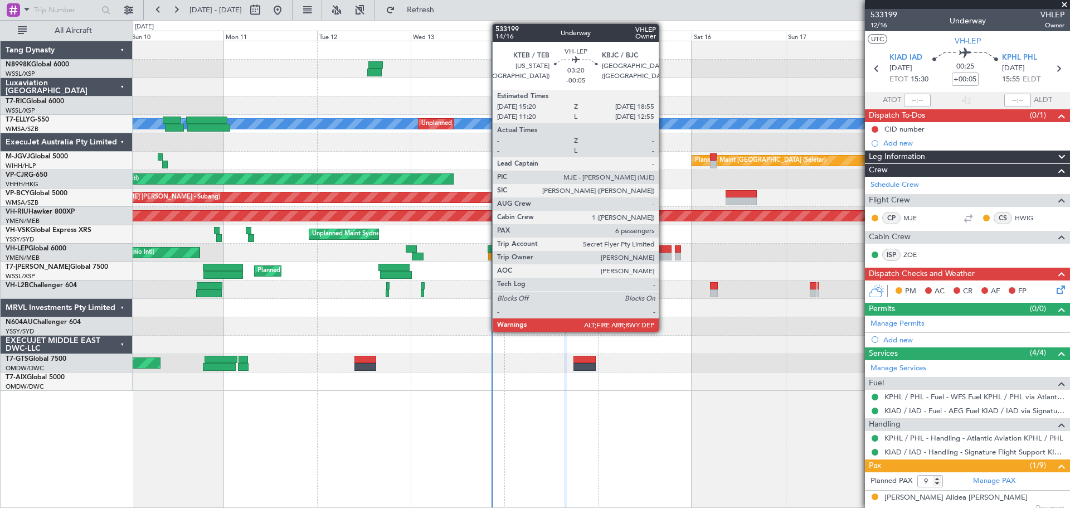
click at [664, 251] on div at bounding box center [664, 249] width 14 height 8
type input "-00:05"
type input "6"
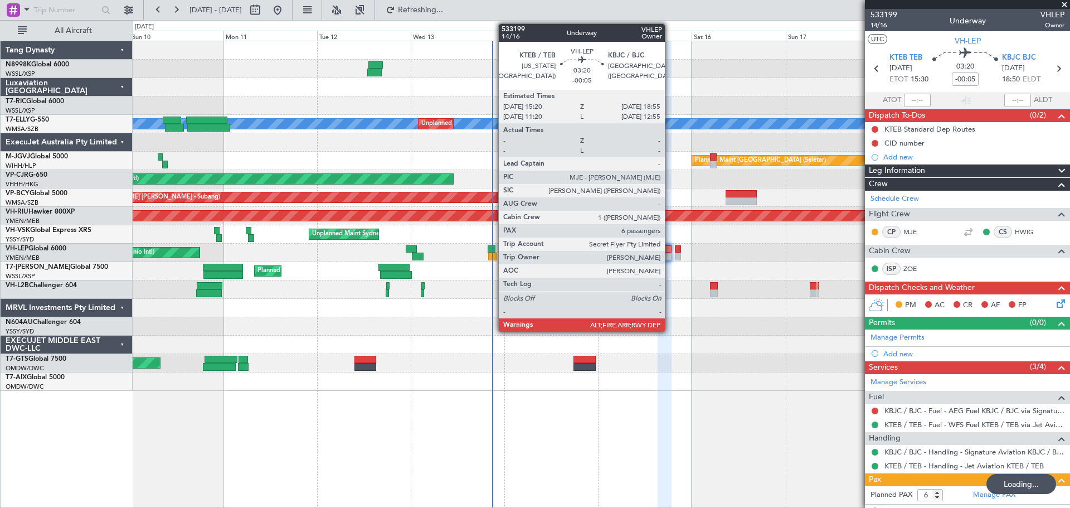
click at [670, 246] on div at bounding box center [664, 249] width 14 height 8
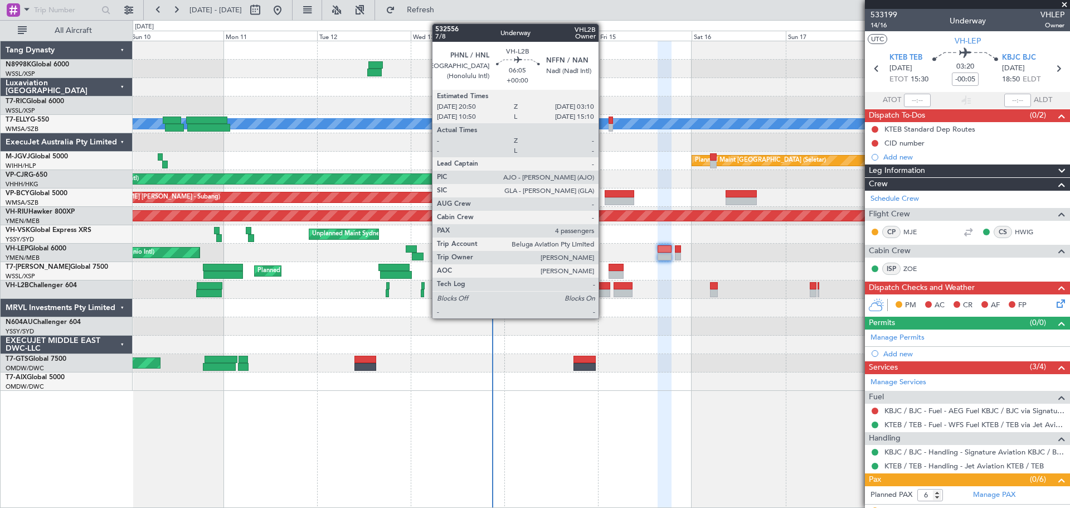
click at [603, 291] on div at bounding box center [597, 293] width 25 height 8
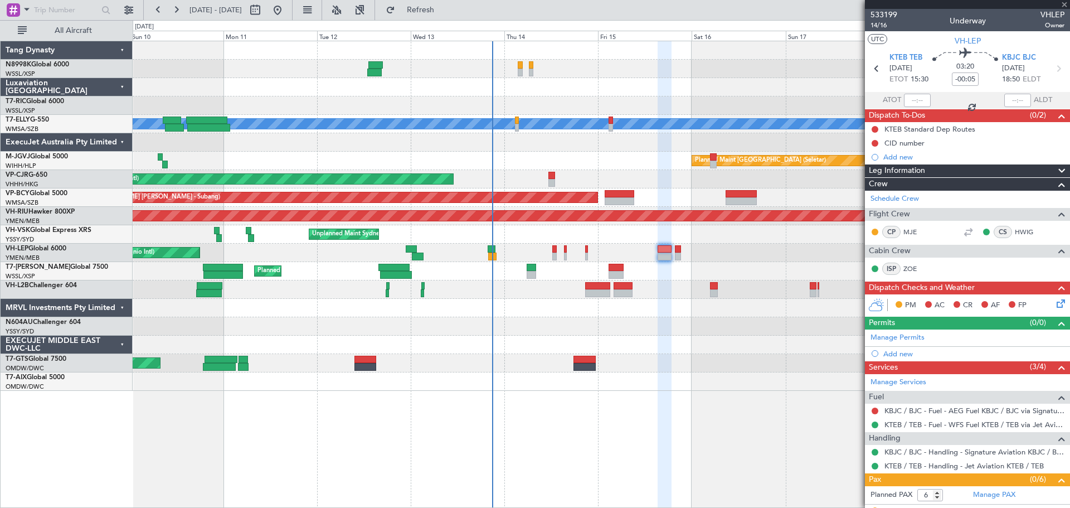
type input "4"
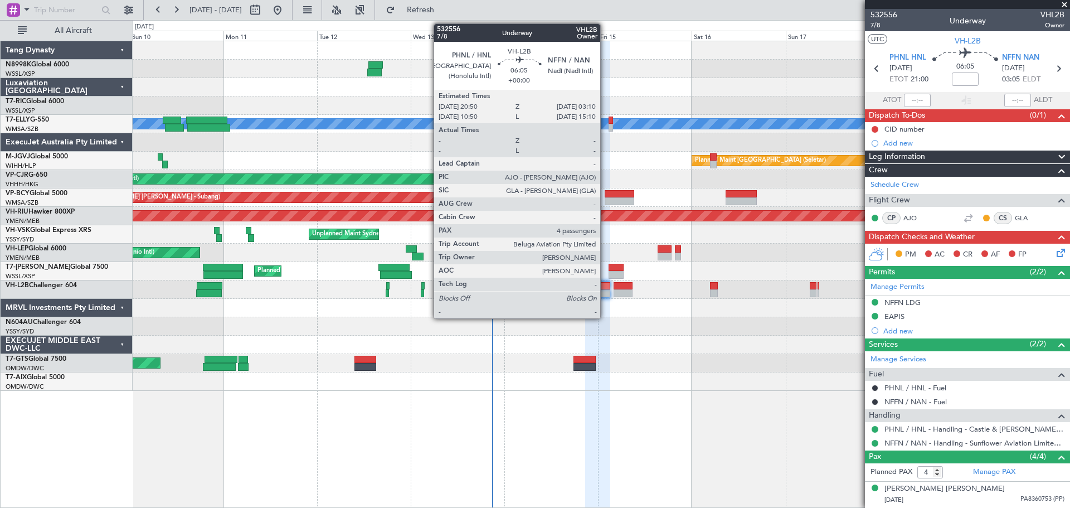
click at [605, 291] on div at bounding box center [597, 293] width 25 height 8
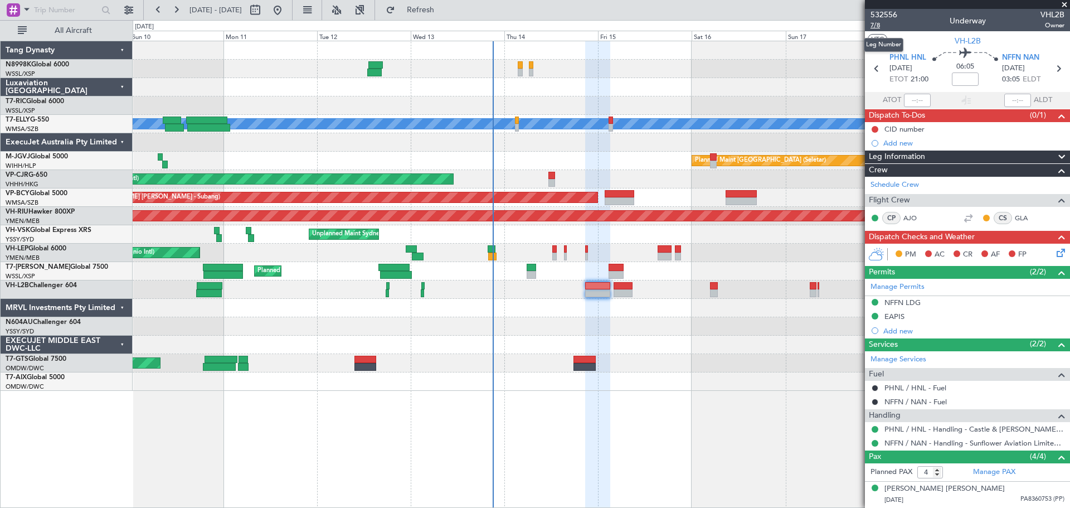
click at [881, 27] on span "7/8" at bounding box center [883, 25] width 27 height 9
click at [876, 27] on span "7/8" at bounding box center [883, 25] width 27 height 9
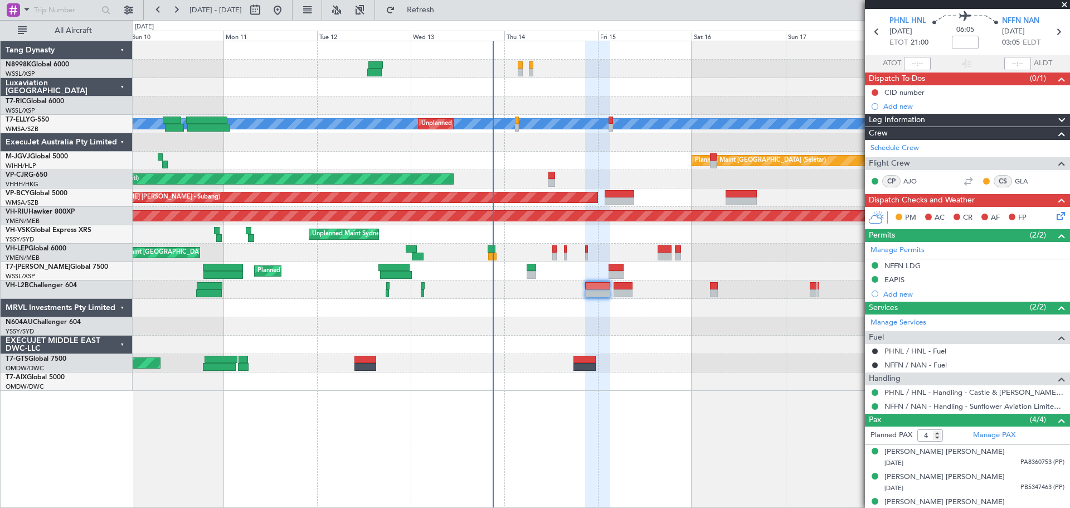
scroll to position [74, 0]
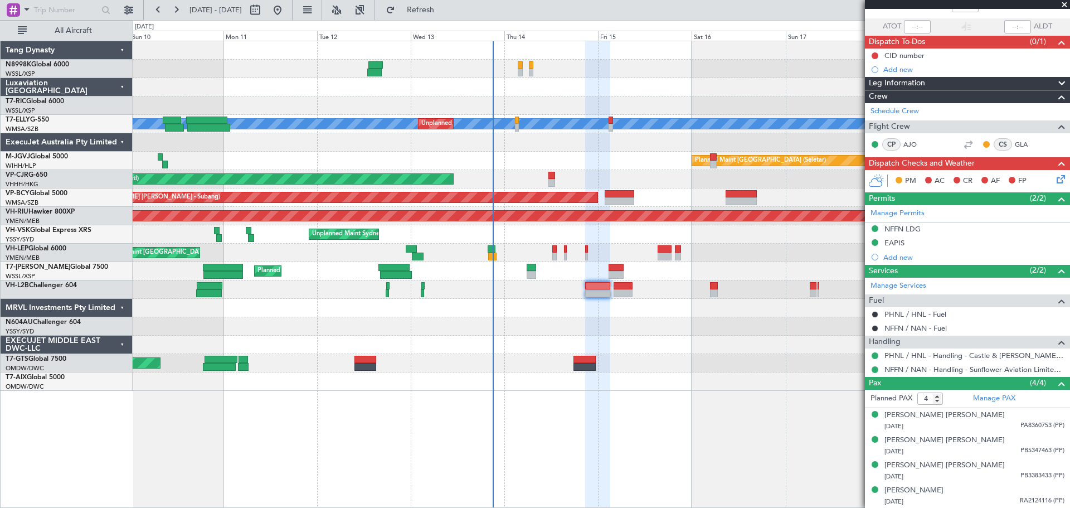
click at [977, 398] on mat-tooltip-component "Complete" at bounding box center [963, 404] width 48 height 30
click at [987, 400] on link "Manage PAX" at bounding box center [994, 398] width 42 height 11
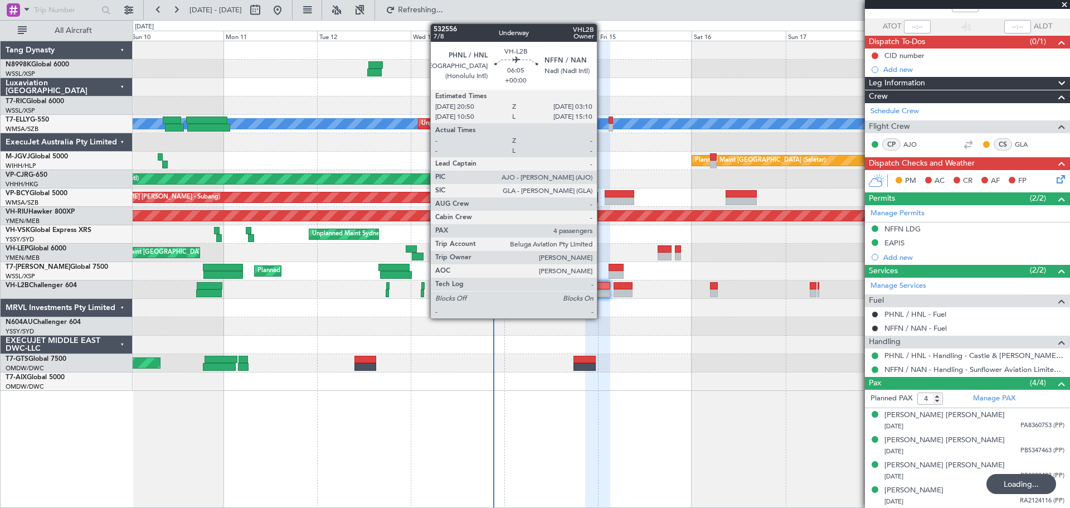
click at [602, 287] on div at bounding box center [597, 286] width 25 height 8
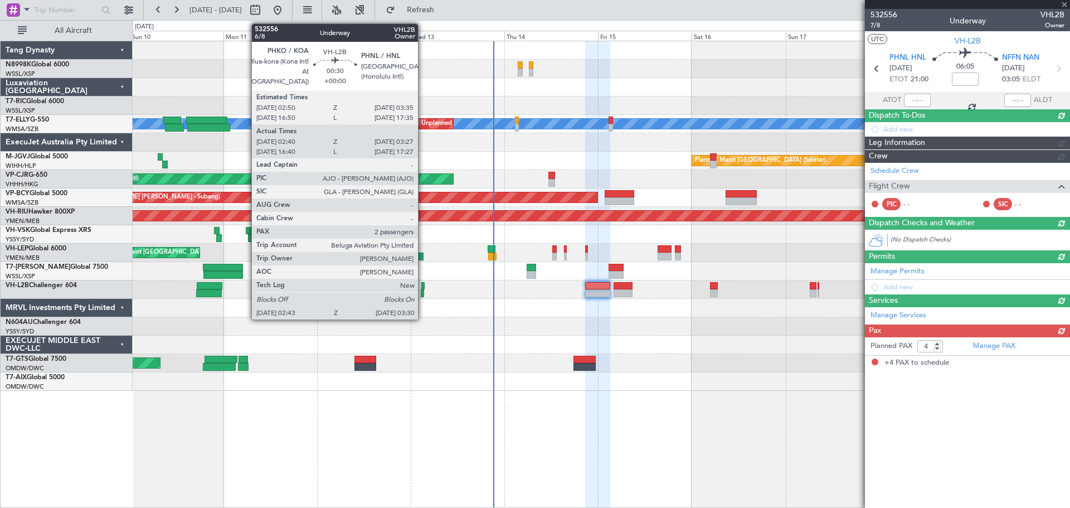
scroll to position [0, 0]
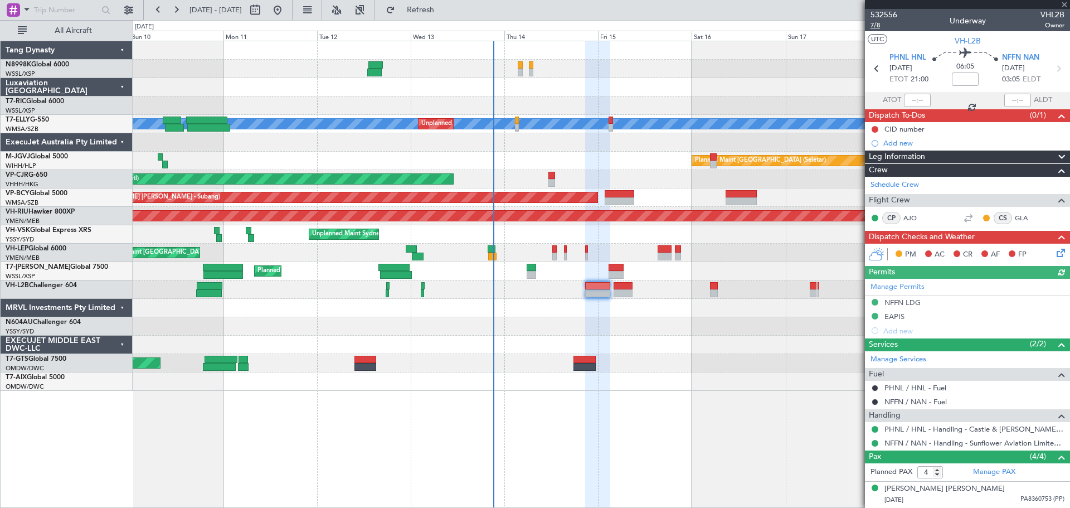
click at [884, 27] on span "7/8" at bounding box center [883, 25] width 27 height 9
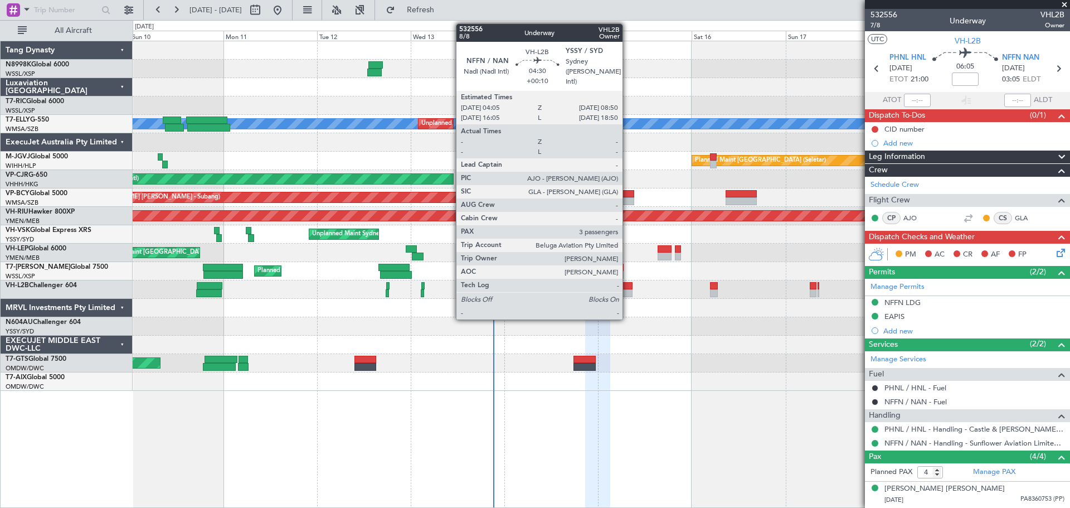
click at [627, 291] on div at bounding box center [622, 293] width 19 height 8
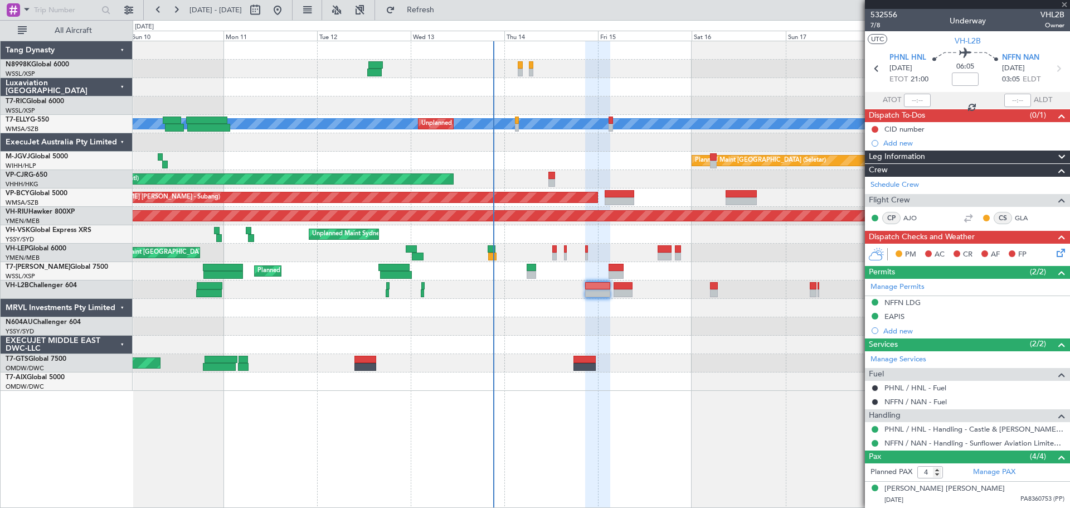
type input "+00:10"
type input "3"
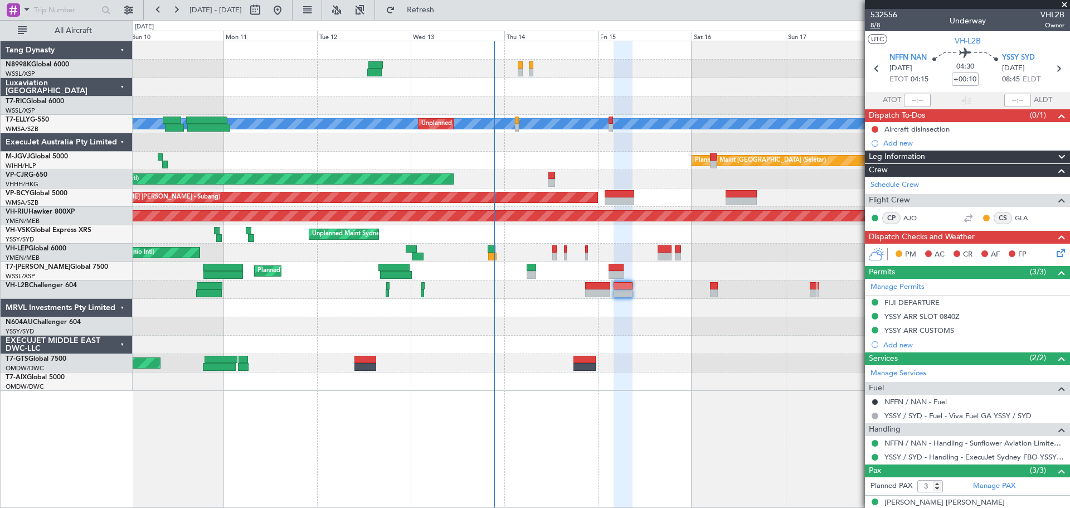
click at [878, 24] on span "8/8" at bounding box center [883, 25] width 27 height 9
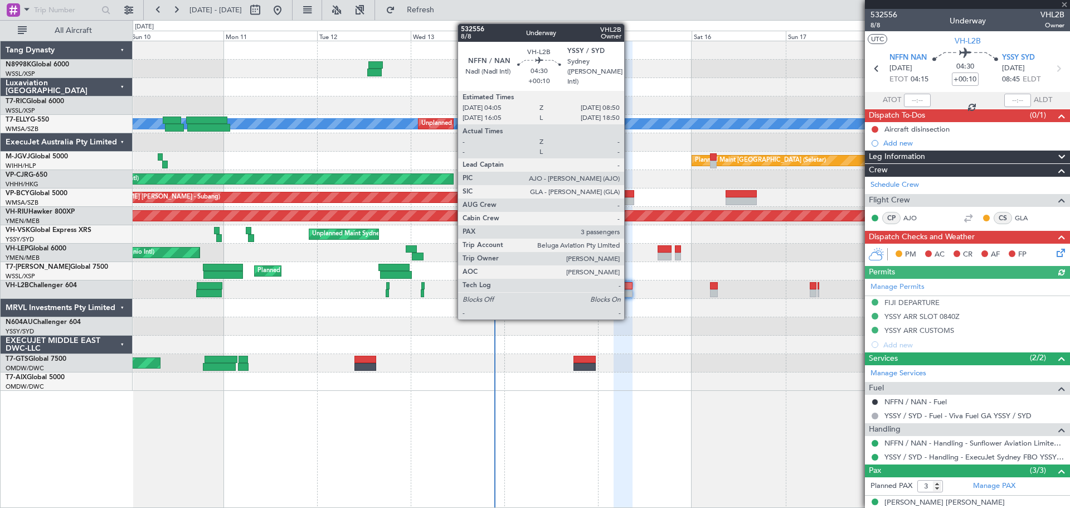
click at [629, 290] on div at bounding box center [622, 293] width 19 height 8
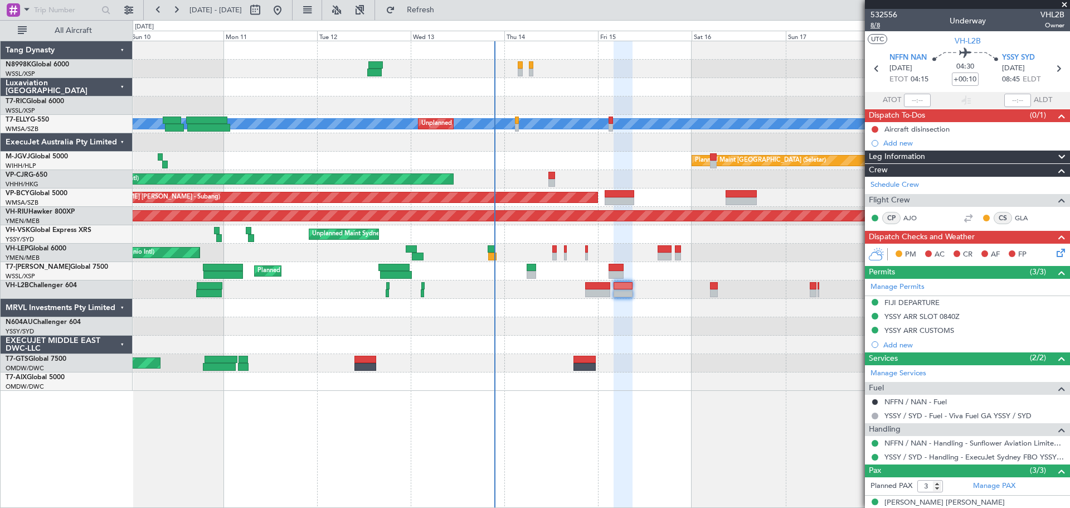
click at [875, 26] on span "8/8" at bounding box center [883, 25] width 27 height 9
click at [595, 282] on div at bounding box center [597, 286] width 25 height 8
type input "4"
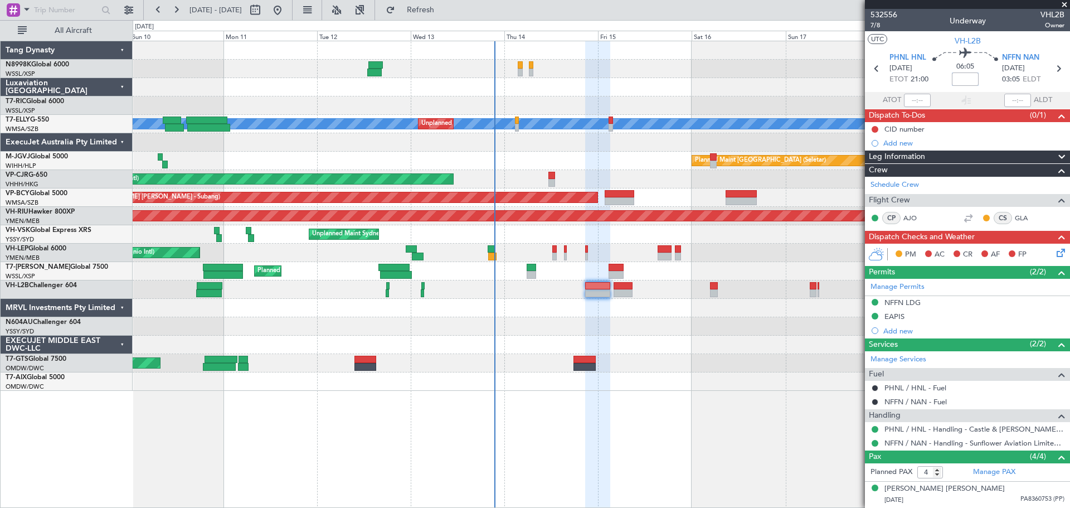
click at [964, 79] on input at bounding box center [965, 78] width 27 height 13
type input "+00:05"
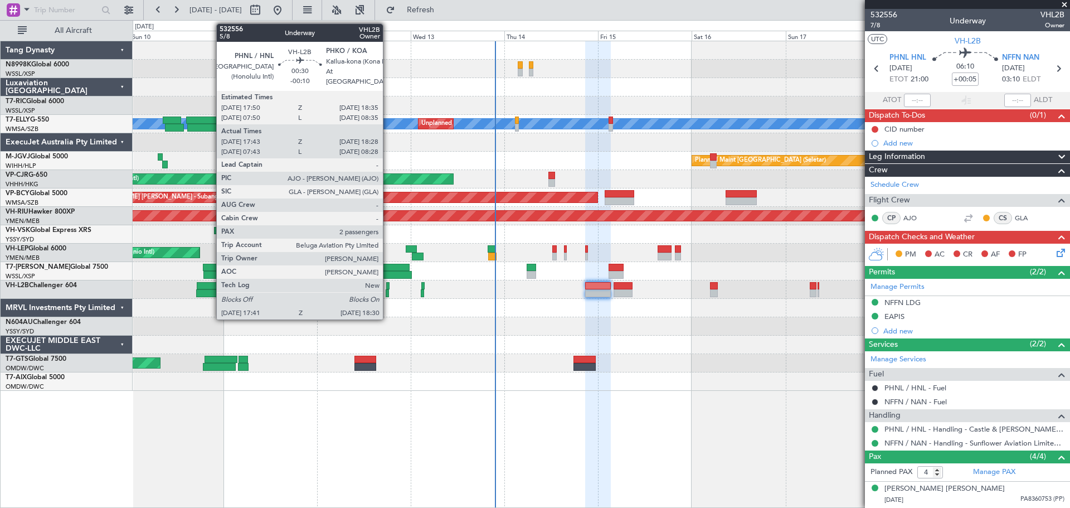
click at [388, 291] on div at bounding box center [387, 293] width 3 height 8
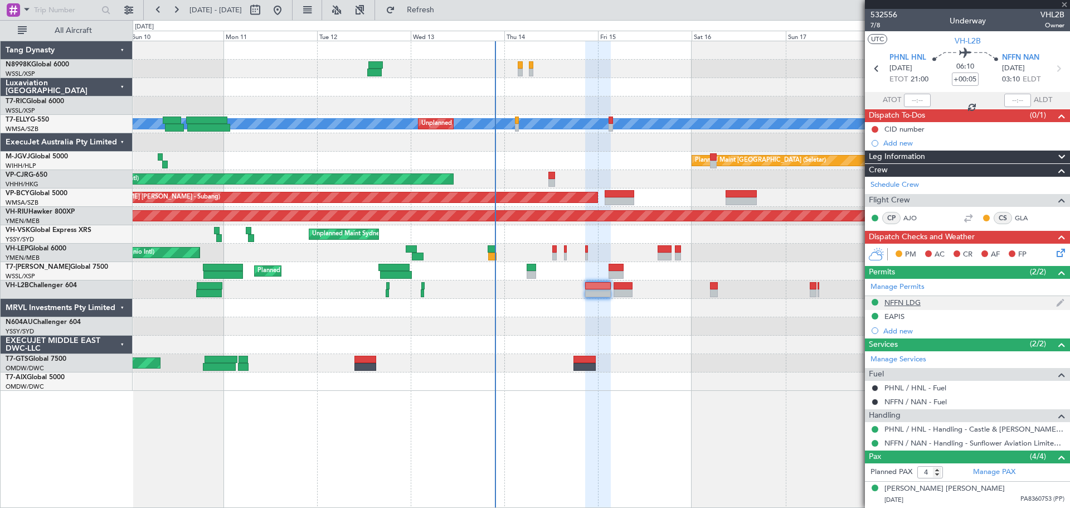
type input "-00:10"
type input "17:53"
type input "18:23"
type input "2"
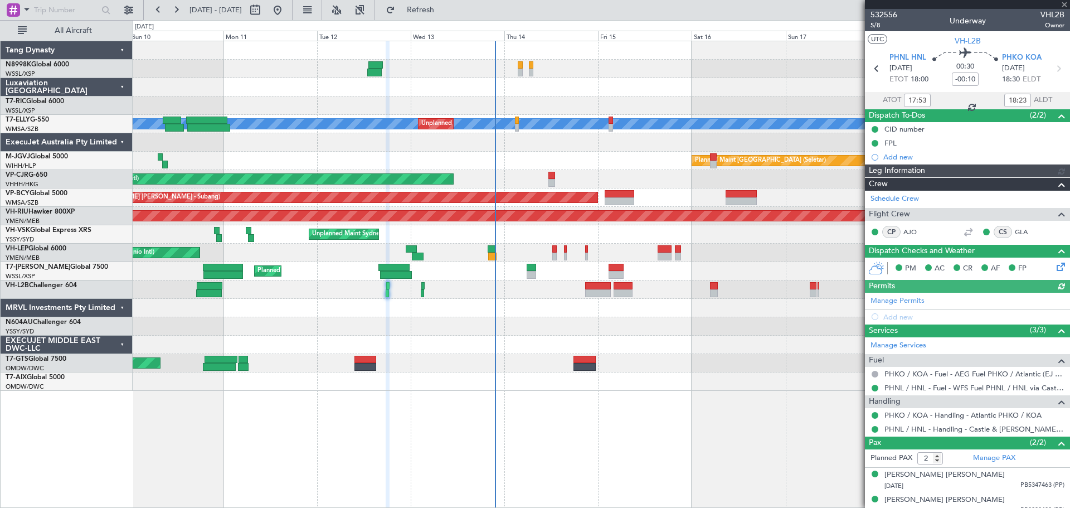
type input "[PERSON_NAME] (BTA)"
click at [900, 430] on link "PHNL / HNL - Handling - Castle & [PERSON_NAME] Avn PHNL / HNL" at bounding box center [974, 428] width 180 height 9
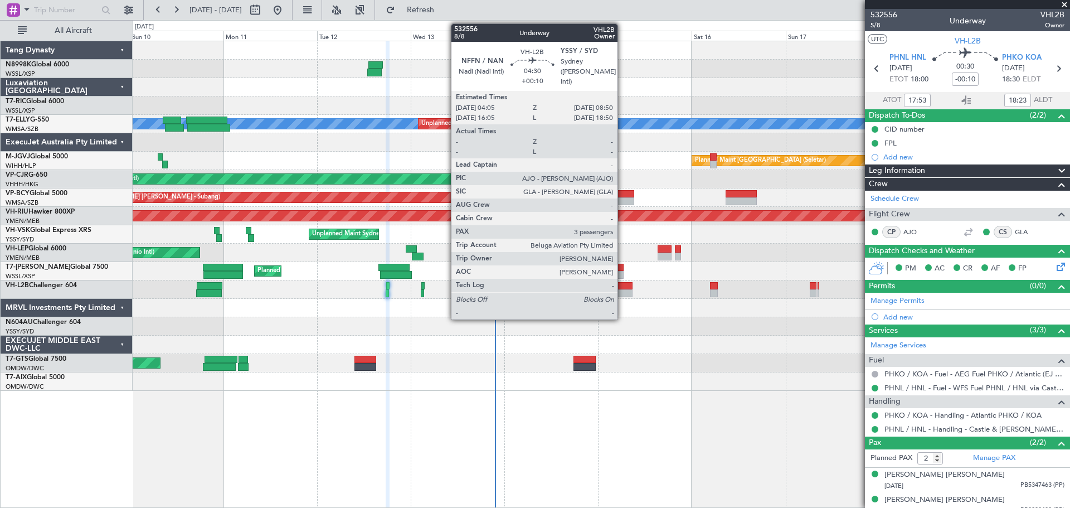
click at [625, 285] on div at bounding box center [622, 286] width 19 height 8
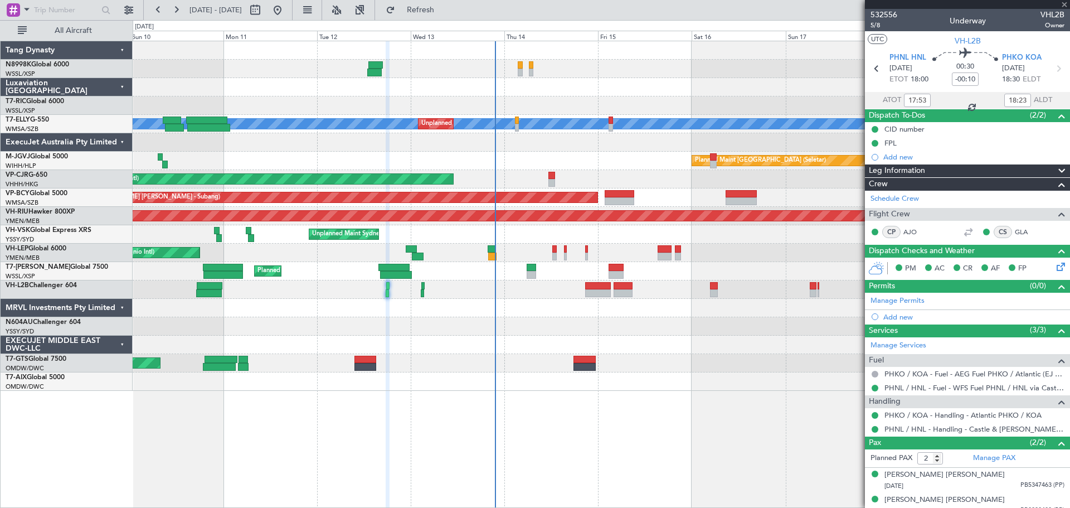
type input "+00:10"
type input "3"
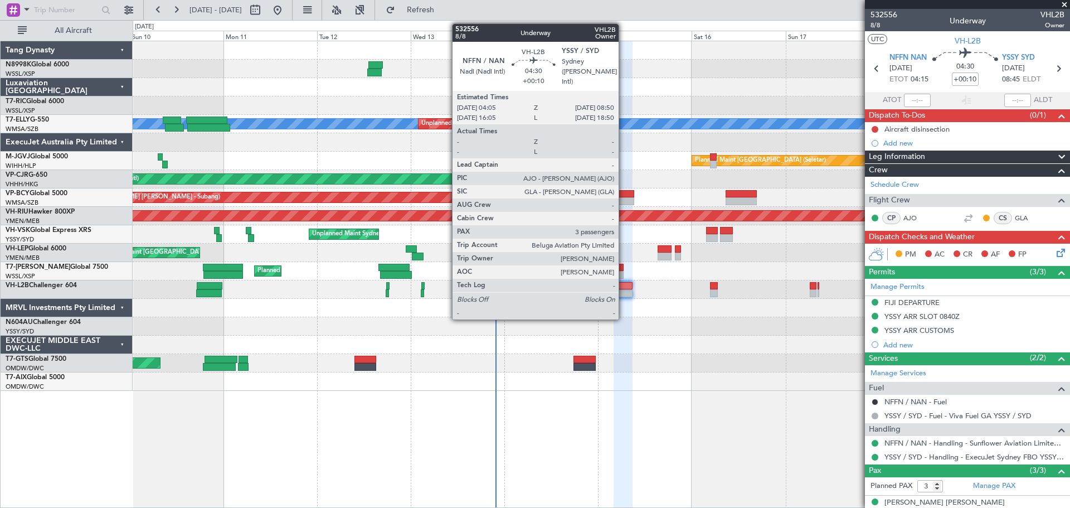
click at [624, 291] on div at bounding box center [622, 293] width 19 height 8
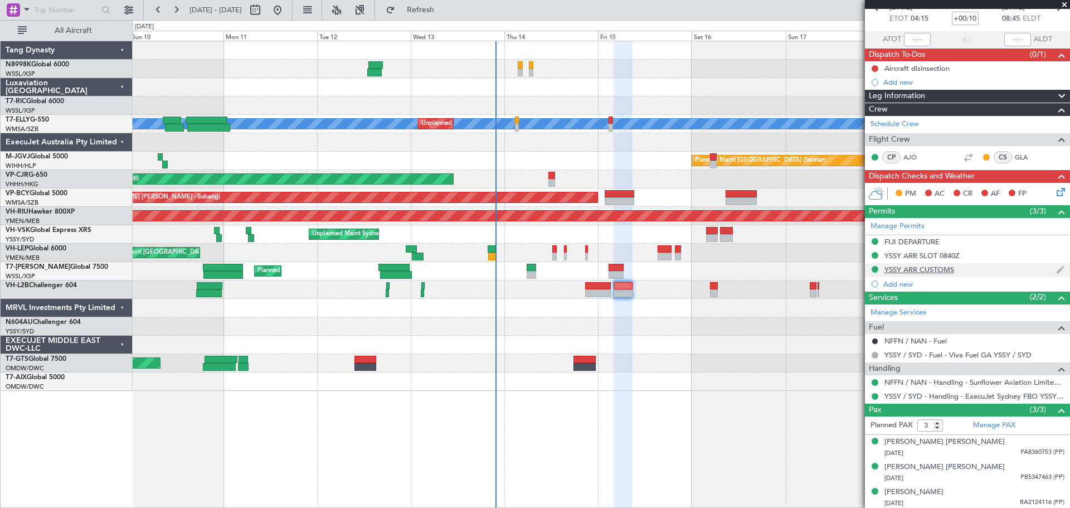
scroll to position [62, 0]
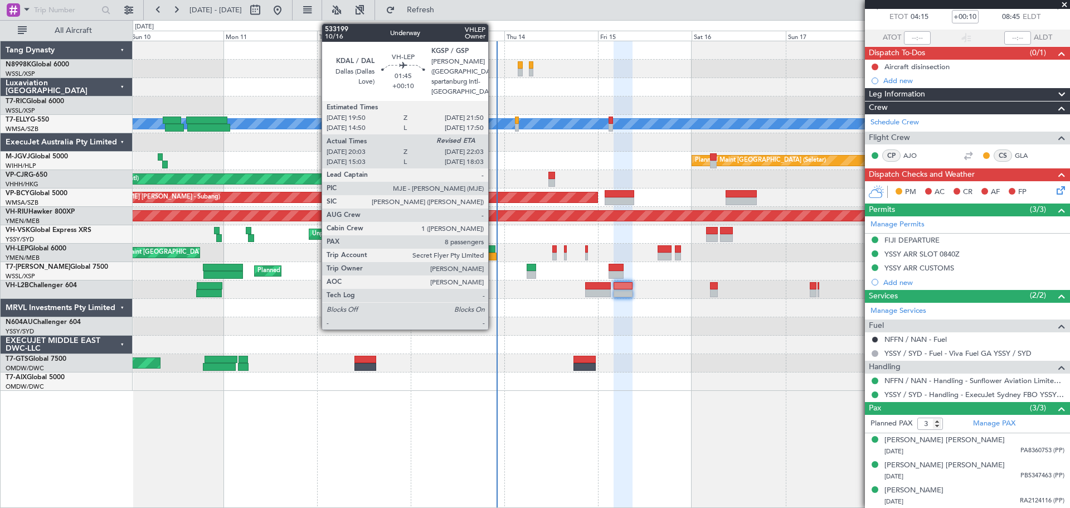
click at [493, 247] on div at bounding box center [492, 249] width 8 height 8
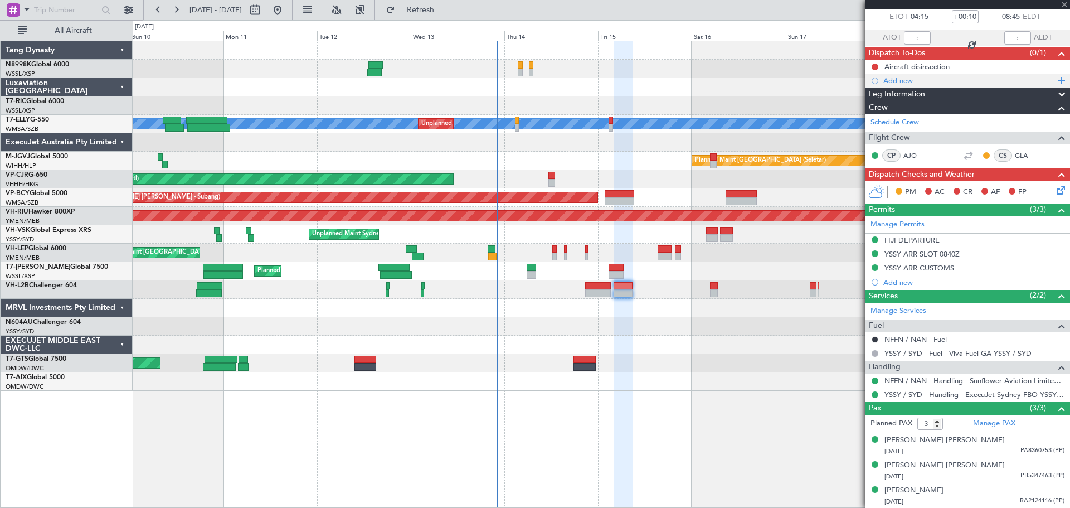
type input "20:13"
type input "8"
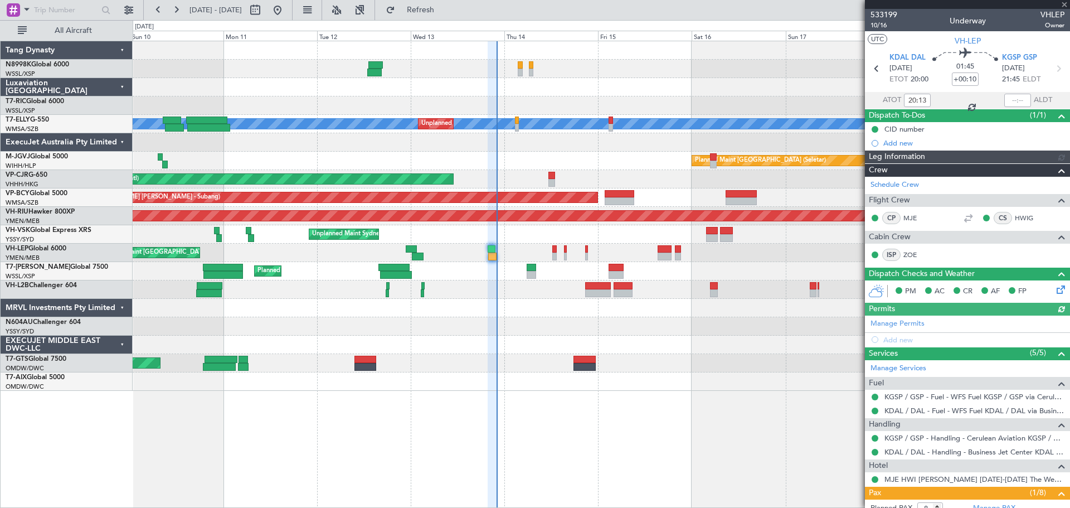
type input "[PERSON_NAME] (KYA)"
click at [1015, 104] on div at bounding box center [1017, 100] width 27 height 13
click at [1015, 102] on div at bounding box center [1017, 100] width 27 height 13
click at [1015, 101] on div at bounding box center [1017, 100] width 27 height 13
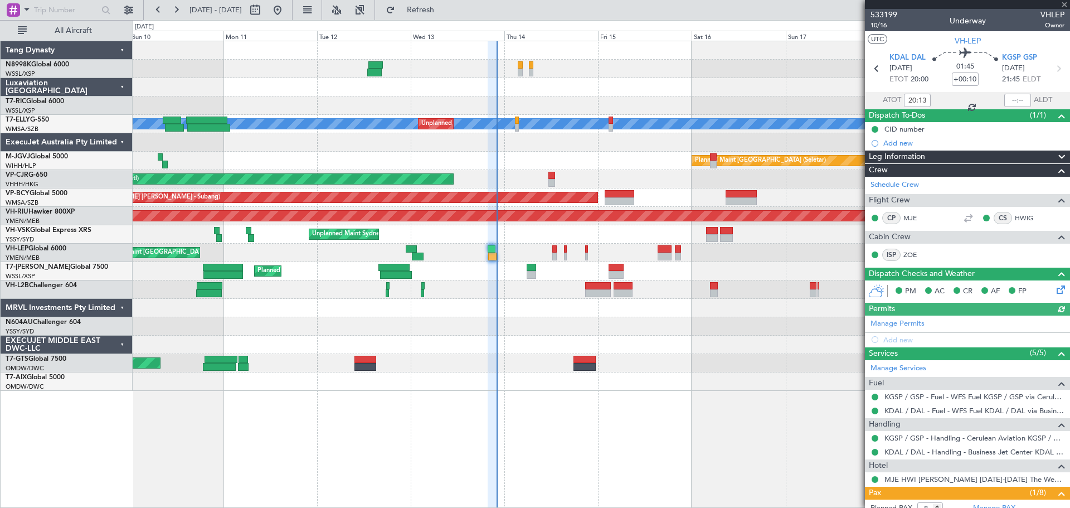
click at [1015, 101] on div at bounding box center [1017, 100] width 27 height 13
click at [1016, 101] on div at bounding box center [1017, 100] width 27 height 13
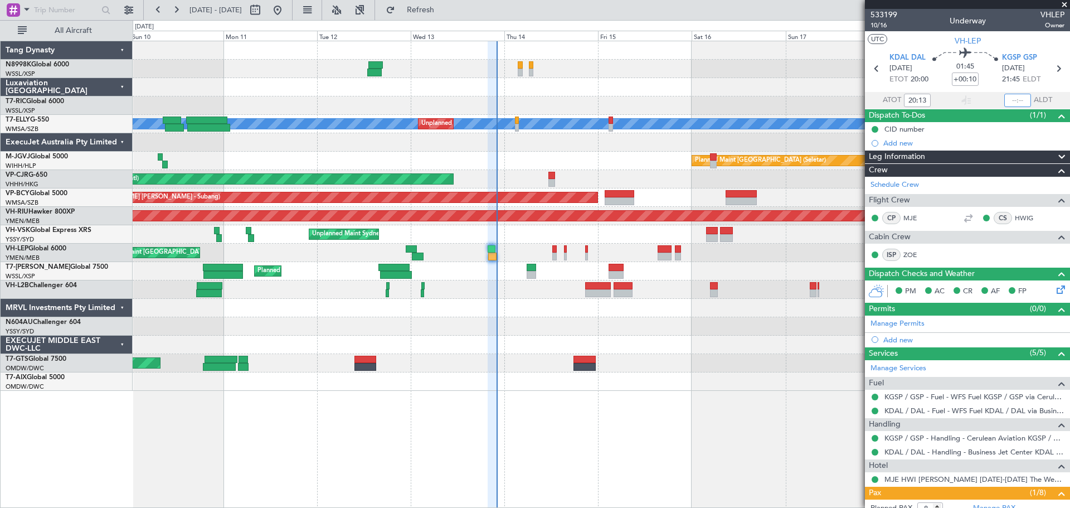
click at [1016, 101] on input "text" at bounding box center [1017, 100] width 27 height 13
type input "22:00"
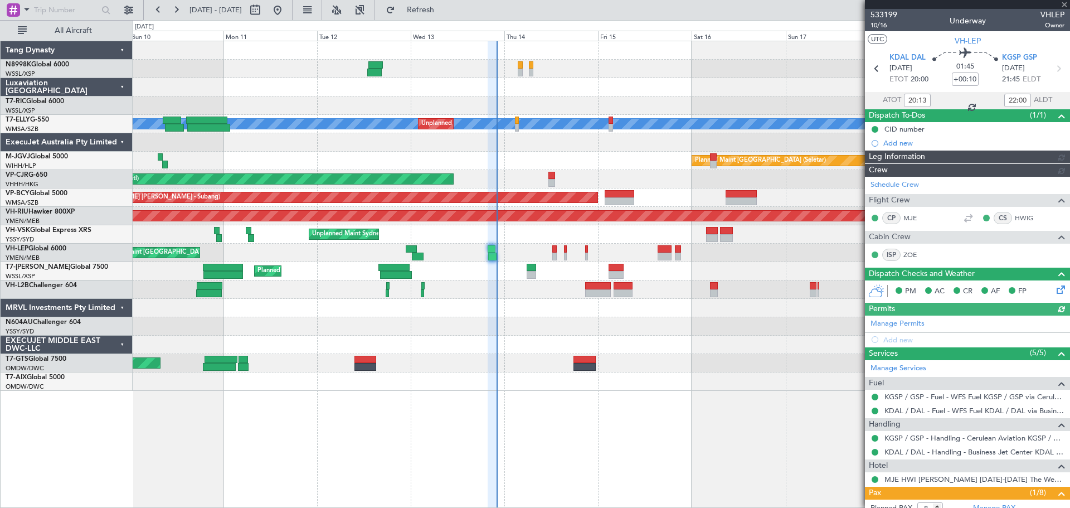
type input "[PERSON_NAME] (KYA)"
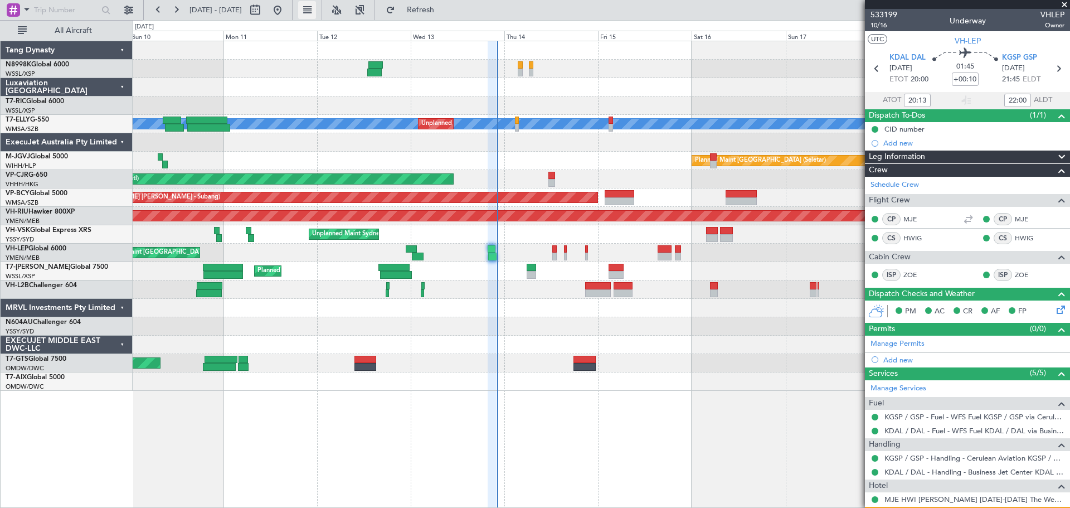
type input "[PERSON_NAME] (KYA)"
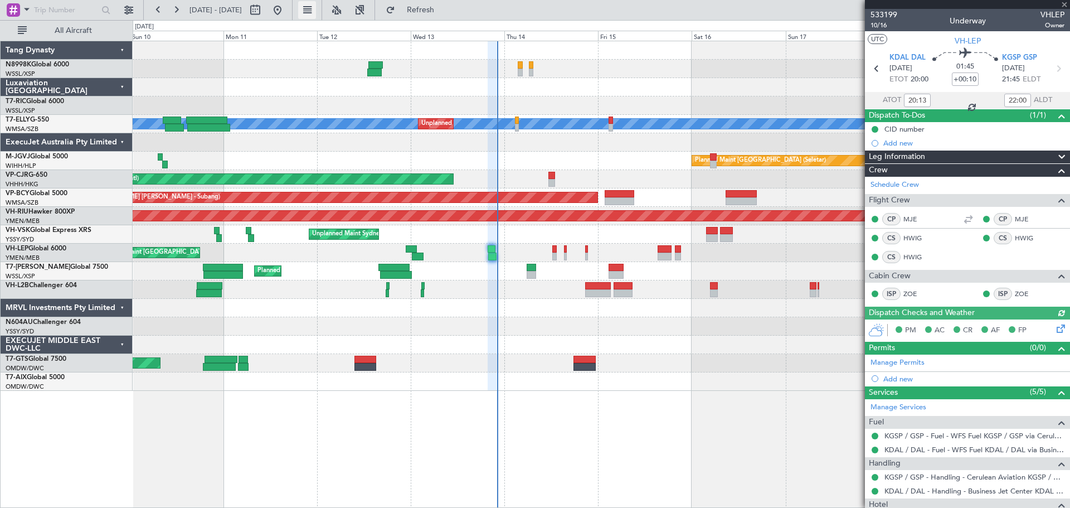
type input "[PERSON_NAME] (KYA)"
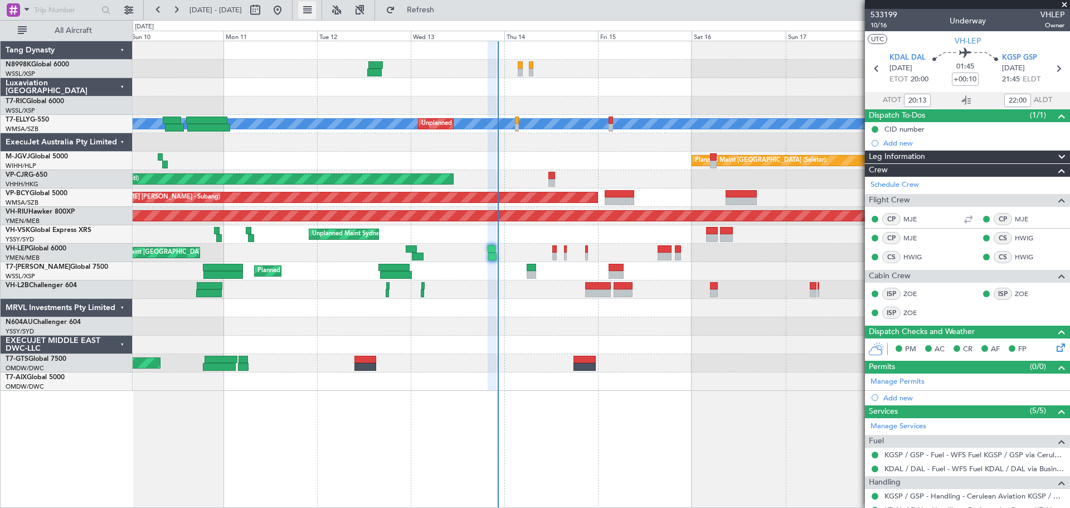
type input "[PERSON_NAME] (KYA)"
